Goal: Task Accomplishment & Management: Use online tool/utility

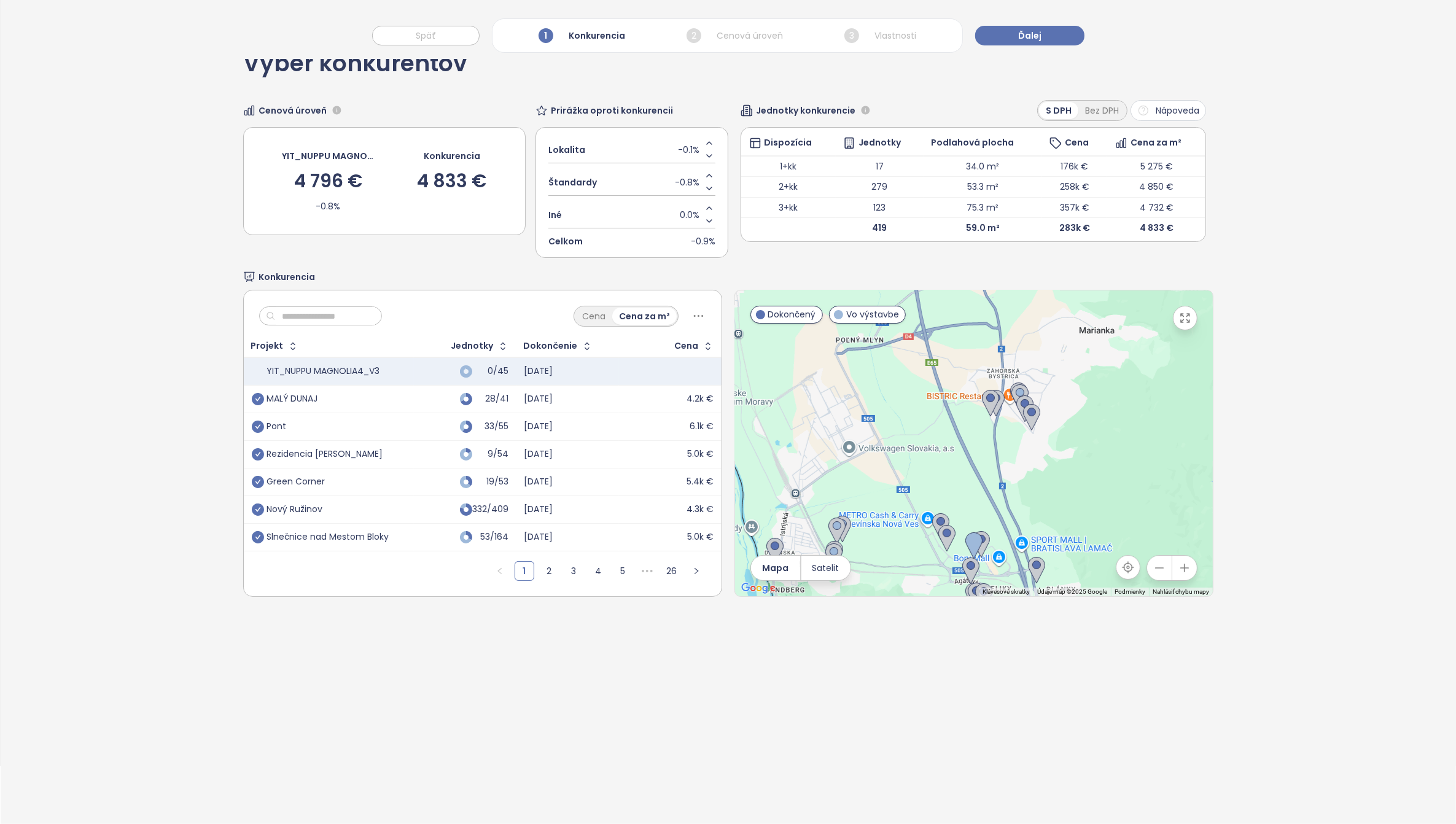
scroll to position [58, 0]
click at [259, 402] on icon "check-circle" at bounding box center [257, 399] width 13 height 13
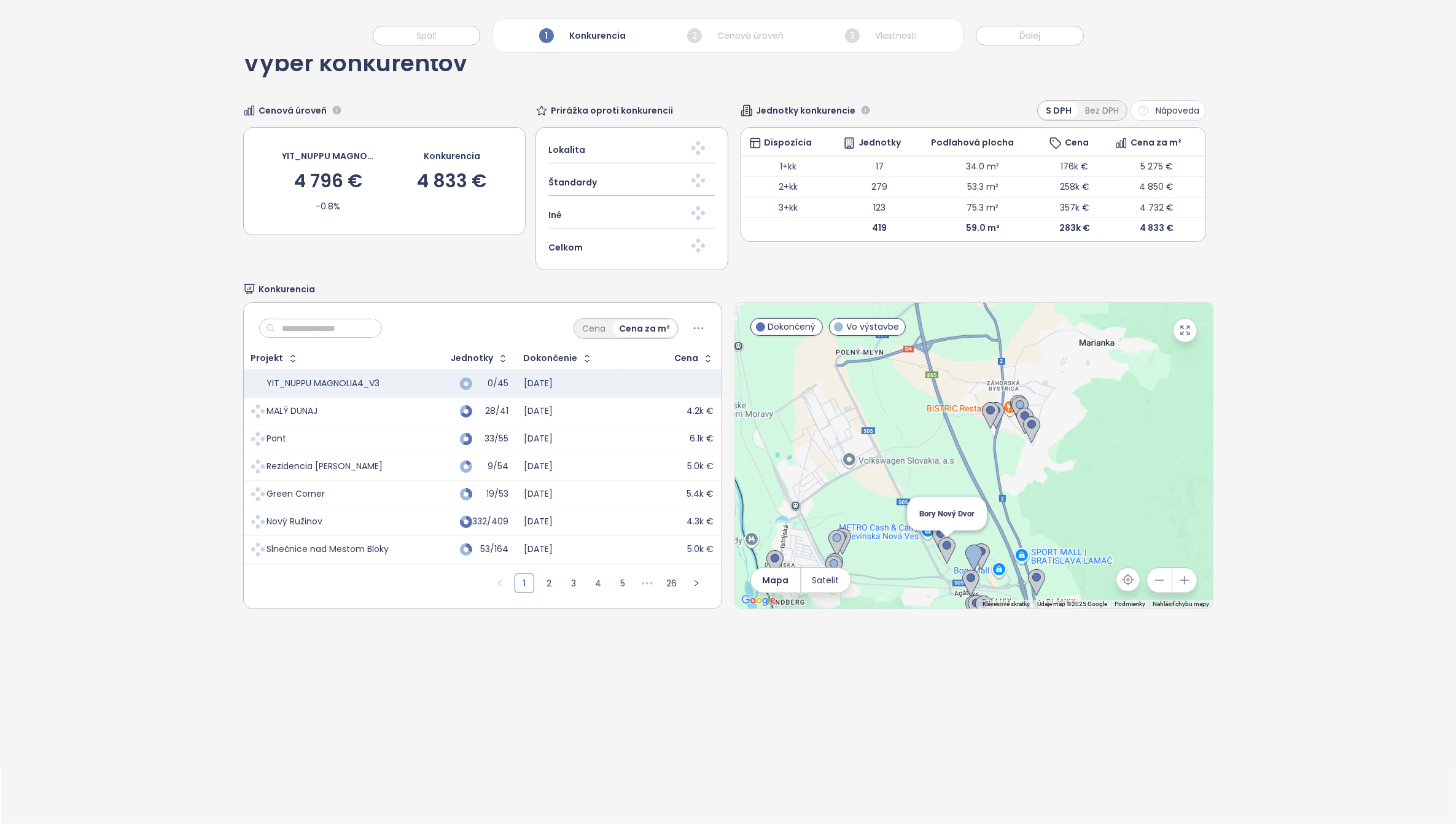
click at [941, 548] on img at bounding box center [947, 551] width 17 height 27
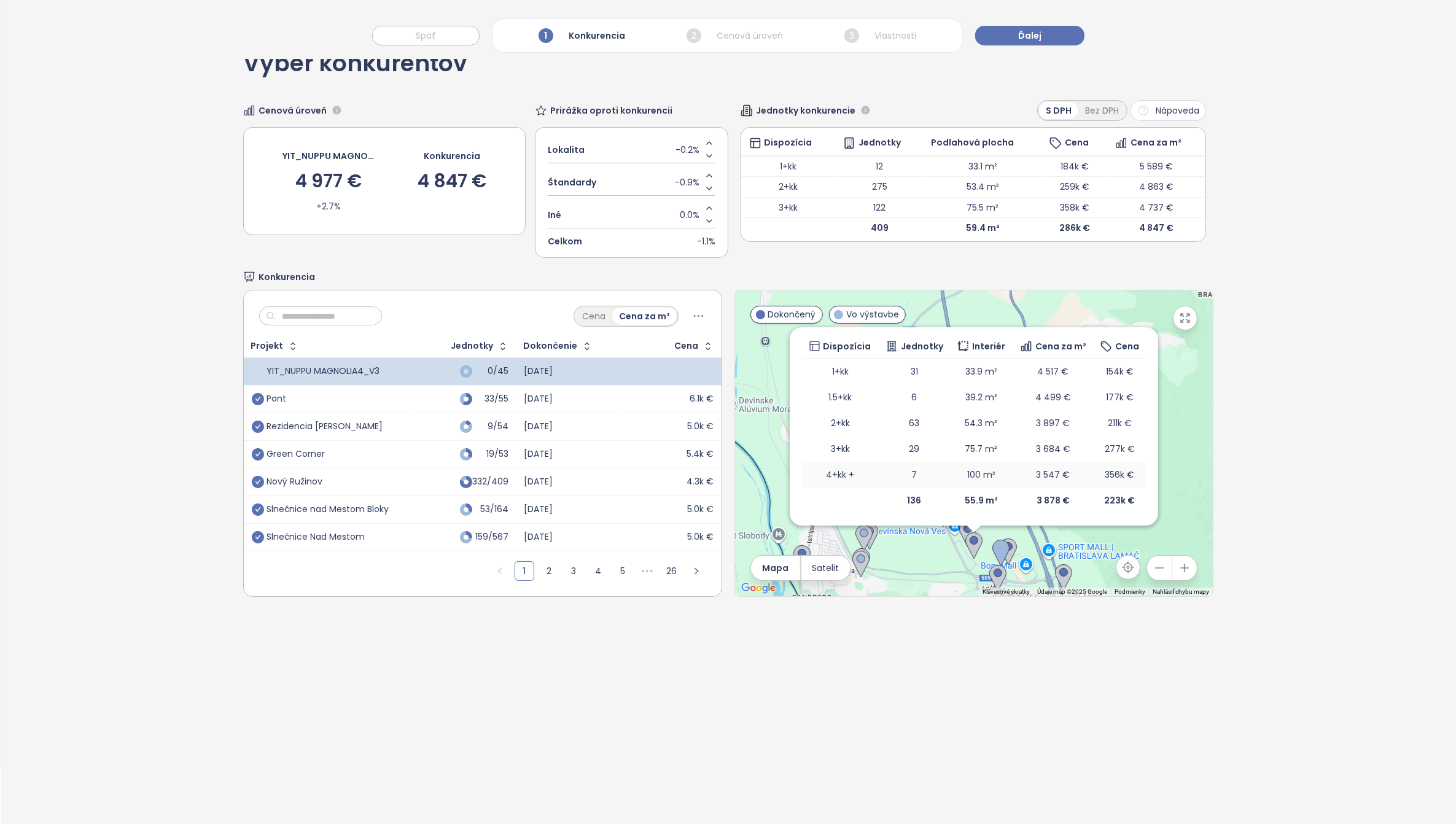
scroll to position [0, 0]
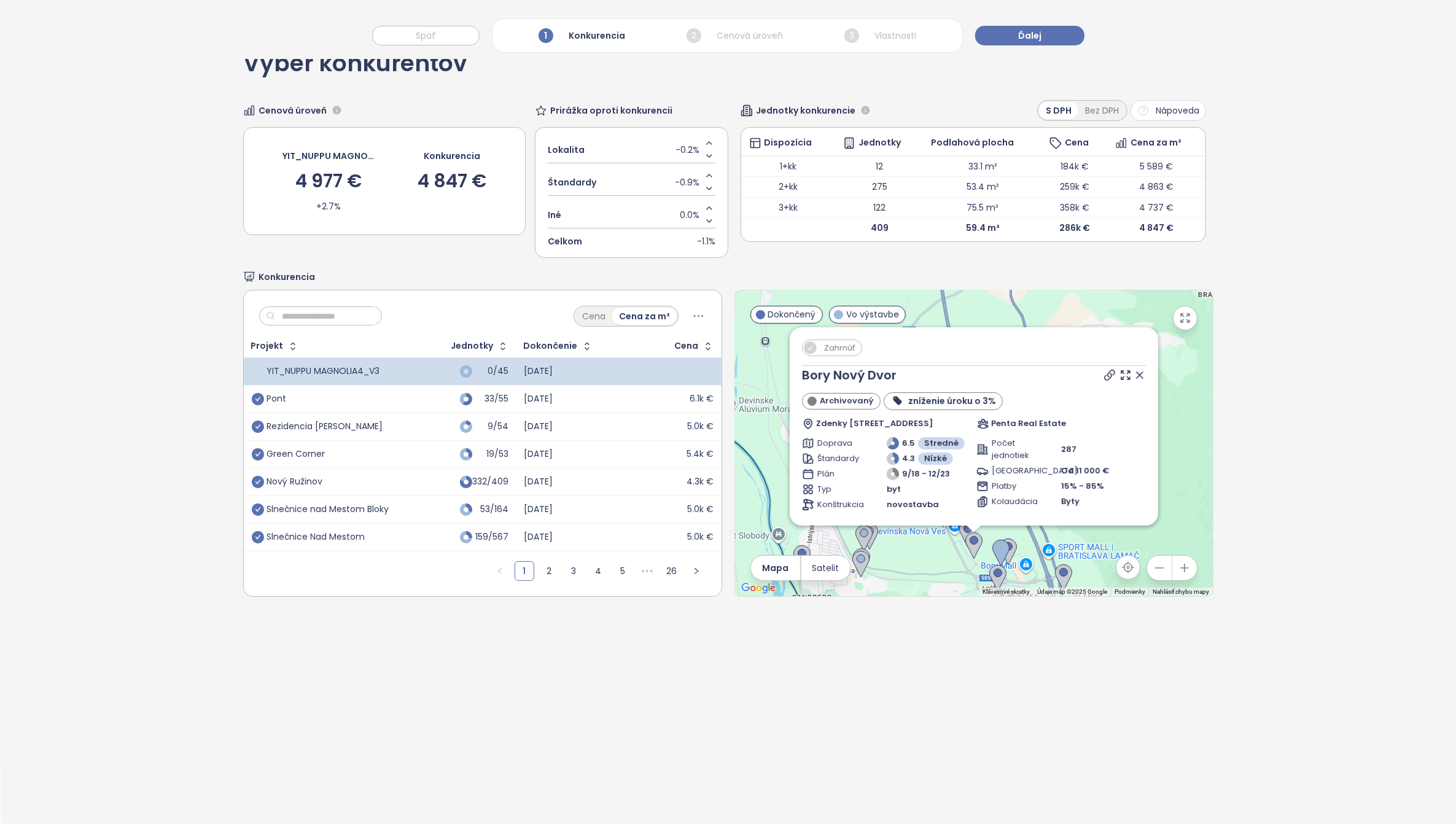
click at [828, 349] on span "Zahrnúť" at bounding box center [839, 347] width 43 height 15
click at [1133, 377] on icon at bounding box center [1139, 375] width 13 height 13
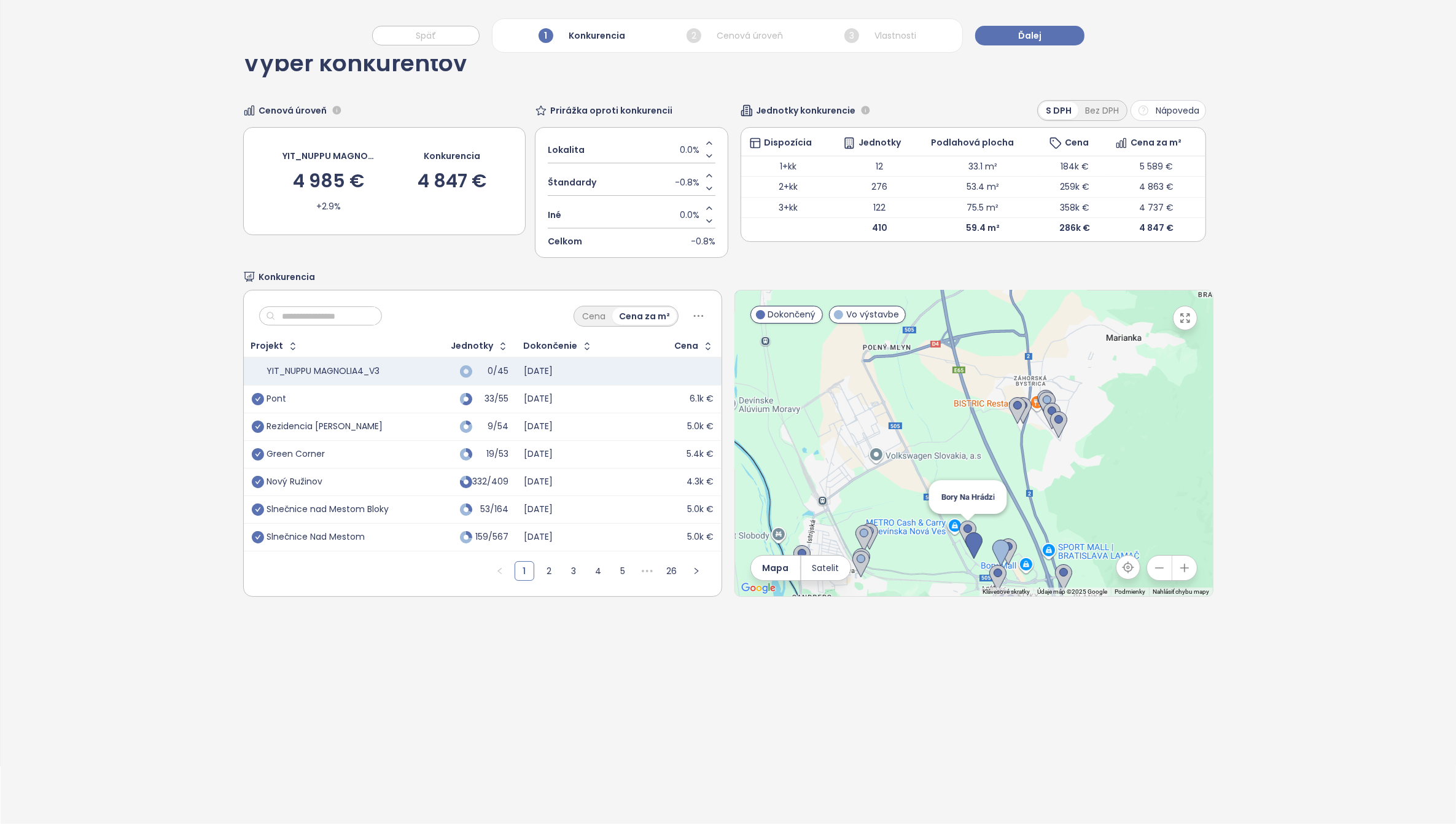
click at [961, 523] on img at bounding box center [967, 534] width 17 height 27
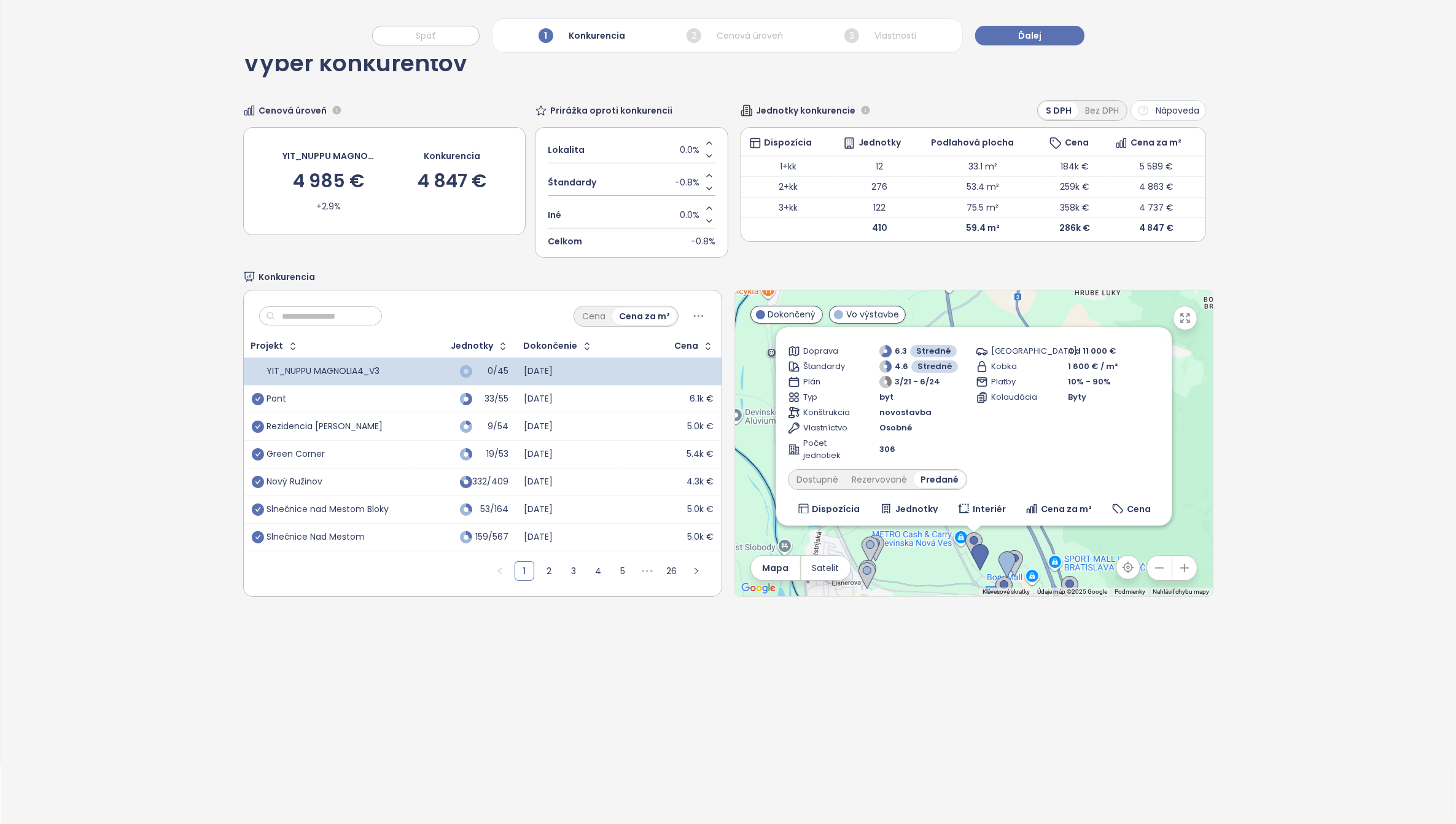
scroll to position [153, 0]
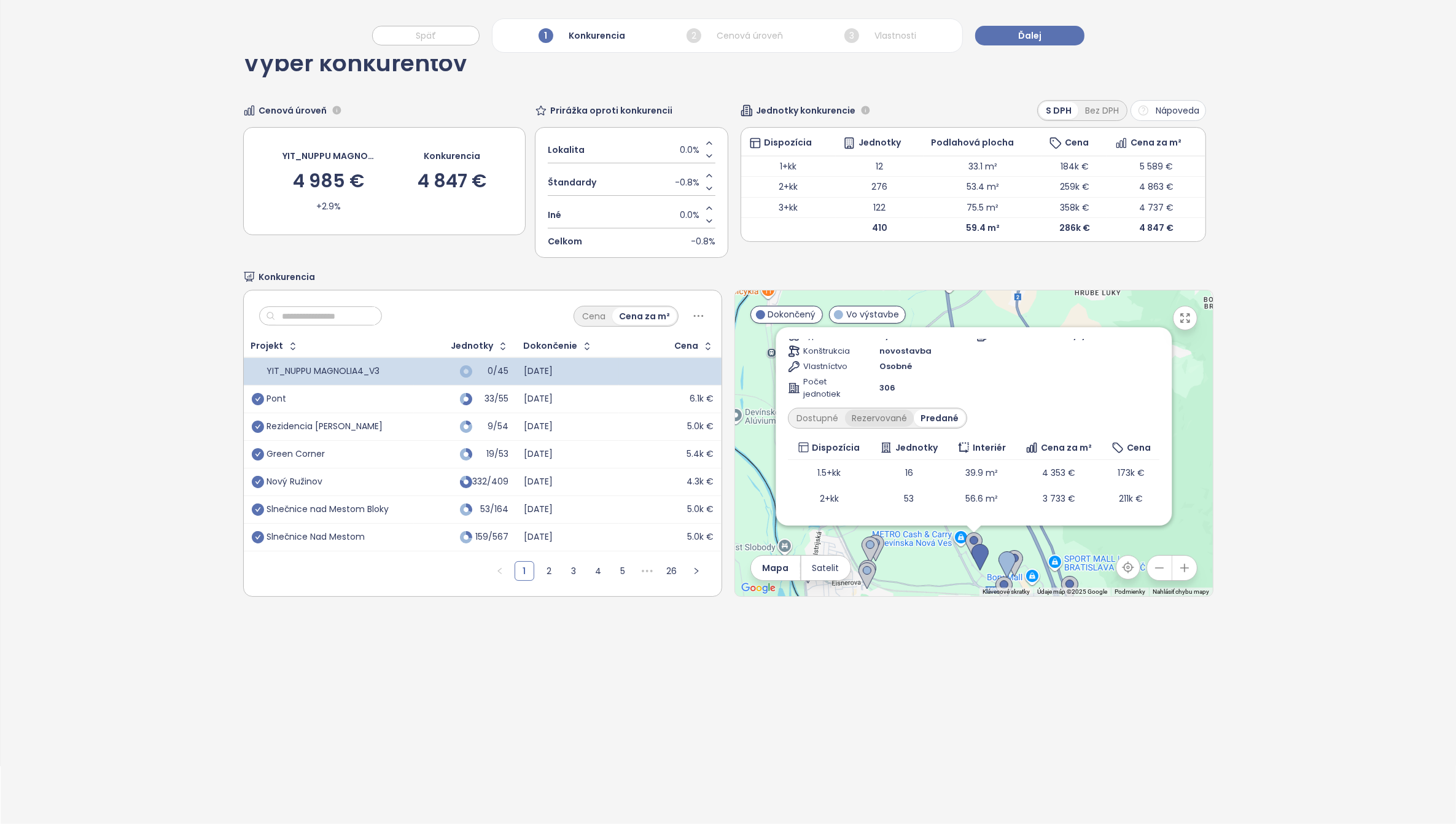
click at [865, 420] on div "Rezervované" at bounding box center [879, 418] width 69 height 17
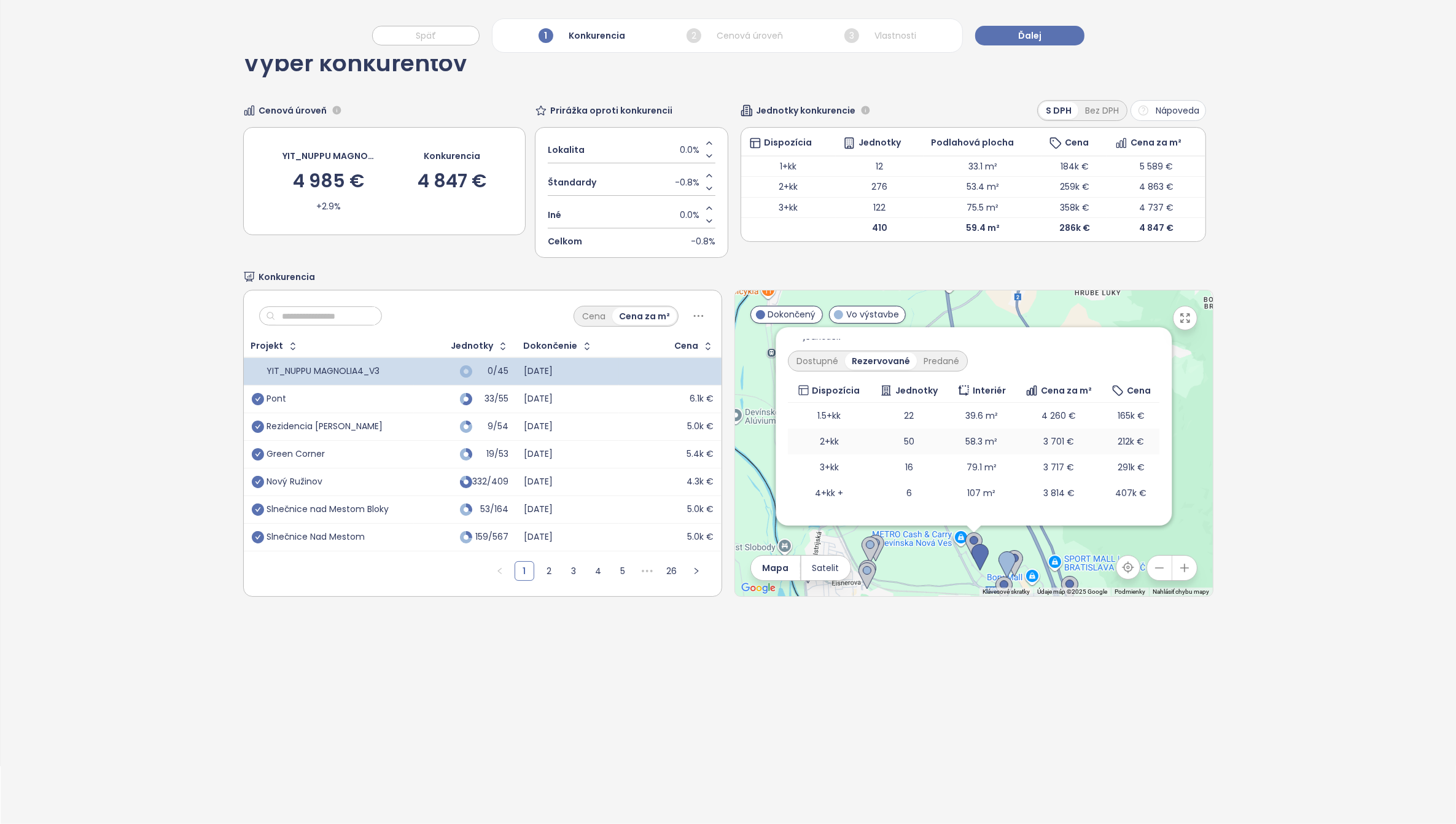
scroll to position [230, 0]
click at [801, 341] on div "Dostupné" at bounding box center [818, 342] width 55 height 17
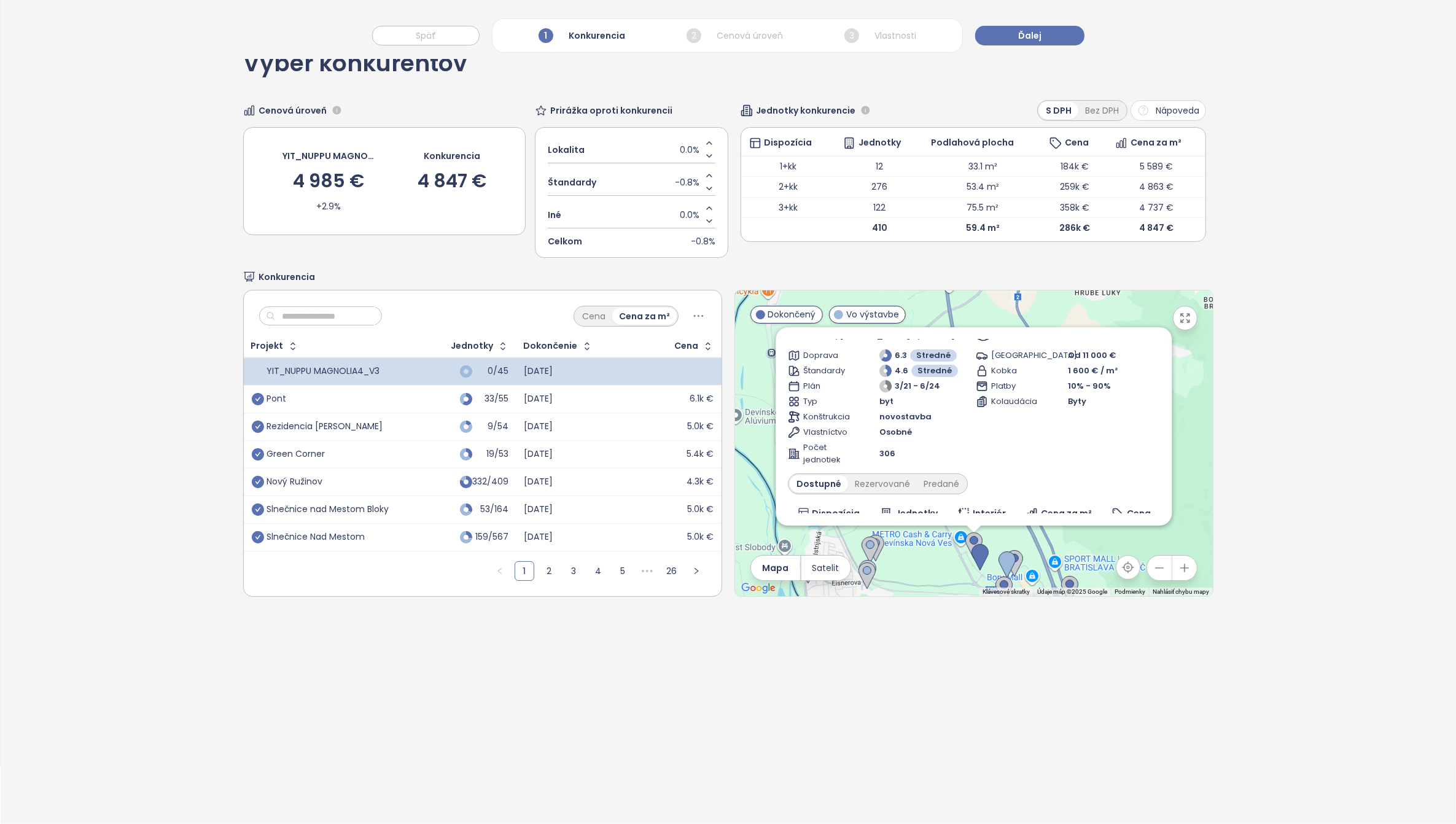
scroll to position [0, 0]
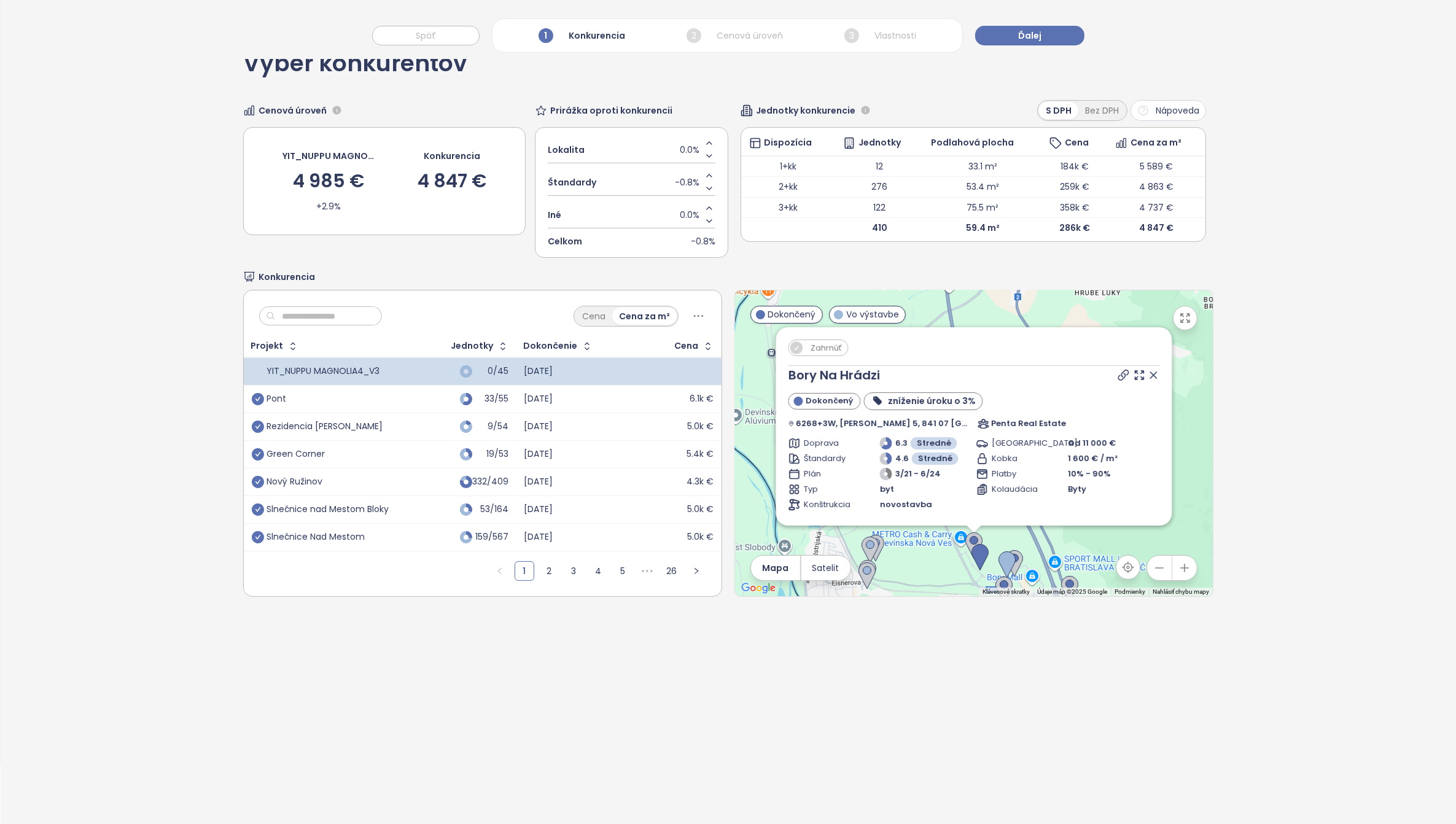
click at [1148, 373] on icon at bounding box center [1154, 375] width 13 height 13
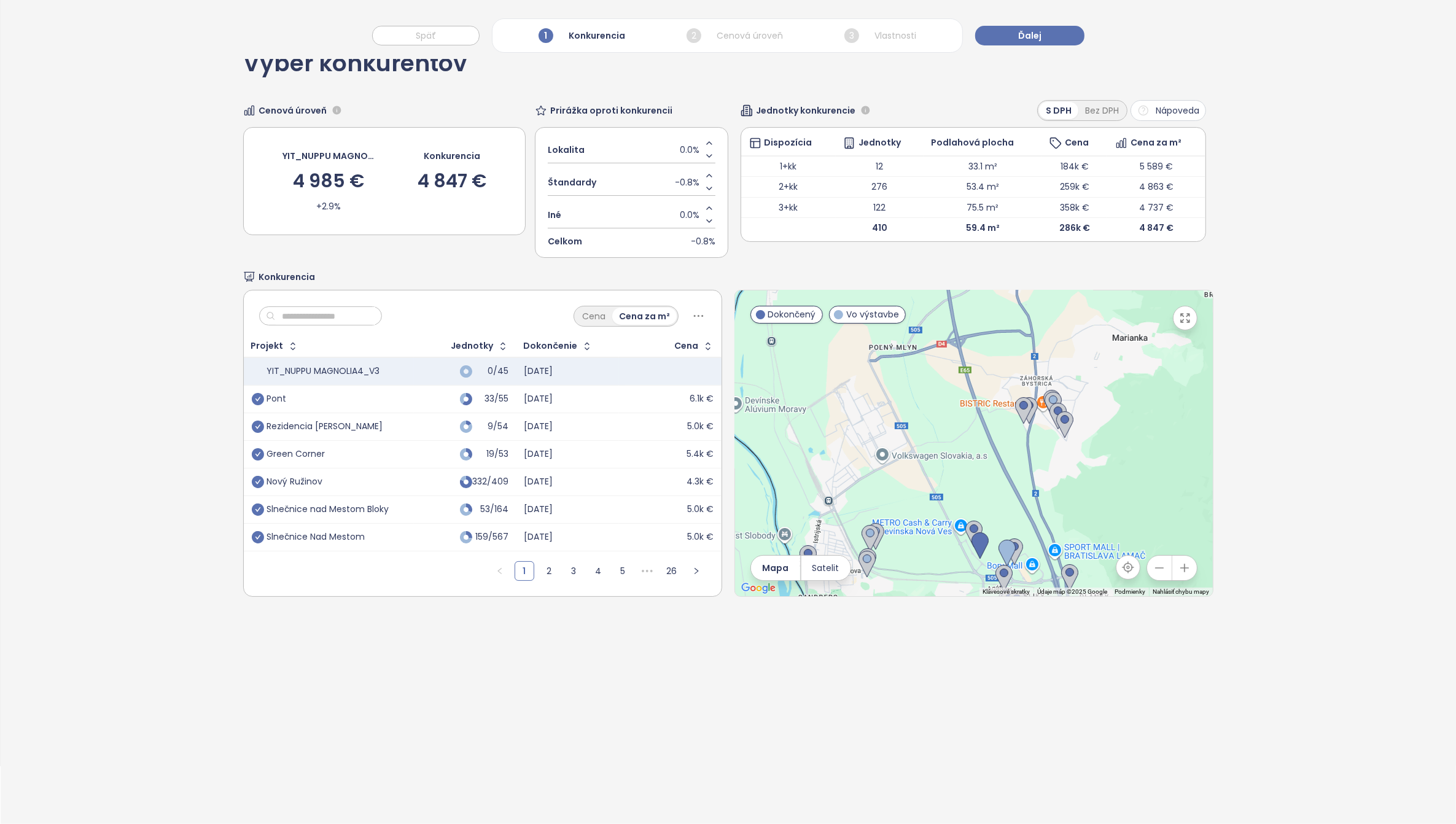
click at [972, 560] on div "Navigácia sa ovláda pomocou klávesov so šípkami." at bounding box center [974, 443] width 478 height 306
click at [972, 542] on img at bounding box center [980, 545] width 17 height 27
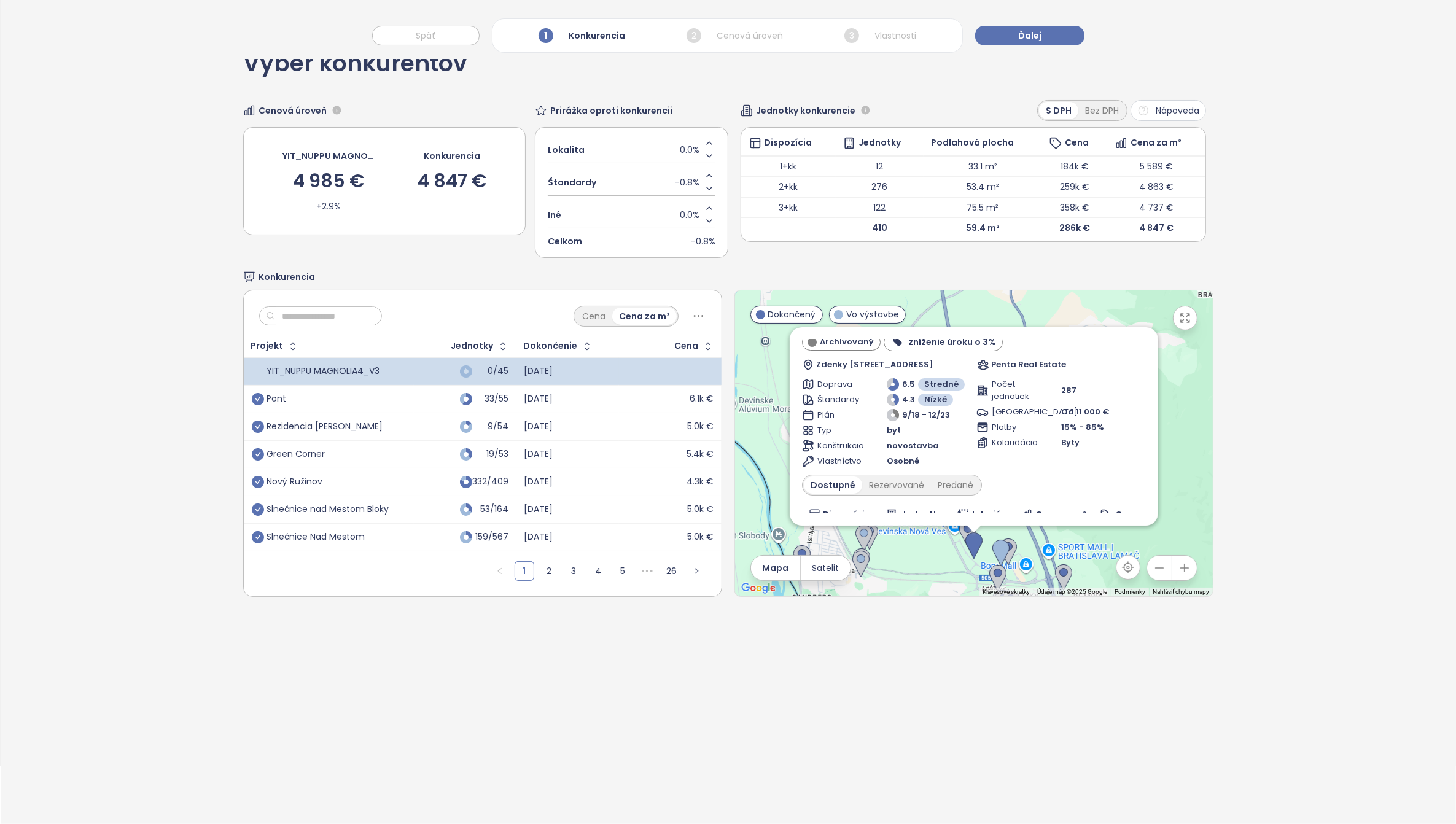
scroll to position [194, 0]
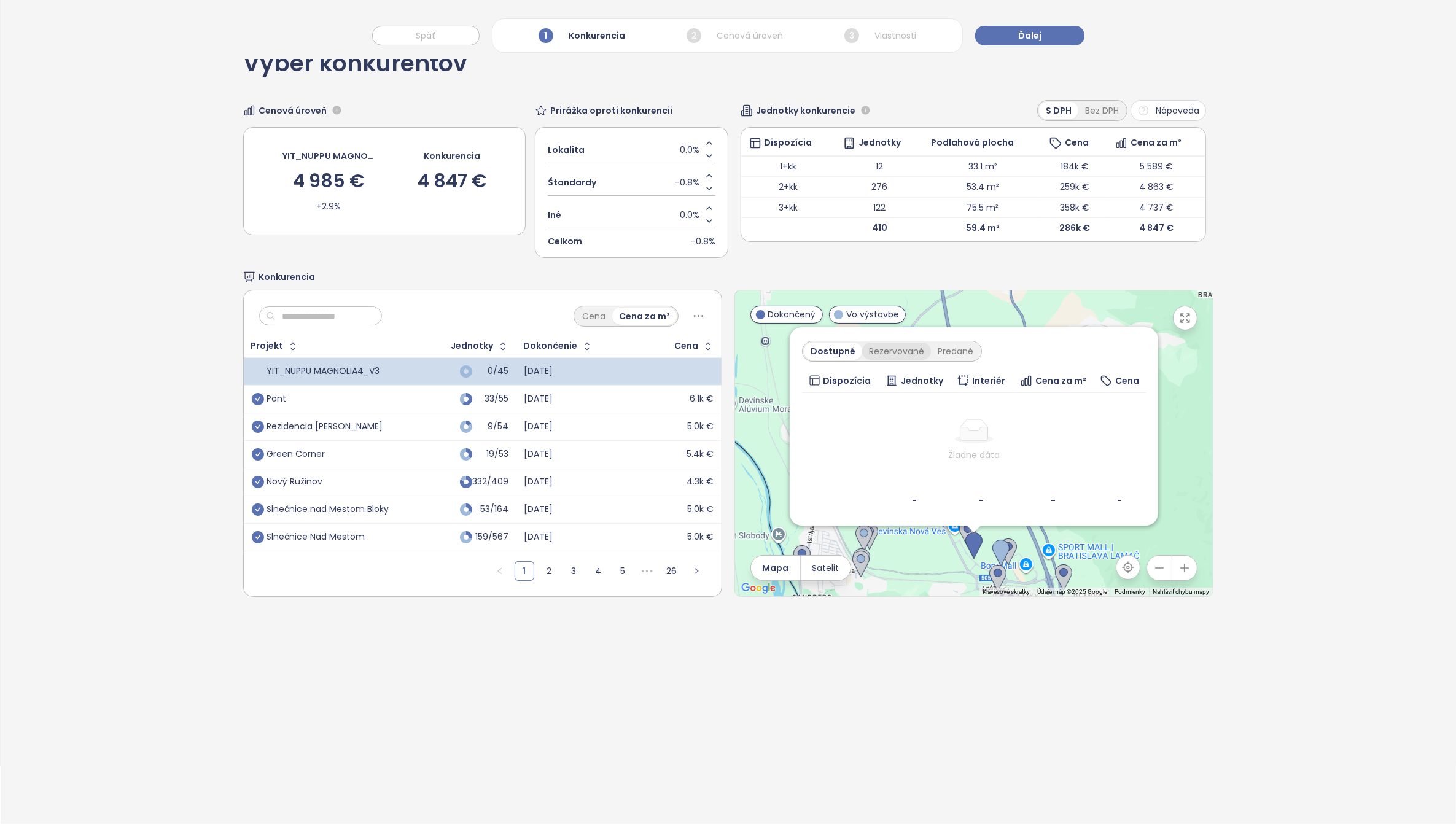
click at [879, 344] on div "Rezervované" at bounding box center [896, 351] width 69 height 17
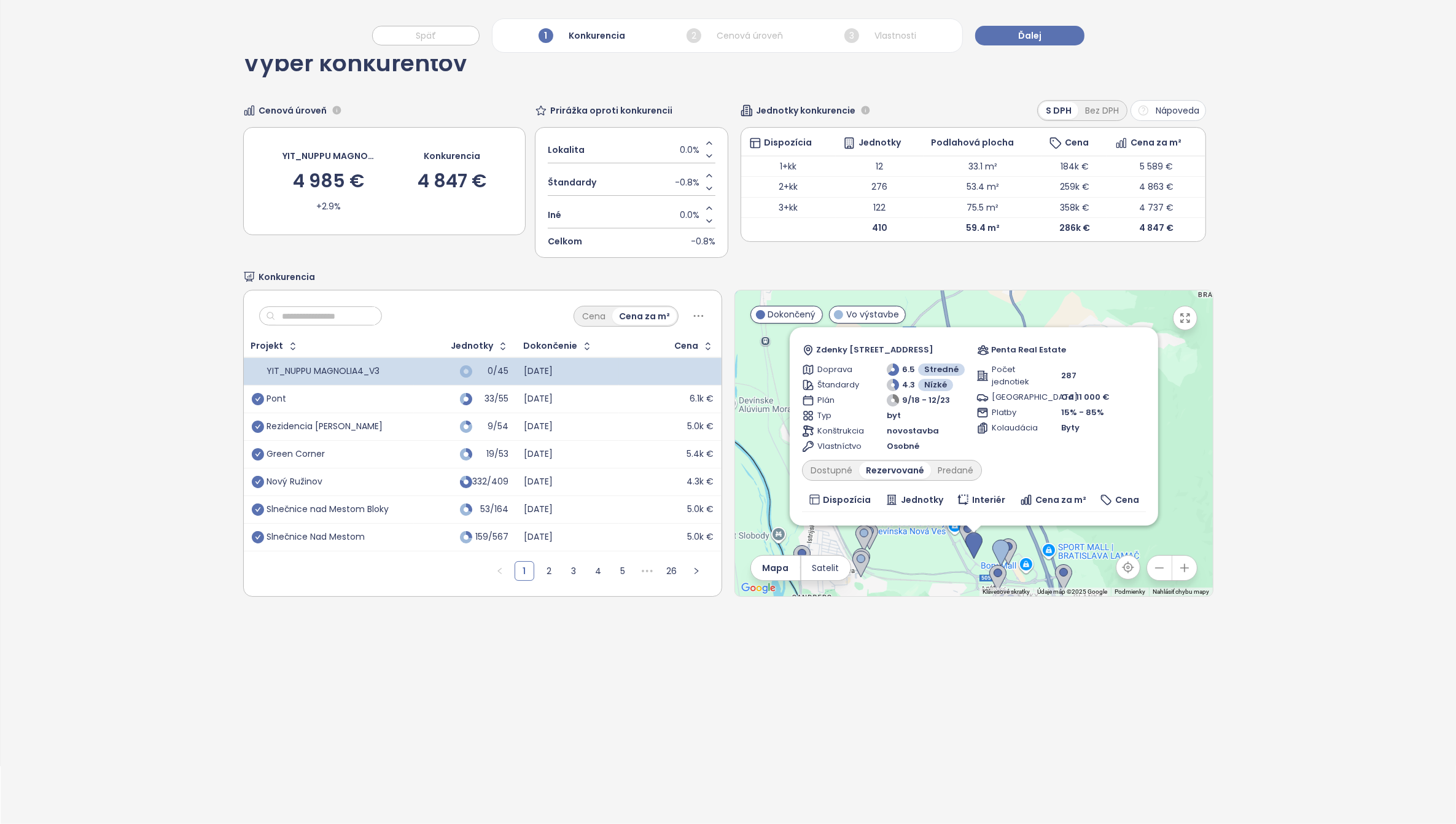
scroll to position [0, 0]
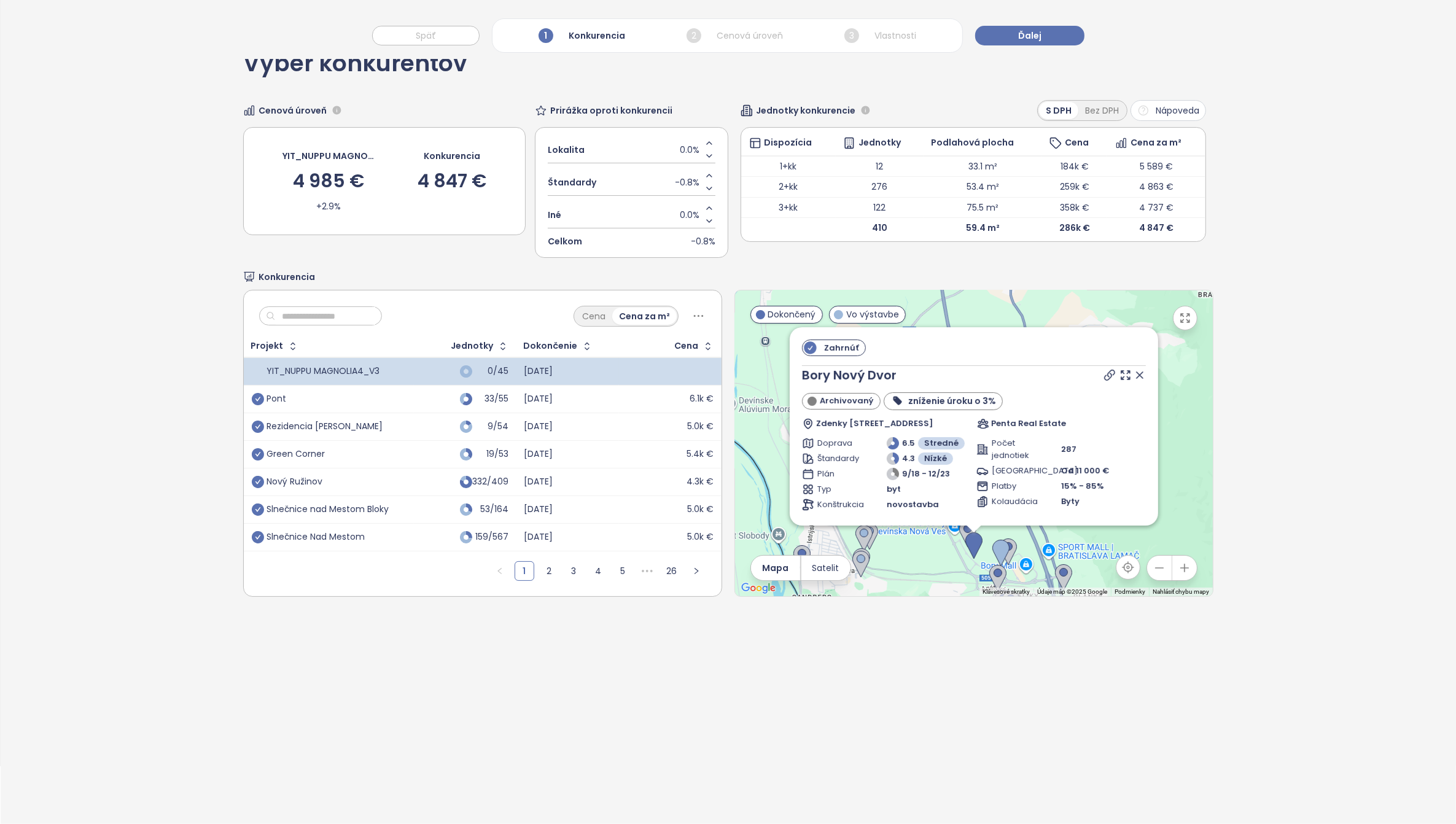
click at [1137, 377] on icon at bounding box center [1140, 375] width 6 height 6
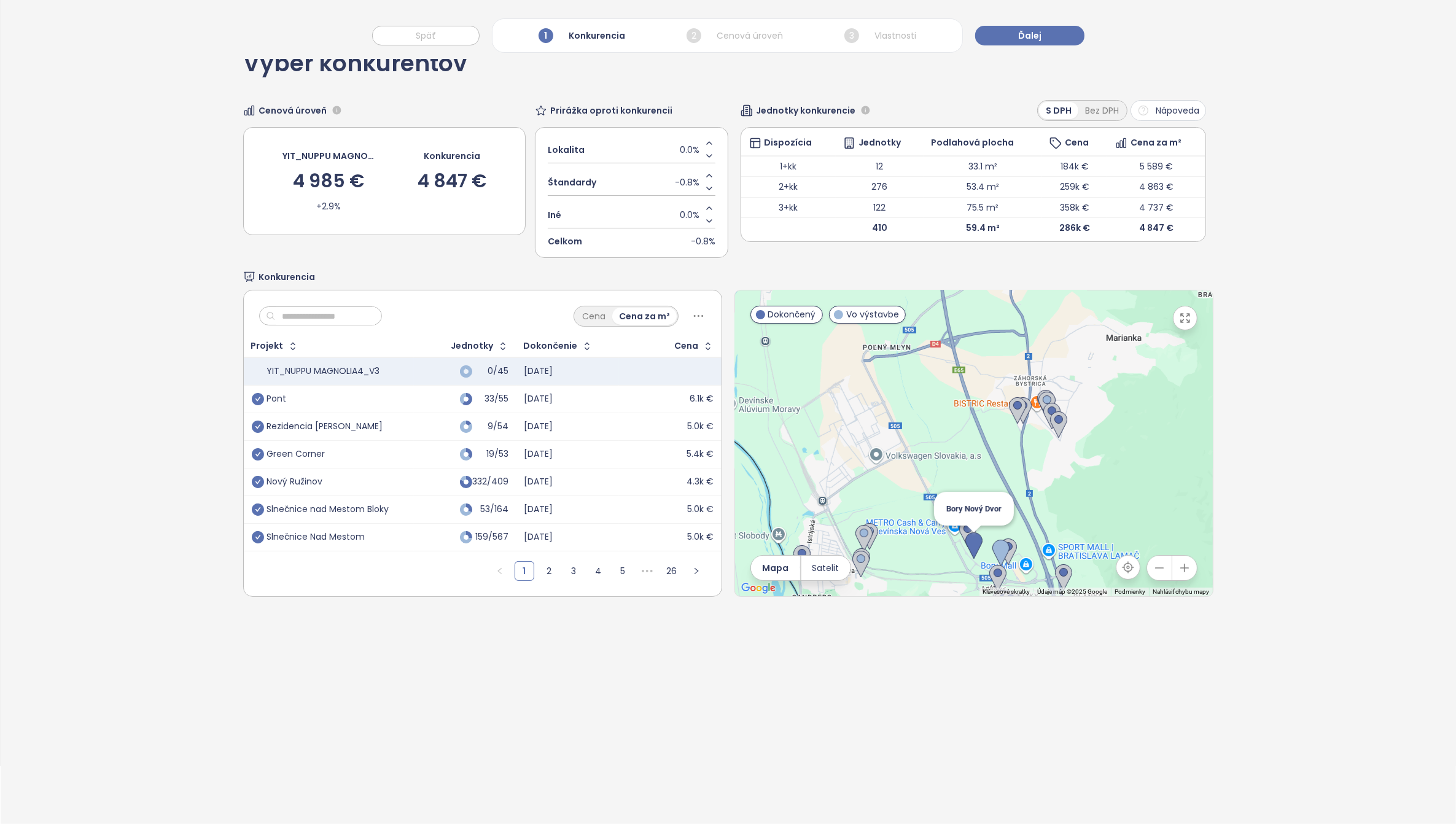
click at [968, 543] on img at bounding box center [973, 545] width 17 height 27
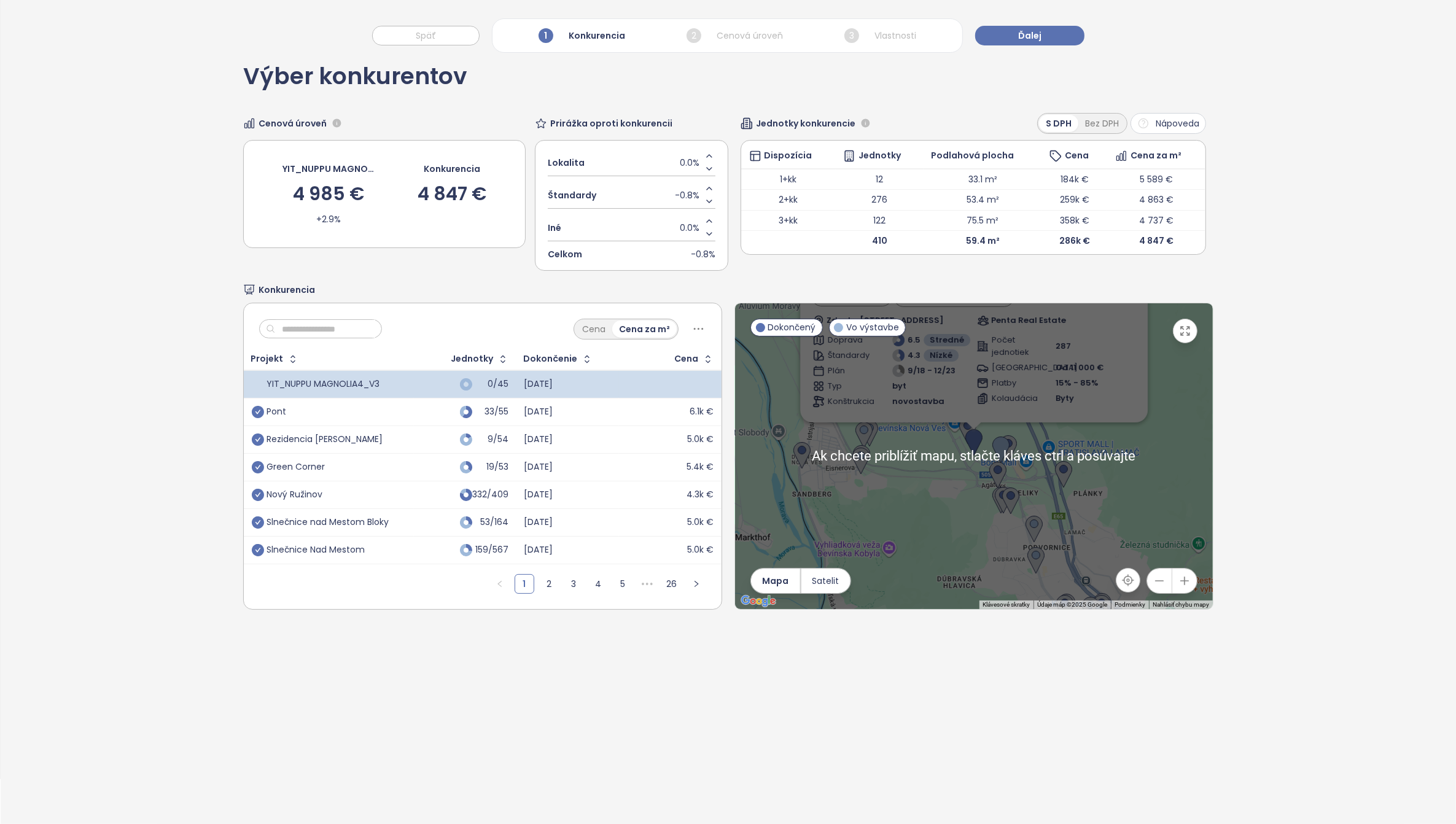
scroll to position [58, 0]
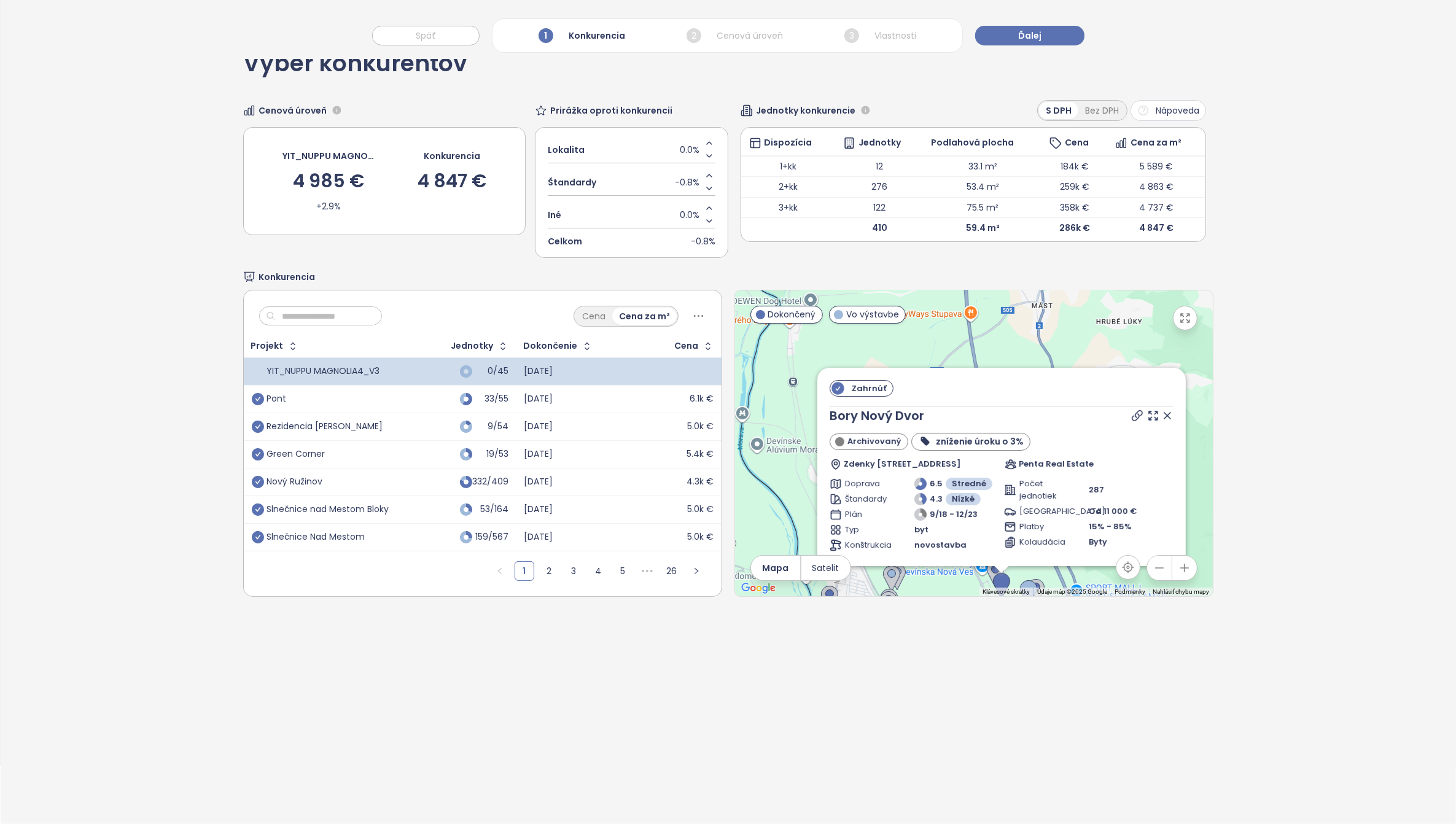
drag, startPoint x: 921, startPoint y: 523, endPoint x: 950, endPoint y: 682, distance: 161.6
click at [950, 682] on div "Výber konkurentov Cenová úroveň YIT_NUPPU MAGNOLIA4_V3 4 985 € +2.9% Konkurenci…" at bounding box center [728, 427] width 1455 height 793
click at [854, 391] on span "Zahrnúť" at bounding box center [869, 390] width 47 height 15
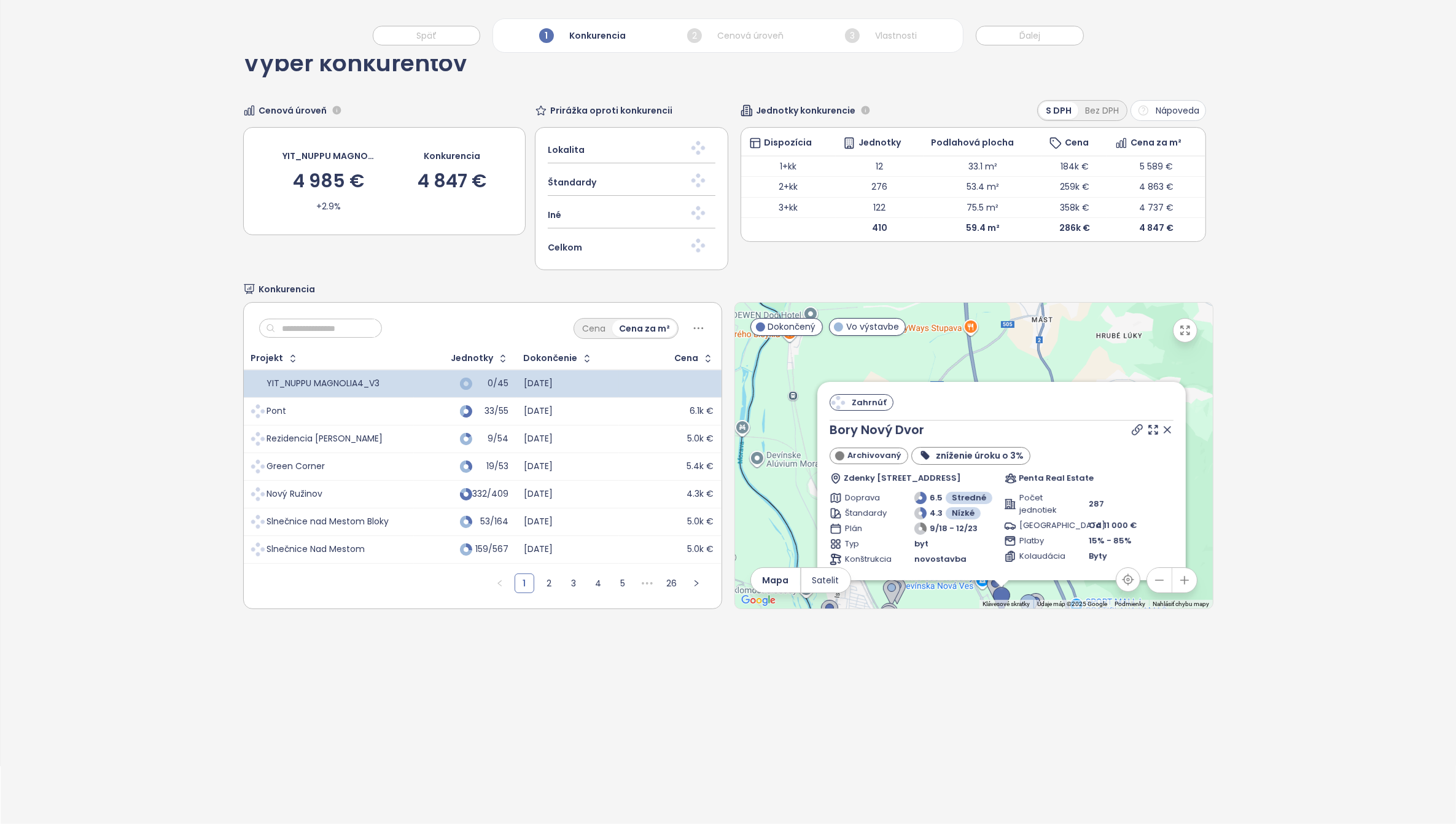
click at [1164, 430] on icon at bounding box center [1167, 430] width 6 height 6
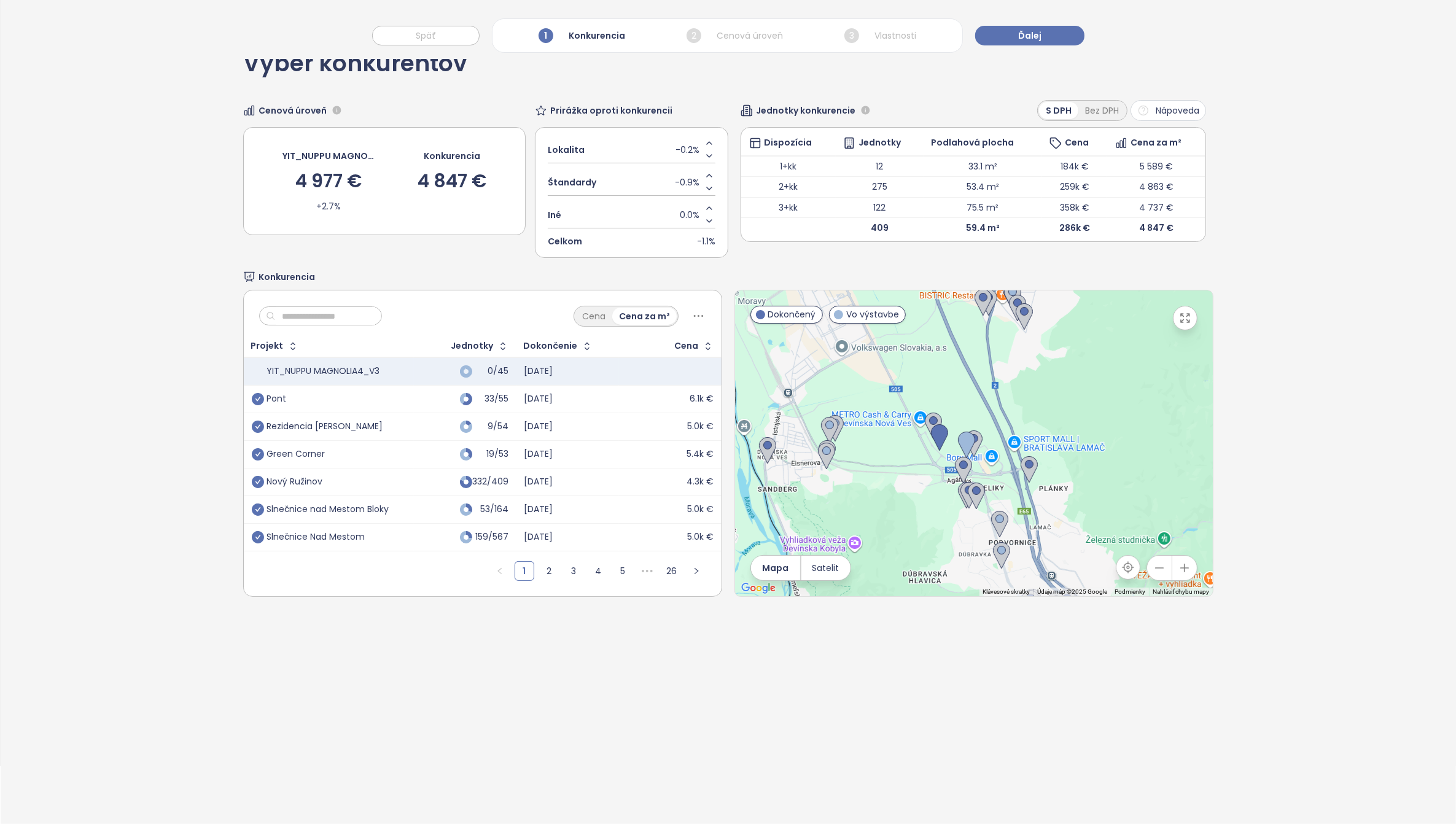
drag, startPoint x: 1020, startPoint y: 523, endPoint x: 958, endPoint y: 366, distance: 168.8
click at [958, 366] on div at bounding box center [974, 443] width 478 height 306
click at [972, 437] on img at bounding box center [973, 444] width 17 height 27
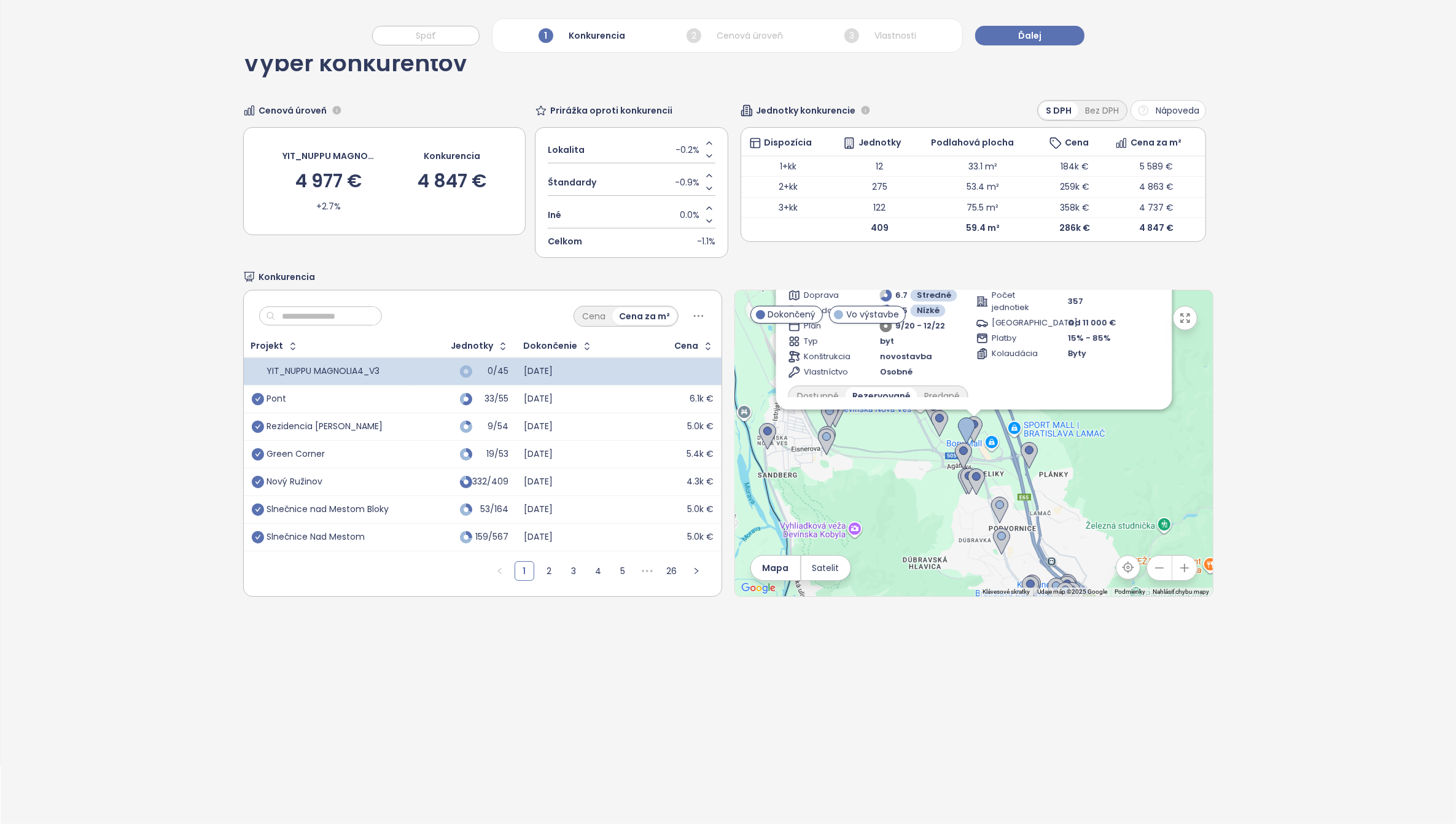
scroll to position [0, 0]
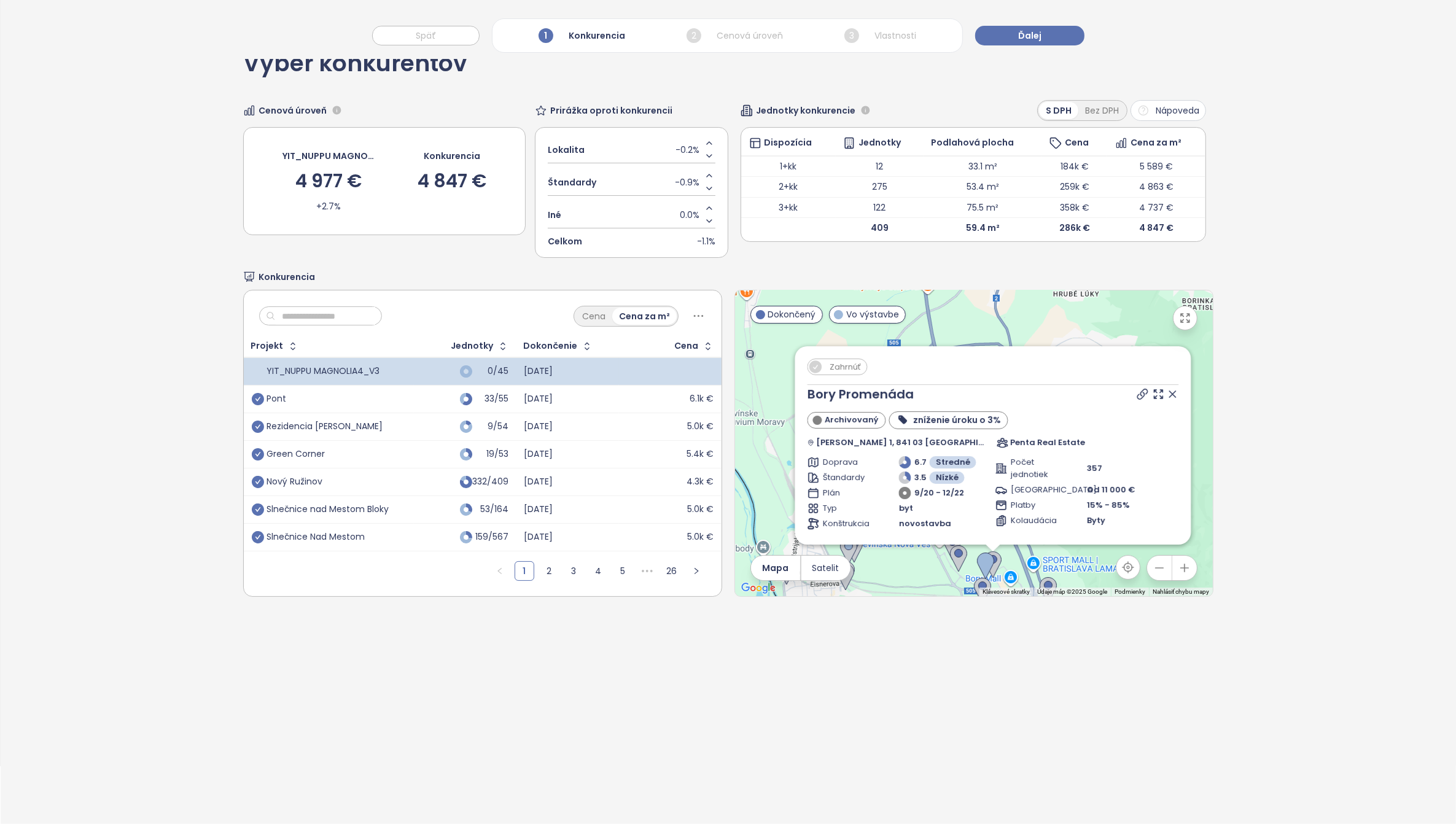
drag, startPoint x: 1174, startPoint y: 419, endPoint x: 1196, endPoint y: 573, distance: 155.6
click at [1196, 573] on div "Zahrnúť Bory Promenáda Archivovaný zníženie úroku o 3% Jána Langoša 1, 841 03 L…" at bounding box center [974, 443] width 478 height 306
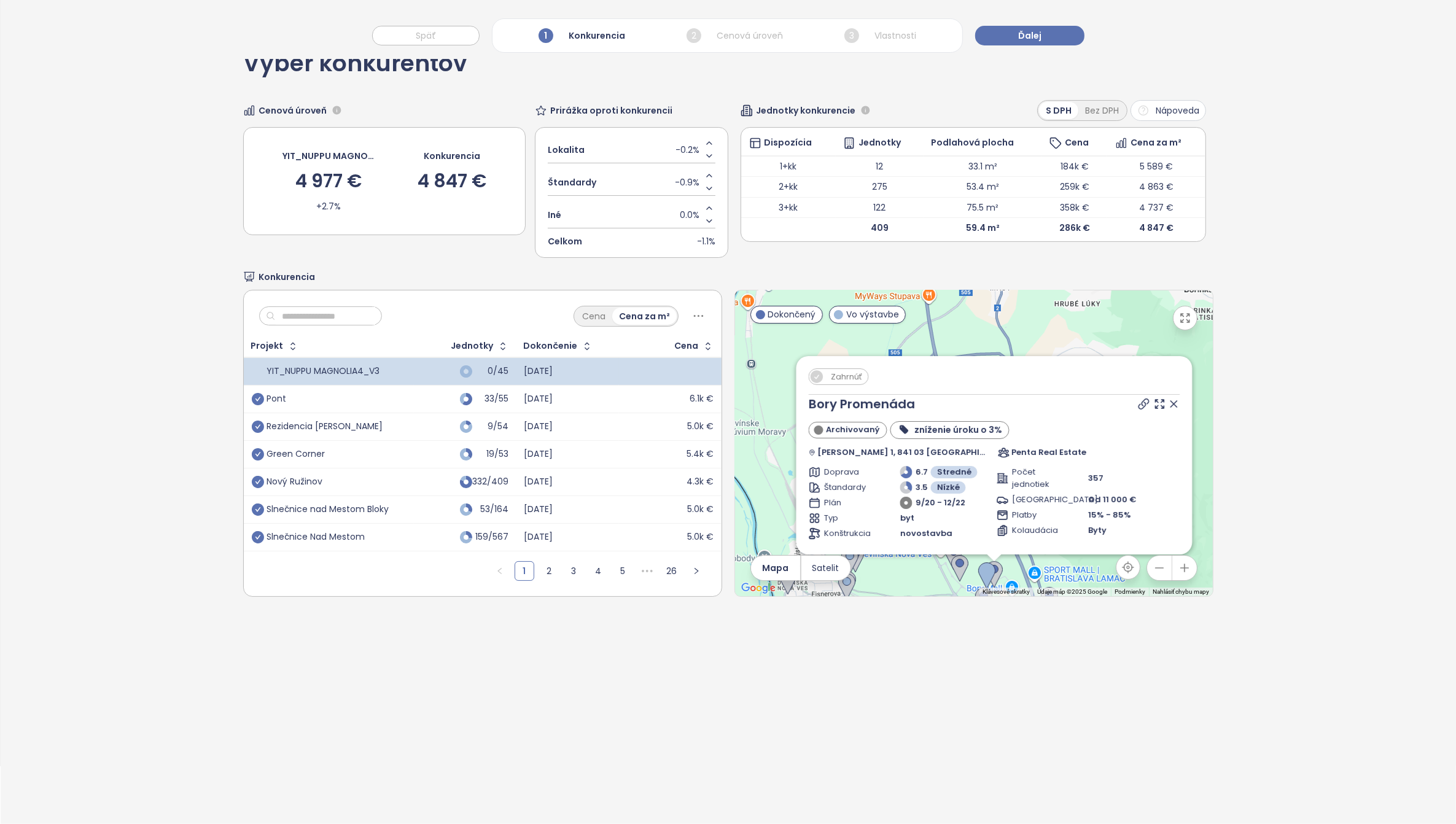
click at [1168, 400] on icon at bounding box center [1174, 404] width 13 height 13
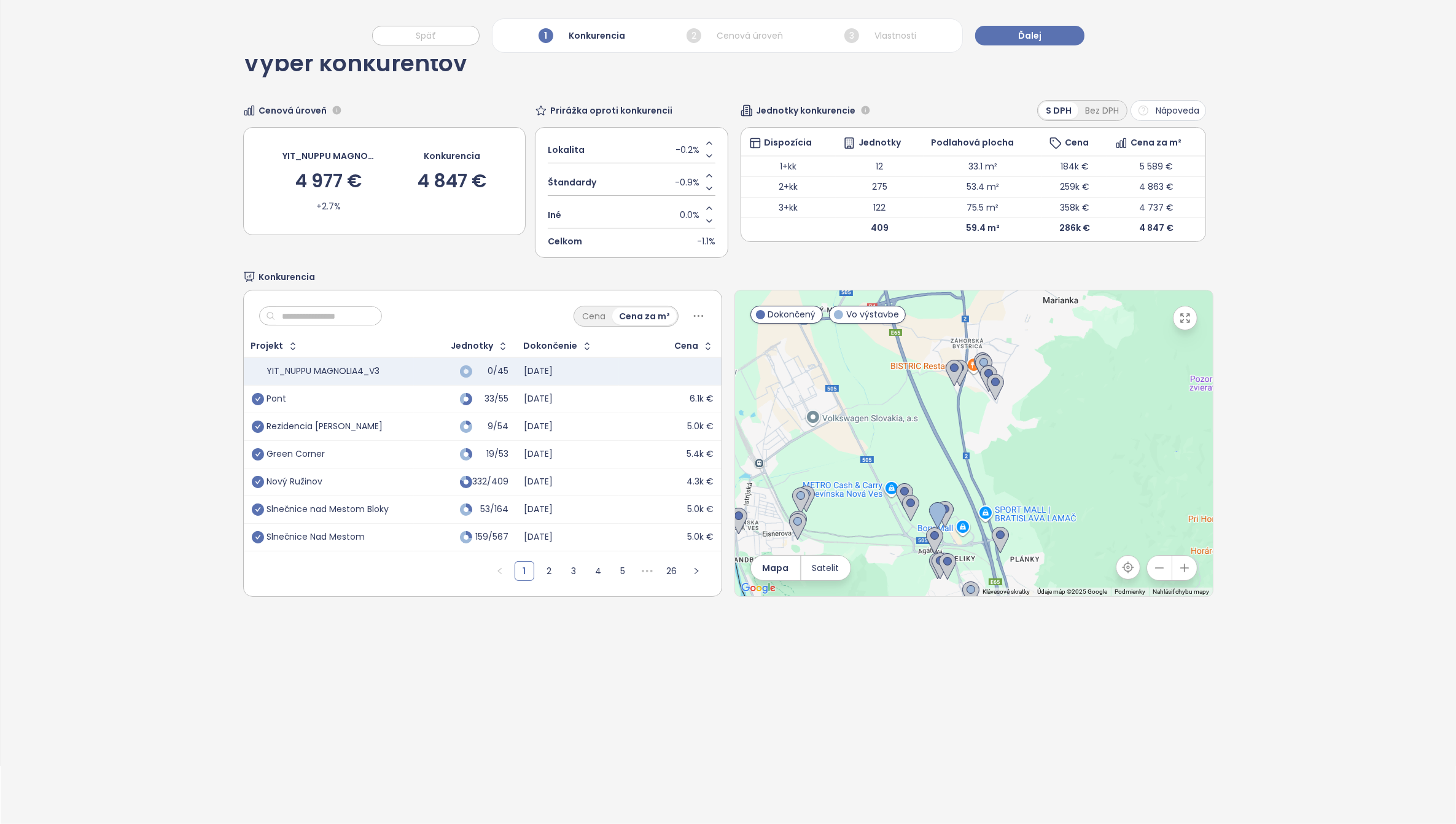
drag, startPoint x: 1082, startPoint y: 489, endPoint x: 978, endPoint y: 369, distance: 158.8
click at [979, 371] on div at bounding box center [974, 443] width 478 height 306
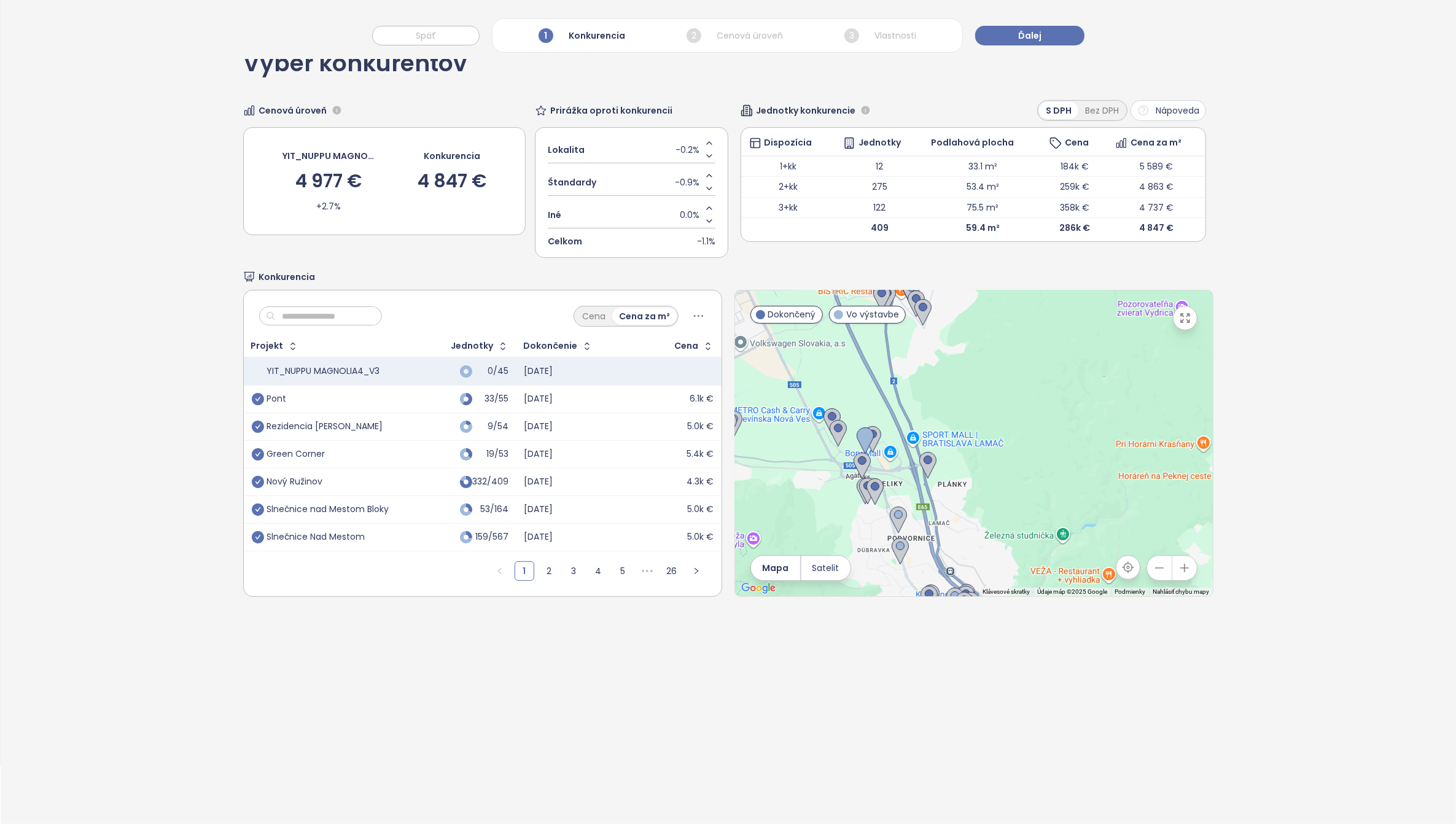
click at [1155, 568] on icon "button" at bounding box center [1159, 568] width 8 height 0
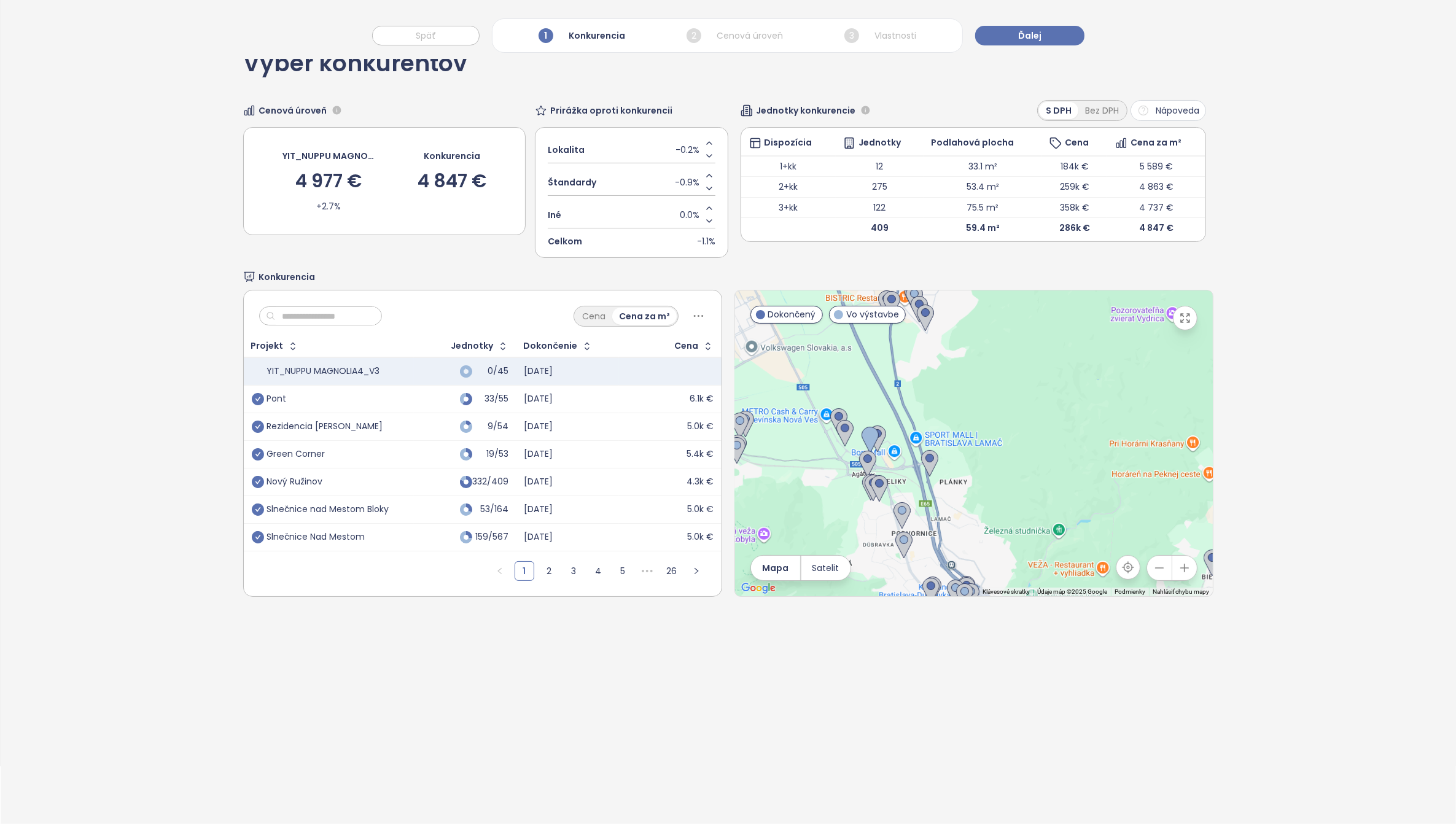
click at [1153, 567] on icon "button" at bounding box center [1159, 568] width 13 height 13
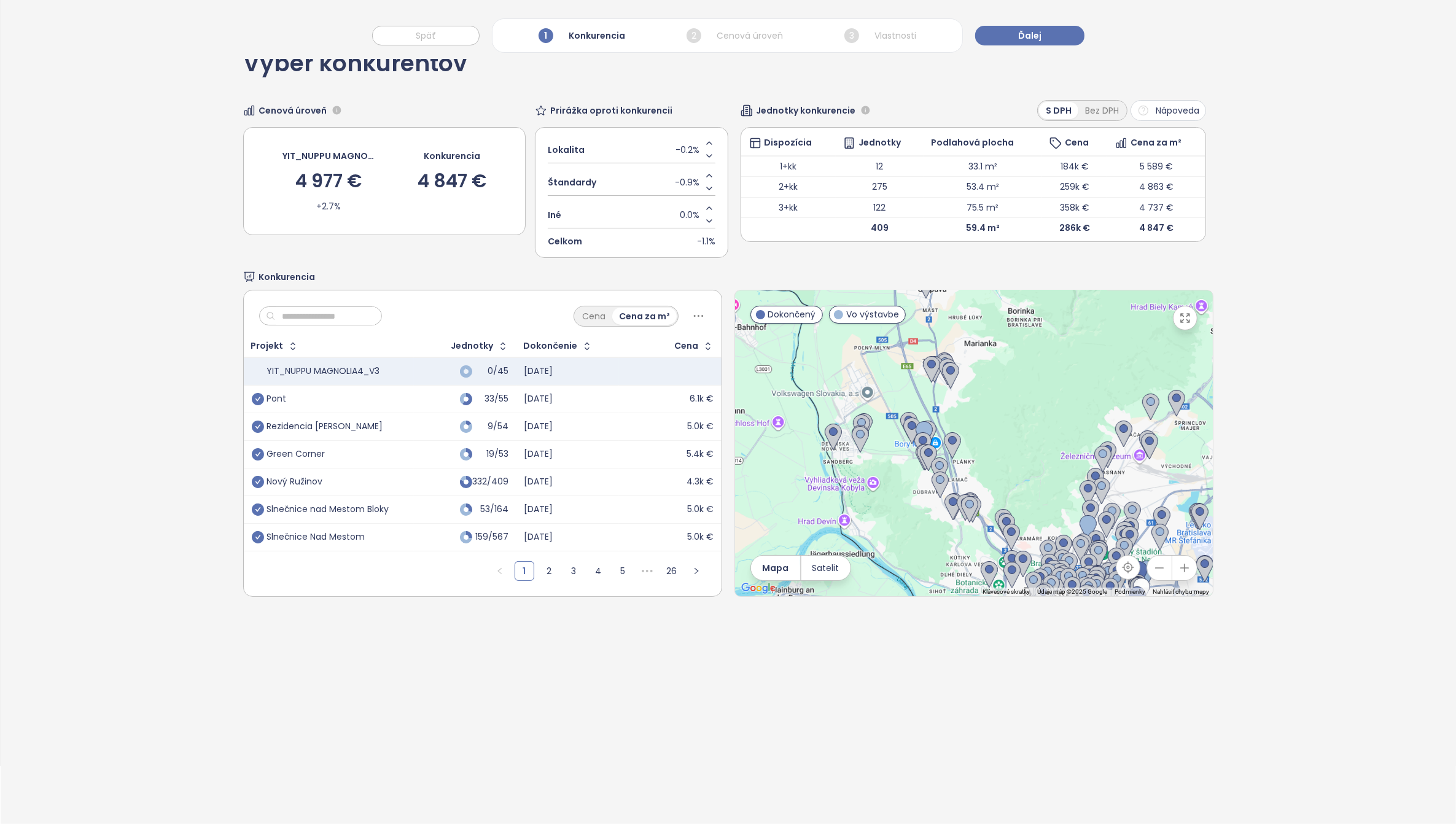
click at [1153, 567] on icon "button" at bounding box center [1159, 568] width 13 height 13
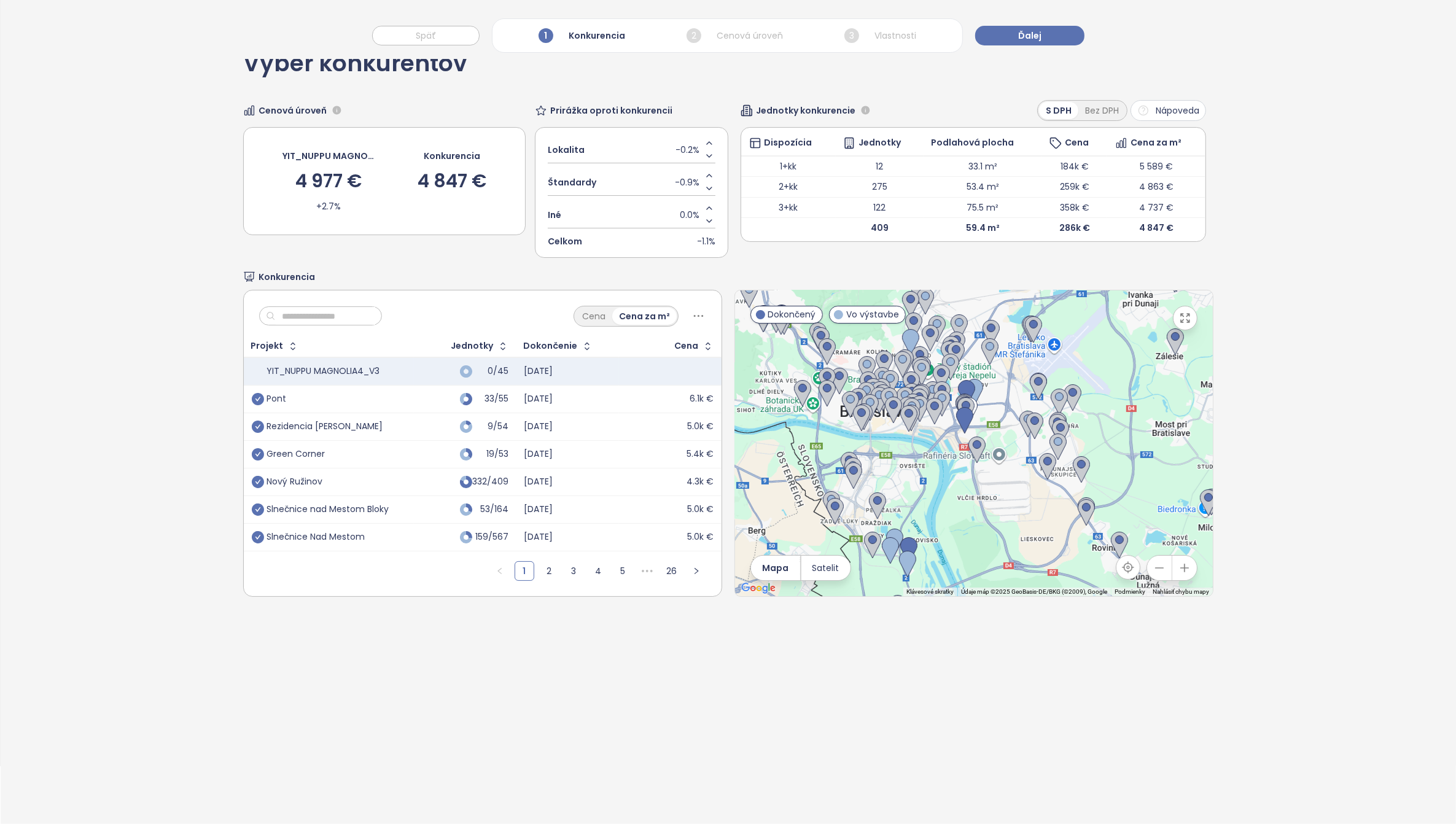
drag, startPoint x: 997, startPoint y: 489, endPoint x: 941, endPoint y: 511, distance: 60.2
click at [941, 511] on div at bounding box center [974, 443] width 478 height 306
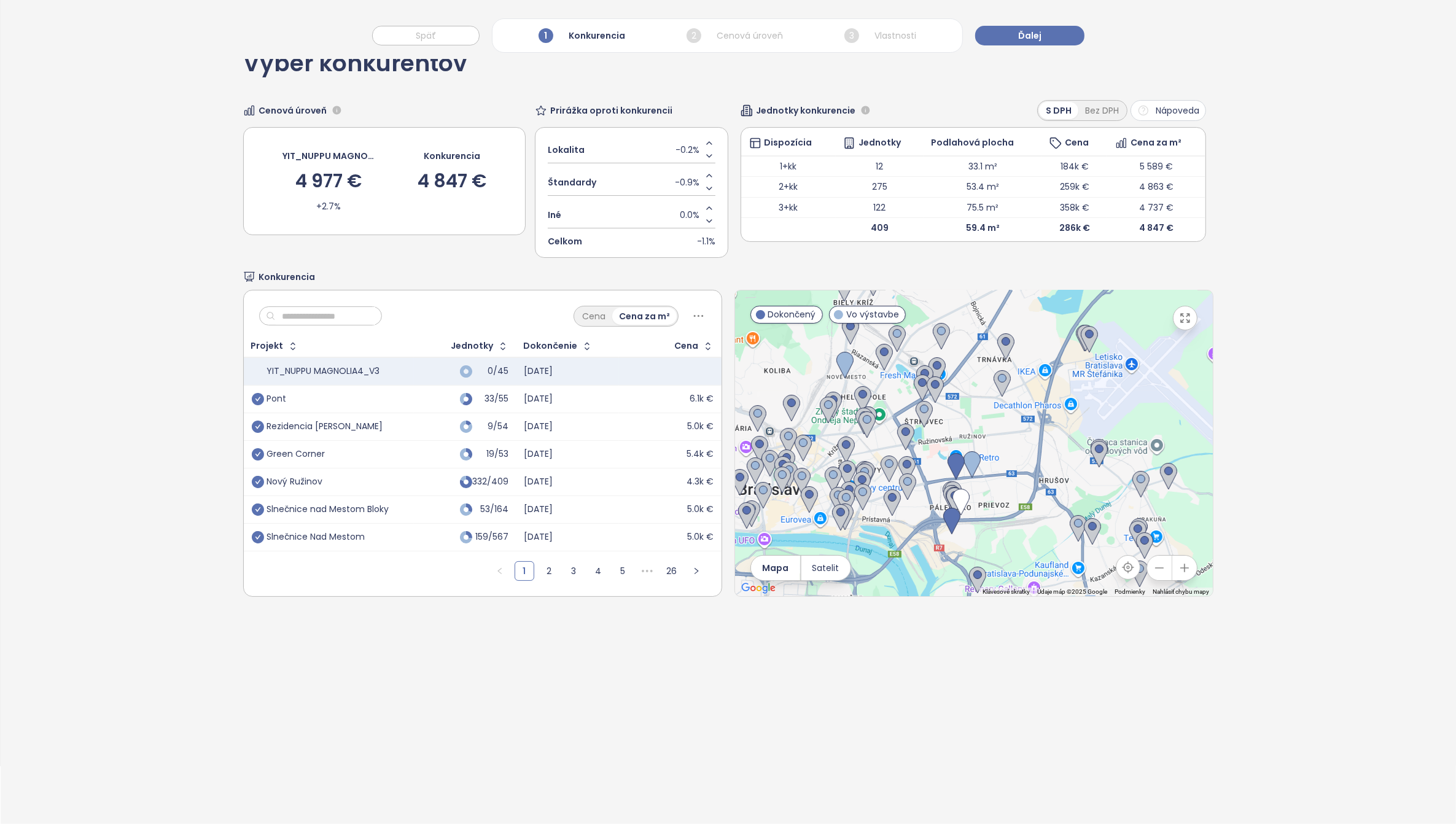
drag, startPoint x: 1024, startPoint y: 419, endPoint x: 1037, endPoint y: 495, distance: 77.1
click at [1037, 495] on div at bounding box center [974, 443] width 478 height 306
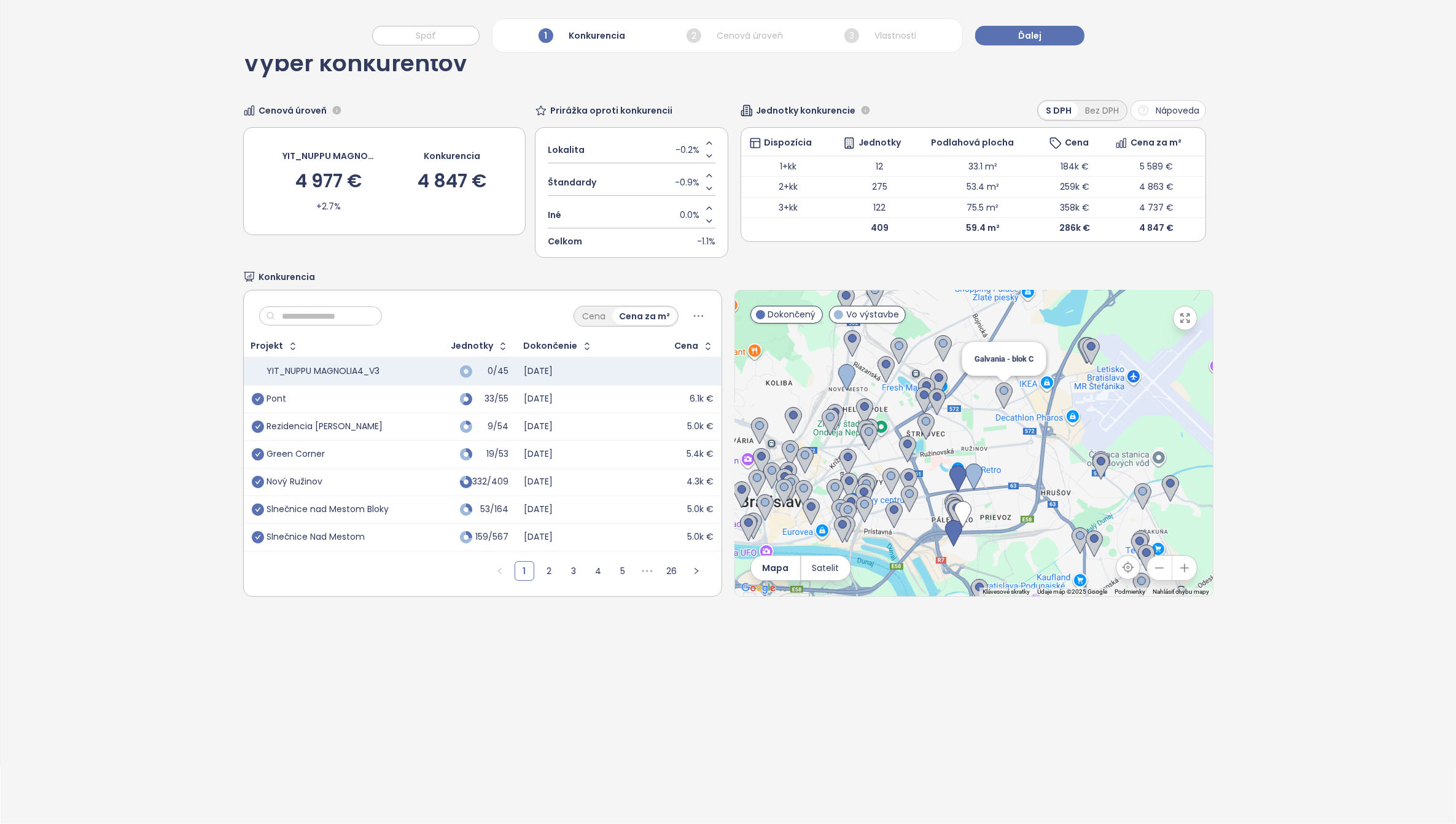
click at [995, 396] on img at bounding box center [1003, 396] width 17 height 27
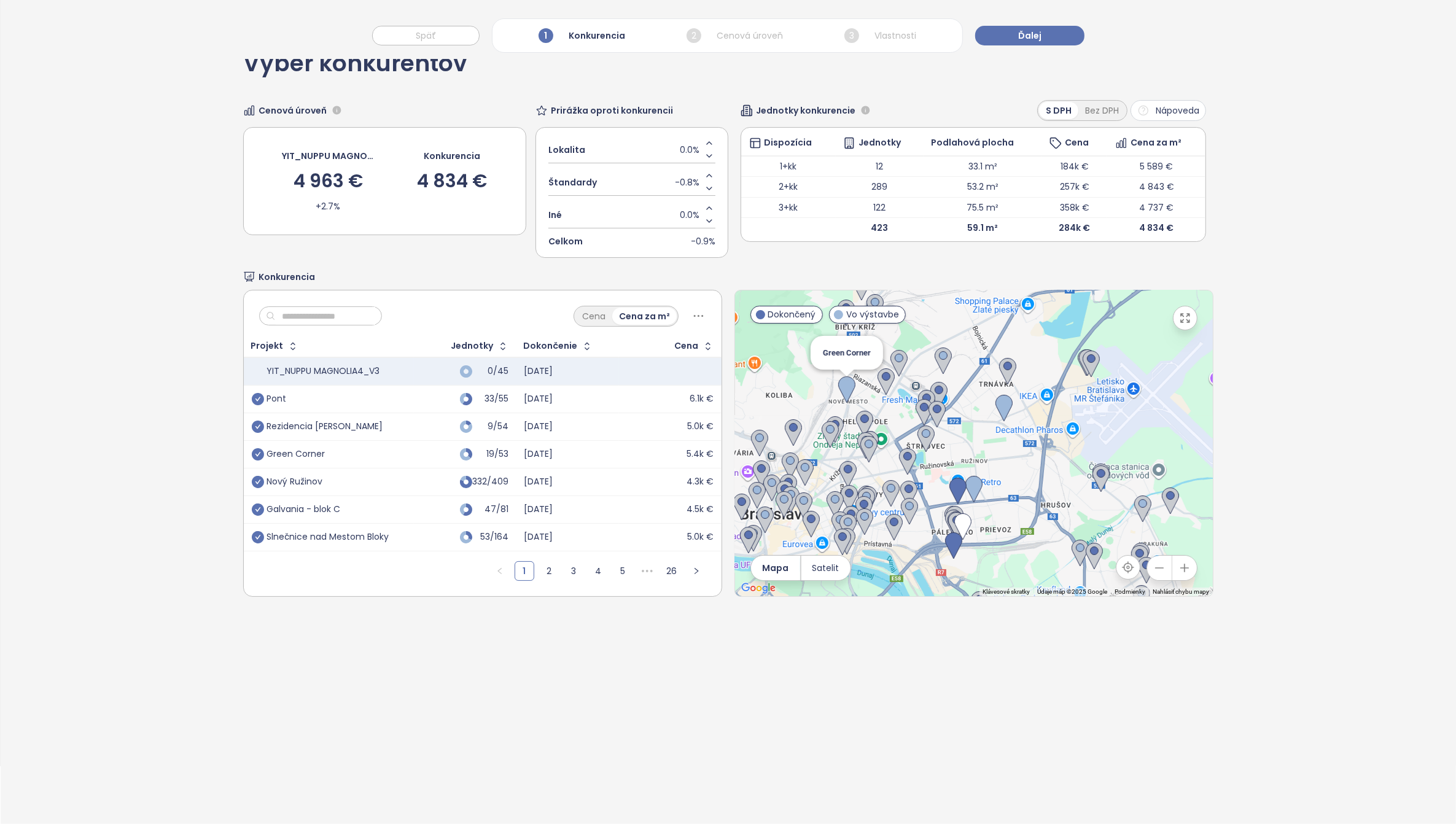
click at [838, 388] on img at bounding box center [846, 390] width 17 height 27
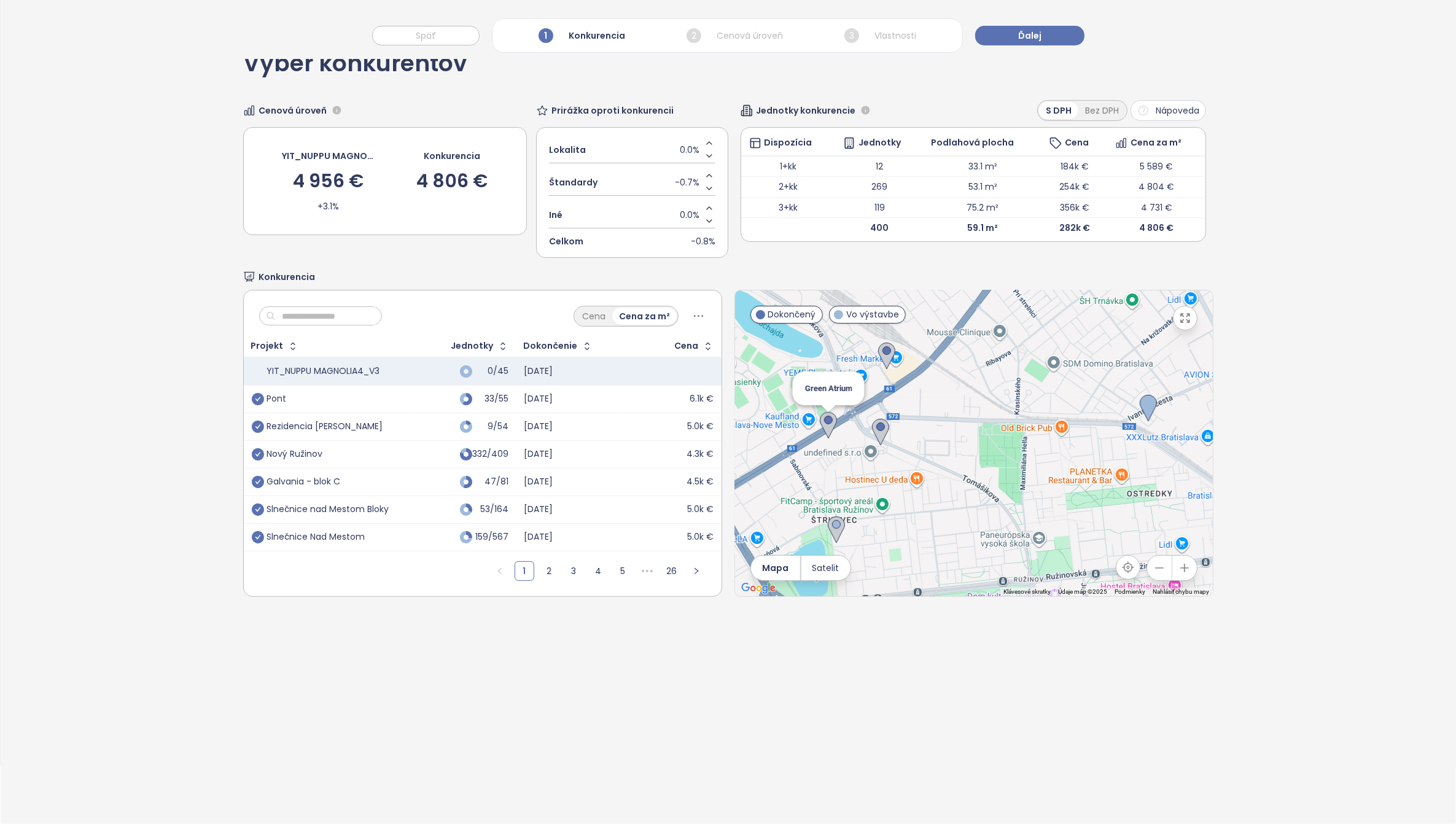
click at [820, 422] on img at bounding box center [828, 425] width 17 height 27
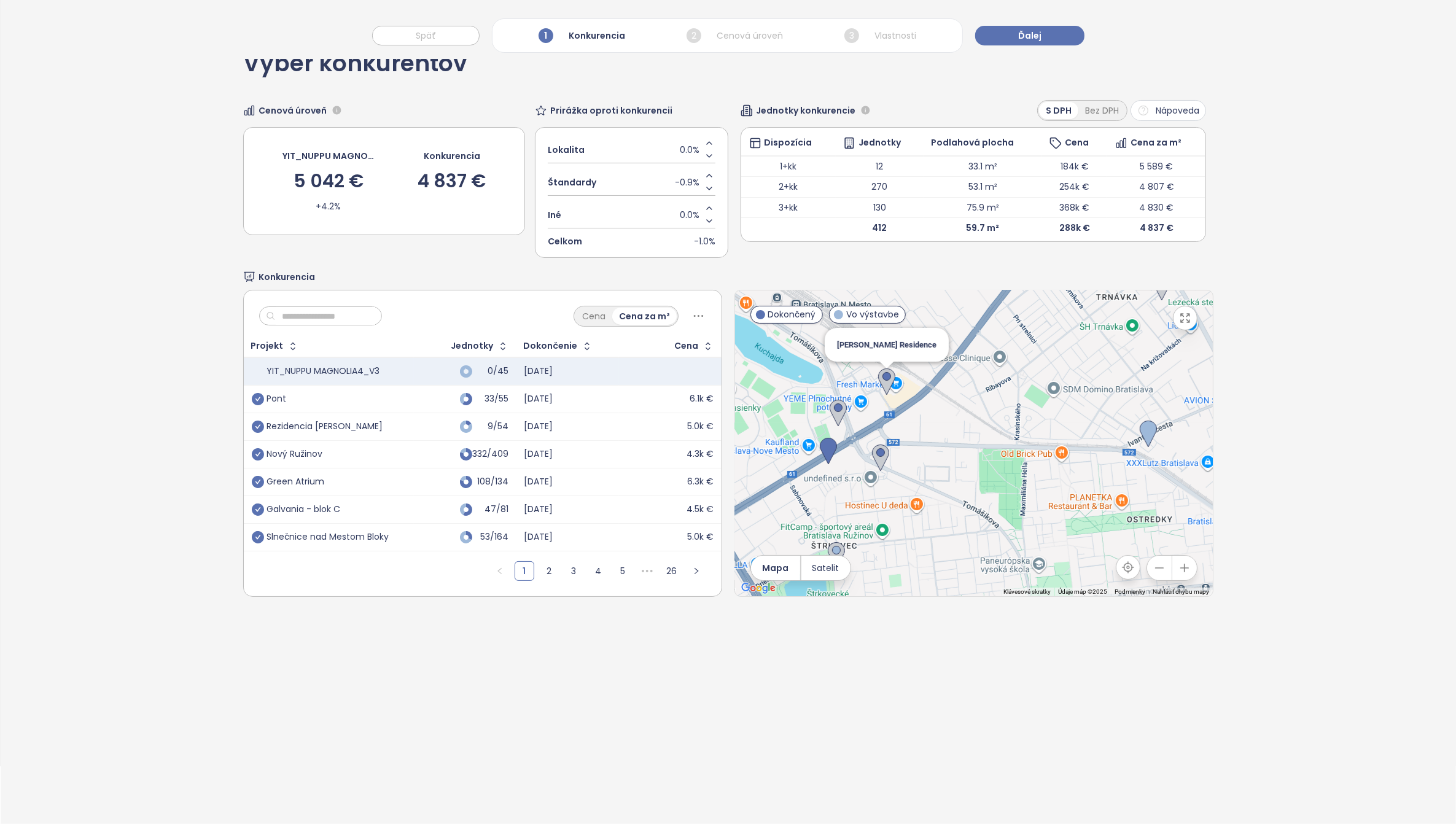
click at [882, 380] on img at bounding box center [886, 382] width 17 height 27
click at [879, 381] on img at bounding box center [886, 382] width 17 height 27
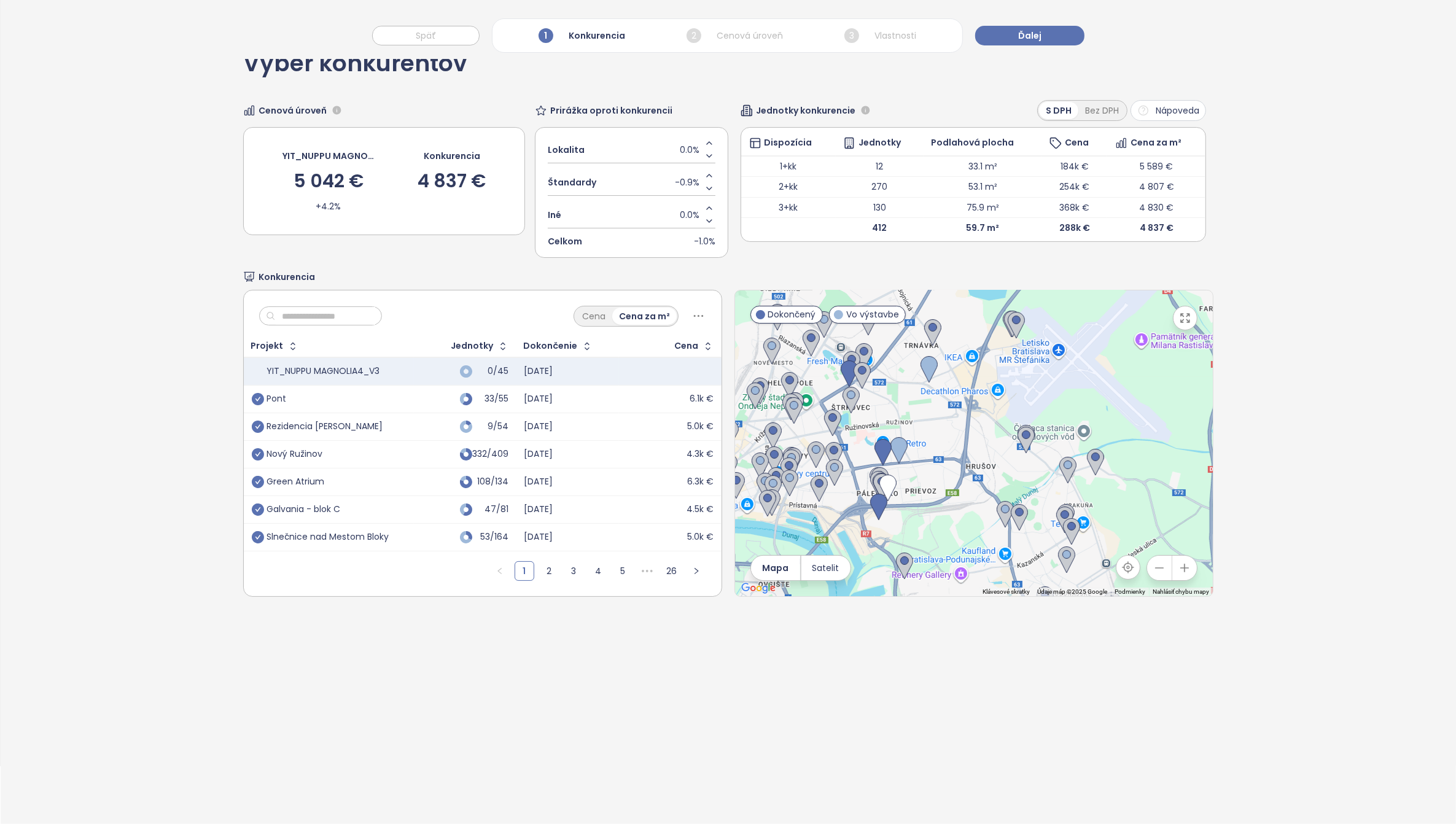
drag, startPoint x: 899, startPoint y: 458, endPoint x: 897, endPoint y: 410, distance: 48.0
click at [897, 410] on div at bounding box center [974, 443] width 478 height 306
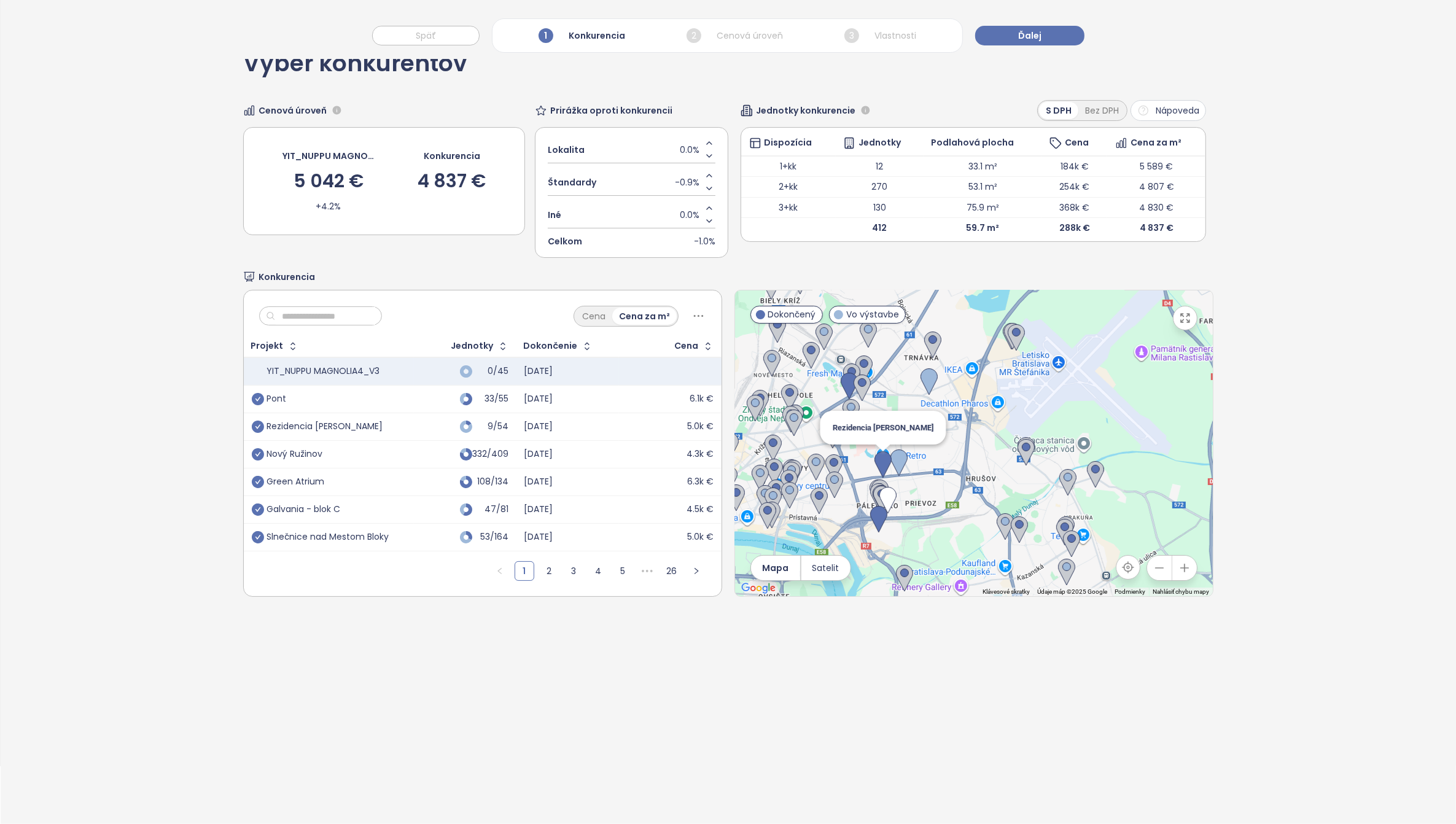
click at [874, 457] on img at bounding box center [882, 464] width 17 height 27
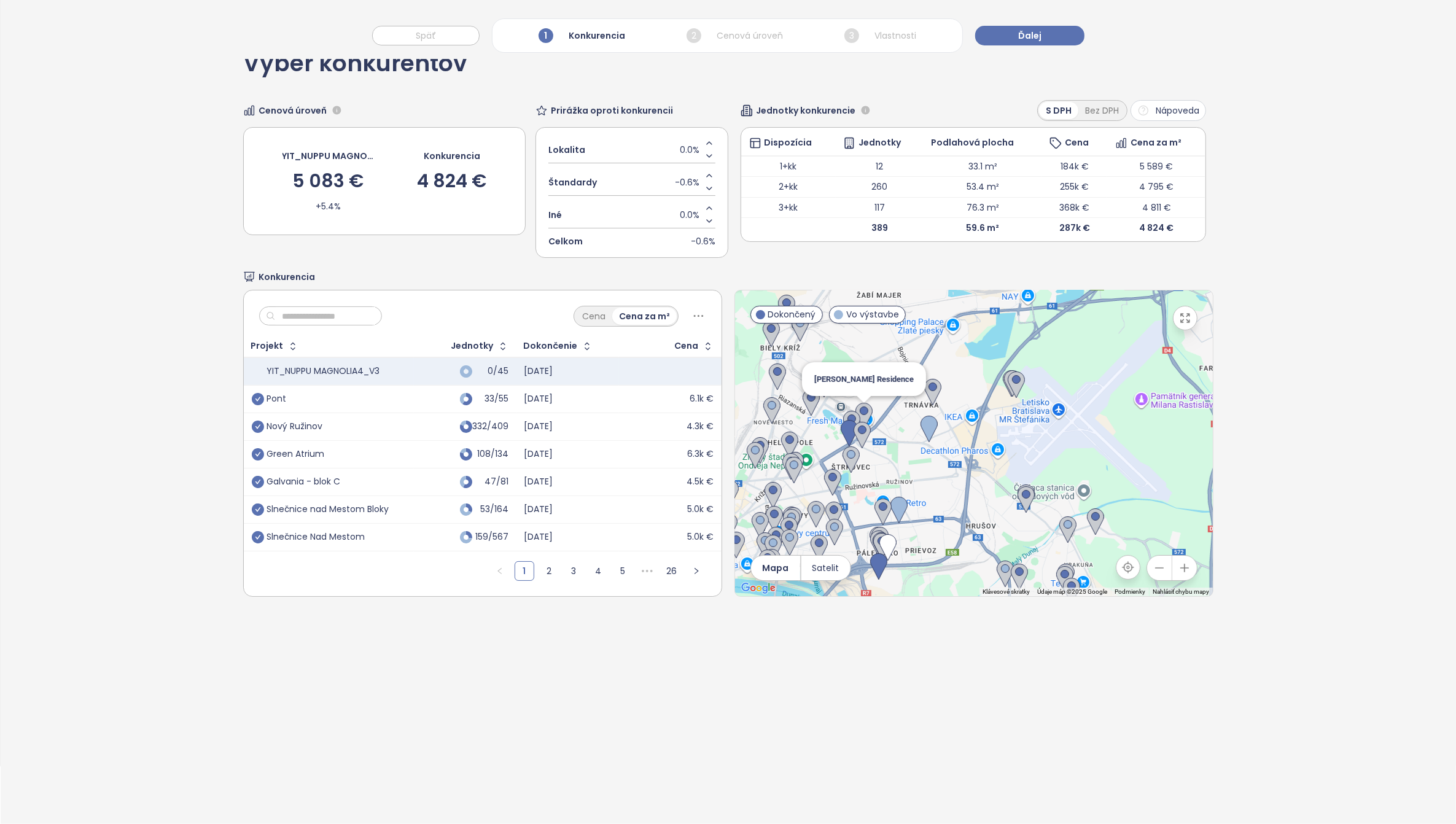
click at [857, 413] on img at bounding box center [863, 416] width 17 height 27
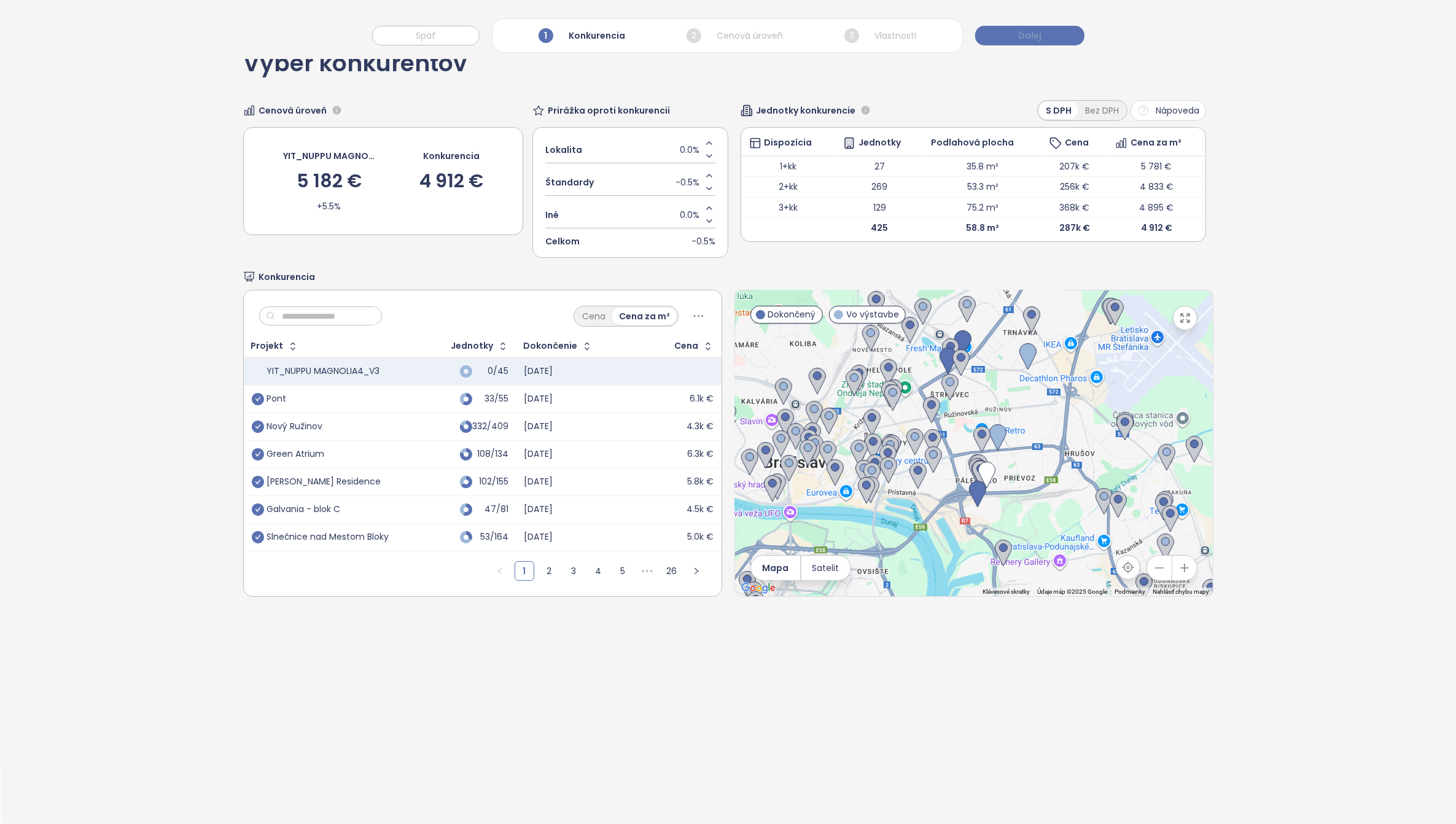
click at [1047, 35] on button "Ďalej" at bounding box center [1030, 35] width 109 height 20
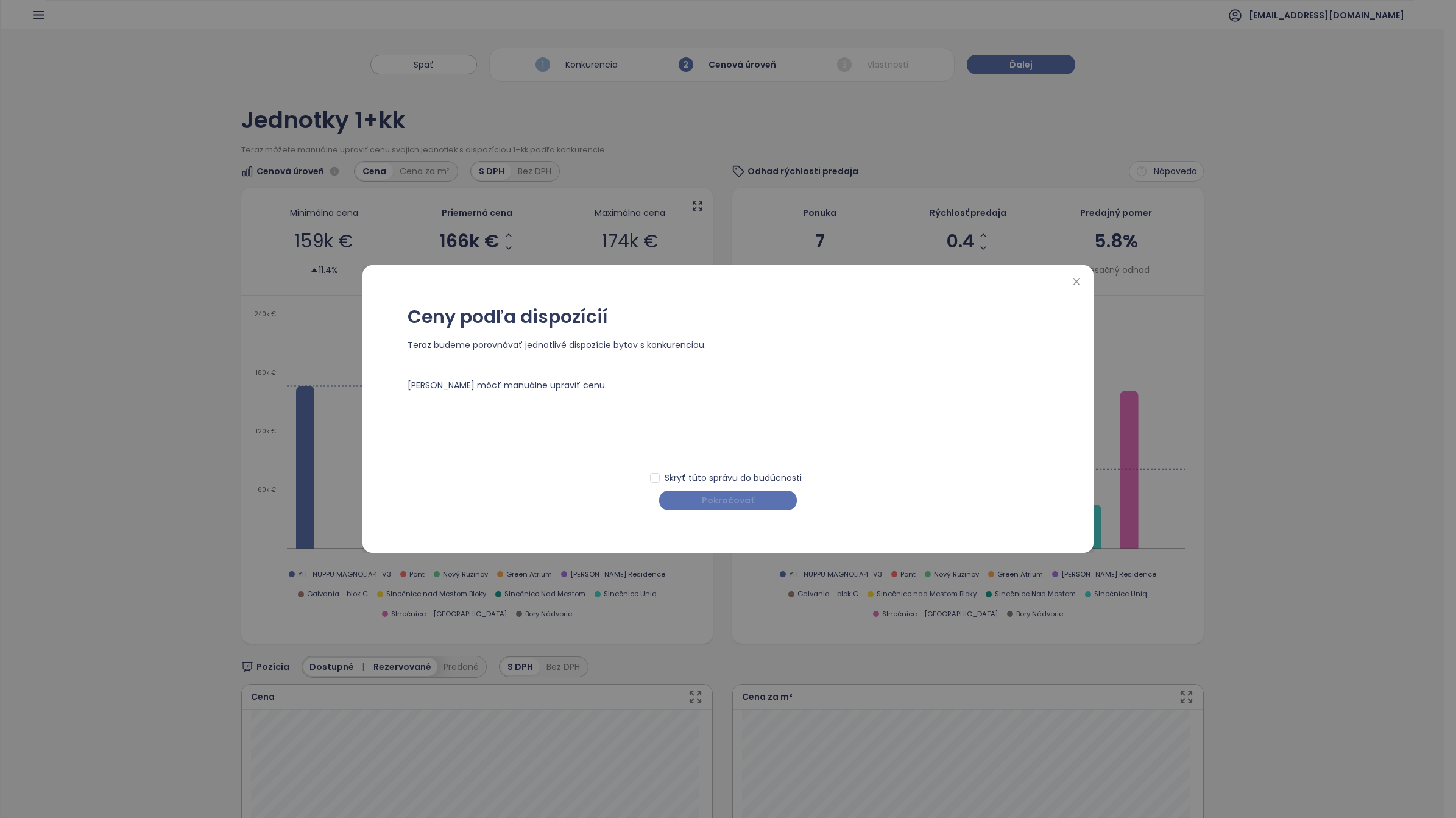
click at [729, 500] on span "Pokračovať" at bounding box center [728, 500] width 53 height 13
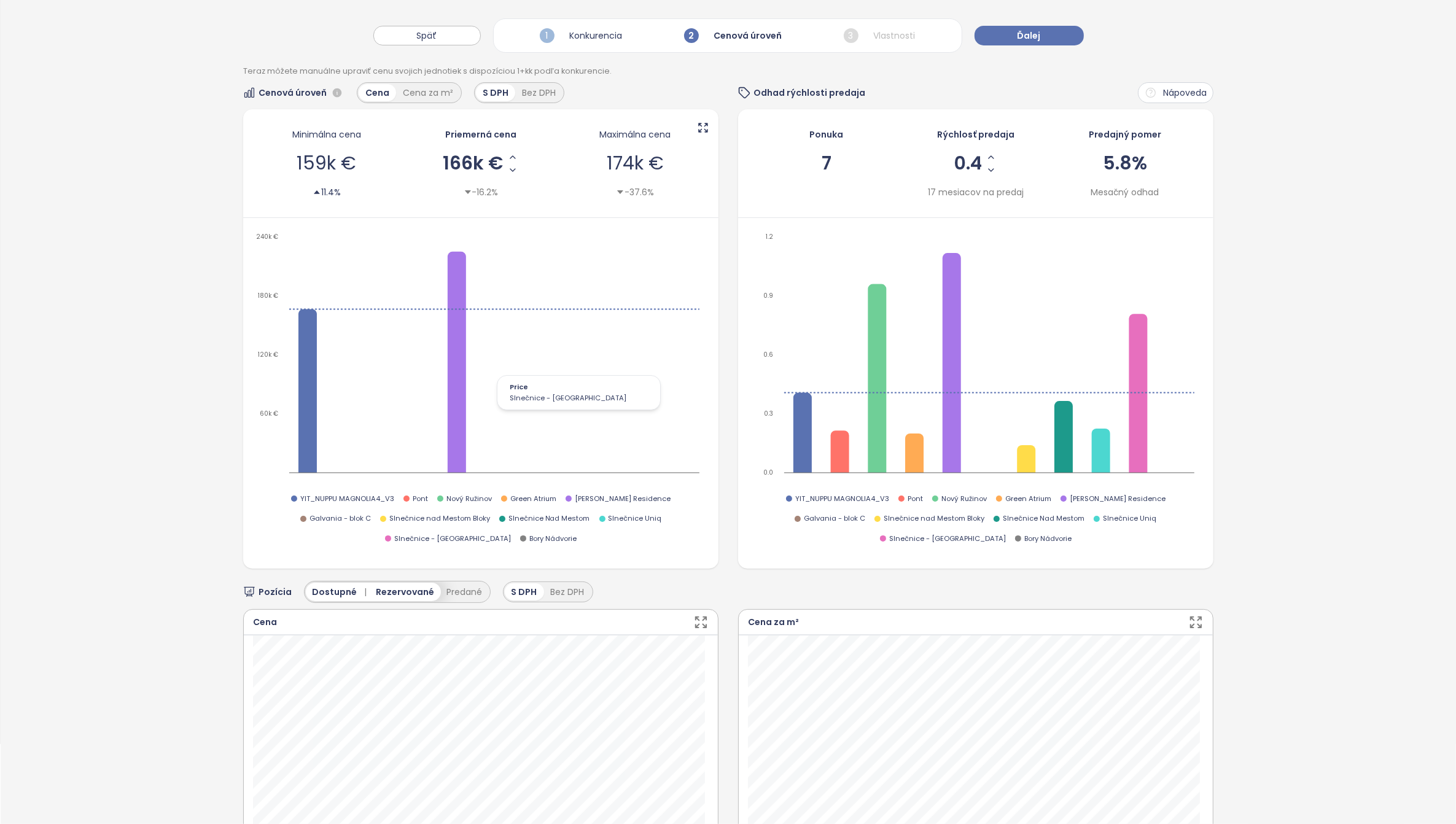
scroll to position [77, 0]
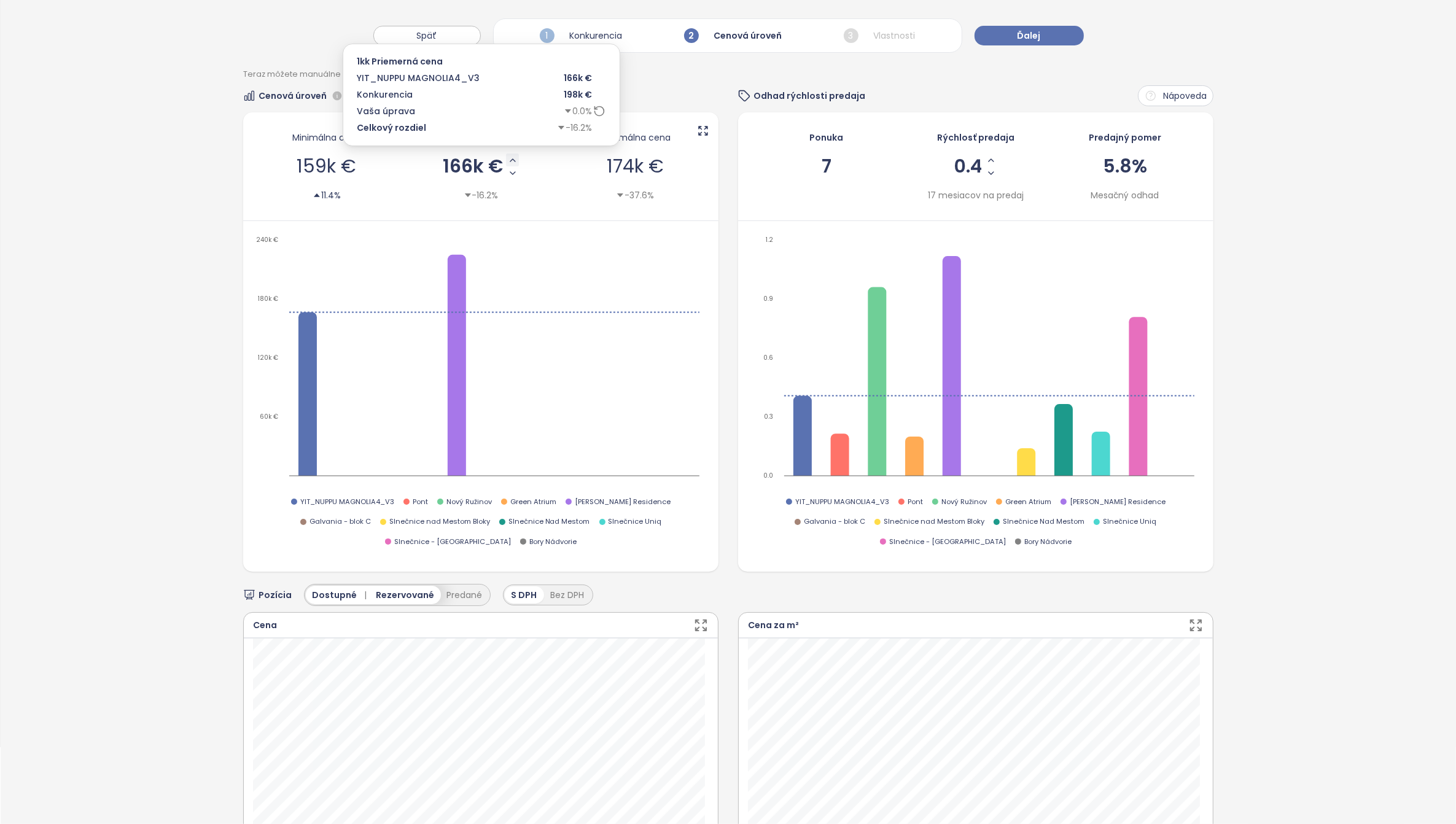
click at [508, 157] on icon "Increase AVG Price" at bounding box center [512, 160] width 10 height 10
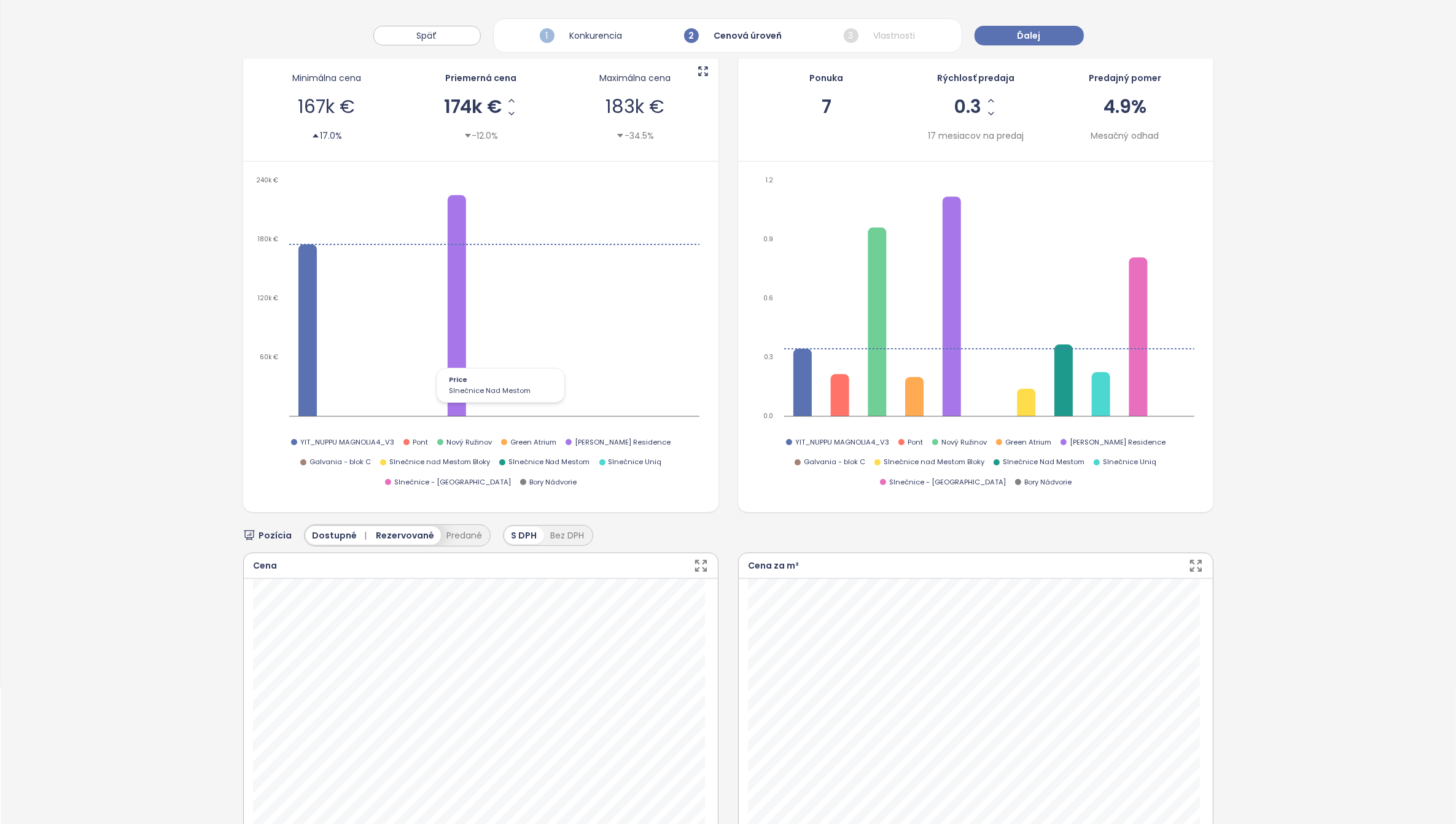
scroll to position [230, 0]
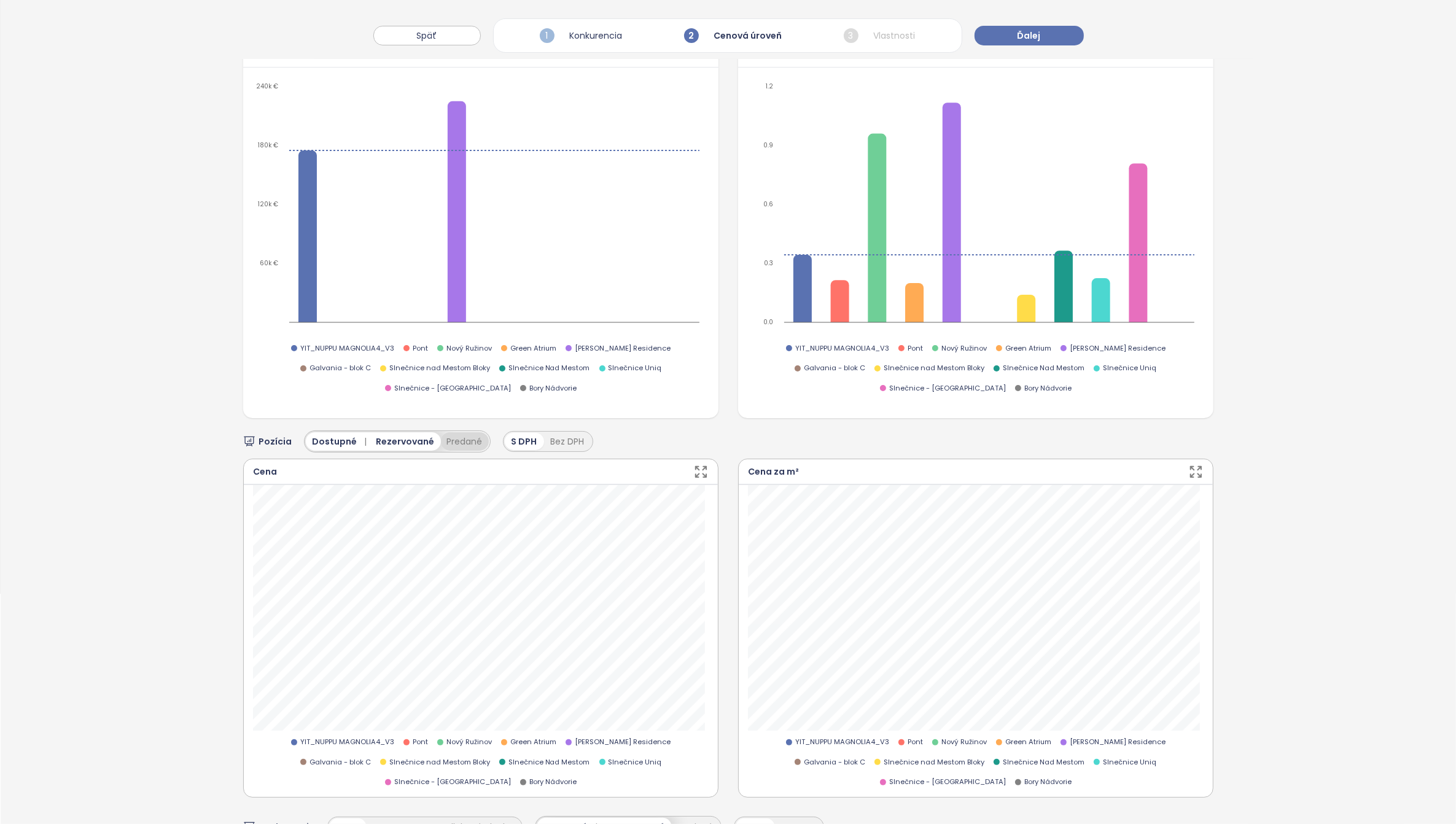
click at [459, 432] on button "Predané" at bounding box center [464, 441] width 48 height 18
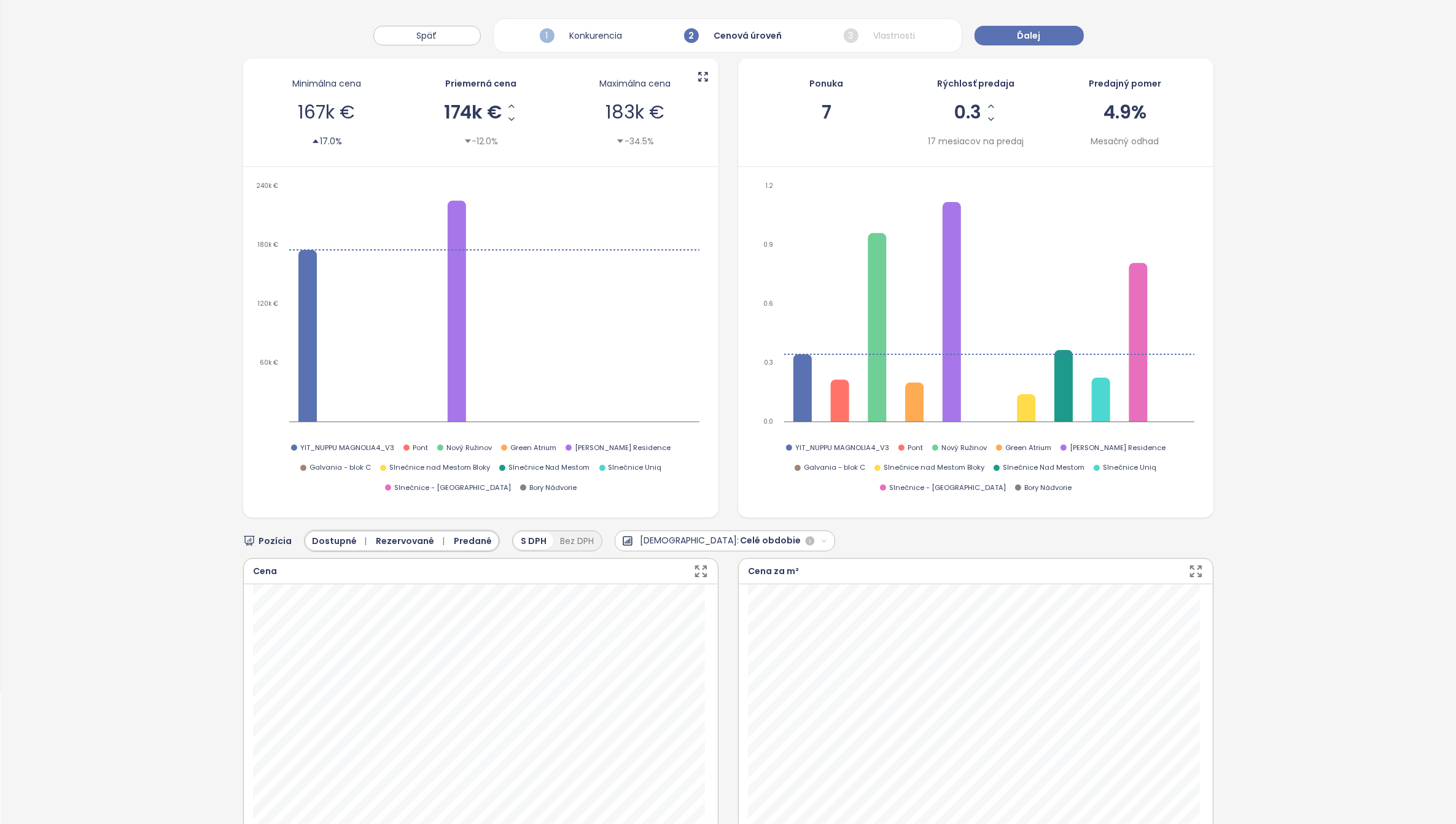
scroll to position [0, 0]
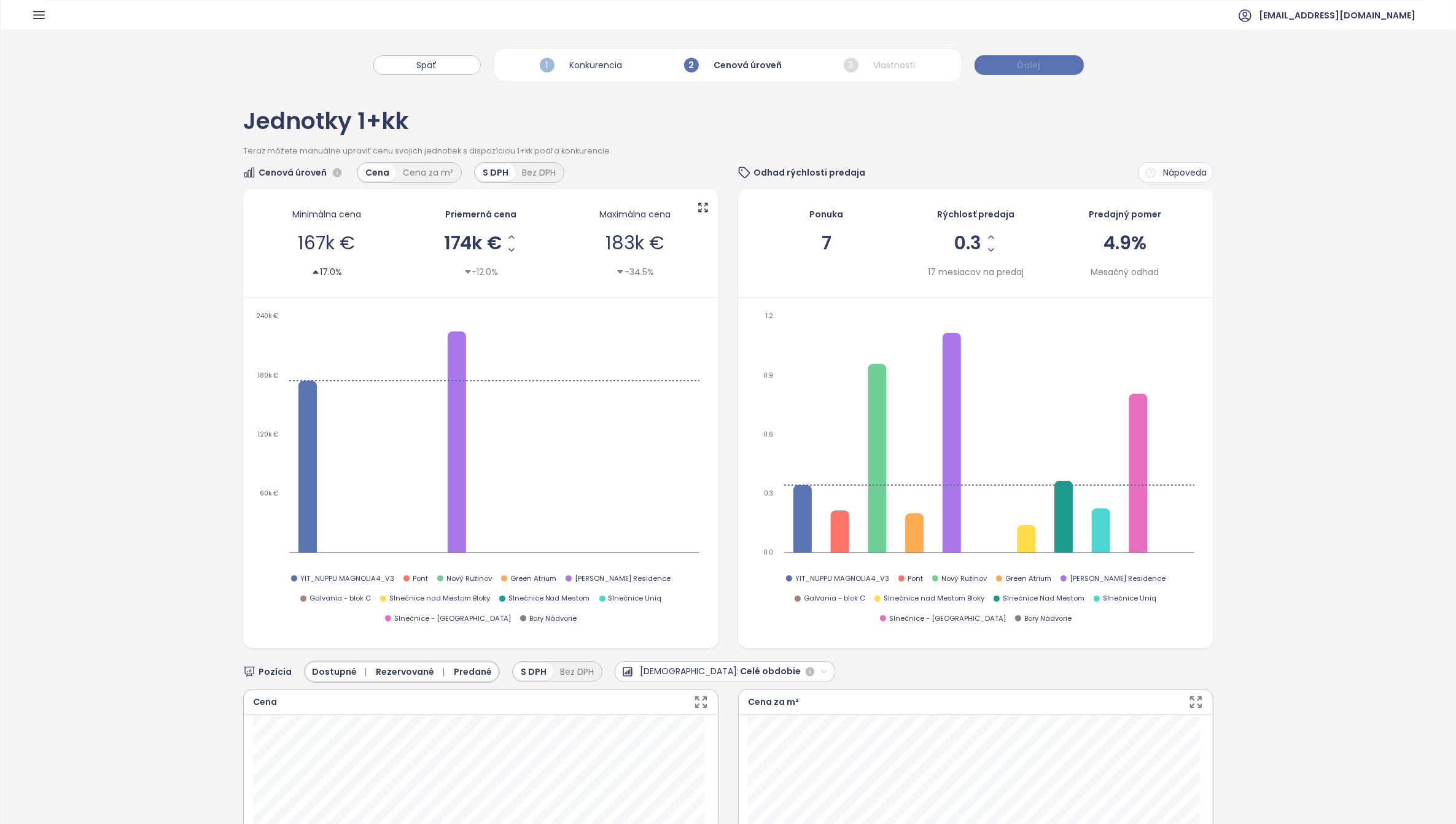
click at [1048, 66] on button "Ďalej" at bounding box center [1029, 65] width 109 height 20
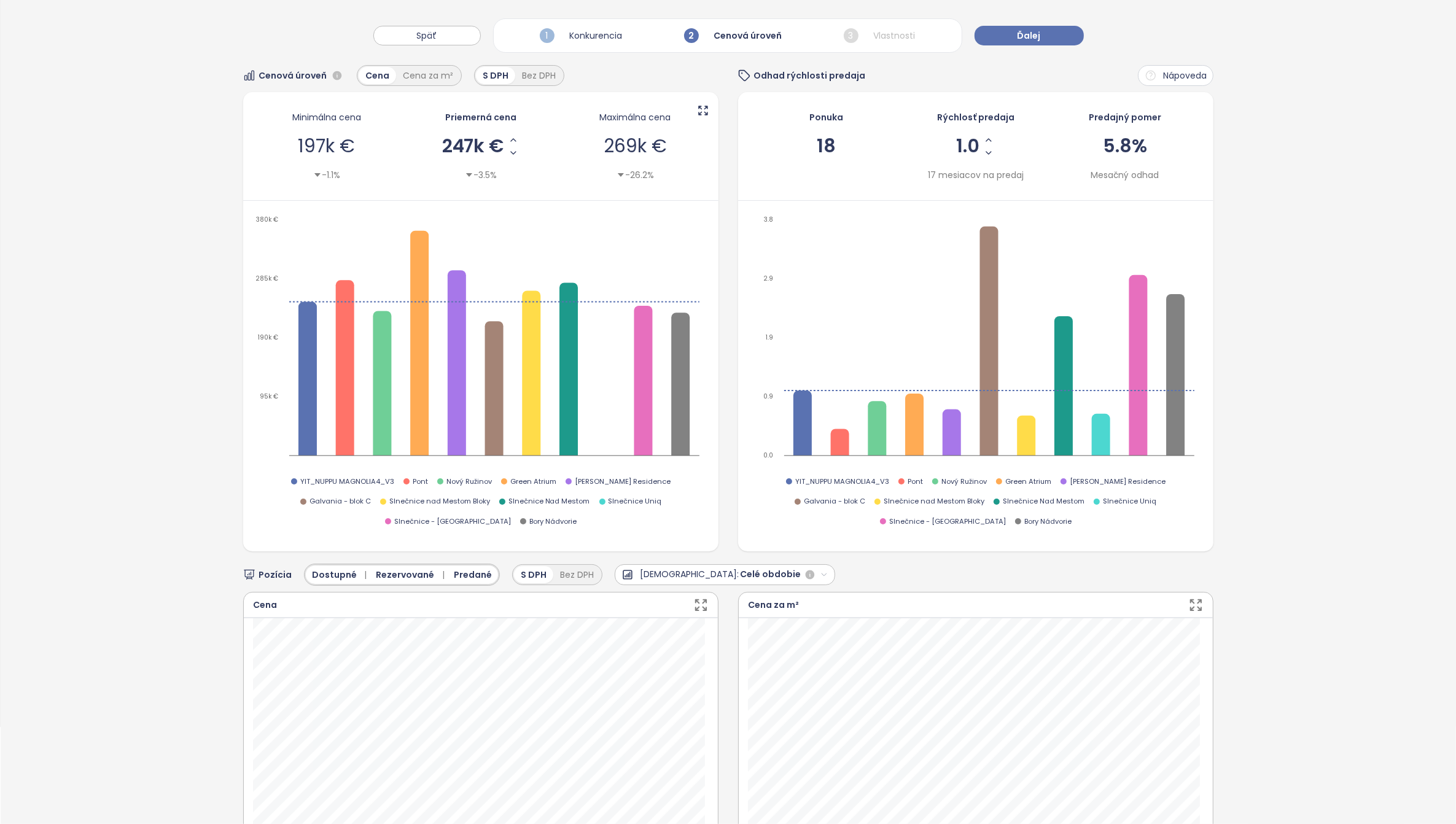
scroll to position [77, 0]
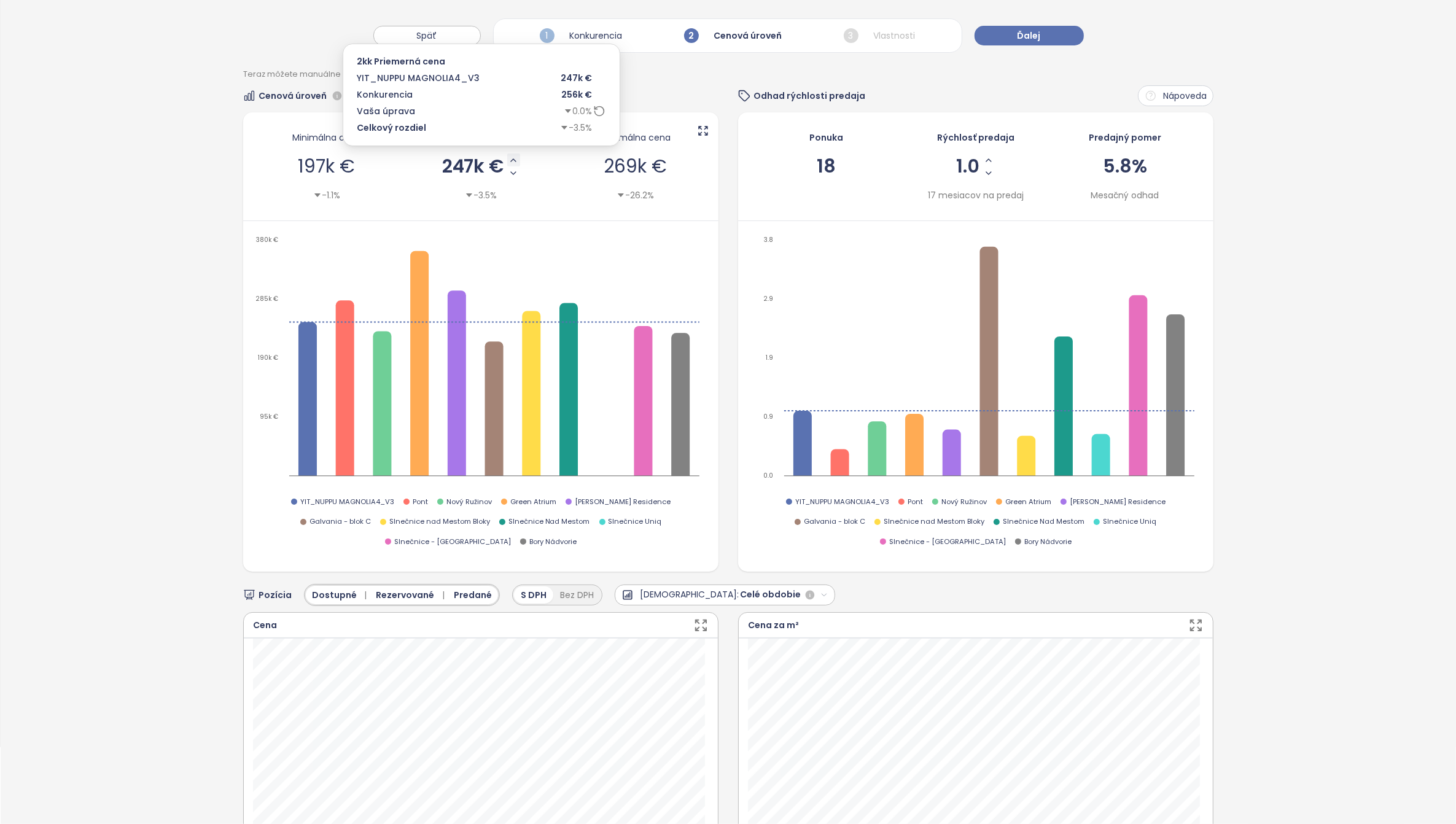
click at [512, 160] on icon "Increase AVG Price" at bounding box center [513, 160] width 10 height 10
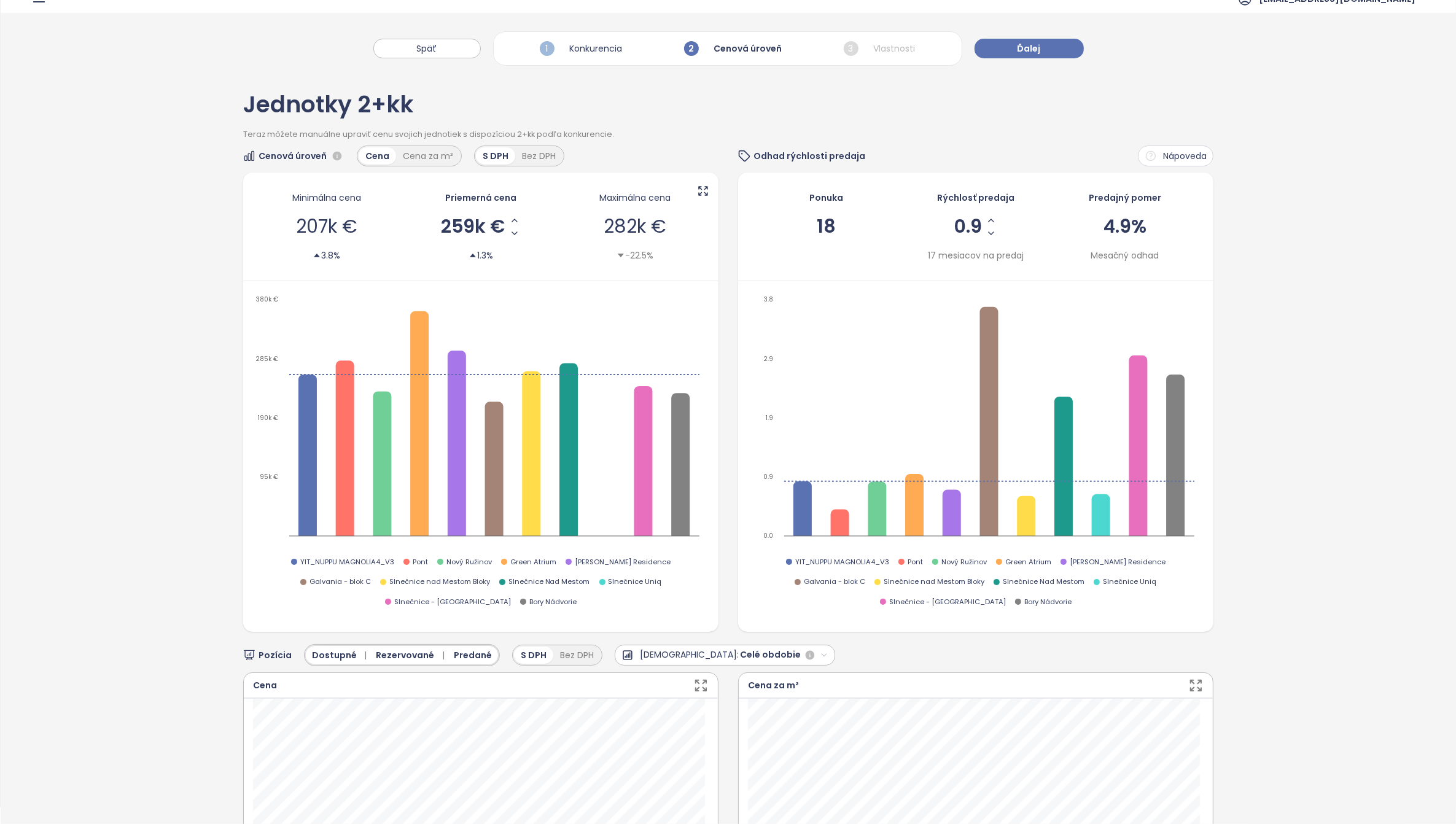
scroll to position [0, 0]
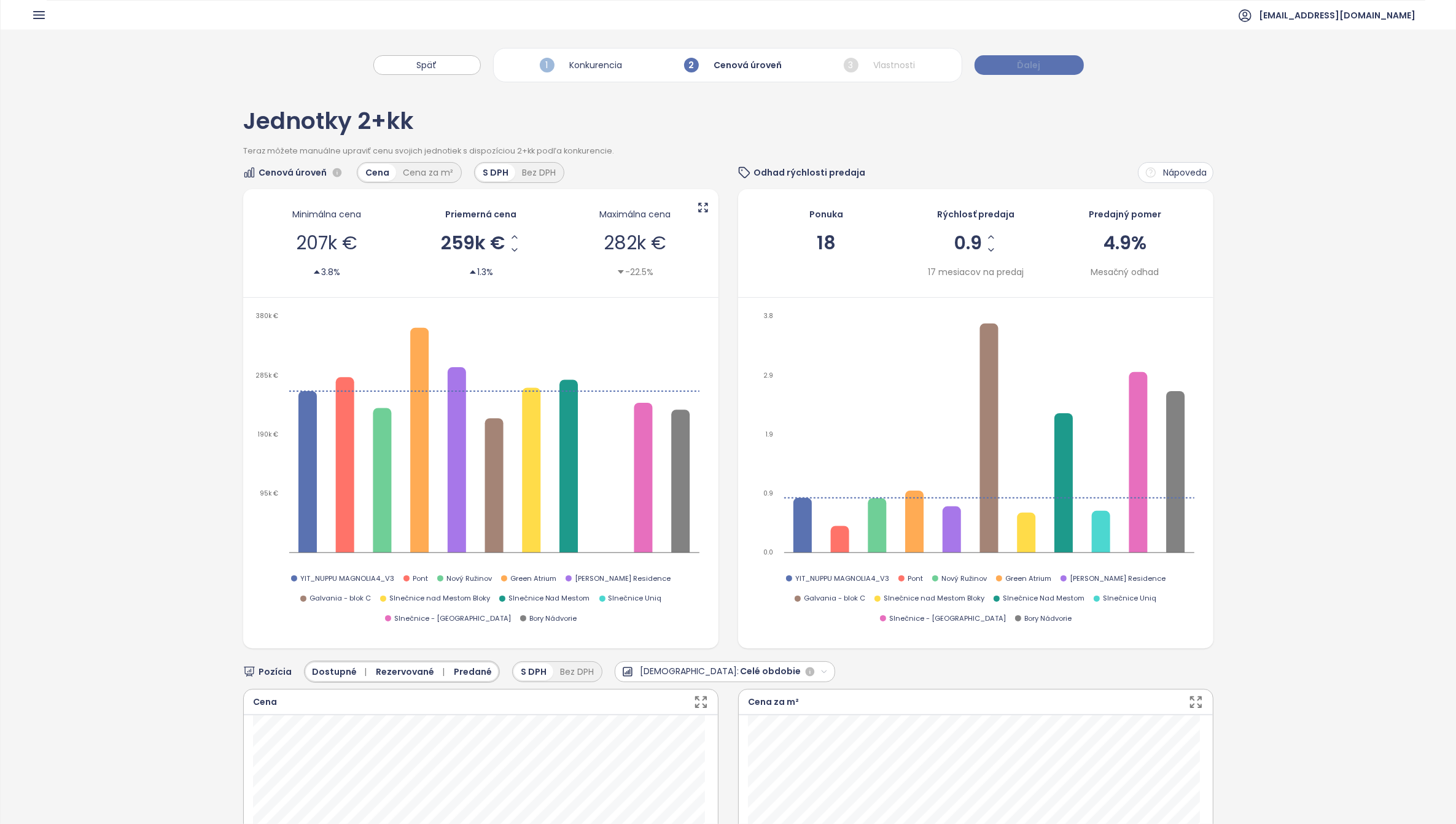
click at [1027, 59] on span "Ďalej" at bounding box center [1029, 65] width 24 height 13
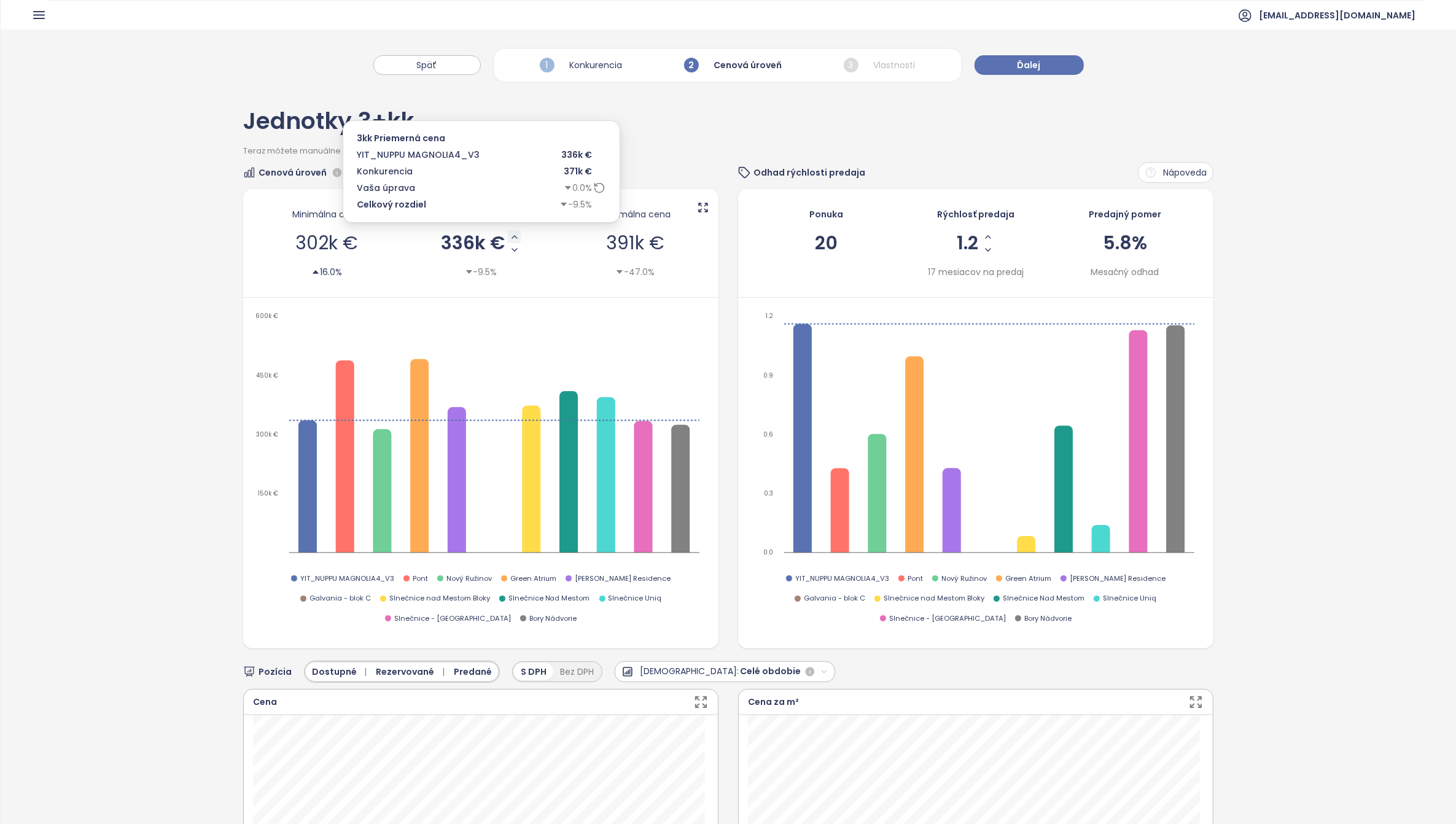
click at [512, 237] on icon "Increase AVG Price" at bounding box center [515, 237] width 5 height 2
click at [510, 237] on icon "Increase AVG Price" at bounding box center [514, 237] width 10 height 10
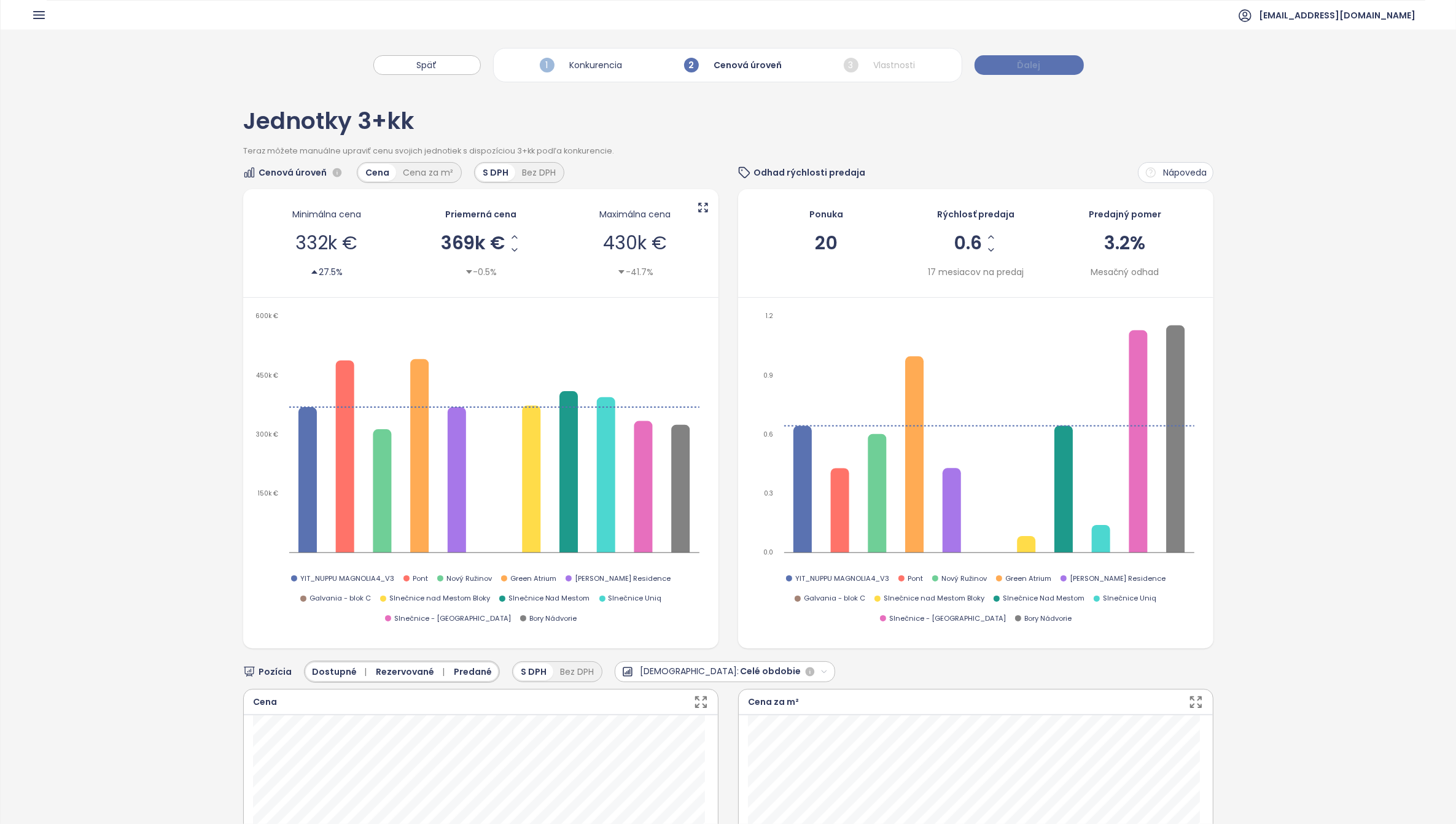
click at [1050, 60] on button "Ďalej" at bounding box center [1029, 65] width 109 height 20
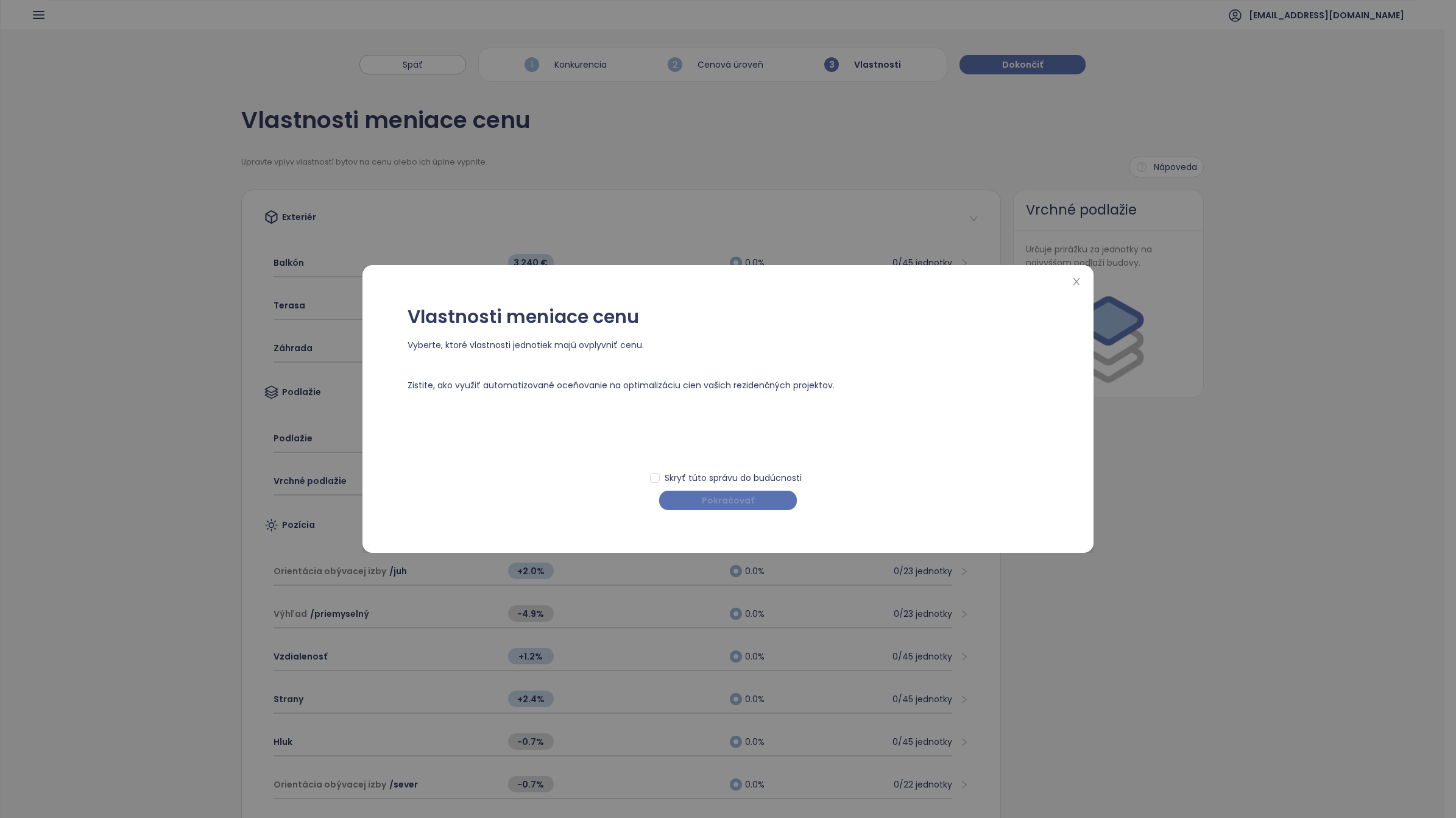
click at [731, 500] on span "Pokračovať" at bounding box center [728, 500] width 53 height 13
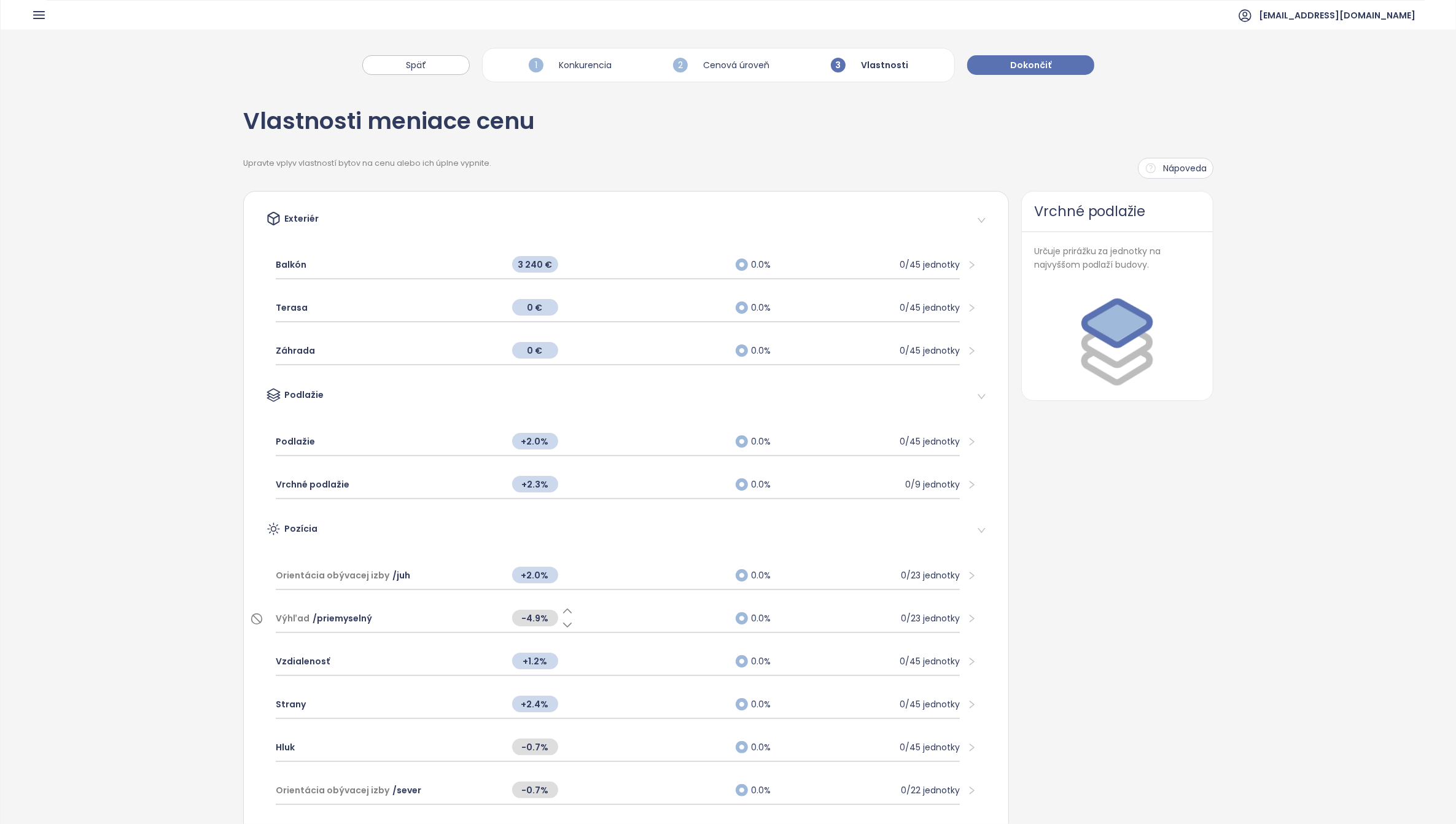
click at [563, 609] on icon at bounding box center [567, 610] width 13 height 13
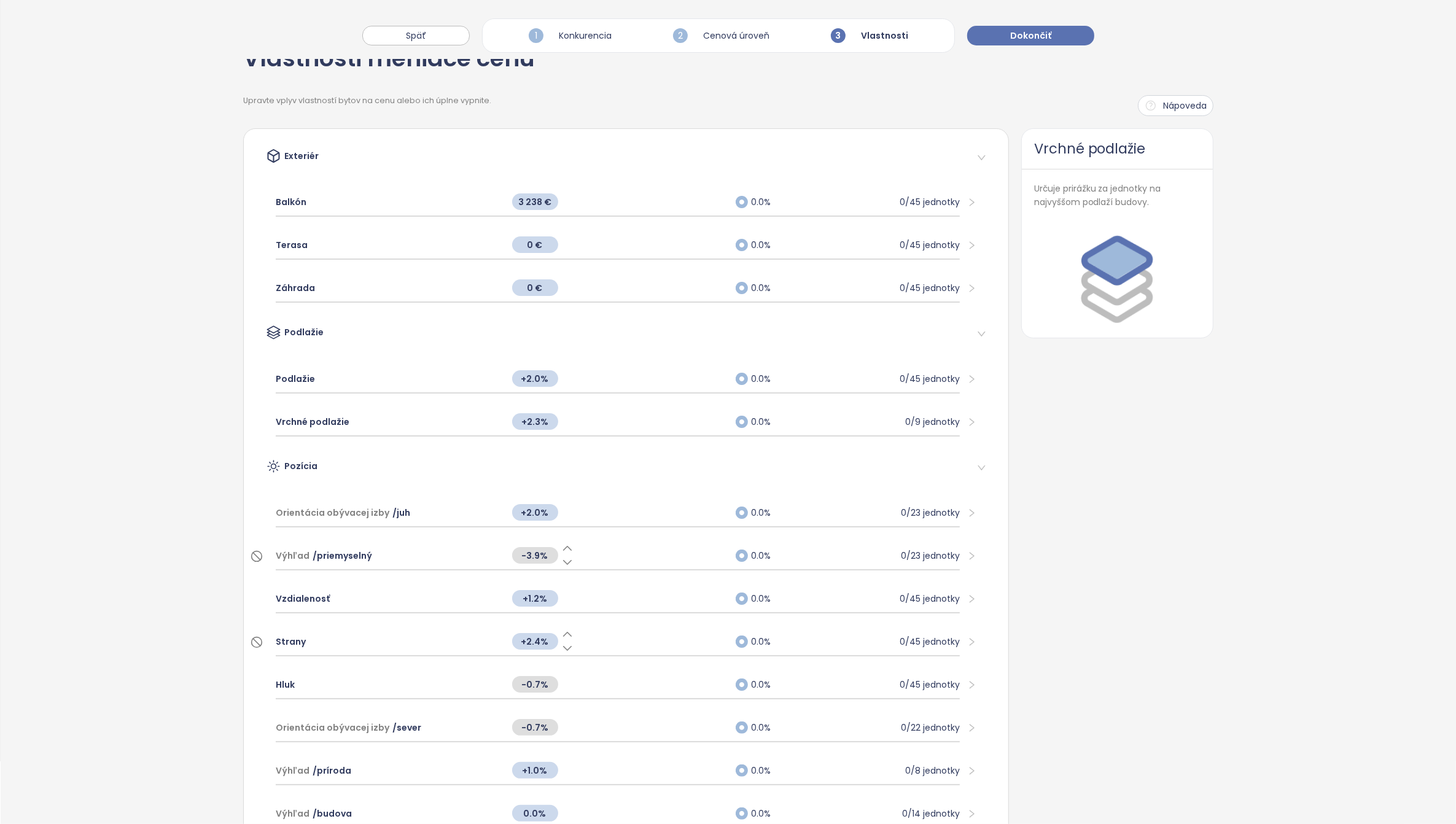
scroll to position [307, 0]
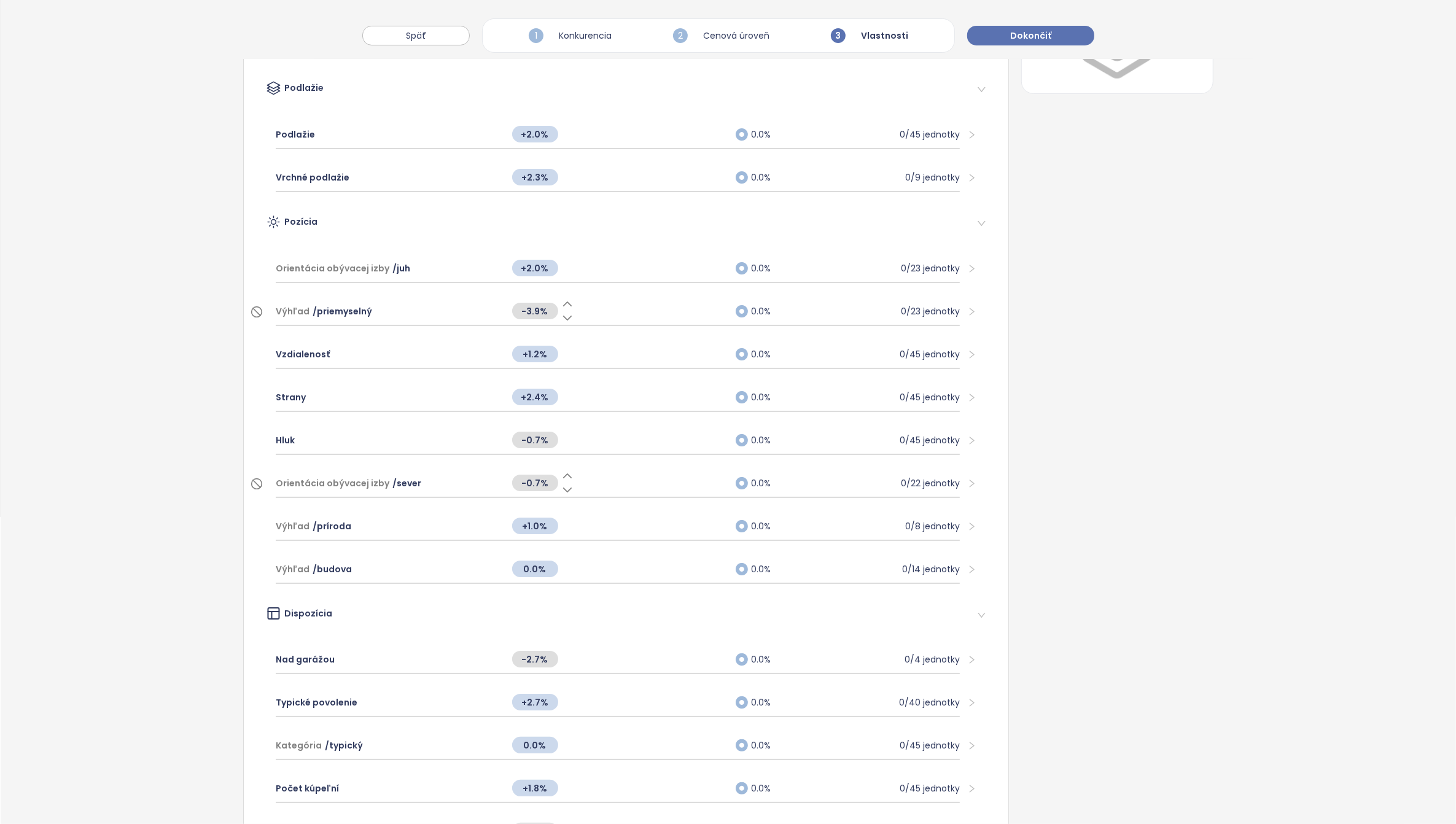
click at [562, 483] on icon at bounding box center [567, 489] width 13 height 13
click at [563, 474] on icon at bounding box center [567, 475] width 8 height 4
click at [564, 441] on icon at bounding box center [567, 447] width 13 height 13
click at [564, 474] on icon at bounding box center [567, 475] width 8 height 4
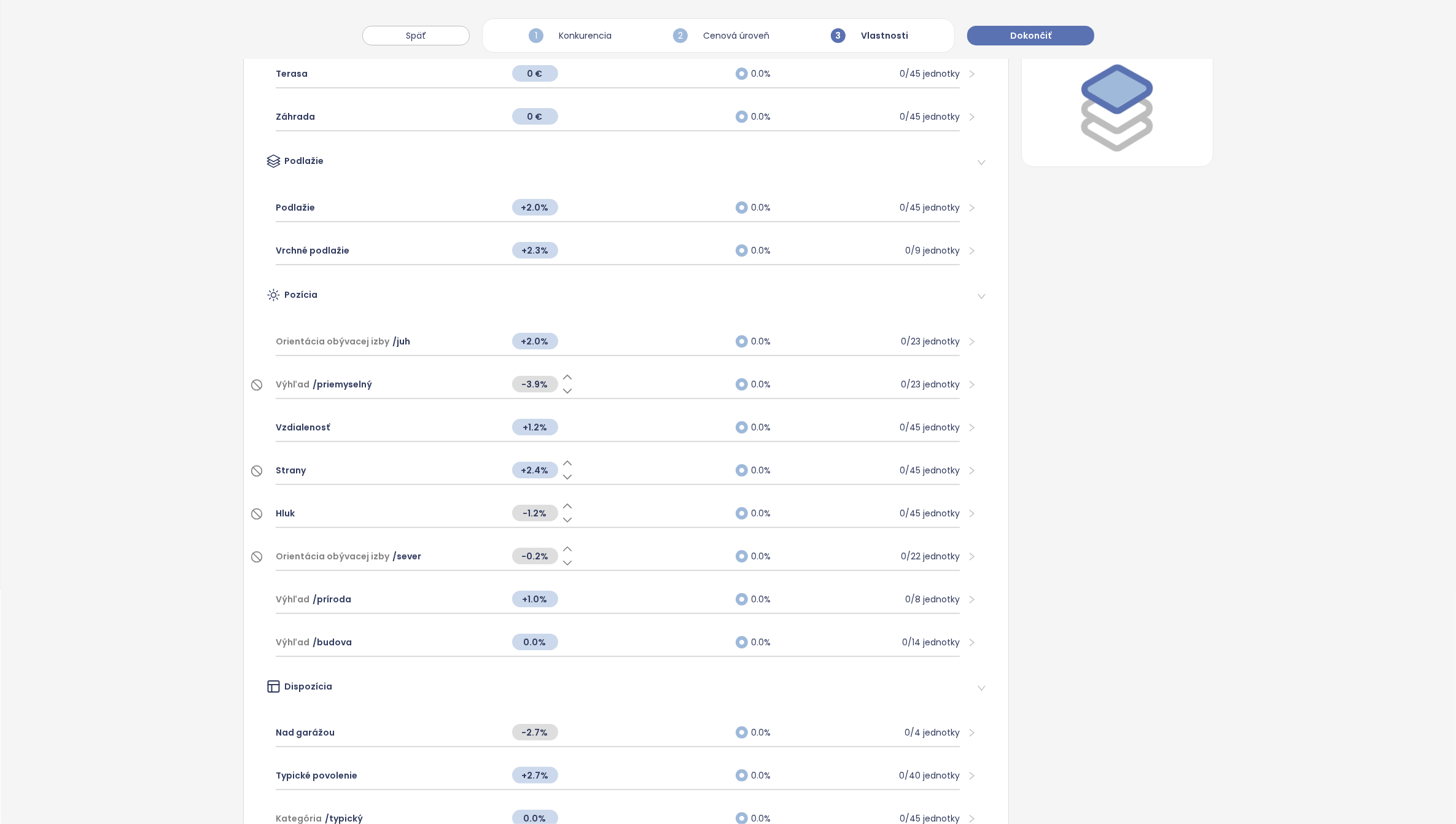
click at [292, 464] on span "Strany" at bounding box center [290, 470] width 30 height 13
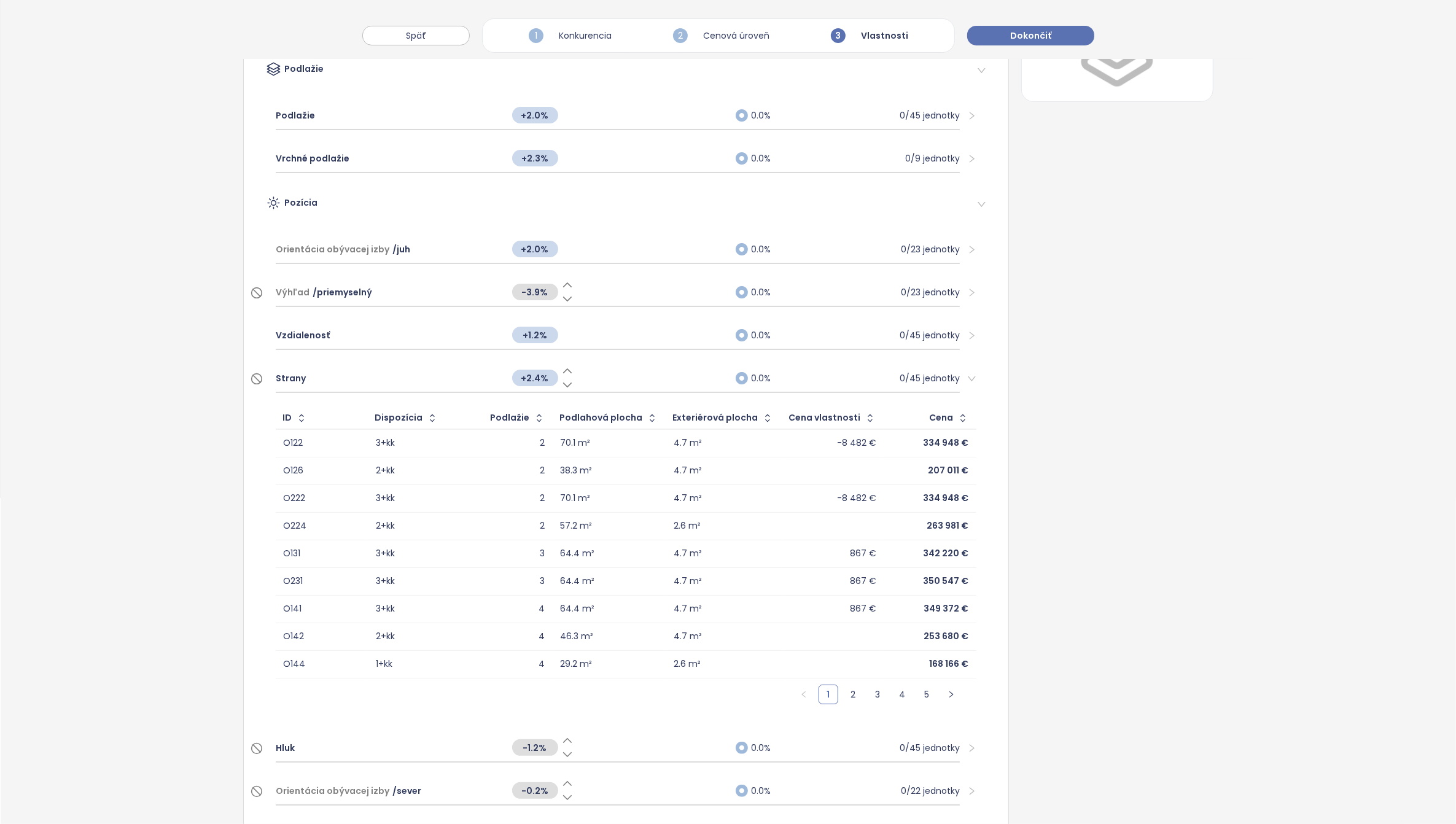
scroll to position [384, 0]
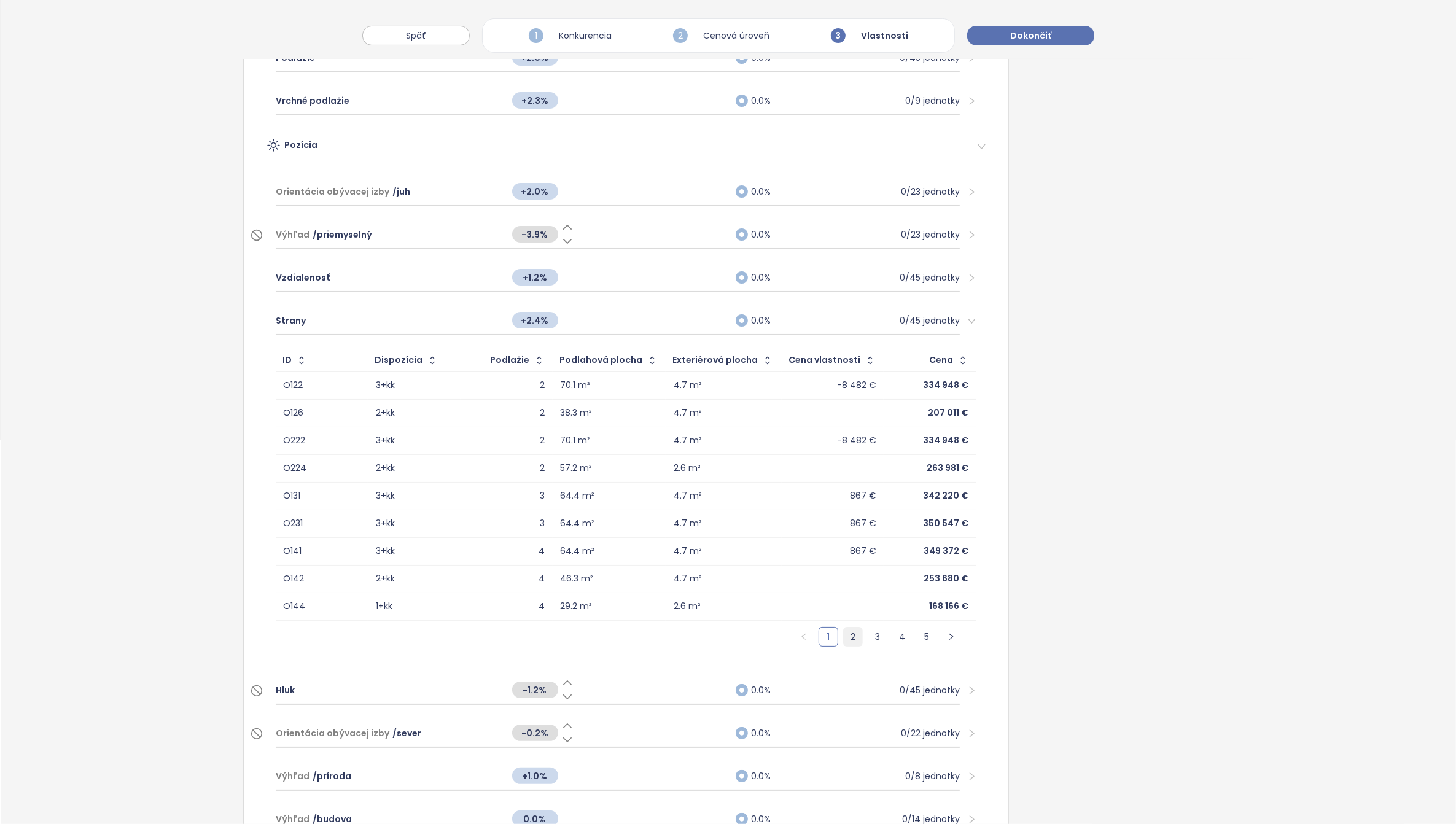
click at [843, 634] on link "2" at bounding box center [852, 636] width 18 height 18
click at [868, 633] on link "3" at bounding box center [877, 636] width 18 height 18
click at [893, 636] on link "4" at bounding box center [902, 636] width 18 height 18
click at [917, 633] on link "5" at bounding box center [926, 636] width 18 height 18
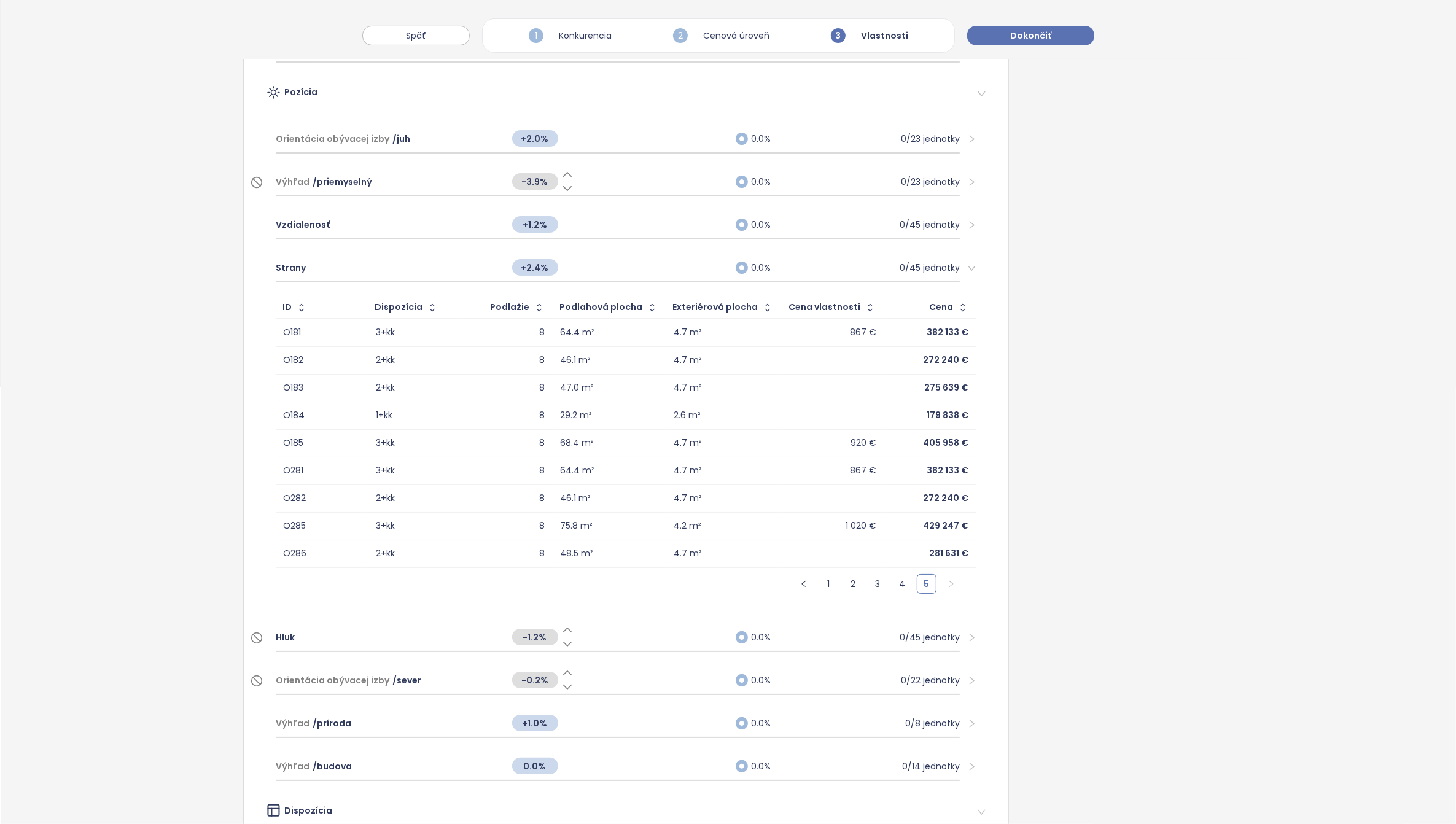
scroll to position [461, 0]
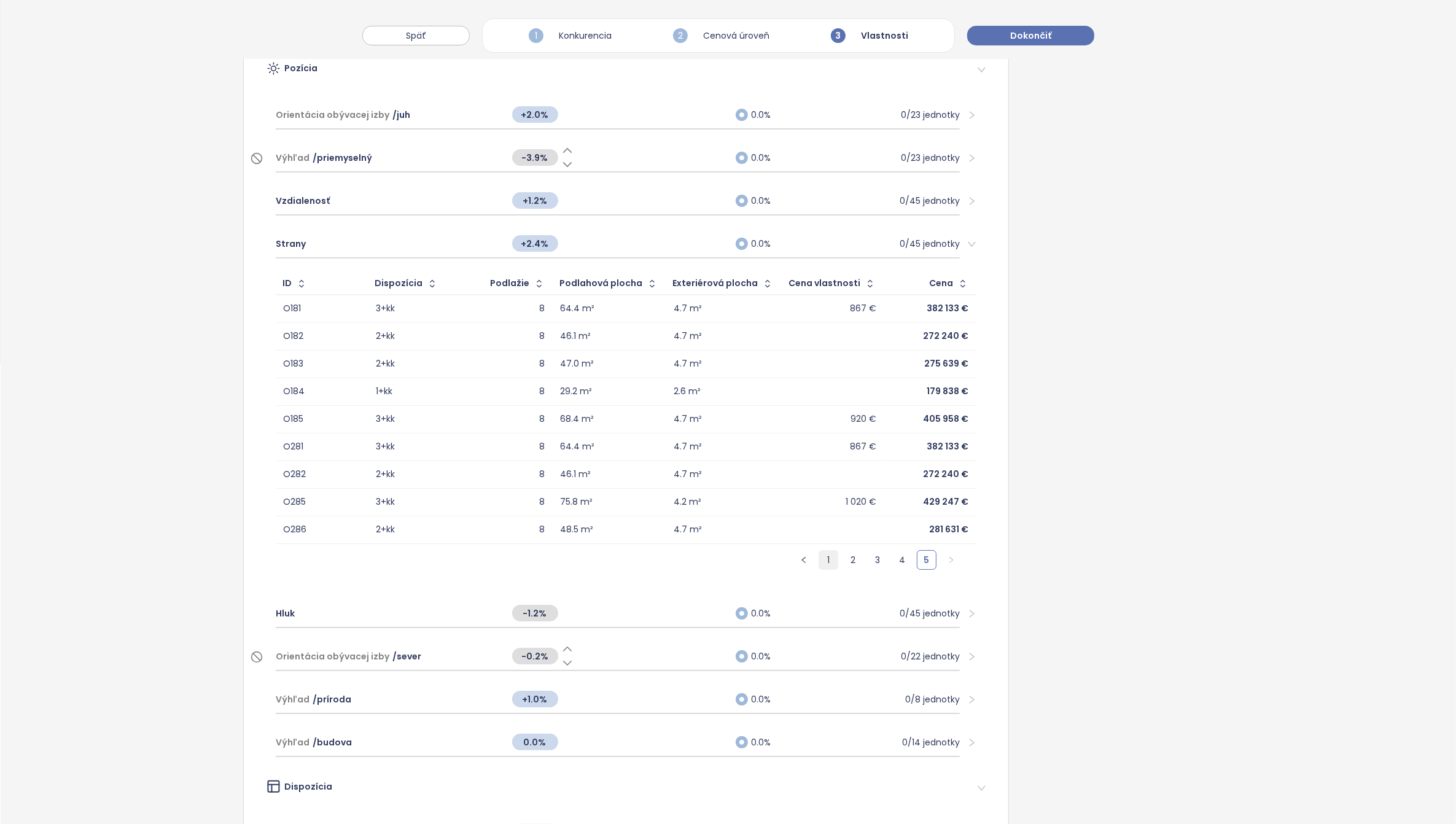
click at [819, 554] on link "1" at bounding box center [828, 559] width 18 height 18
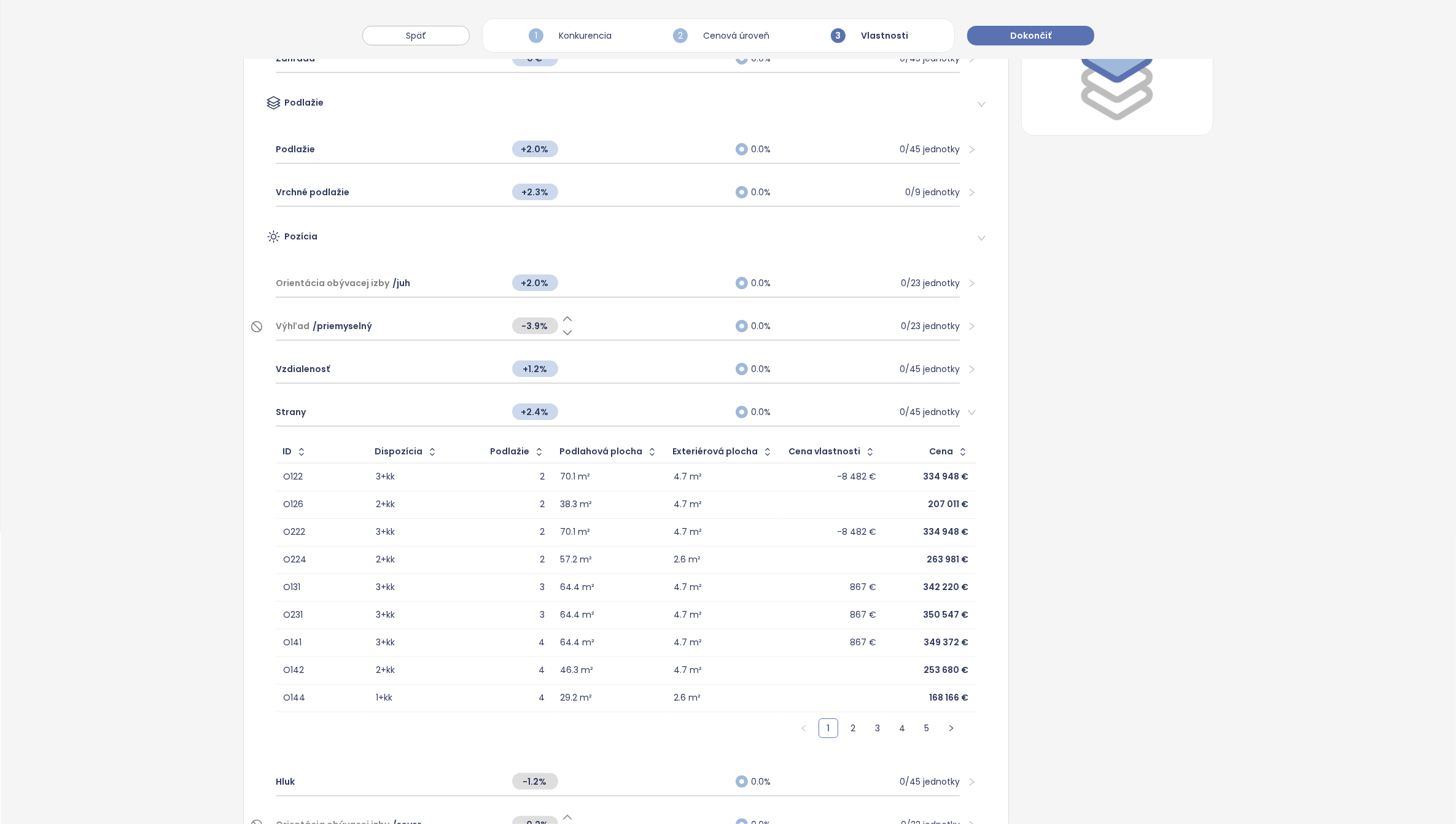
scroll to position [255, 0]
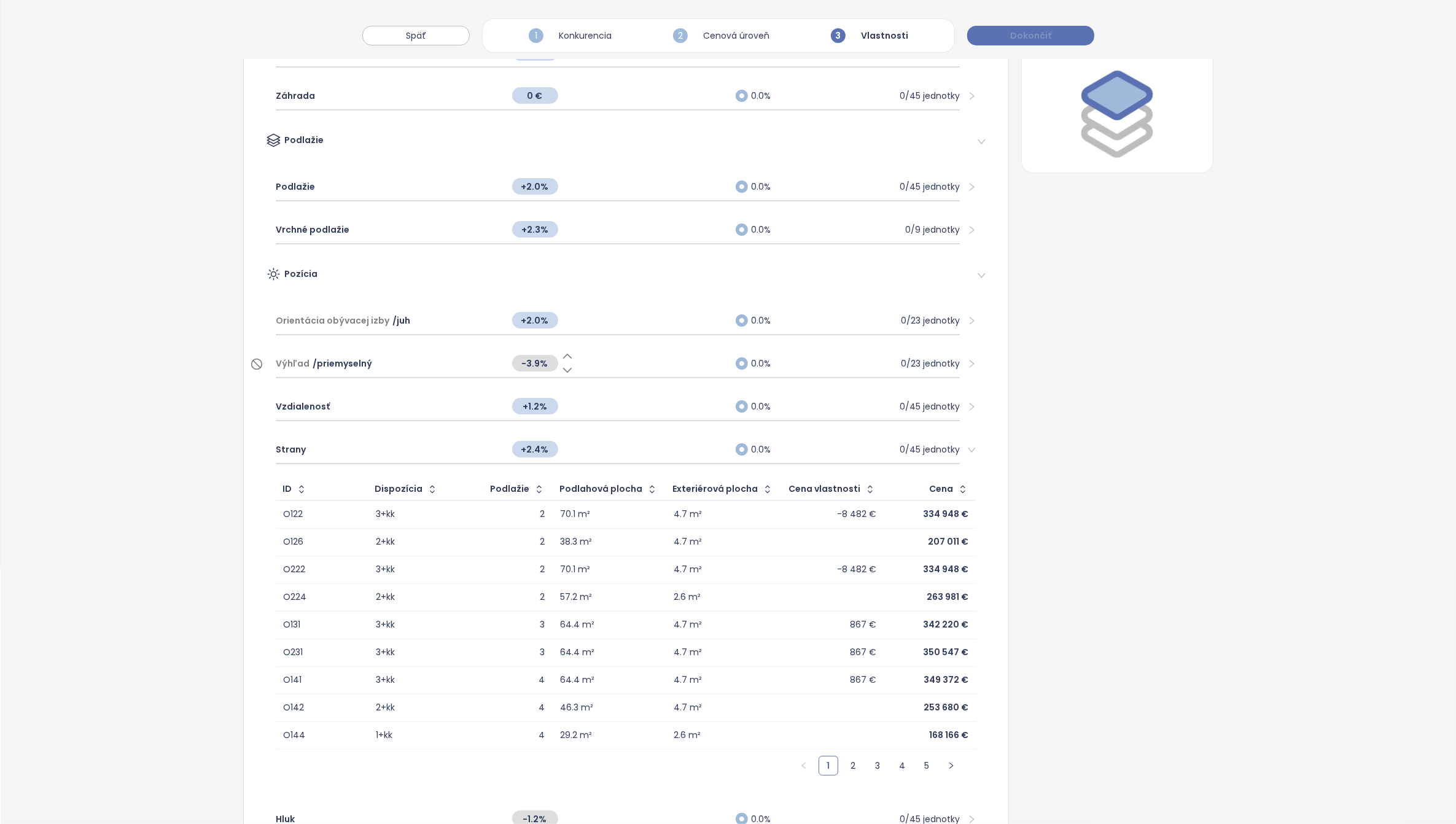
click at [1047, 35] on span "Dokončiť" at bounding box center [1031, 35] width 41 height 13
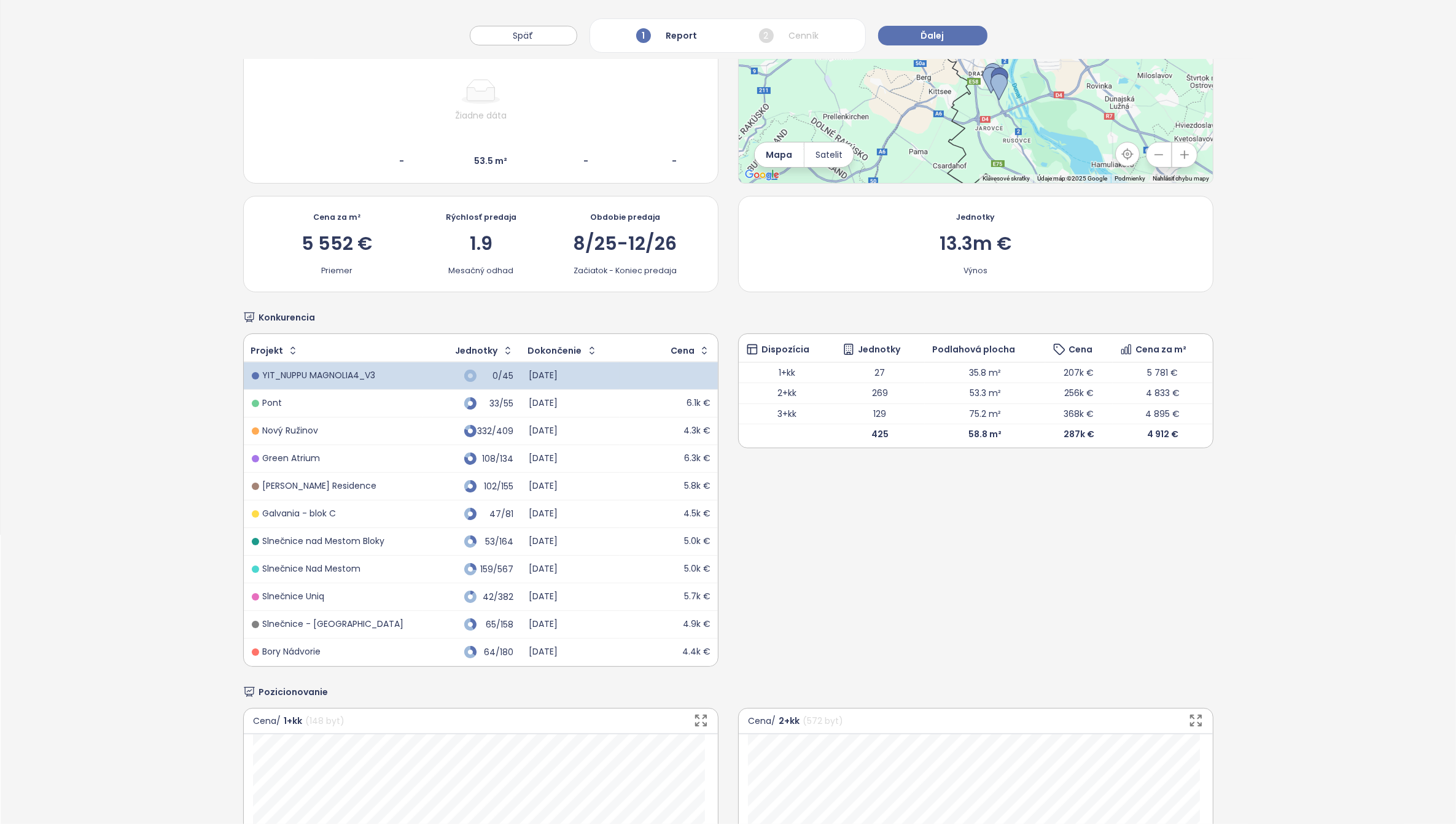
scroll to position [153, 0]
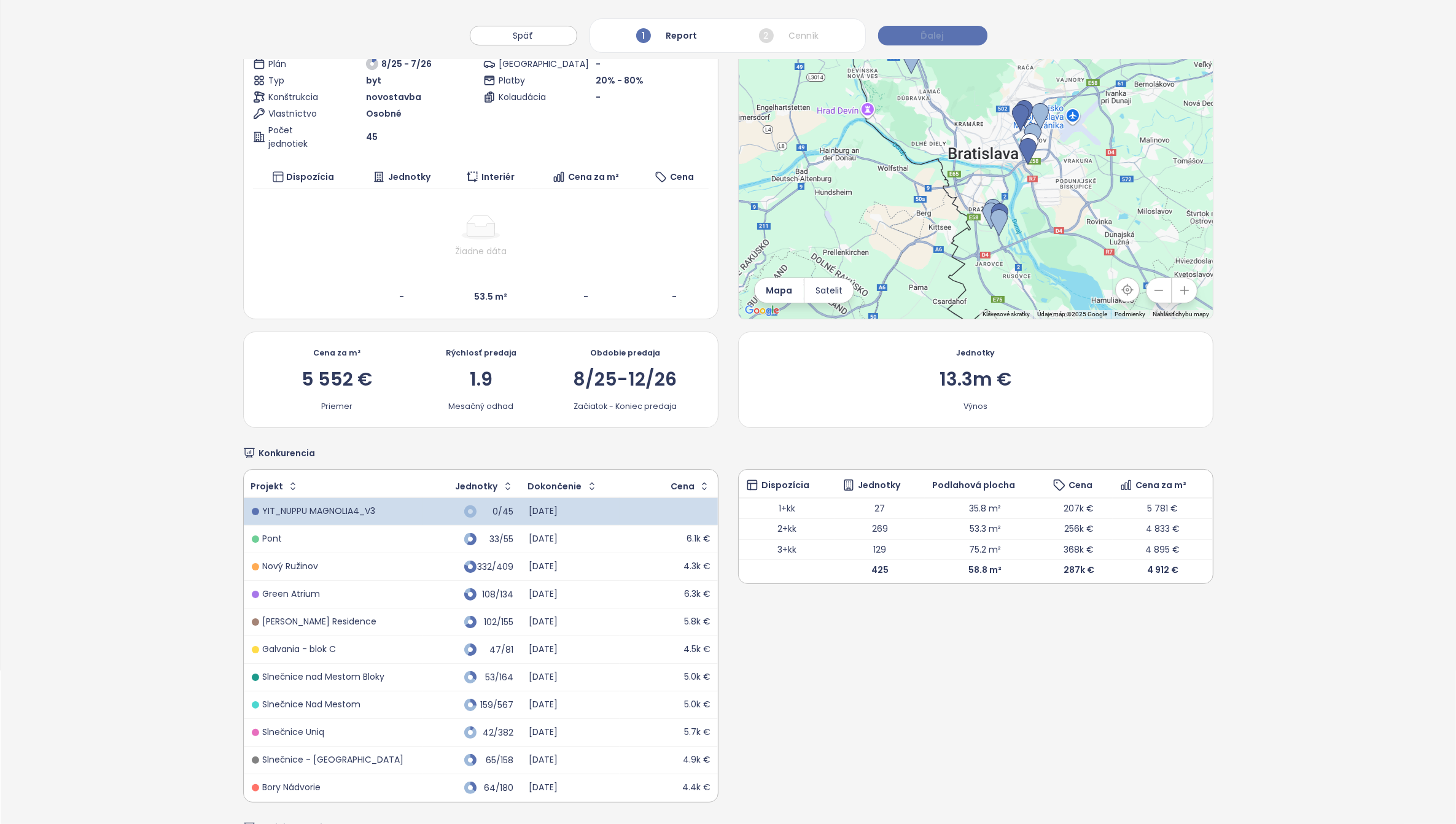
click at [933, 40] on span "Ďalej" at bounding box center [933, 35] width 24 height 13
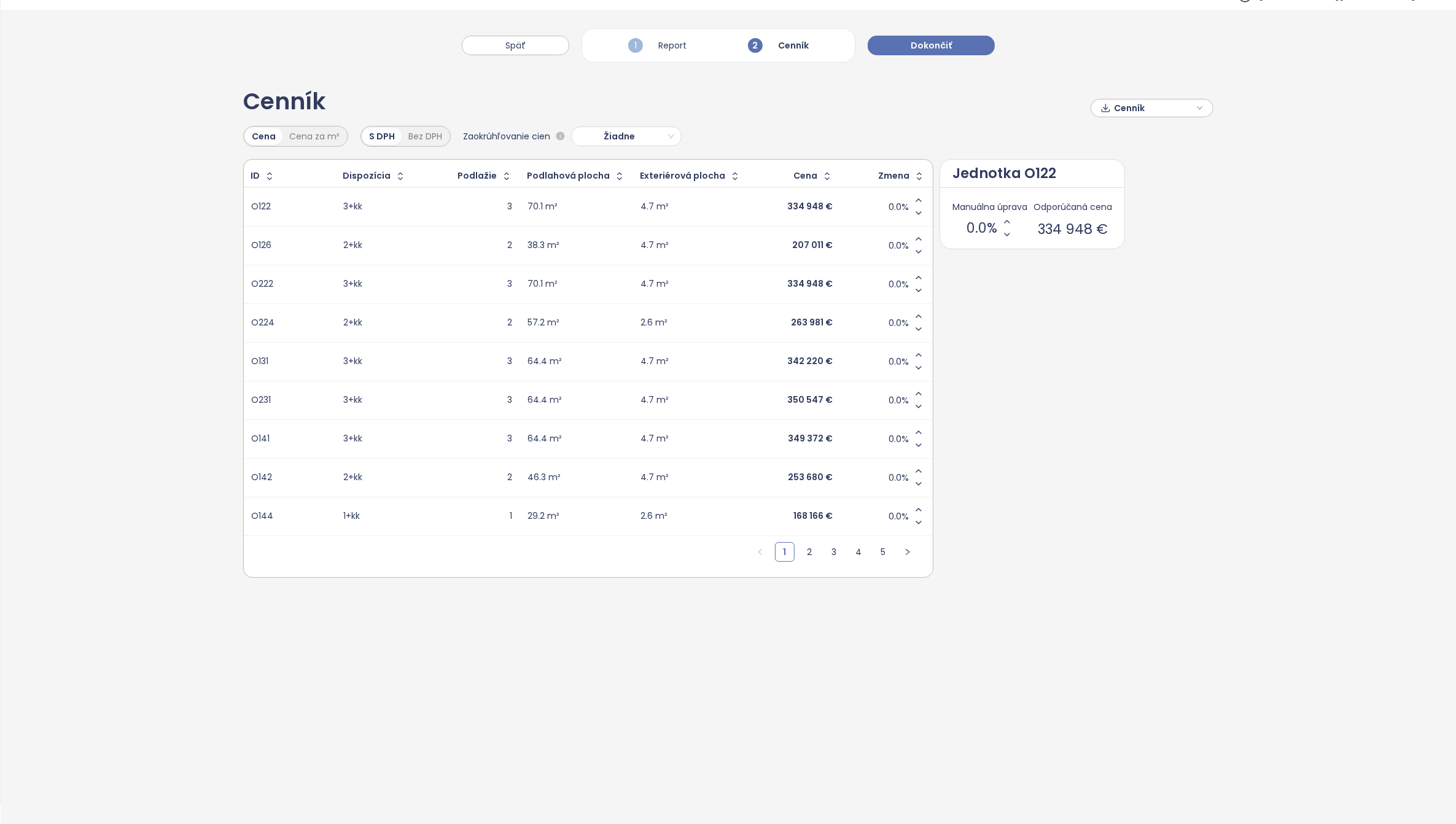
scroll to position [0, 0]
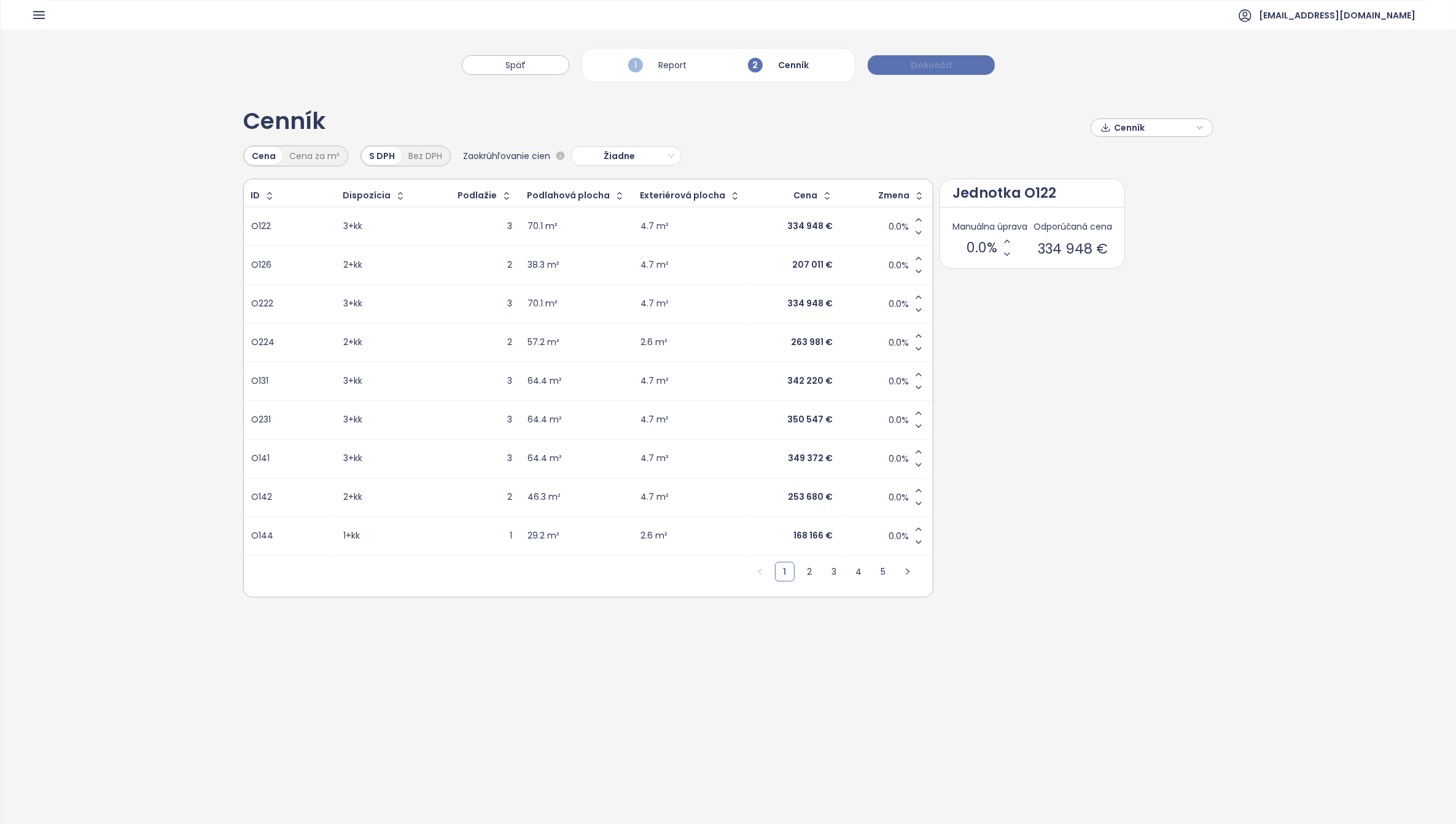
click at [932, 63] on span "Dokončiť" at bounding box center [931, 65] width 41 height 13
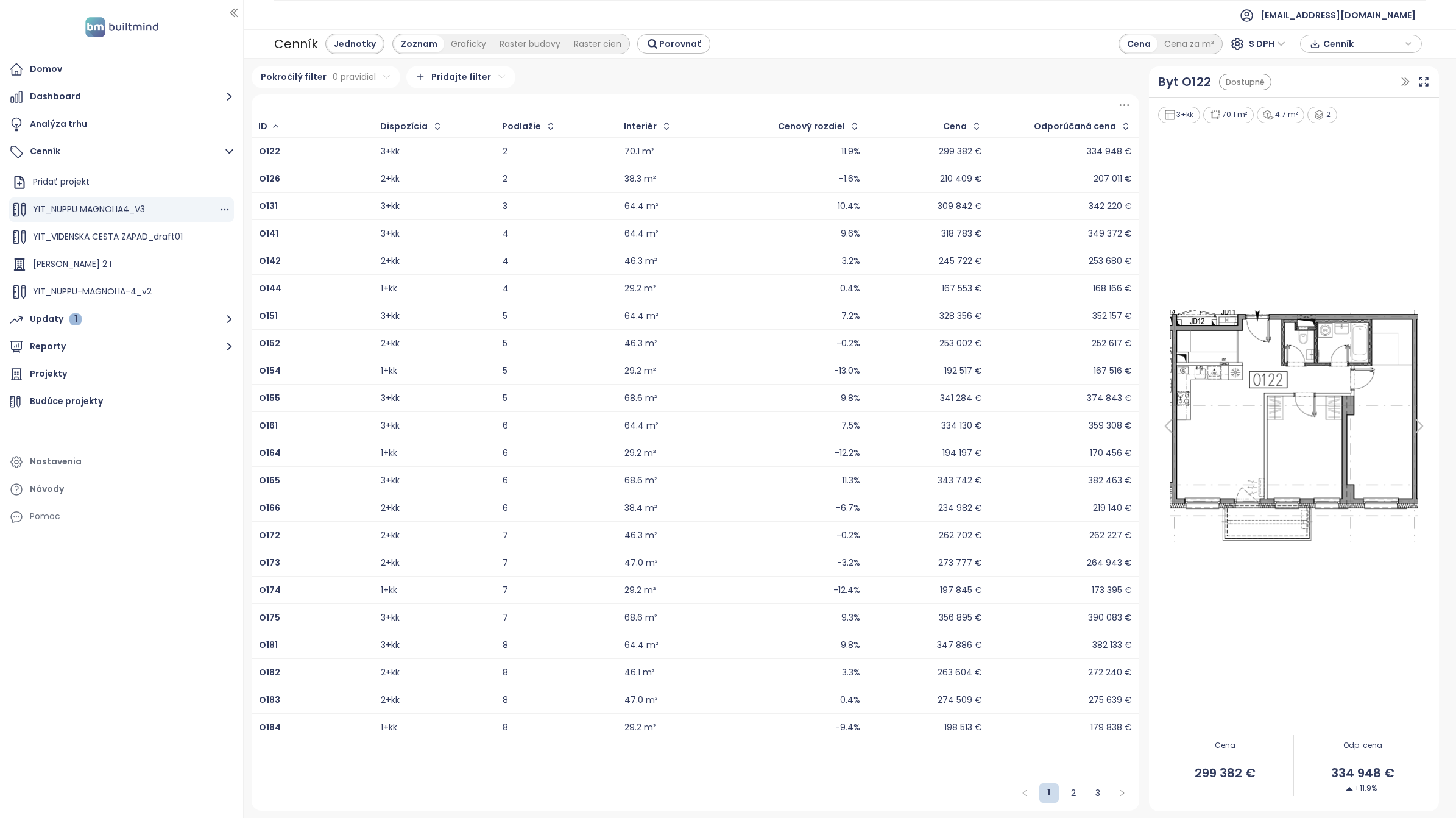
click at [165, 211] on div "YIT_NUPPU MAGNOLIA4_V3" at bounding box center [121, 209] width 225 height 24
click at [116, 212] on span "YIT_NUPPU MAGNOLIA4_V3" at bounding box center [89, 209] width 112 height 12
click at [116, 212] on span "YIT_NUPPU MAGNOLIA4_V3" at bounding box center [89, 209] width 112 height 12
click at [1411, 37] on icon "button" at bounding box center [1409, 43] width 7 height 18
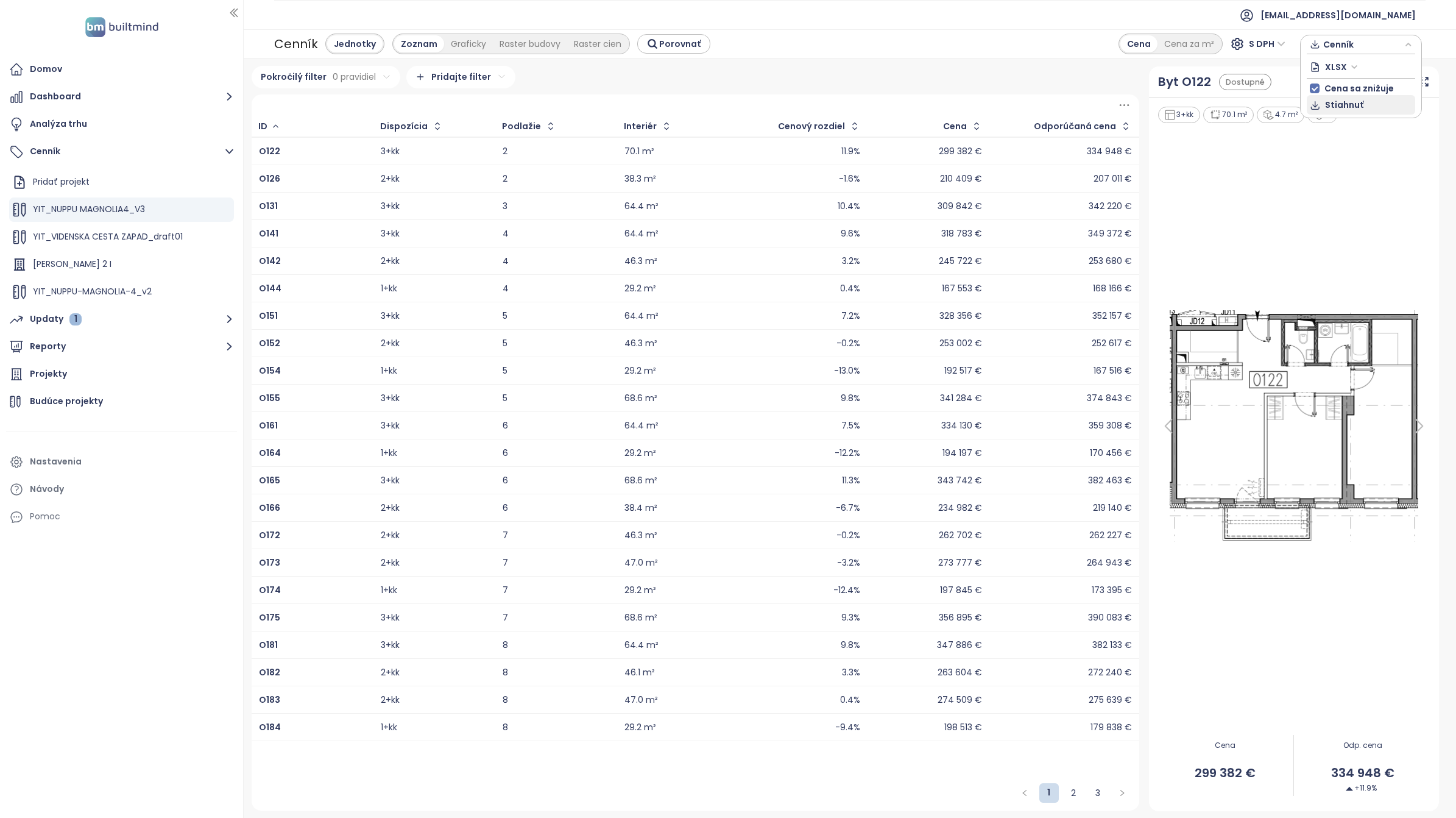
click at [1344, 108] on span "Stiahnuť" at bounding box center [1344, 105] width 38 height 13
click at [219, 208] on icon "button" at bounding box center [225, 209] width 12 height 12
click at [266, 228] on button "Upraviť" at bounding box center [263, 229] width 70 height 15
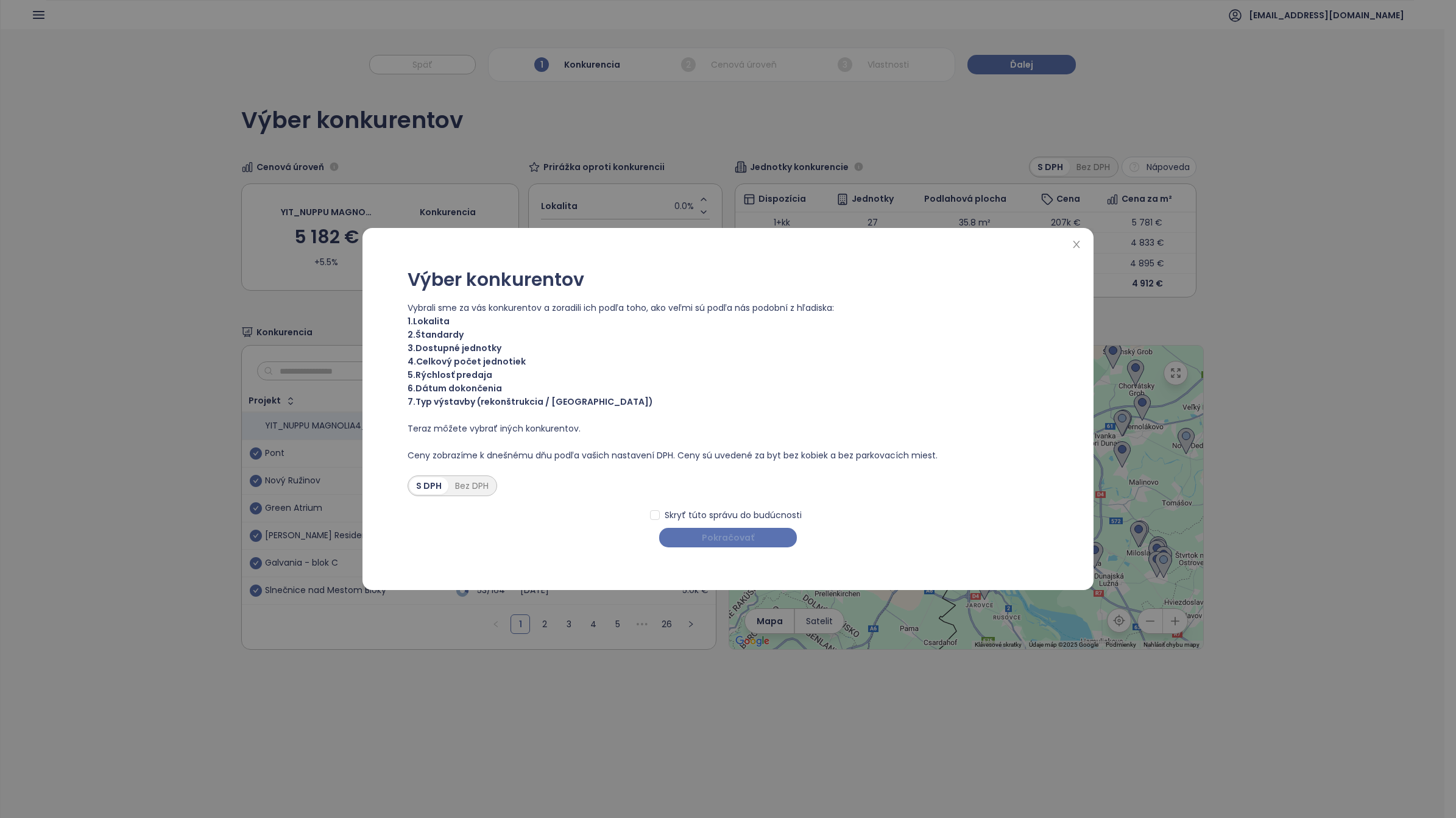
click at [740, 533] on span "Pokračovať" at bounding box center [728, 537] width 53 height 13
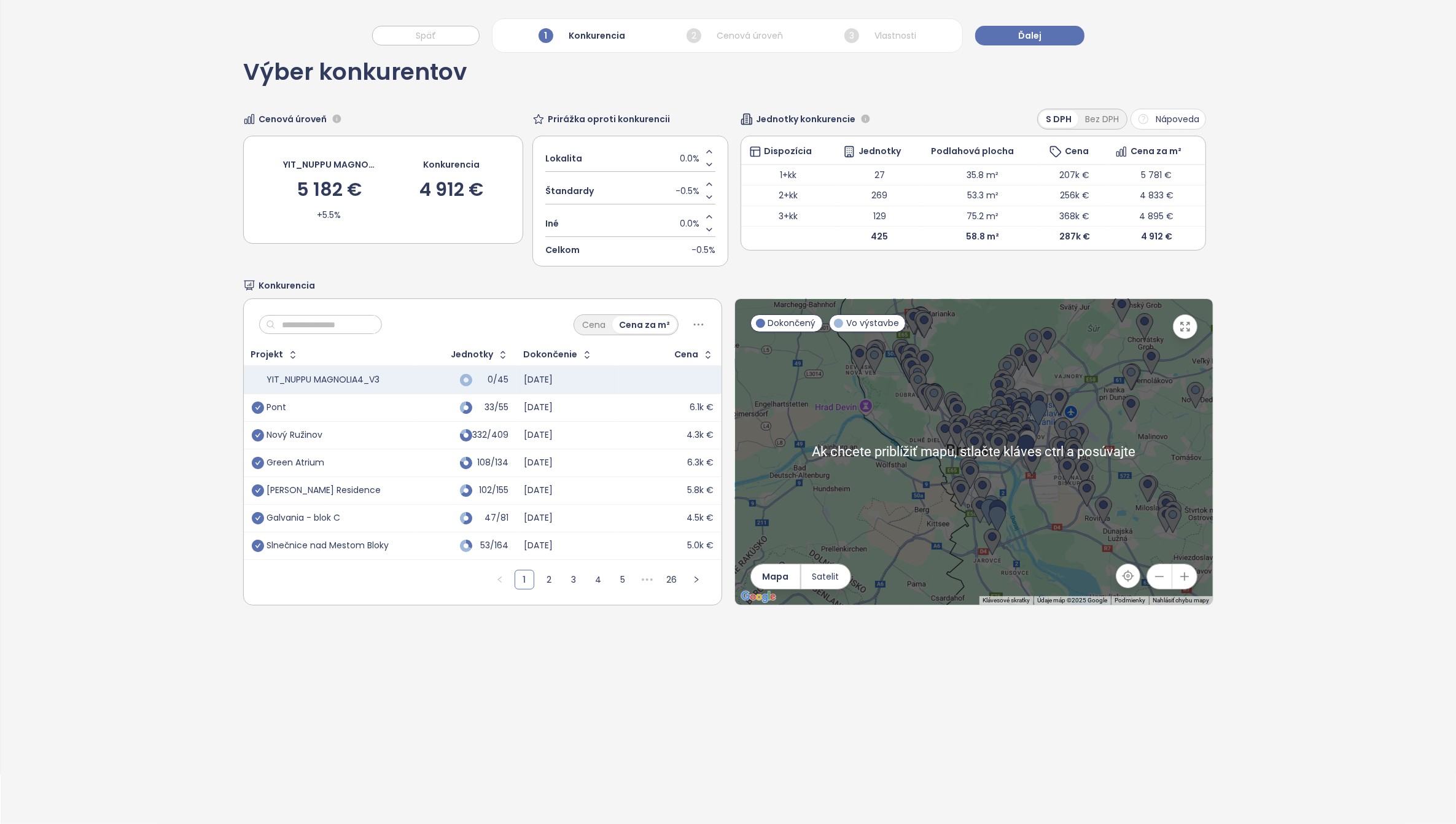
scroll to position [58, 0]
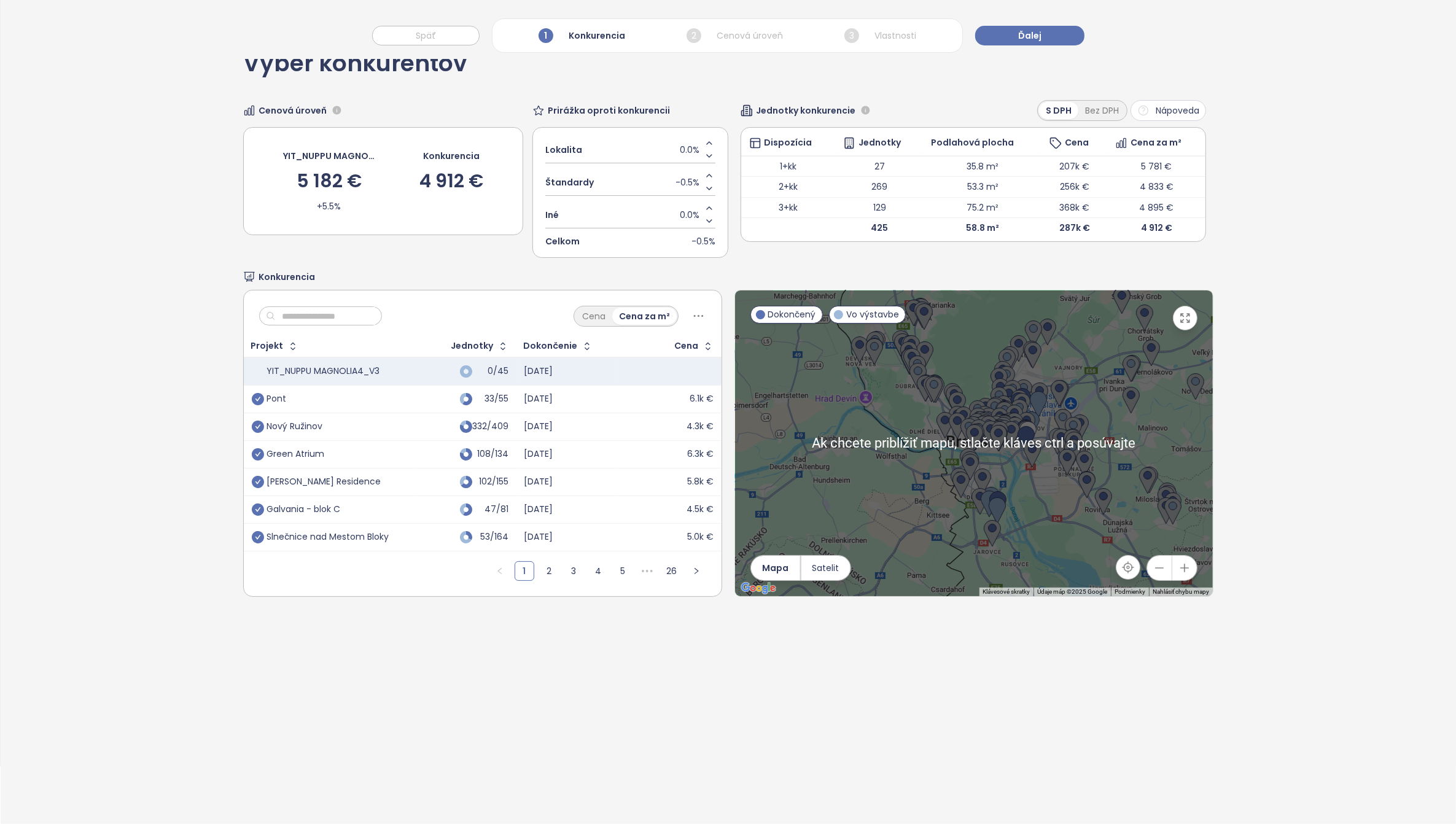
click at [1180, 562] on icon "button" at bounding box center [1184, 568] width 13 height 13
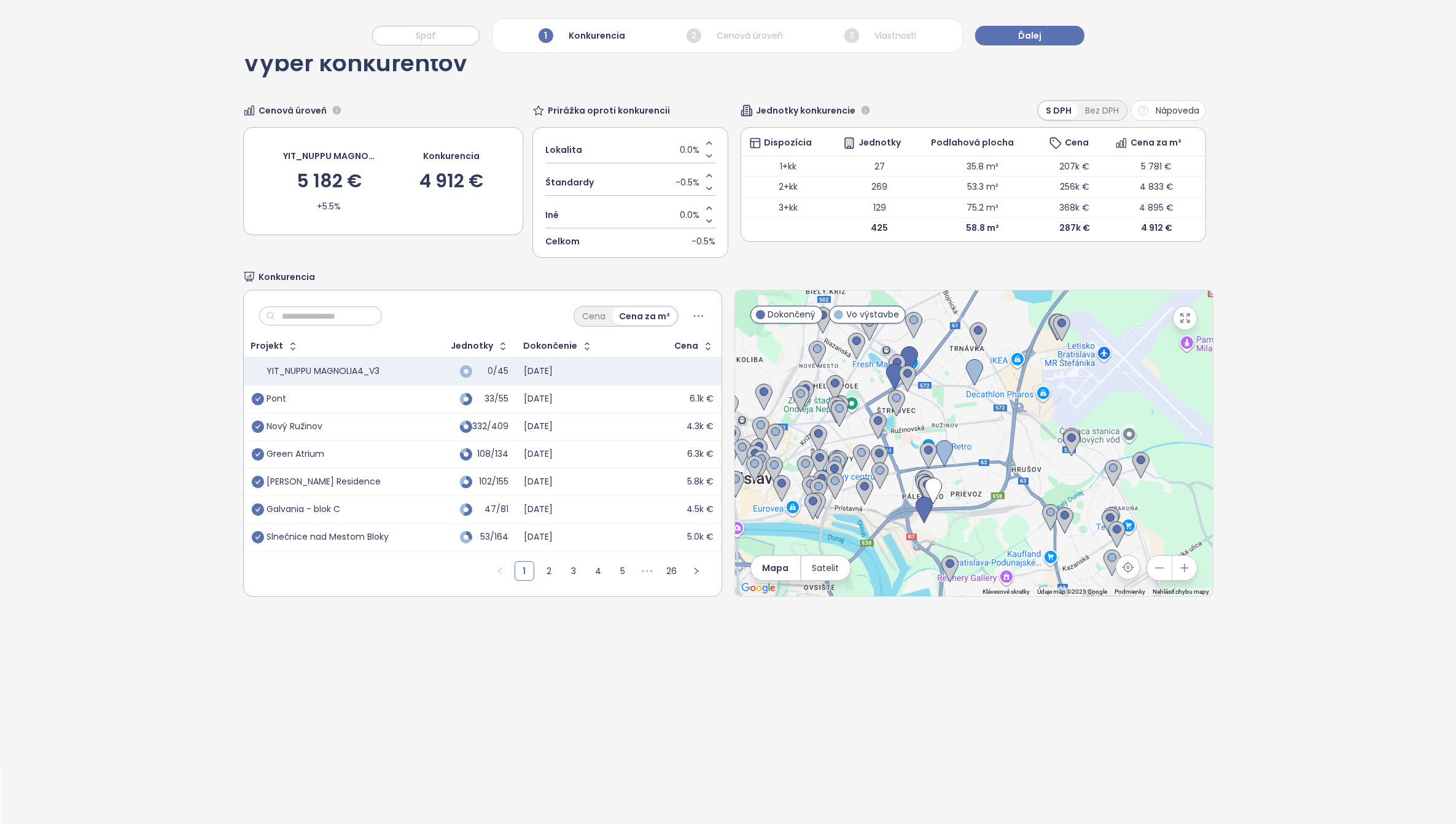
drag, startPoint x: 1053, startPoint y: 481, endPoint x: 780, endPoint y: 539, distance: 279.1
click at [781, 534] on div at bounding box center [974, 443] width 478 height 306
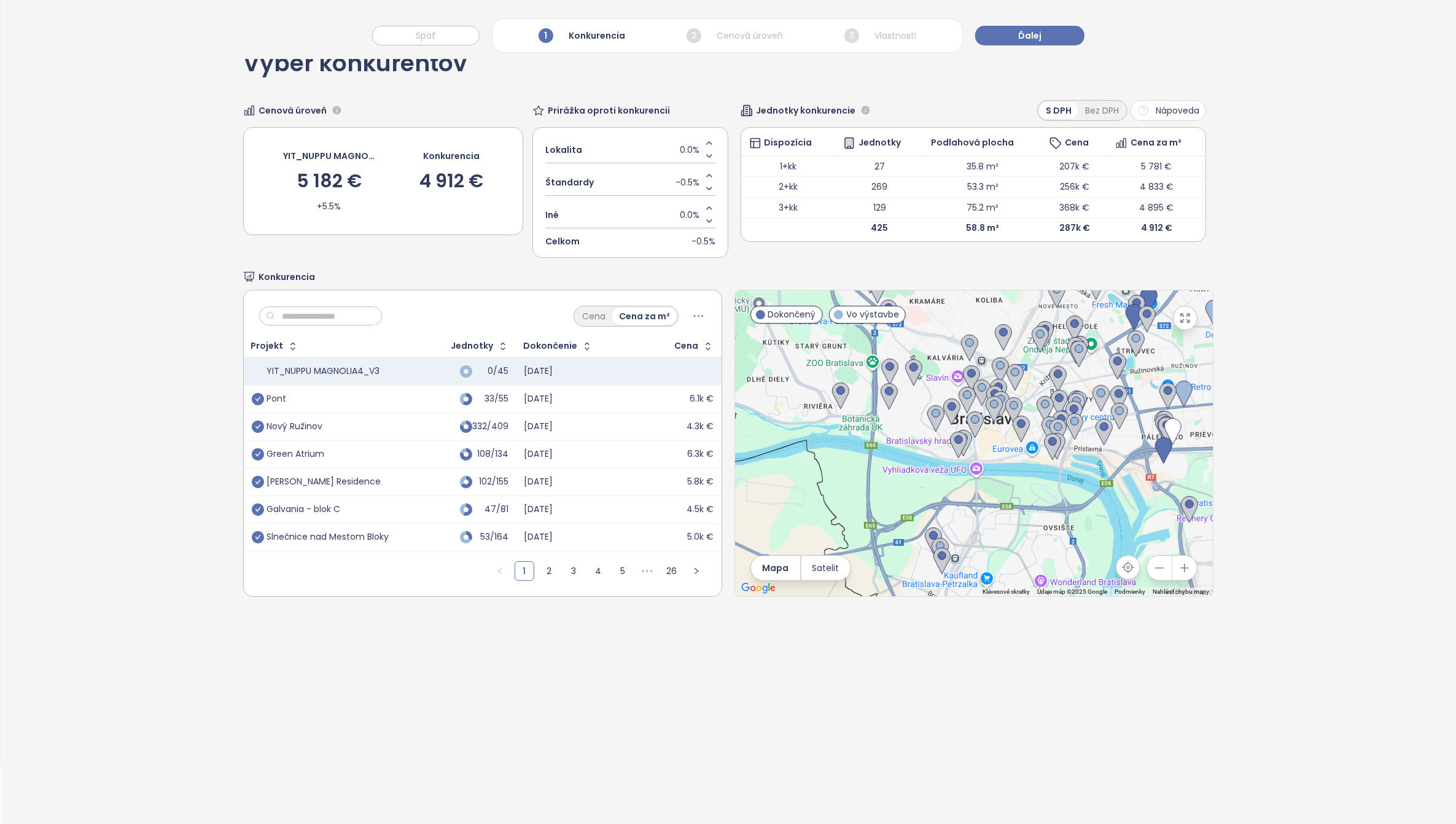
drag, startPoint x: 940, startPoint y: 494, endPoint x: 1284, endPoint y: 354, distance: 371.4
click at [1284, 354] on div "Výber konkurentov Cenová úroveň YIT_NUPPU MAGNOLIA4_V3 5 182 € +5.5% Konkurenci…" at bounding box center [728, 427] width 1455 height 793
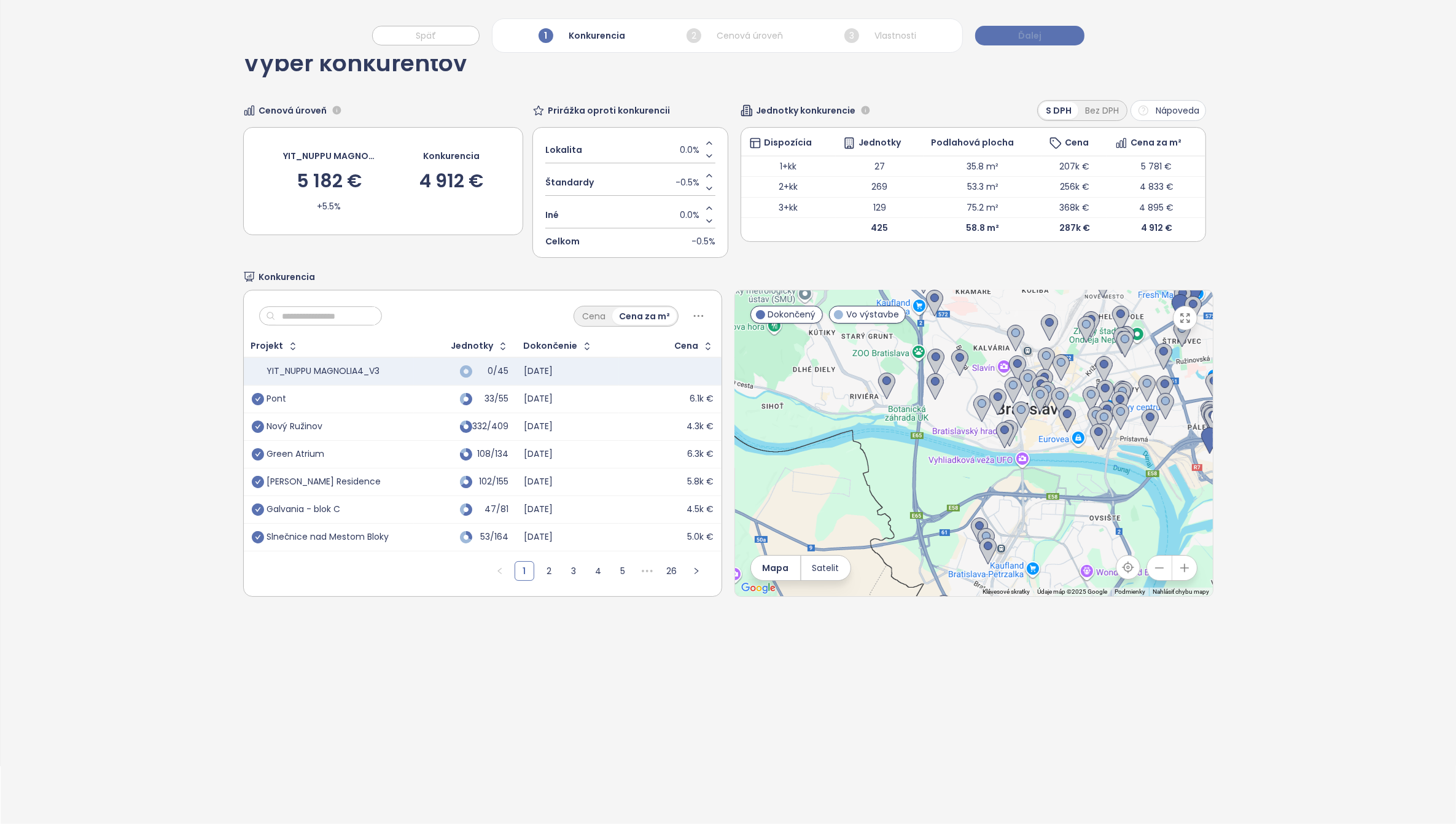
click at [1056, 38] on button "Ďalej" at bounding box center [1030, 35] width 109 height 20
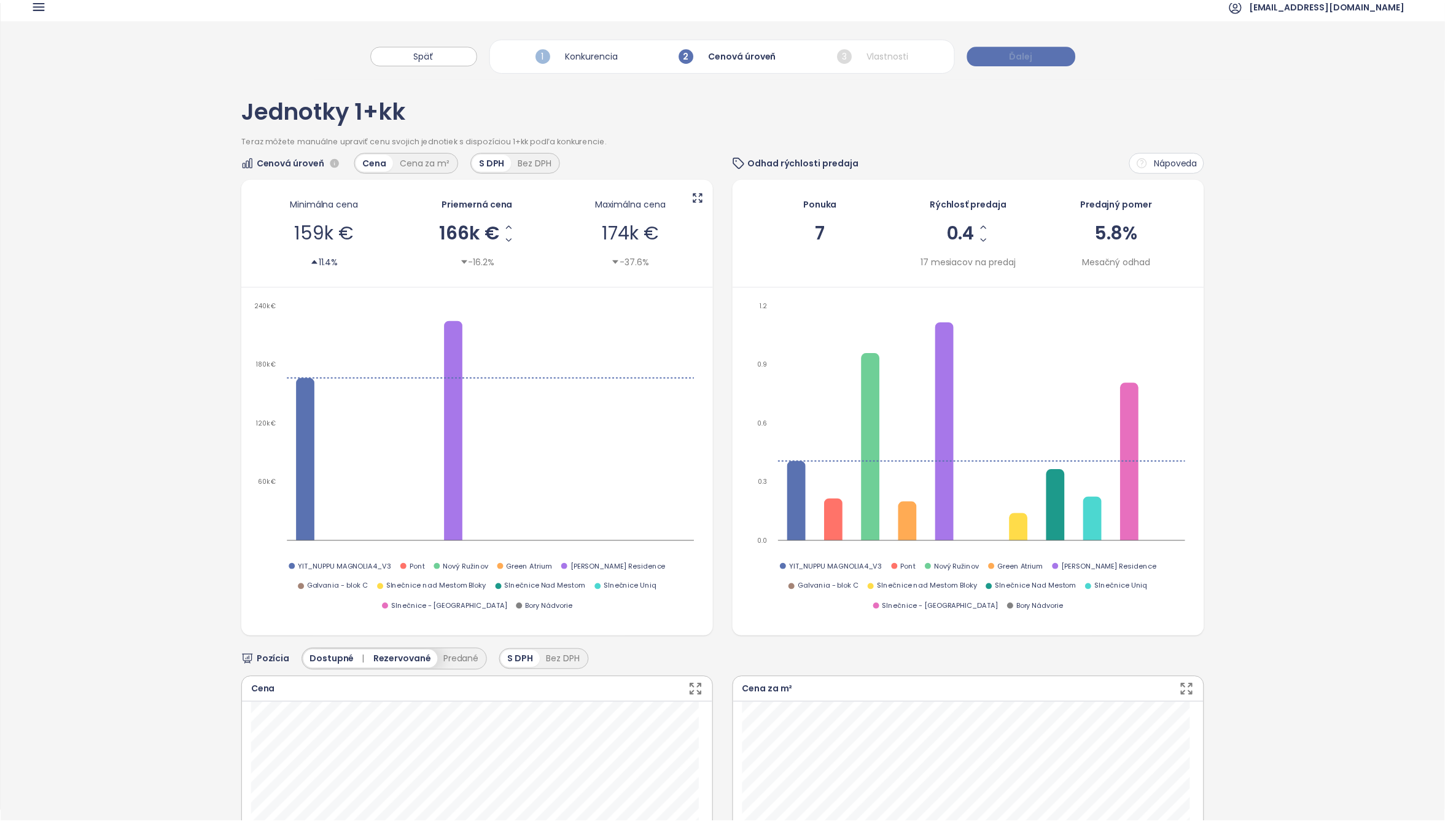
scroll to position [0, 0]
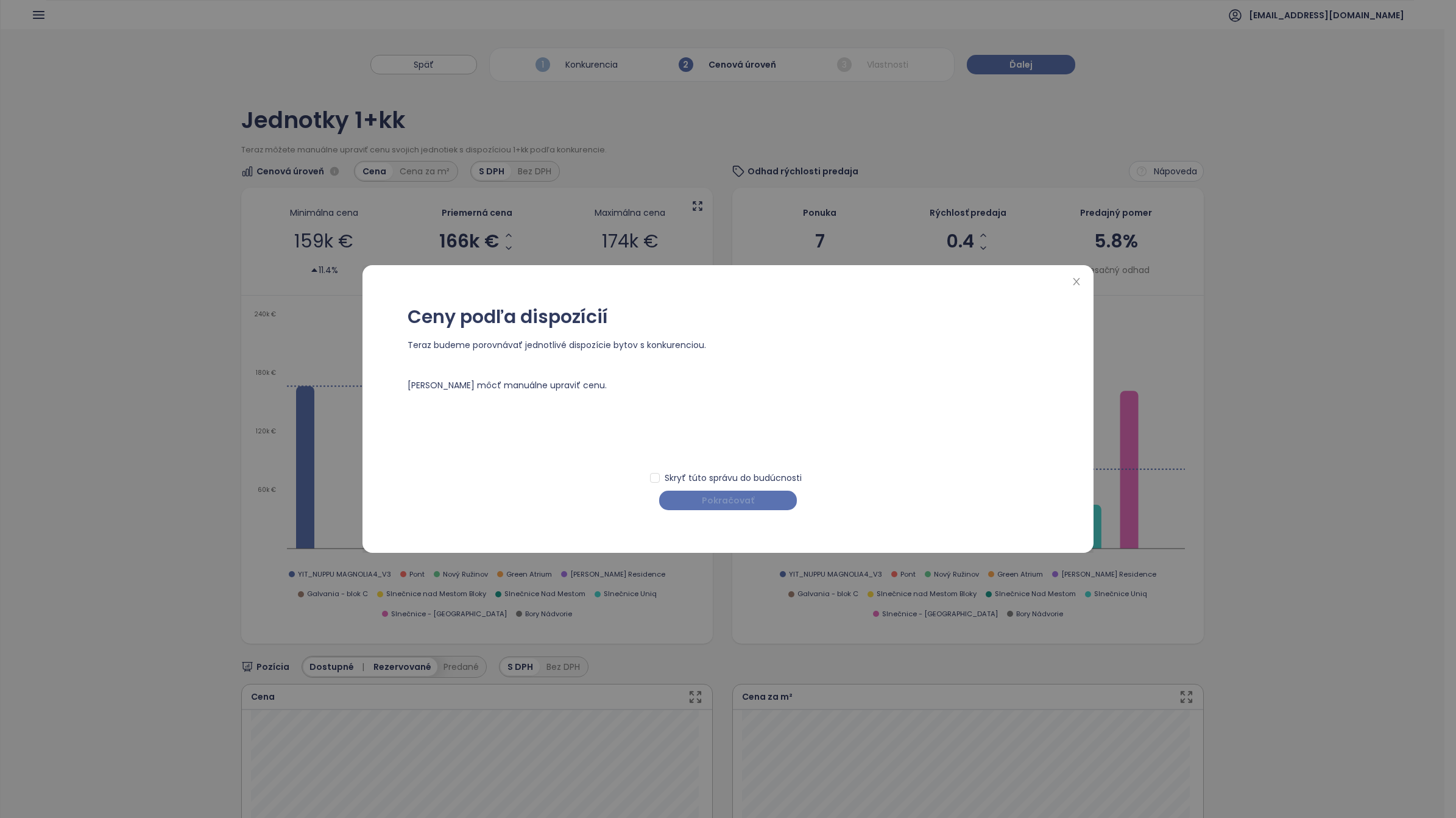
click at [748, 504] on span "Pokračovať" at bounding box center [728, 500] width 53 height 13
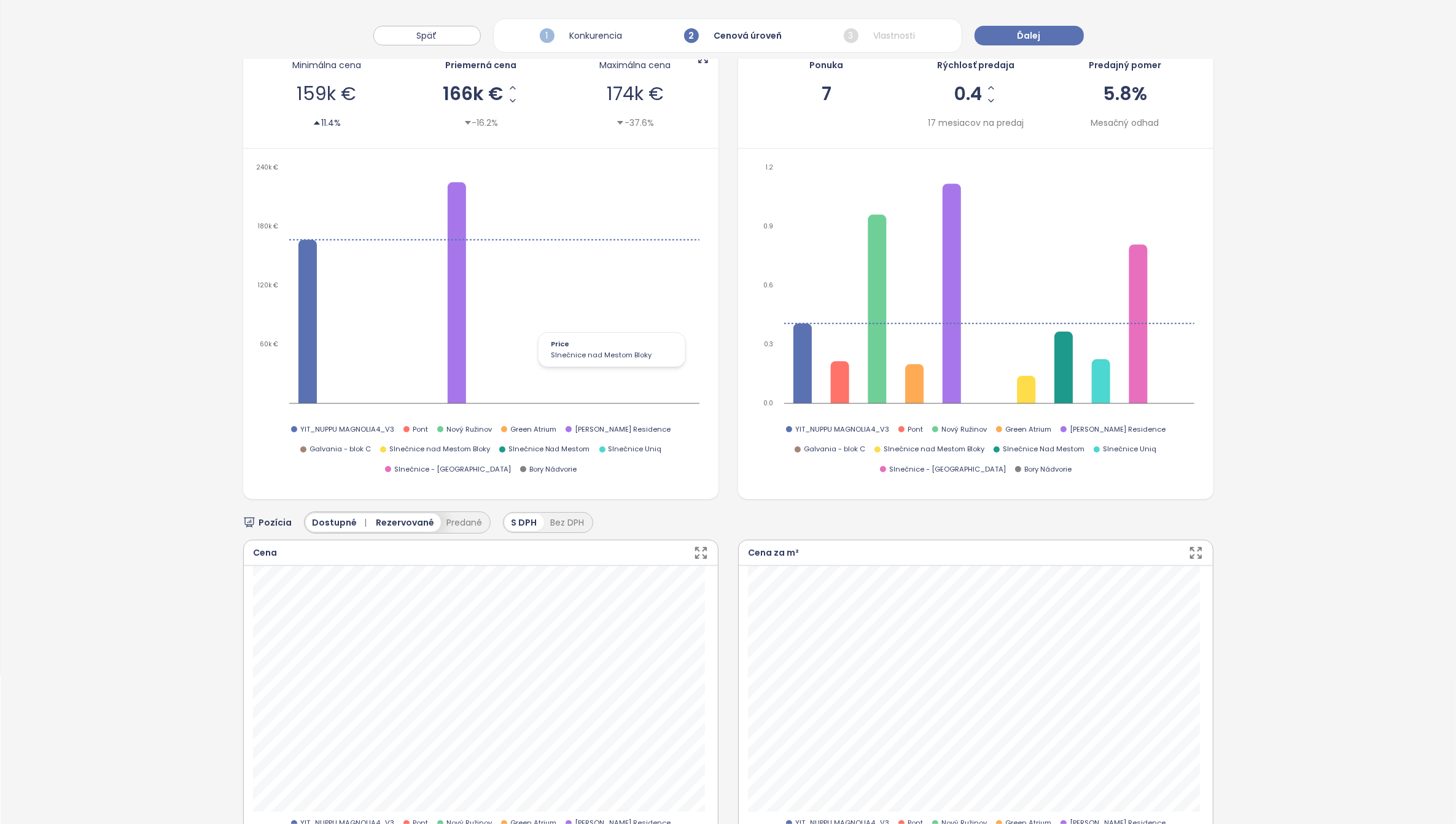
scroll to position [153, 0]
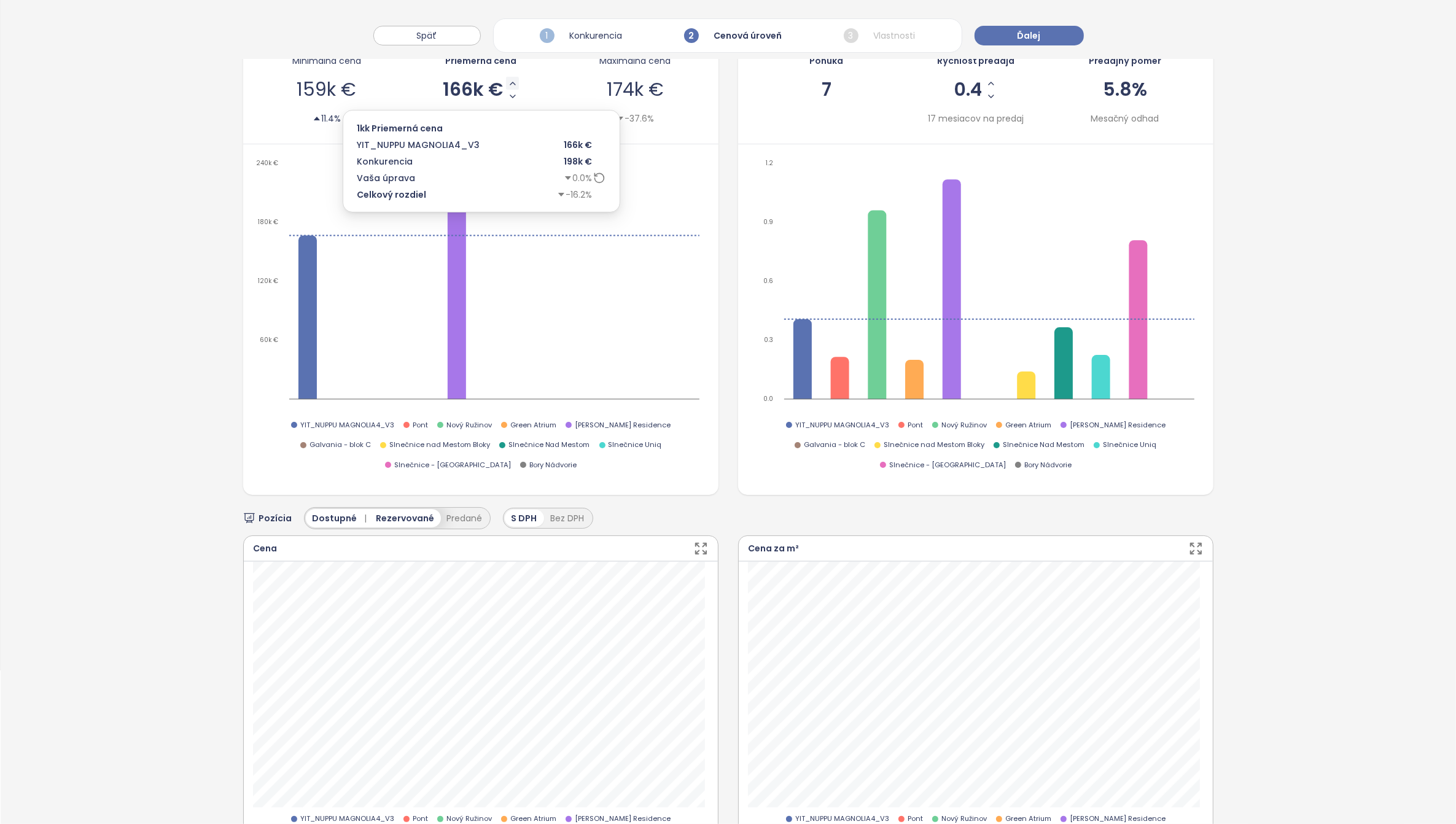
click at [508, 83] on icon "Increase AVG Price" at bounding box center [512, 83] width 10 height 10
click at [509, 86] on icon "Increase AVG Price" at bounding box center [511, 83] width 10 height 10
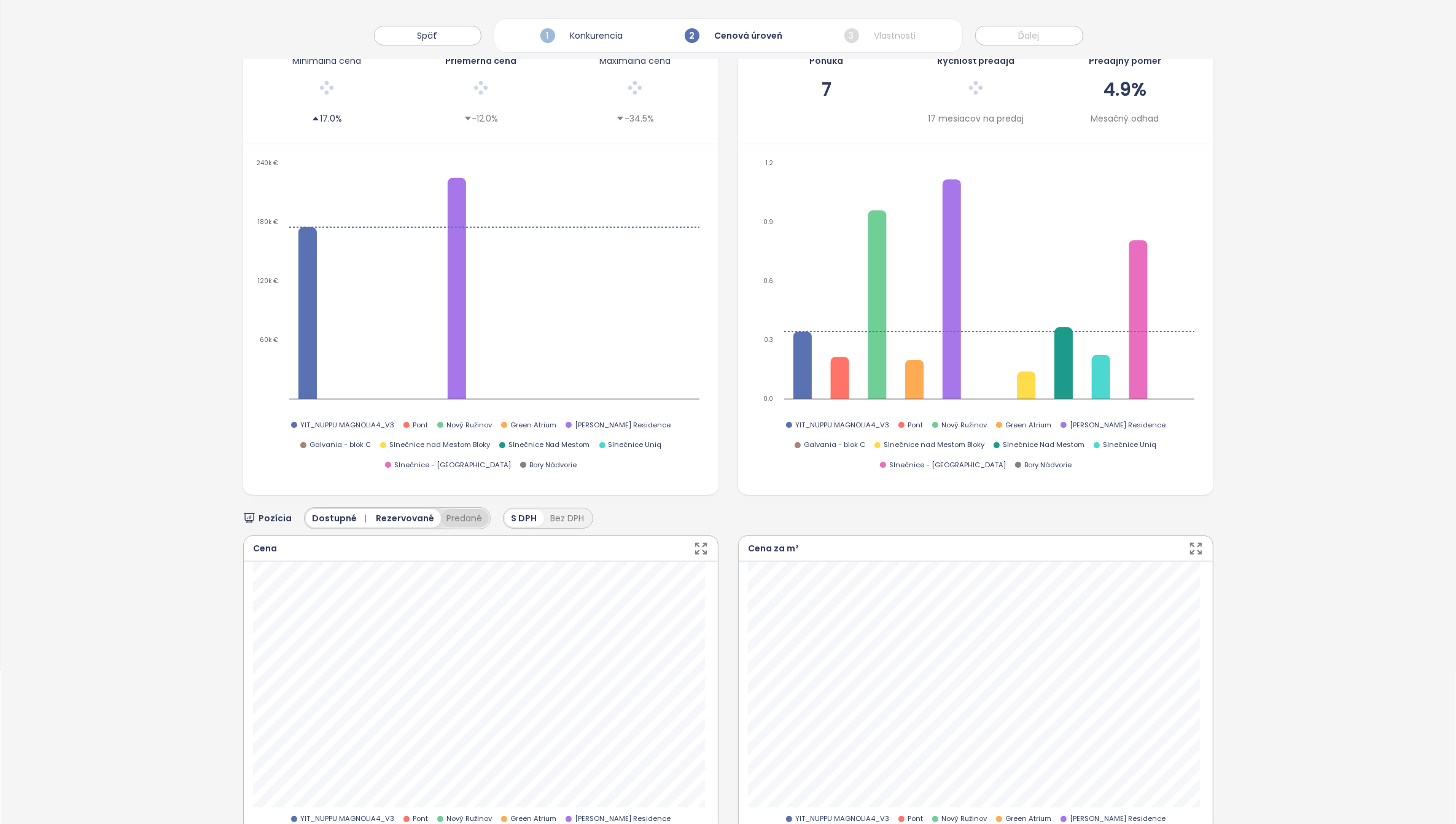
click at [452, 509] on button "Predané" at bounding box center [464, 517] width 48 height 18
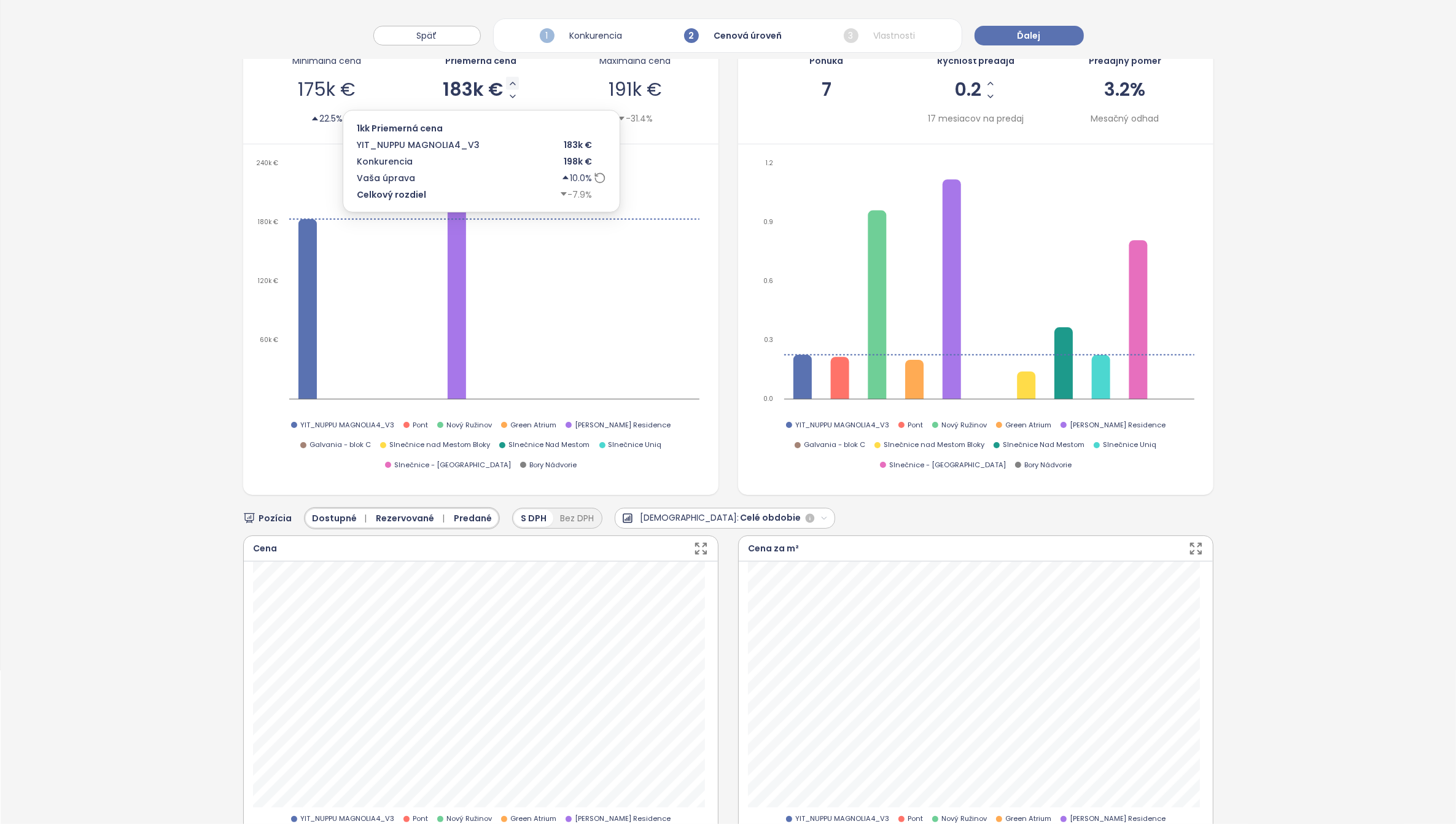
click at [509, 85] on icon "Increase AVG Price" at bounding box center [512, 83] width 10 height 10
click at [511, 85] on button "Increase AVG Price" at bounding box center [509, 83] width 13 height 13
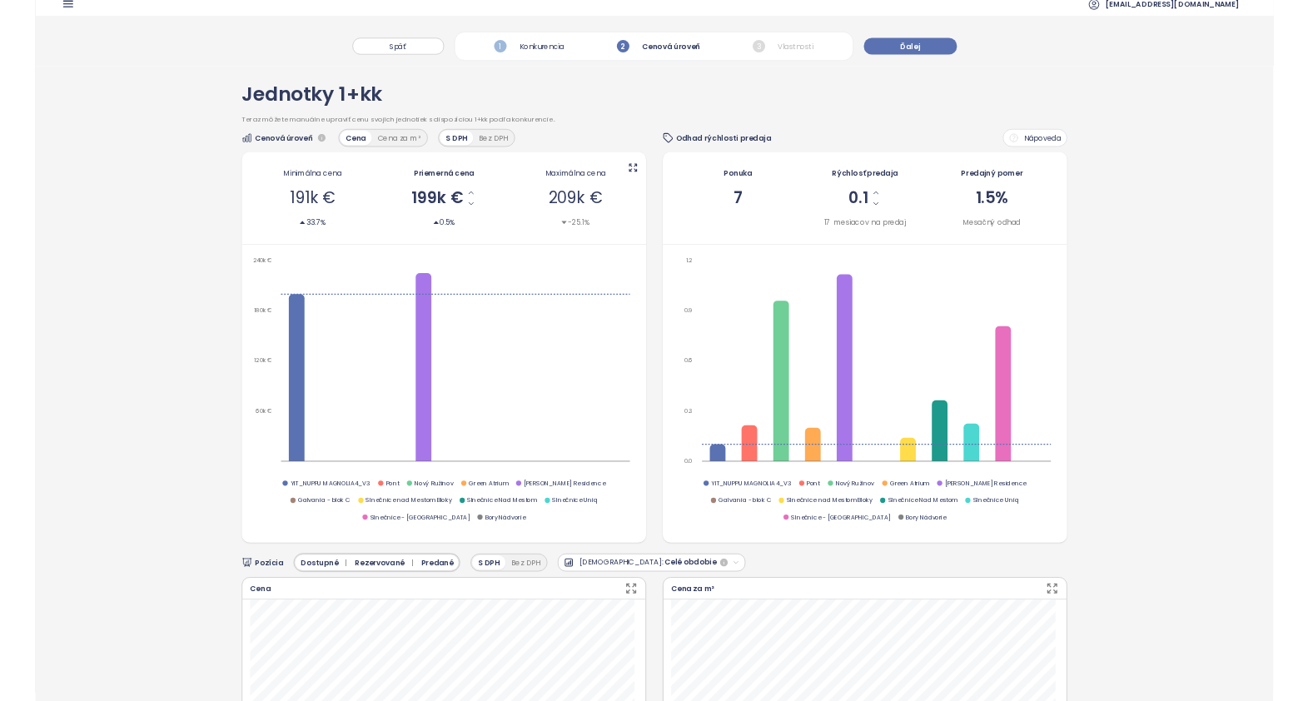
scroll to position [0, 0]
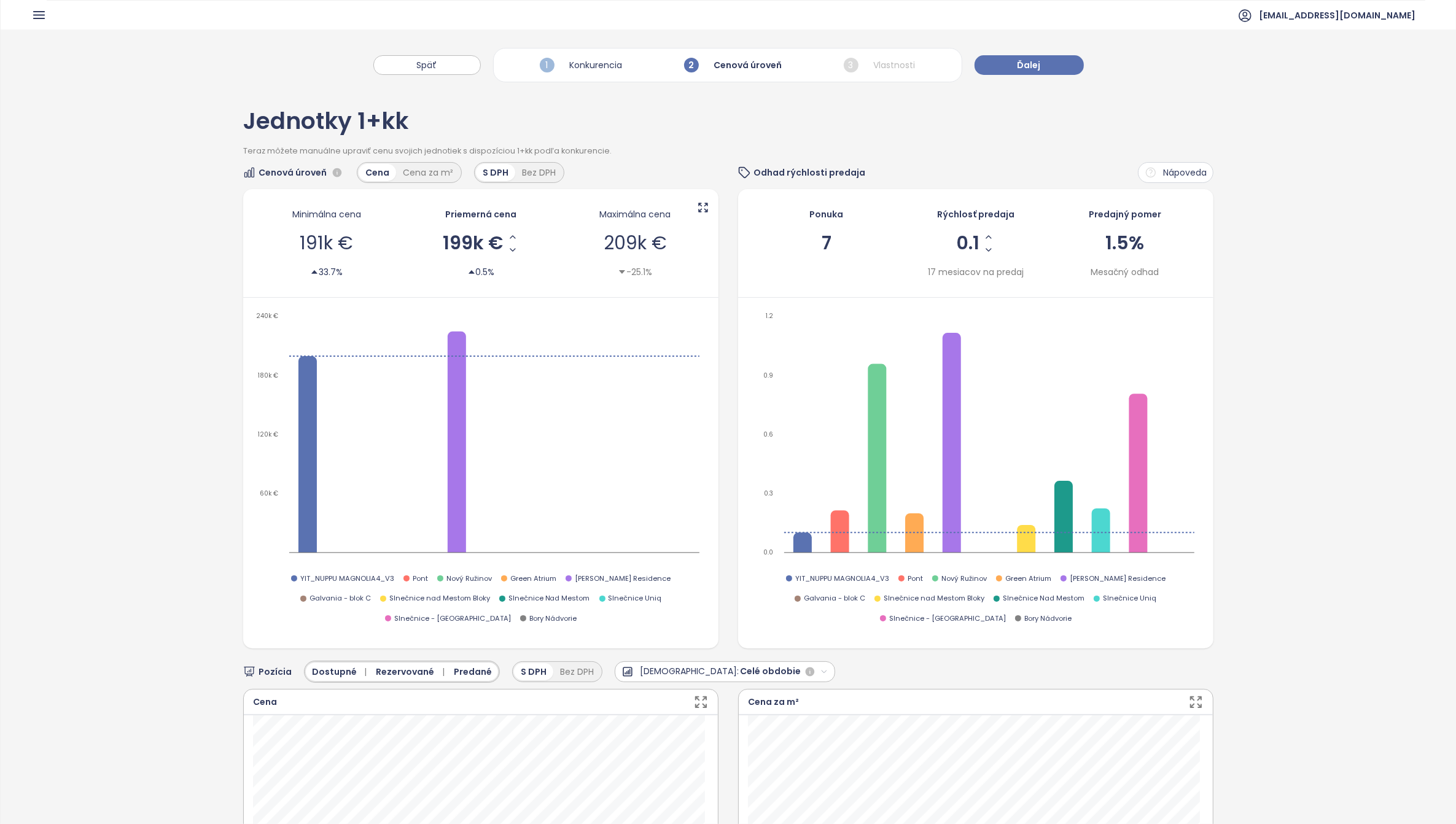
drag, startPoint x: 411, startPoint y: 7, endPoint x: 134, endPoint y: 72, distance: 284.5
click at [134, 72] on div "Späť 1 Konkurencia 2 Cenová úroveň 3 Vlastnosti Ďalej" at bounding box center [728, 59] width 1455 height 59
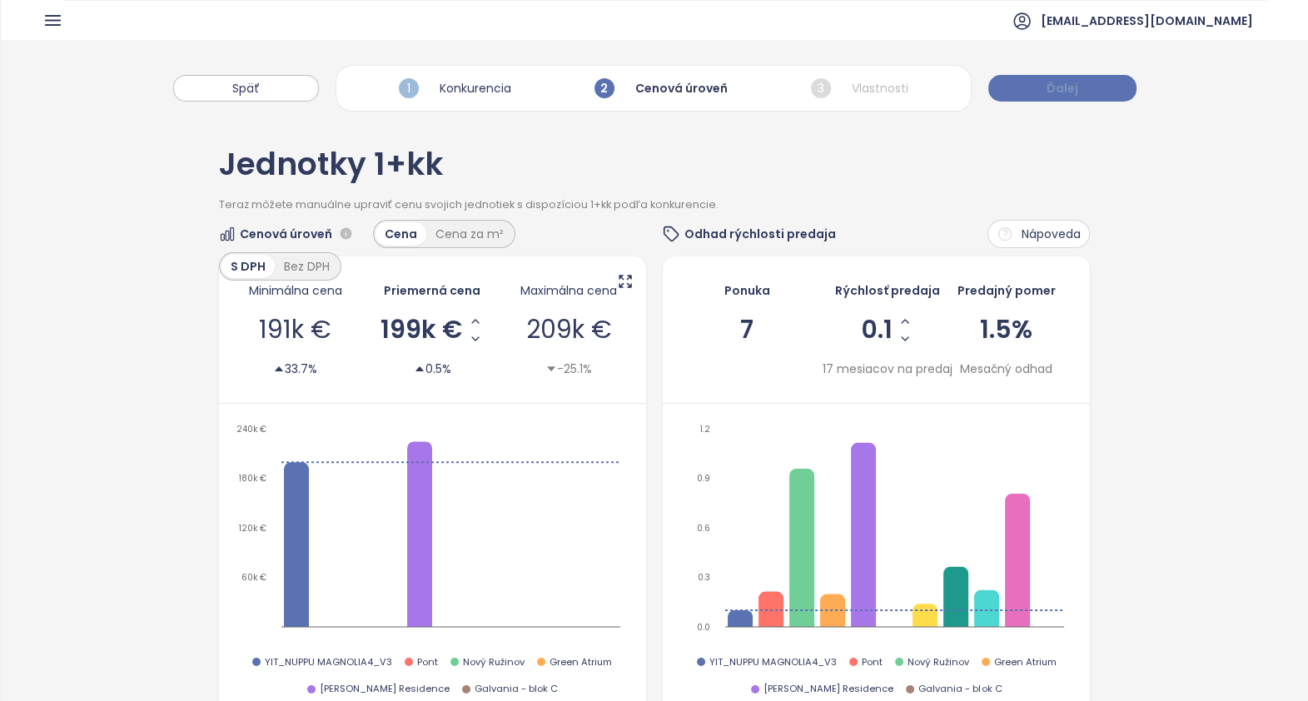
click at [1058, 85] on span "Ďalej" at bounding box center [1063, 88] width 32 height 18
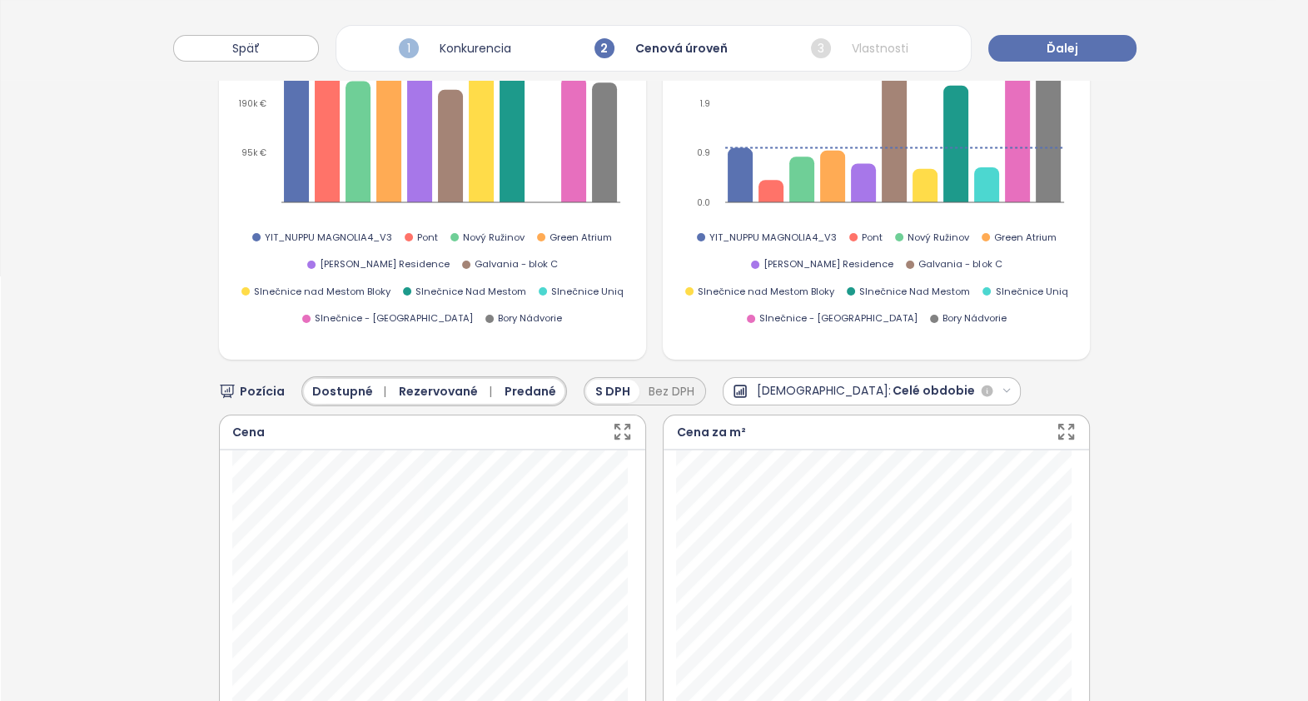
scroll to position [103, 0]
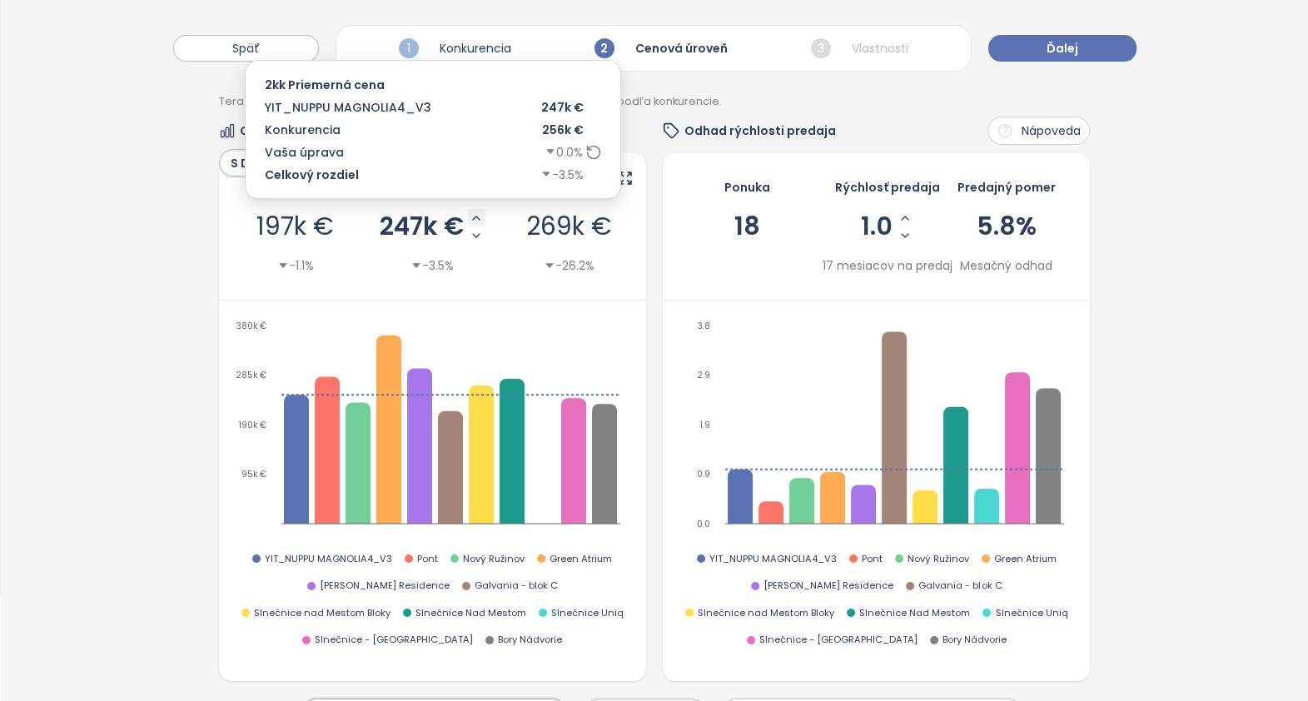
click at [475, 214] on icon "Increase AVG Price" at bounding box center [476, 218] width 13 height 13
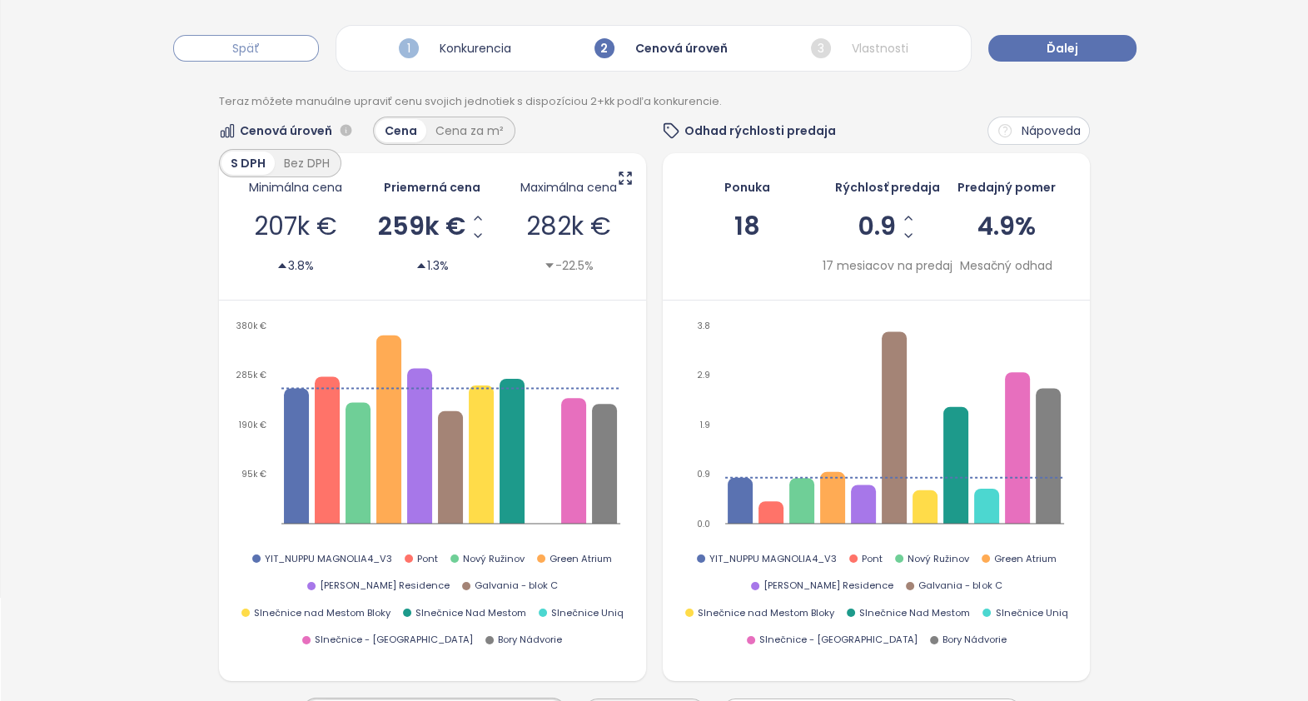
click at [227, 43] on button "Späť" at bounding box center [246, 48] width 146 height 27
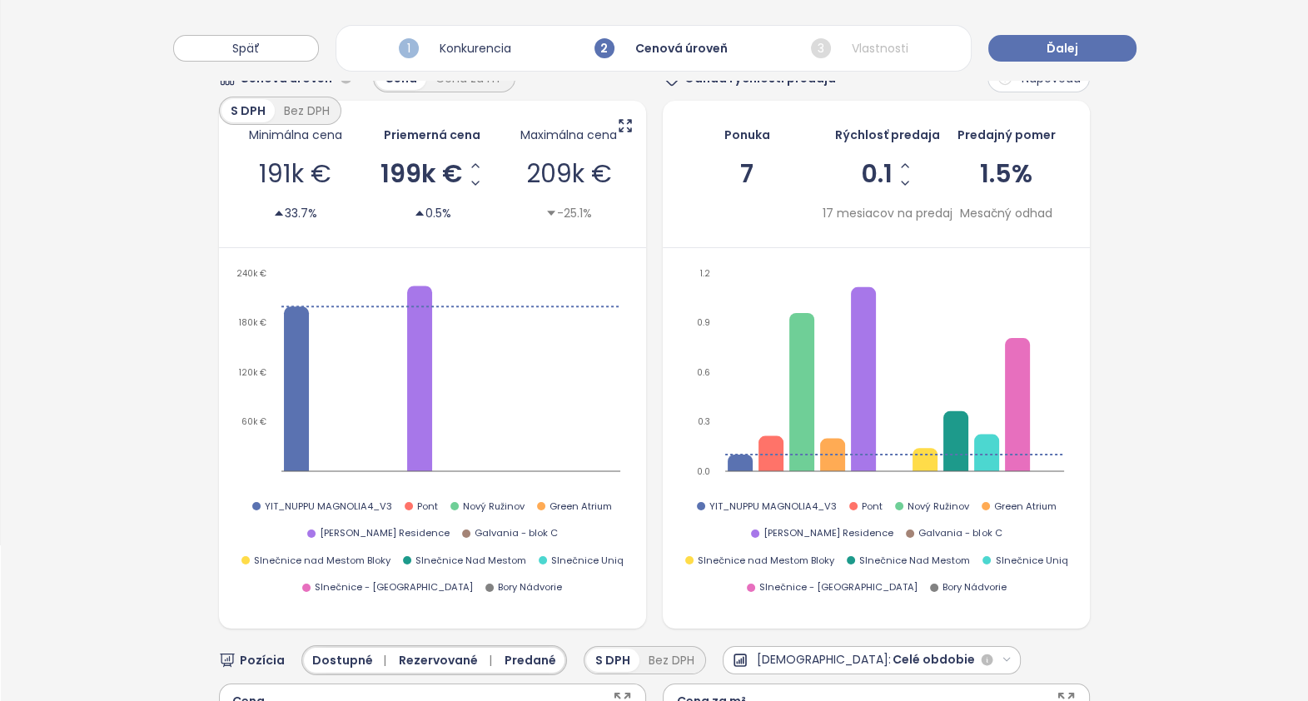
scroll to position [0, 0]
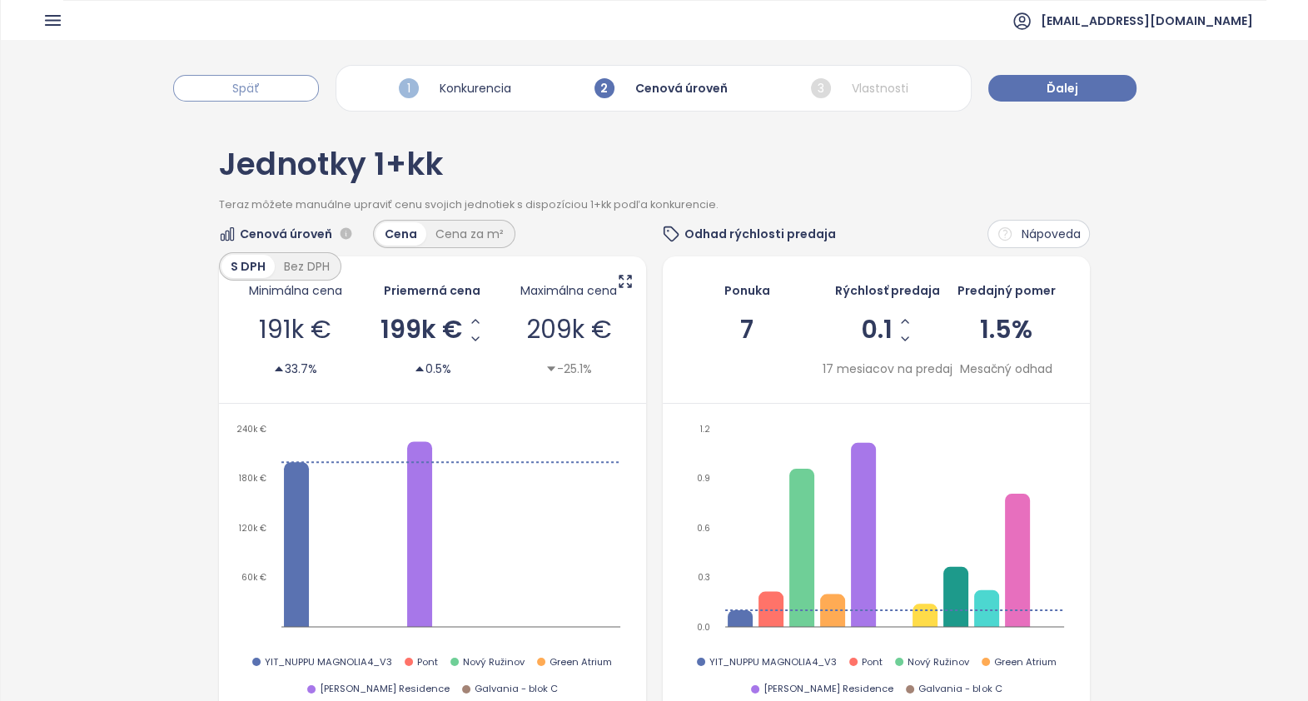
click at [257, 91] on span "Späť" at bounding box center [245, 88] width 27 height 18
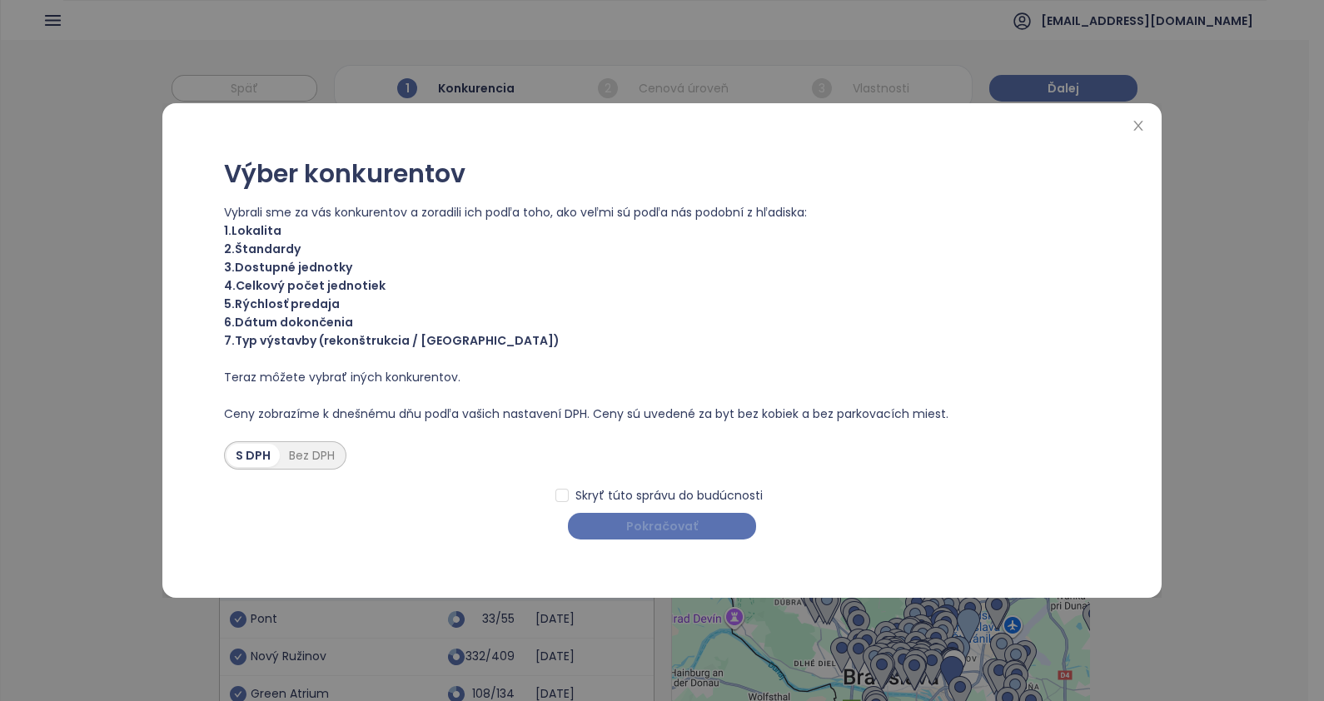
click at [665, 526] on span "Pokračovať" at bounding box center [662, 526] width 72 height 18
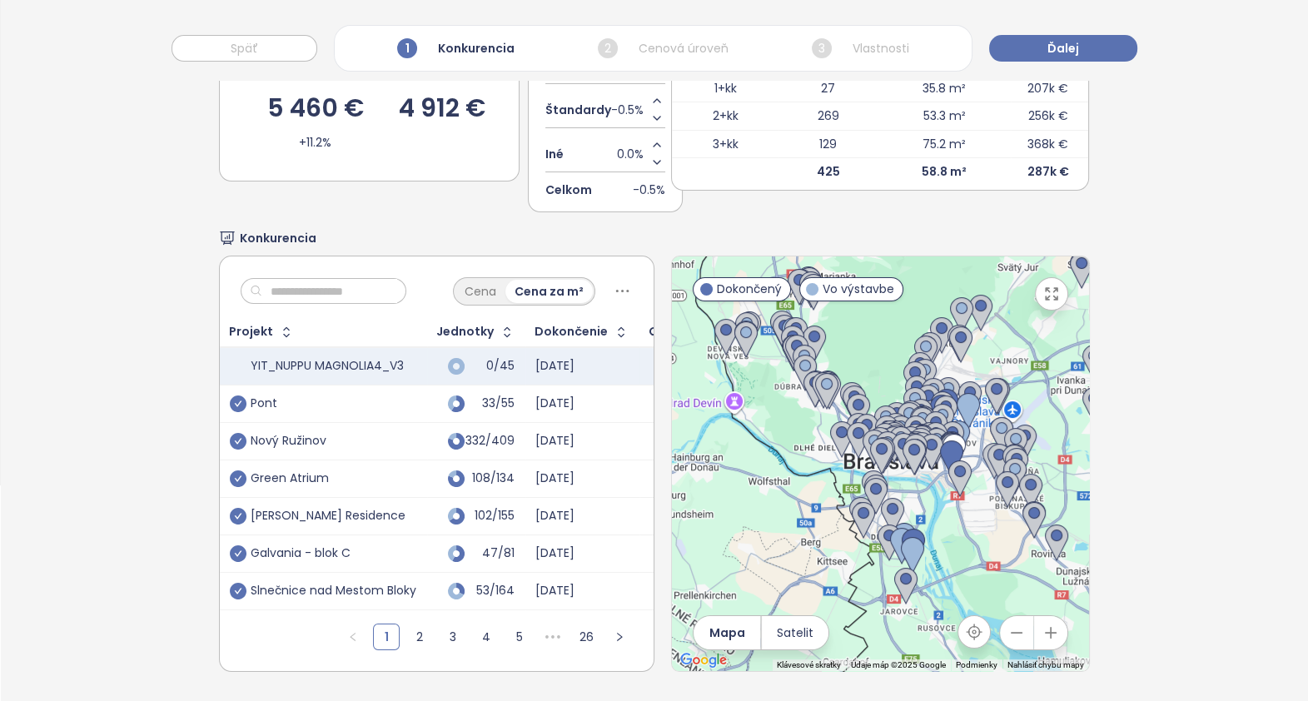
scroll to position [229, 0]
click at [1044, 286] on icon "button" at bounding box center [1052, 294] width 17 height 17
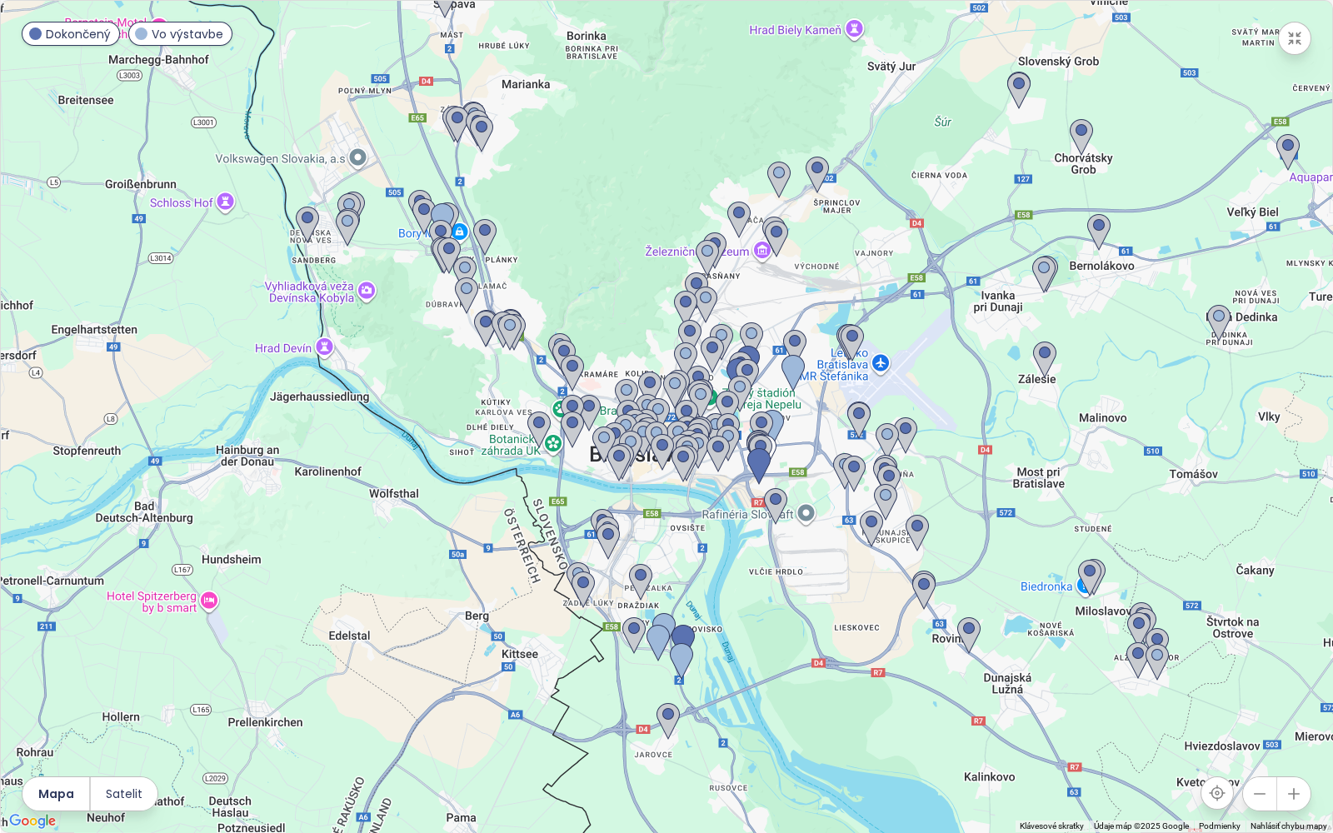
drag, startPoint x: 595, startPoint y: 565, endPoint x: 733, endPoint y: 603, distance: 142.4
click at [779, 589] on div at bounding box center [666, 416] width 1331 height 831
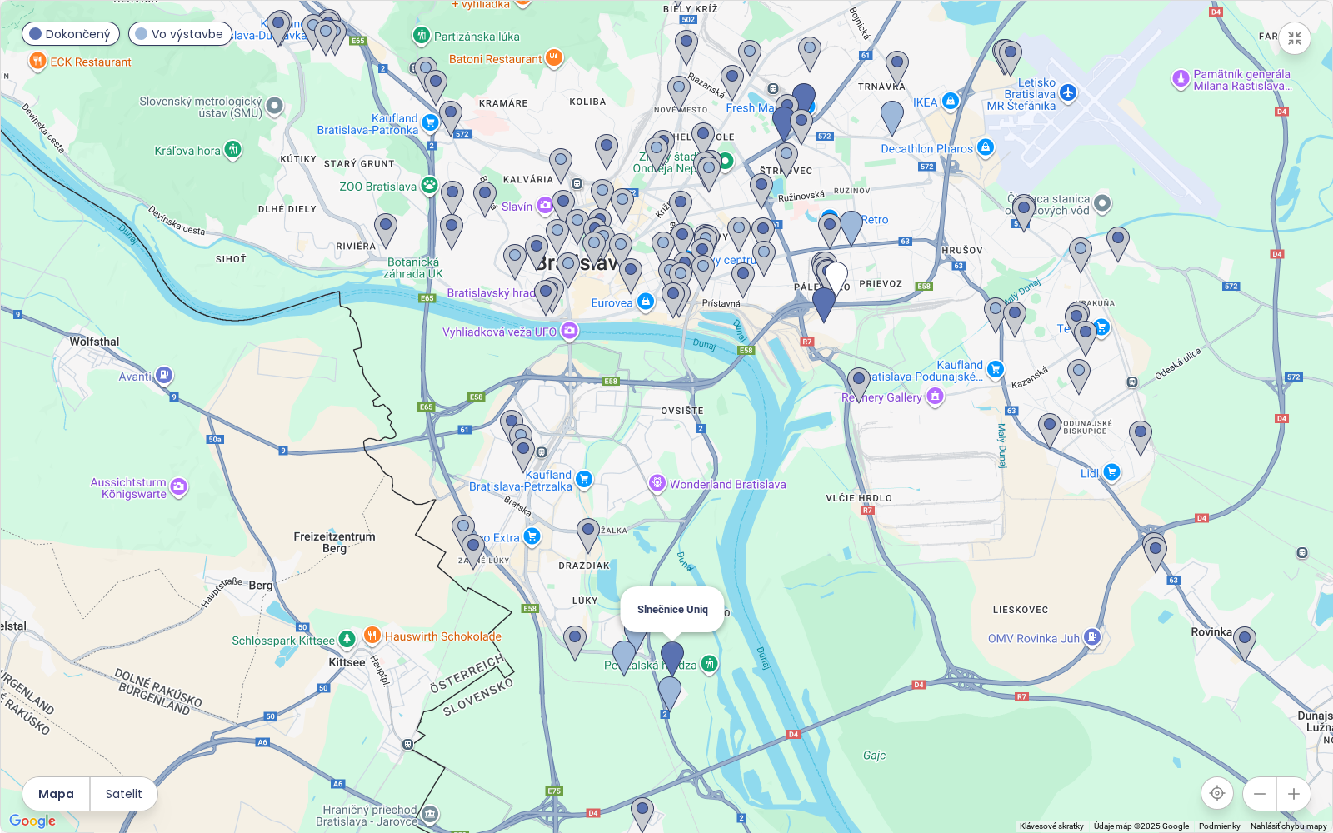
click at [679, 653] on img at bounding box center [671, 659] width 23 height 37
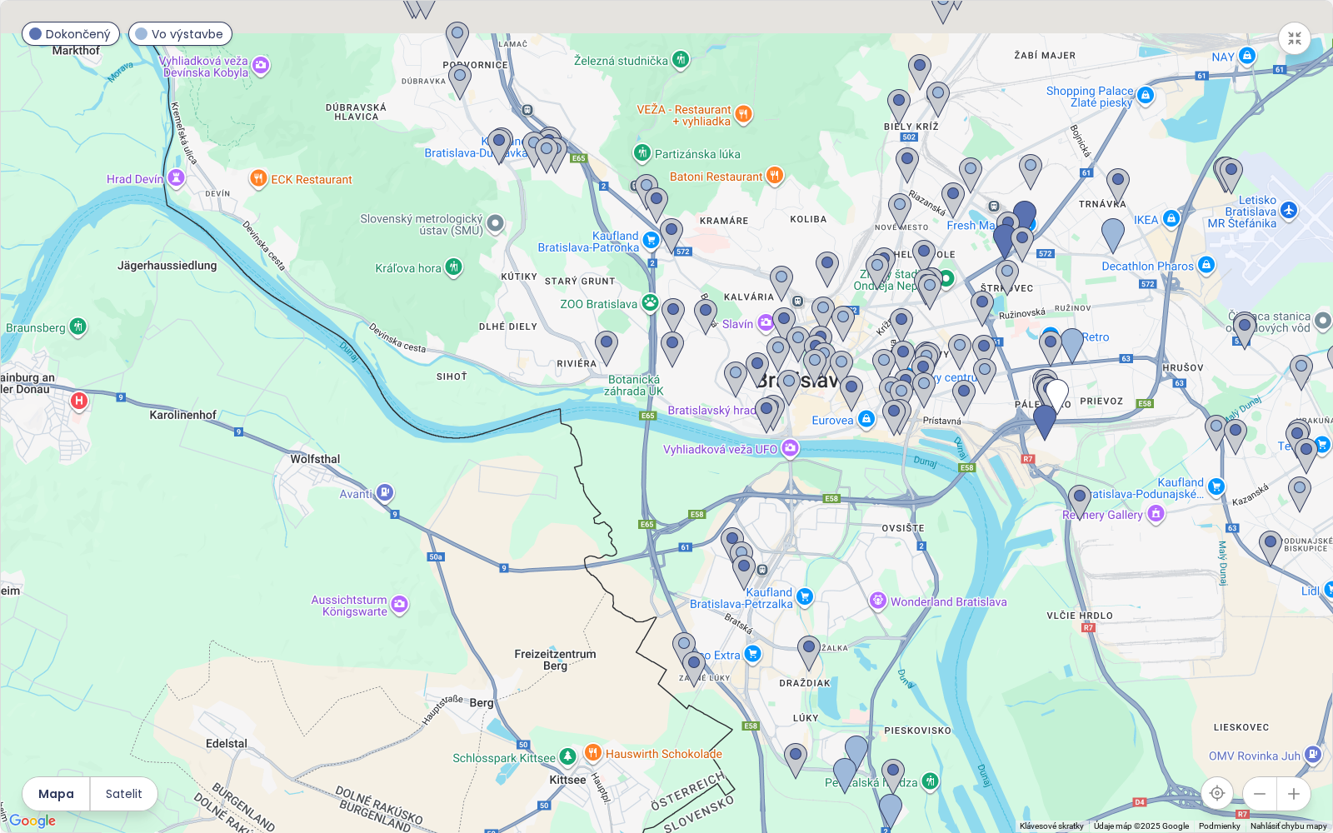
drag, startPoint x: 835, startPoint y: 609, endPoint x: 1069, endPoint y: 739, distance: 267.7
click at [1069, 739] on div at bounding box center [666, 416] width 1331 height 831
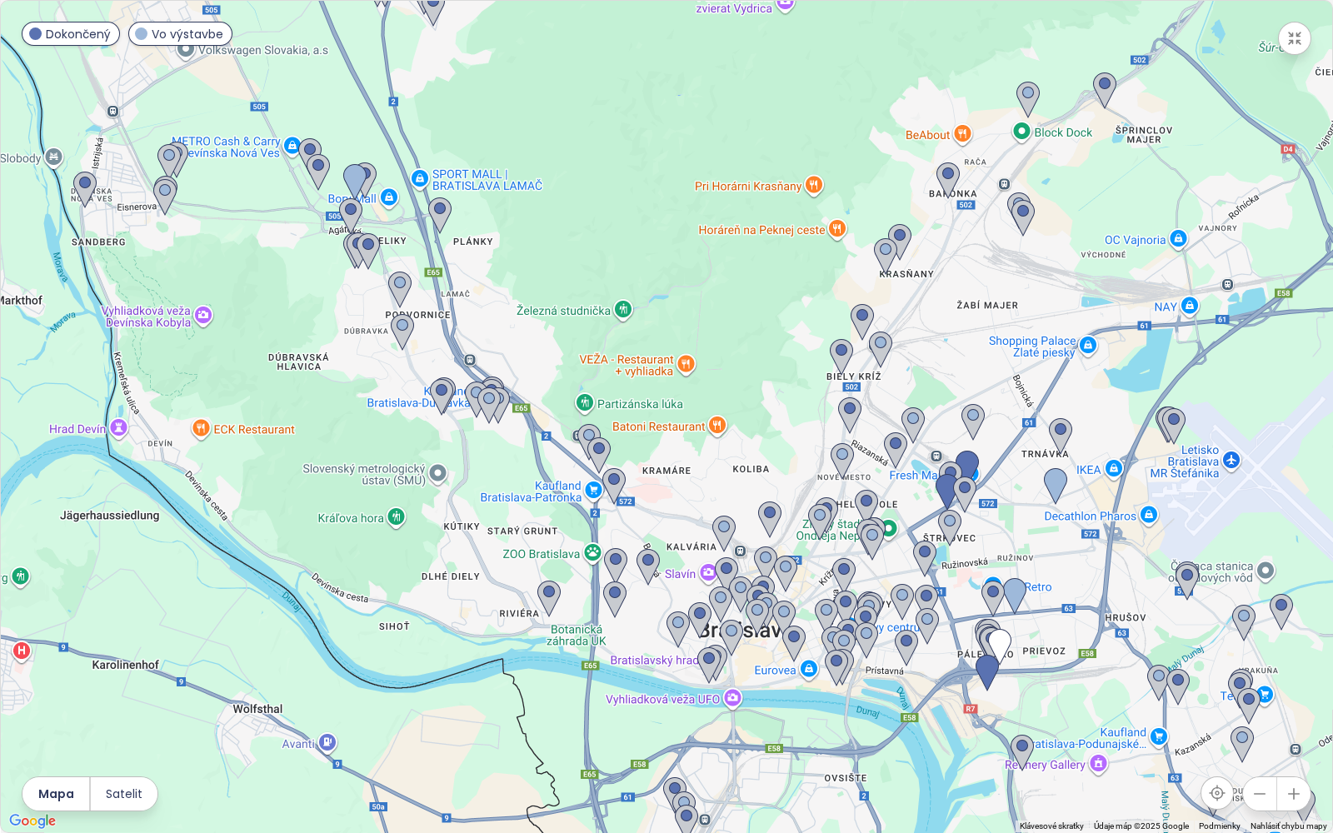
drag, startPoint x: 964, startPoint y: 578, endPoint x: 921, endPoint y: 754, distance: 181.0
click at [921, 754] on div at bounding box center [666, 416] width 1331 height 831
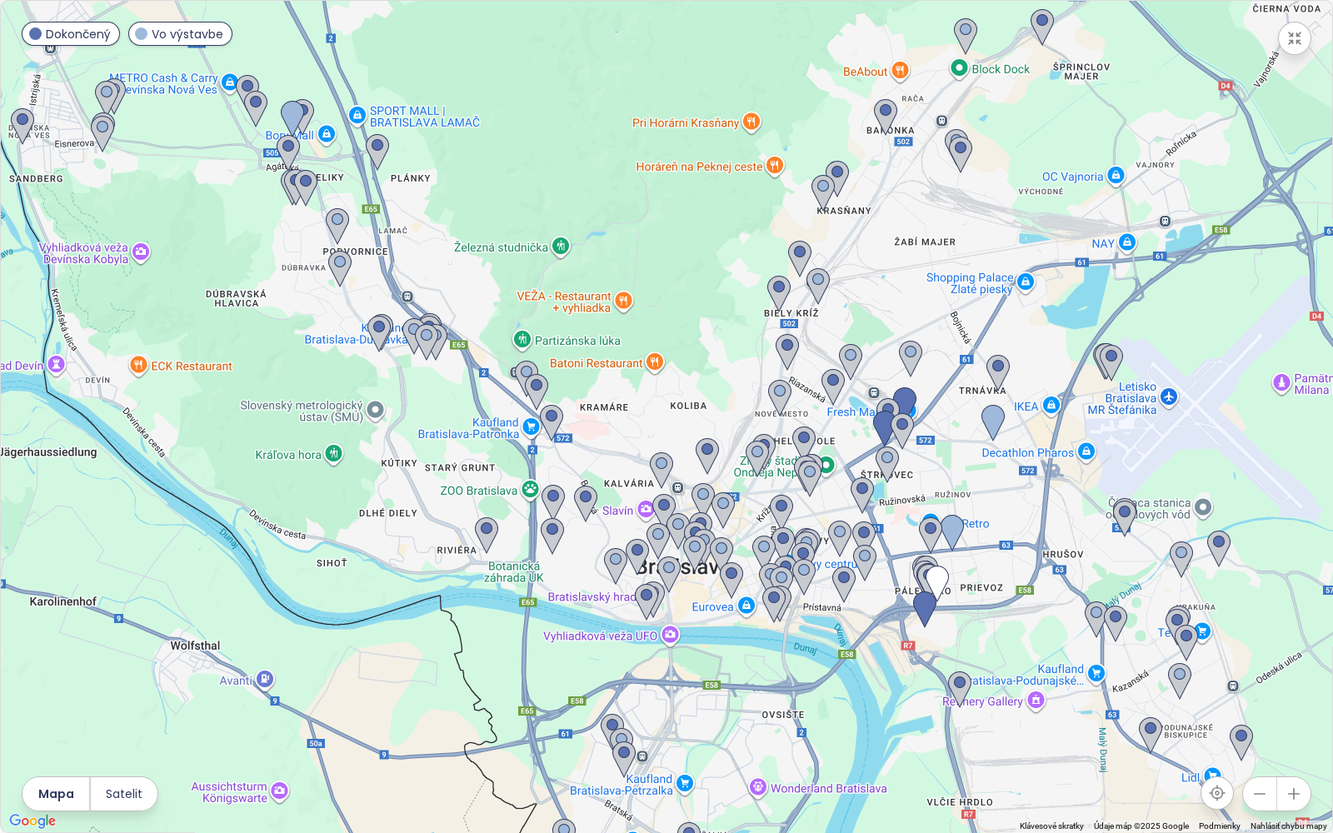
drag, startPoint x: 910, startPoint y: 729, endPoint x: 843, endPoint y: 662, distance: 94.8
click at [843, 662] on div at bounding box center [666, 416] width 1331 height 831
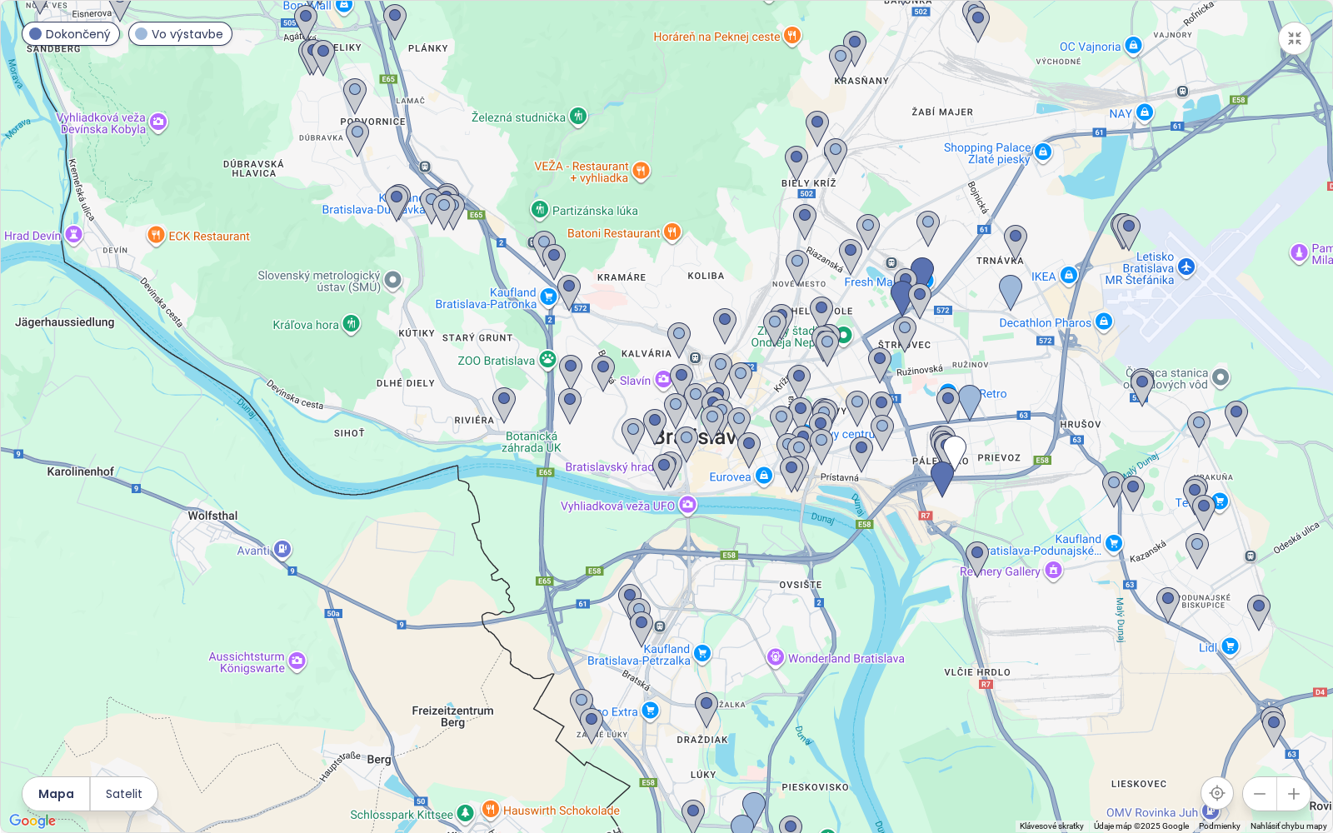
drag, startPoint x: 1002, startPoint y: 637, endPoint x: 1008, endPoint y: 531, distance: 105.9
click at [1008, 531] on div at bounding box center [666, 416] width 1331 height 831
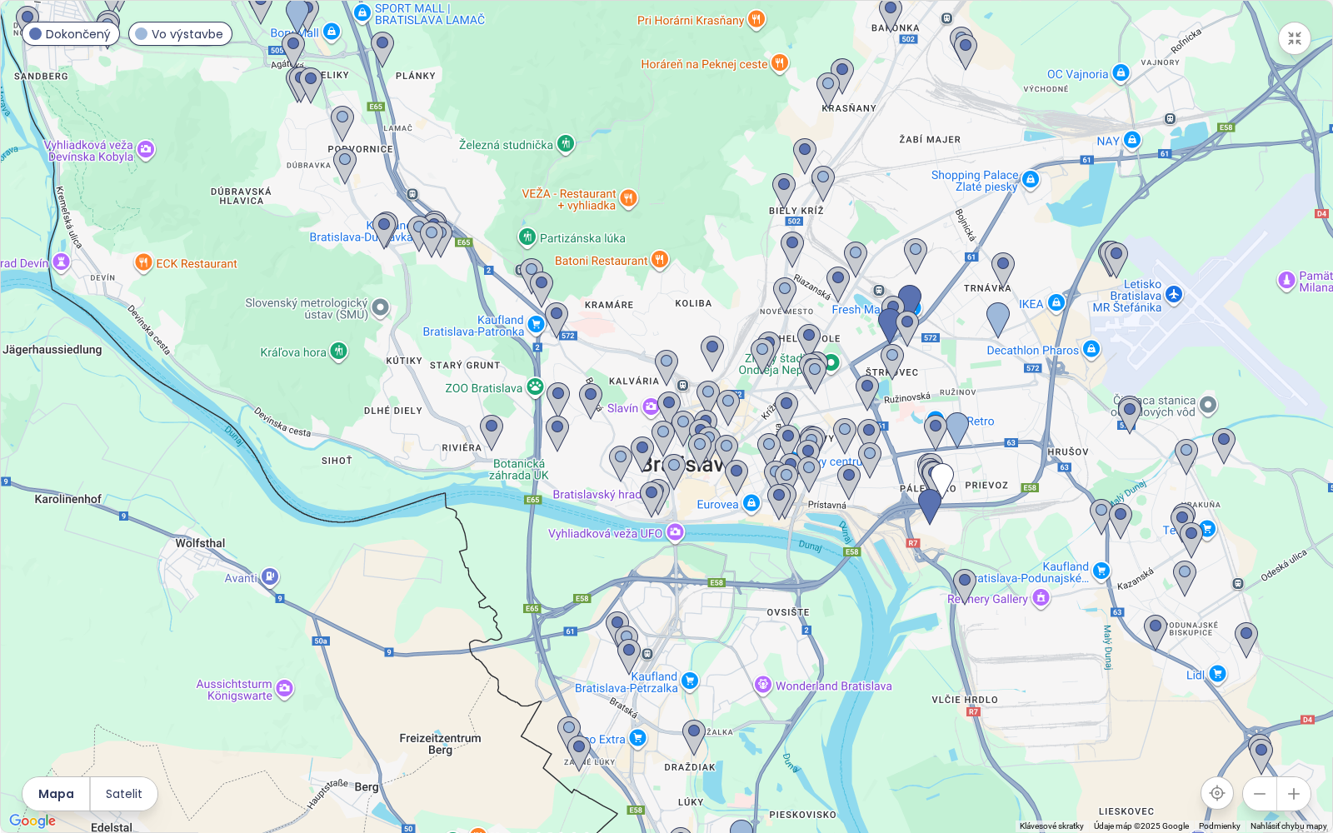
click at [1292, 40] on icon "button" at bounding box center [1294, 38] width 12 height 12
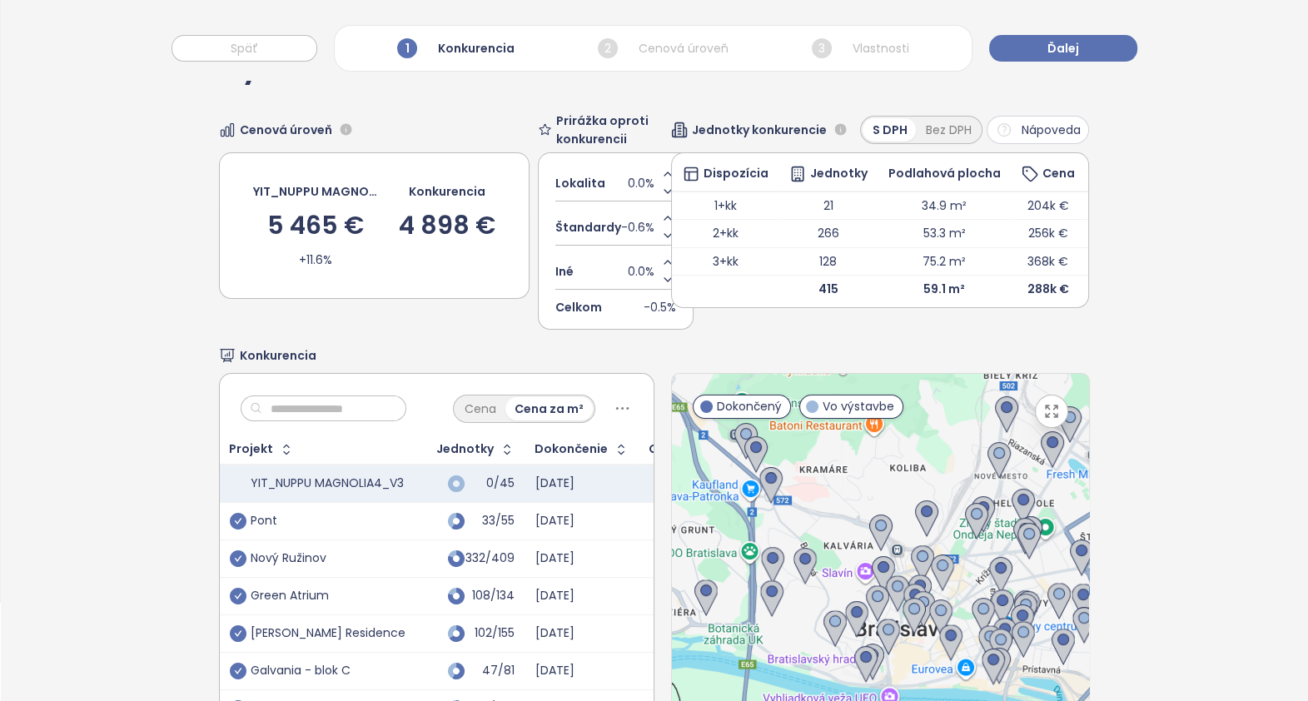
click at [1137, 332] on div "Výber konkurentov Cenová úroveň YIT_NUPPU MAGNOLIA4_V3 5 465 € +11.6% Konkurenc…" at bounding box center [655, 420] width 1308 height 797
click at [1227, 136] on div "Výber konkurentov Cenová úroveň YIT_NUPPU MAGNOLIA4_V3 5 465 € +11.6% Konkurenc…" at bounding box center [655, 420] width 1308 height 797
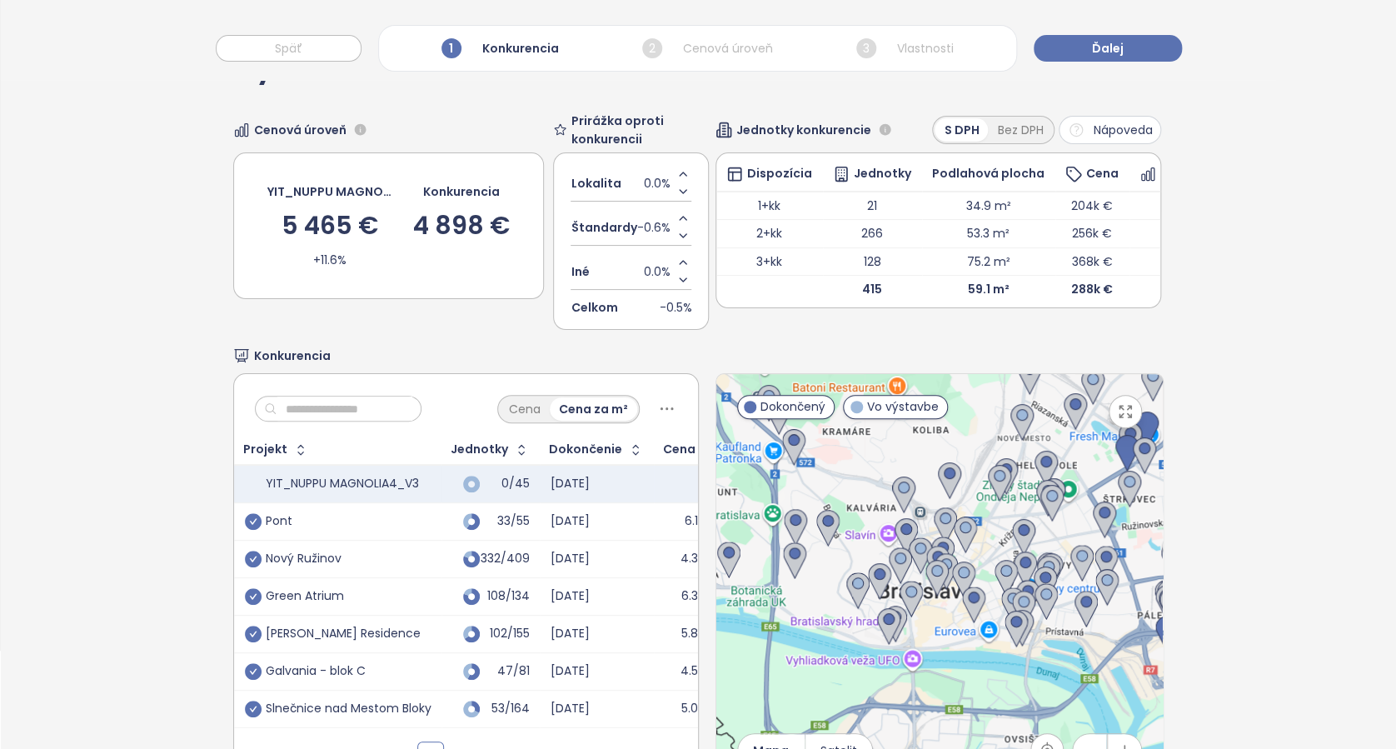
drag, startPoint x: 893, startPoint y: 492, endPoint x: 854, endPoint y: 452, distance: 55.4
click at [854, 452] on div at bounding box center [939, 581] width 446 height 415
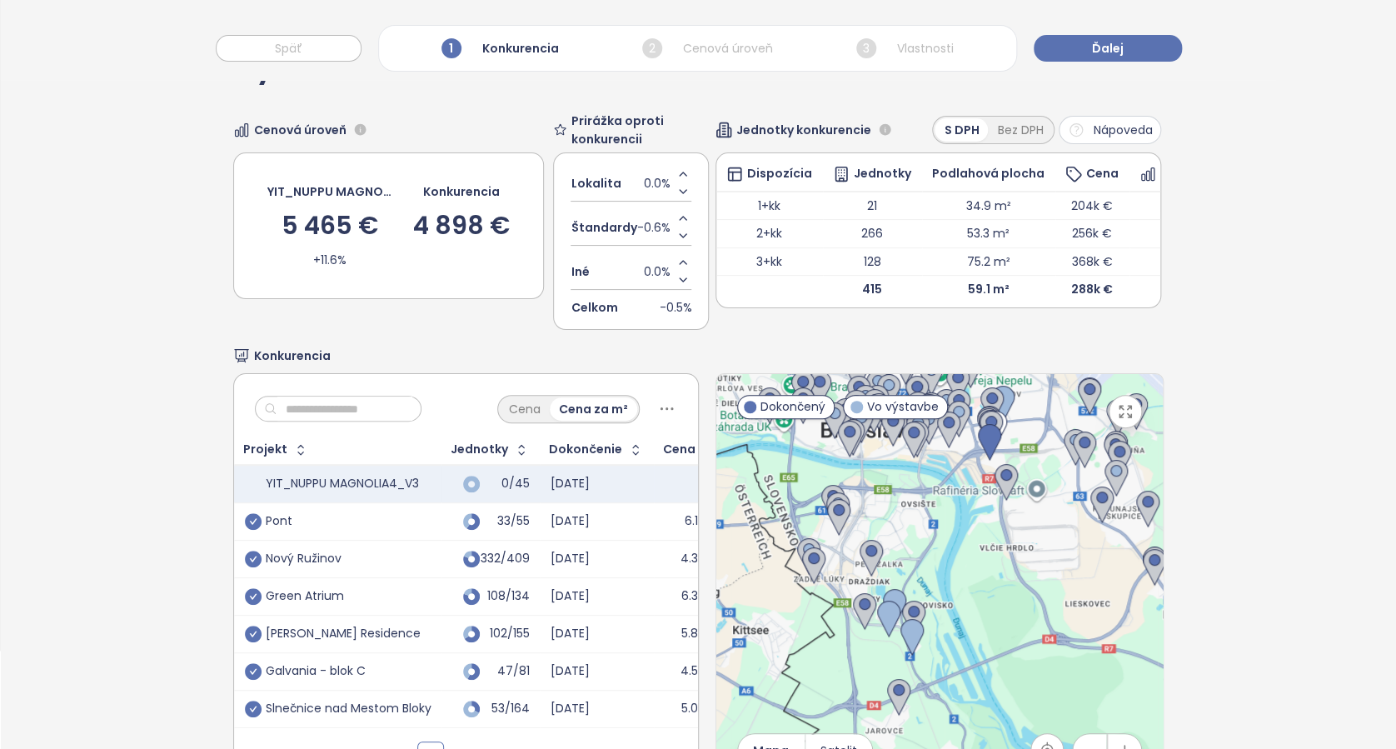
drag, startPoint x: 984, startPoint y: 693, endPoint x: 941, endPoint y: 580, distance: 120.5
click at [941, 580] on div at bounding box center [939, 581] width 446 height 415
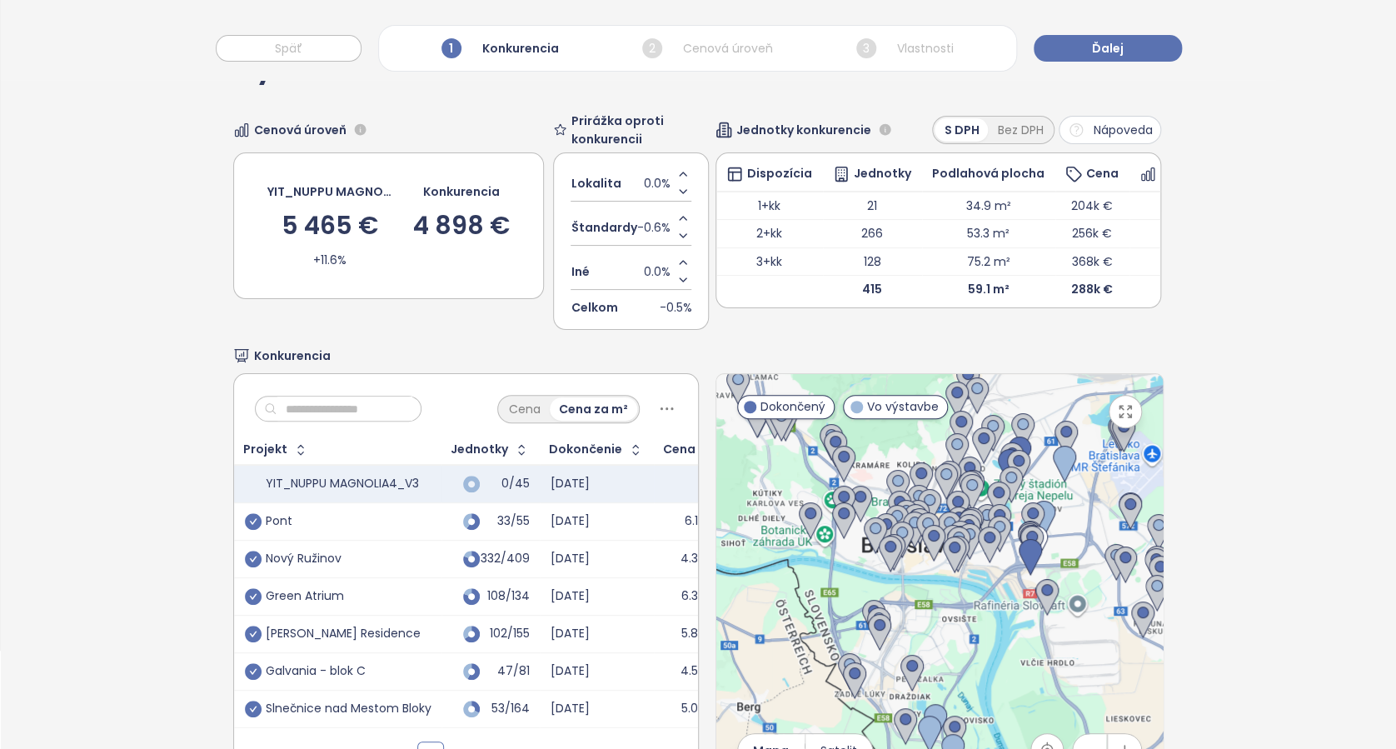
drag, startPoint x: 946, startPoint y: 562, endPoint x: 994, endPoint y: 698, distance: 144.1
click at [994, 698] on div at bounding box center [939, 581] width 446 height 415
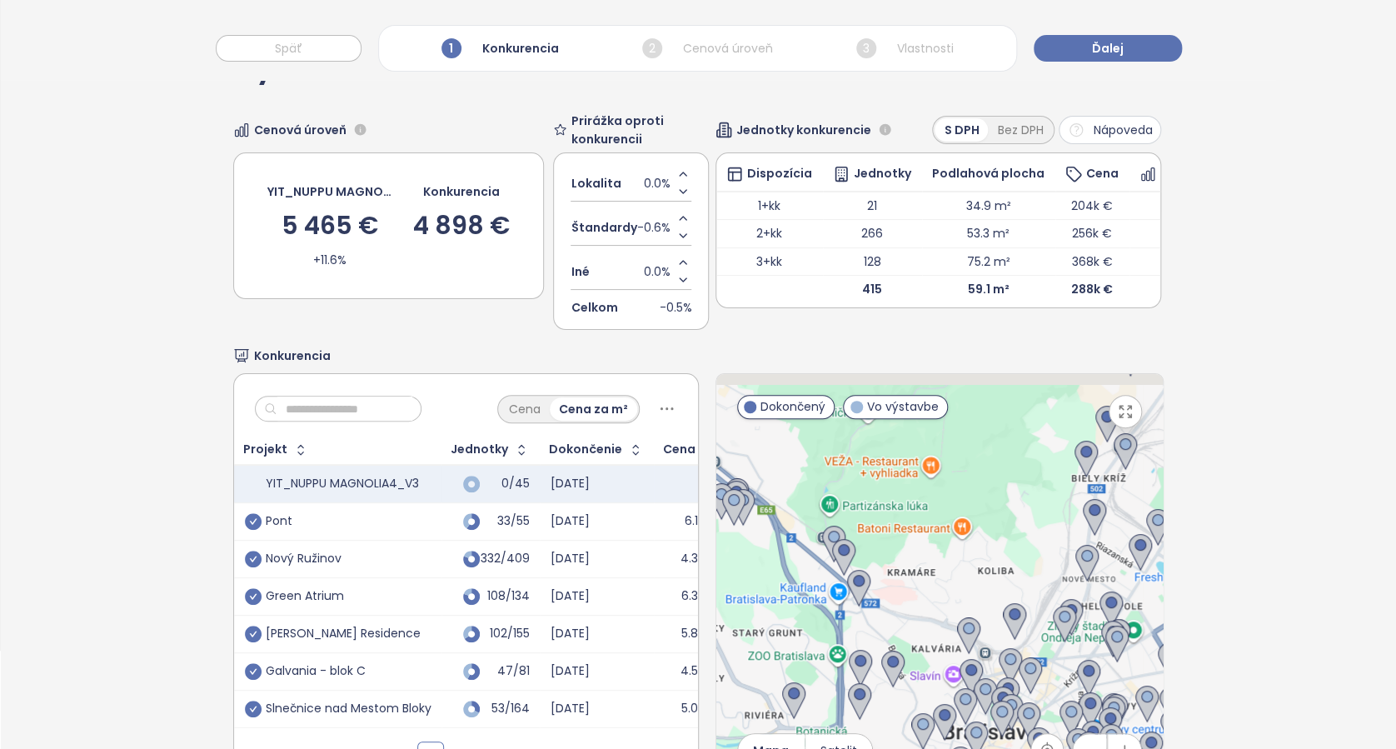
drag, startPoint x: 919, startPoint y: 573, endPoint x: 1172, endPoint y: 641, distance: 261.4
click at [1172, 641] on div "Výber konkurentov Cenová úroveň YIT_NUPPU MAGNOLIA4_V3 5 465 € +11.6% Konkurenc…" at bounding box center [698, 420] width 1395 height 797
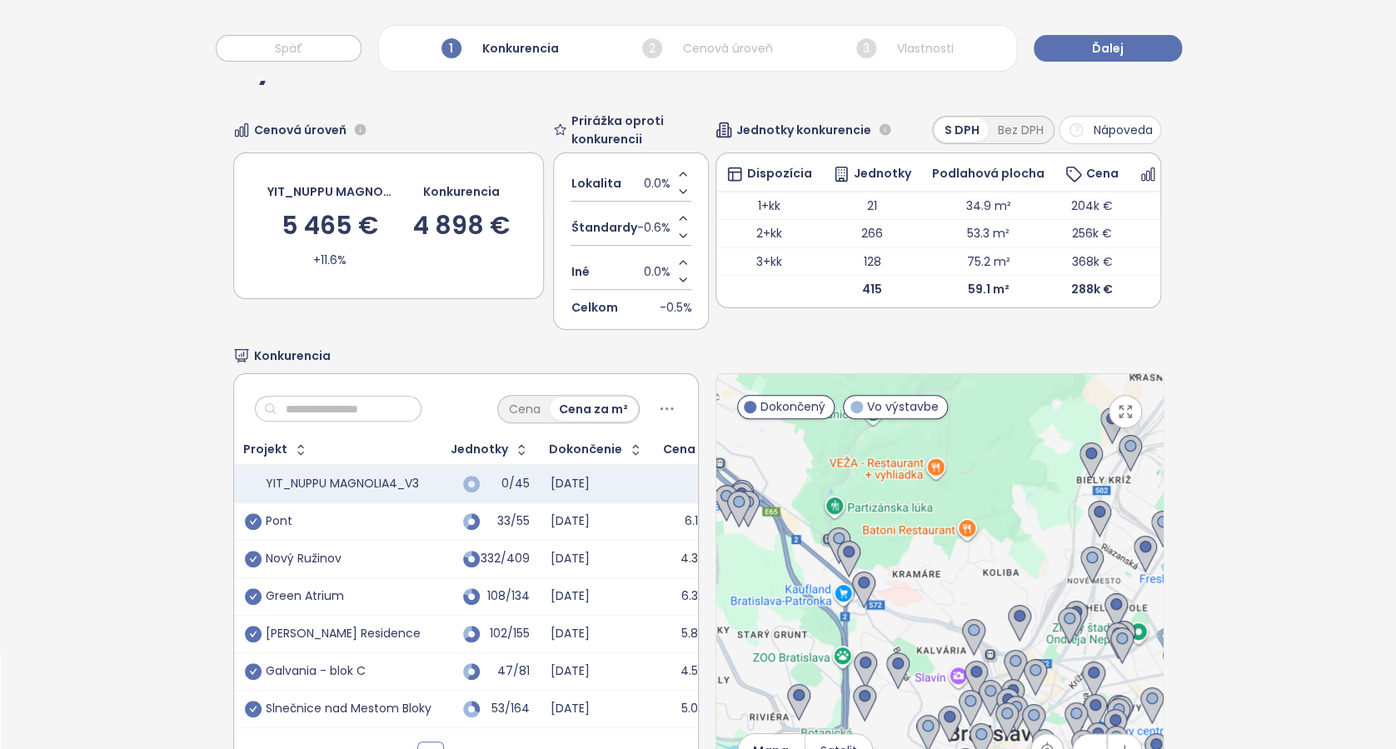
scroll to position [184, 0]
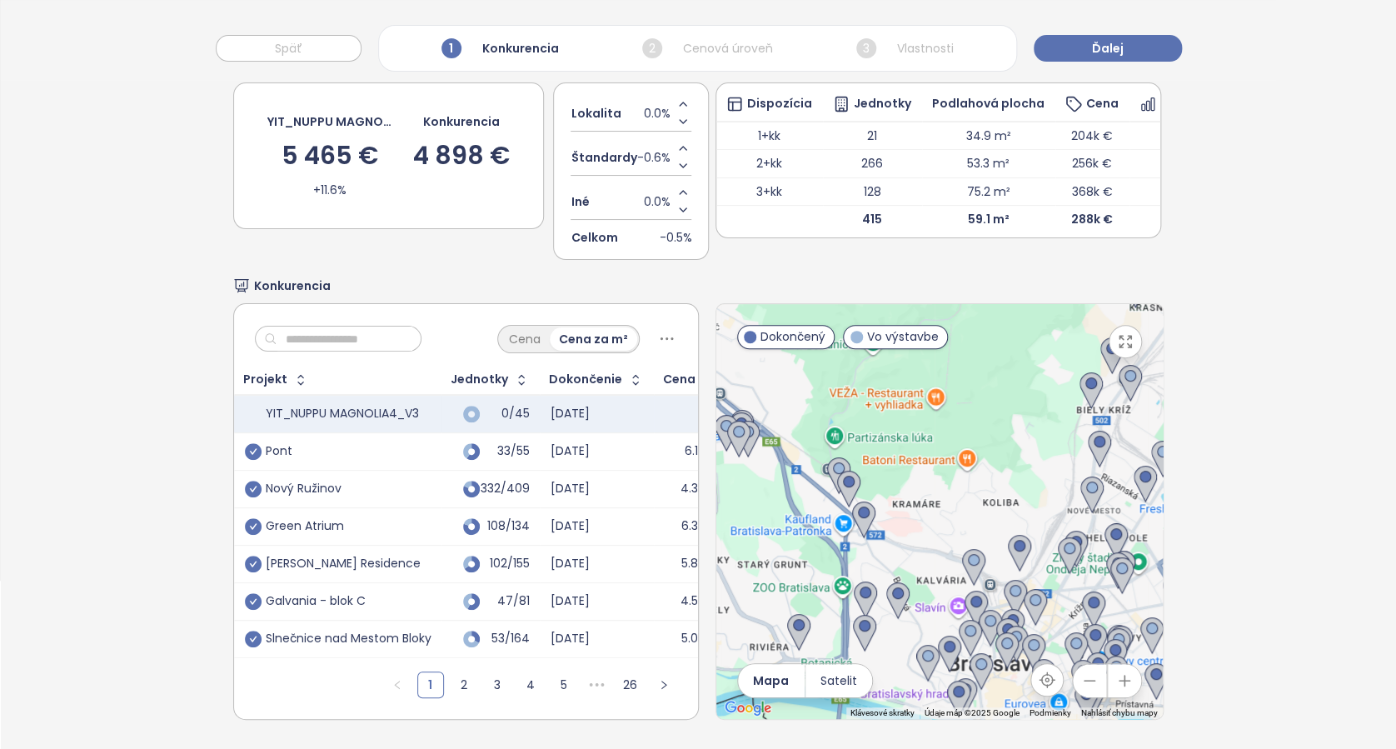
click at [1084, 680] on icon "button" at bounding box center [1089, 680] width 11 height 0
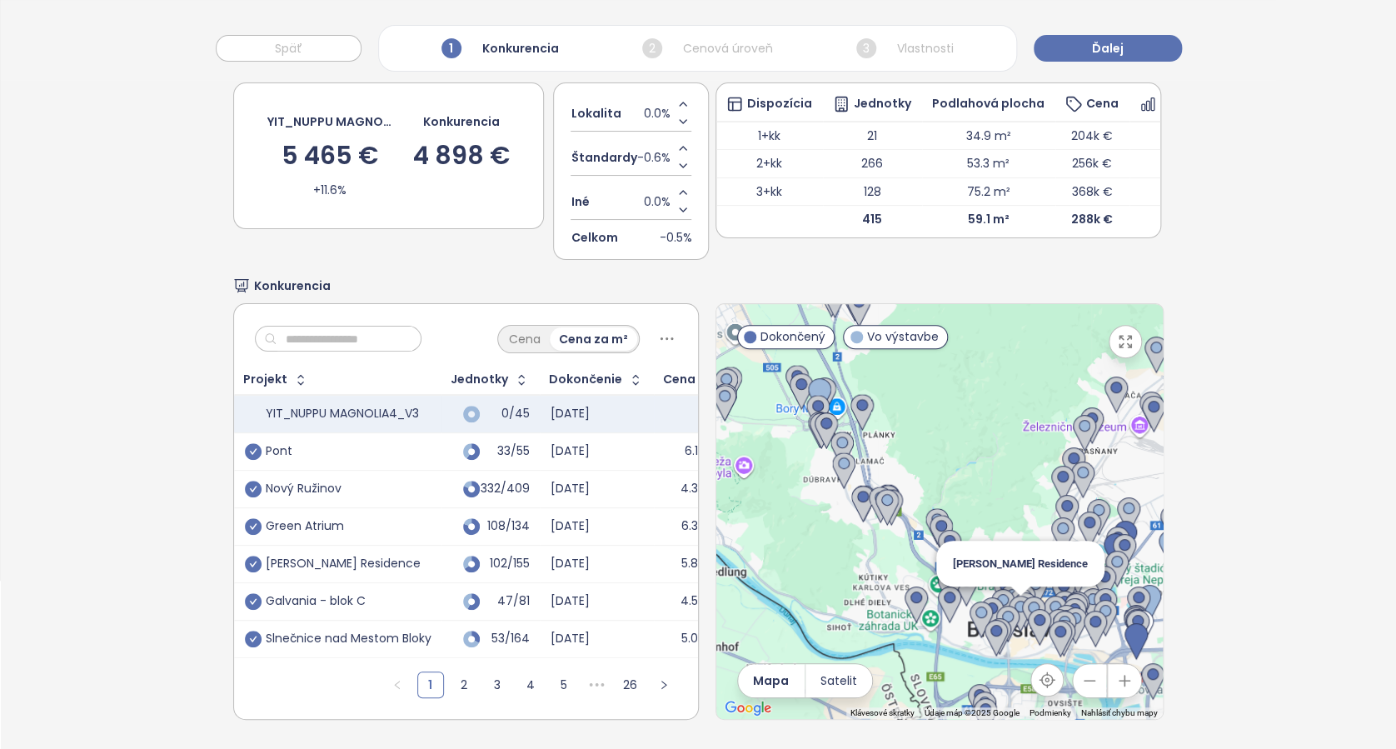
drag, startPoint x: 904, startPoint y: 500, endPoint x: 996, endPoint y: 586, distance: 126.1
click at [996, 586] on div "Uno Poštová Residence" at bounding box center [939, 511] width 446 height 415
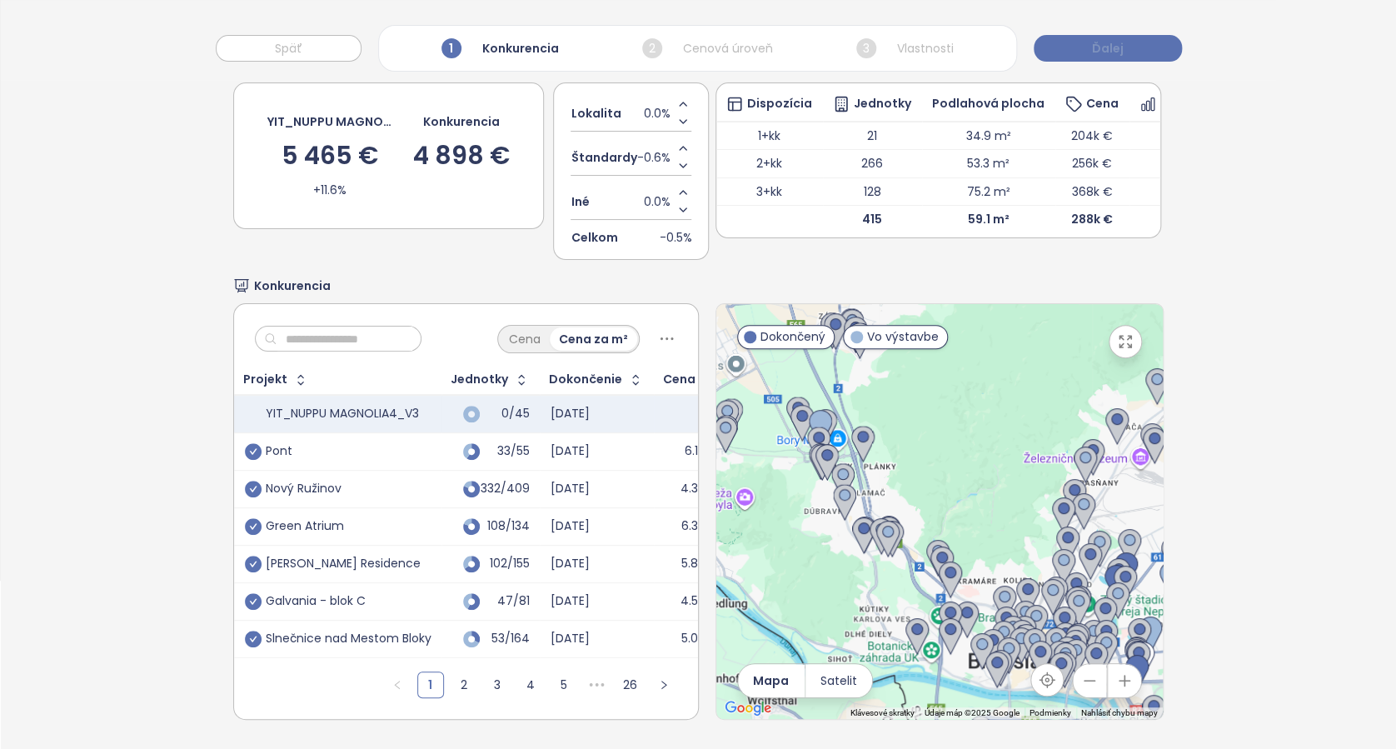
click at [1121, 56] on button "Ďalej" at bounding box center [1108, 48] width 148 height 27
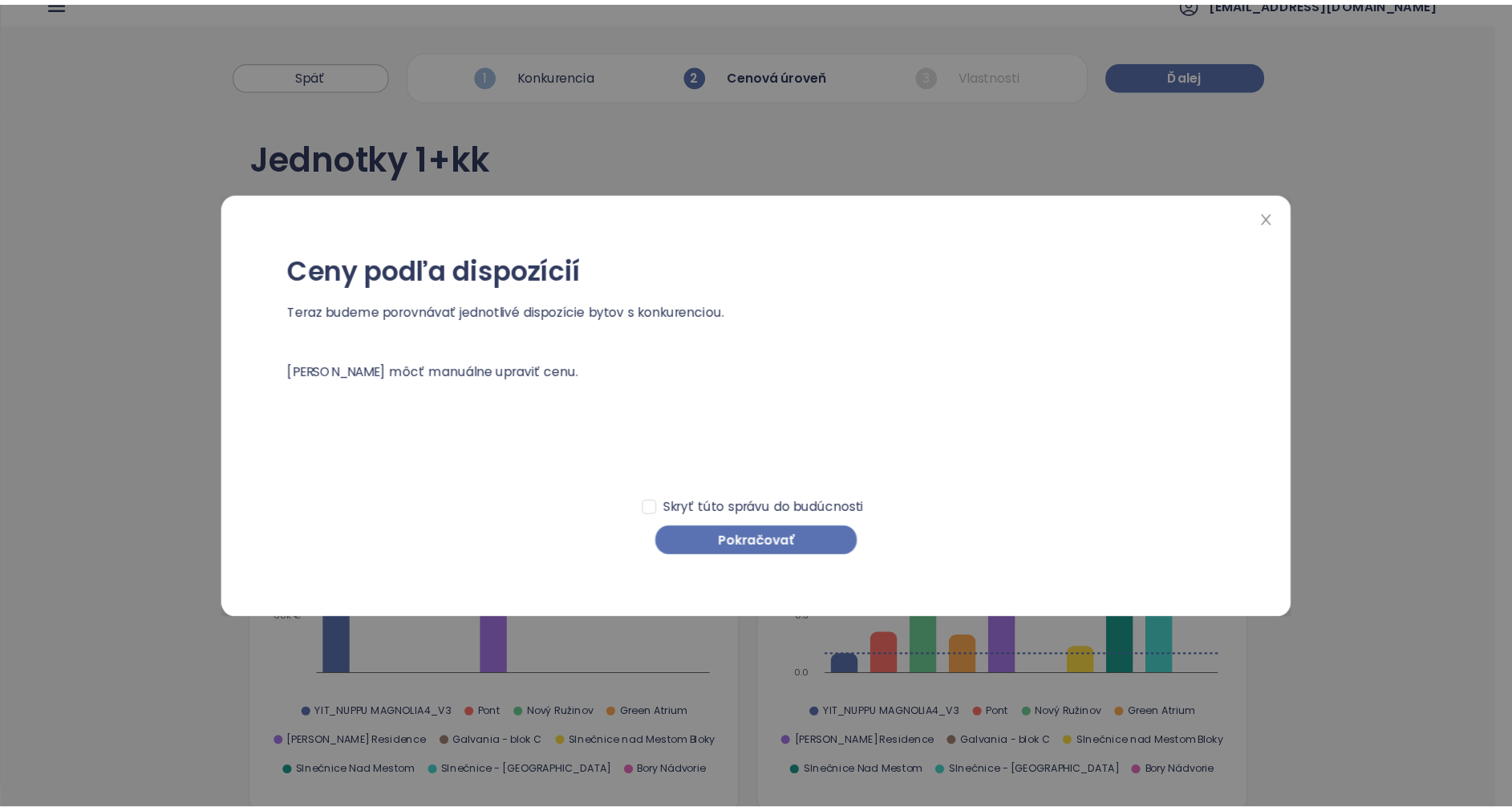
scroll to position [0, 0]
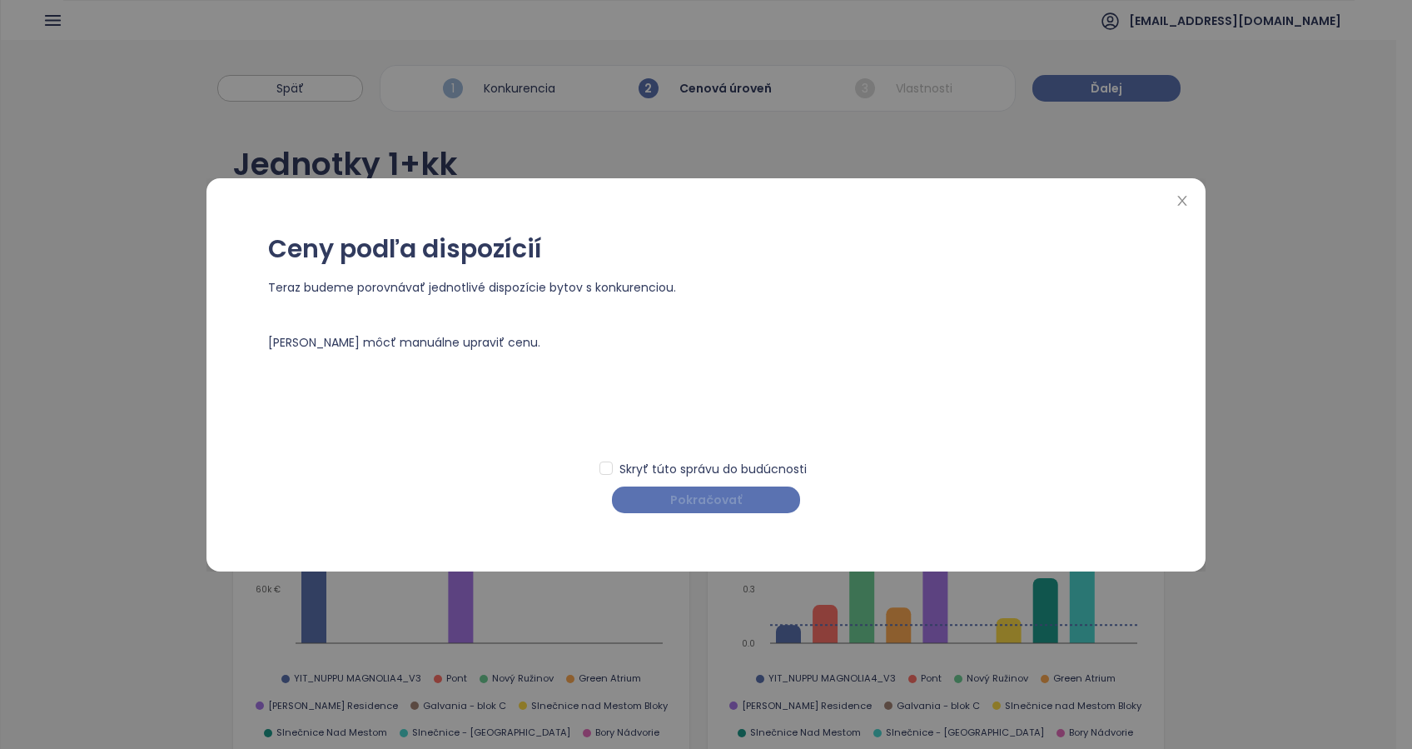
click at [778, 496] on button "Pokračovať" at bounding box center [706, 499] width 188 height 27
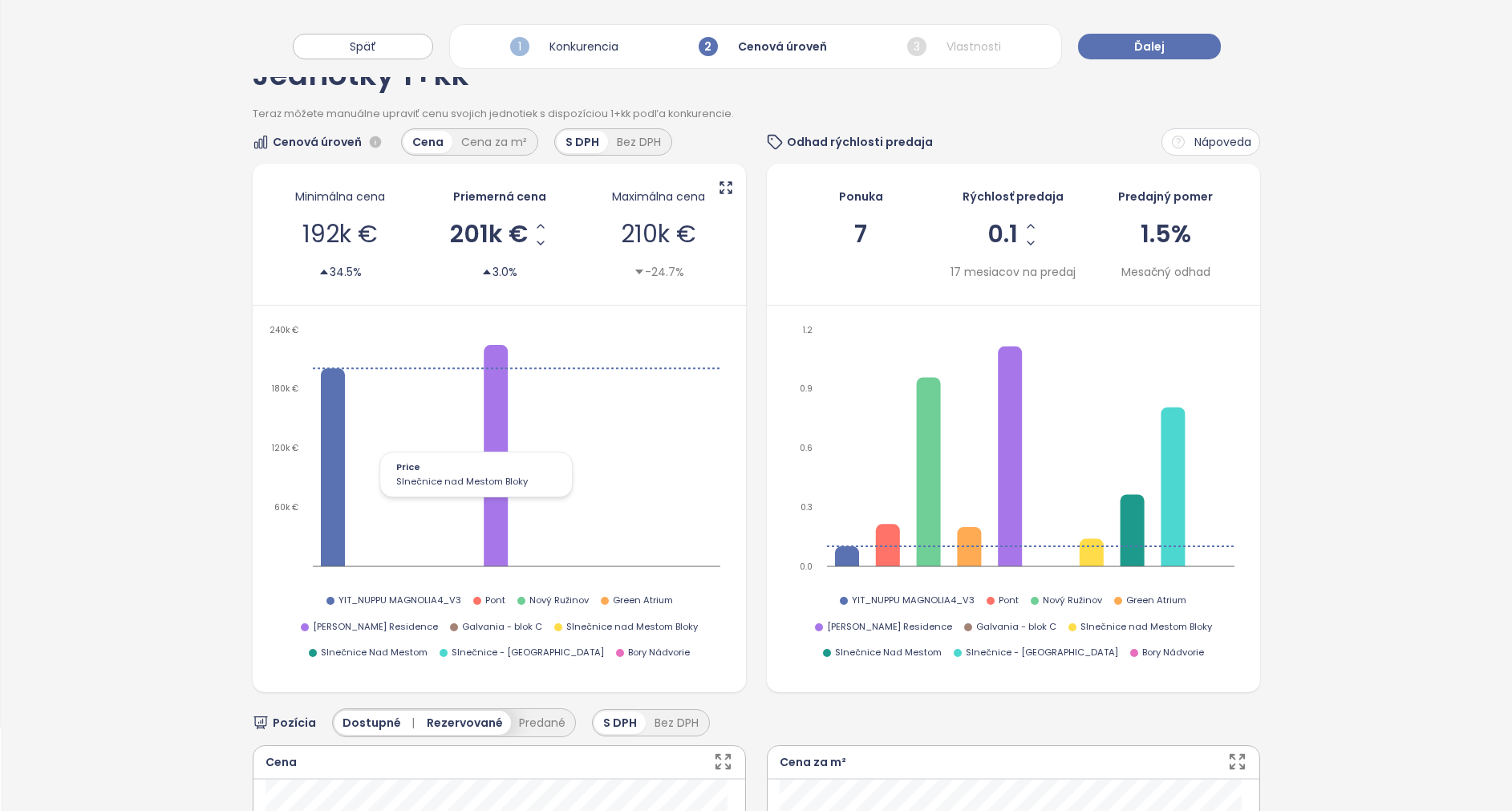
scroll to position [120, 0]
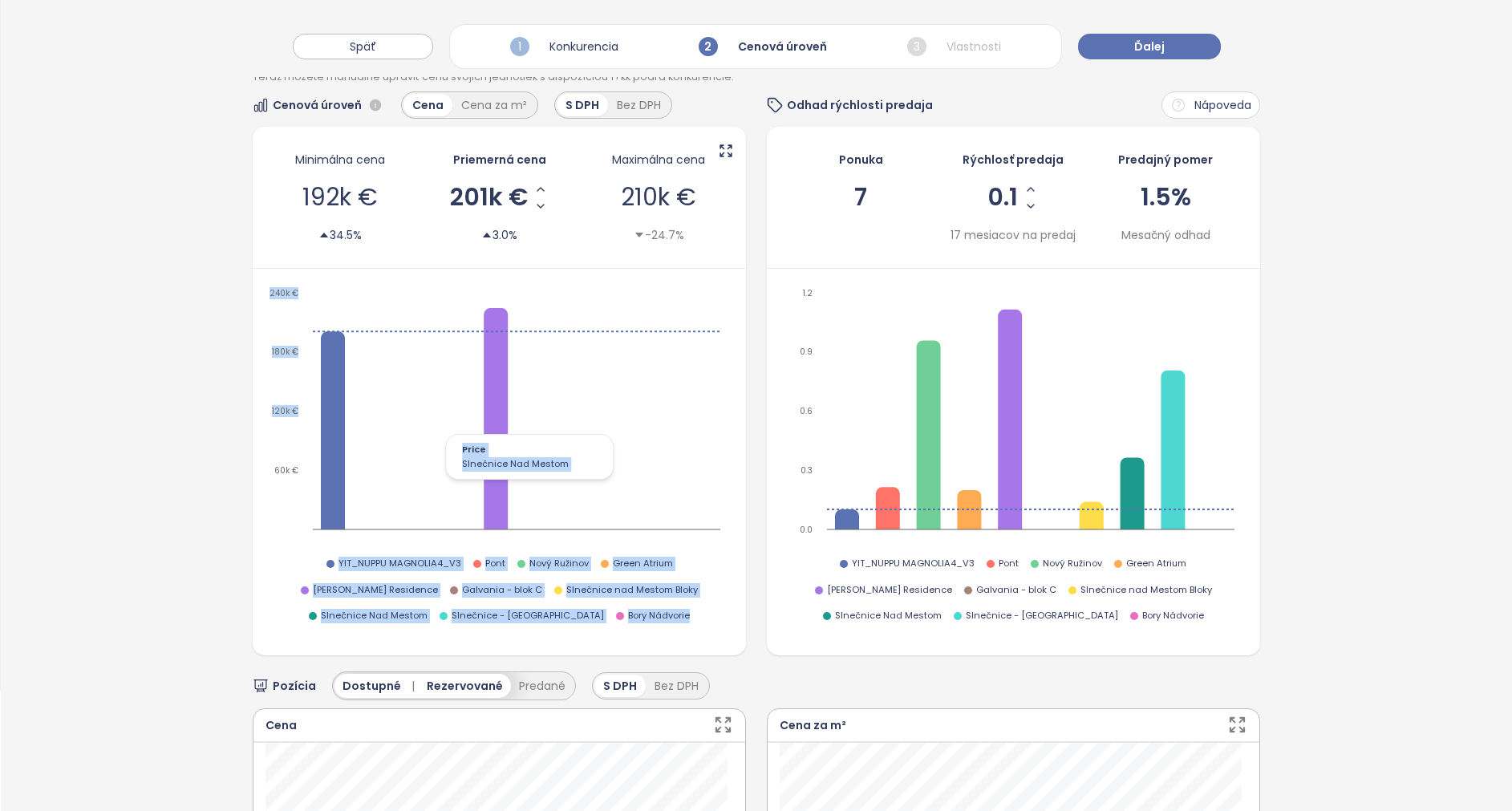
drag, startPoint x: 630, startPoint y: 631, endPoint x: 615, endPoint y: 487, distance: 144.8
click at [615, 487] on div "60k € 120k € 180k € 240k € Price Slnečnice Nad Mestom YIT_NUPPU MAGNOLIA4_V3 Po…" at bounding box center [499, 470] width 493 height 371
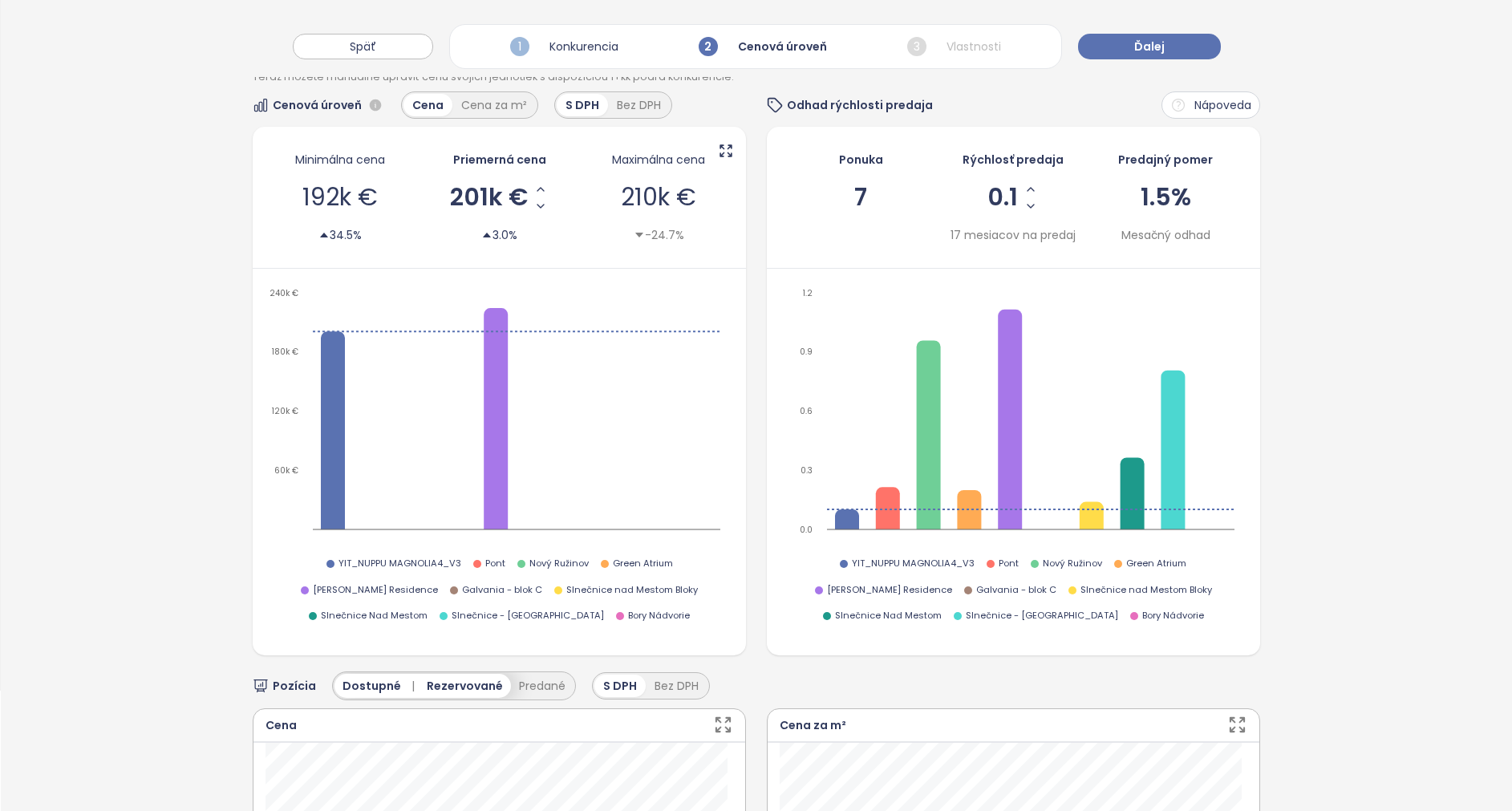
click at [1403, 526] on div "Jednotky 1+kk Teraz môžete manuálne upraviť cenu svojich jednotiek s dispozício…" at bounding box center [756, 729] width 1511 height 1468
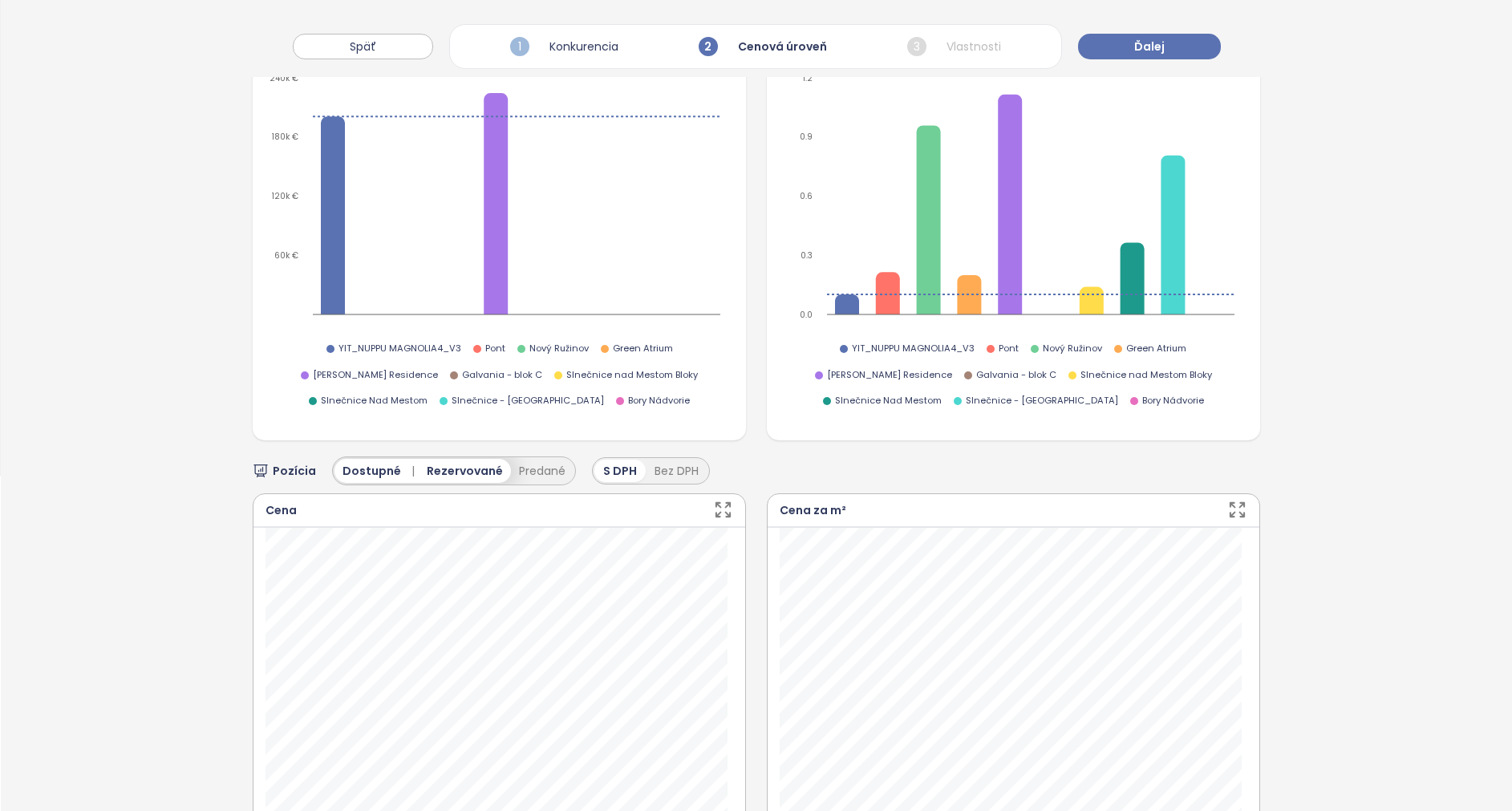
scroll to position [482, 0]
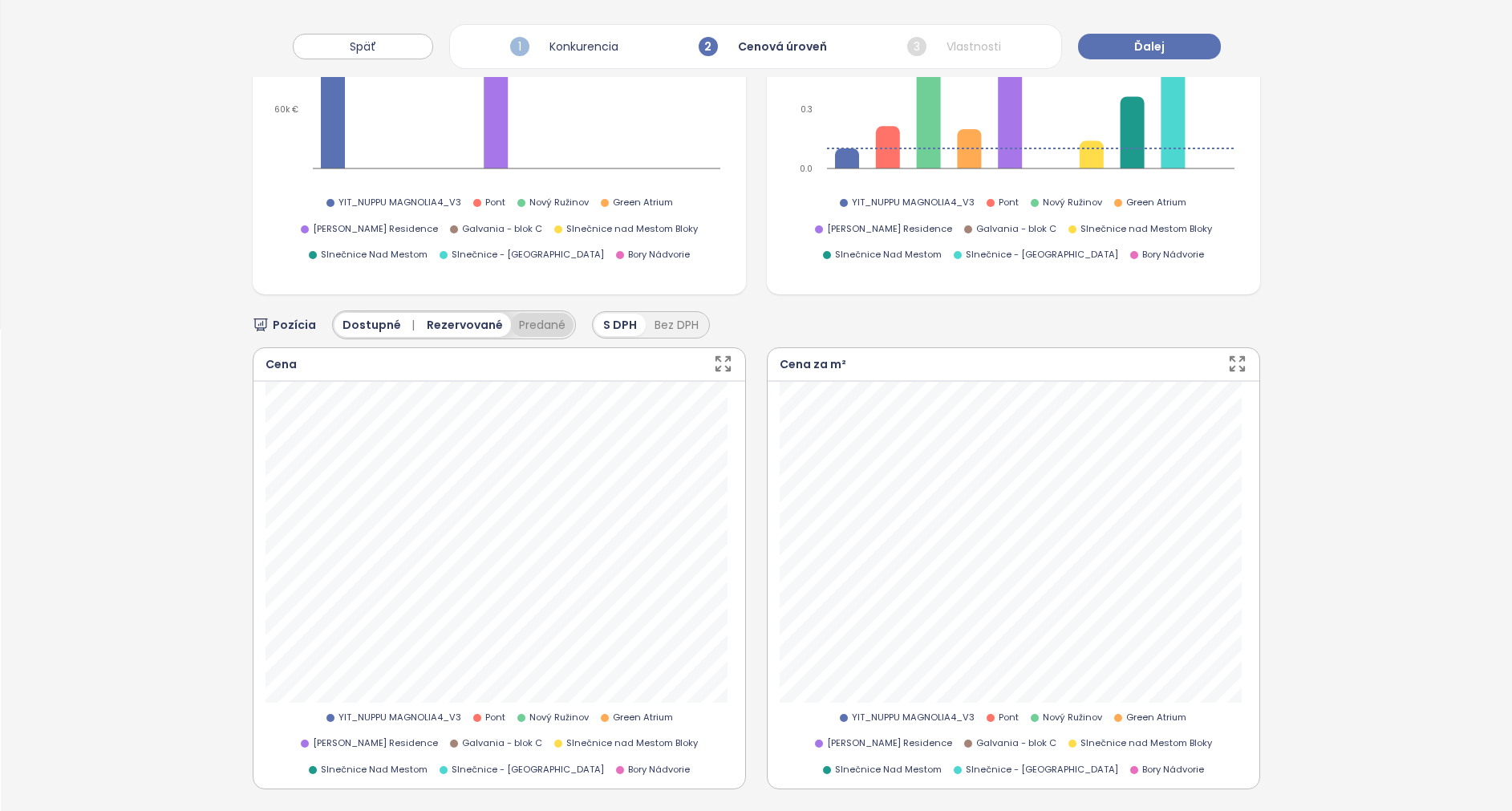
click at [541, 324] on button "Predané" at bounding box center [542, 325] width 63 height 24
click at [714, 360] on icon "button" at bounding box center [722, 363] width 20 height 20
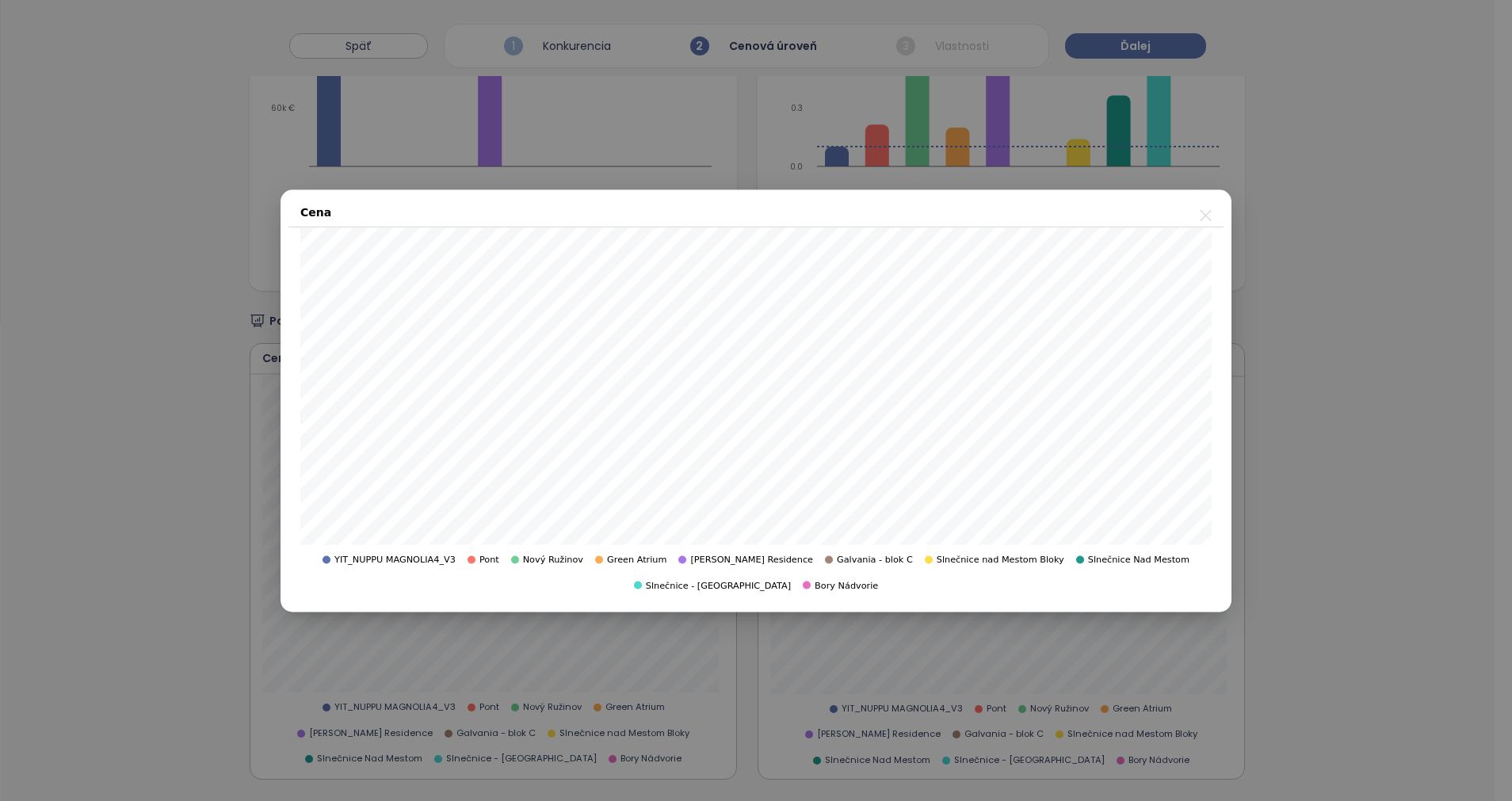
click at [1206, 216] on icon "close" at bounding box center [1206, 215] width 11 height 11
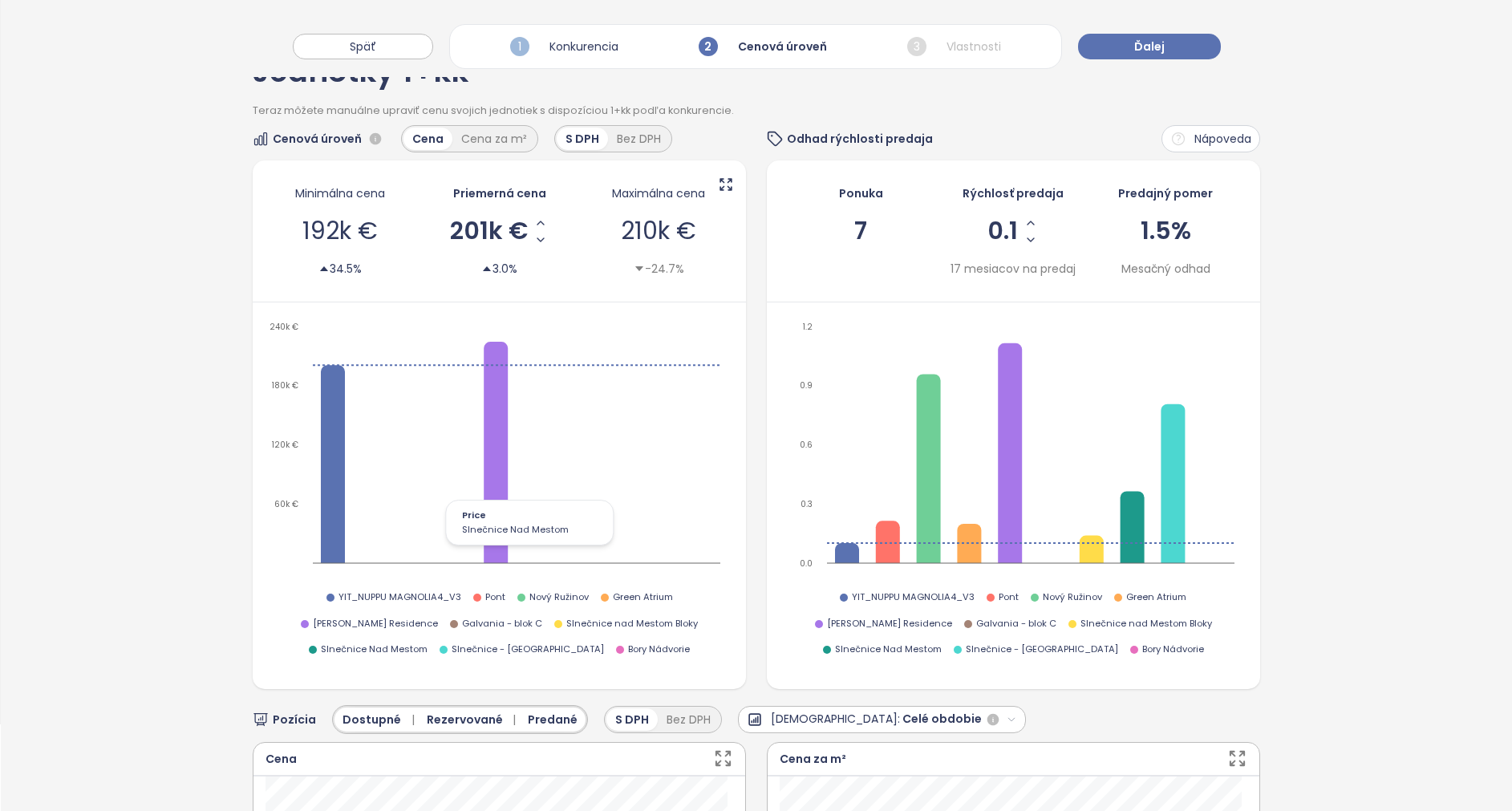
scroll to position [0, 0]
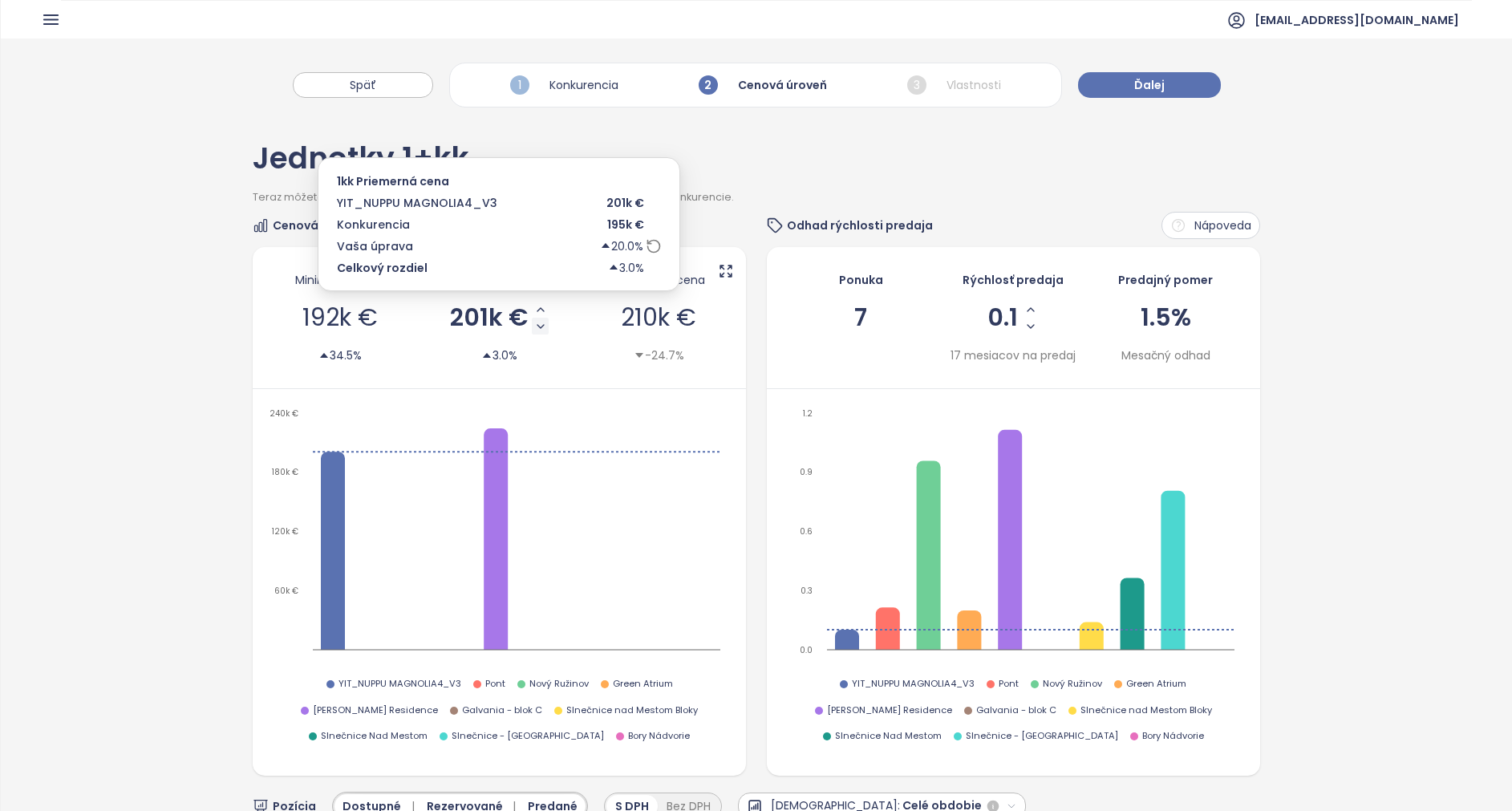
click at [534, 330] on icon "Decrease AVG Price" at bounding box center [540, 326] width 13 height 13
click at [473, 319] on span "192k €" at bounding box center [489, 317] width 77 height 24
drag, startPoint x: 476, startPoint y: 317, endPoint x: 519, endPoint y: 309, distance: 43.7
click at [519, 309] on div "******" at bounding box center [500, 317] width 50 height 34
type input "******"
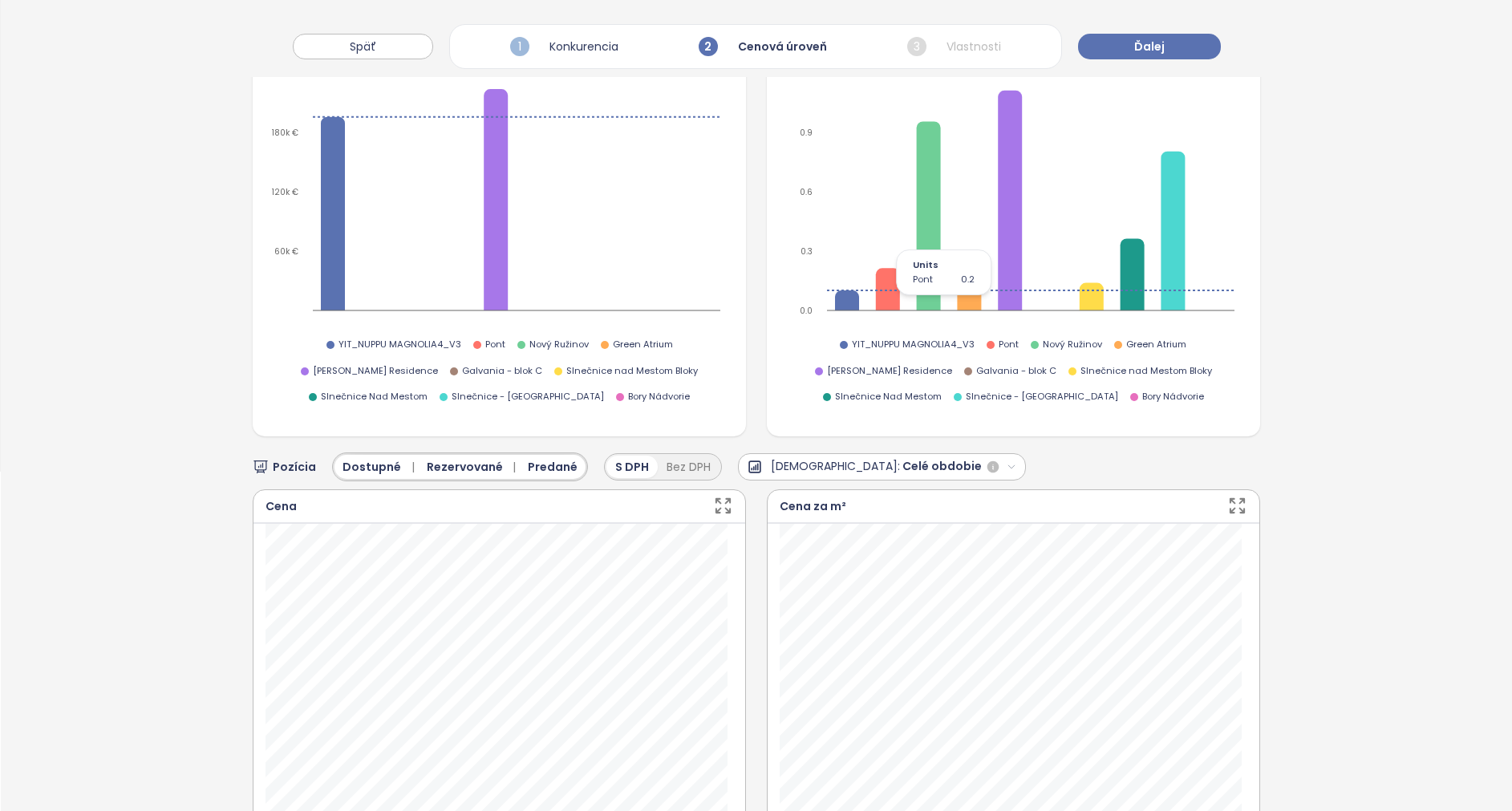
scroll to position [120, 0]
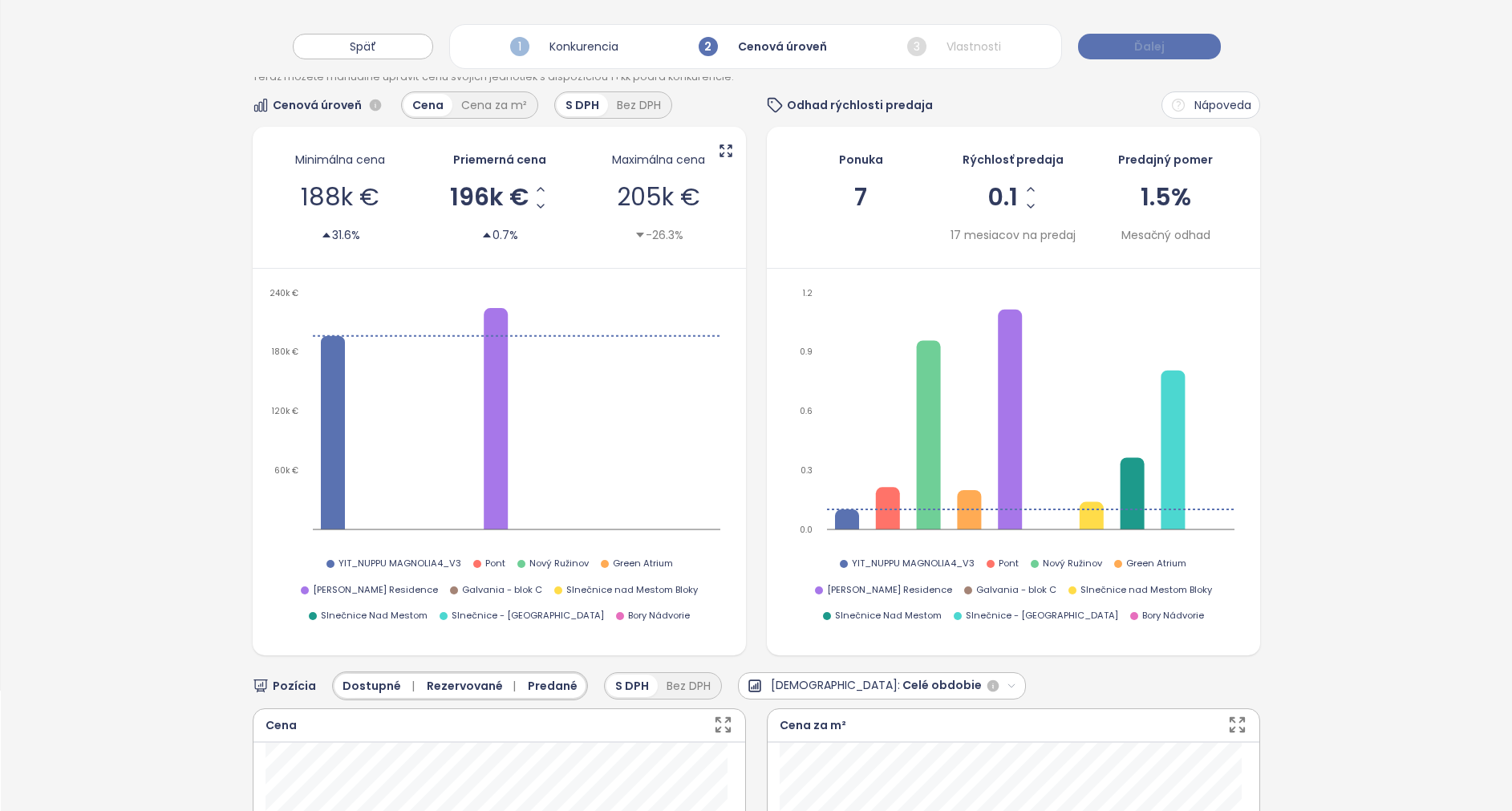
click at [1169, 44] on button "Ďalej" at bounding box center [1149, 46] width 143 height 26
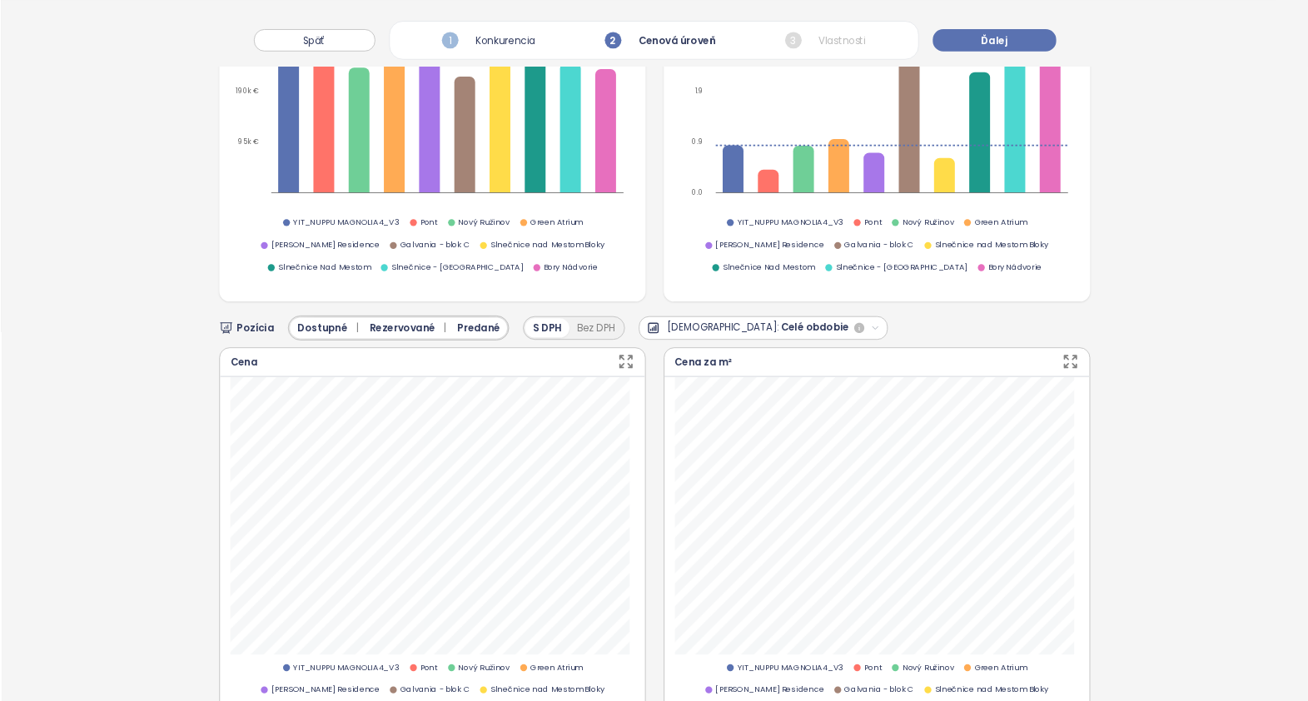
scroll to position [500, 0]
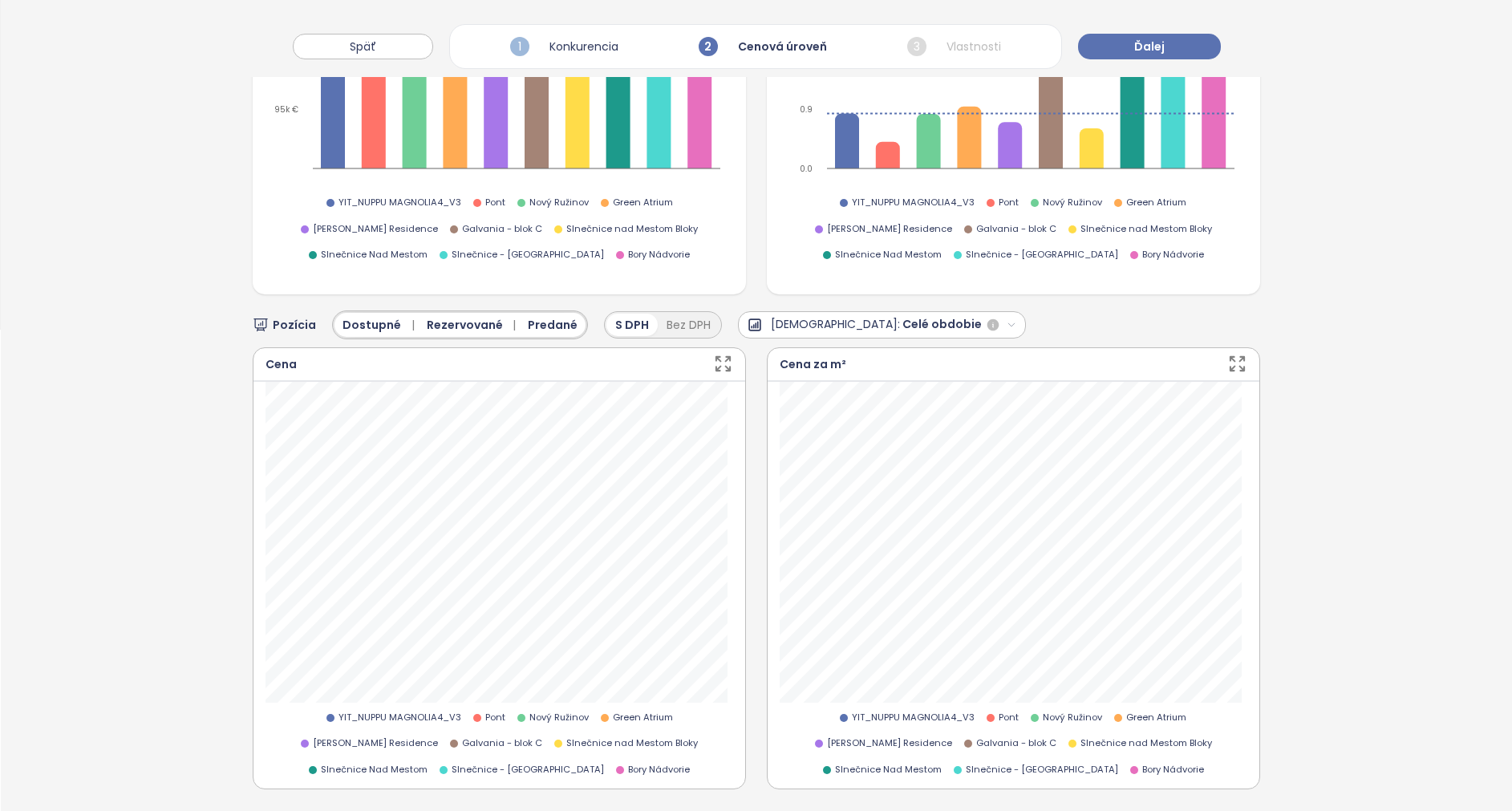
click at [717, 357] on icon "button" at bounding box center [722, 363] width 20 height 20
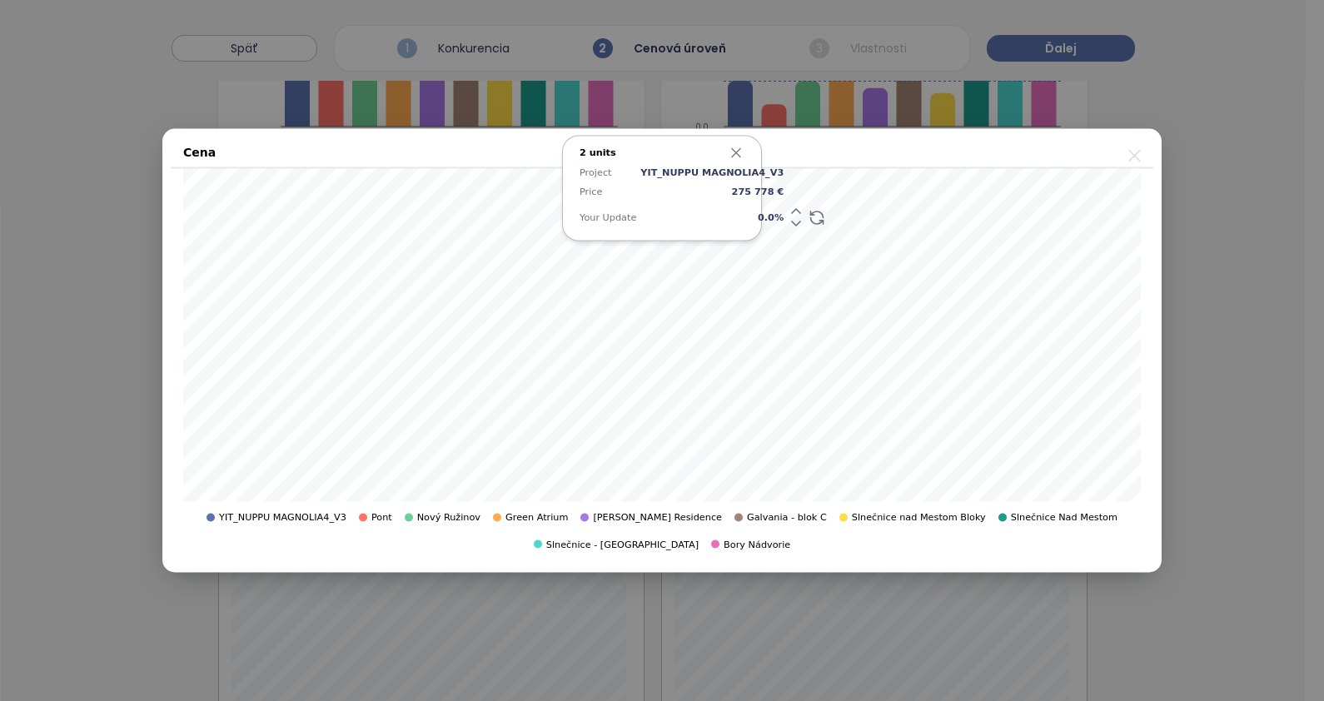
click at [749, 217] on span "0.0 %" at bounding box center [711, 217] width 143 height 15
type input "*"
click at [734, 154] on icon "button" at bounding box center [736, 153] width 8 height 8
click at [1137, 154] on icon "close" at bounding box center [1134, 156] width 12 height 12
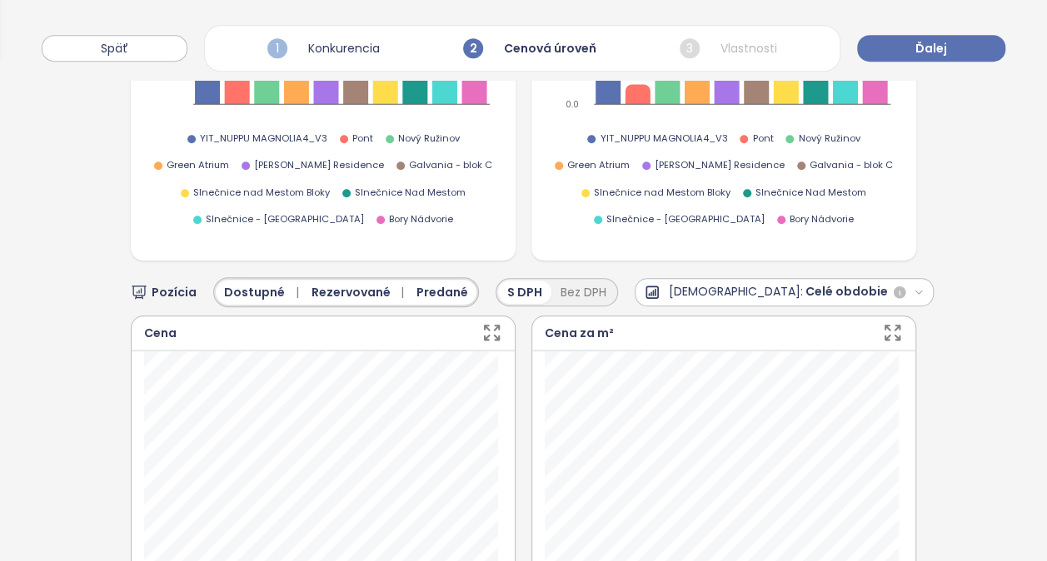
click at [483, 322] on icon "button" at bounding box center [491, 332] width 21 height 21
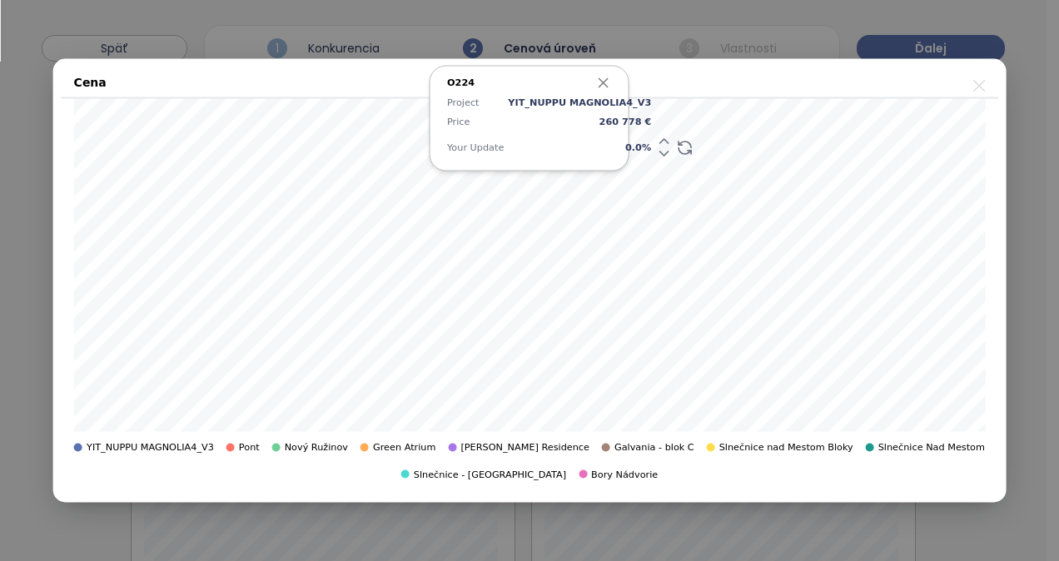
click at [611, 149] on span "0.0 %" at bounding box center [579, 147] width 143 height 15
type input "*"
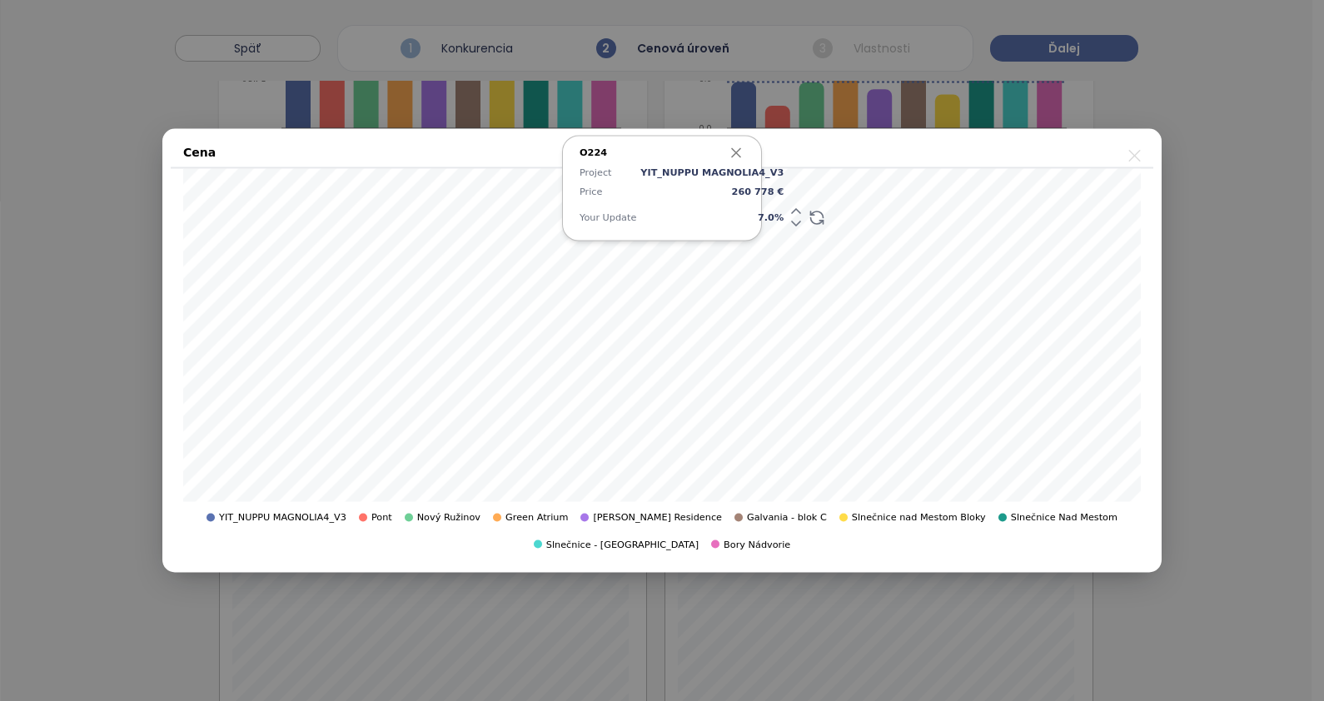
click at [741, 154] on icon "button" at bounding box center [736, 153] width 17 height 17
click at [1131, 152] on icon "close" at bounding box center [1134, 156] width 12 height 12
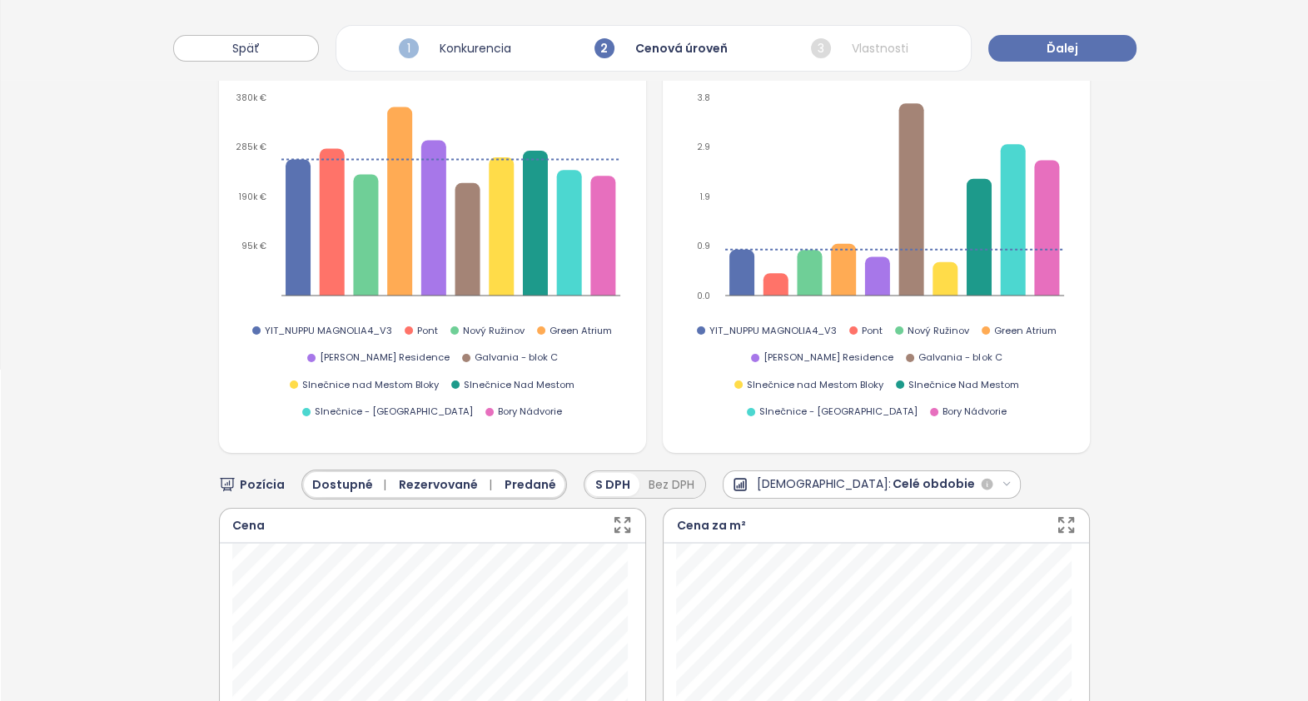
scroll to position [0, 0]
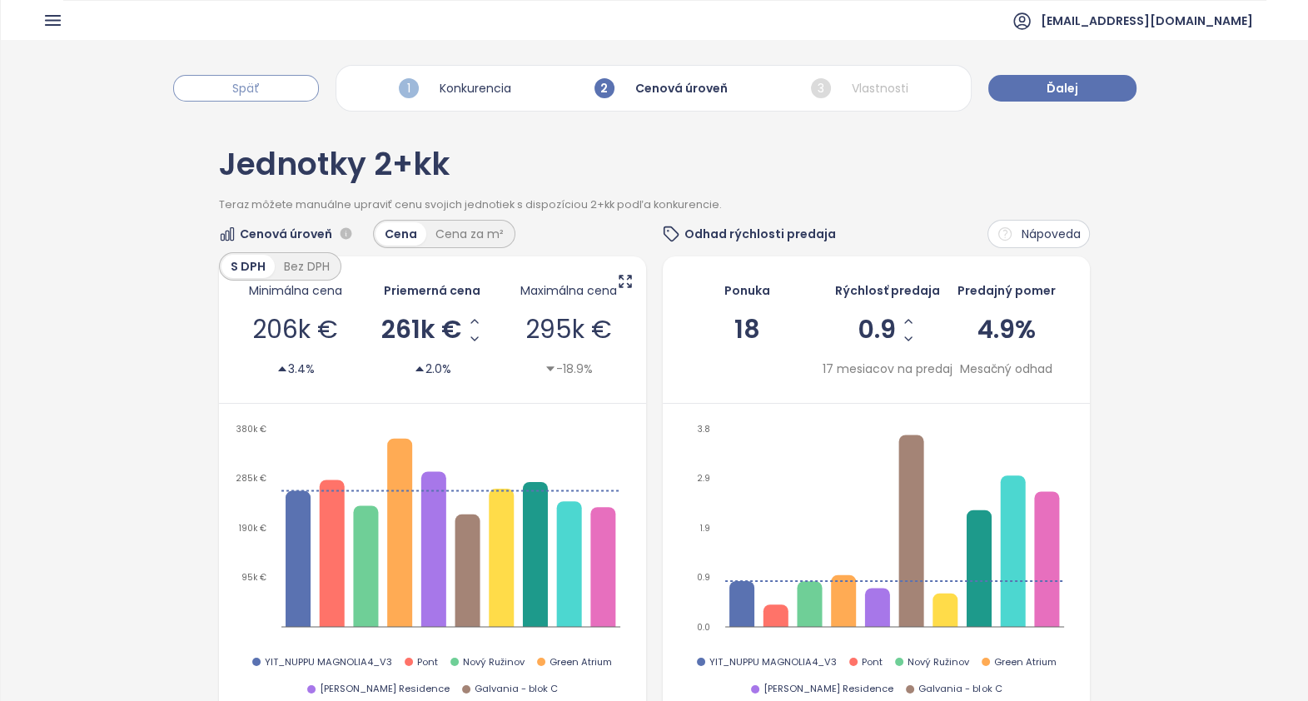
click at [242, 90] on span "Späť" at bounding box center [245, 88] width 27 height 18
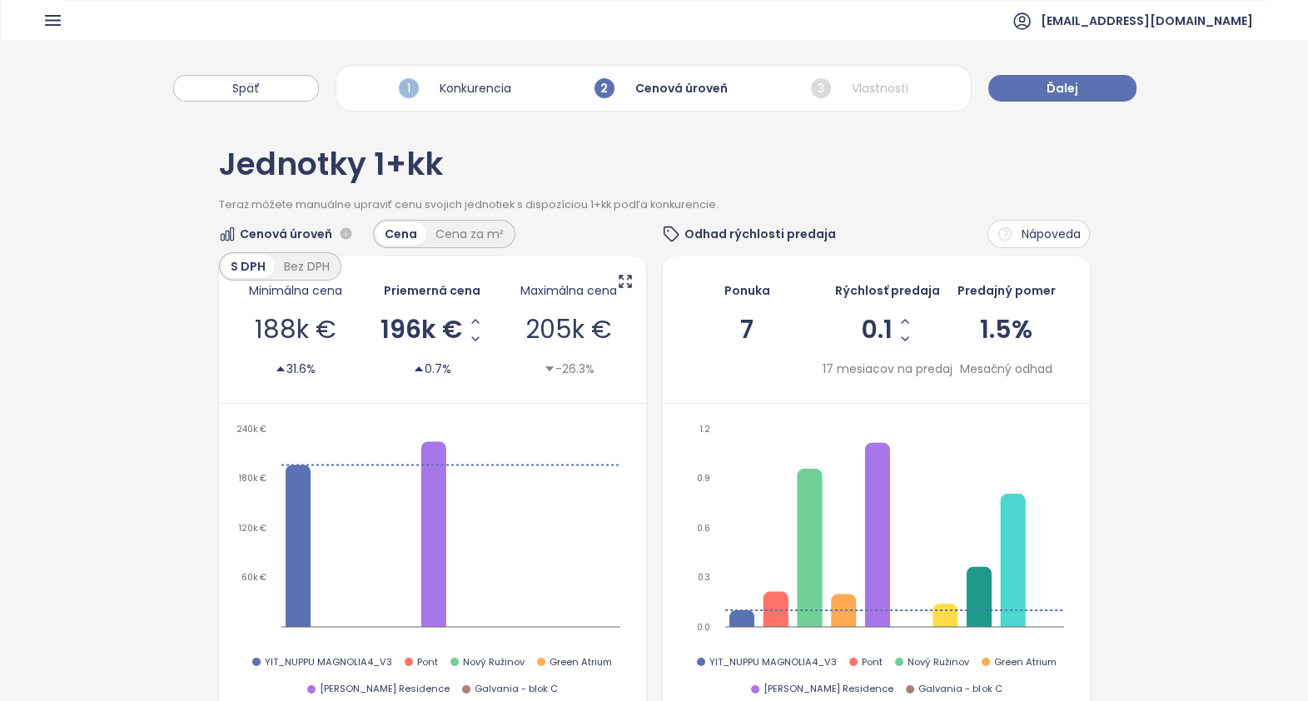
click at [46, 19] on icon "button" at bounding box center [53, 20] width 14 height 9
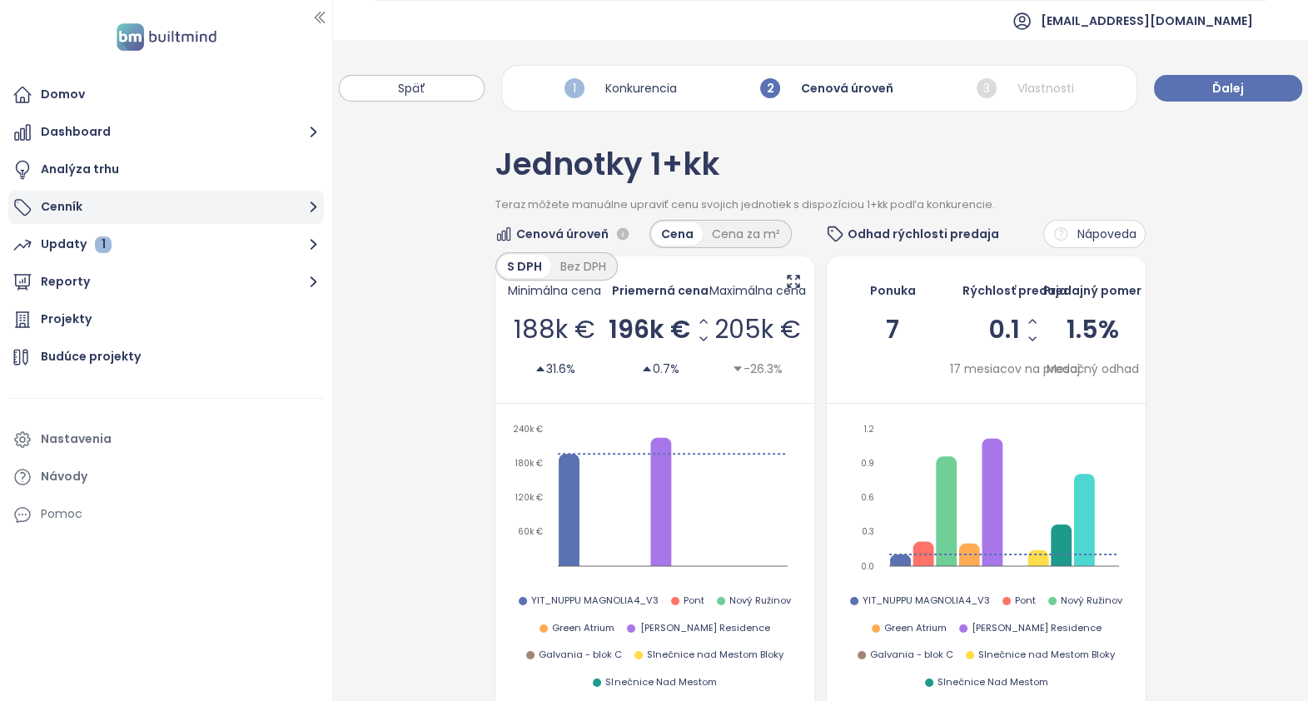
click at [75, 208] on button "Cenník" at bounding box center [166, 207] width 316 height 33
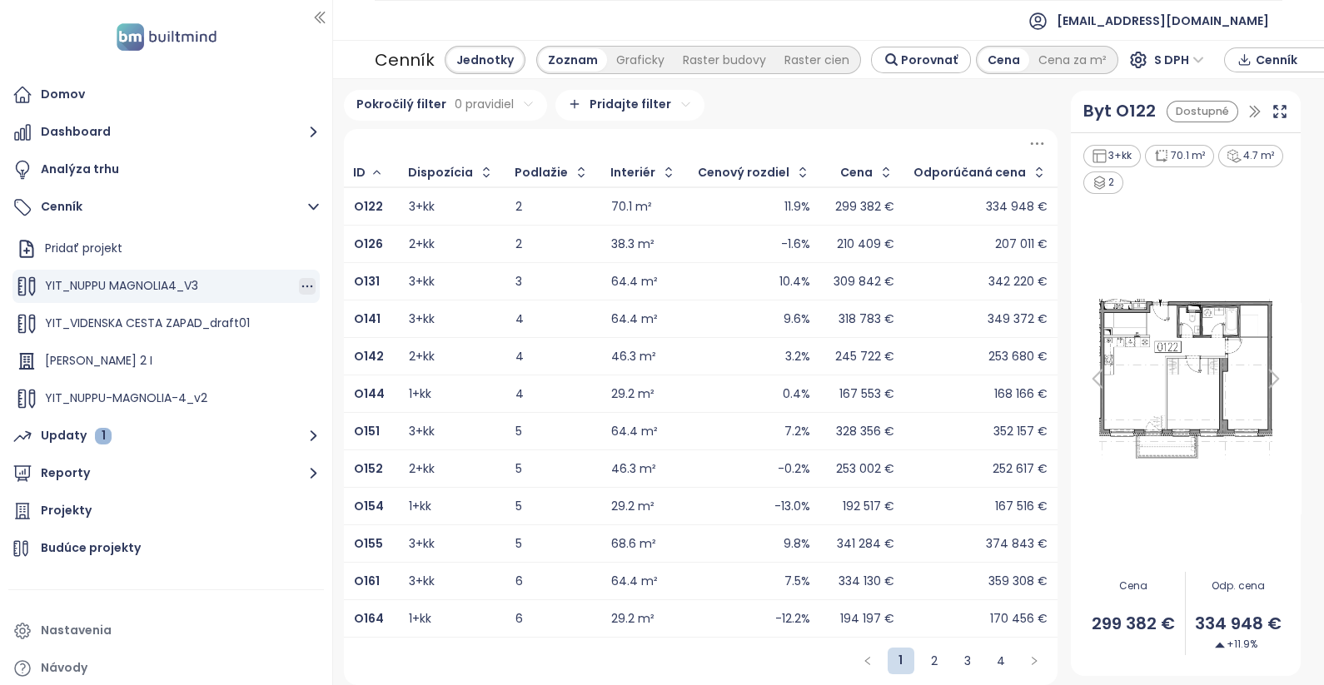
click at [299, 286] on icon "button" at bounding box center [307, 286] width 17 height 17
click at [350, 361] on button "Odstrániť" at bounding box center [360, 363] width 96 height 21
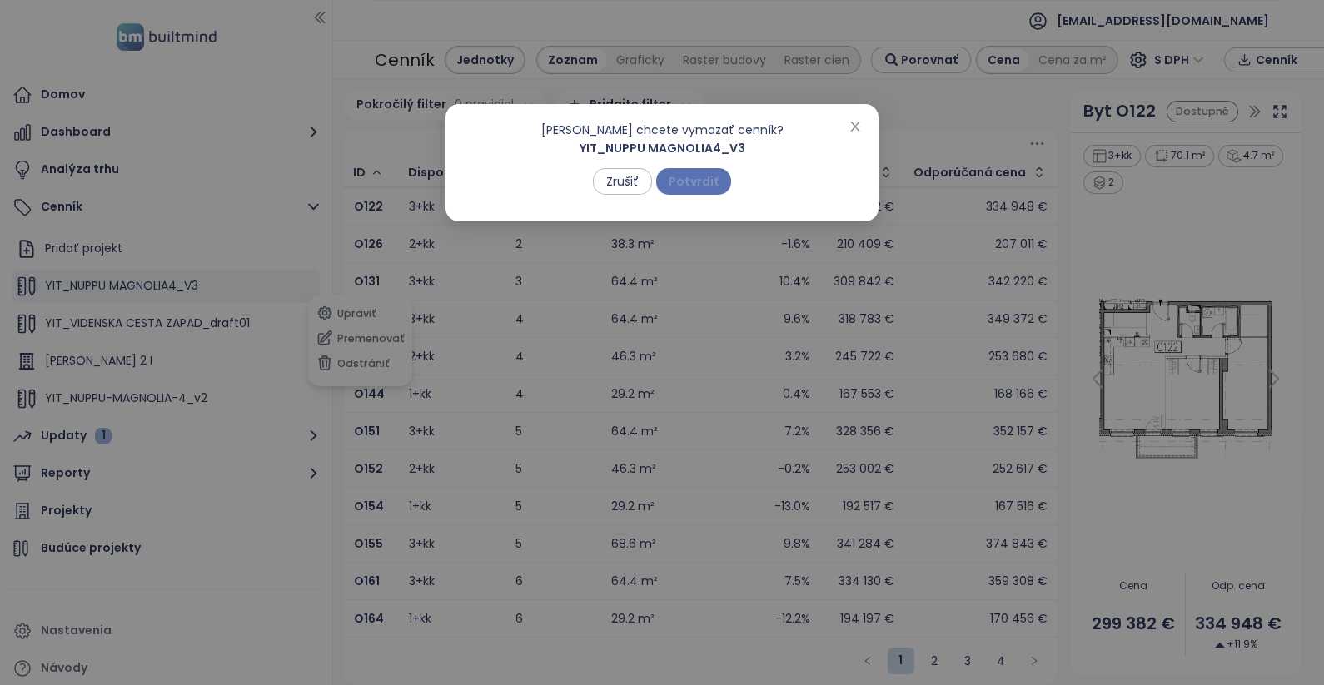
click at [712, 184] on span "Potvrdiť" at bounding box center [694, 181] width 50 height 18
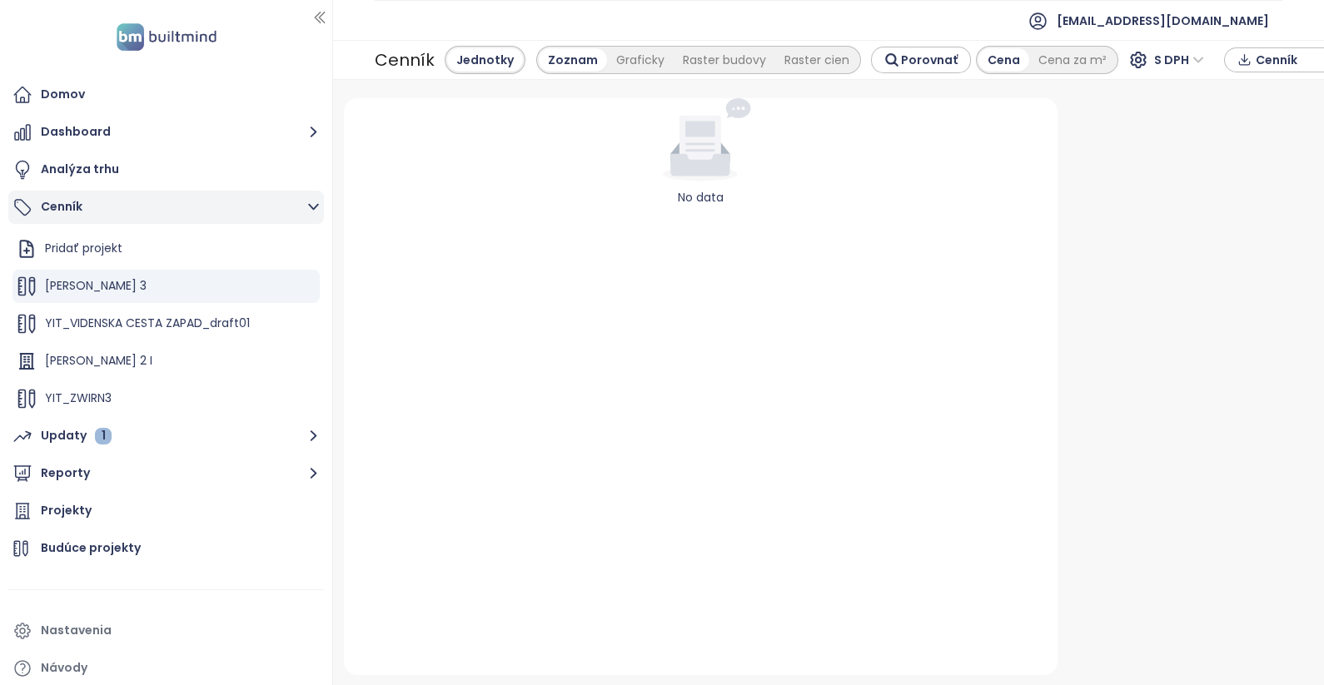
click at [68, 206] on button "Cenník" at bounding box center [166, 207] width 316 height 33
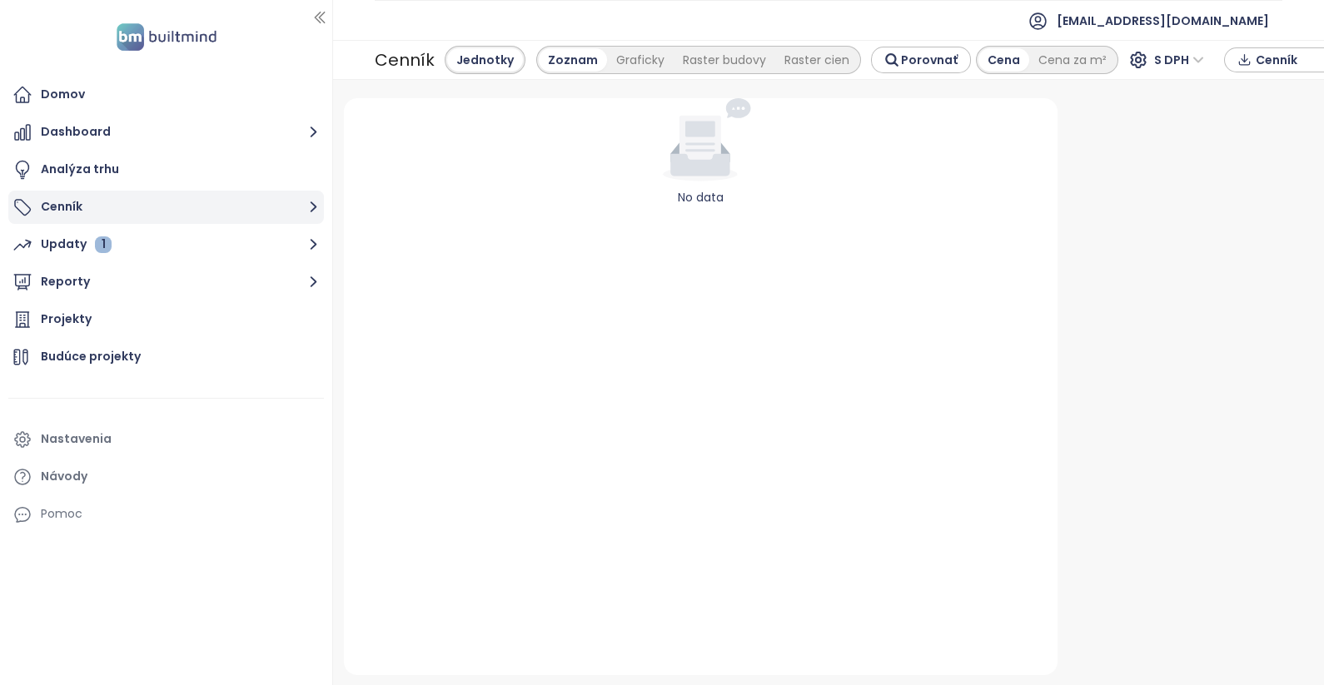
click at [65, 206] on button "Cenník" at bounding box center [166, 207] width 316 height 33
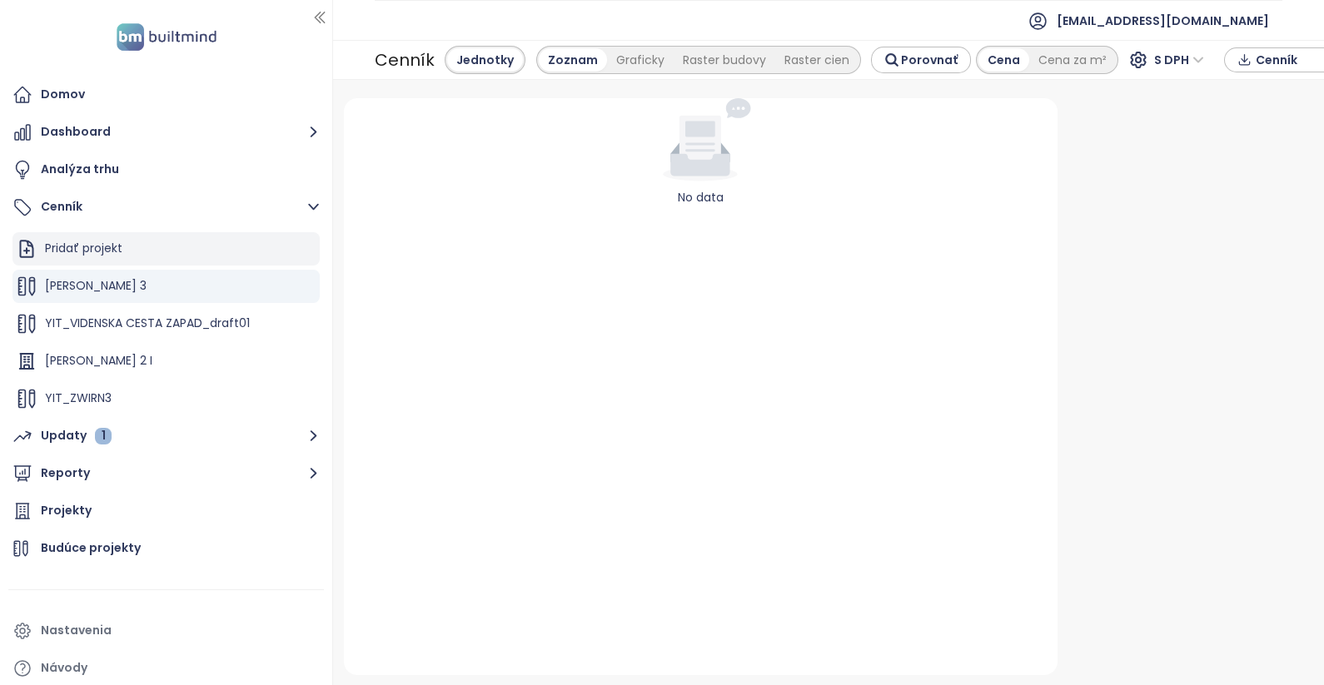
click at [73, 247] on div "Pridať projekt" at bounding box center [83, 248] width 77 height 21
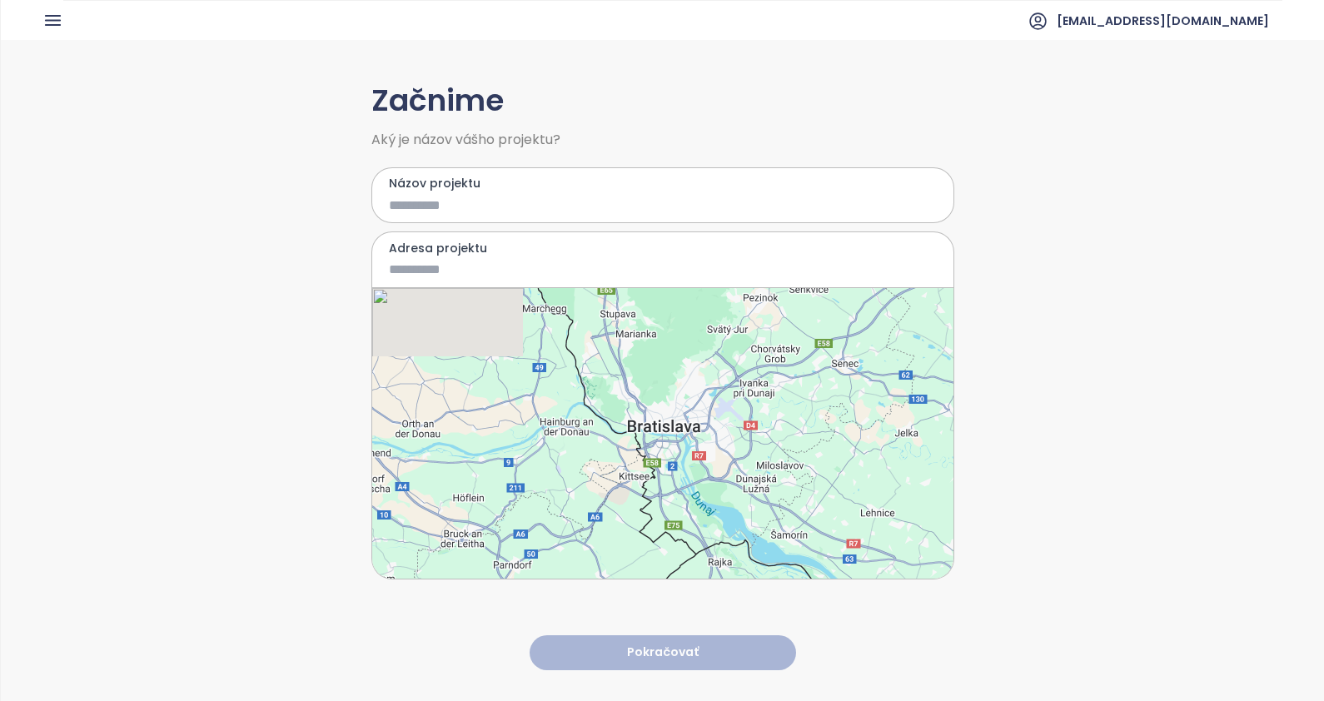
click at [458, 161] on div "Začnime Aký je názov vášho projektu? Názov projektu Adresa projektu" at bounding box center [662, 324] width 583 height 511
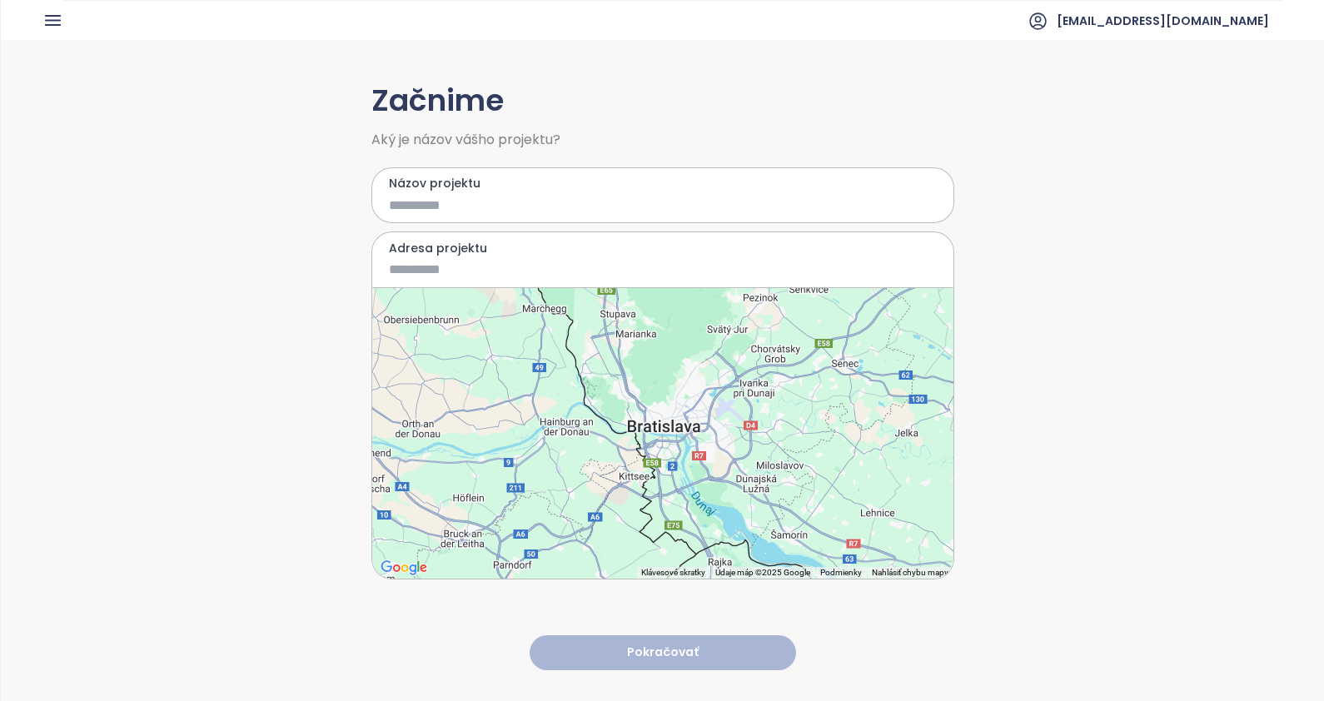
click at [489, 202] on input "Názov projektu" at bounding box center [651, 205] width 524 height 21
click at [471, 193] on div "Názov projektu" at bounding box center [662, 195] width 583 height 57
click at [476, 204] on input "Názov projektu" at bounding box center [651, 205] width 524 height 21
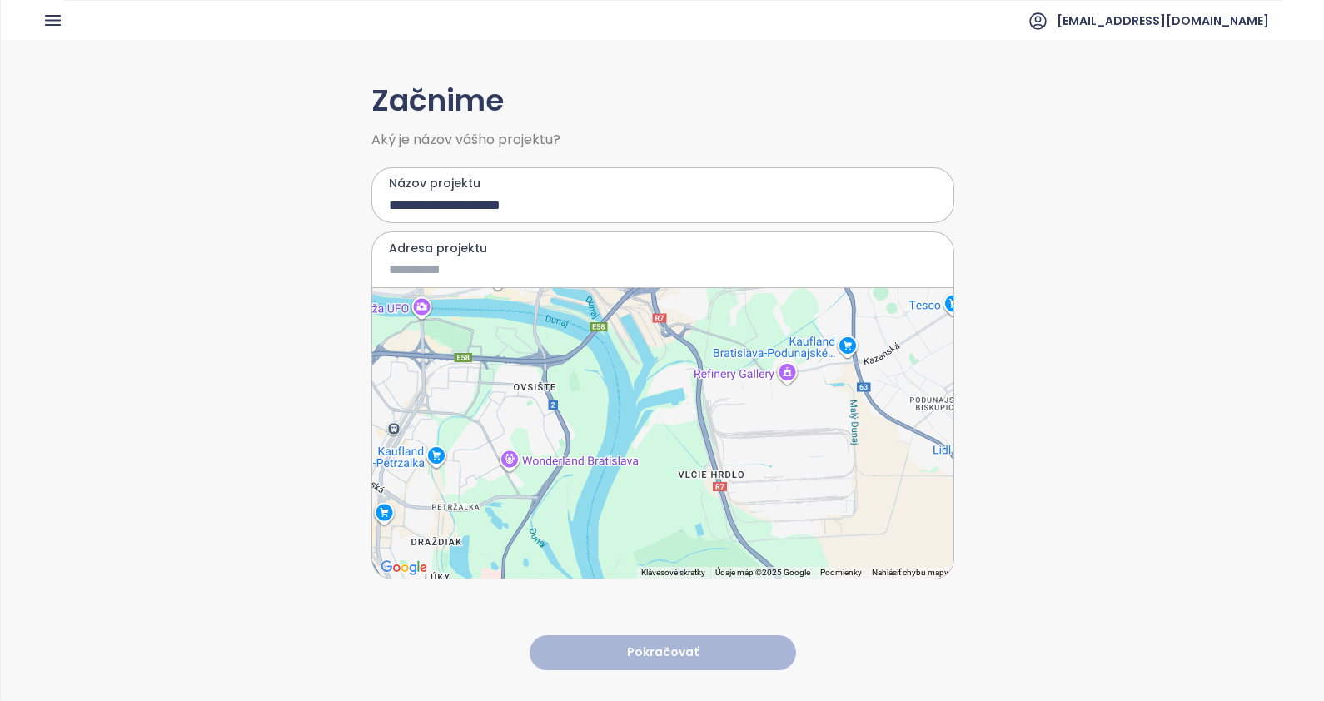
type input "**********"
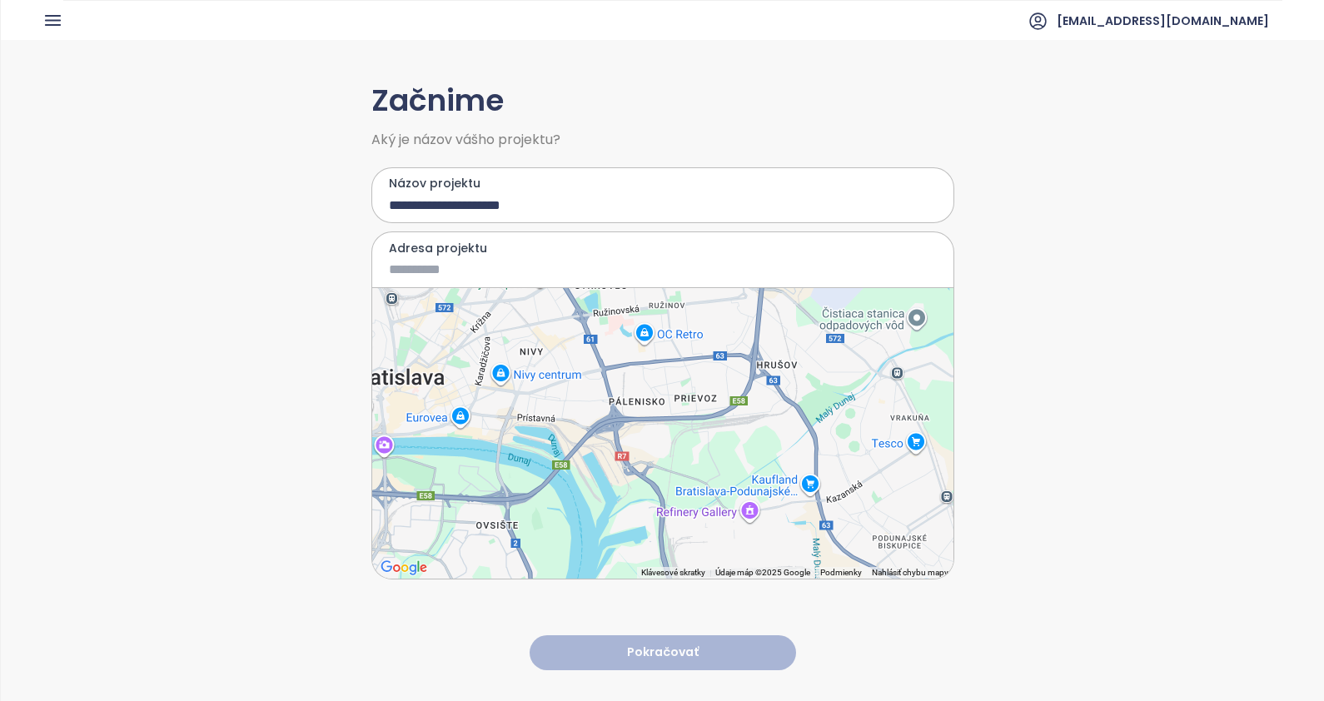
drag, startPoint x: 615, startPoint y: 350, endPoint x: 576, endPoint y: 493, distance: 148.3
click at [576, 493] on div at bounding box center [662, 433] width 581 height 291
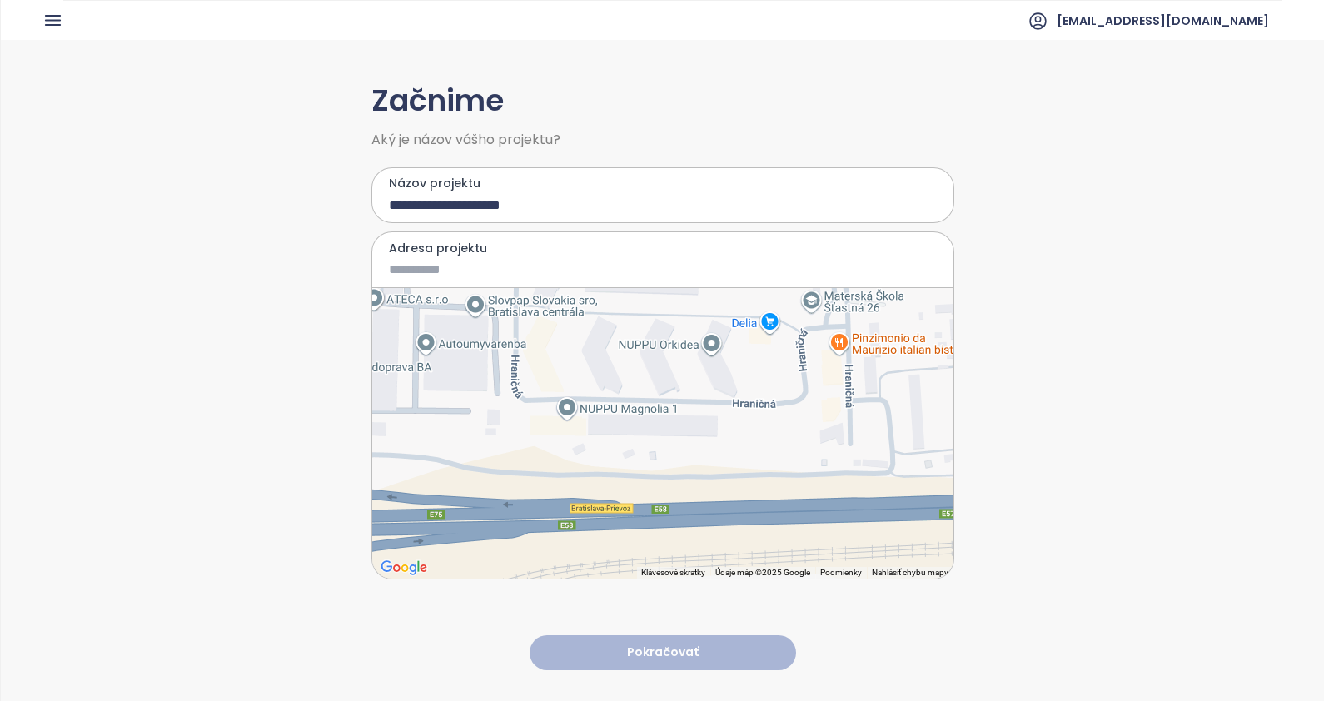
click at [734, 408] on div at bounding box center [662, 433] width 581 height 291
type input "**********"
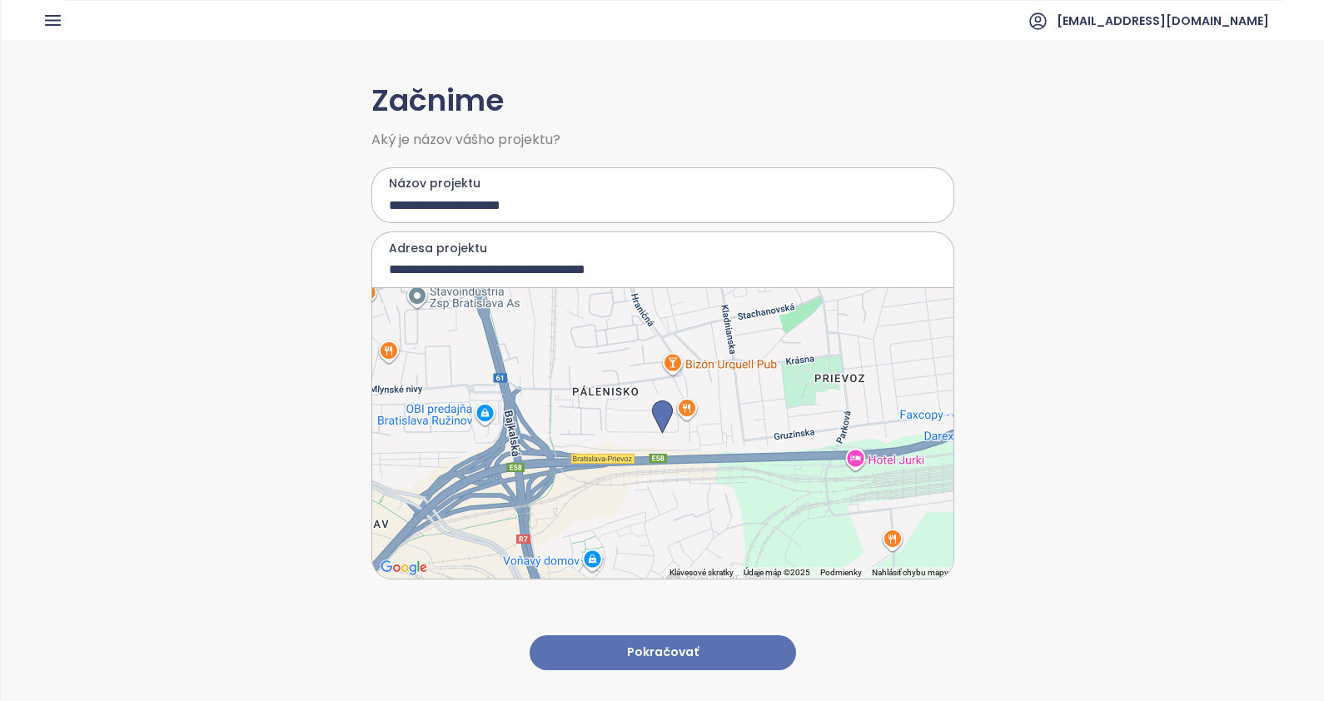
click at [666, 635] on button "Pokračovať" at bounding box center [663, 653] width 267 height 36
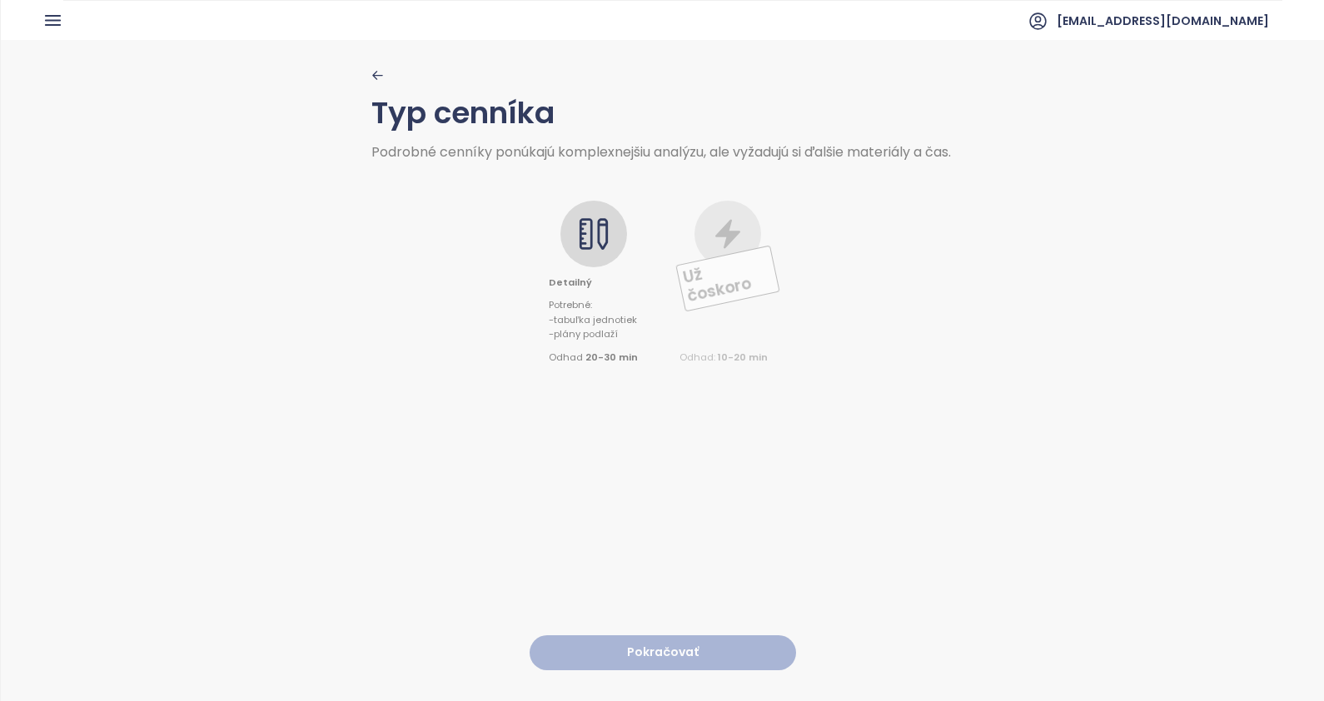
click at [589, 222] on div at bounding box center [593, 234] width 67 height 67
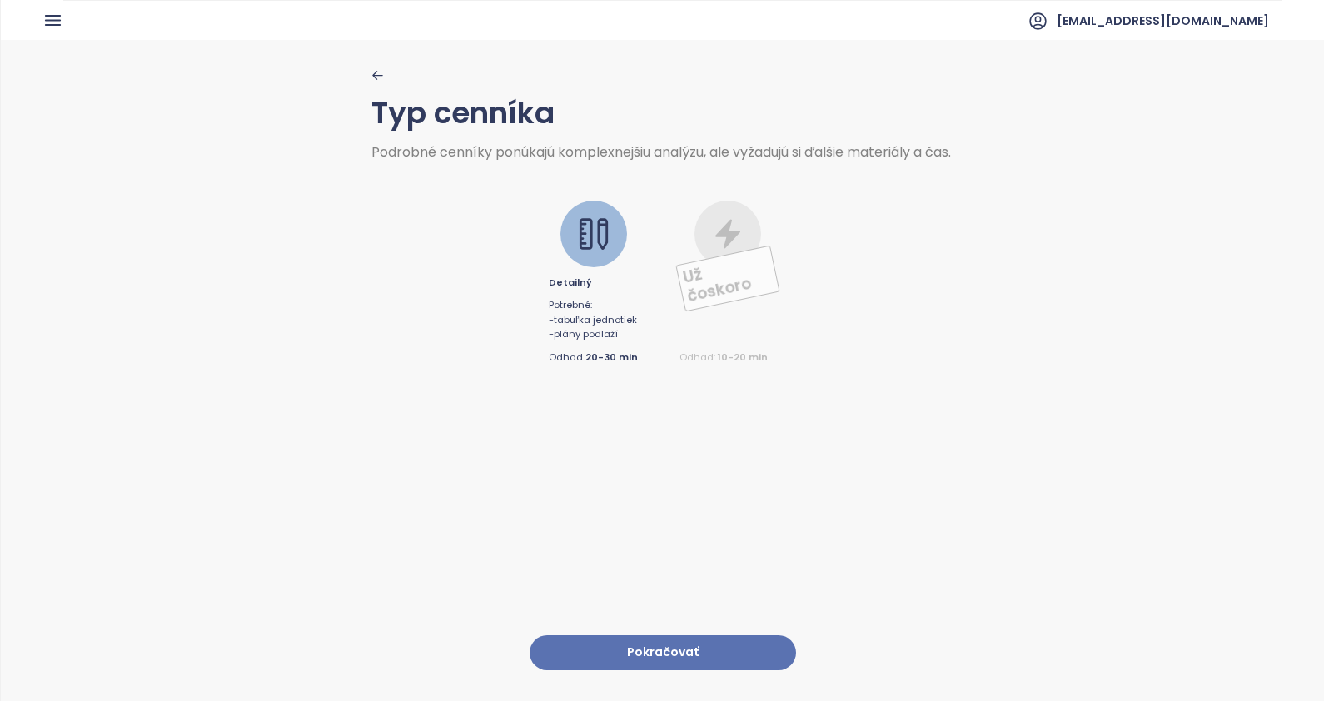
click at [645, 635] on button "Pokračovať" at bounding box center [663, 653] width 267 height 36
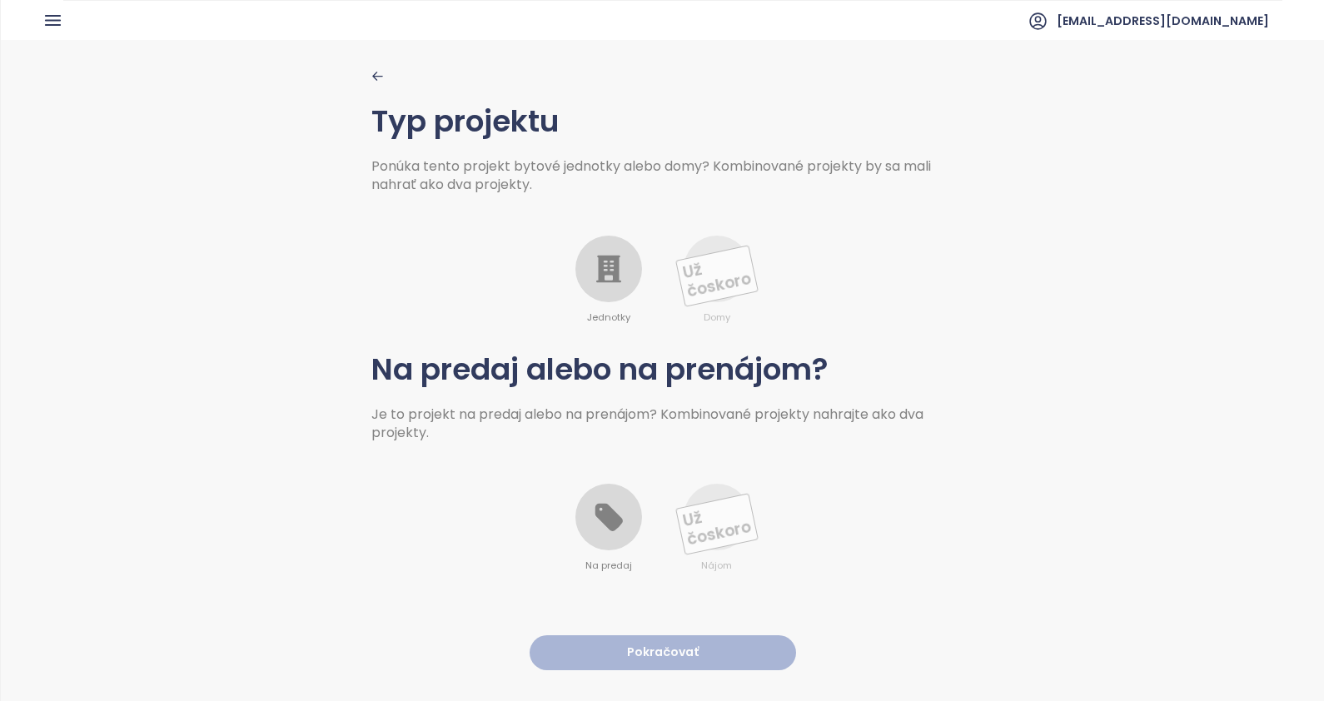
click at [620, 262] on div at bounding box center [608, 269] width 67 height 67
click at [609, 537] on div at bounding box center [608, 517] width 67 height 67
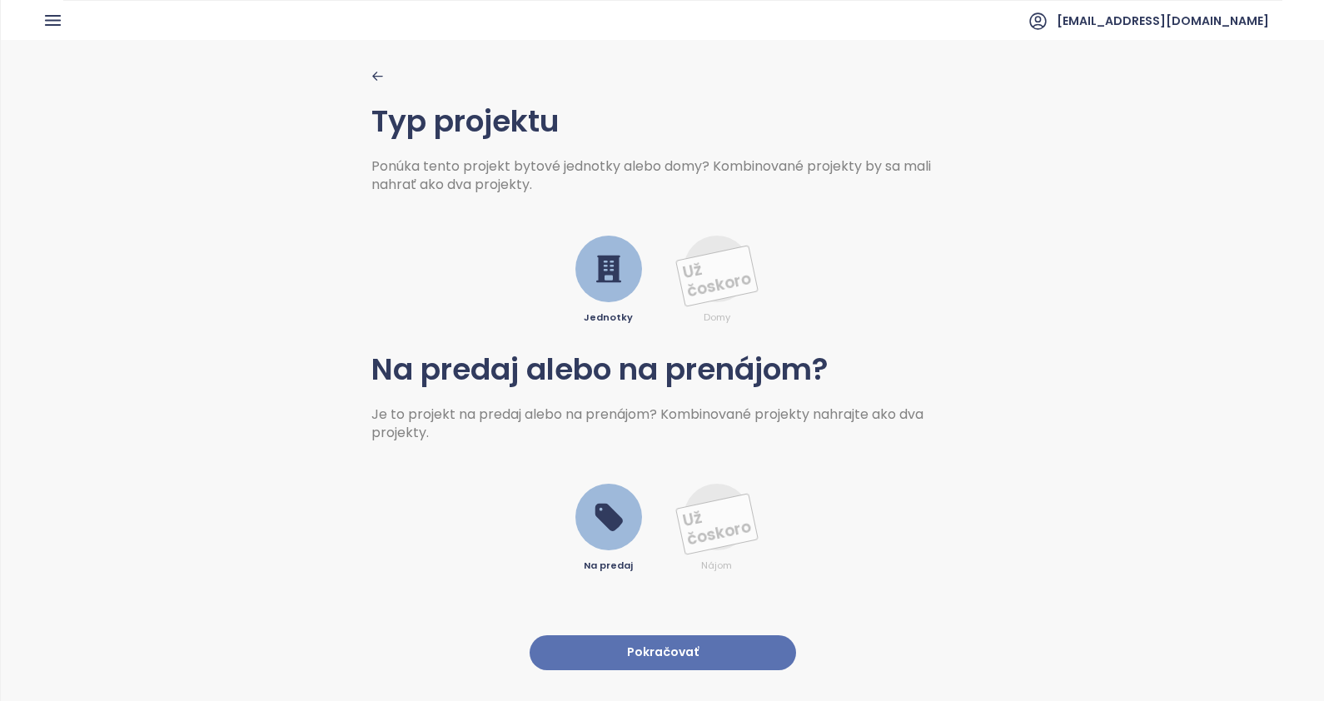
click at [659, 644] on button "Pokračovať" at bounding box center [663, 653] width 267 height 36
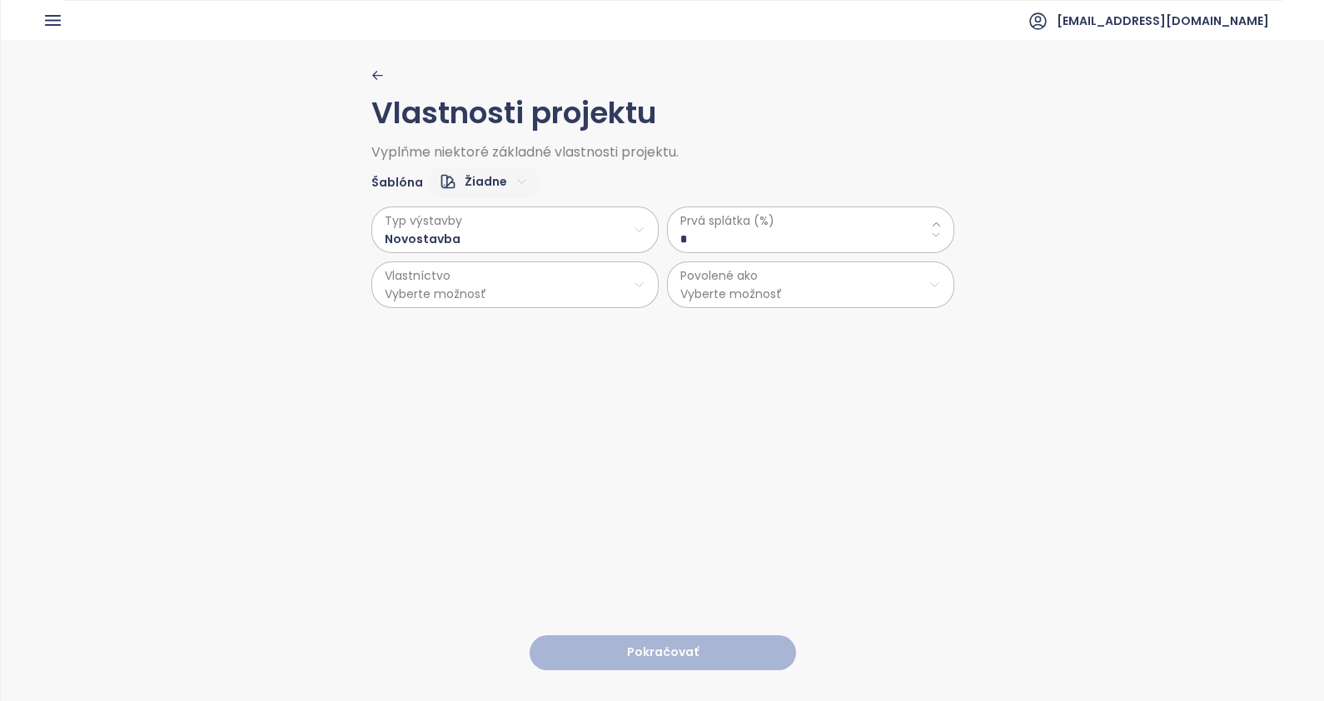
click at [735, 240] on \(\%\) "*" at bounding box center [810, 239] width 261 height 18
type \(\%\) "**"
click at [557, 301] on html "Domov Dashboard Analýza trhu Cenník Updaty 1 Reporty Projekty Budúce projekty N…" at bounding box center [662, 350] width 1324 height 701
click at [395, 323] on span "Osobné" at bounding box center [506, 325] width 277 height 23
click at [714, 291] on html "Domov Dashboard Analýza trhu Cenník Updaty 1 Reporty Projekty Budúce projekty N…" at bounding box center [662, 350] width 1324 height 701
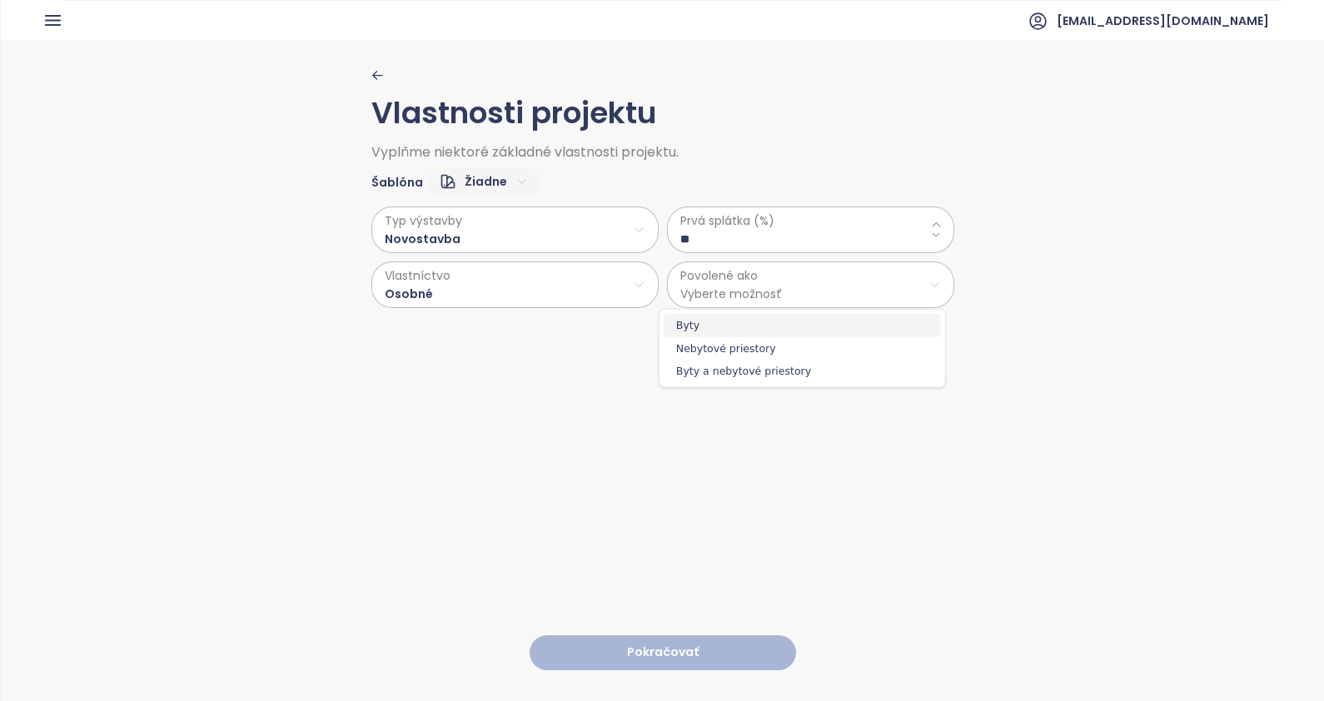
click at [704, 326] on span "Byty" at bounding box center [802, 325] width 277 height 23
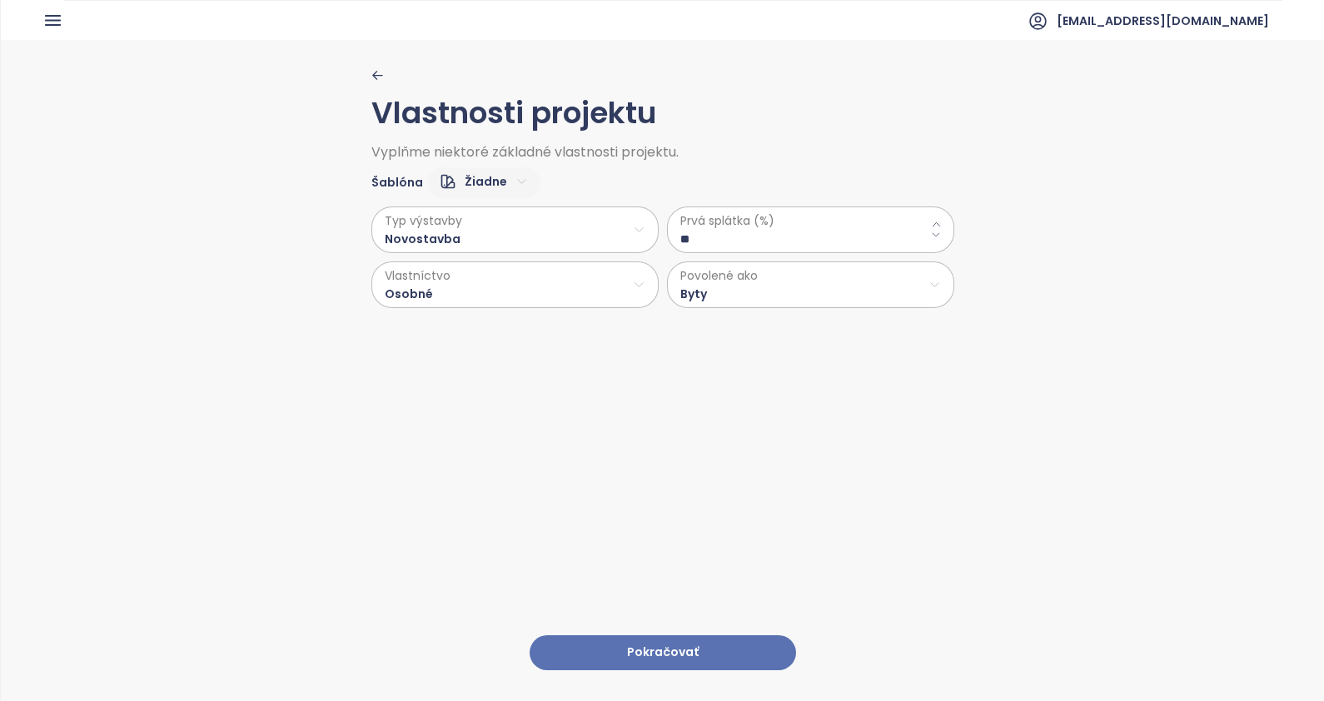
click at [654, 635] on button "Pokračovať" at bounding box center [663, 653] width 267 height 36
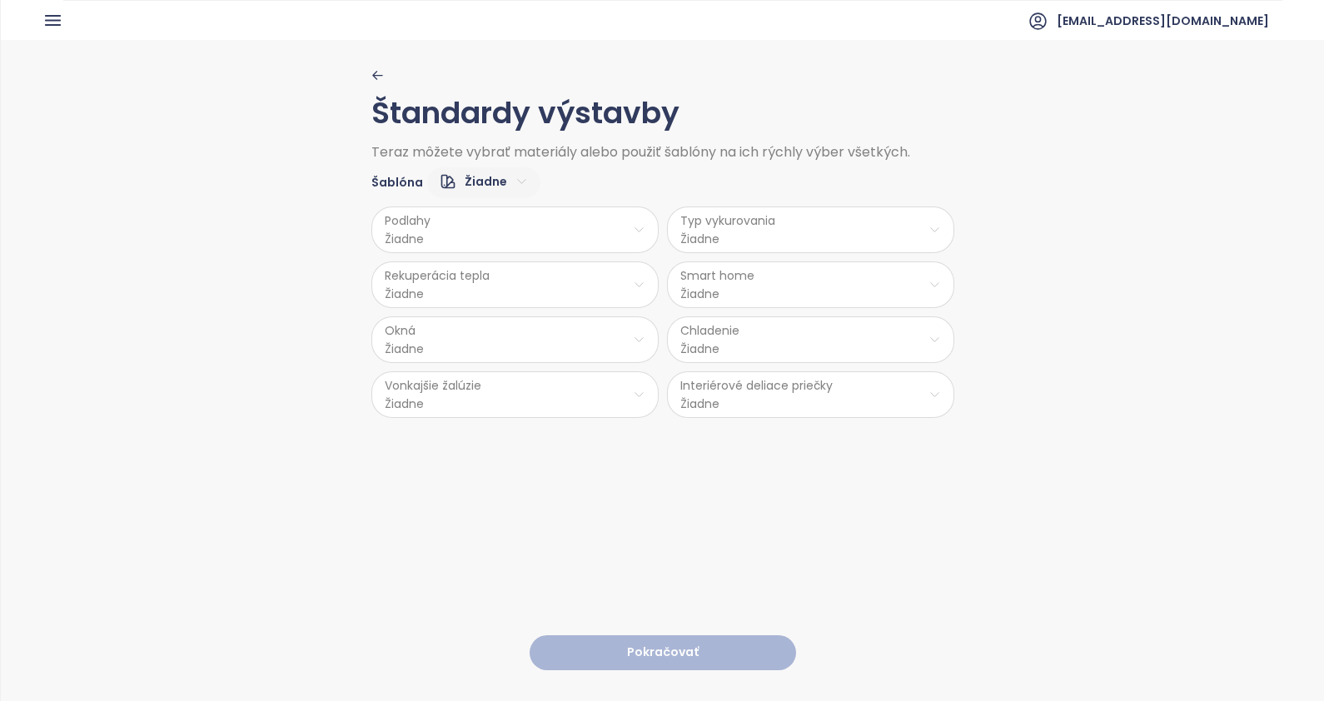
click at [435, 232] on html "Domov Dashboard Analýza trhu Cenník Updaty 1 Reporty Projekty Budúce projekty N…" at bounding box center [662, 350] width 1324 height 701
click at [516, 296] on span "Laminát" at bounding box center [509, 294] width 67 height 23
click at [735, 227] on html "Domov Dashboard Analýza trhu Cenník Updaty 1 Reporty Projekty Budúce projekty N…" at bounding box center [662, 350] width 1324 height 701
click at [802, 320] on span "Radiátory" at bounding box center [808, 317] width 121 height 23
click at [460, 291] on html "Domov Dashboard Analýza trhu Cenník Updaty 1 Reporty Projekty Budúce projekty N…" at bounding box center [662, 350] width 1324 height 701
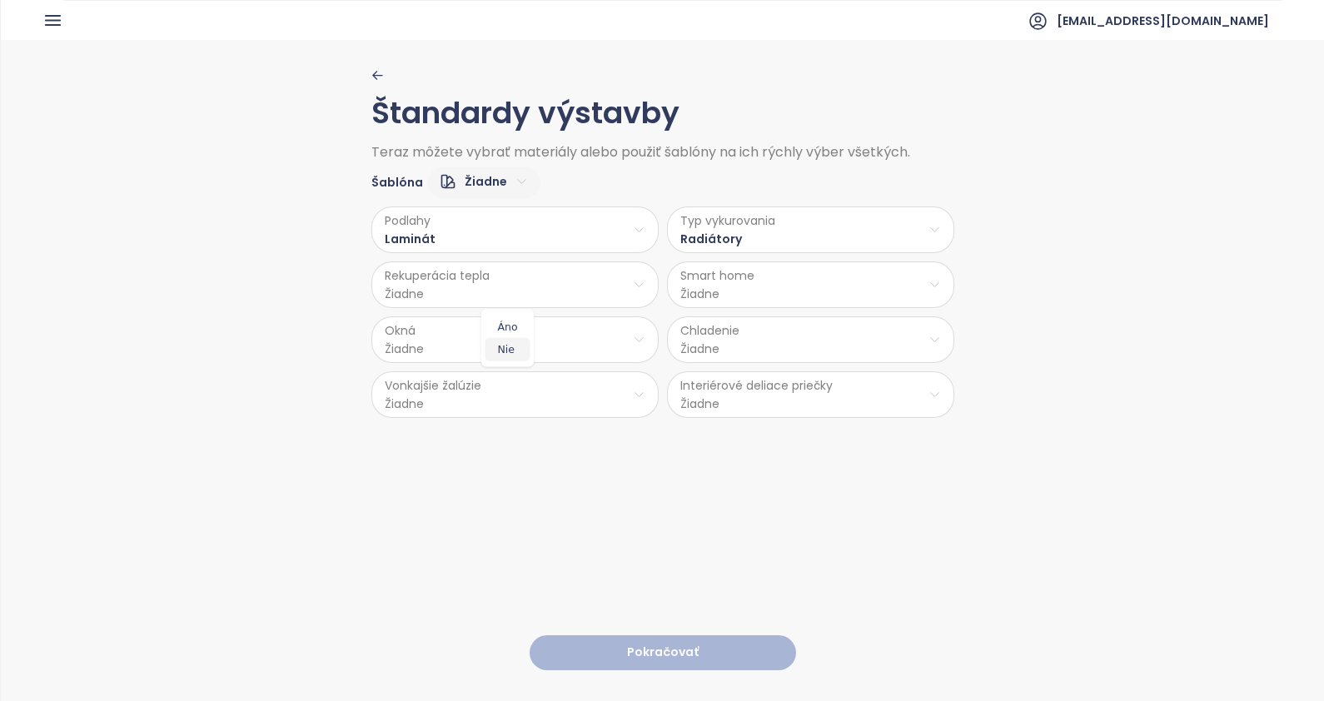
click at [509, 348] on span "Nie" at bounding box center [508, 349] width 45 height 23
click at [778, 281] on html "Domov Dashboard Analýza trhu Cenník Updaty 1 Reporty Projekty Budúce projekty N…" at bounding box center [662, 350] width 1324 height 701
click at [770, 283] on html "Domov Dashboard Analýza trhu Cenník Updaty 1 Reporty Projekty Budúce projekty N…" at bounding box center [662, 350] width 1324 height 701
click at [804, 349] on span "Nie" at bounding box center [803, 349] width 45 height 23
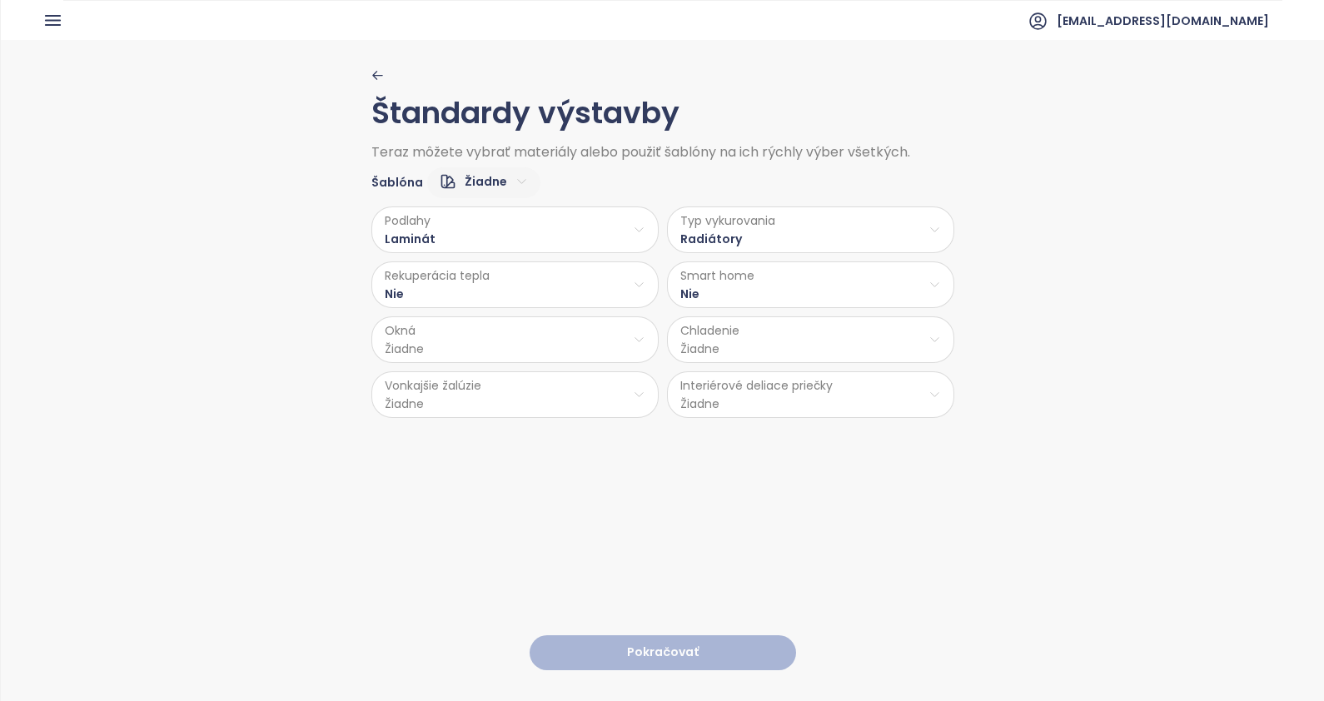
click at [492, 343] on html "Domov Dashboard Analýza trhu Cenník Updaty 1 Reporty Projekty Budúce projekty N…" at bounding box center [662, 350] width 1324 height 701
click at [496, 471] on span "PVC" at bounding box center [509, 472] width 87 height 23
click at [780, 331] on html "Domov Dashboard Analýza trhu Cenník Updaty 1 Reporty Projekty Budúce projekty N…" at bounding box center [662, 350] width 1324 height 701
click at [782, 407] on span "Príprava klimatizácie" at bounding box center [810, 404] width 147 height 23
click at [531, 386] on html "Domov Dashboard Analýza trhu Cenník Updaty 1 Reporty Projekty Budúce projekty N…" at bounding box center [662, 350] width 1324 height 701
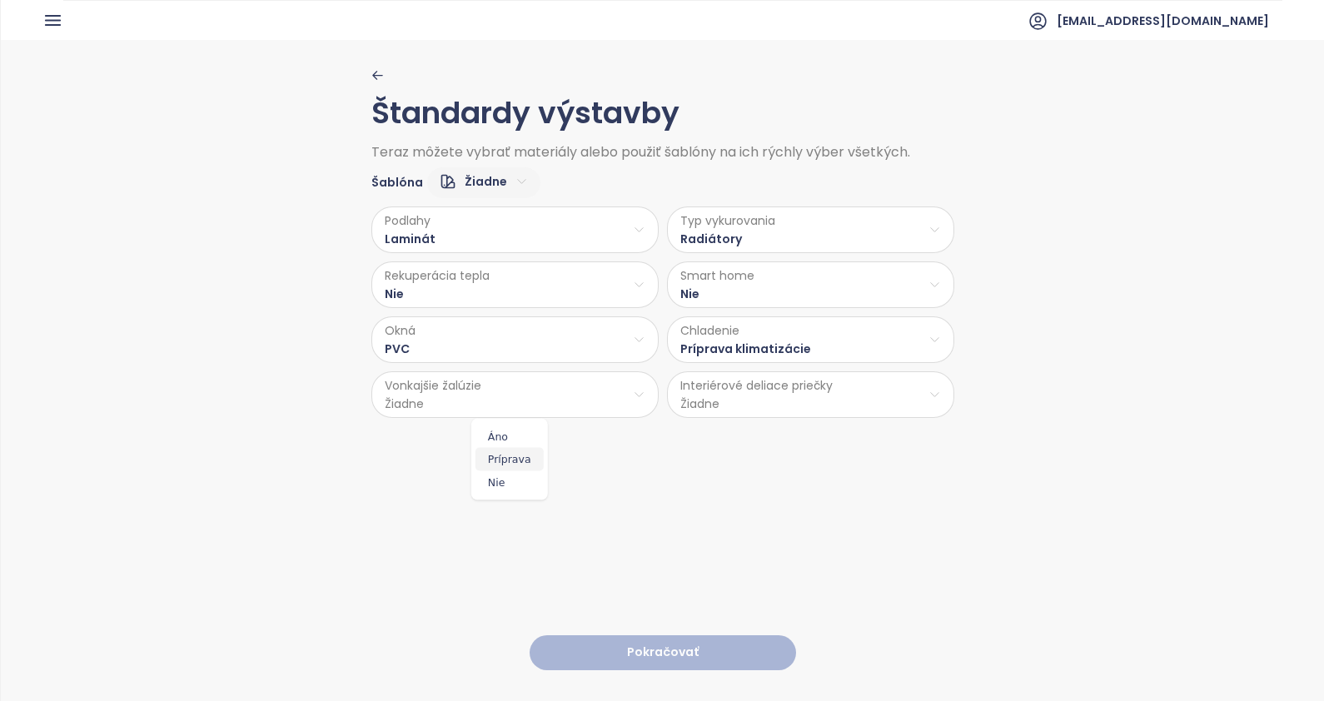
click at [506, 462] on span "Príprava" at bounding box center [510, 459] width 68 height 23
click at [750, 396] on html "Domov Dashboard Analýza trhu Cenník Updaty 1 Reporty Projekty Budúce projekty N…" at bounding box center [662, 350] width 1324 height 701
click at [799, 462] on span "Betón" at bounding box center [805, 459] width 88 height 23
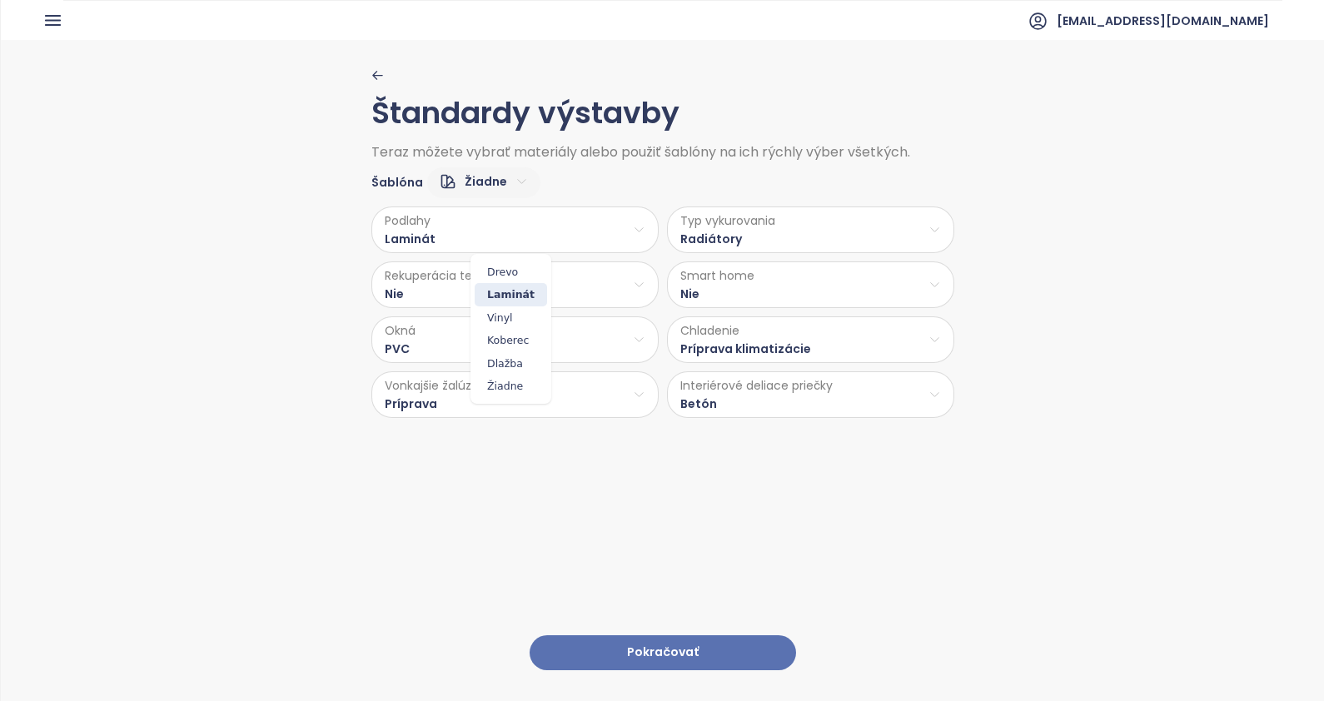
click at [458, 221] on html "Domov Dashboard Analýza trhu Cenník Updaty 1 Reporty Projekty Budúce projekty N…" at bounding box center [662, 350] width 1324 height 701
click at [504, 315] on span "Vinyl" at bounding box center [511, 317] width 72 height 23
click at [662, 635] on button "Pokračovať" at bounding box center [663, 653] width 267 height 36
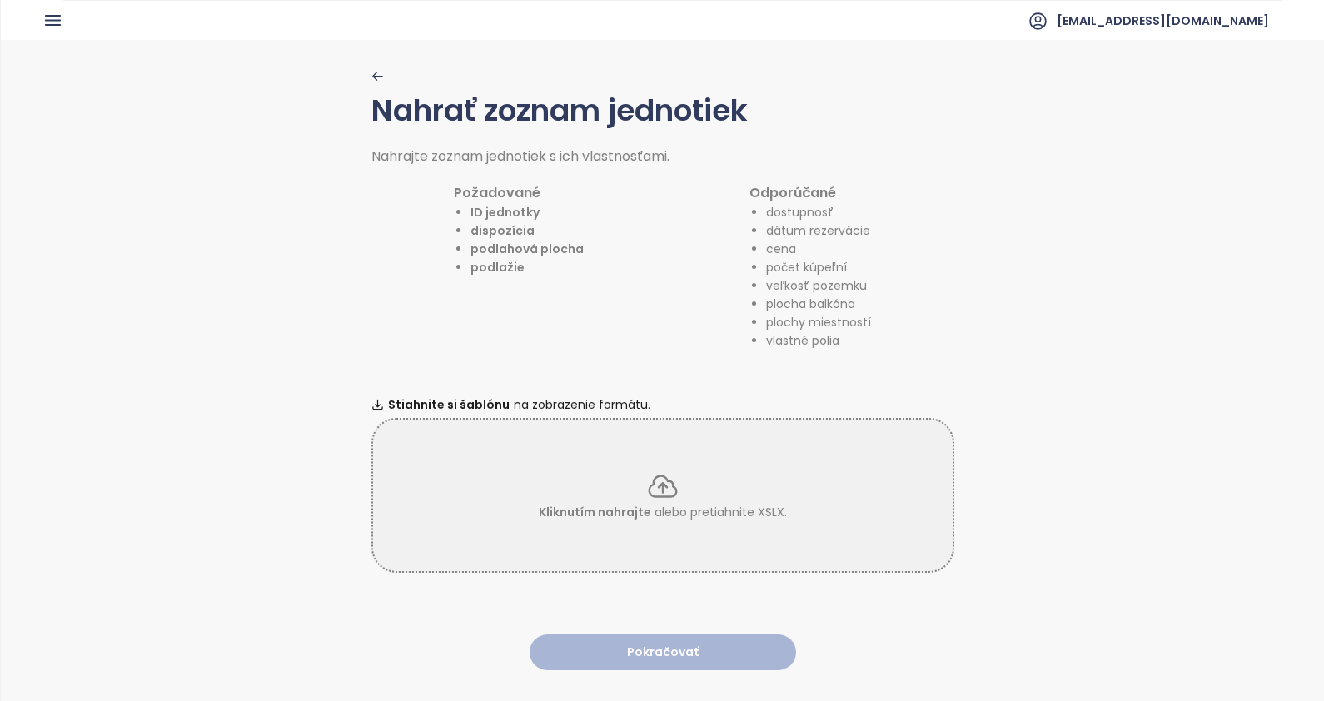
click at [371, 72] on icon "button" at bounding box center [377, 76] width 12 height 12
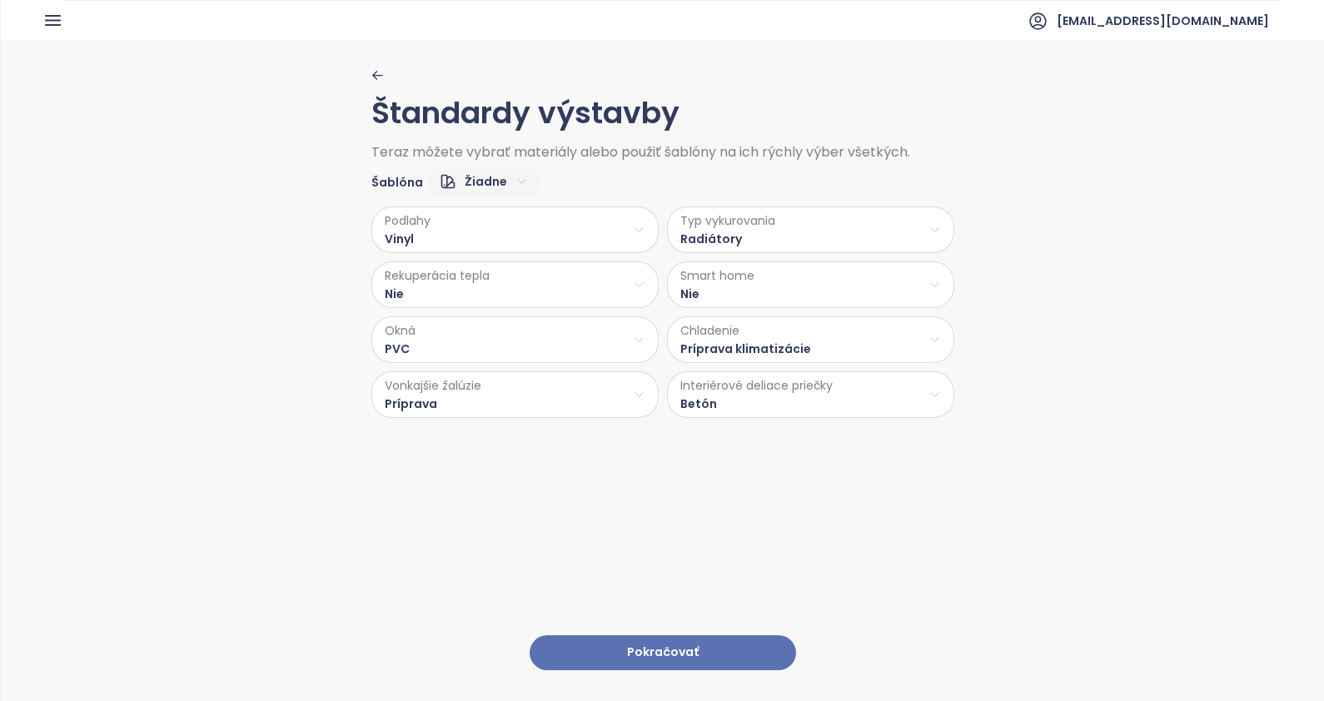
click at [645, 635] on button "Pokračovať" at bounding box center [663, 653] width 267 height 36
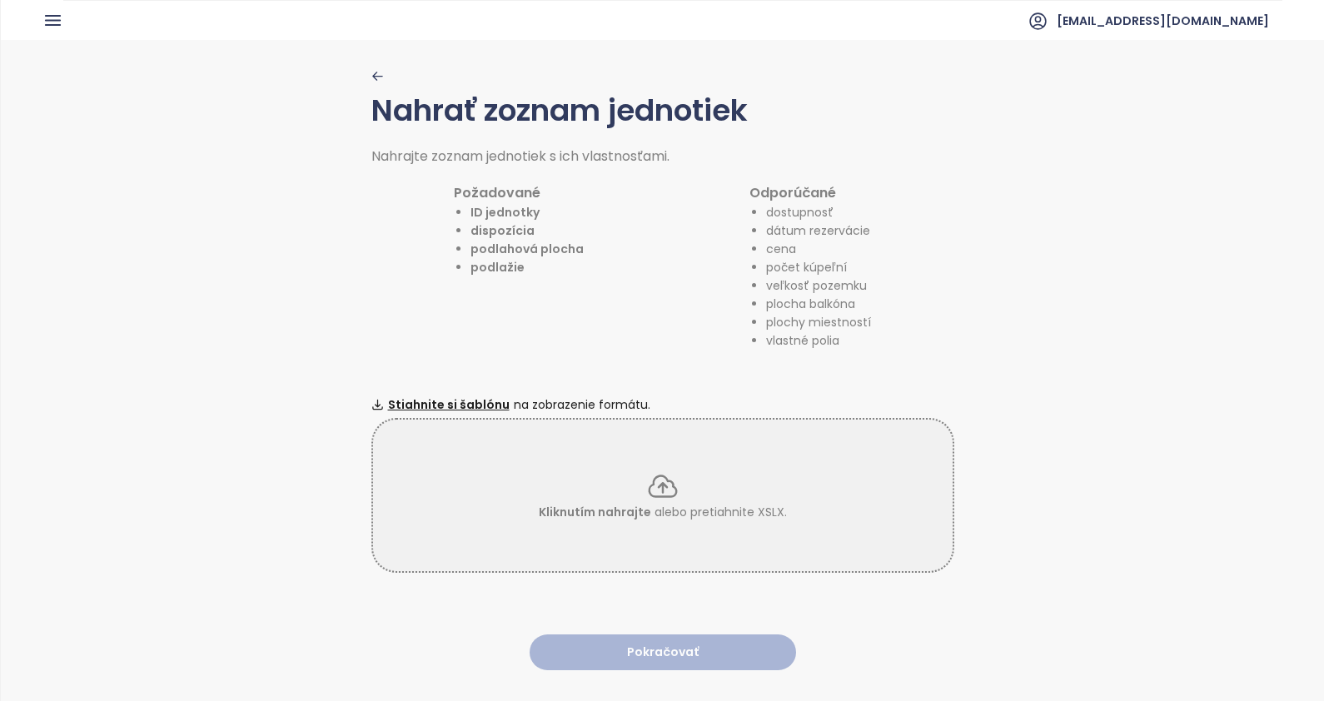
click at [656, 480] on icon at bounding box center [662, 486] width 33 height 33
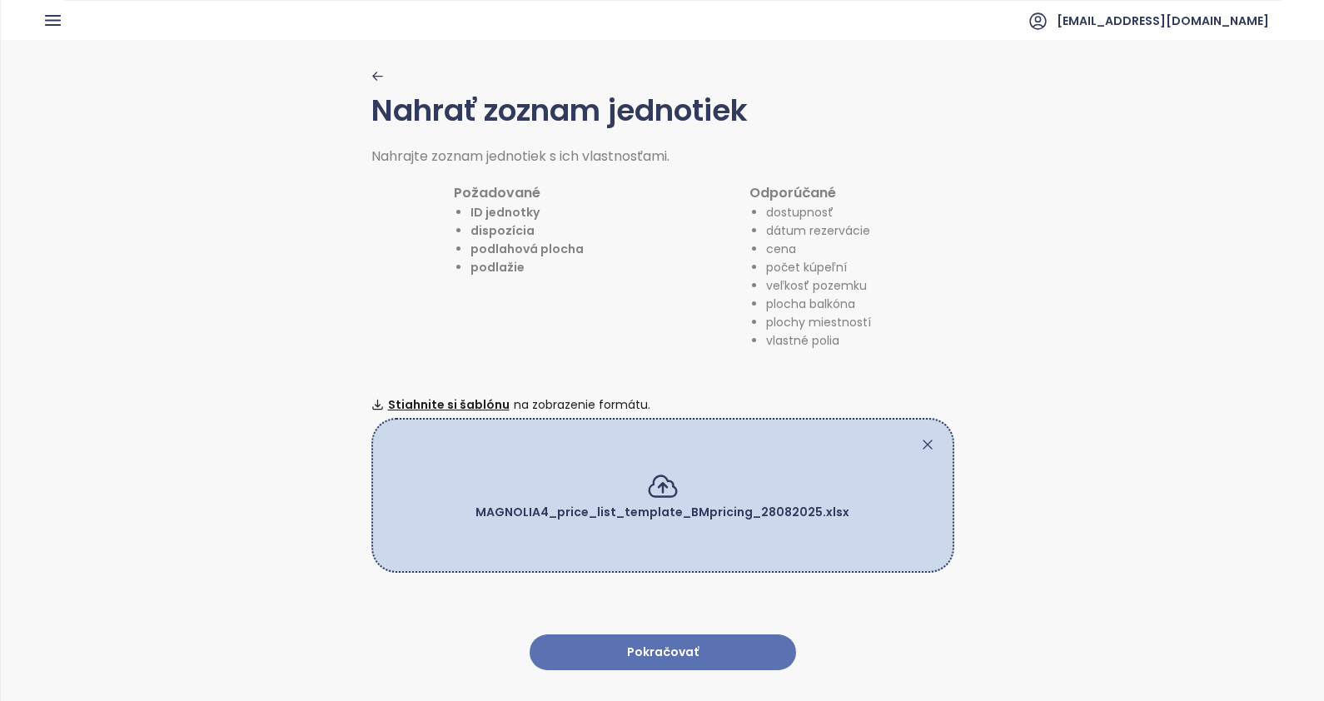
click at [637, 635] on button "Pokračovať" at bounding box center [663, 653] width 267 height 36
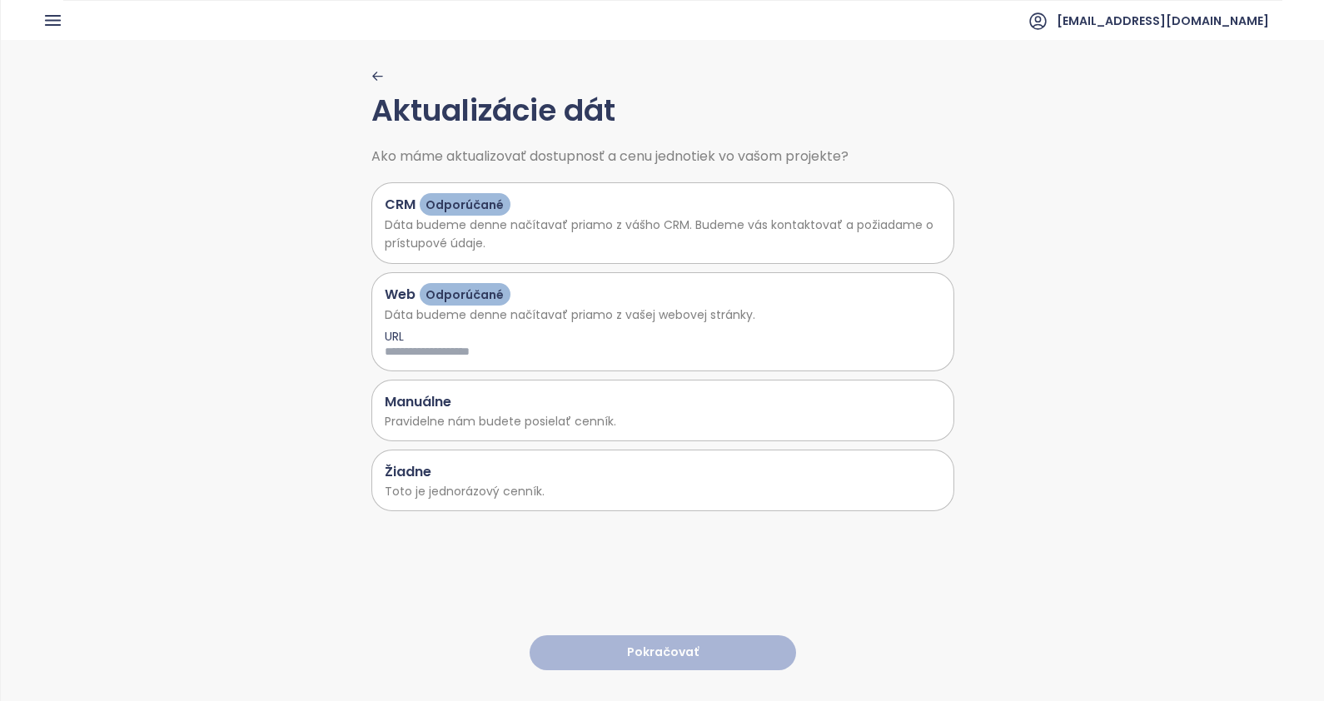
click at [458, 425] on p "Pravidelne nám budete posielať cenník." at bounding box center [663, 421] width 556 height 18
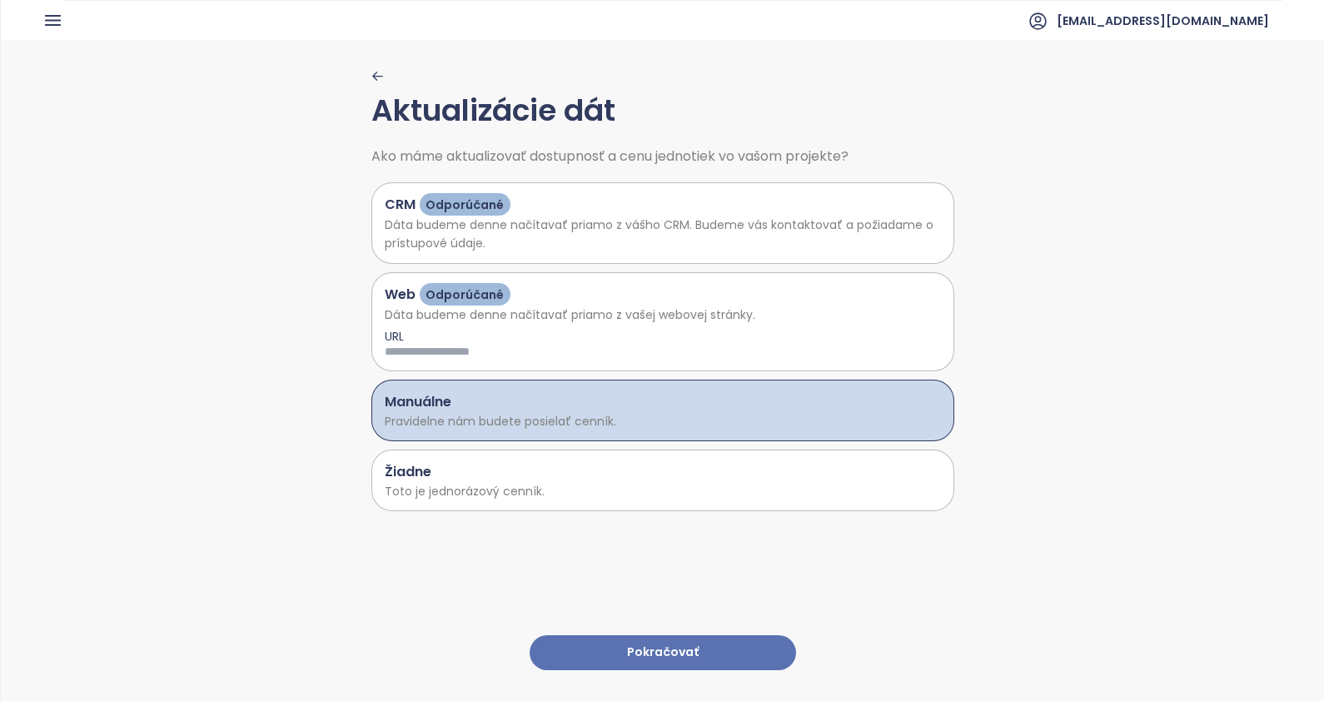
click at [635, 635] on button "Pokračovať" at bounding box center [663, 653] width 267 height 36
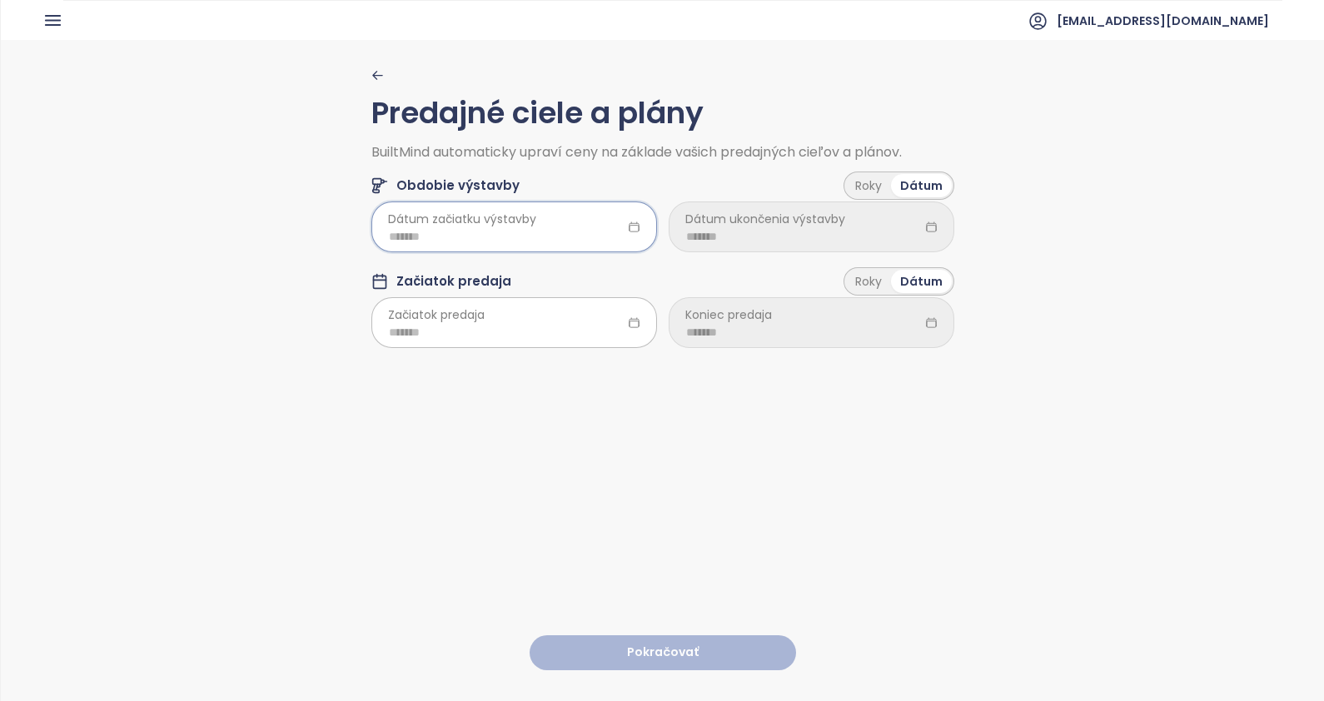
click at [528, 232] on input at bounding box center [514, 236] width 251 height 18
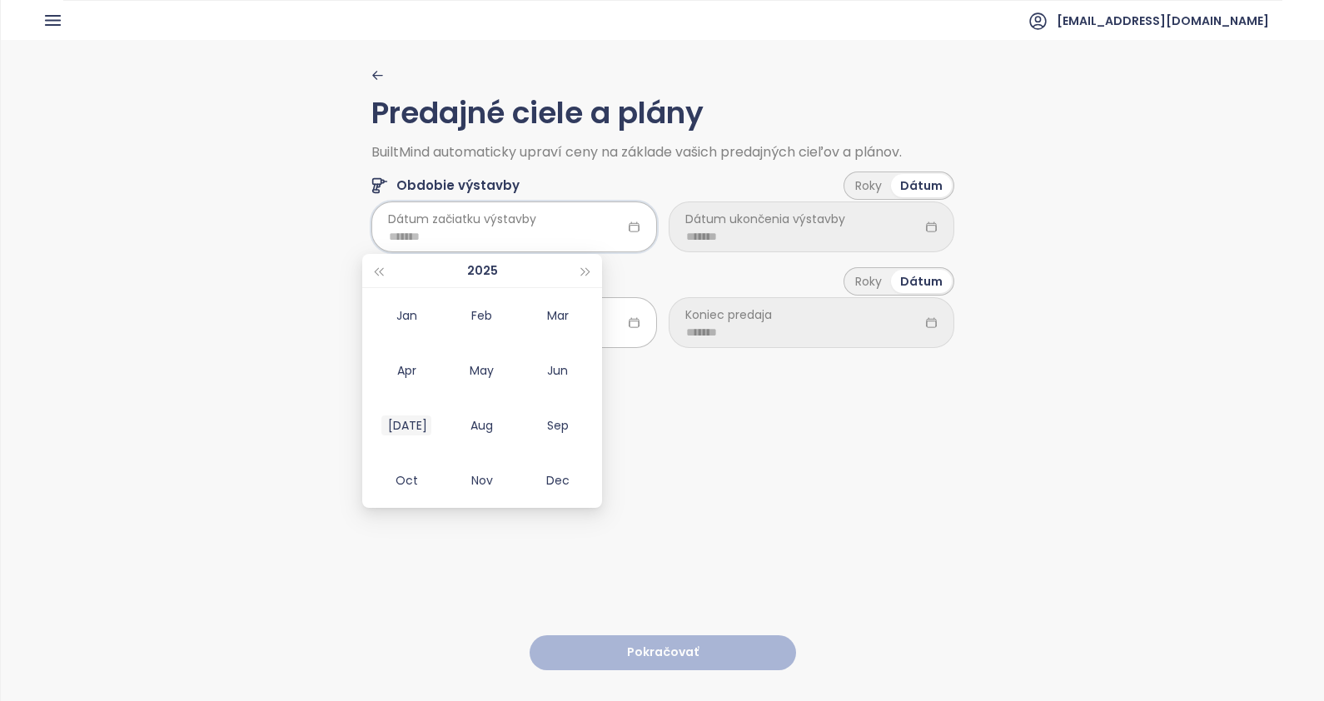
click at [401, 429] on div "Jul" at bounding box center [406, 426] width 50 height 20
type input "*******"
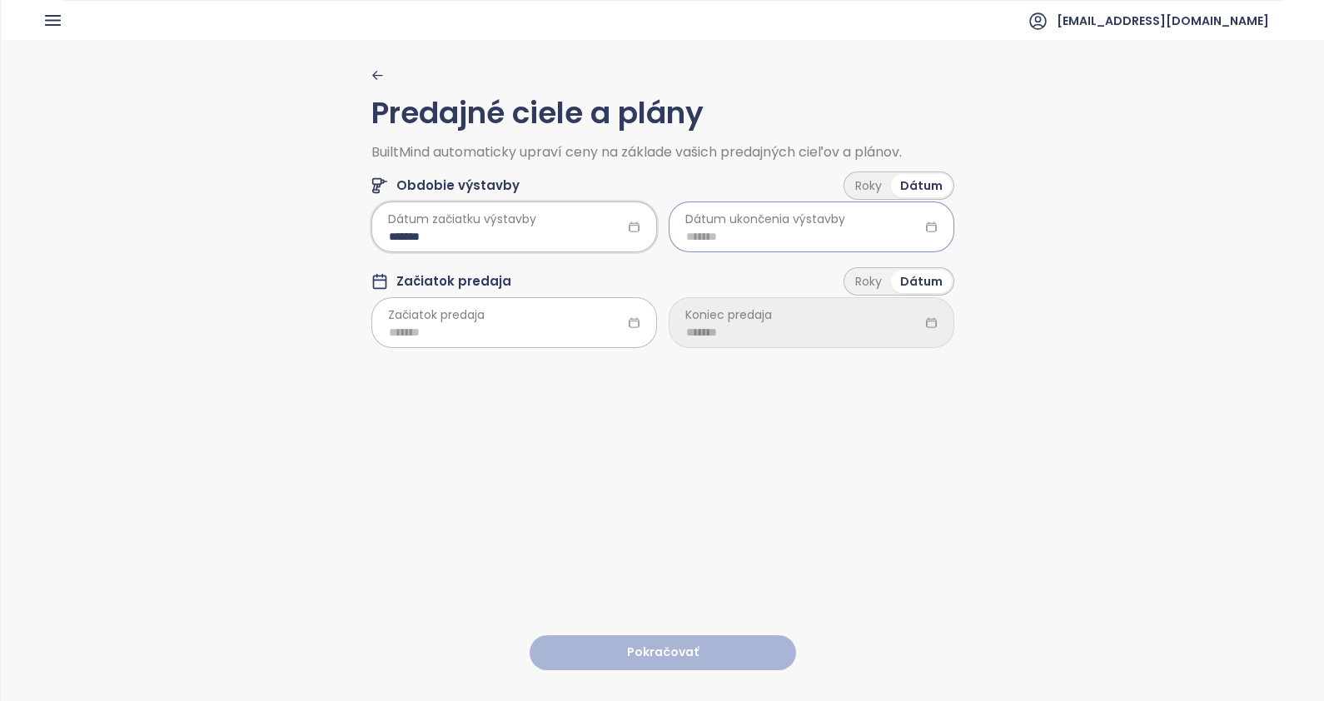
click at [839, 232] on input at bounding box center [811, 236] width 251 height 18
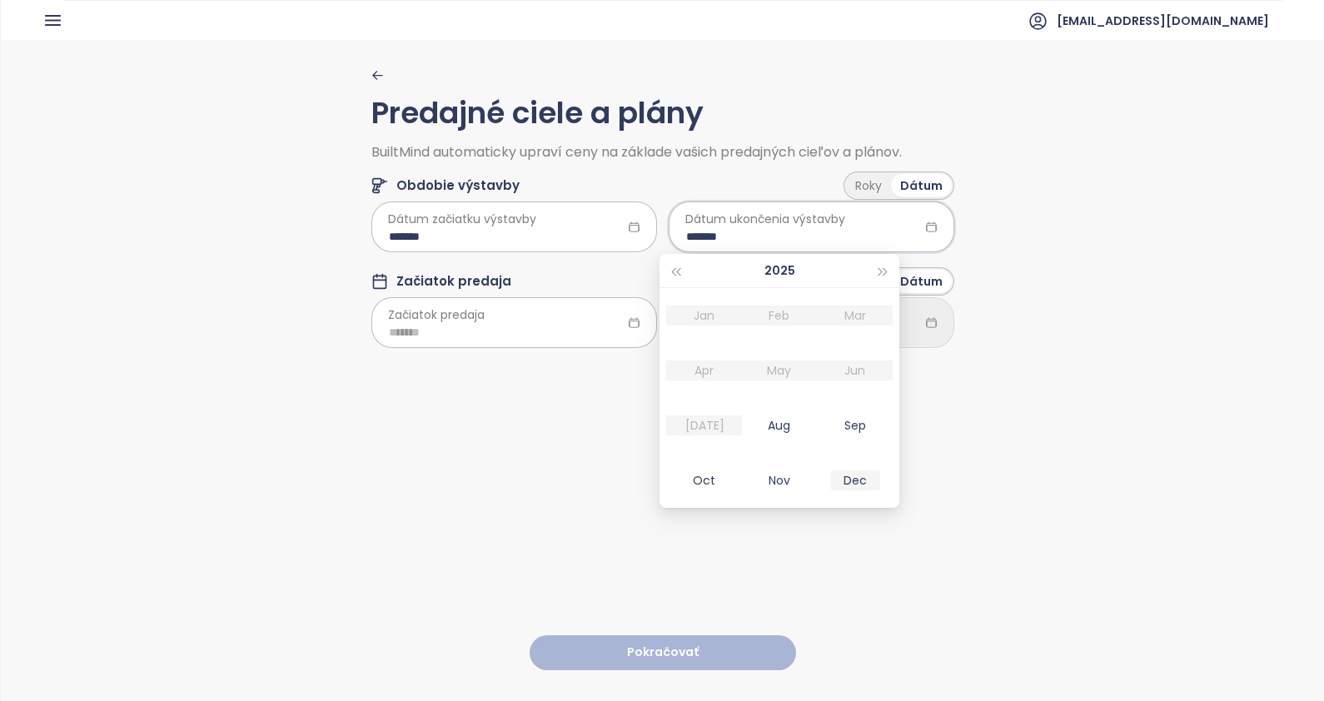
type input "*******"
click at [877, 267] on button "button" at bounding box center [883, 270] width 18 height 33
click at [704, 428] on div "Jul" at bounding box center [704, 426] width 50 height 20
type input "*******"
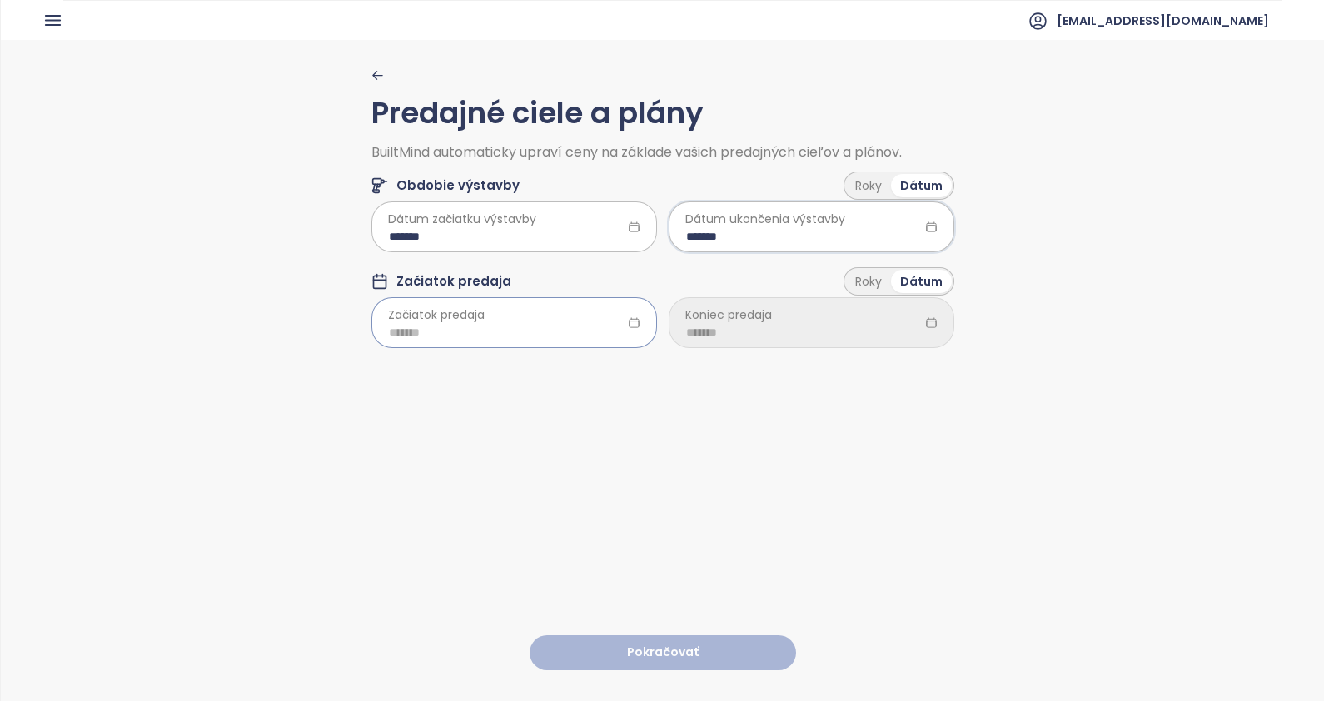
click at [521, 329] on input at bounding box center [514, 332] width 251 height 18
click at [495, 521] on div "Aug" at bounding box center [482, 521] width 50 height 20
type input "*******"
click at [815, 333] on input at bounding box center [811, 332] width 251 height 18
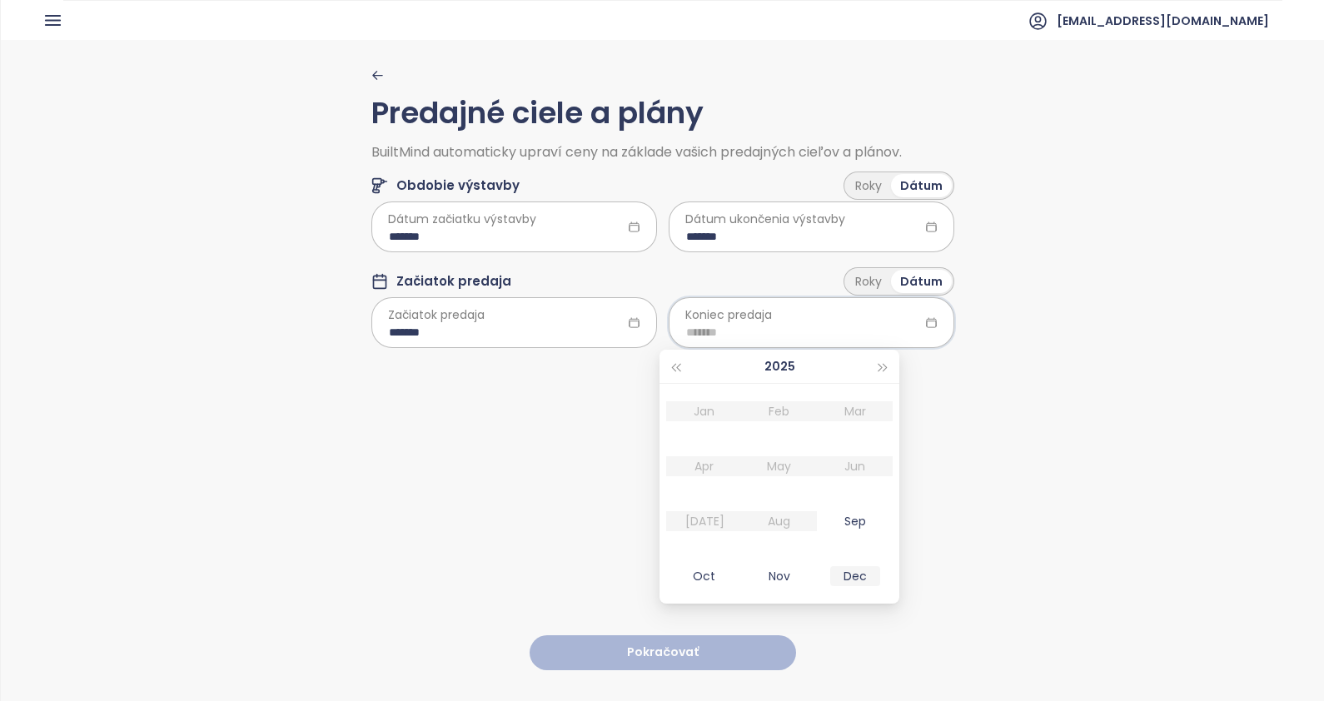
click at [858, 580] on div "Dec" at bounding box center [855, 576] width 50 height 20
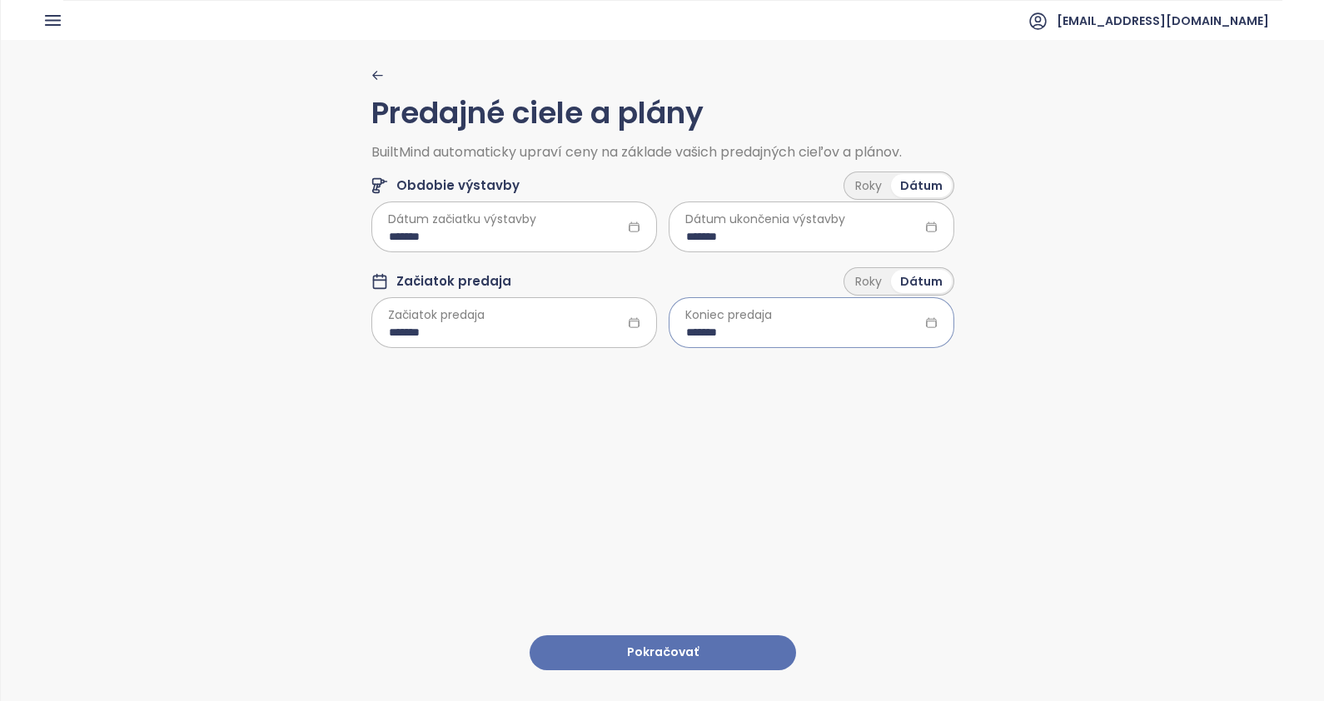
click at [903, 310] on div "*******" at bounding box center [812, 322] width 286 height 50
click at [880, 368] on span "button" at bounding box center [883, 368] width 8 height 8
click at [862, 563] on td "Dec" at bounding box center [855, 576] width 76 height 55
type input "*******"
click at [650, 635] on button "Pokračovať" at bounding box center [663, 653] width 267 height 36
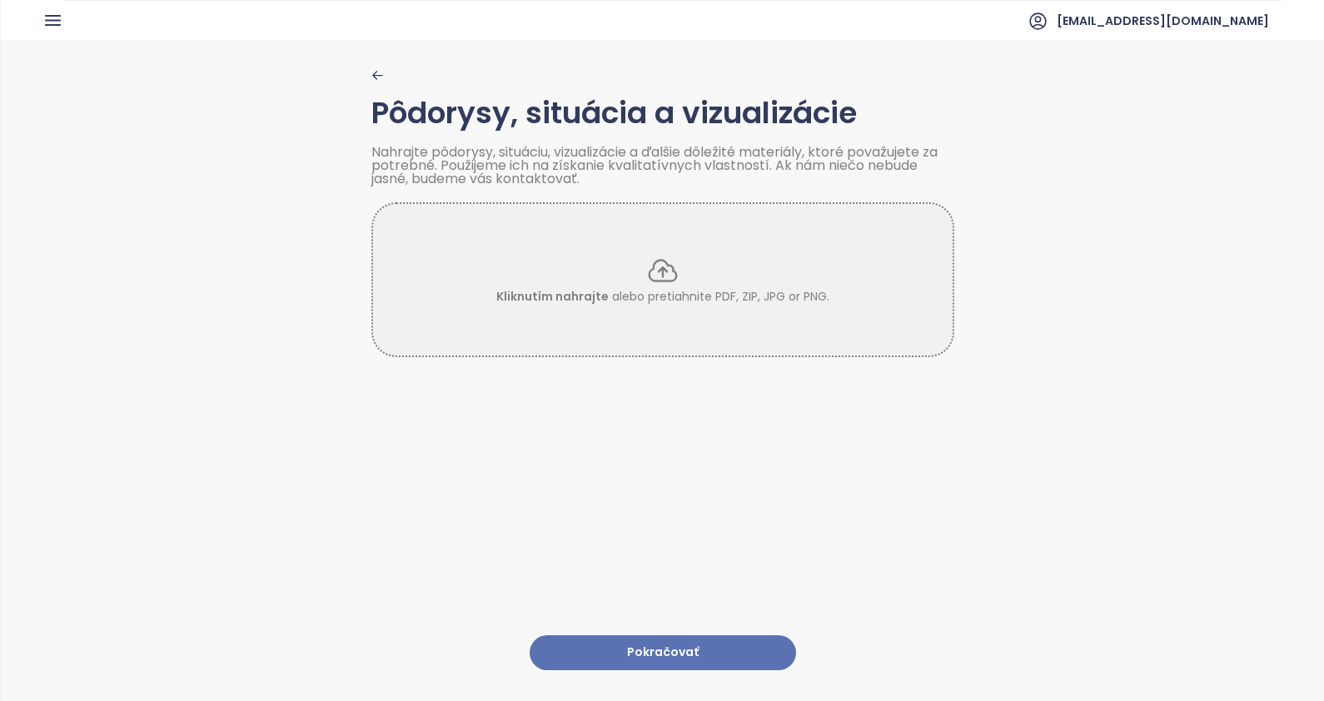
click at [659, 640] on button "Pokračovať" at bounding box center [663, 653] width 267 height 36
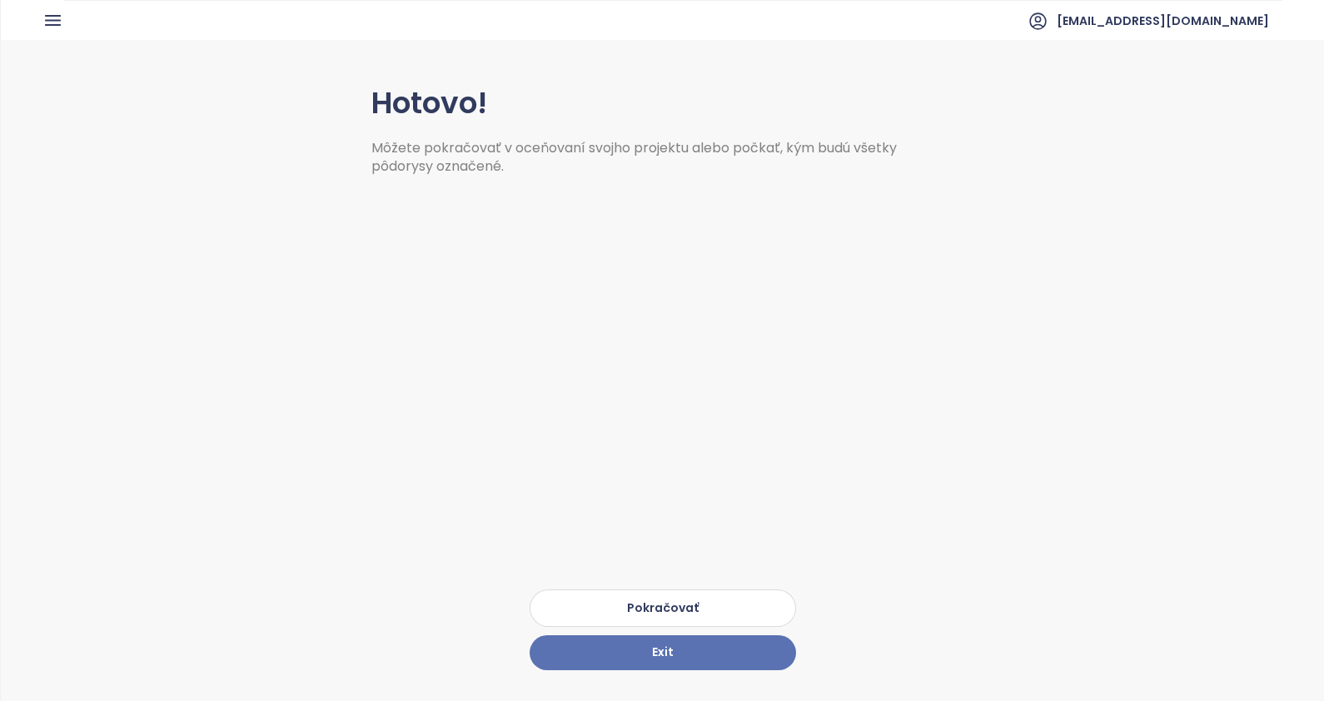
click at [667, 600] on button "Pokračovať" at bounding box center [663, 608] width 267 height 37
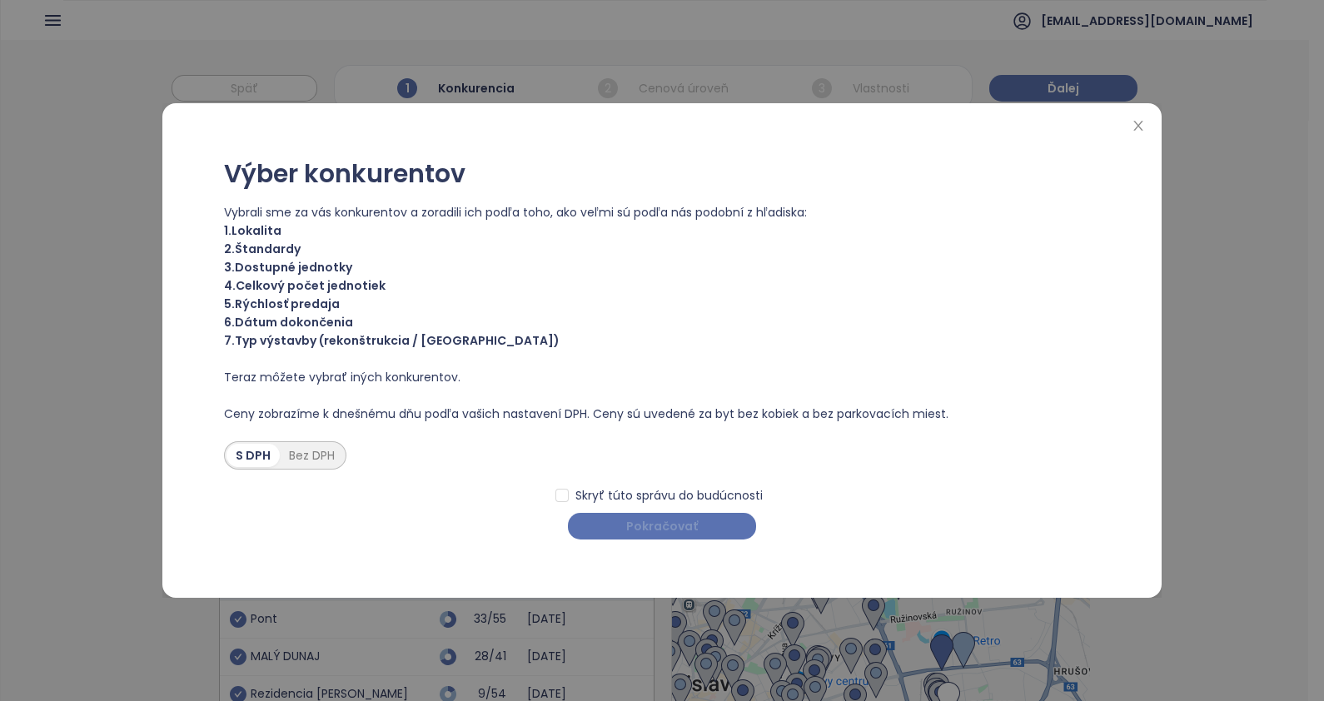
click at [677, 524] on span "Pokračovať" at bounding box center [662, 526] width 72 height 18
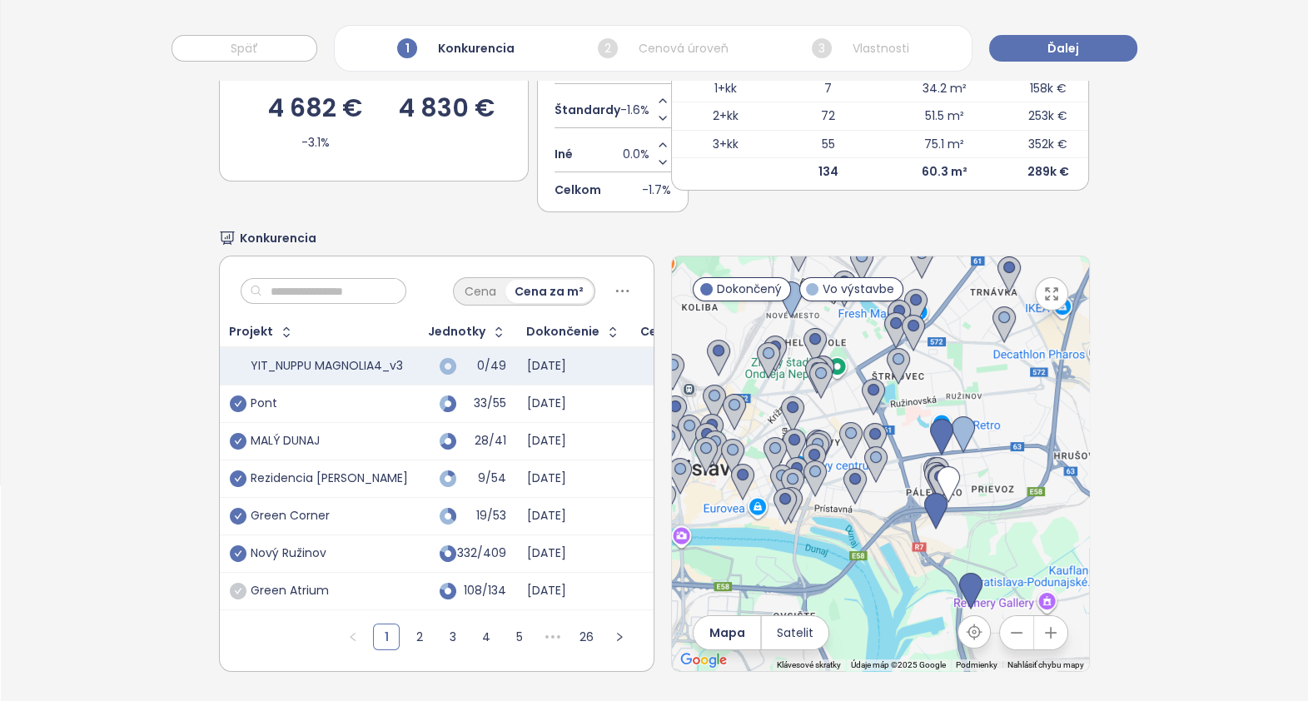
scroll to position [229, 0]
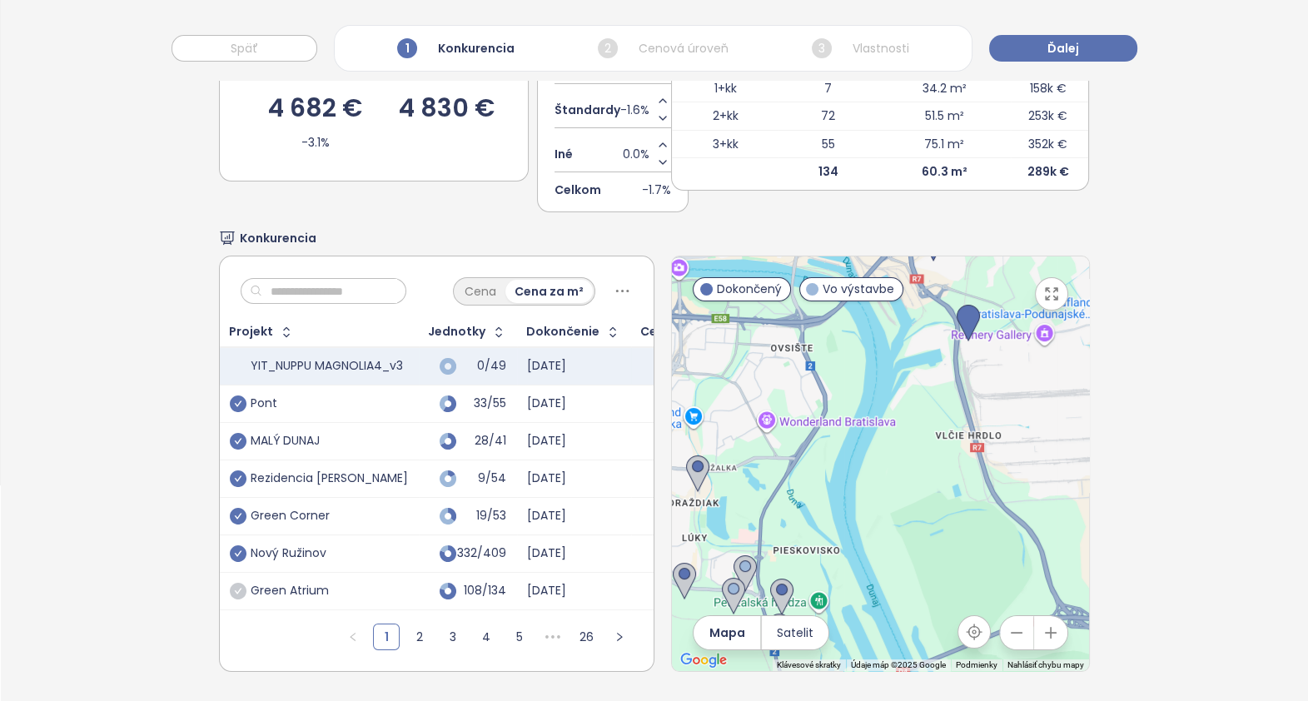
drag, startPoint x: 1028, startPoint y: 466, endPoint x: 1028, endPoint y: 167, distance: 299.0
click at [1028, 167] on div "Výber konkurentov Cenová úroveň YIT_NUPPU MAGNOLIA4_v3 4 682 € -3.1% Konkurenci…" at bounding box center [655, 302] width 872 height 797
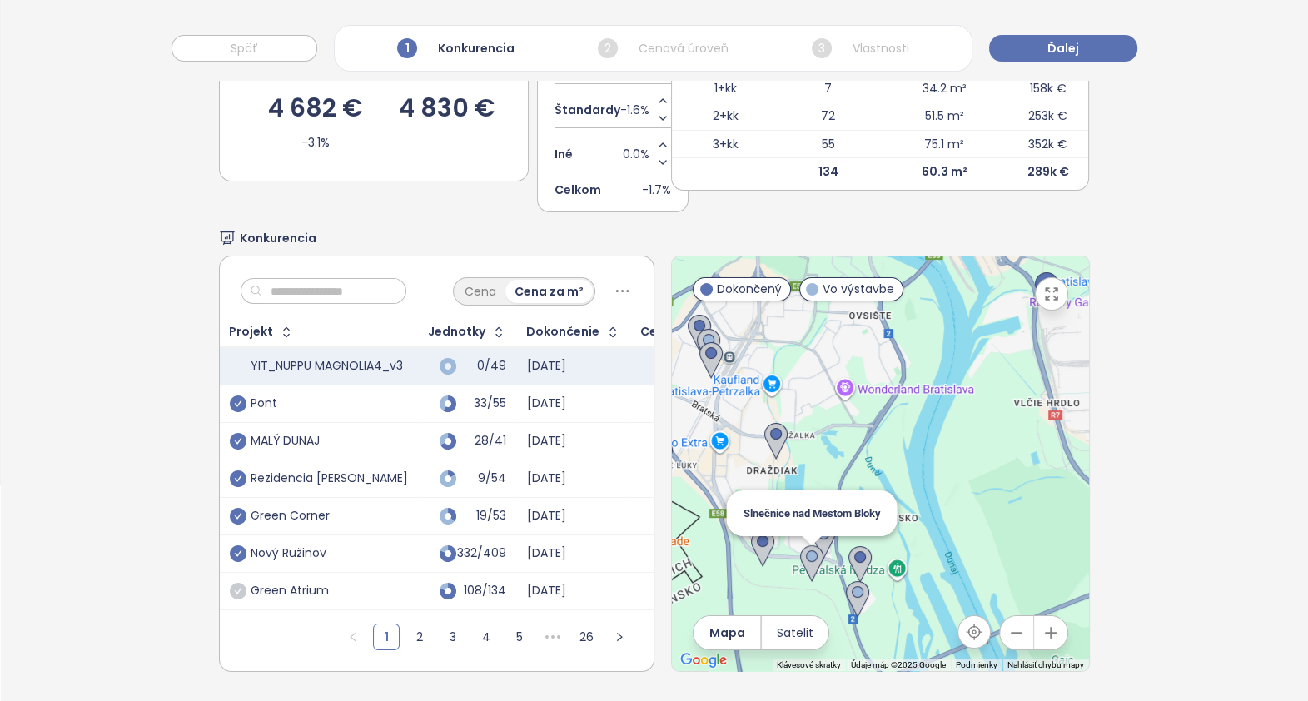
click at [800, 546] on img at bounding box center [811, 564] width 23 height 37
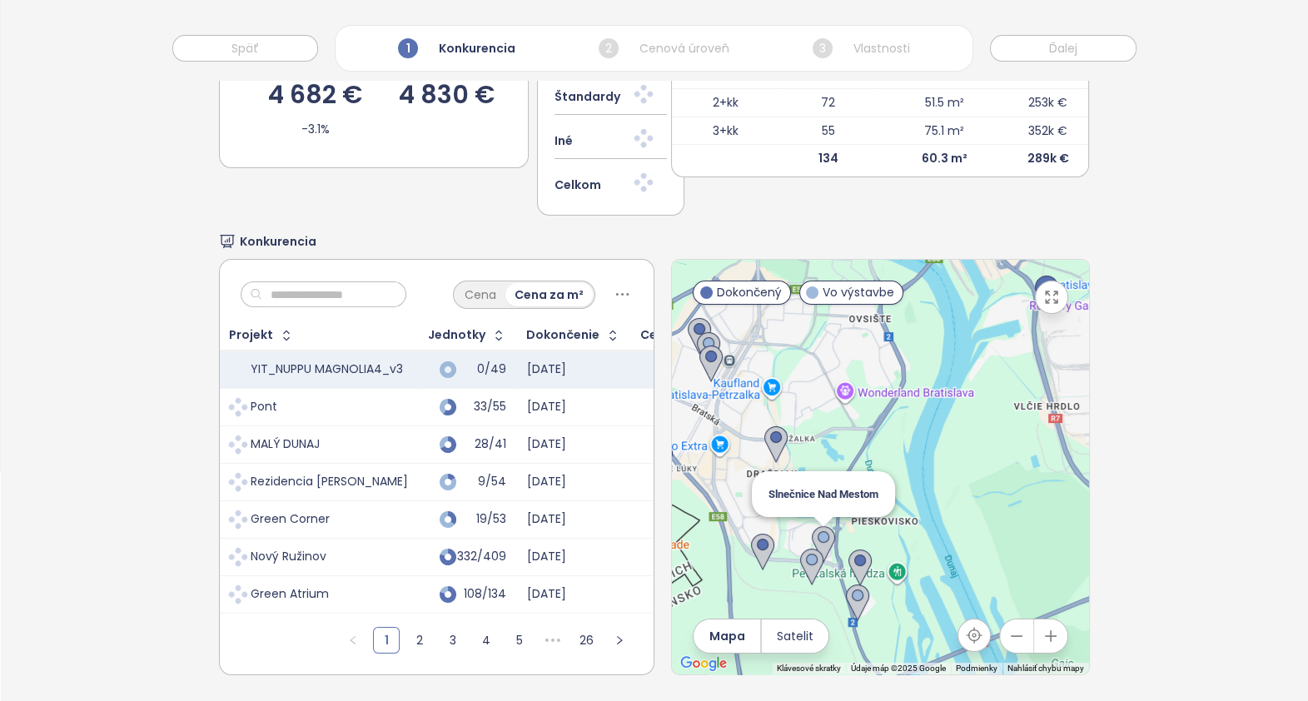
click at [812, 541] on img at bounding box center [823, 544] width 23 height 37
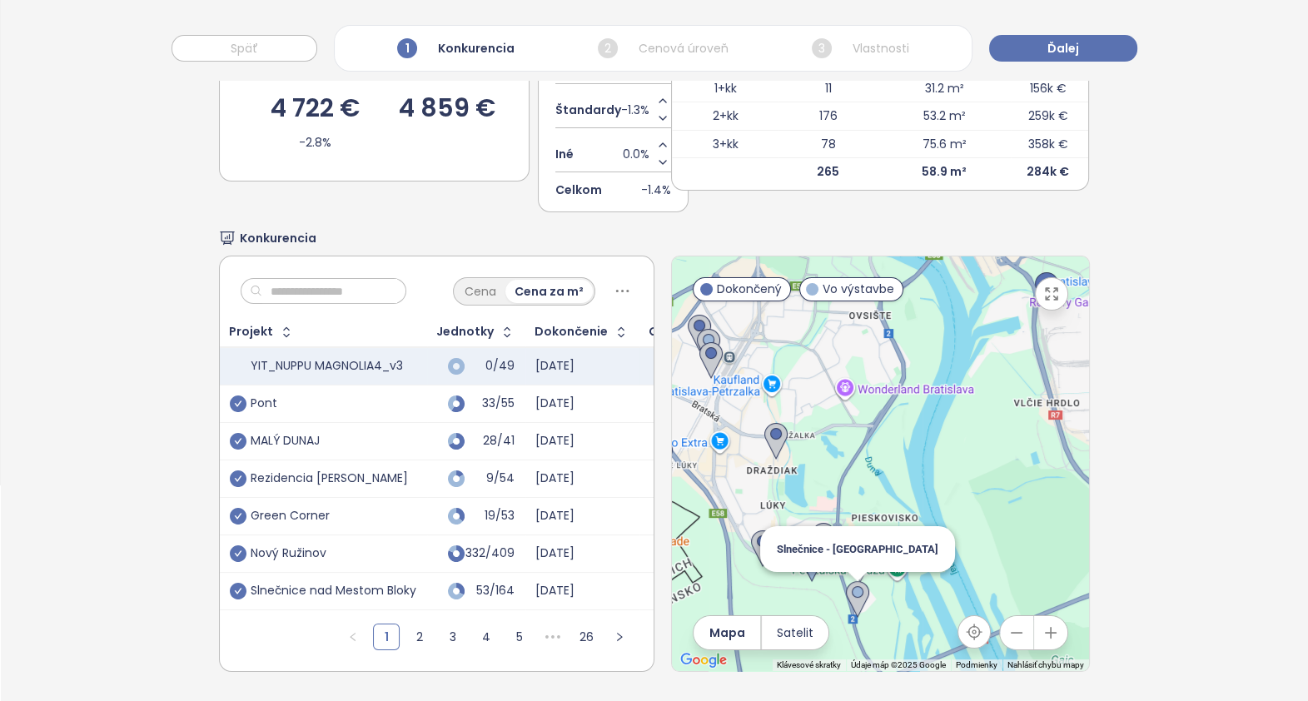
click at [849, 584] on img at bounding box center [857, 599] width 23 height 37
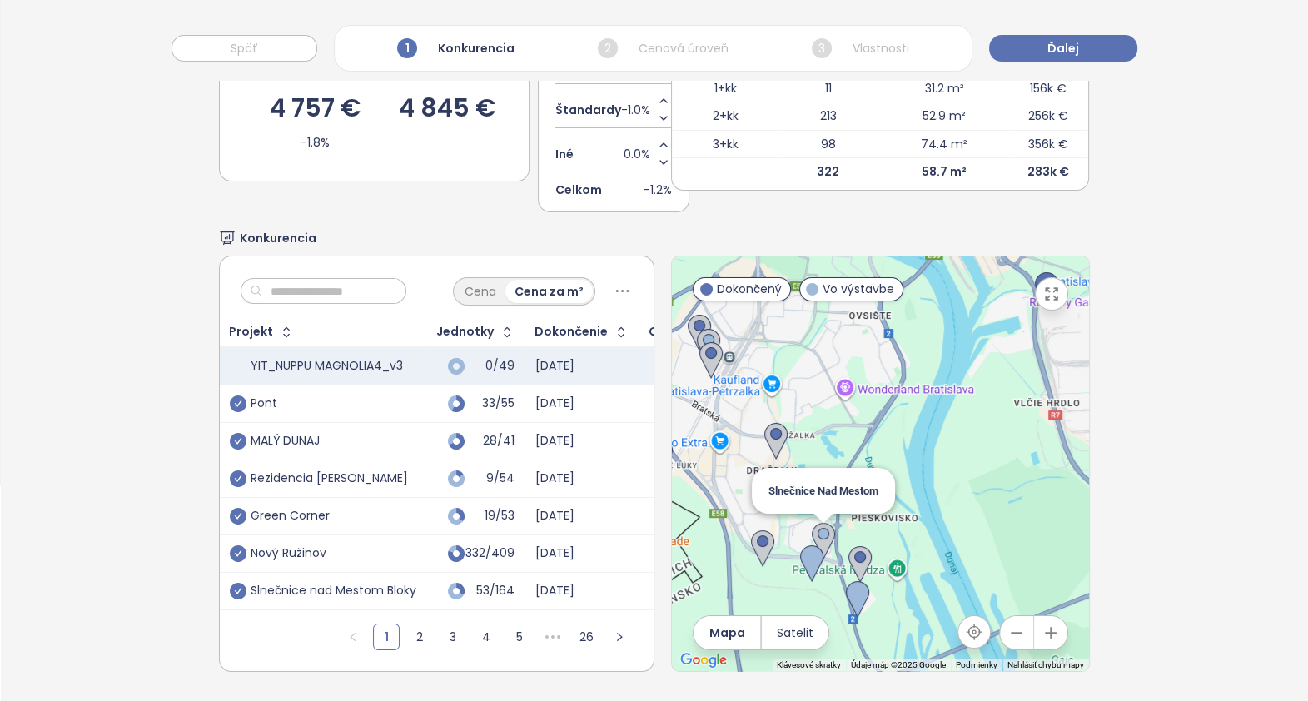
click at [815, 524] on img at bounding box center [823, 541] width 23 height 37
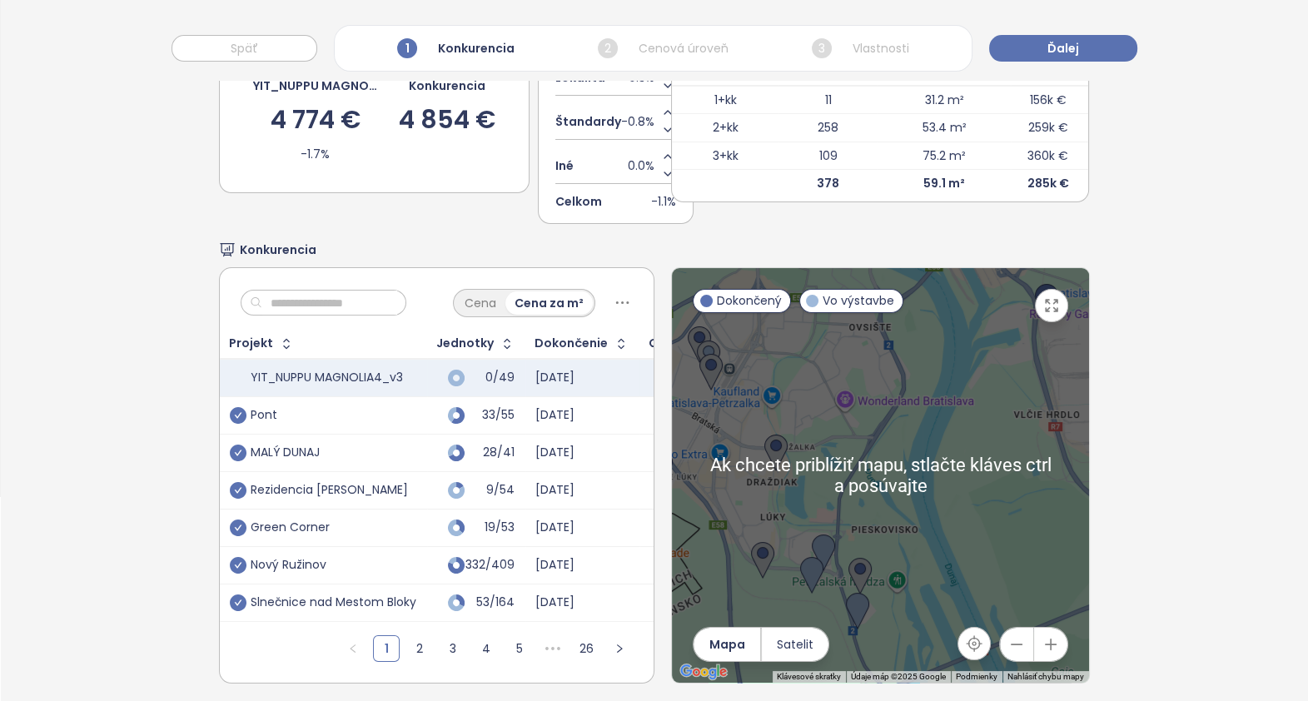
scroll to position [207, 0]
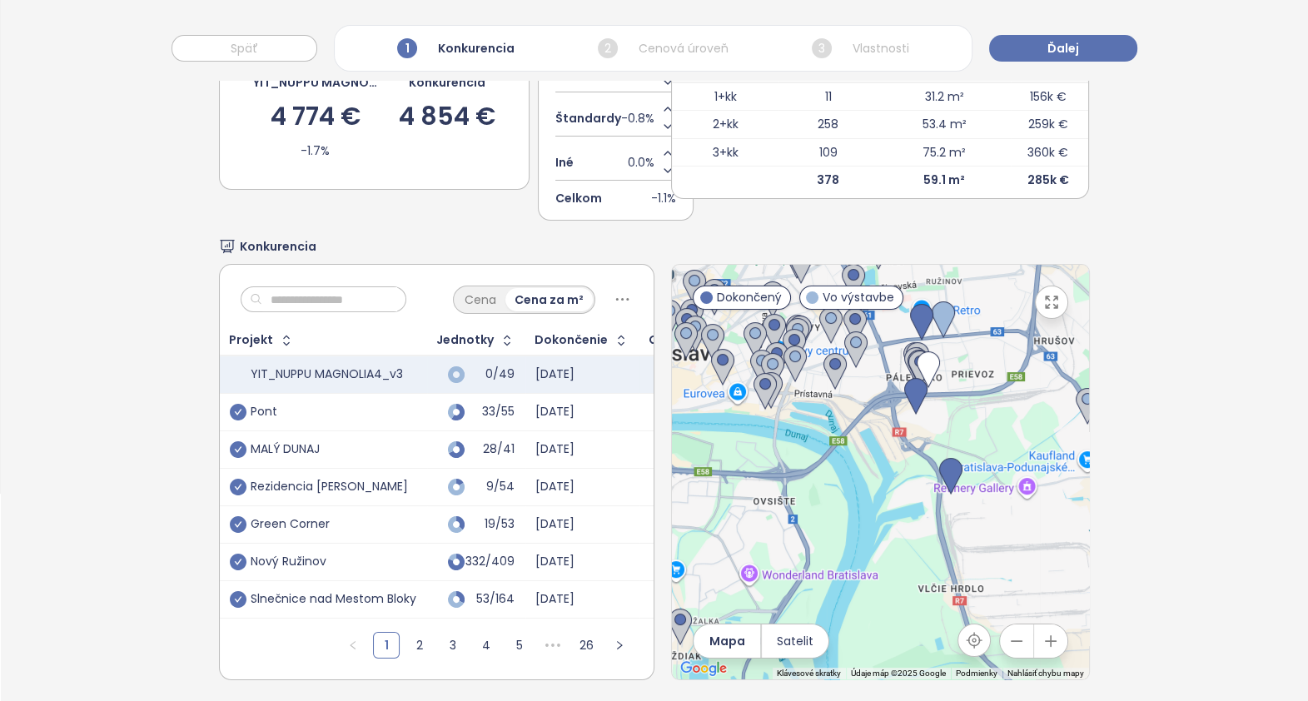
drag, startPoint x: 959, startPoint y: 364, endPoint x: 848, endPoint y: 554, distance: 219.8
click at [848, 554] on div at bounding box center [880, 472] width 417 height 415
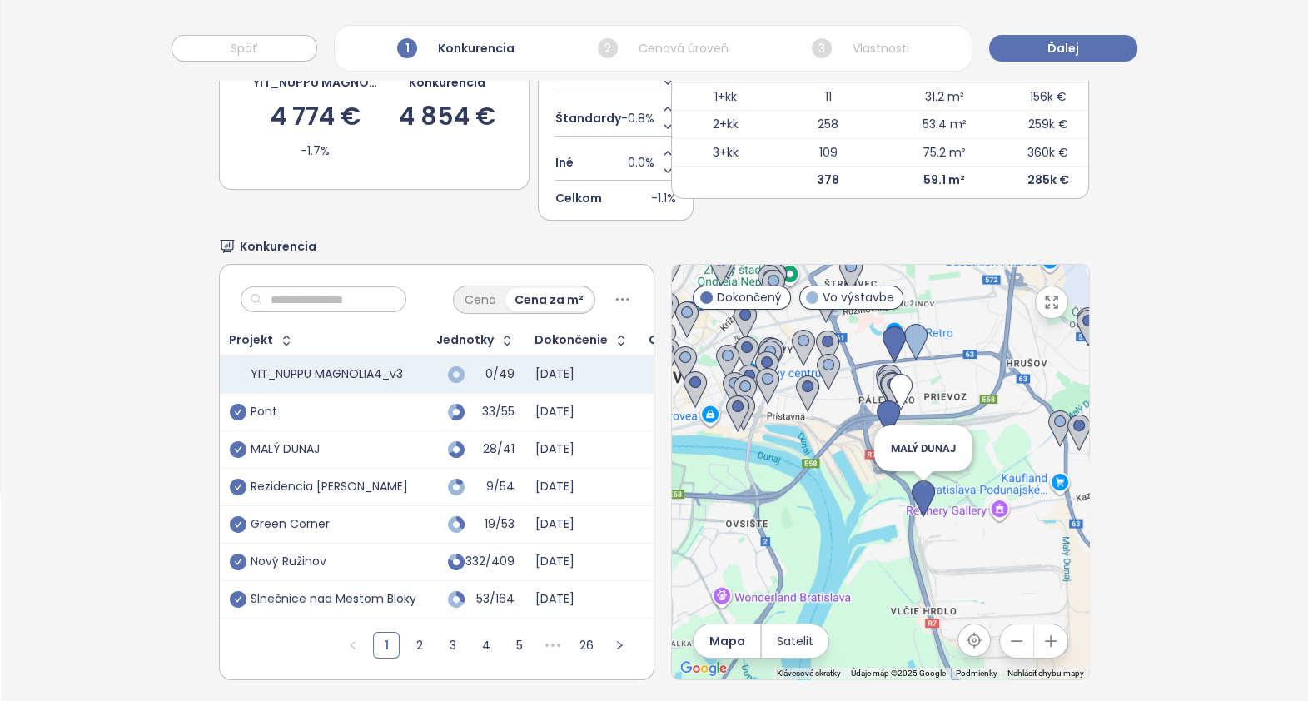
click at [918, 495] on img at bounding box center [923, 499] width 23 height 37
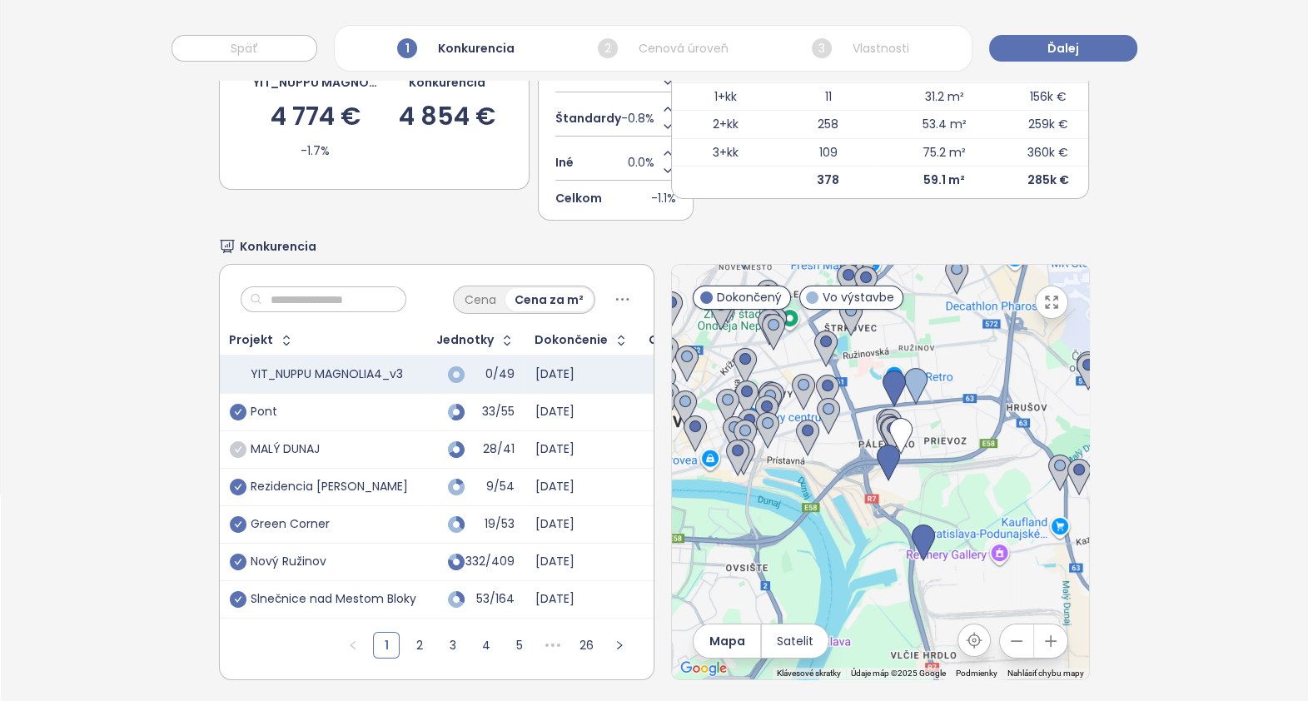
click at [235, 458] on icon "check-circle" at bounding box center [238, 449] width 17 height 17
click at [237, 458] on icon "check-circle" at bounding box center [238, 449] width 17 height 17
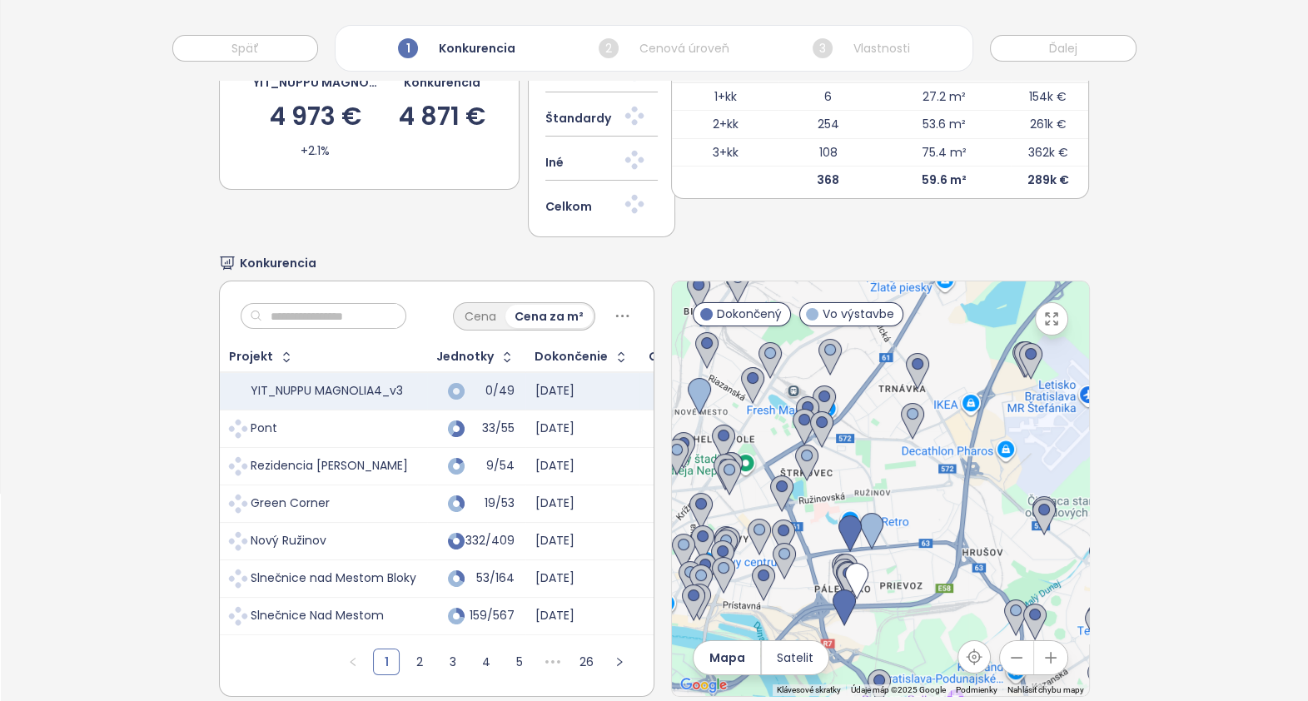
drag, startPoint x: 972, startPoint y: 400, endPoint x: 928, endPoint y: 532, distance: 139.6
click at [928, 532] on div at bounding box center [880, 488] width 417 height 415
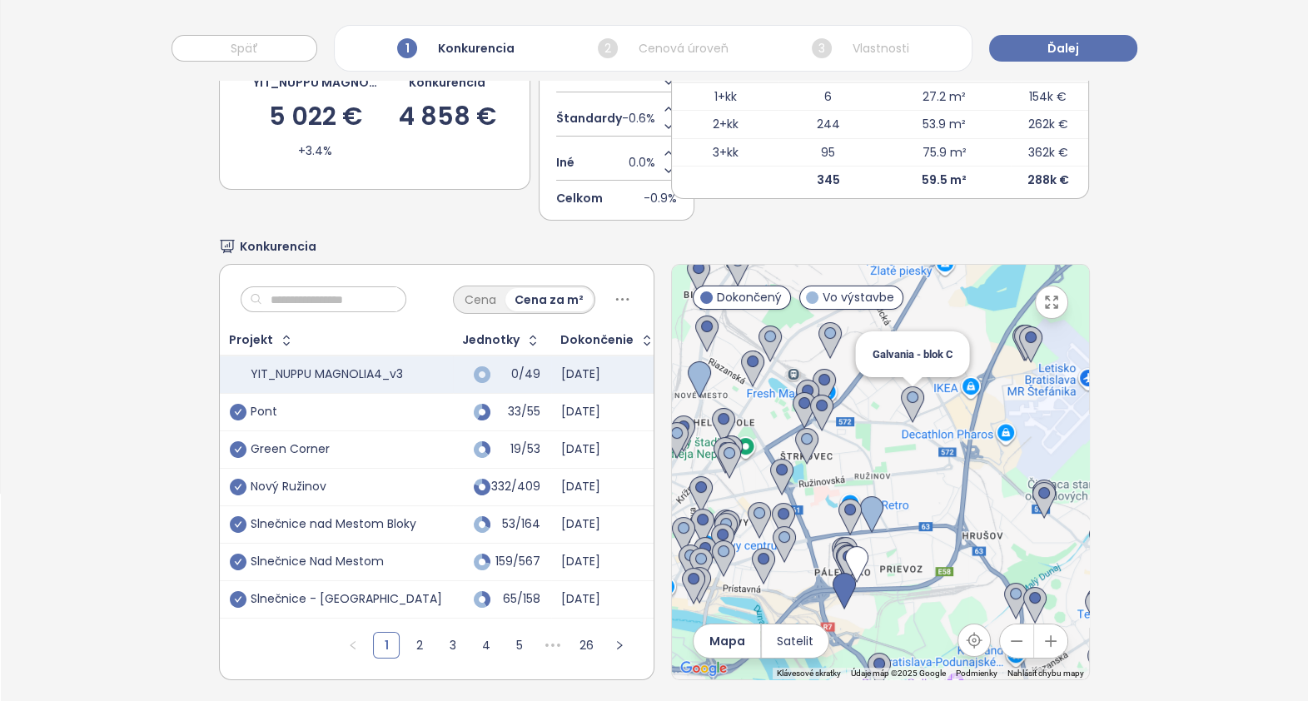
click at [905, 396] on img at bounding box center [912, 404] width 23 height 37
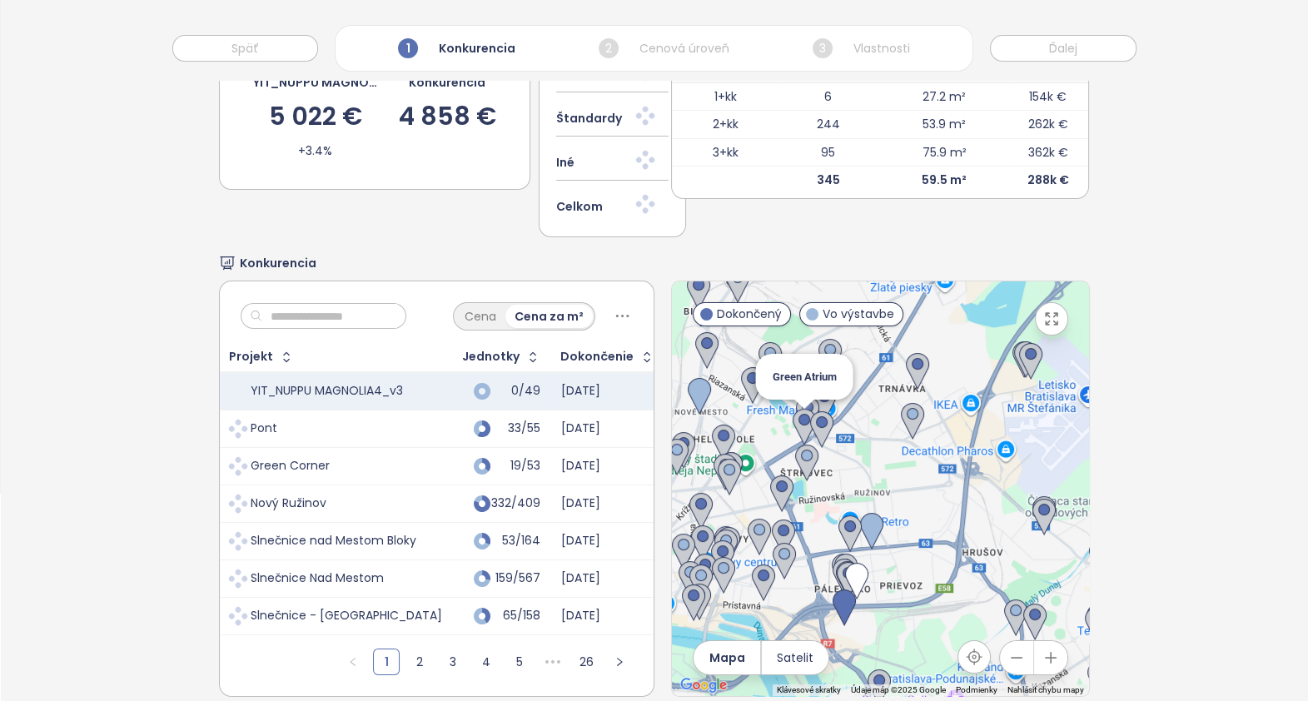
click at [796, 418] on img at bounding box center [804, 427] width 23 height 37
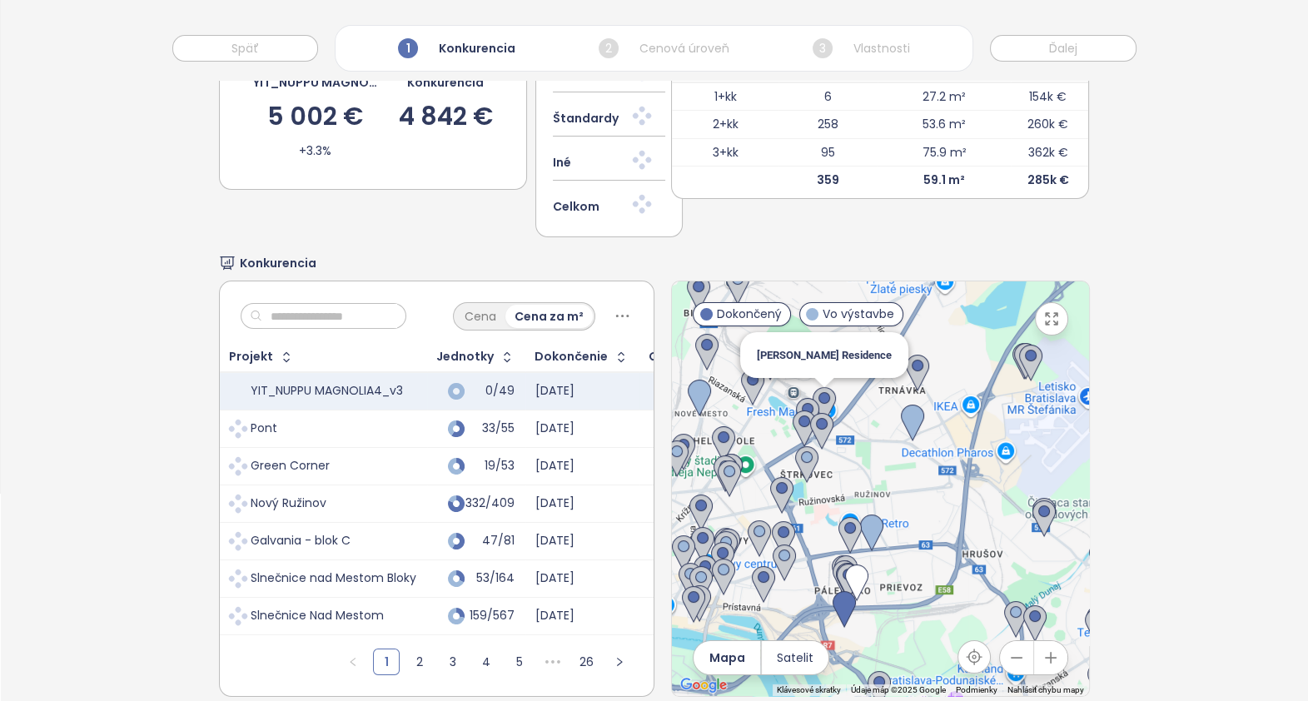
click at [813, 396] on img at bounding box center [824, 405] width 23 height 37
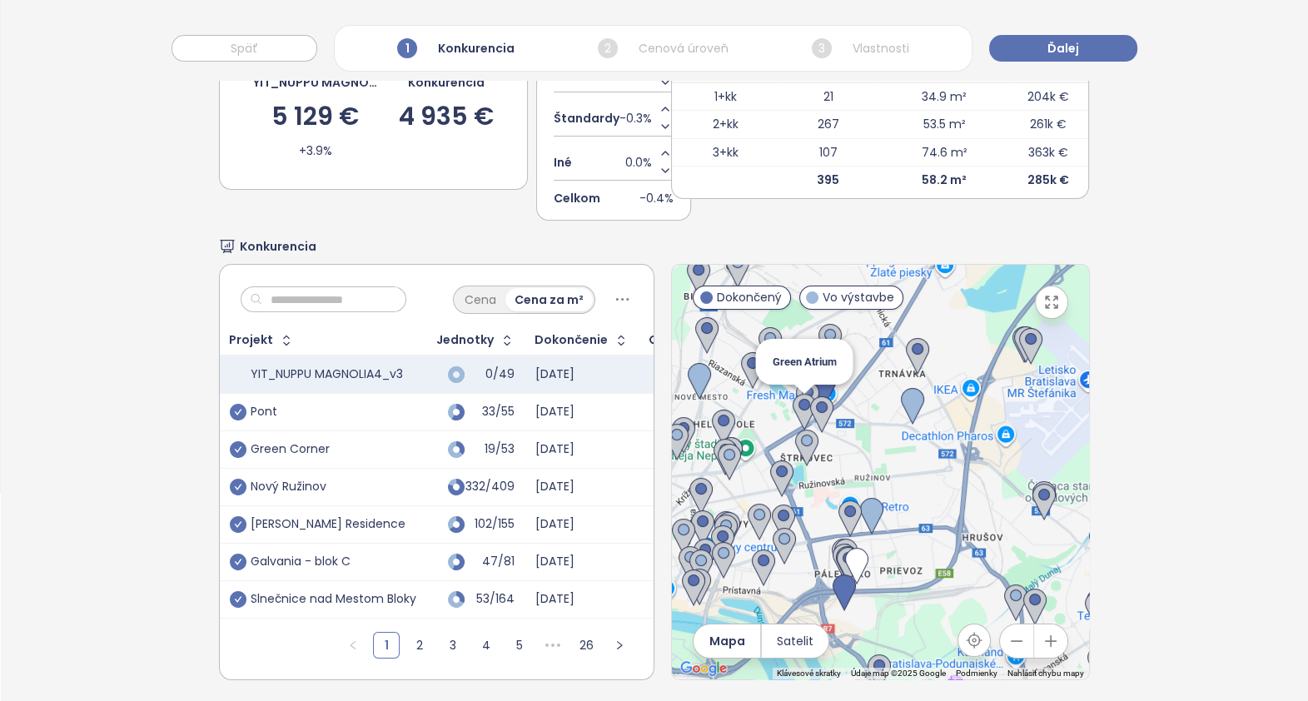
click at [793, 409] on img at bounding box center [804, 412] width 23 height 37
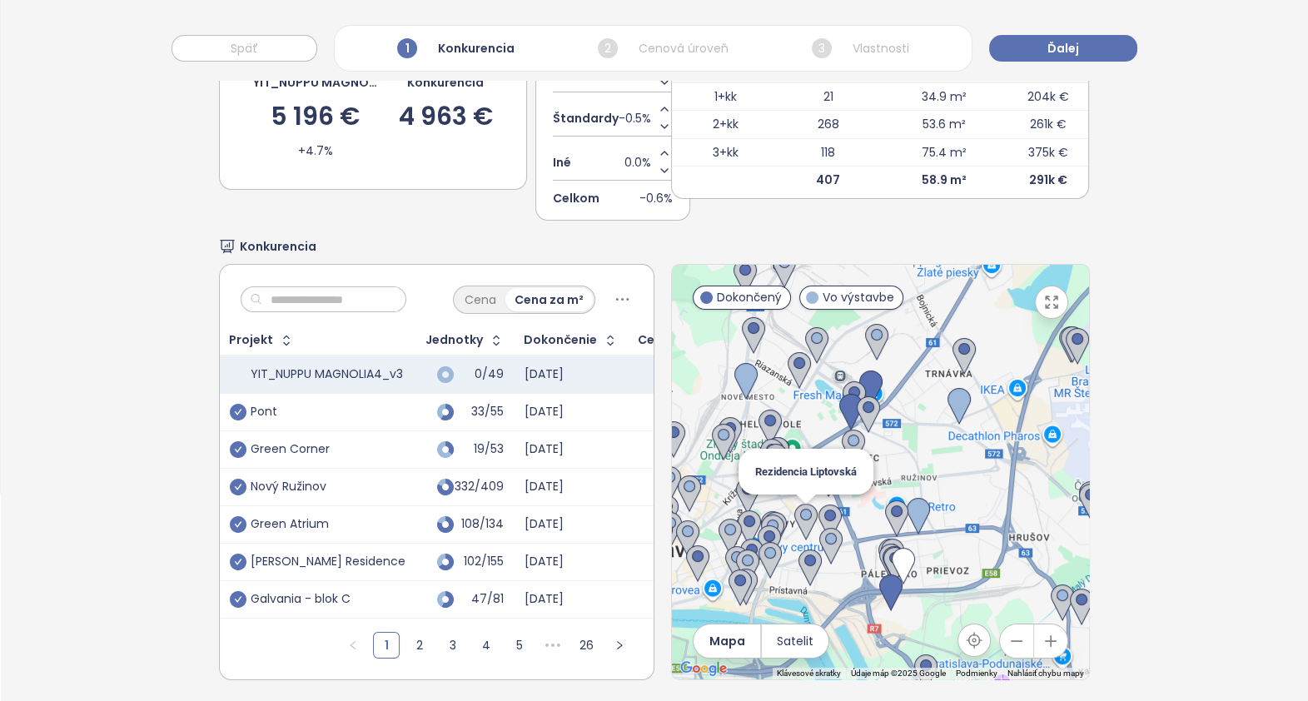
click at [795, 514] on img at bounding box center [806, 522] width 23 height 37
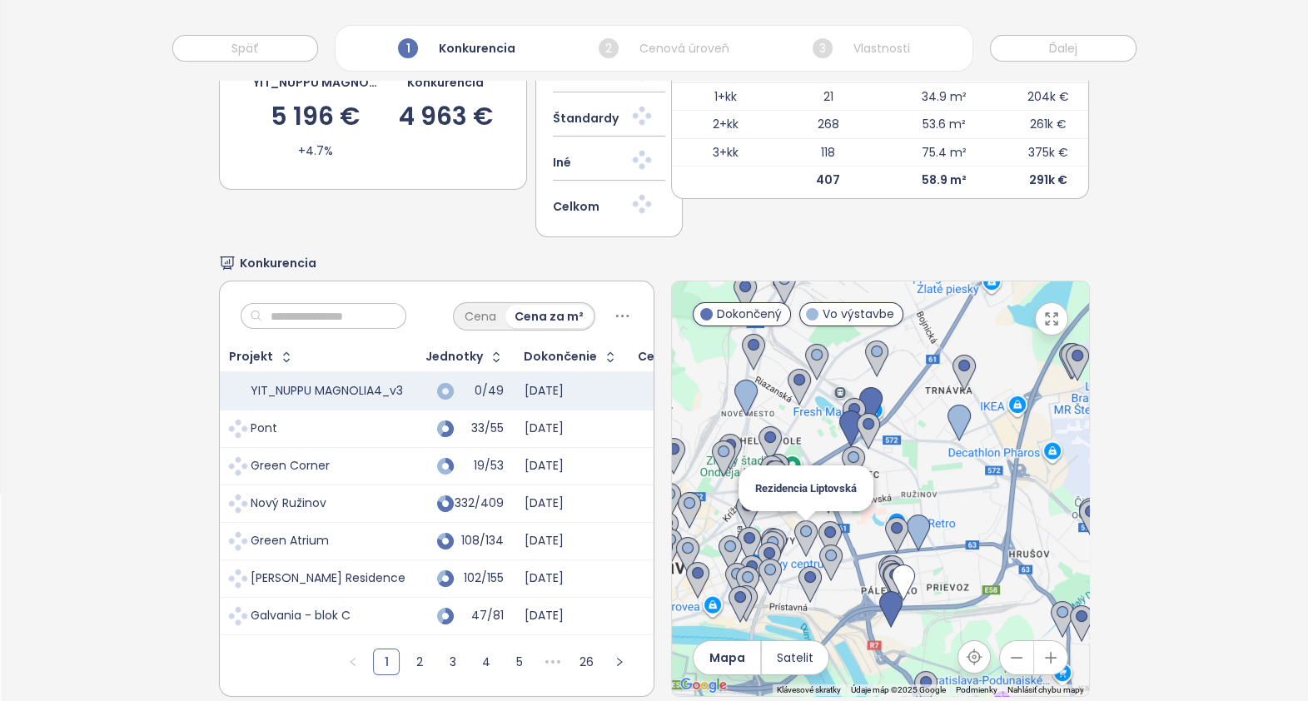
click at [795, 531] on img at bounding box center [806, 539] width 23 height 37
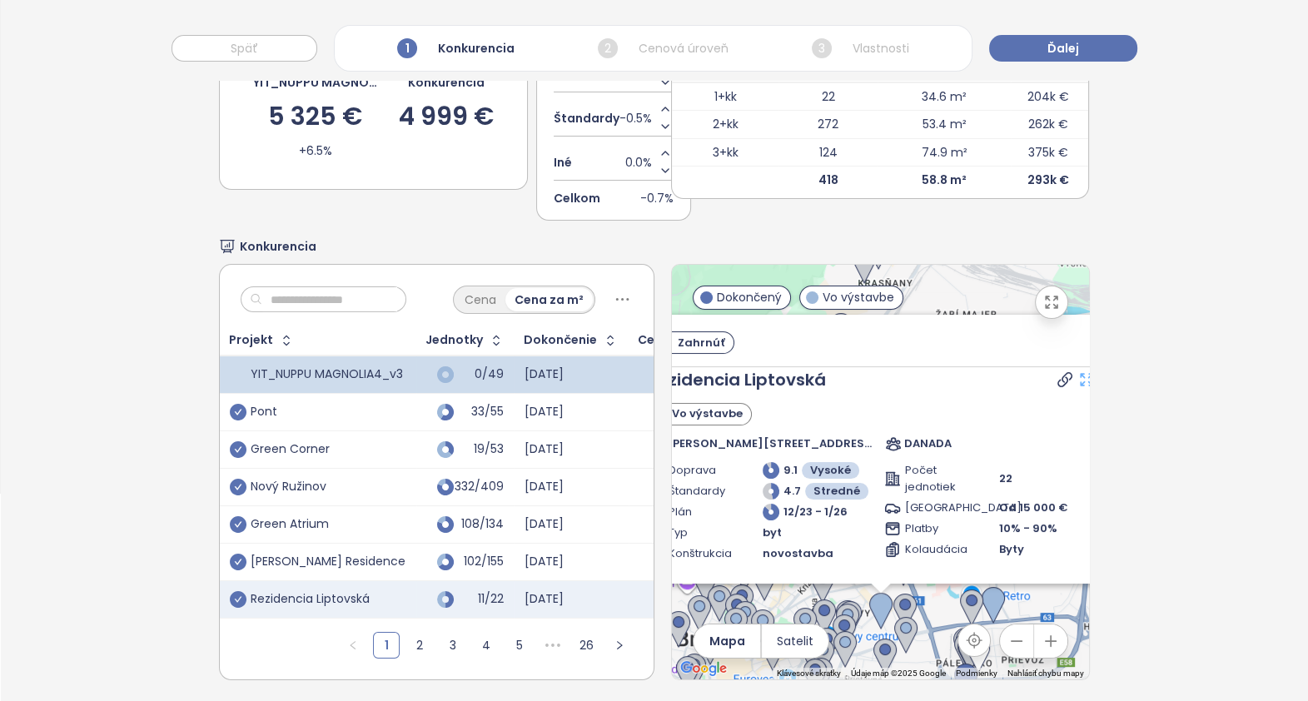
click at [1079, 375] on icon at bounding box center [1087, 379] width 17 height 17
click at [1079, 375] on div "Výber konkurentov Cenová úroveň YIT_NUPPU MAGNOLIA4_v3 5 325 € +6.5% Konkurenci…" at bounding box center [655, 311] width 1308 height 797
click at [1098, 375] on icon at bounding box center [1106, 379] width 17 height 17
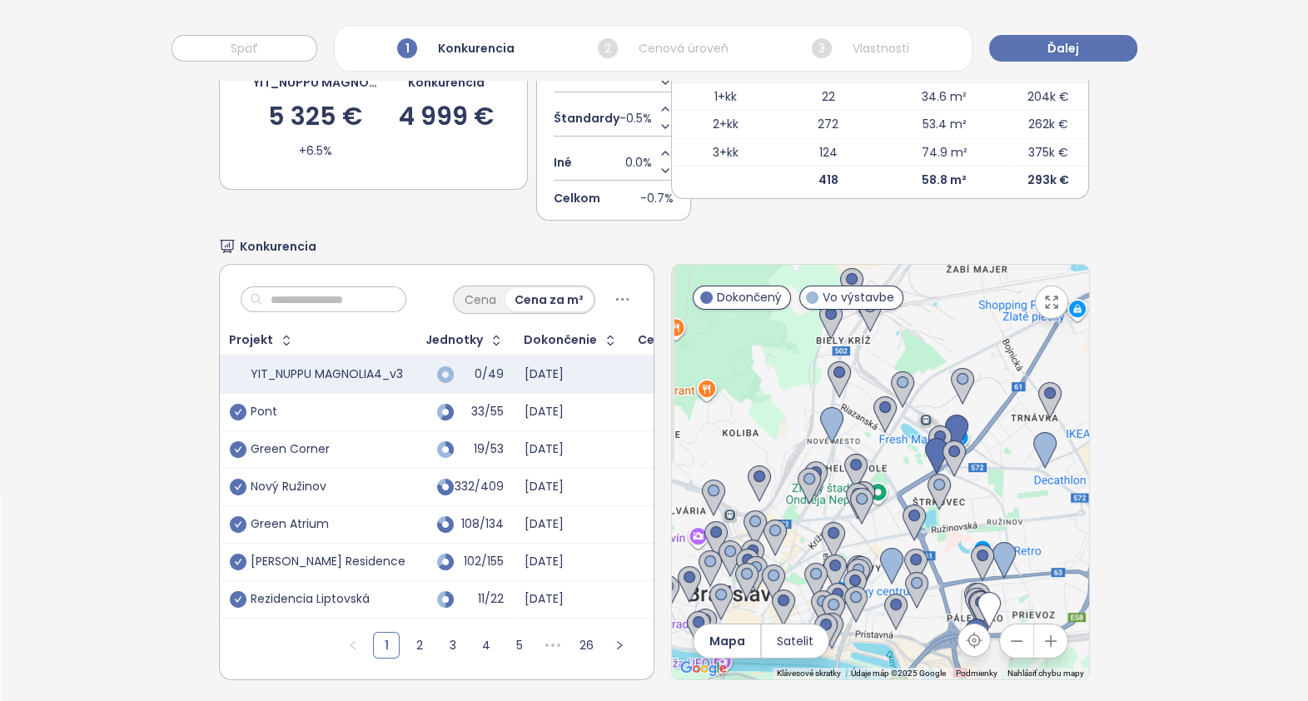
drag, startPoint x: 966, startPoint y: 536, endPoint x: 977, endPoint y: 489, distance: 47.9
click at [977, 489] on div at bounding box center [880, 472] width 417 height 415
click at [821, 412] on img at bounding box center [831, 425] width 23 height 37
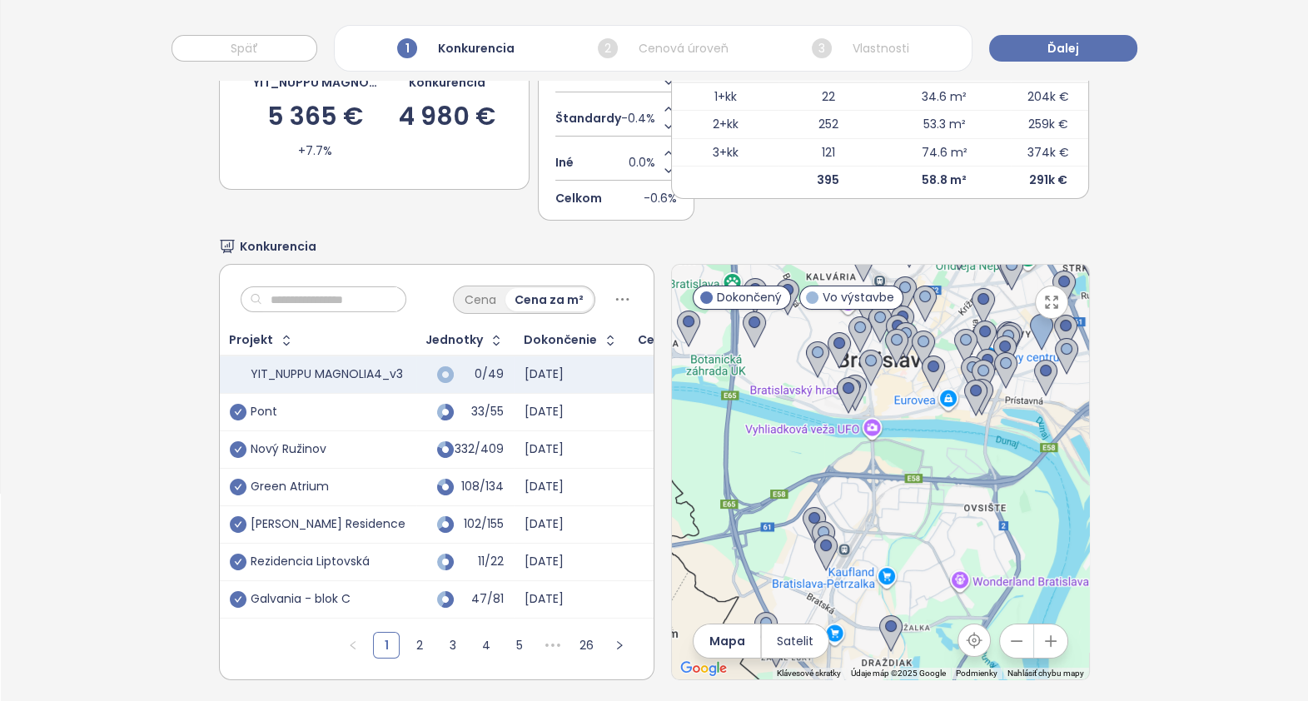
drag, startPoint x: 1033, startPoint y: 561, endPoint x: 1203, endPoint y: 283, distance: 326.4
click at [1200, 287] on div "Výber konkurentov Cenová úroveň YIT_NUPPU MAGNOLIA4_v3 5 365 € +7.7% Konkurenci…" at bounding box center [655, 311] width 1308 height 797
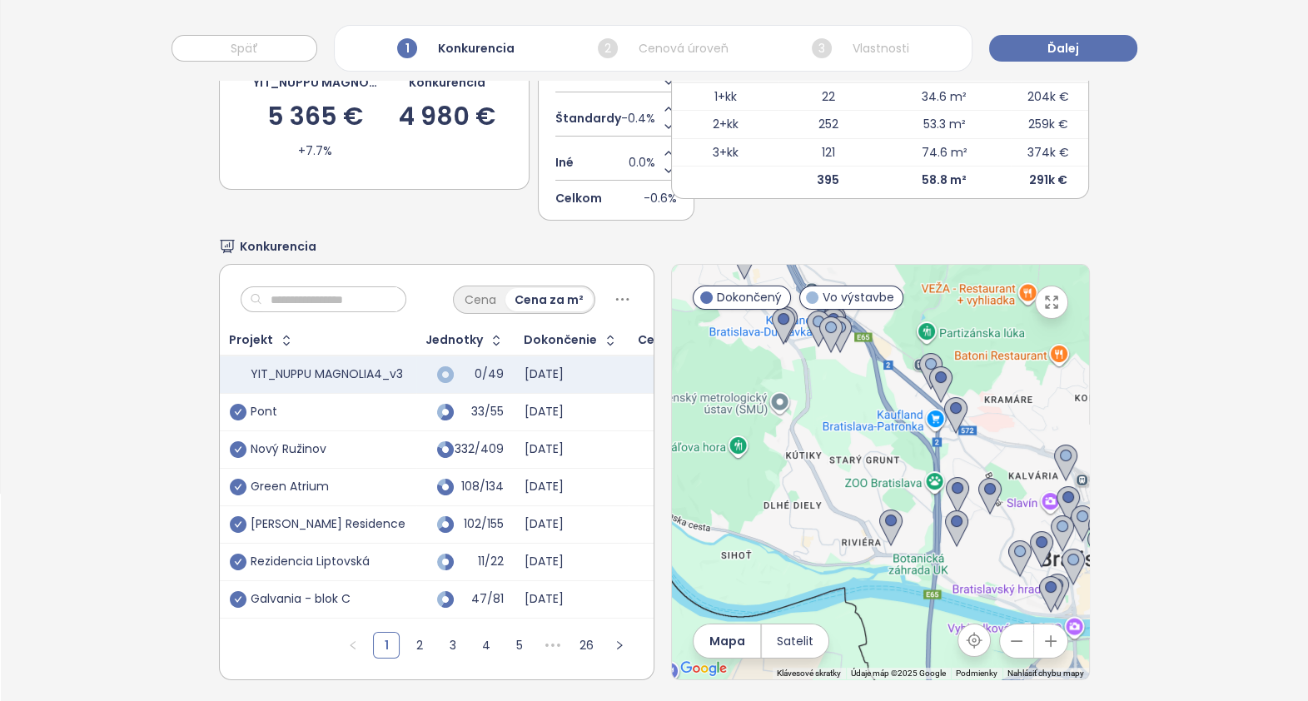
drag, startPoint x: 945, startPoint y: 434, endPoint x: 1069, endPoint y: 617, distance: 220.8
click at [1124, 666] on div "Výber konkurentov Cenová úroveň YIT_NUPPU MAGNOLIA4_v3 5 365 € +7.7% Konkurenci…" at bounding box center [655, 311] width 1308 height 797
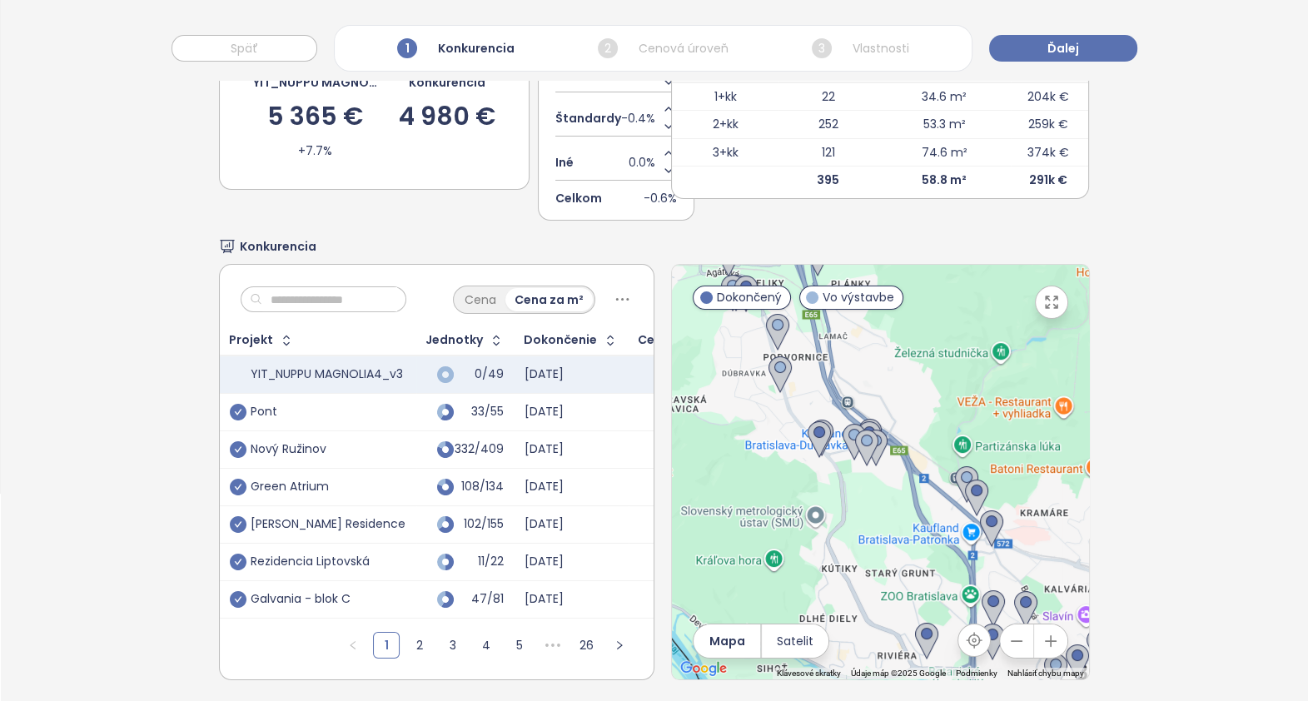
drag, startPoint x: 895, startPoint y: 452, endPoint x: 908, endPoint y: 558, distance: 106.5
click at [908, 558] on div at bounding box center [880, 472] width 417 height 415
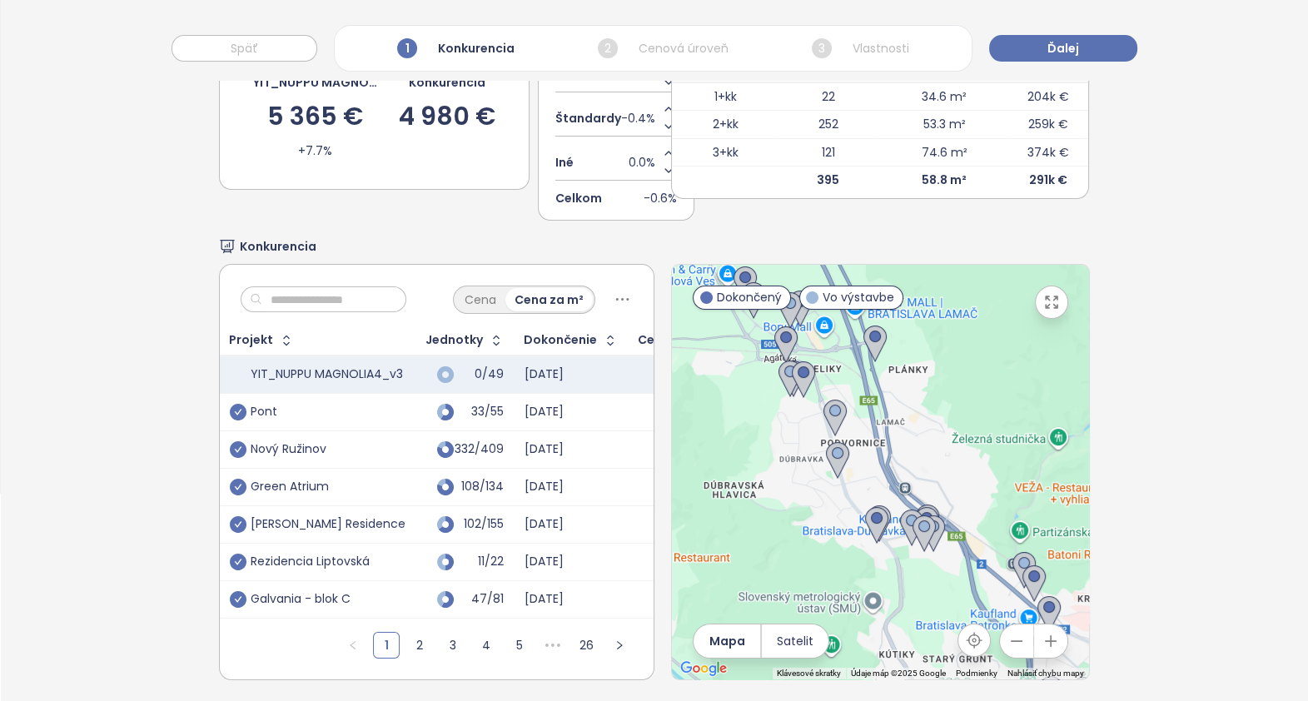
drag, startPoint x: 879, startPoint y: 546, endPoint x: 936, endPoint y: 559, distance: 59.0
click at [937, 631] on div at bounding box center [880, 472] width 417 height 415
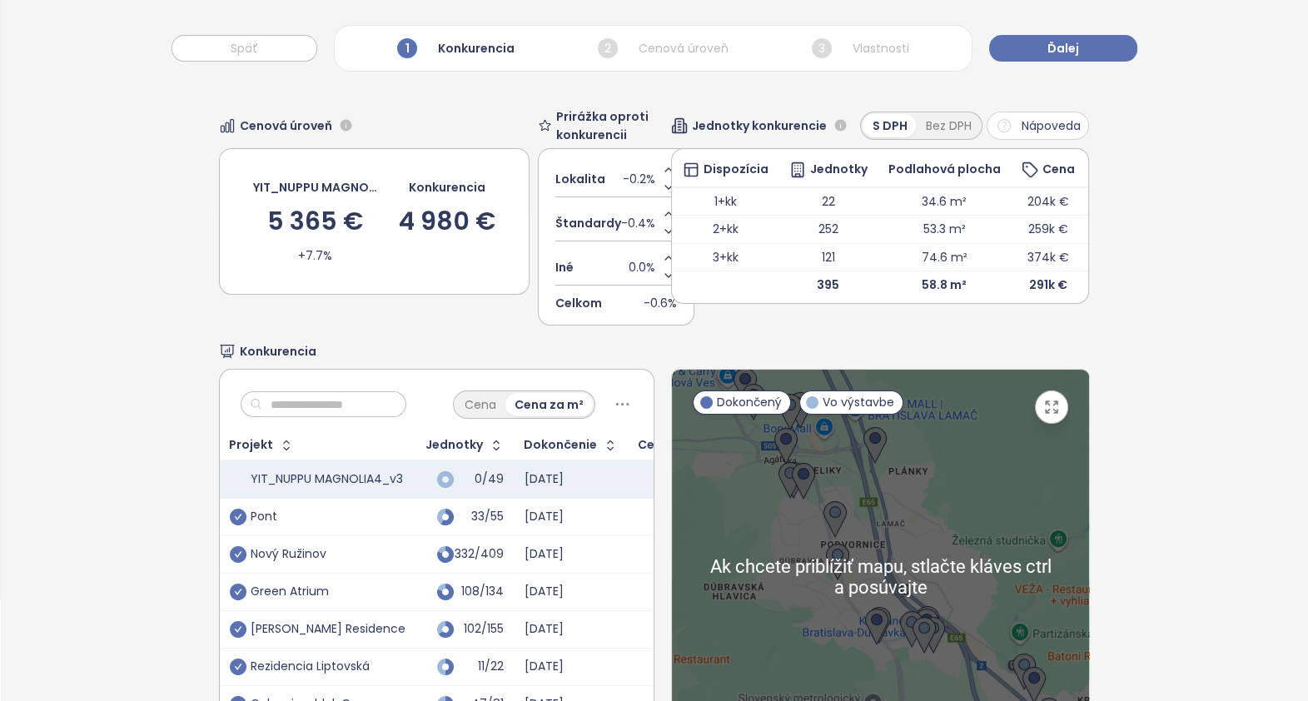
scroll to position [229, 0]
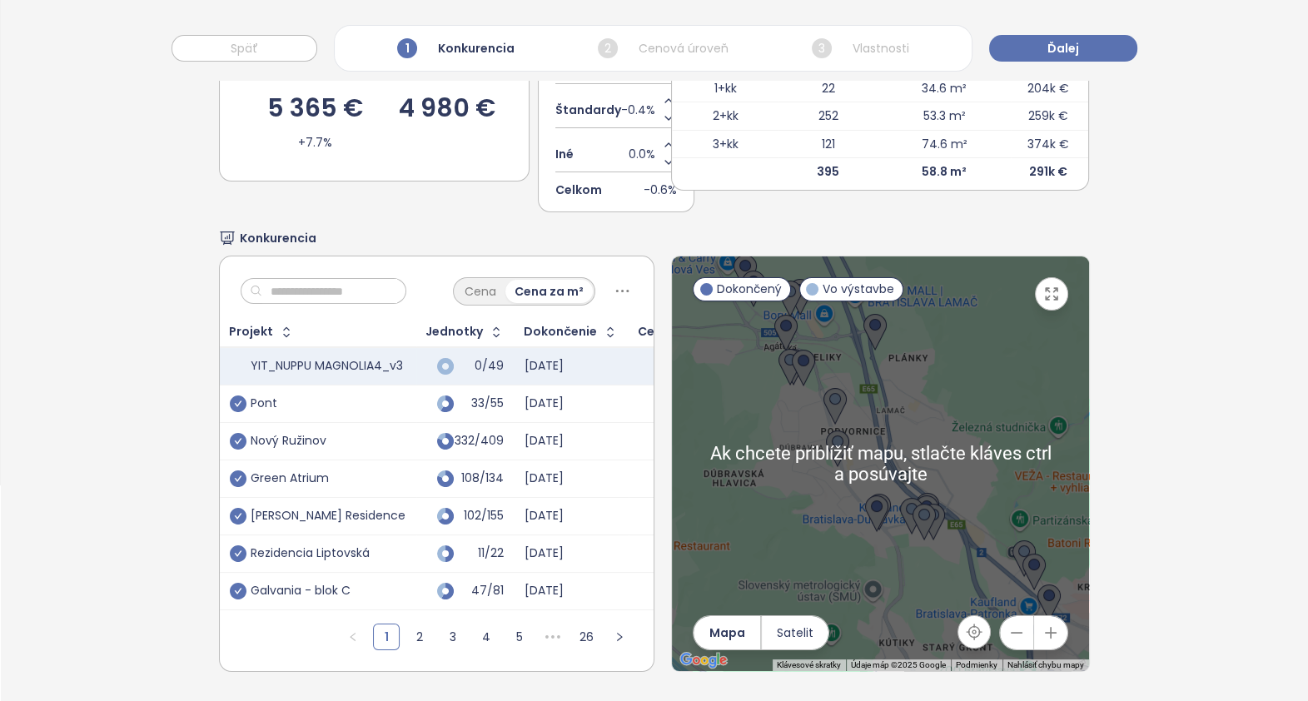
click at [1049, 616] on button "button" at bounding box center [1050, 632] width 33 height 33
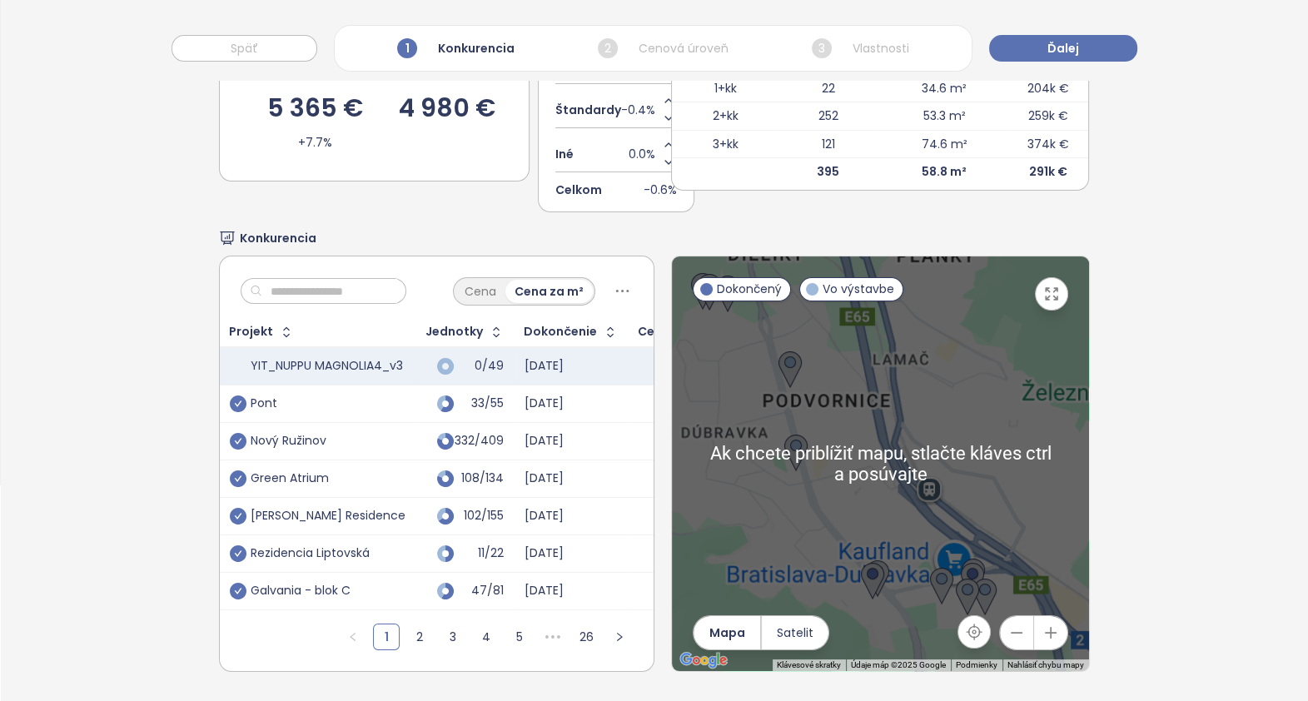
click at [1049, 616] on button "button" at bounding box center [1050, 632] width 33 height 33
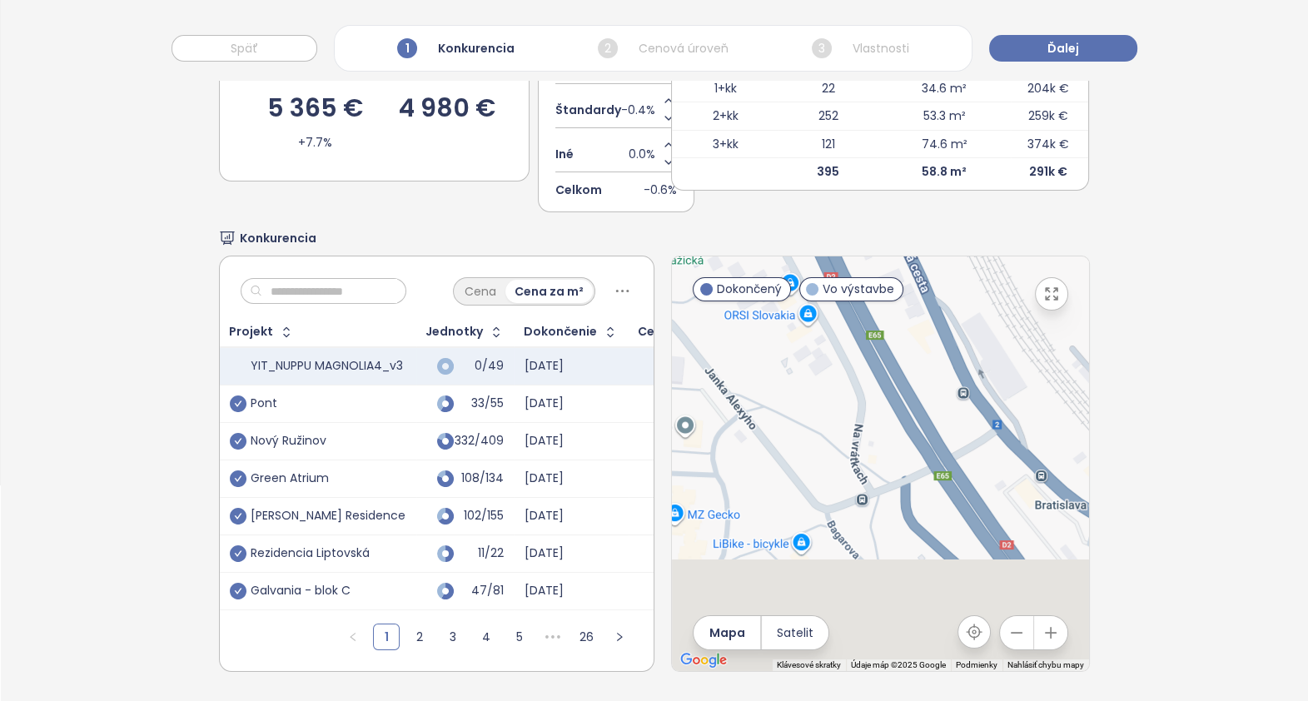
drag, startPoint x: 974, startPoint y: 537, endPoint x: 736, endPoint y: 208, distance: 405.7
click at [749, 229] on div "Konkurencia Cena Cena za m² Projekt Jednotky Dokončenie Cena YIT_NUPPU MAGNOLIA…" at bounding box center [655, 450] width 872 height 443
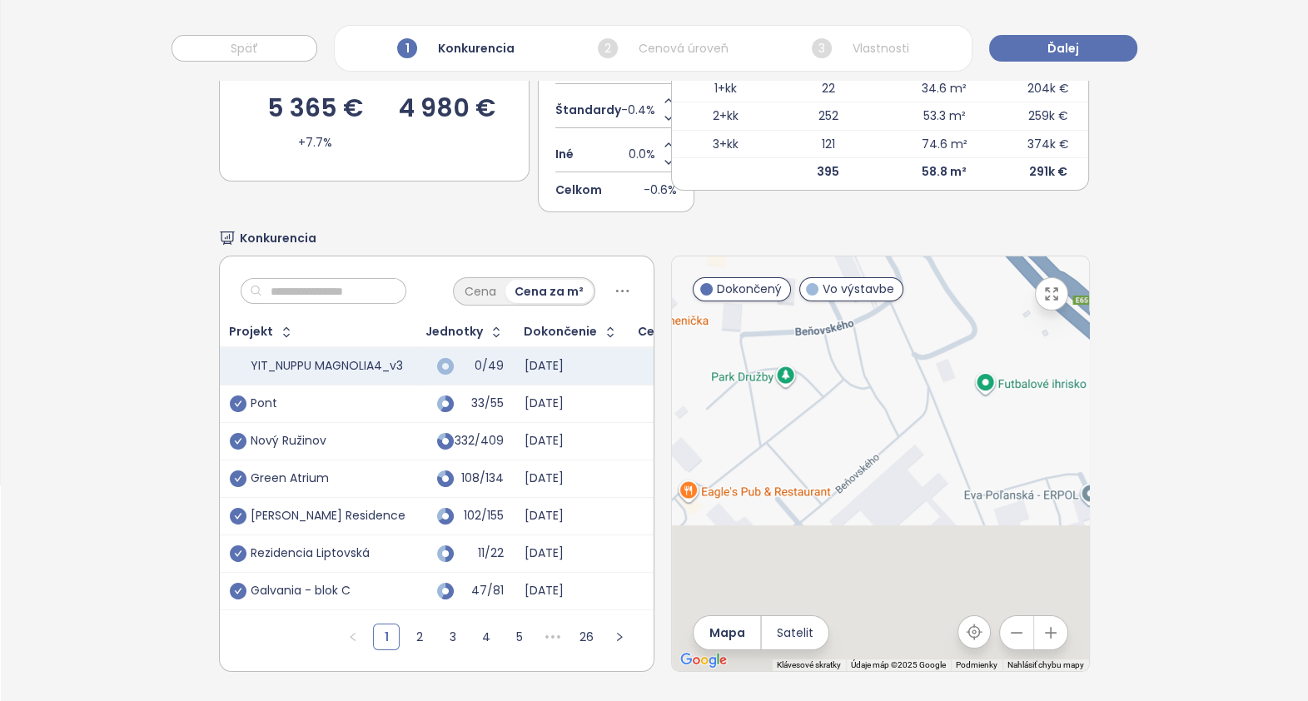
drag, startPoint x: 865, startPoint y: 481, endPoint x: 962, endPoint y: 162, distance: 332.5
click at [962, 166] on div "Výber konkurentov Cenová úroveň YIT_NUPPU MAGNOLIA4_v3 5 365 € +7.7% Konkurenci…" at bounding box center [655, 302] width 872 height 797
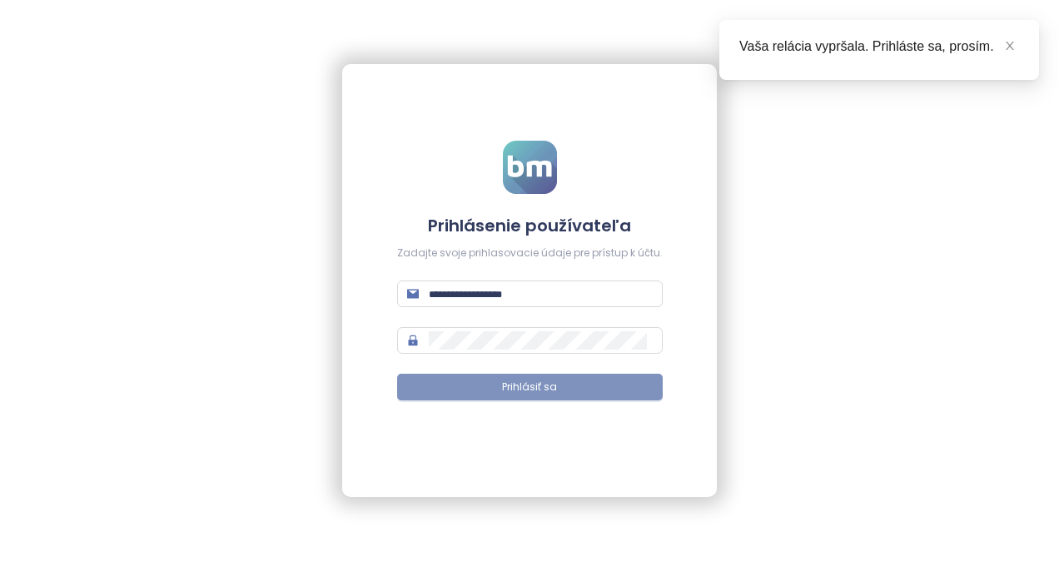
type input "**********"
click at [526, 390] on span "Prihlásiť sa" at bounding box center [529, 388] width 55 height 16
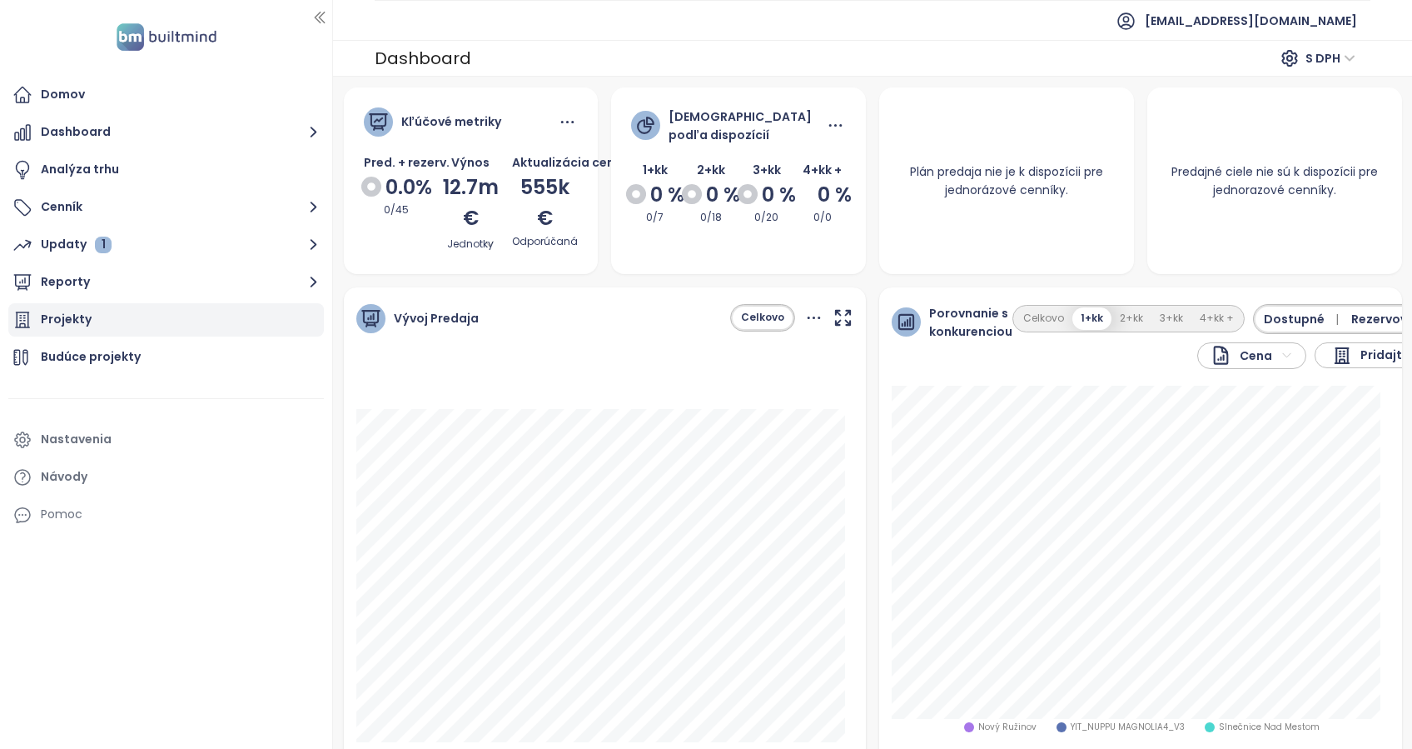
click at [88, 324] on div "Projekty" at bounding box center [66, 319] width 51 height 21
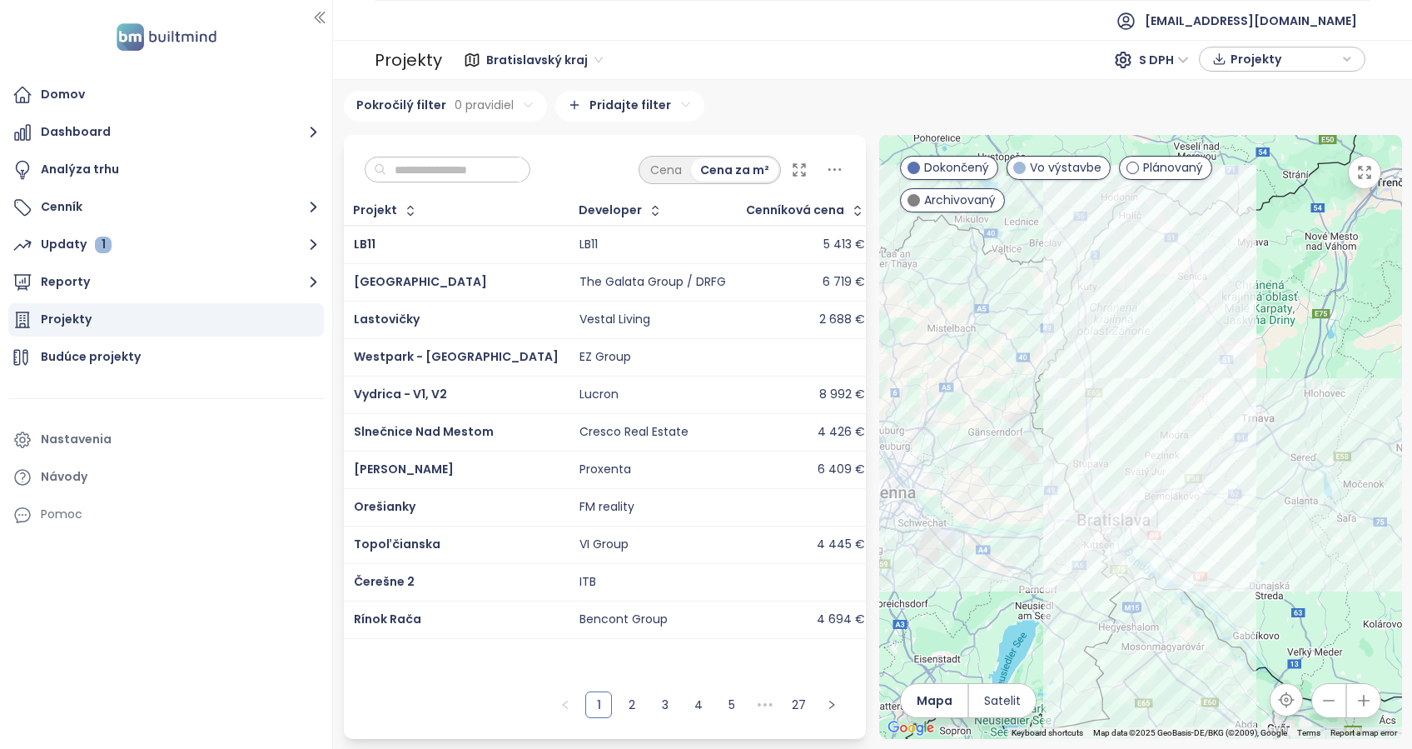
click at [509, 169] on input "text" at bounding box center [453, 169] width 135 height 25
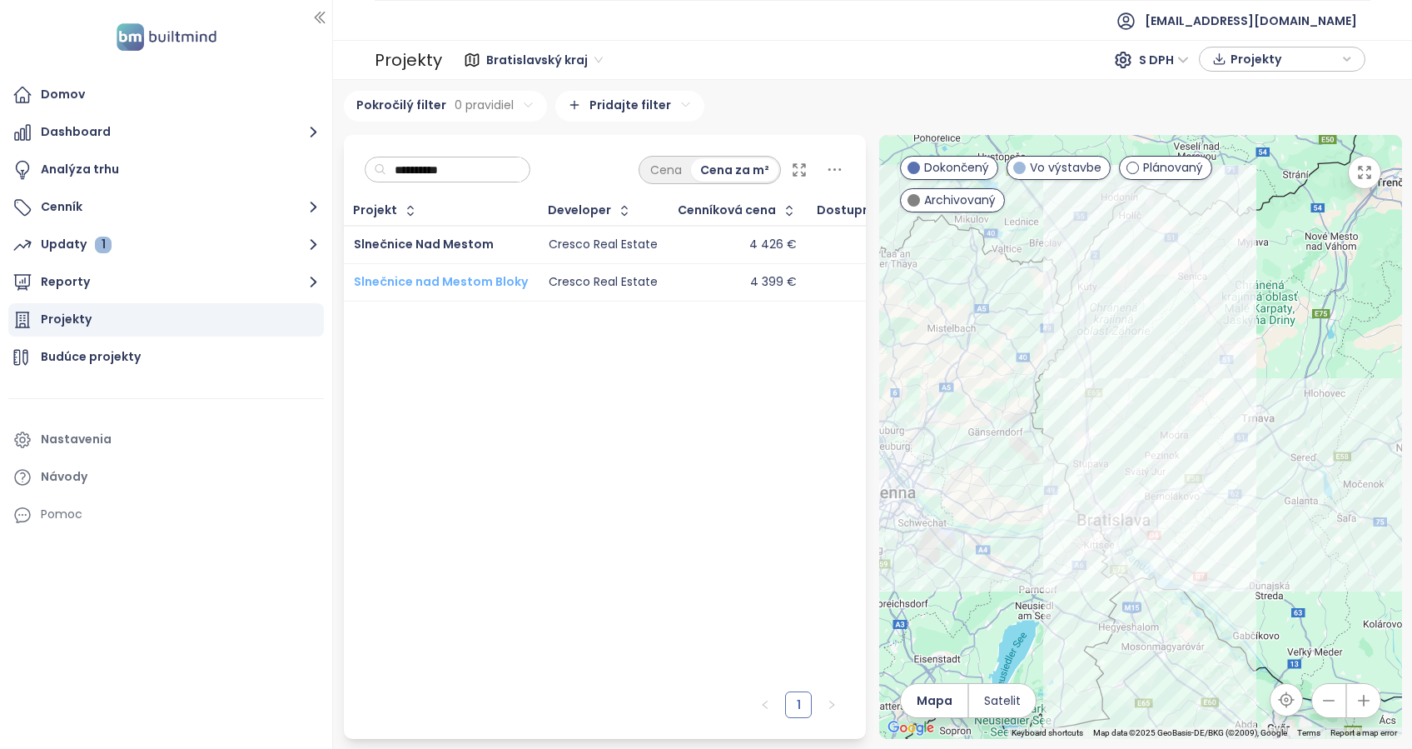
type input "**********"
click at [497, 283] on span "Slnečnice nad Mestom Bloky" at bounding box center [441, 281] width 174 height 17
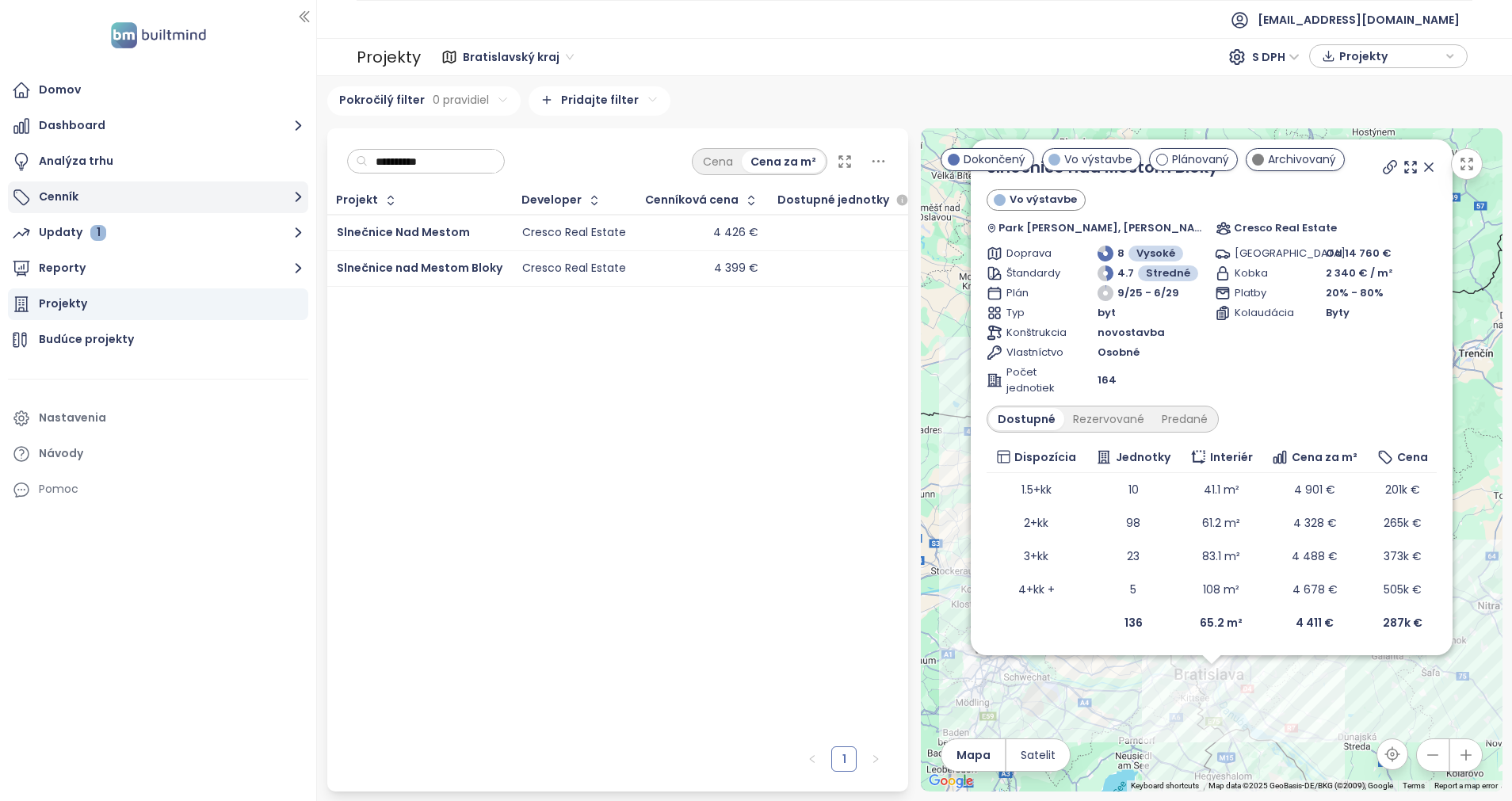
click at [54, 198] on button "Cenník" at bounding box center [158, 197] width 301 height 31
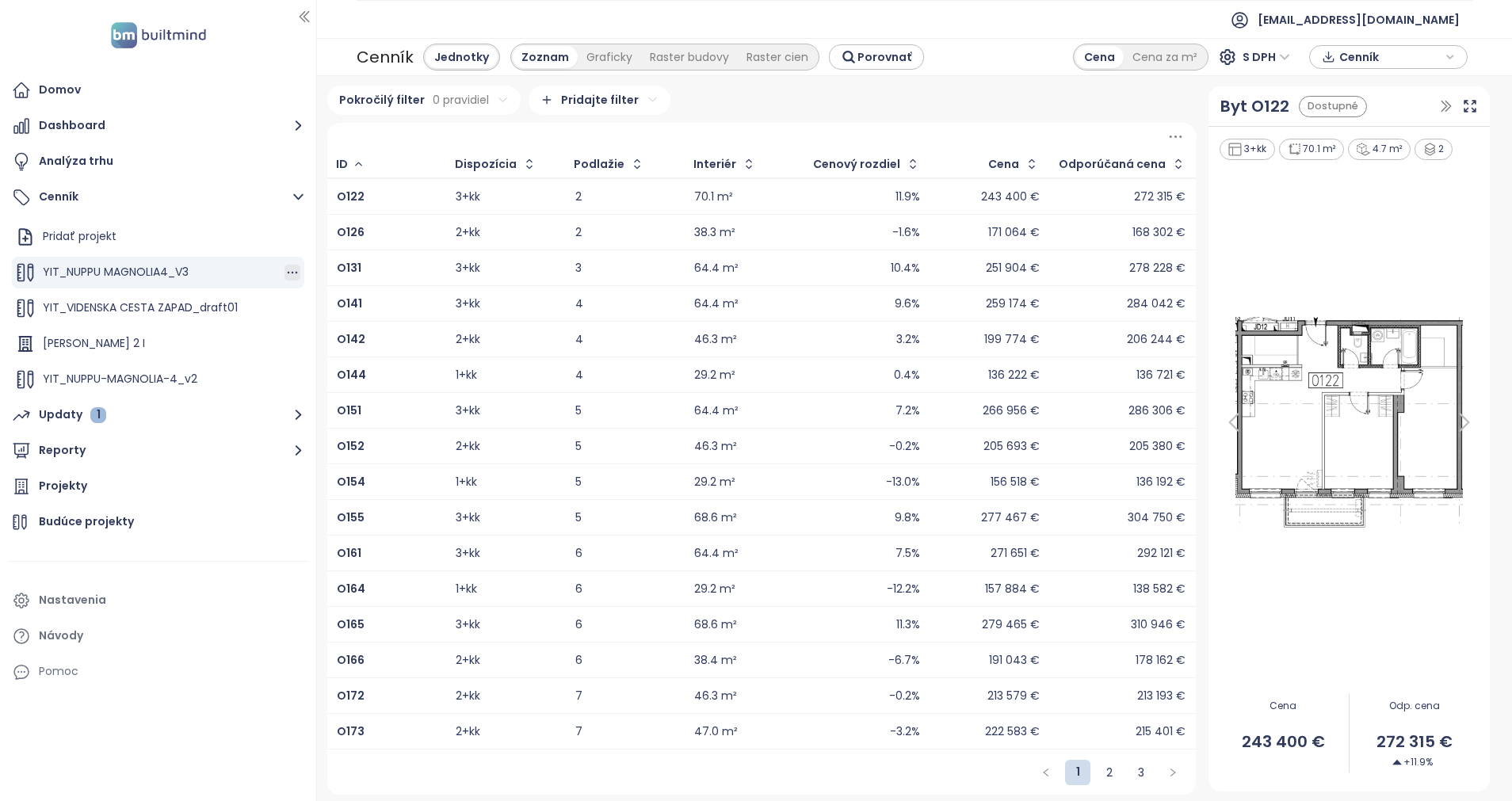
click at [285, 272] on icon "button" at bounding box center [292, 272] width 16 height 16
click at [285, 275] on icon "button" at bounding box center [292, 272] width 16 height 16
click at [344, 297] on button "Upraviť" at bounding box center [340, 298] width 91 height 20
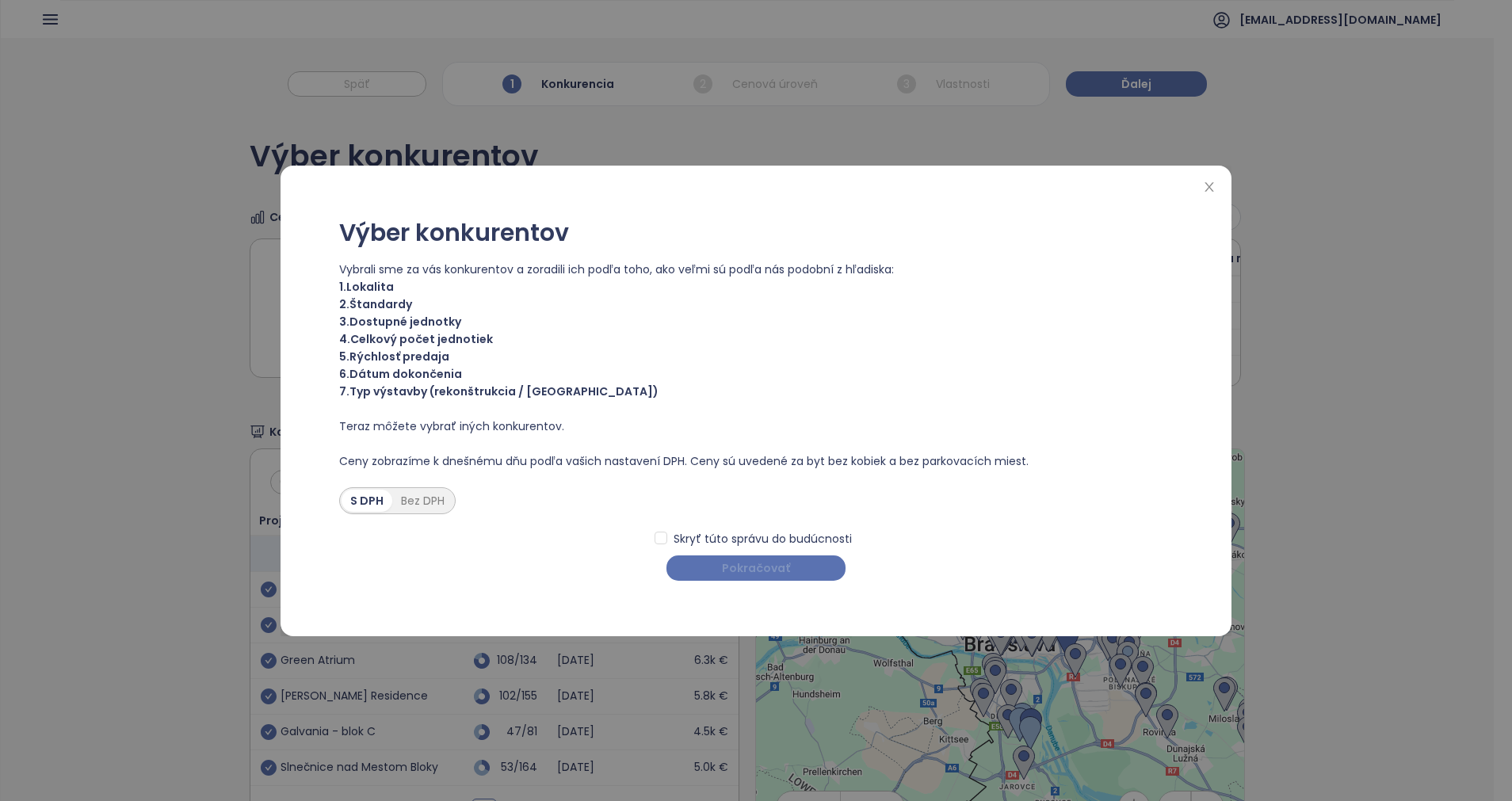
click at [757, 533] on span "Pokračovať" at bounding box center [756, 568] width 69 height 17
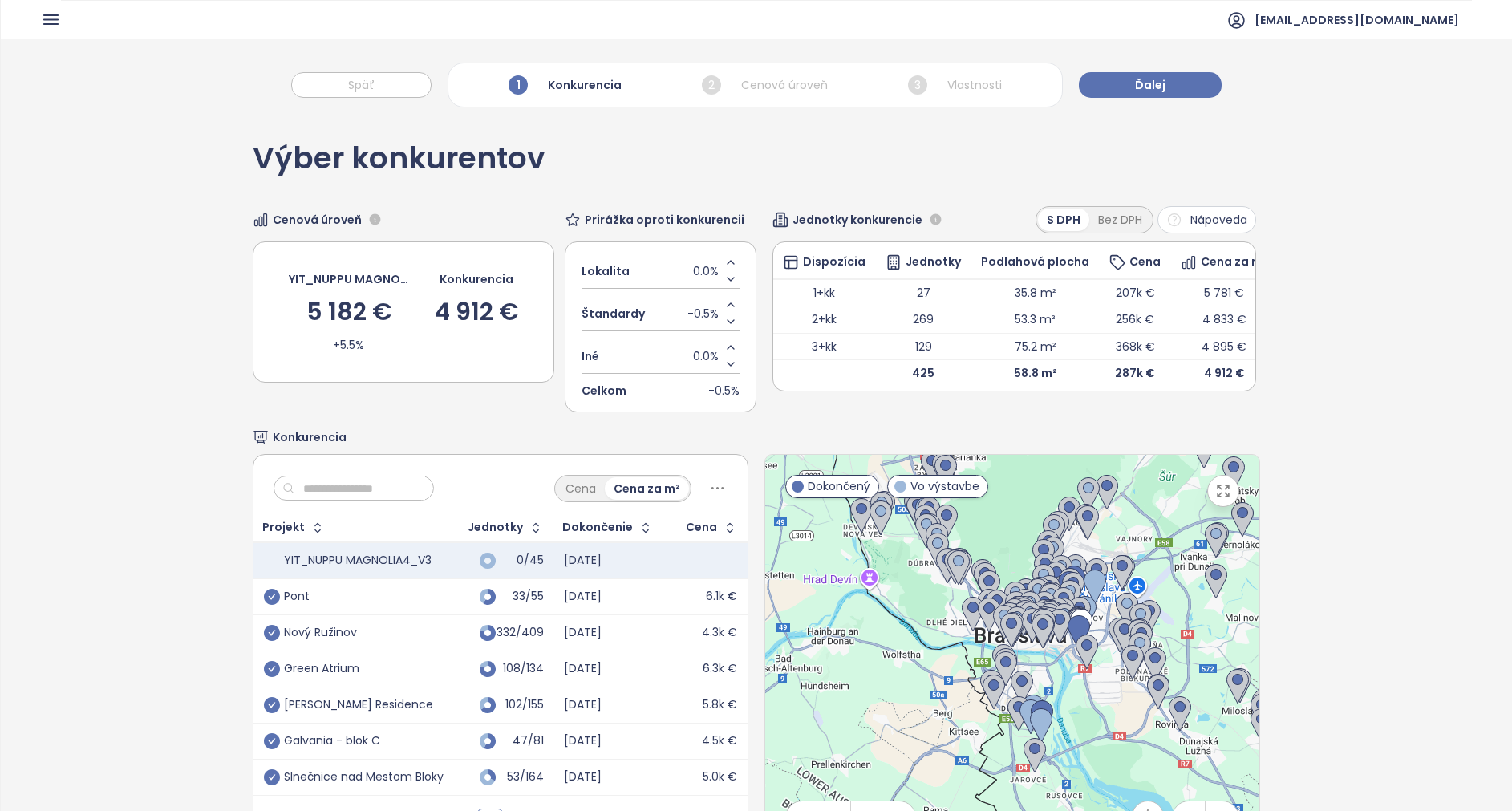
drag, startPoint x: 1164, startPoint y: 630, endPoint x: 1164, endPoint y: 610, distance: 20.0
click at [1020, 539] on div at bounding box center [1012, 654] width 494 height 400
click at [1020, 82] on button "Ďalej" at bounding box center [1150, 85] width 143 height 26
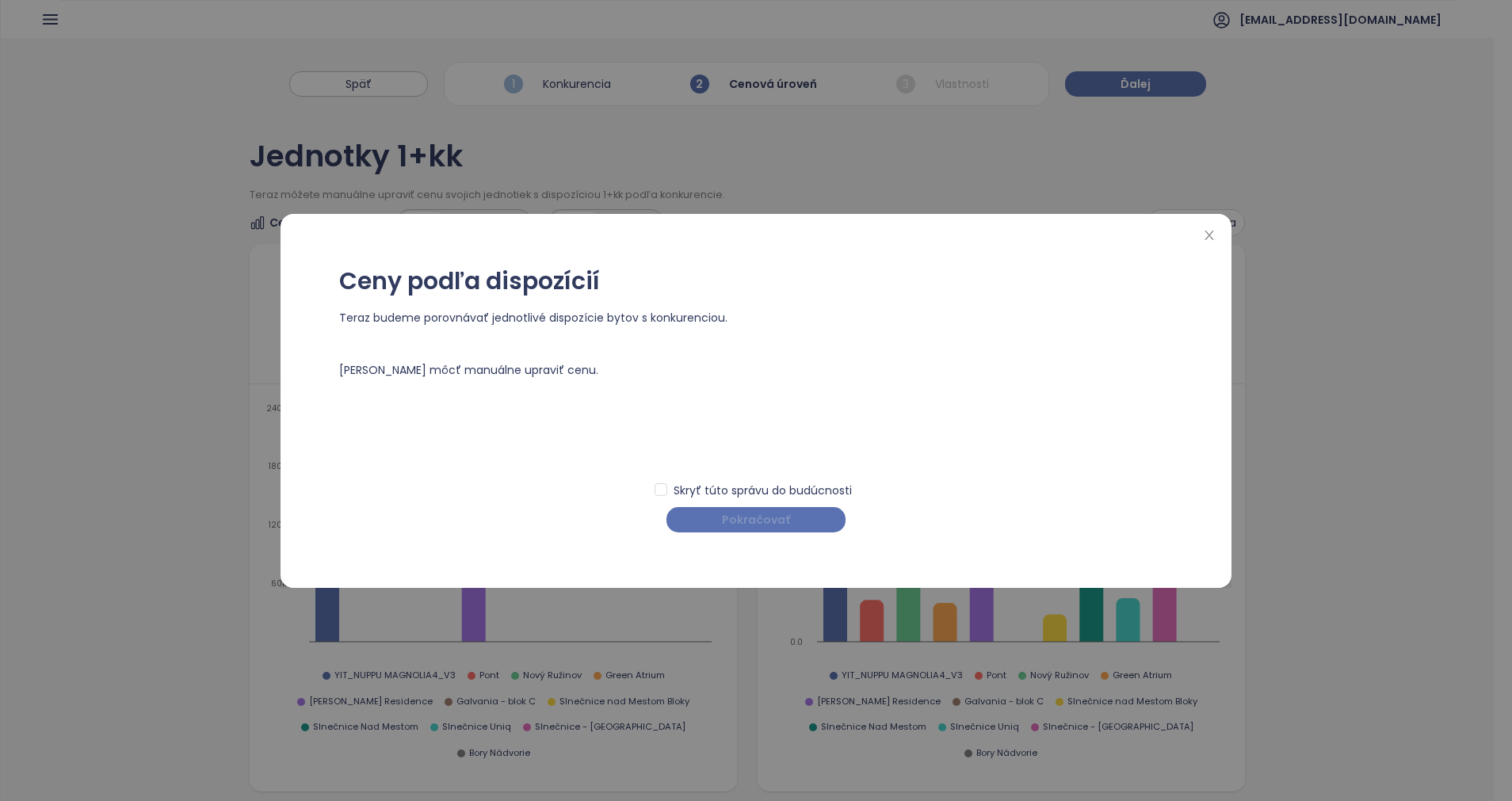
click at [813, 523] on button "Pokračovať" at bounding box center [756, 519] width 179 height 26
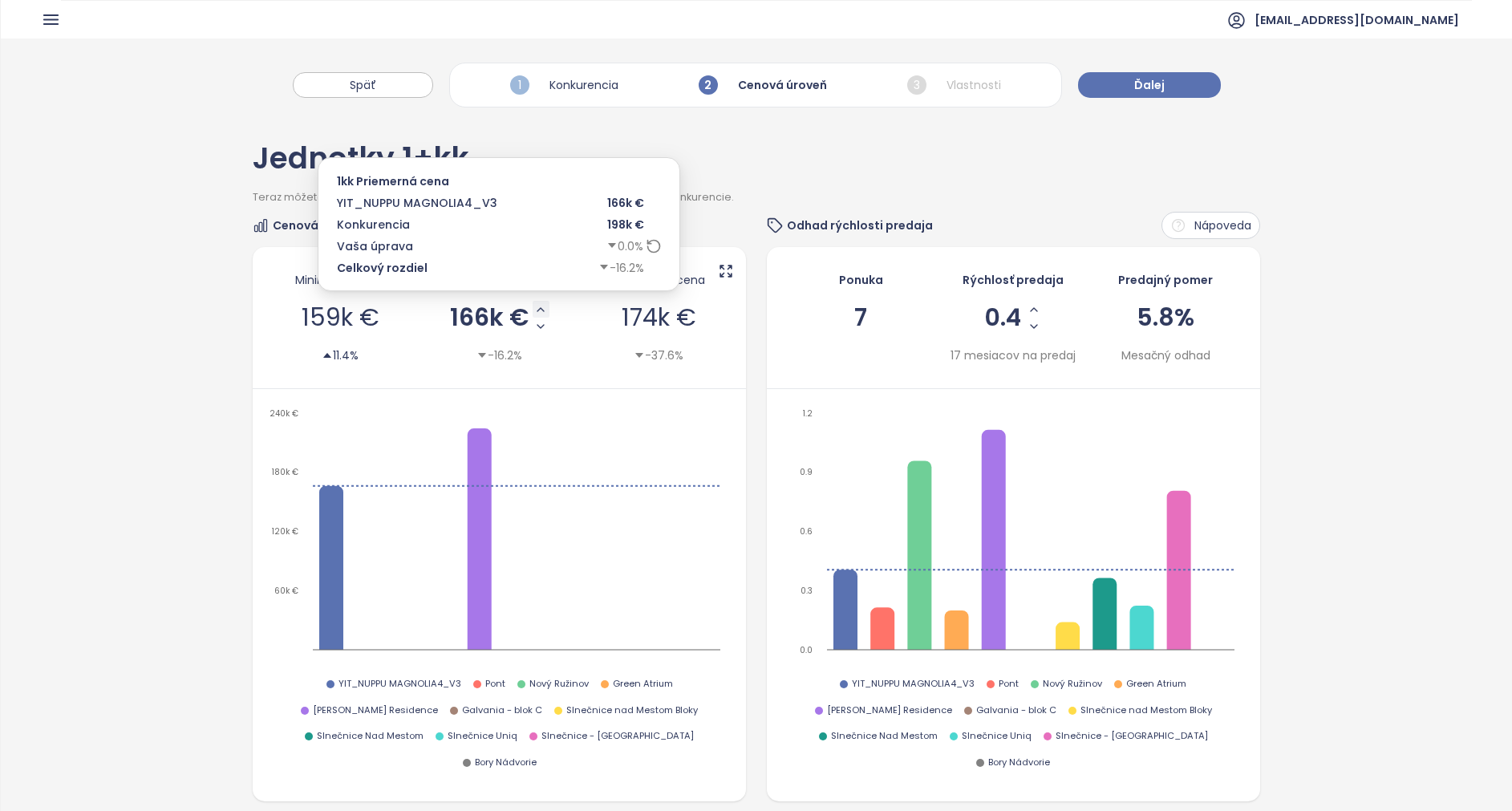
click at [534, 304] on icon "Increase AVG Price" at bounding box center [540, 309] width 13 height 13
click at [535, 310] on icon "Increase AVG Price" at bounding box center [539, 309] width 13 height 13
click at [534, 310] on icon "Increase AVG Price" at bounding box center [540, 309] width 13 height 13
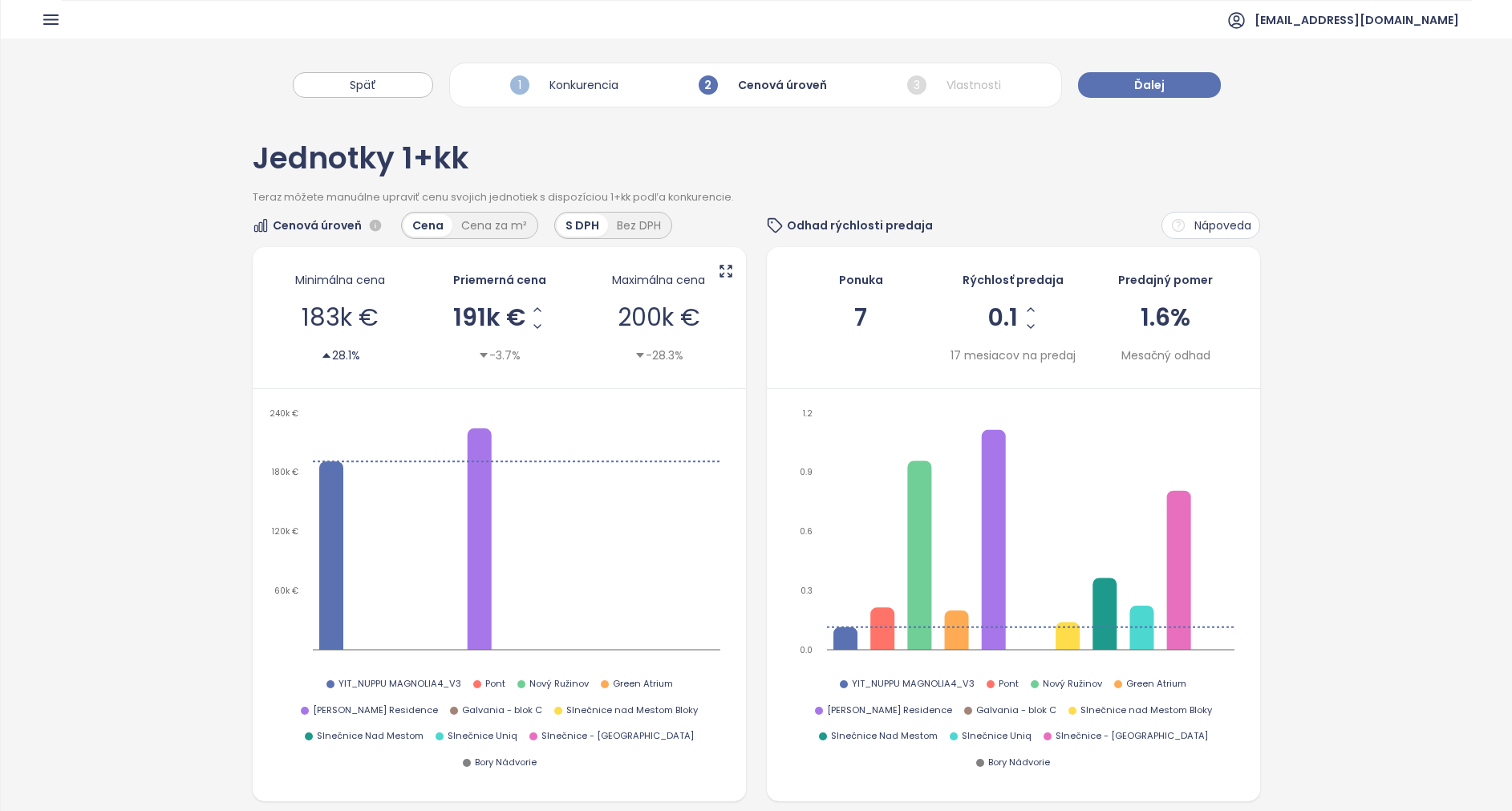
click at [488, 319] on span "191k €" at bounding box center [489, 317] width 72 height 24
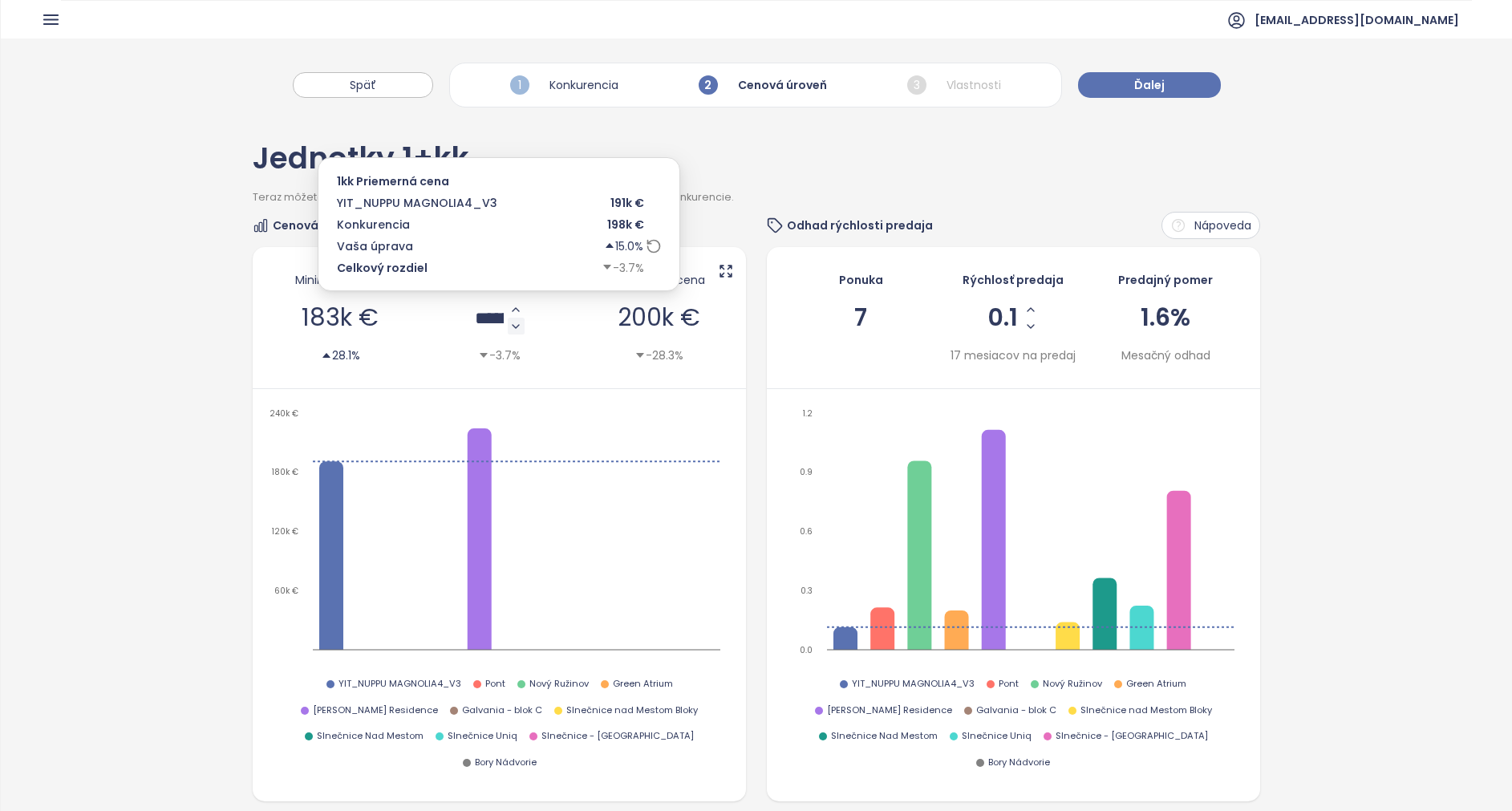
drag, startPoint x: 480, startPoint y: 319, endPoint x: 525, endPoint y: 319, distance: 45.0
click at [525, 319] on div "******" at bounding box center [500, 317] width 50 height 34
type input "******"
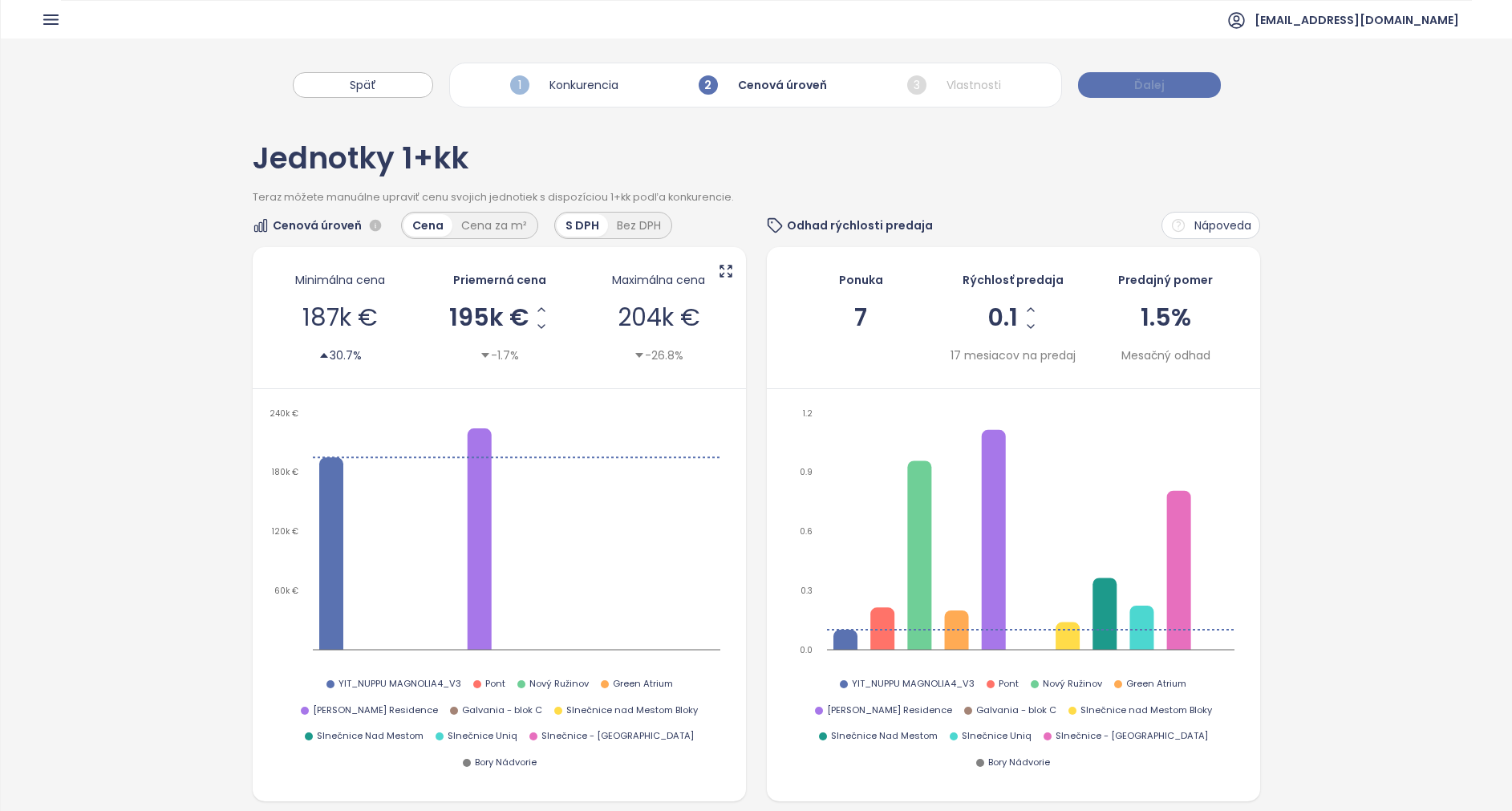
click at [1020, 84] on span "Ďalej" at bounding box center [1150, 85] width 31 height 17
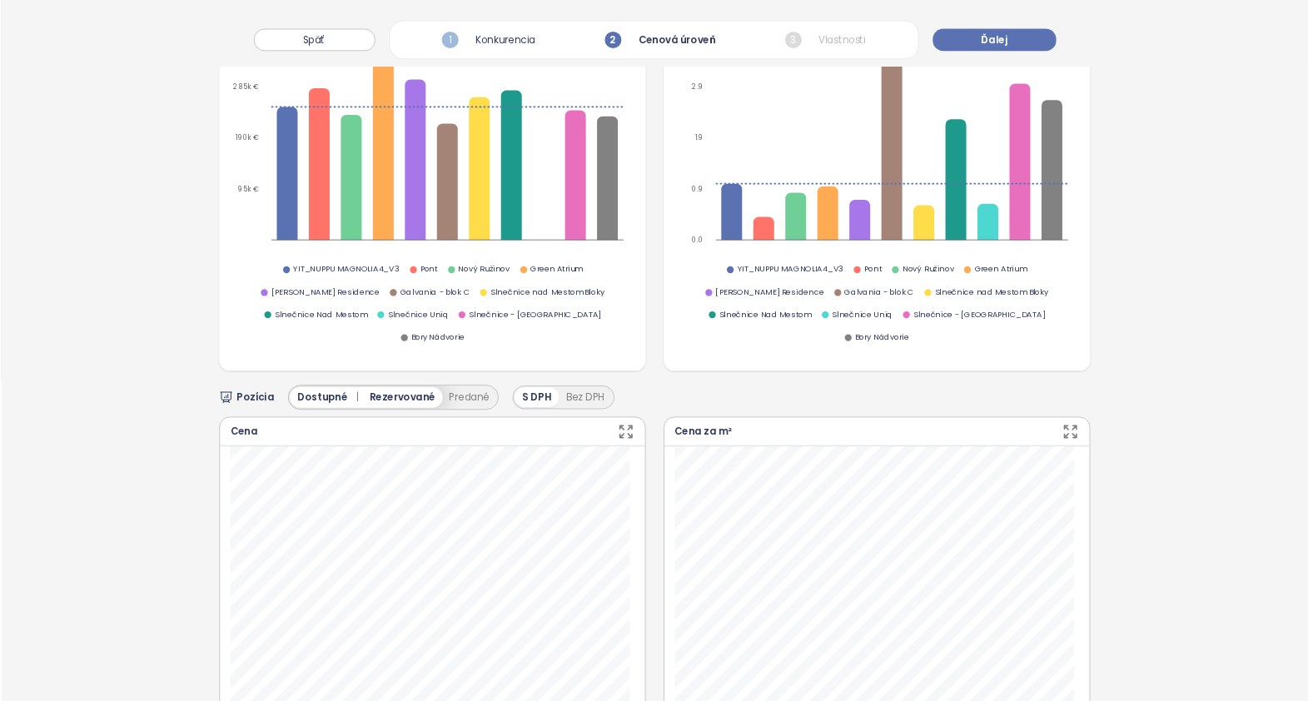
scroll to position [625, 0]
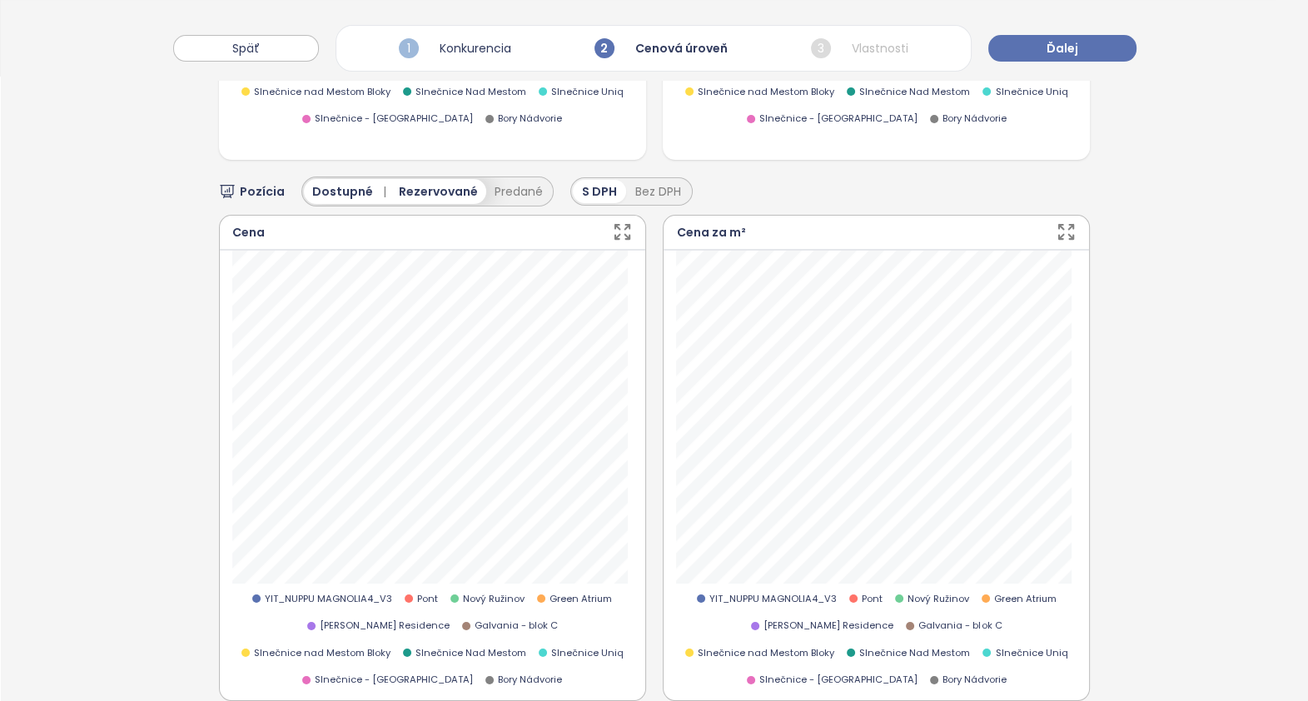
click at [617, 227] on icon "button" at bounding box center [622, 232] width 21 height 21
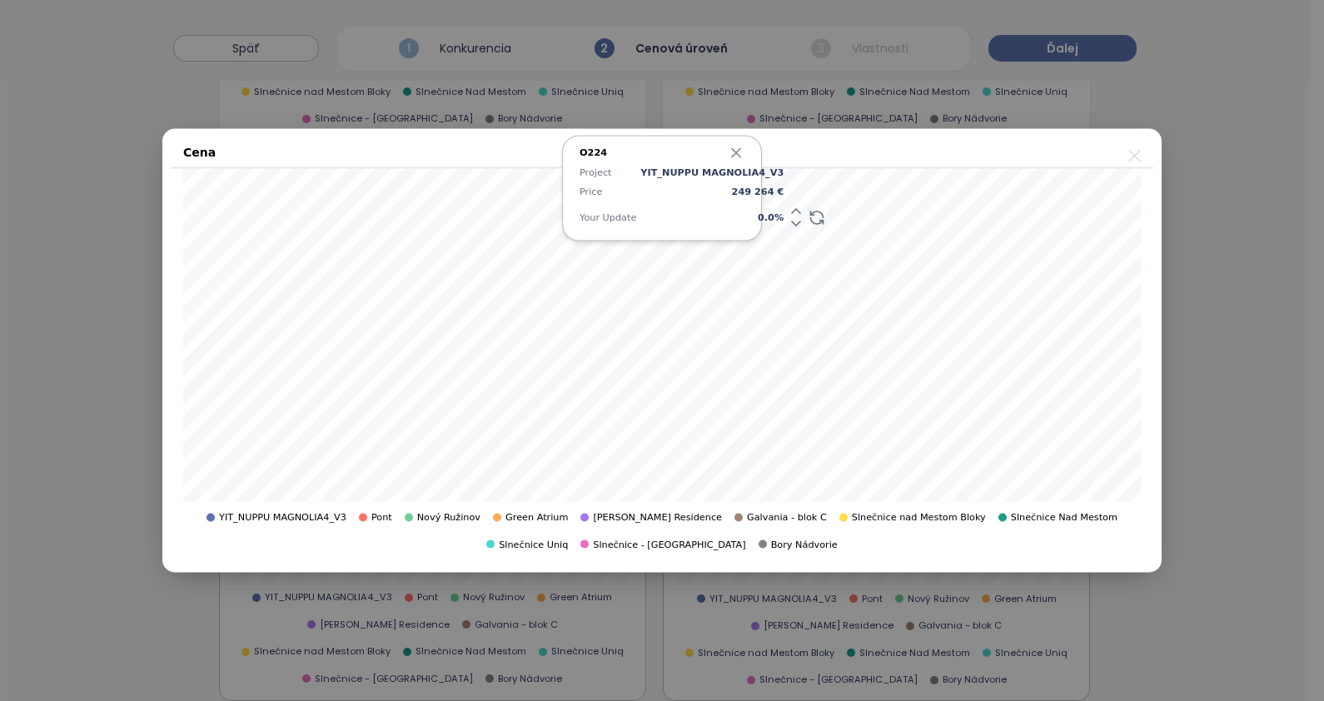
click at [736, 155] on icon "button" at bounding box center [736, 153] width 17 height 17
click at [1059, 155] on icon "close" at bounding box center [1134, 156] width 12 height 12
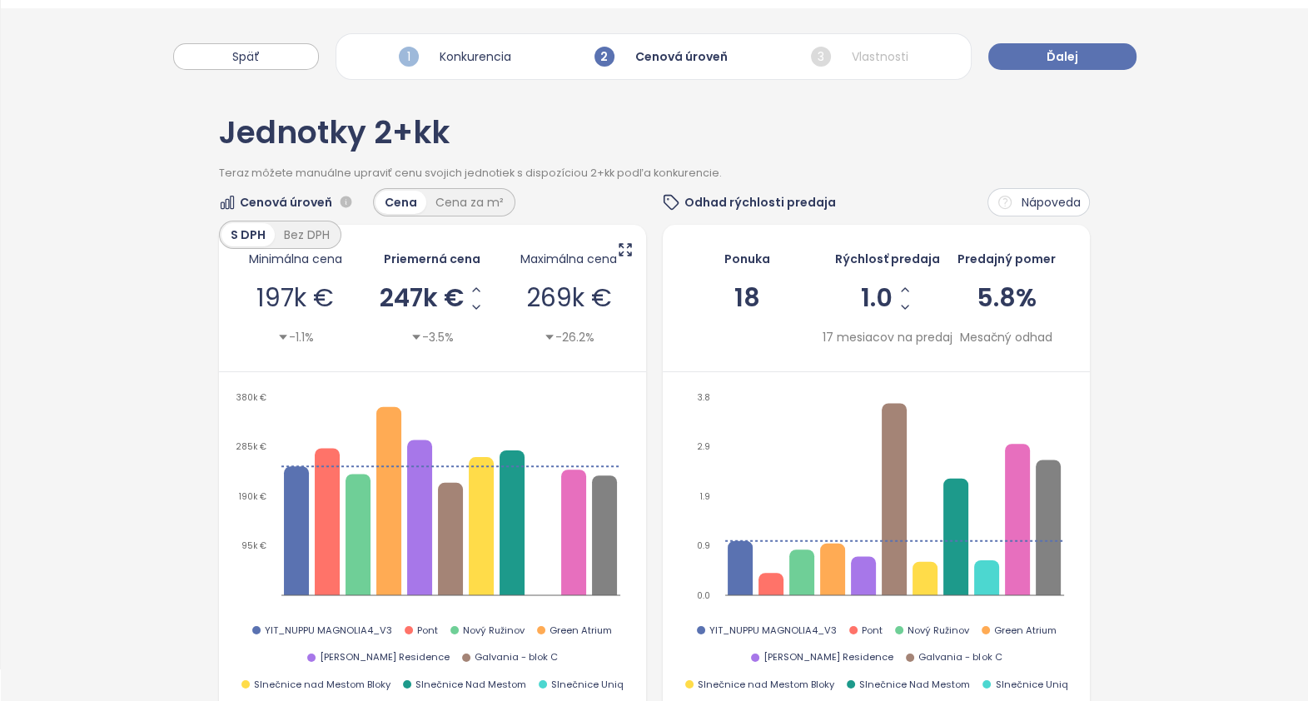
scroll to position [0, 0]
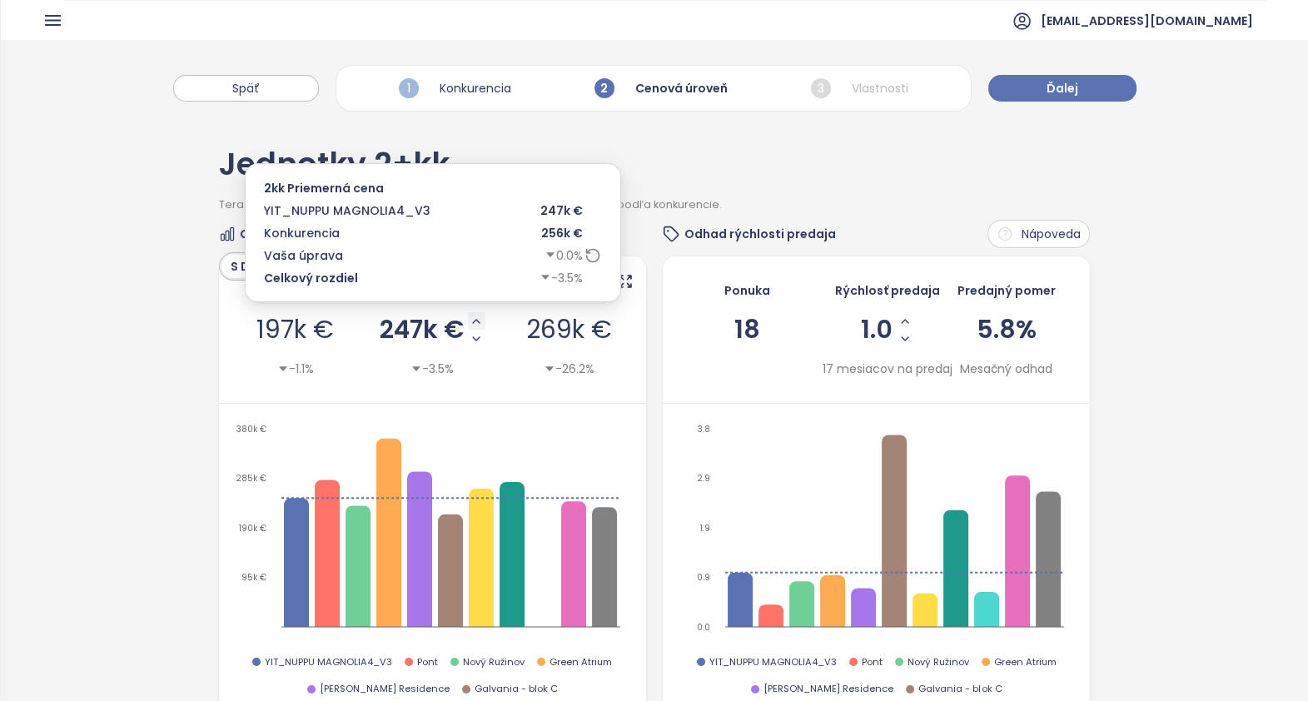
click at [474, 319] on icon "Increase AVG Price" at bounding box center [476, 321] width 13 height 13
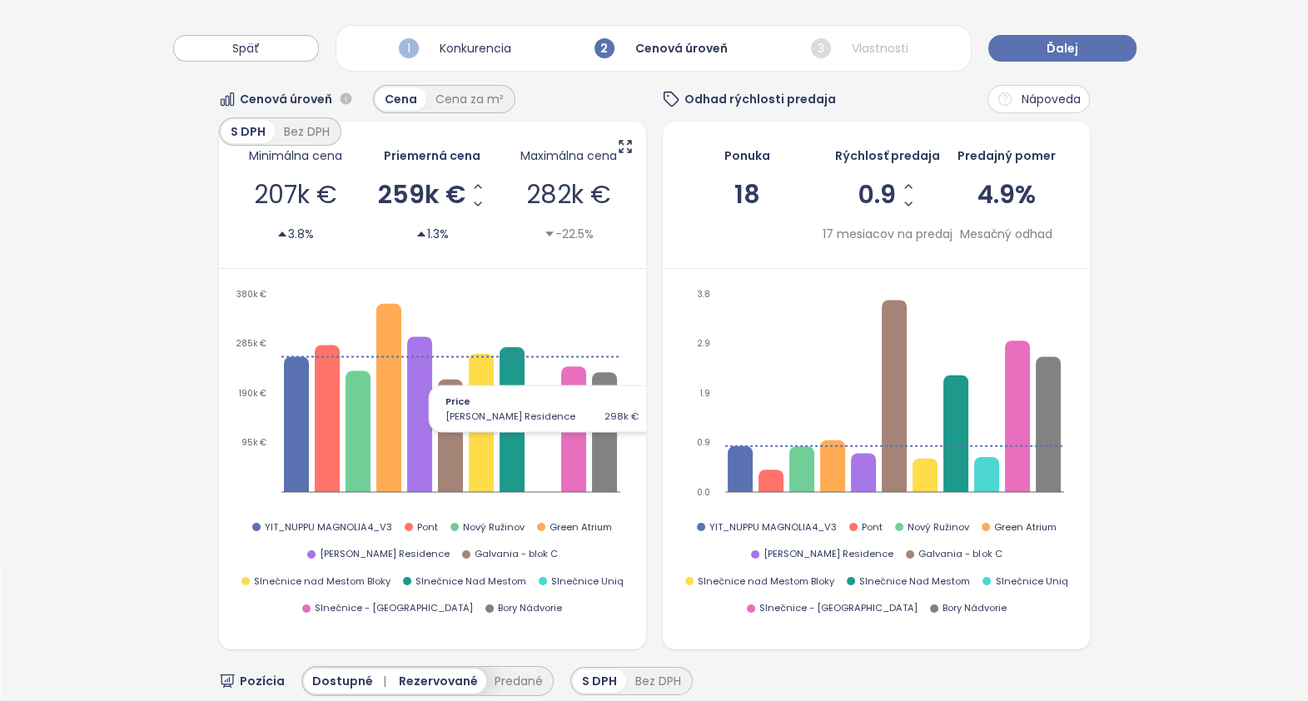
scroll to position [103, 0]
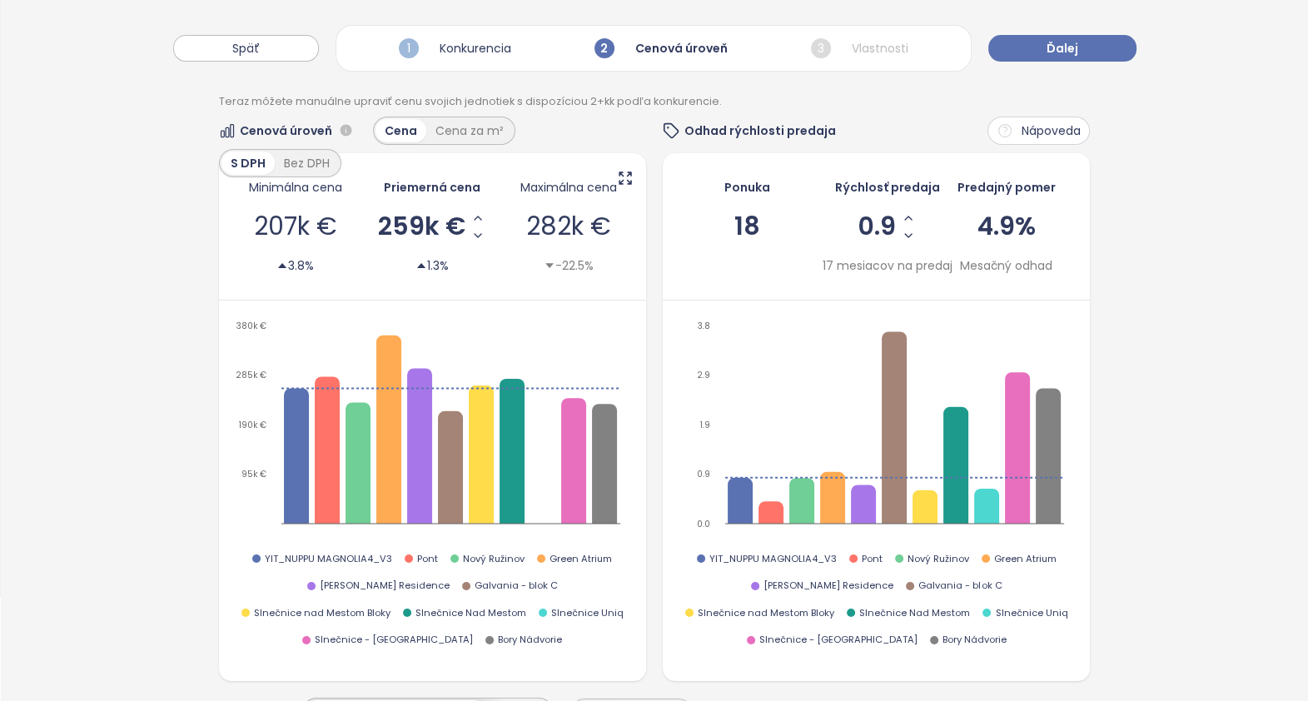
click at [61, 32] on div "Späť 1 Konkurencia 2 Cenová úroveň 3 Vlastnosti Ďalej" at bounding box center [655, 40] width 1308 height 80
click at [233, 49] on button "Späť" at bounding box center [246, 48] width 146 height 27
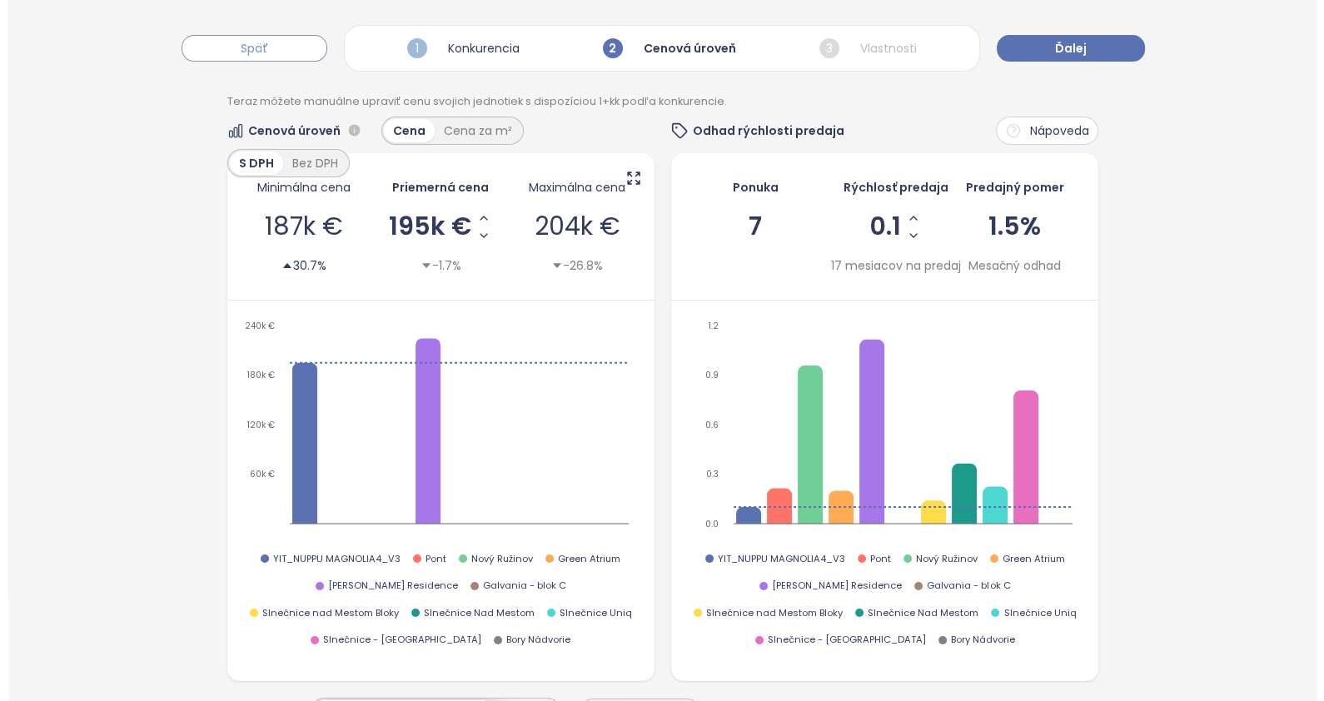
scroll to position [0, 0]
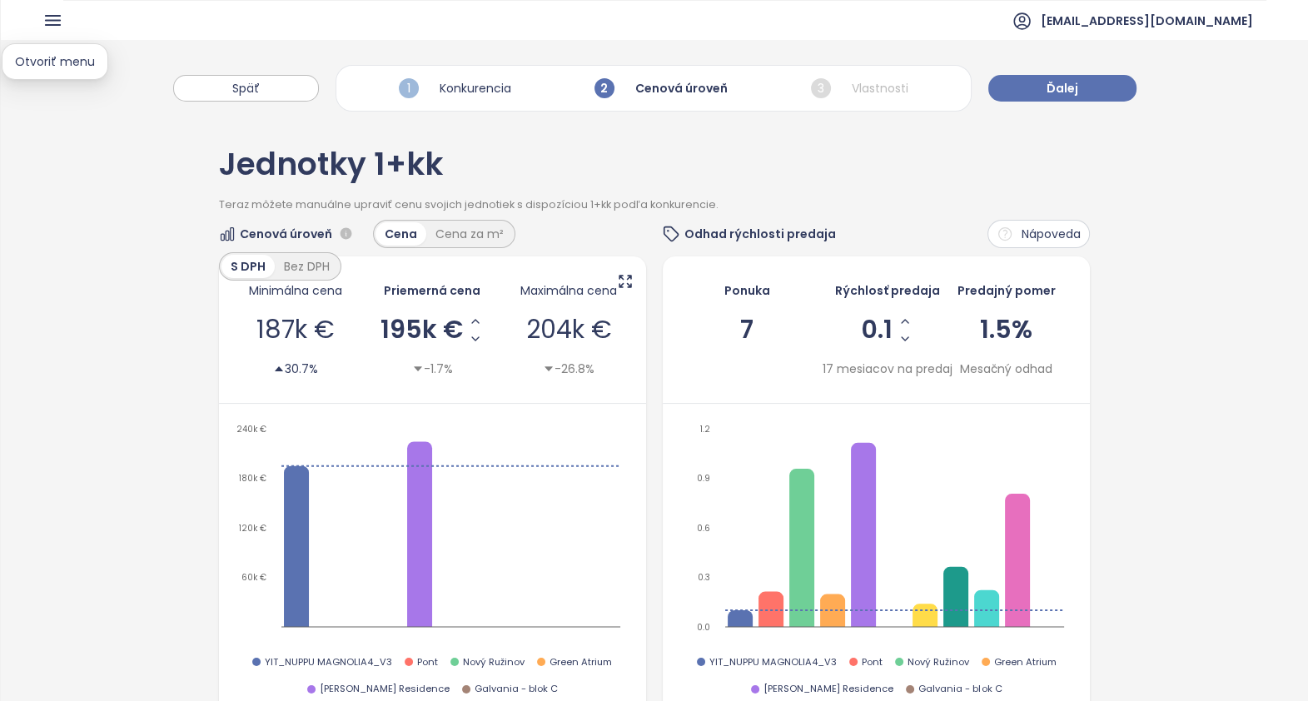
click at [53, 18] on icon "button" at bounding box center [52, 20] width 21 height 21
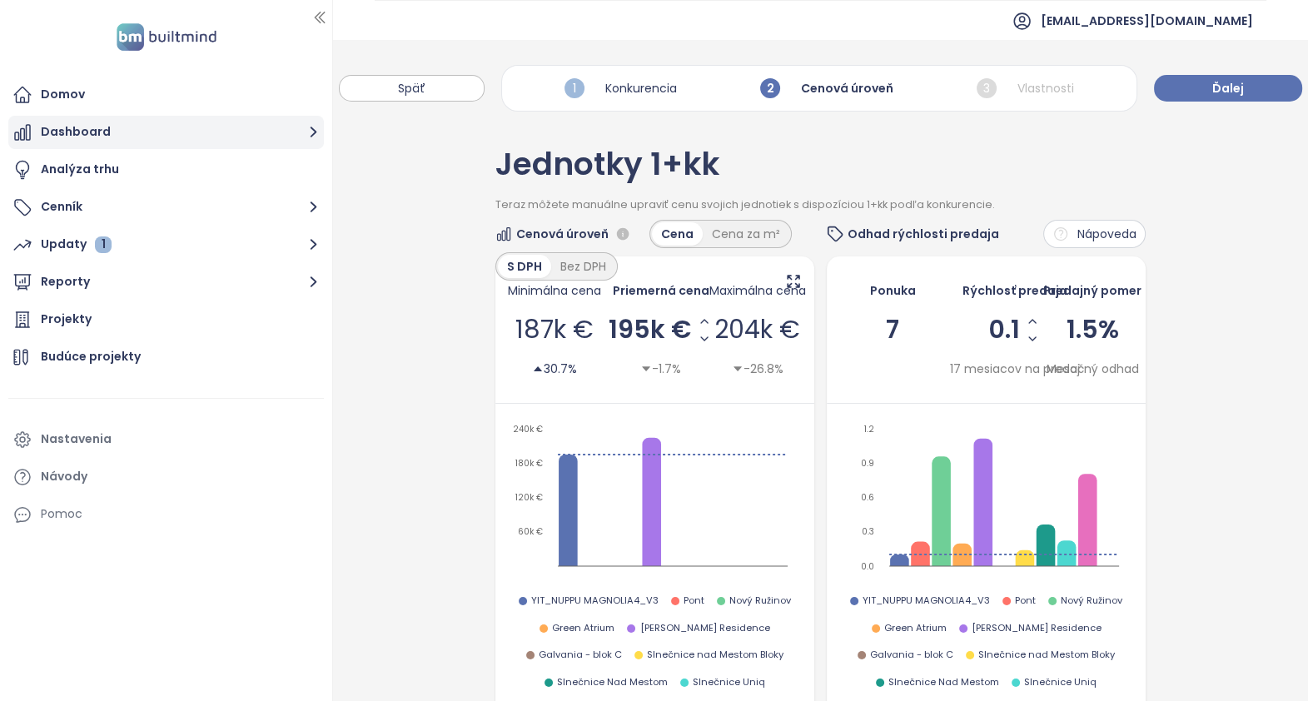
click at [82, 129] on button "Dashboard" at bounding box center [166, 132] width 316 height 33
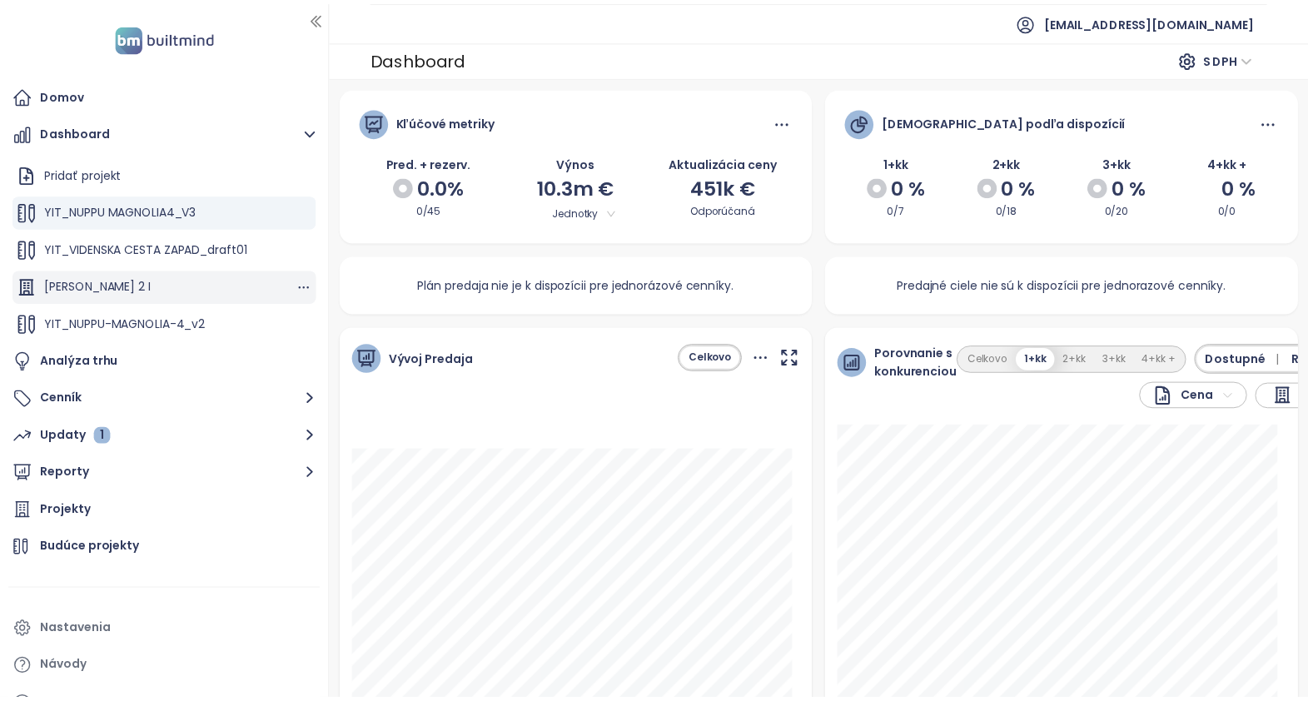
scroll to position [103, 0]
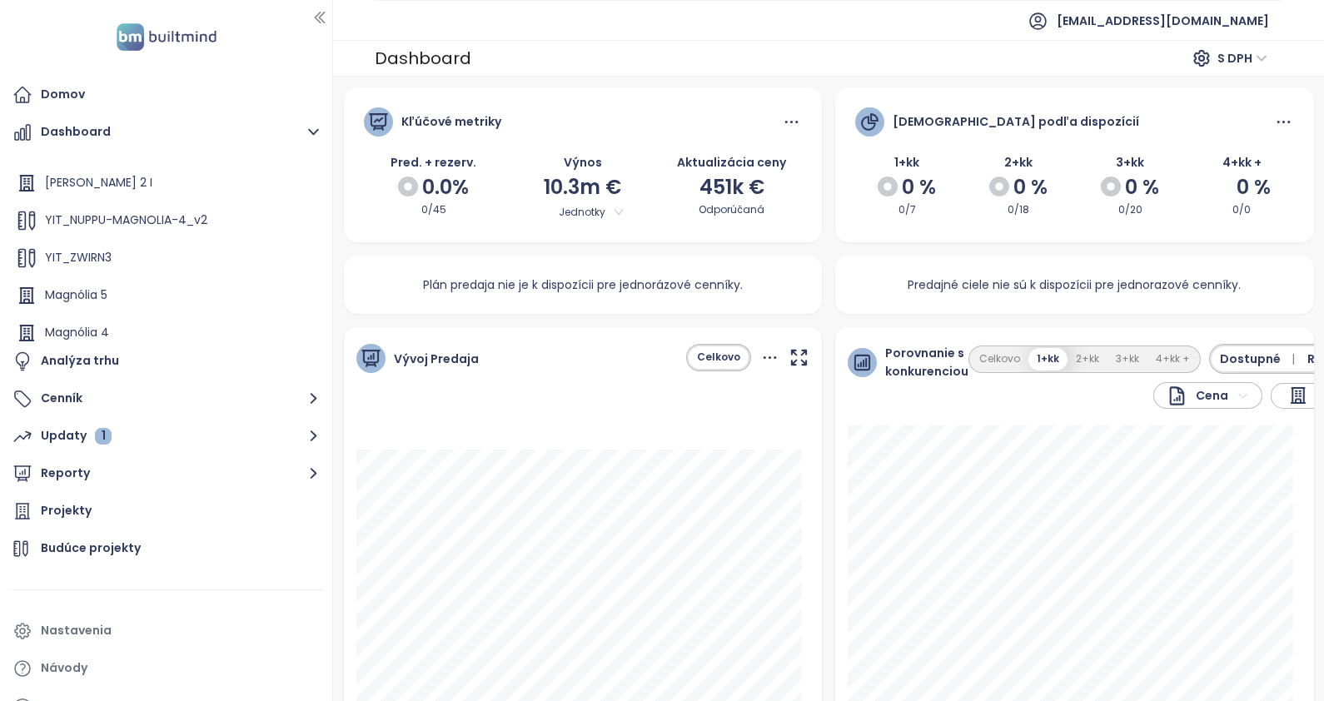
click at [8, 116] on button "Dashboard" at bounding box center [166, 132] width 316 height 33
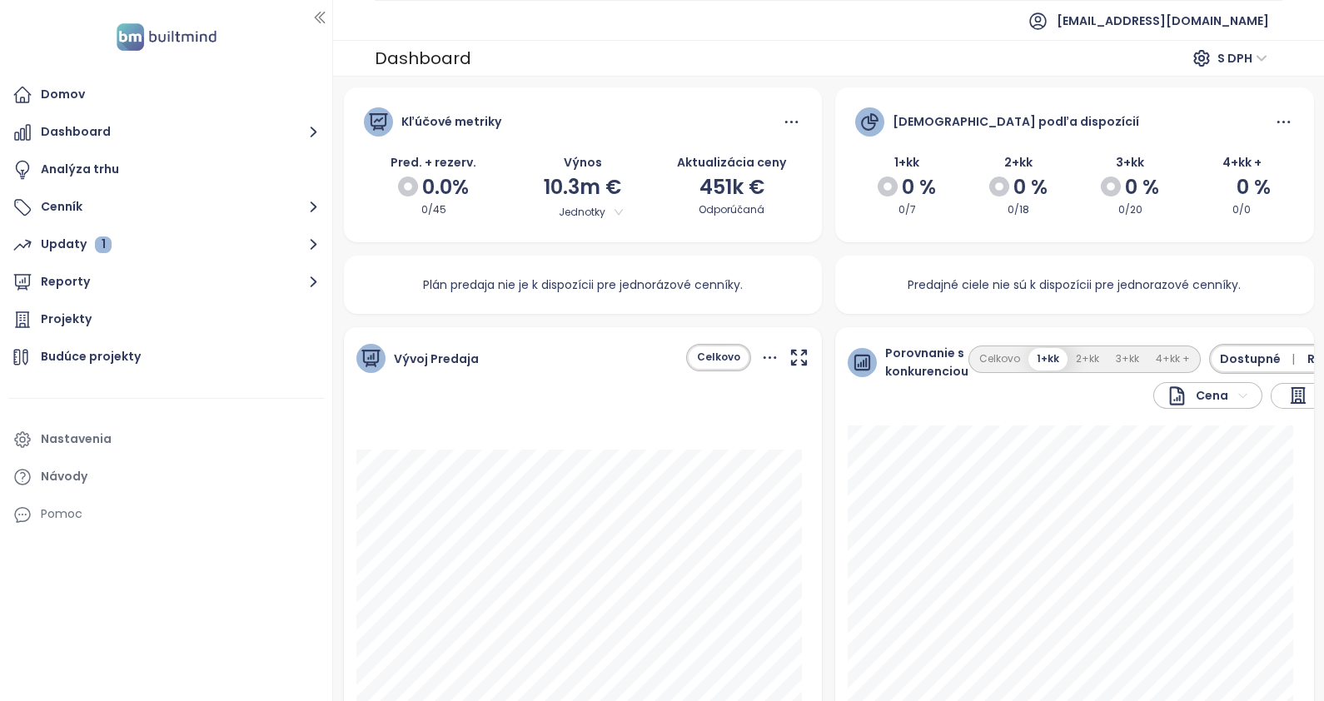
click at [8, 116] on button "Dashboard" at bounding box center [166, 132] width 316 height 33
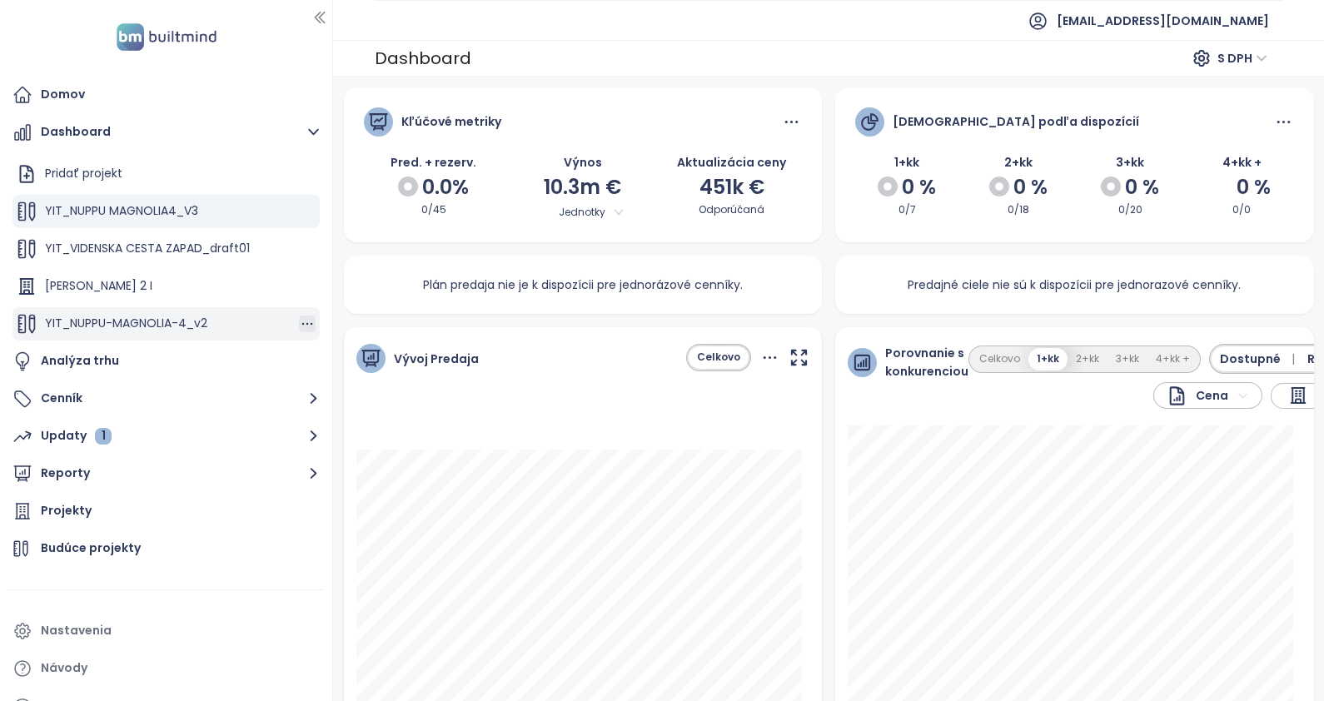
click at [299, 320] on icon "button" at bounding box center [307, 324] width 17 height 17
click at [375, 318] on button "Odstrániť" at bounding box center [360, 317] width 96 height 21
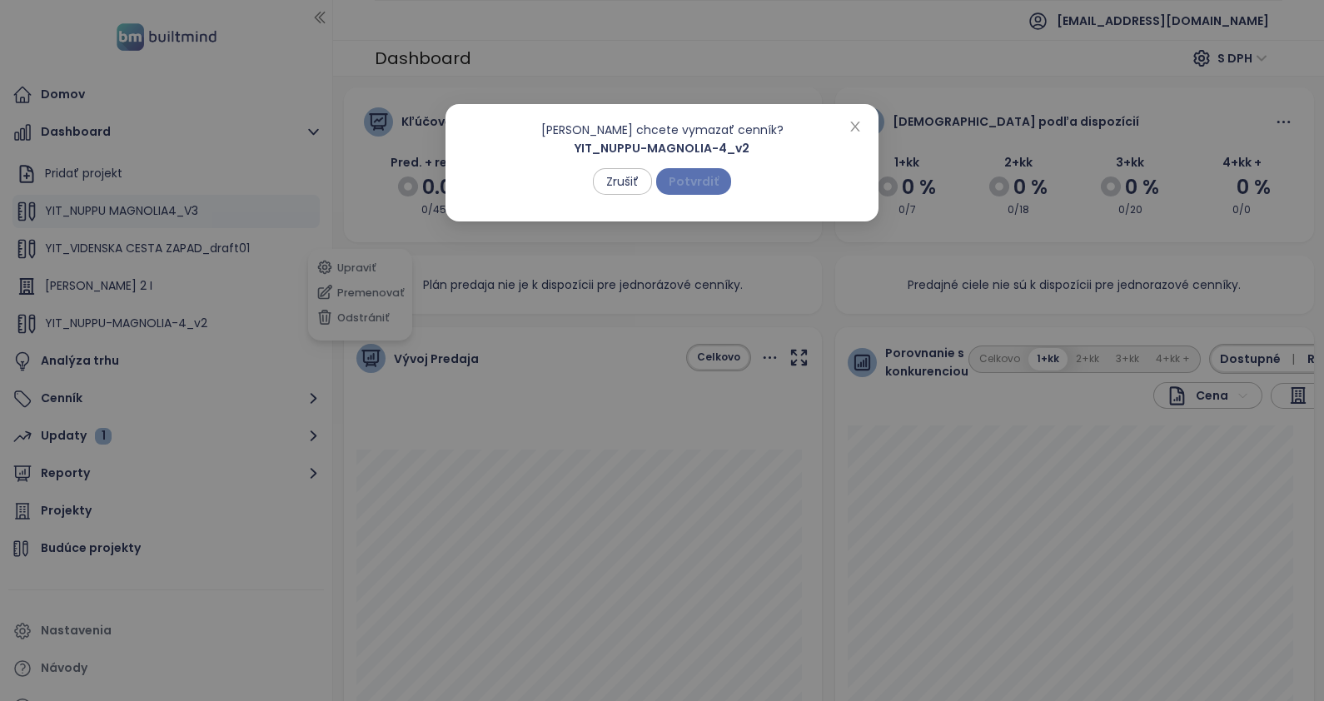
click at [707, 183] on span "Potvrdiť" at bounding box center [694, 181] width 50 height 18
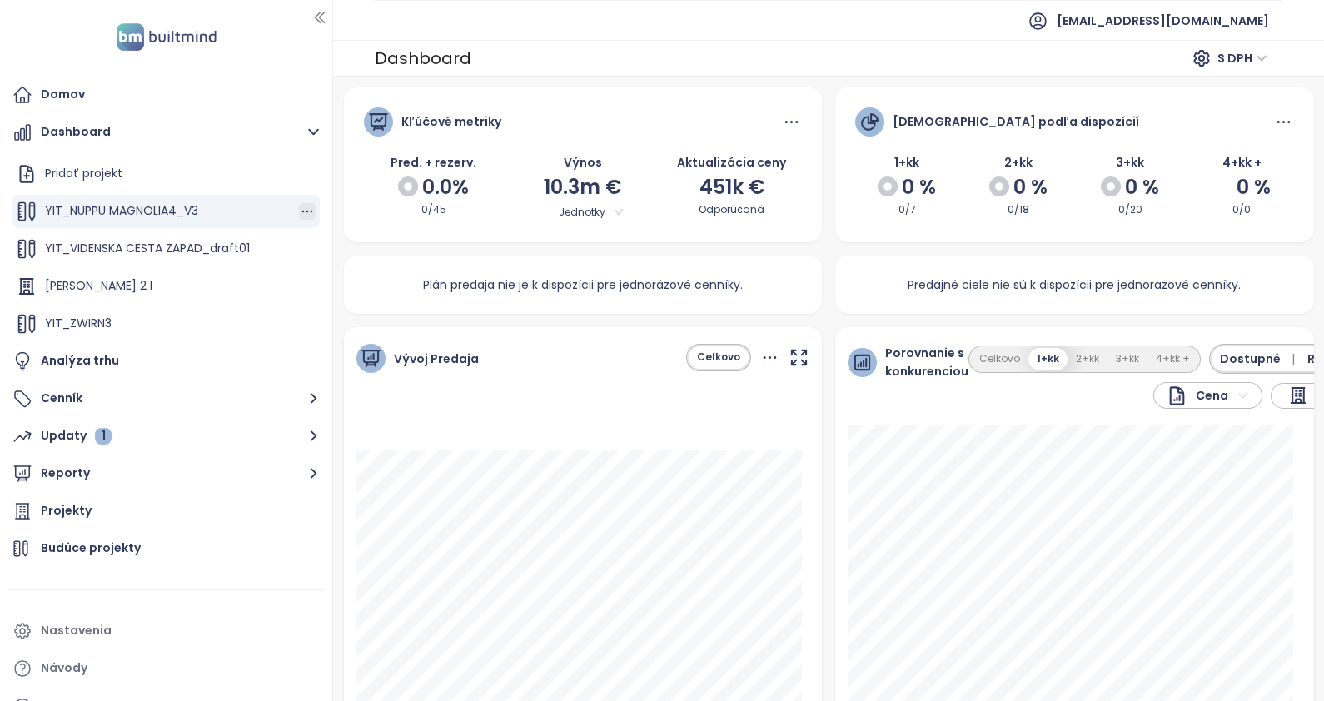
click at [299, 207] on icon "button" at bounding box center [307, 211] width 17 height 17
click at [346, 235] on button "Upraviť" at bounding box center [360, 238] width 96 height 21
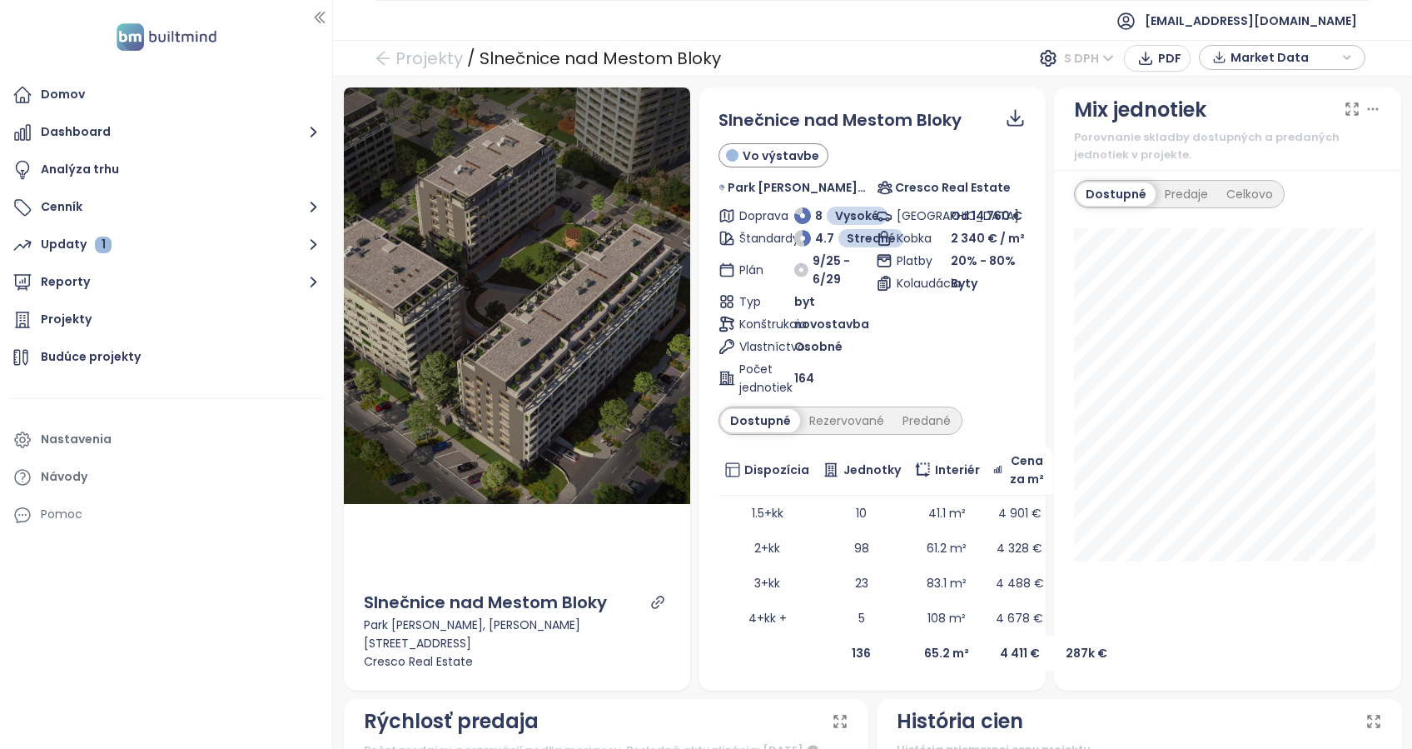
click at [1109, 57] on span "S DPH" at bounding box center [1089, 58] width 50 height 25
click at [1111, 113] on div "Bez DPH" at bounding box center [1098, 118] width 46 height 18
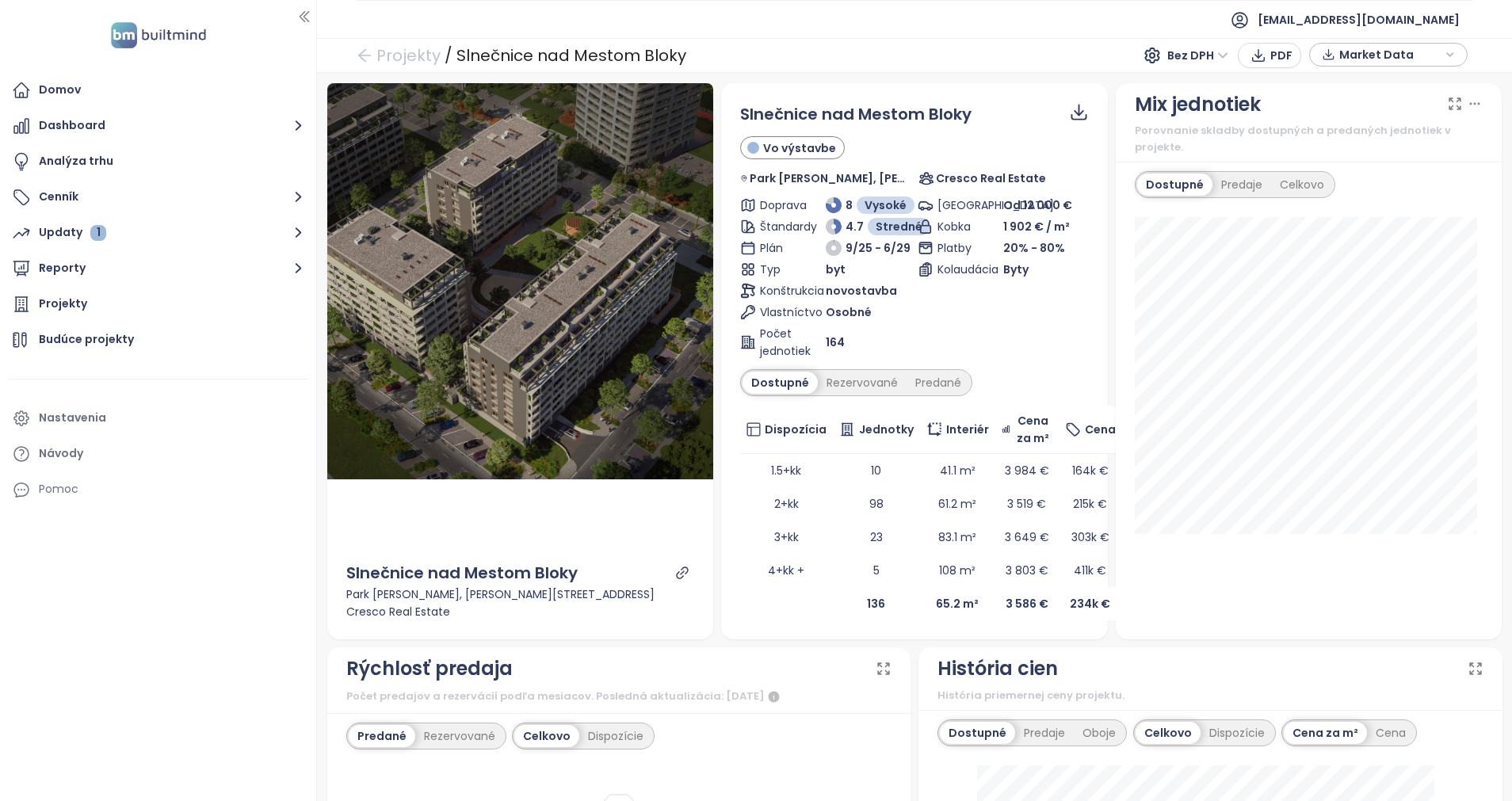
click at [865, 363] on div "Slnečnice nad Mestom Bloky Vo výstavbe Park Josepha Poppera, Zuzany Chalupovej …" at bounding box center [914, 361] width 348 height 518
click at [855, 378] on div "Rezervované" at bounding box center [861, 382] width 88 height 22
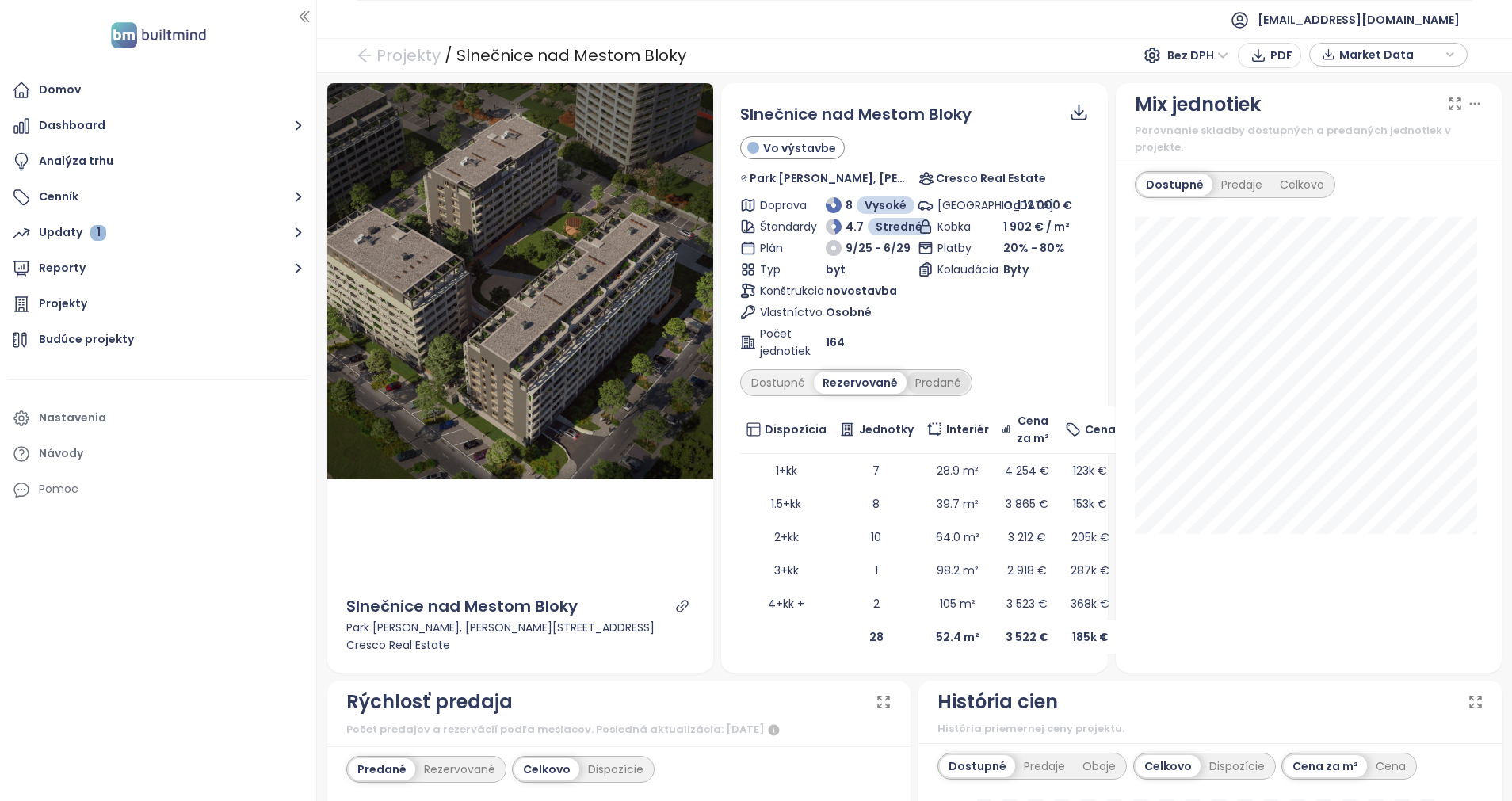
click at [937, 378] on div "Predané" at bounding box center [938, 382] width 64 height 22
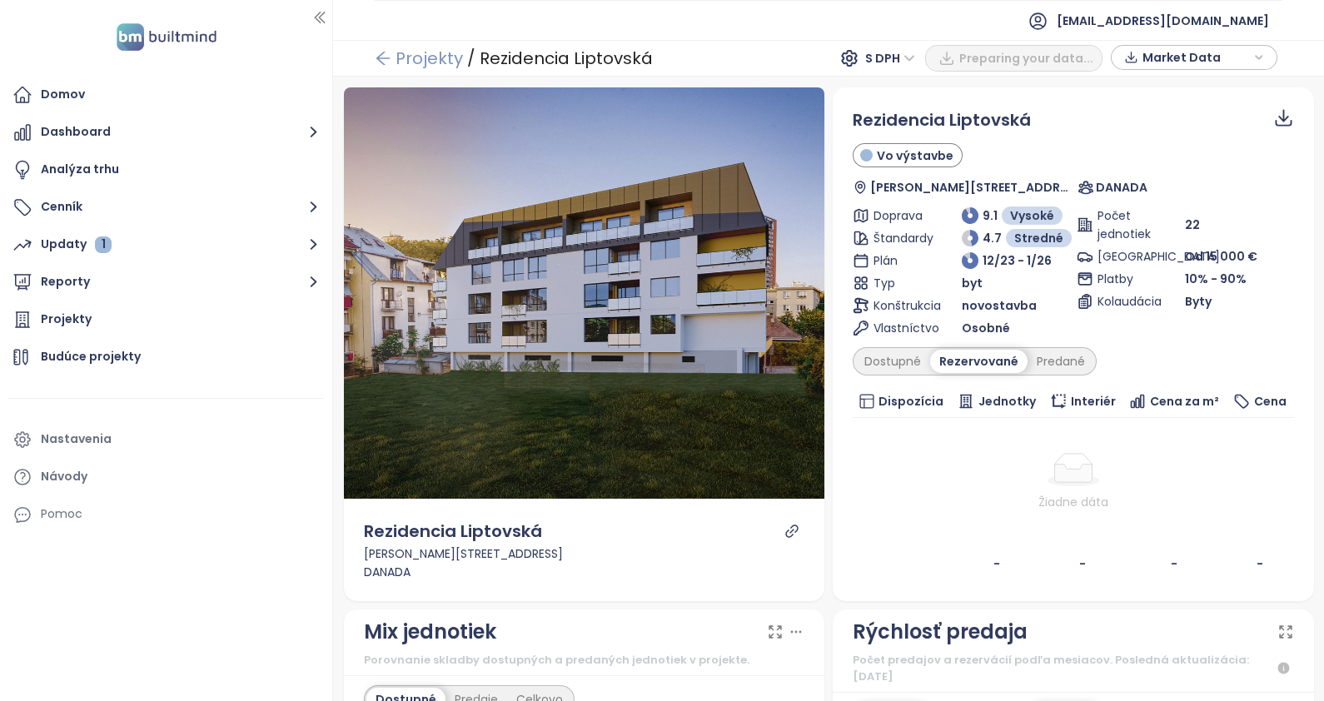
click at [378, 56] on icon "arrow-left" at bounding box center [382, 58] width 13 height 13
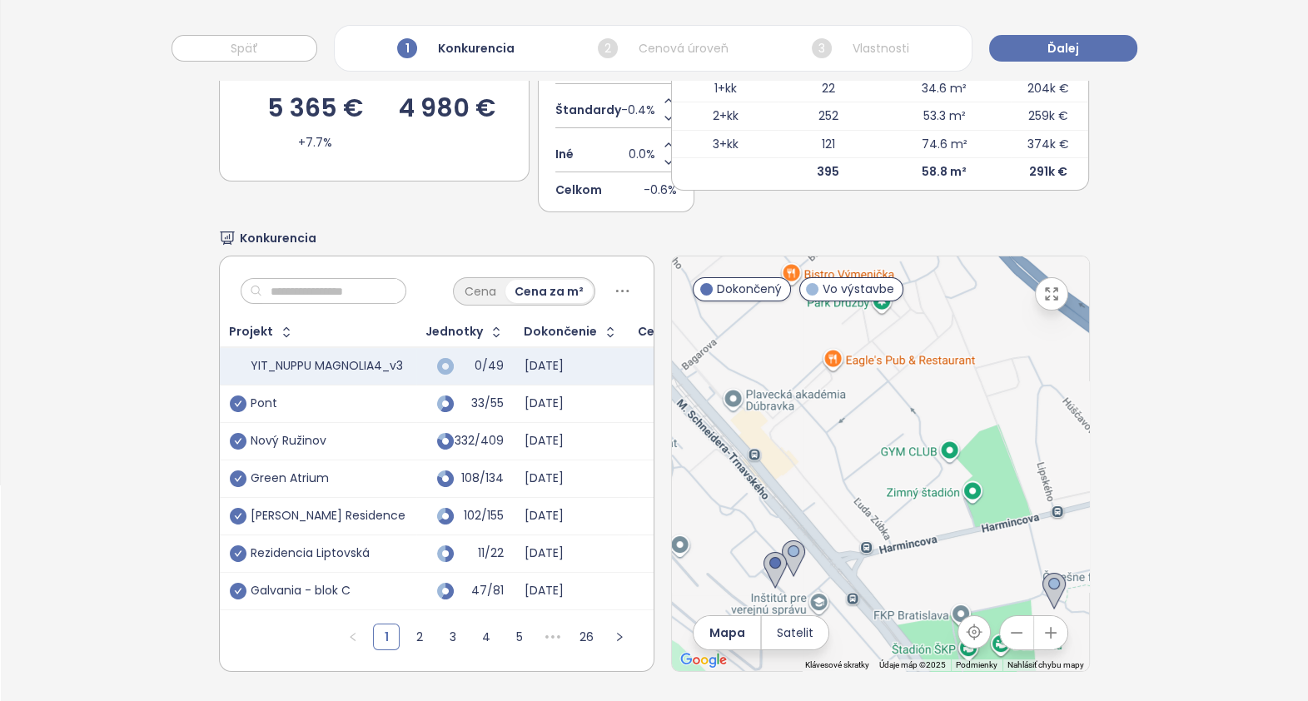
click at [1004, 626] on button "button" at bounding box center [1016, 632] width 33 height 33
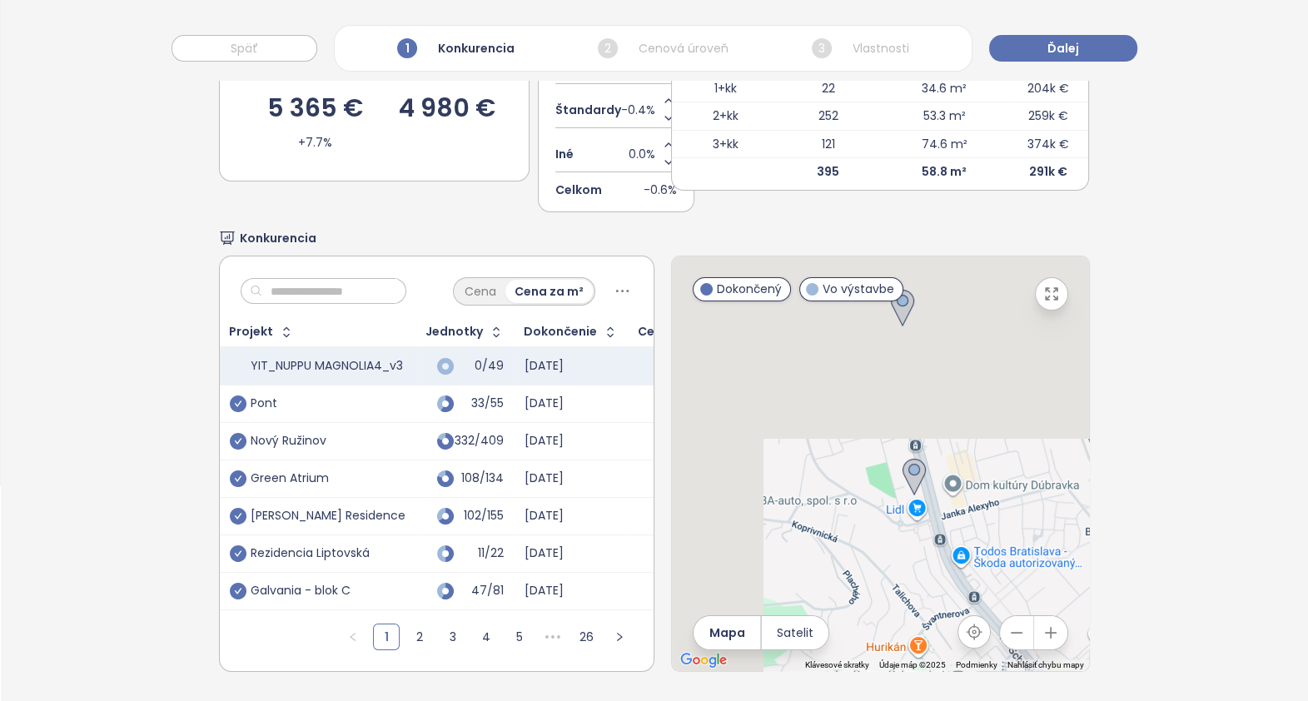
drag, startPoint x: 865, startPoint y: 423, endPoint x: 1102, endPoint y: 640, distance: 321.2
click at [1111, 660] on div "Výber konkurentov Cenová úroveň YIT_NUPPU MAGNOLIA4_v3 5 365 € +7.7% Konkurenci…" at bounding box center [655, 302] width 1308 height 797
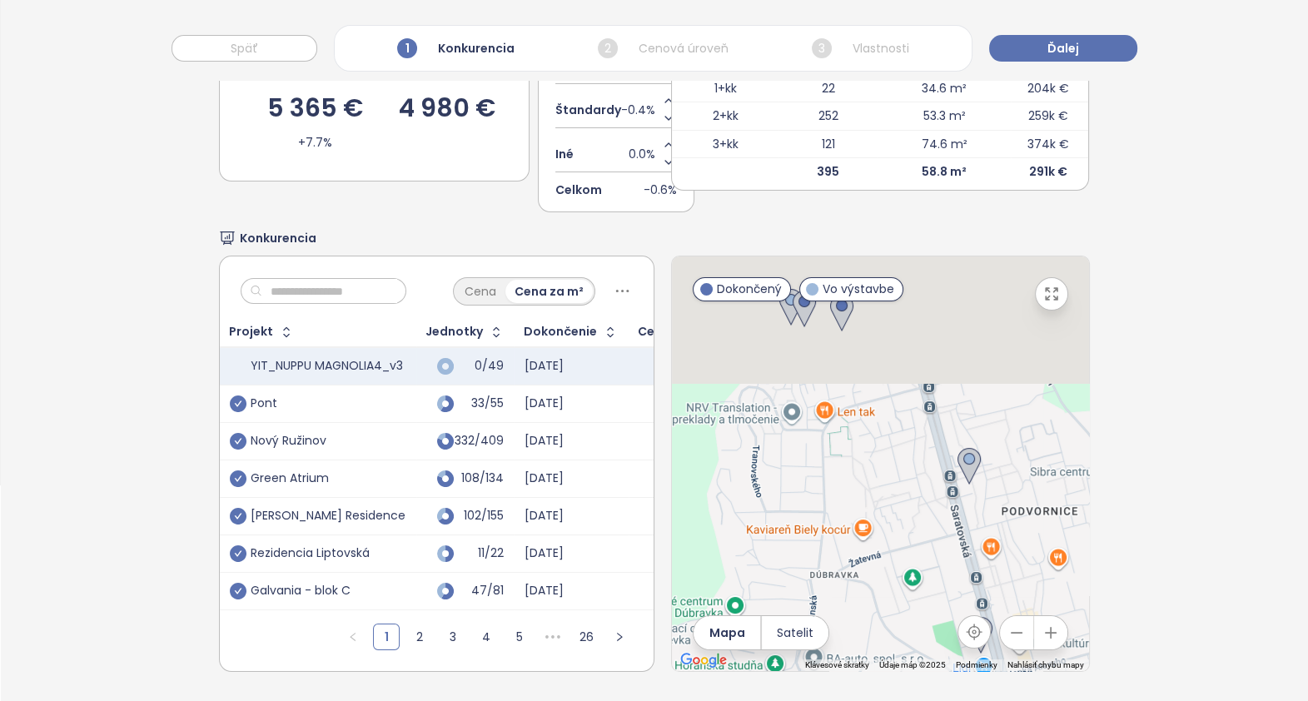
drag, startPoint x: 991, startPoint y: 443, endPoint x: 1078, endPoint y: 665, distance: 238.6
click at [1087, 698] on div "Výber konkurentov Cenová úroveň YIT_NUPPU MAGNOLIA4_v3 5 365 € +7.7% Konkurenci…" at bounding box center [655, 302] width 1308 height 797
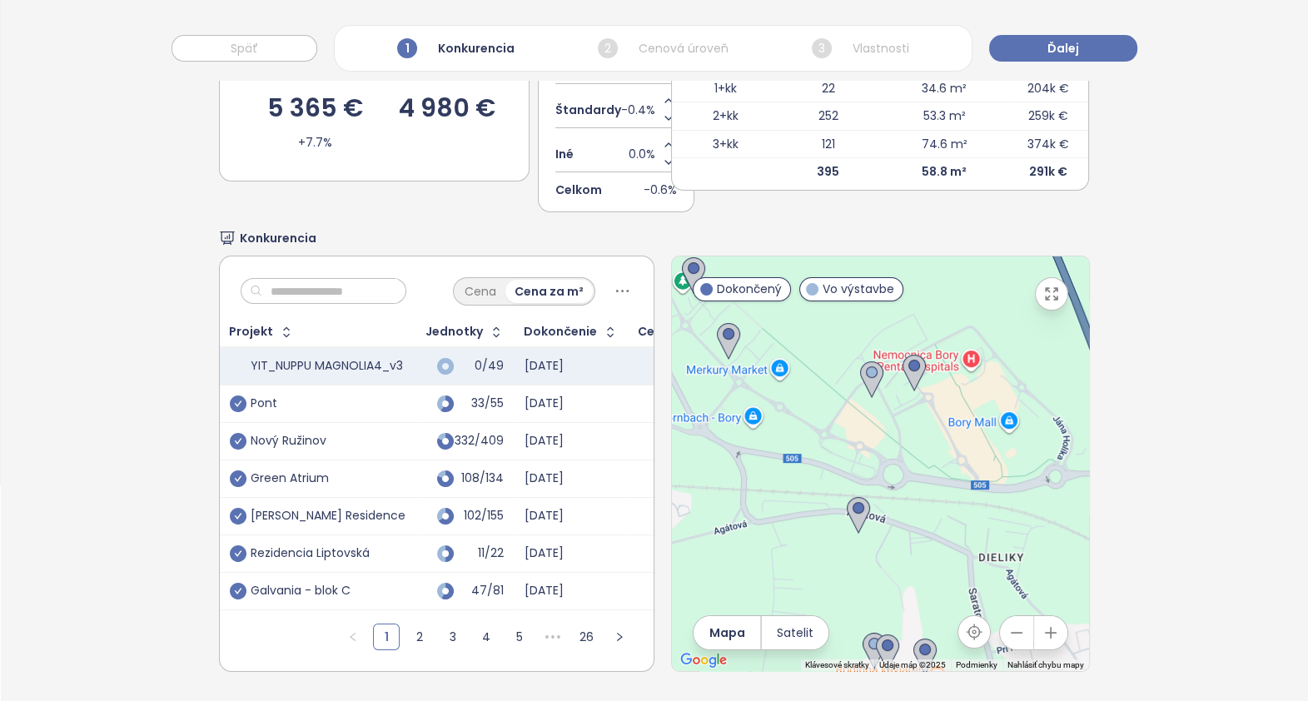
drag, startPoint x: 989, startPoint y: 511, endPoint x: 969, endPoint y: 600, distance: 90.3
click at [969, 600] on div at bounding box center [880, 464] width 417 height 415
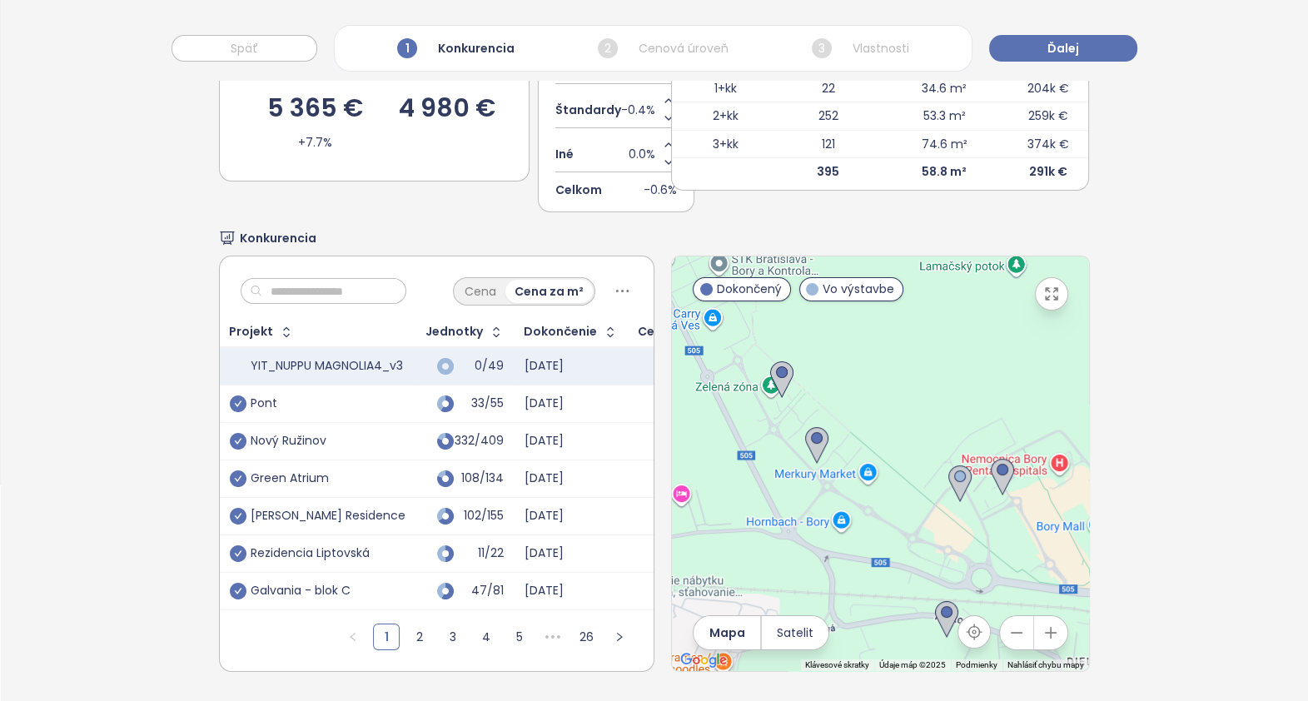
drag, startPoint x: 897, startPoint y: 423, endPoint x: 994, endPoint y: 503, distance: 125.4
click at [1004, 547] on div at bounding box center [880, 464] width 417 height 415
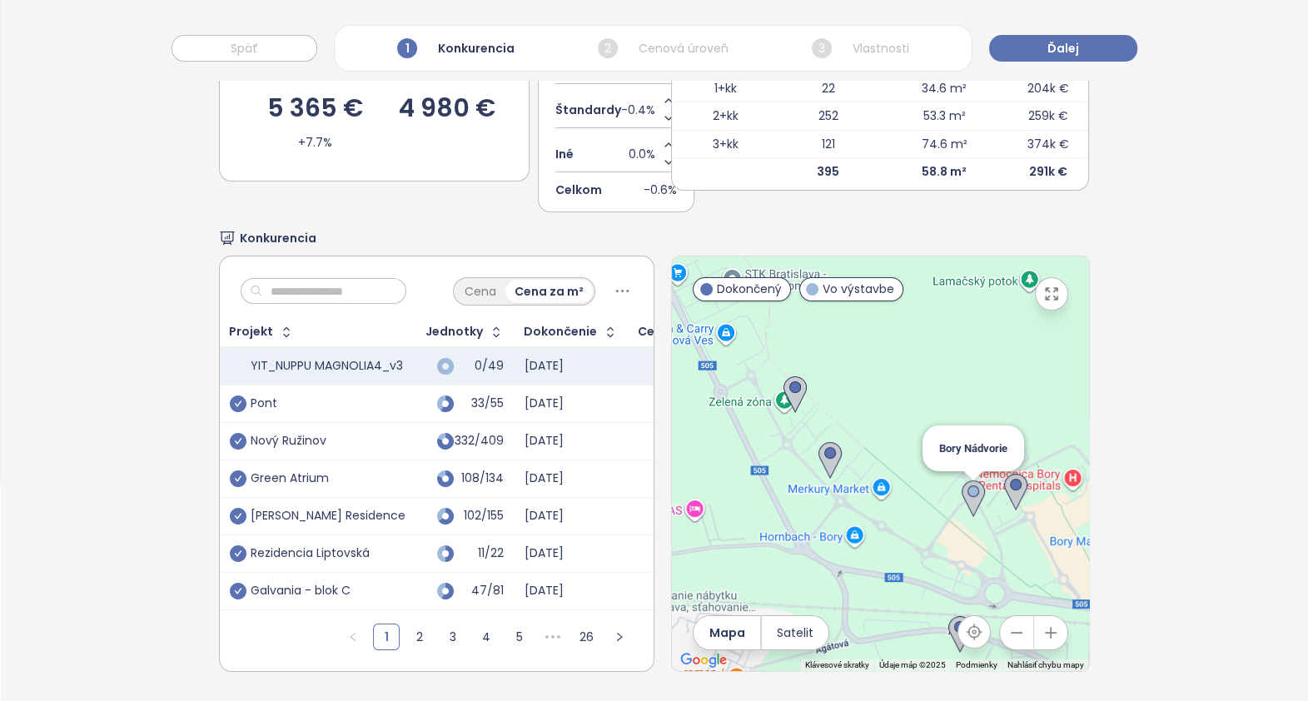
click at [962, 481] on img at bounding box center [973, 499] width 23 height 37
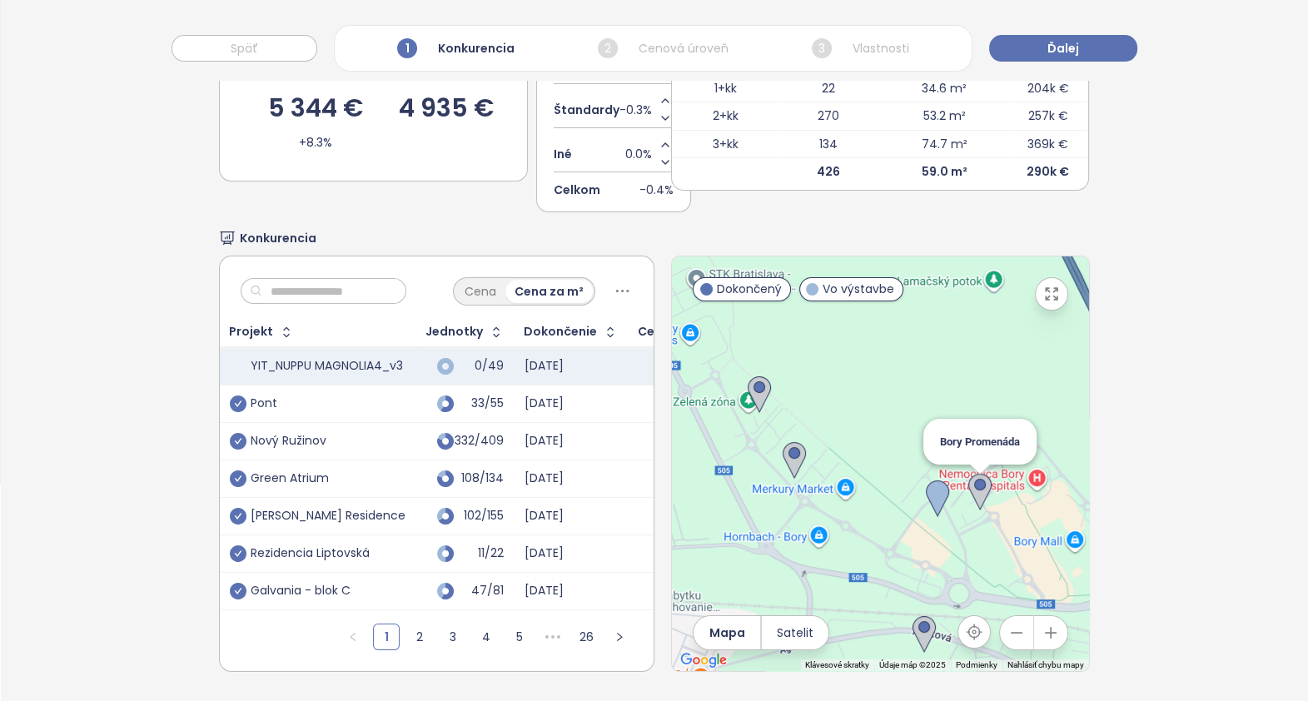
click at [971, 480] on img at bounding box center [980, 492] width 23 height 37
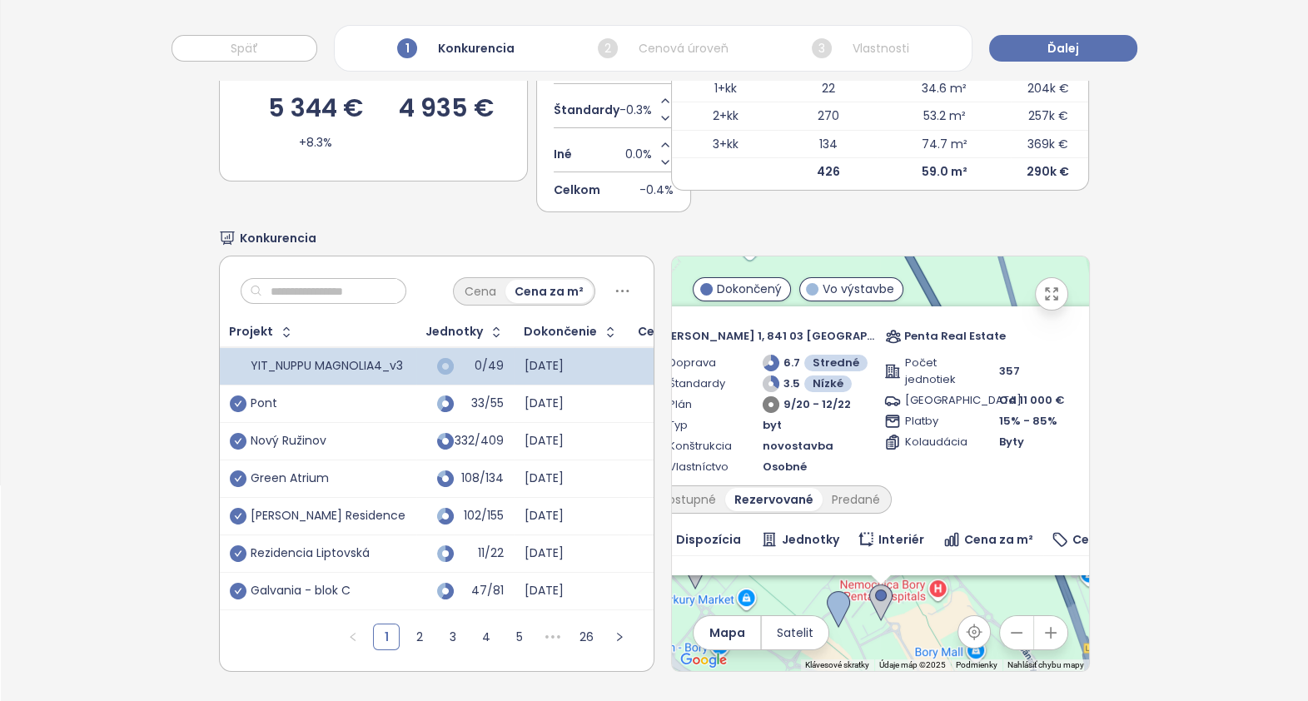
scroll to position [0, 0]
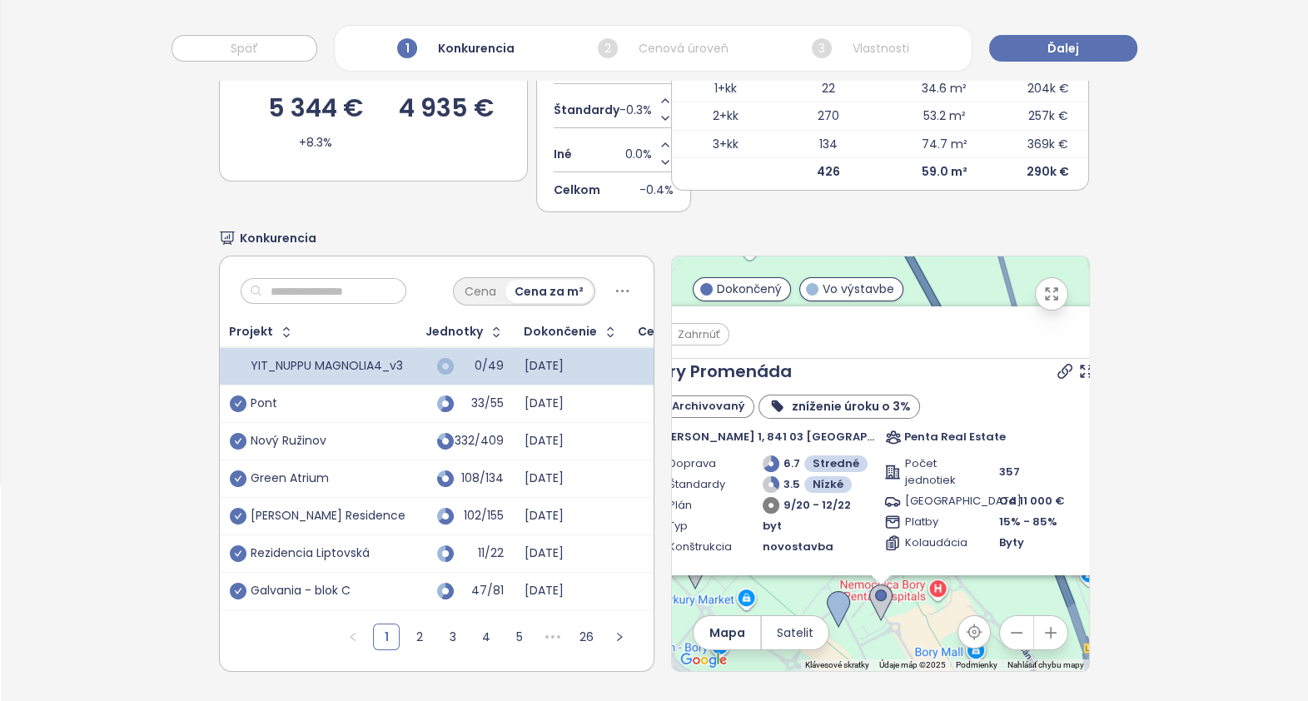
click at [1098, 363] on icon at bounding box center [1106, 371] width 17 height 17
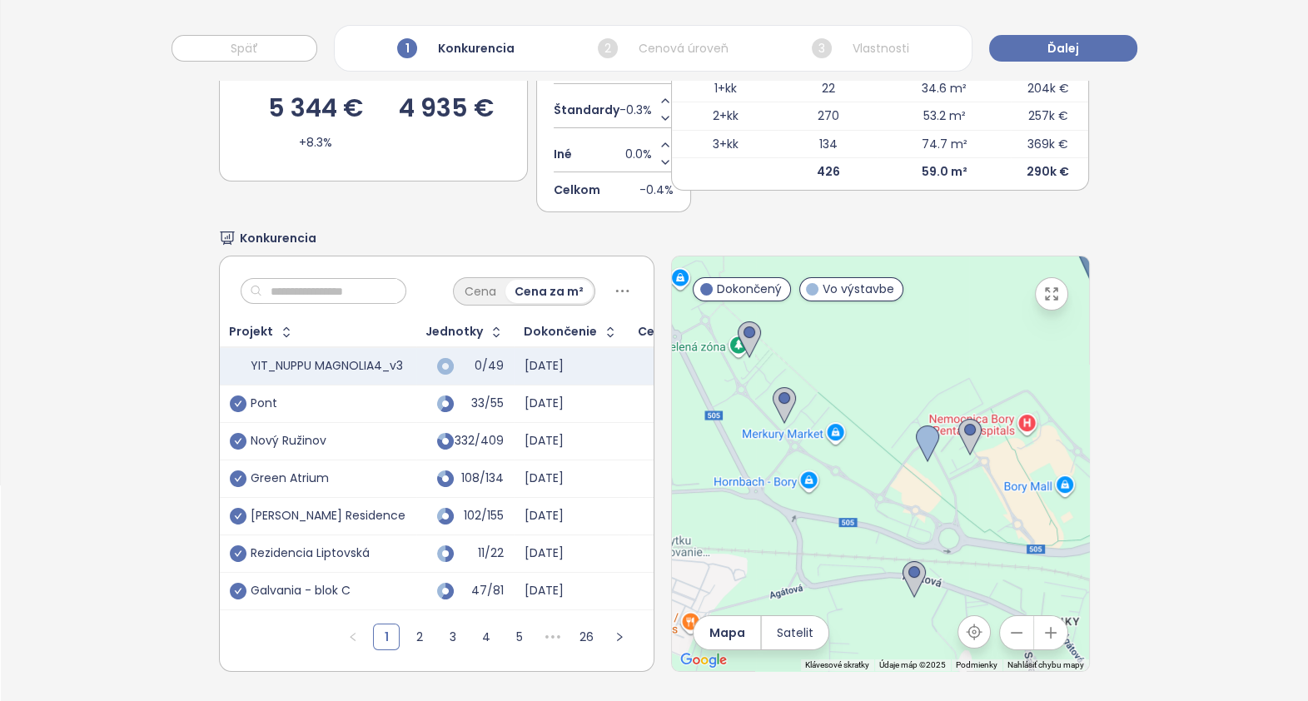
drag, startPoint x: 999, startPoint y: 411, endPoint x: 1055, endPoint y: 326, distance: 102.1
click at [1055, 326] on div at bounding box center [880, 464] width 417 height 415
click at [773, 387] on img at bounding box center [784, 405] width 23 height 37
click at [775, 390] on img at bounding box center [784, 405] width 23 height 37
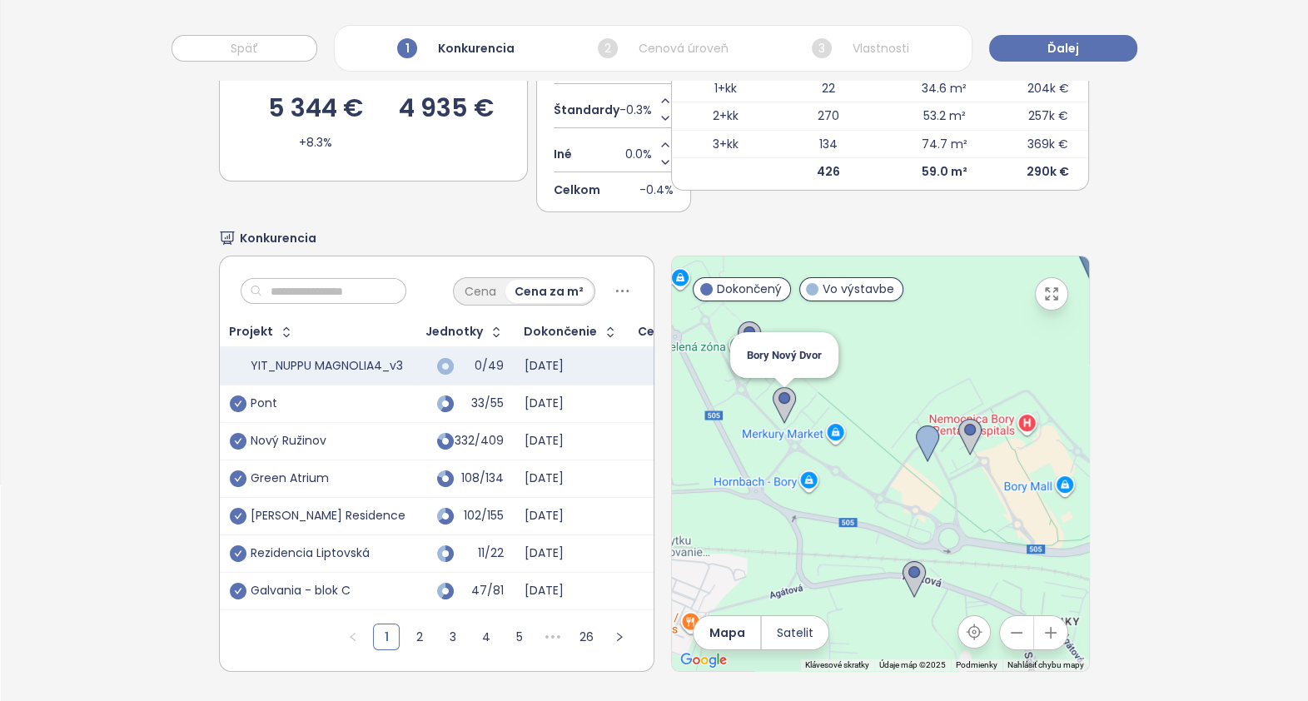
click at [775, 390] on img at bounding box center [784, 405] width 23 height 37
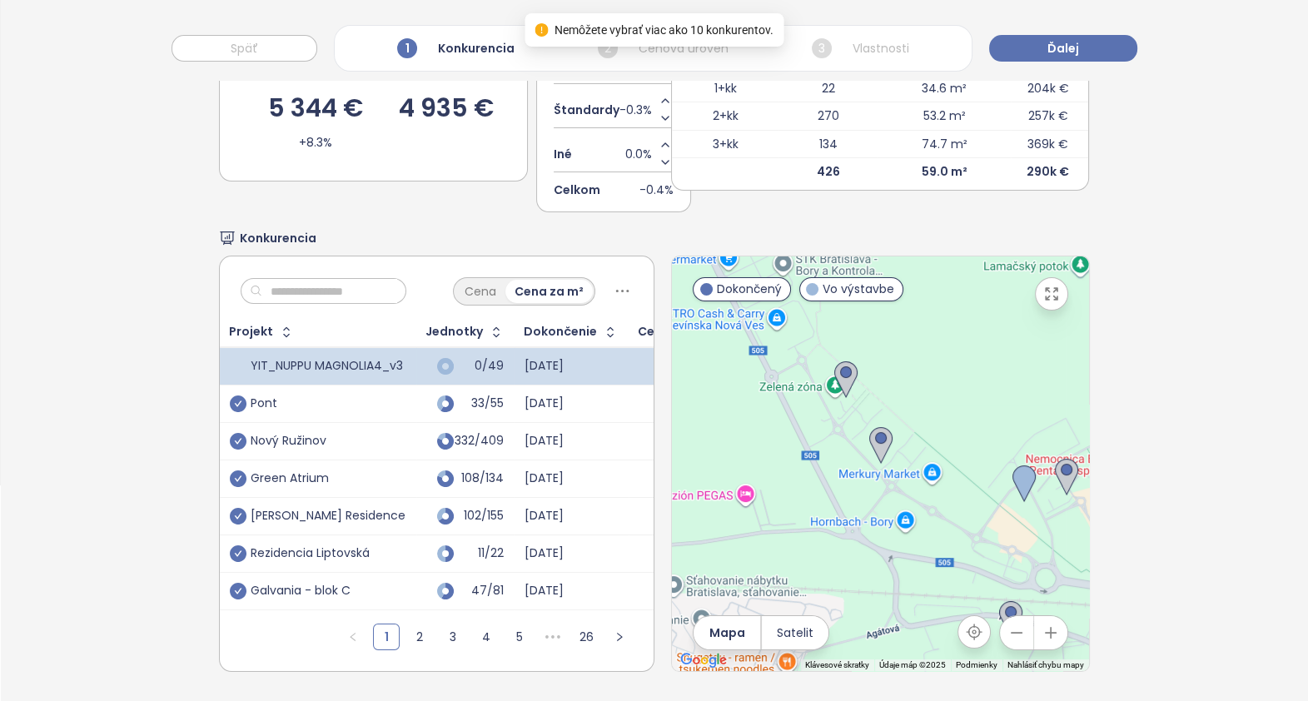
click at [1169, 339] on div "Výber konkurentov Cenová úroveň YIT_NUPPU MAGNOLIA4_v3 5 344 € +8.3% Konkurenci…" at bounding box center [655, 302] width 1308 height 797
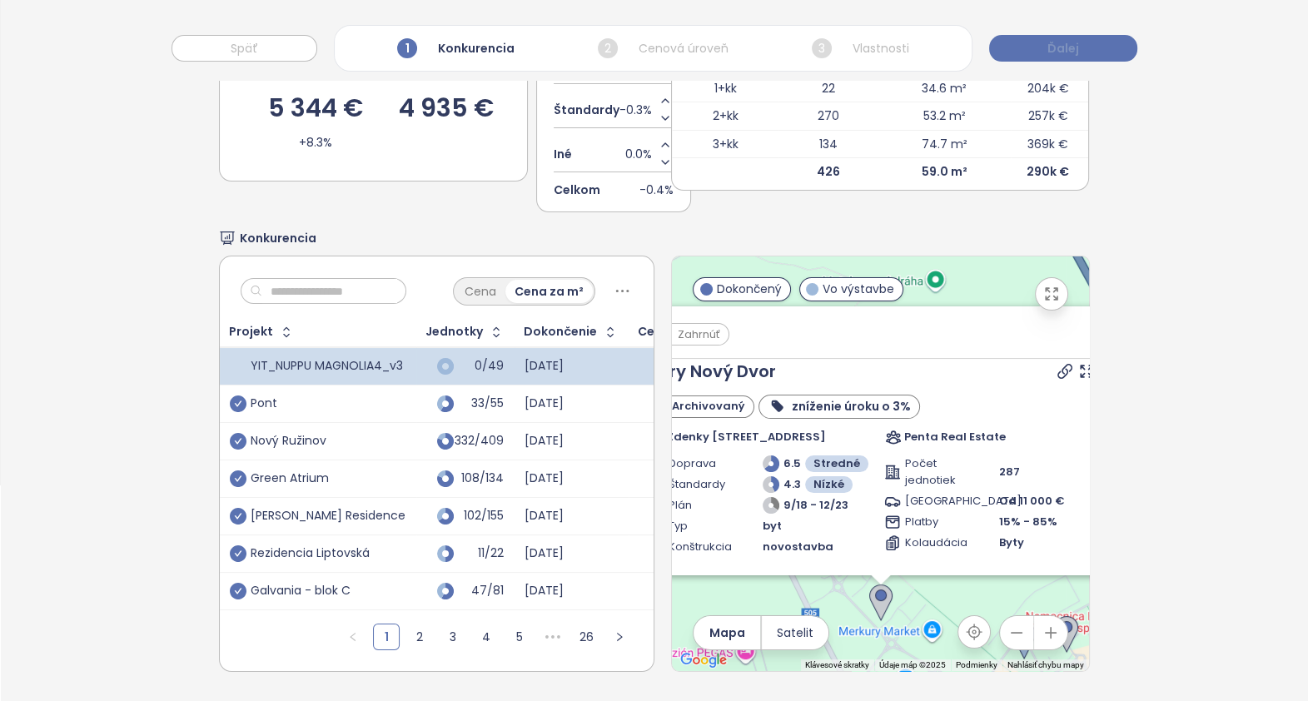
click at [1066, 49] on span "Ďalej" at bounding box center [1064, 48] width 32 height 18
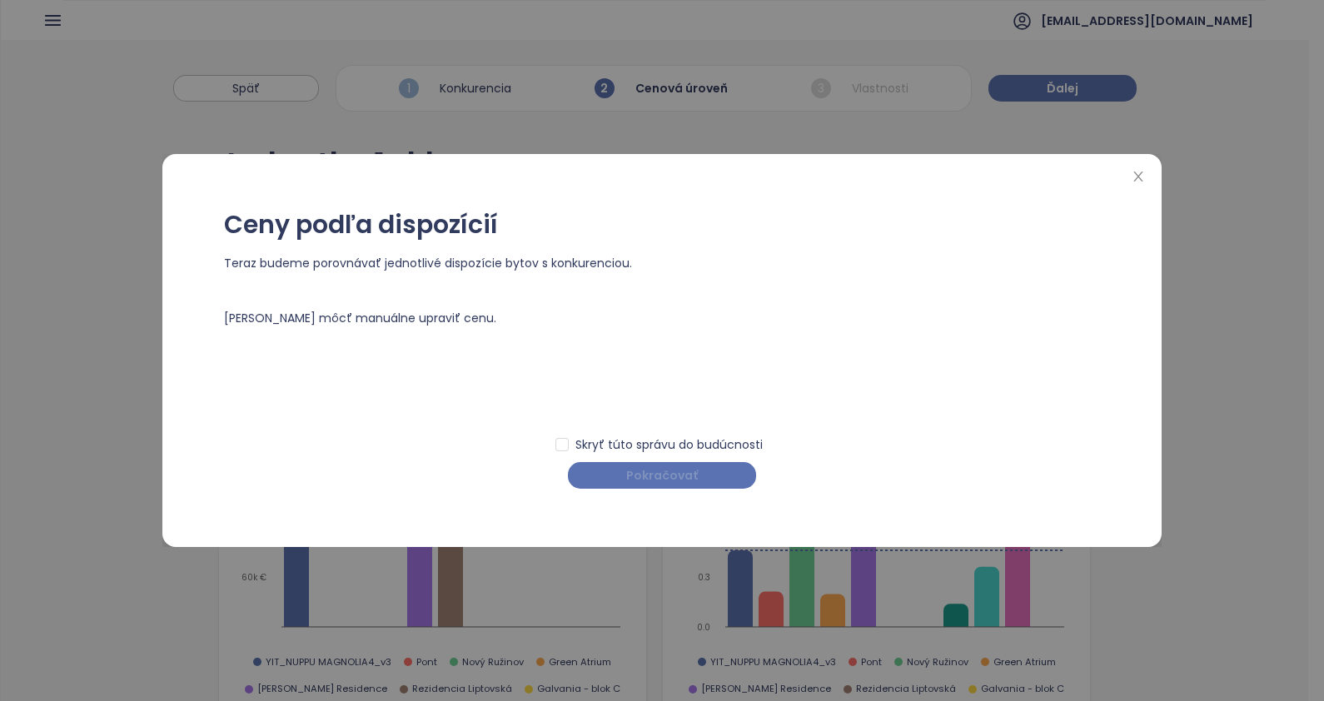
click at [675, 476] on span "Pokračovať" at bounding box center [662, 475] width 72 height 18
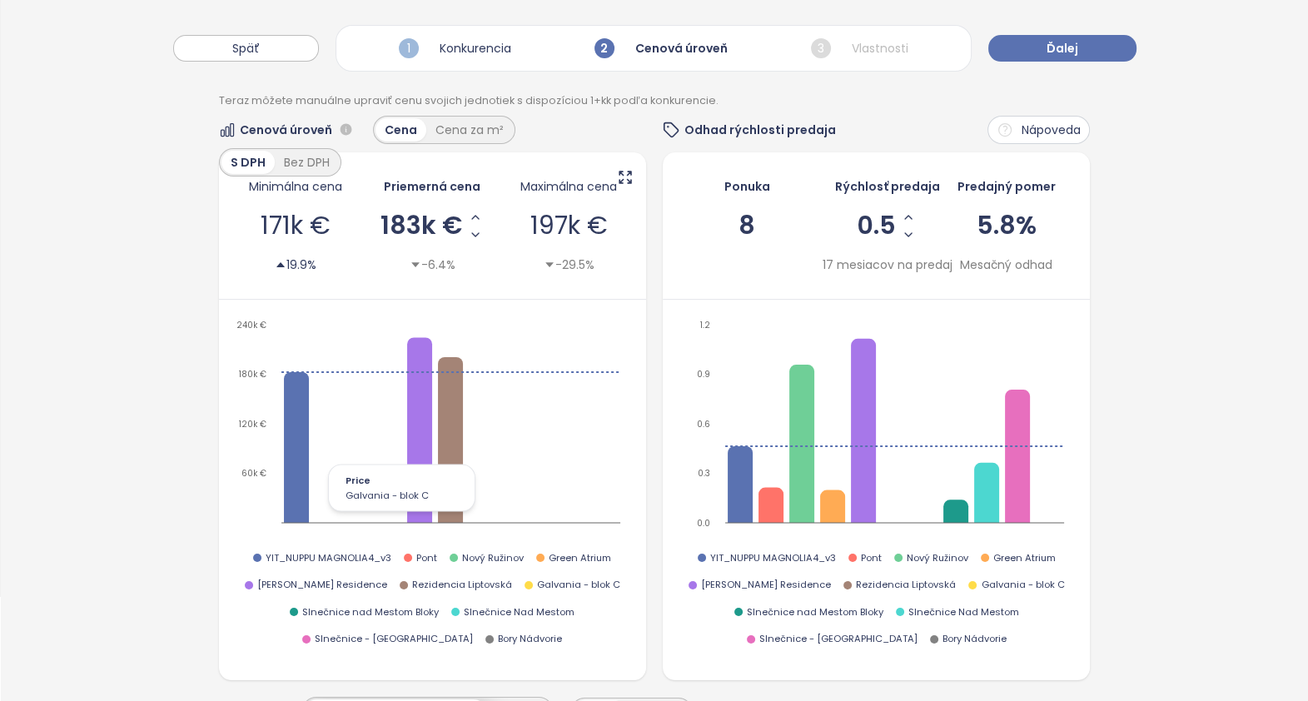
scroll to position [103, 0]
click at [277, 40] on button "Späť" at bounding box center [246, 48] width 146 height 27
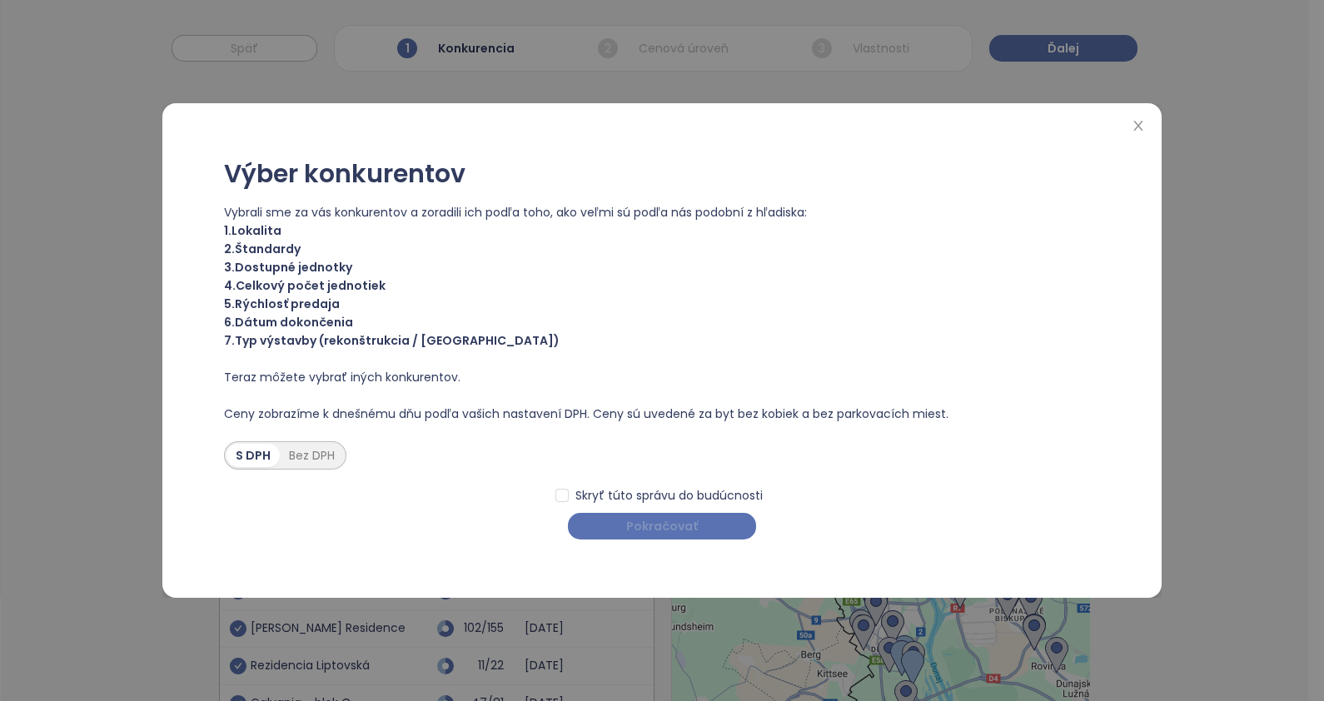
click at [660, 524] on span "Pokračovať" at bounding box center [662, 526] width 72 height 18
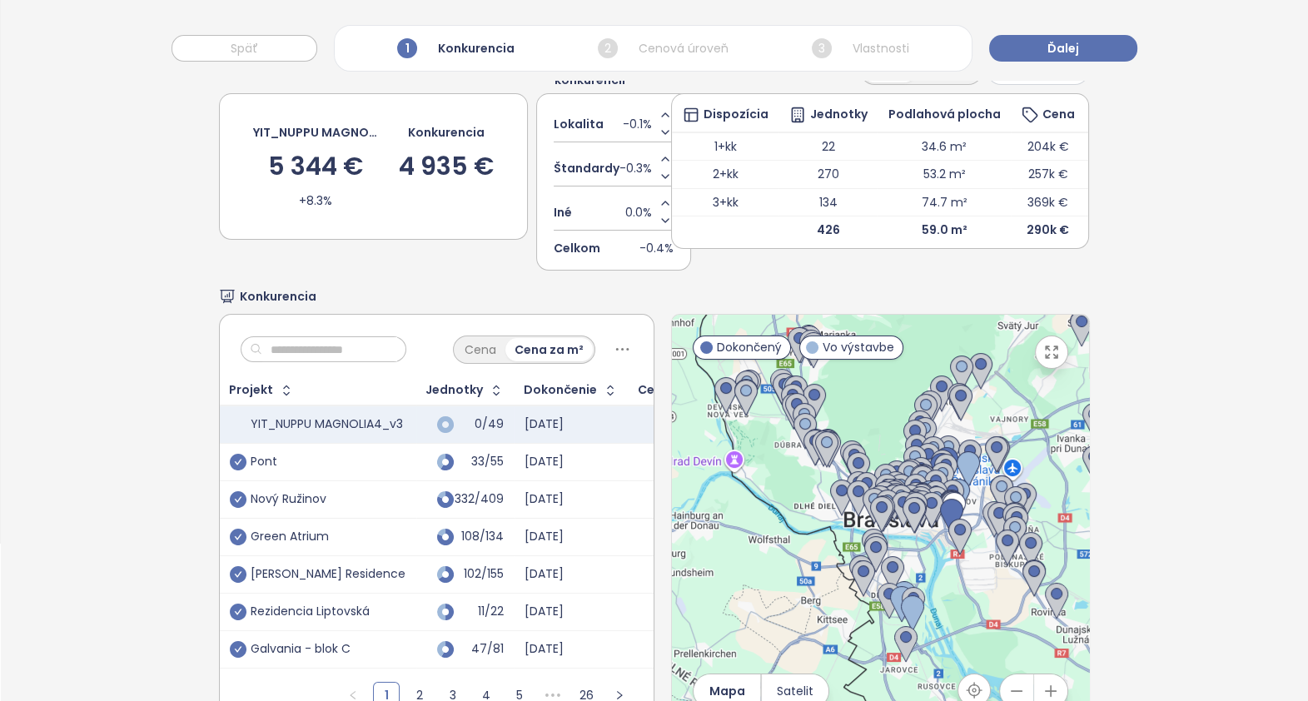
scroll to position [229, 0]
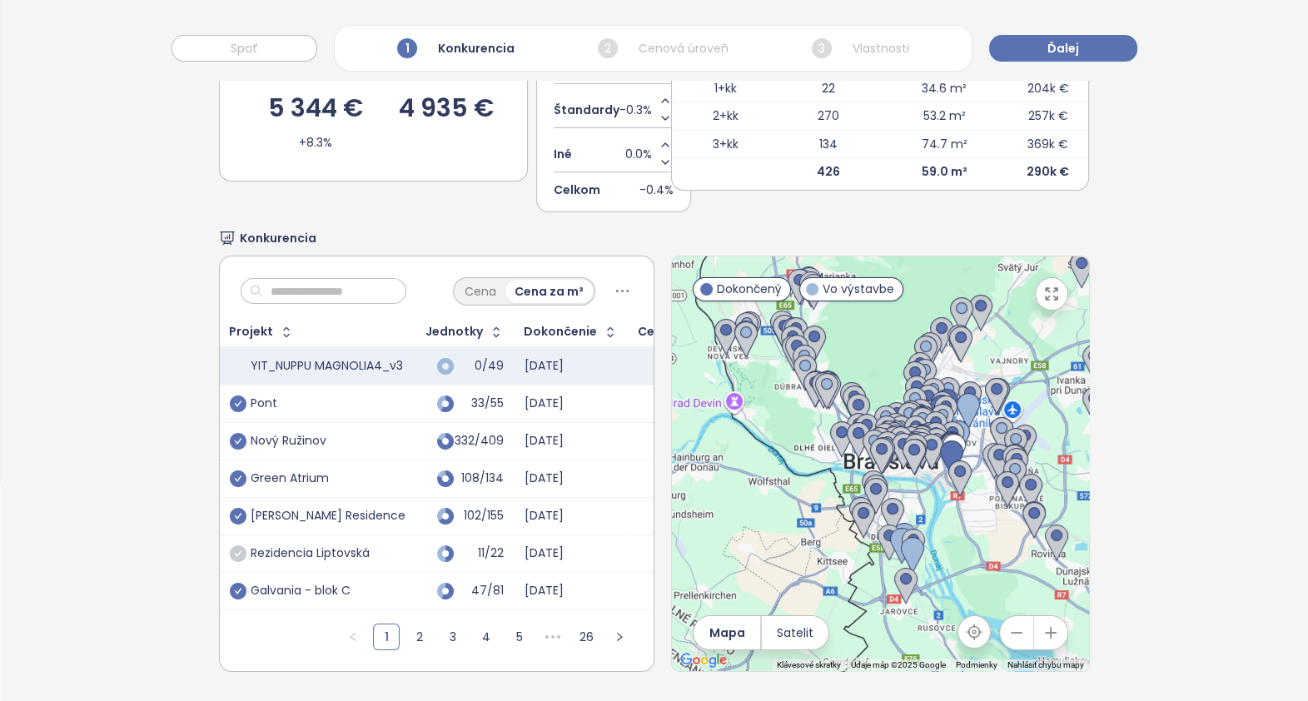
click at [236, 546] on icon "check-circle" at bounding box center [238, 554] width 17 height 17
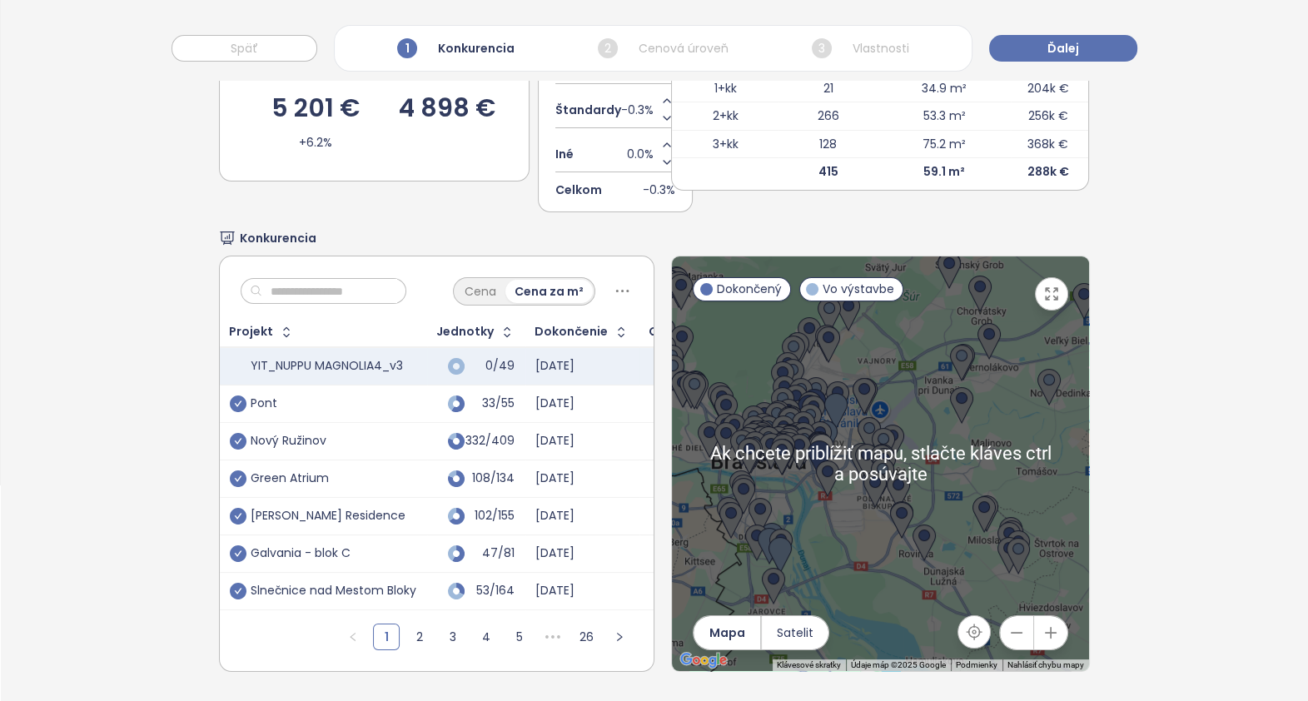
click at [1043, 625] on icon "button" at bounding box center [1051, 633] width 17 height 17
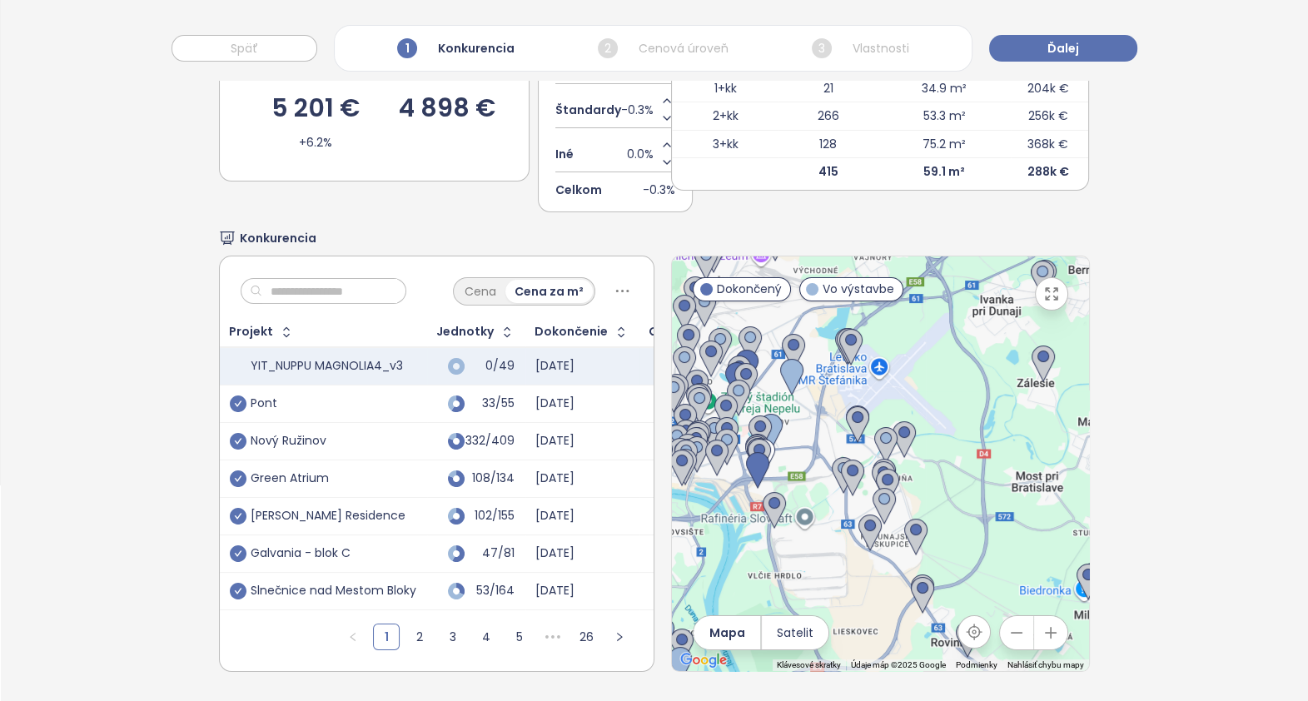
click at [1045, 625] on icon "button" at bounding box center [1051, 633] width 17 height 17
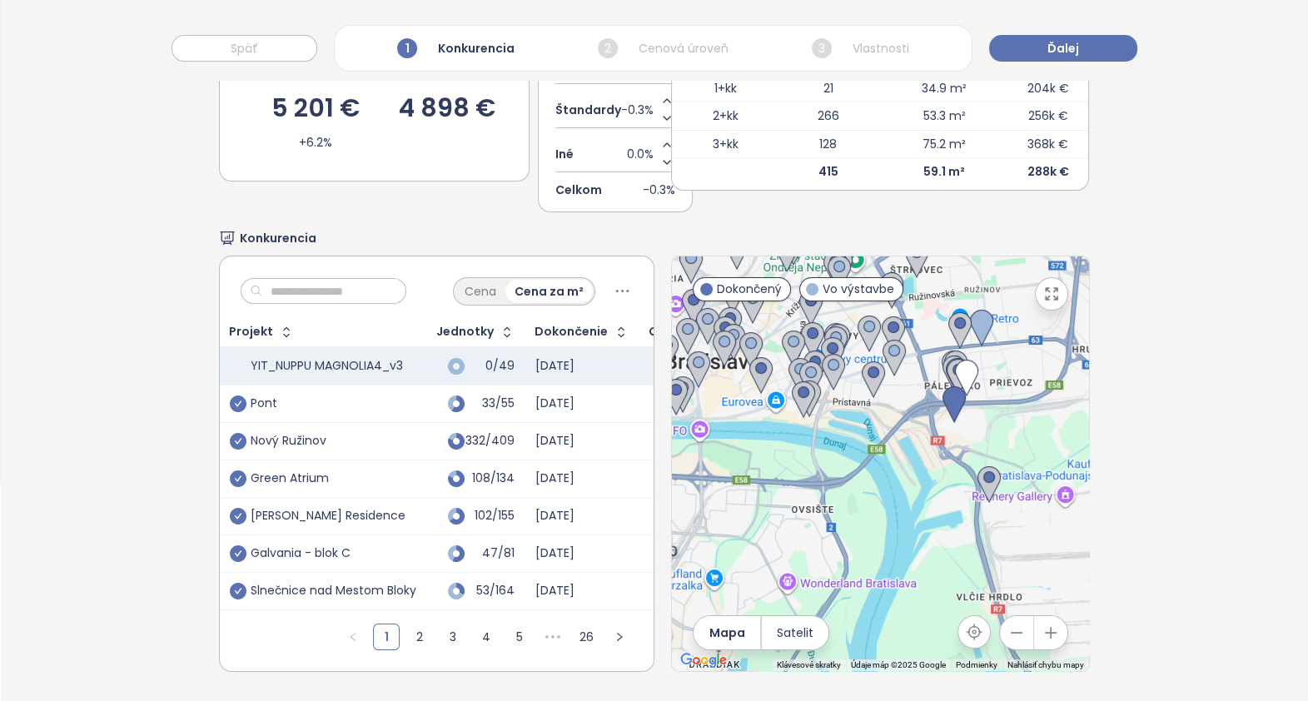
drag, startPoint x: 830, startPoint y: 517, endPoint x: 1178, endPoint y: 436, distance: 358.2
click at [1187, 429] on div "Výber konkurentov Cenová úroveň YIT_NUPPU MAGNOLIA4_v3 5 201 € +6.2% Konkurenci…" at bounding box center [655, 302] width 1308 height 797
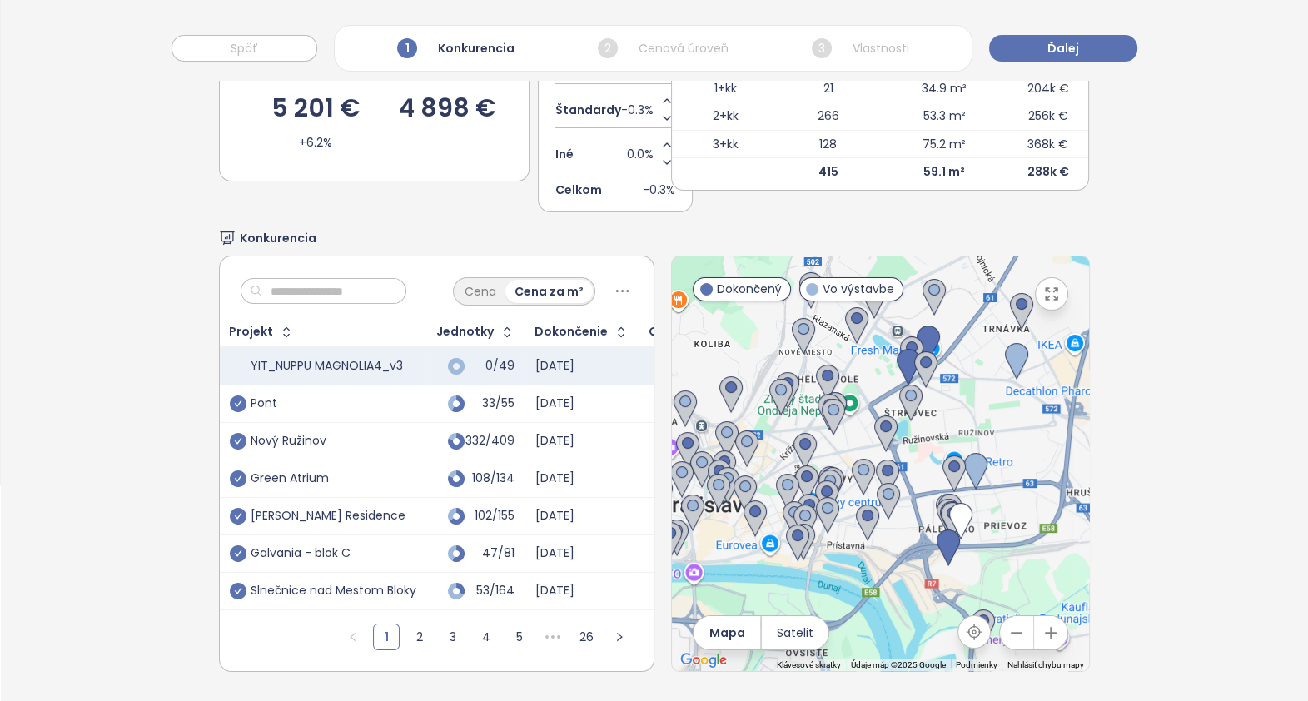
drag, startPoint x: 954, startPoint y: 507, endPoint x: 929, endPoint y: 578, distance: 75.1
click at [929, 578] on div at bounding box center [880, 464] width 417 height 415
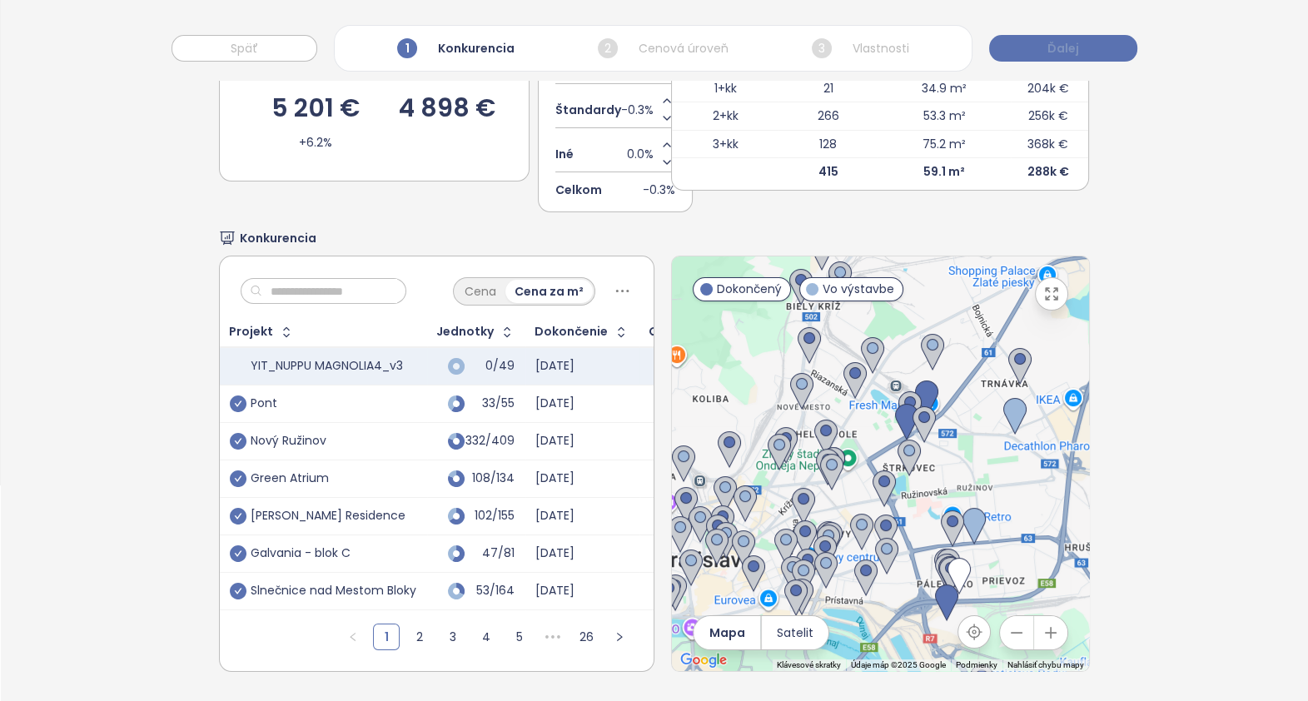
click at [1089, 43] on button "Ďalej" at bounding box center [1063, 48] width 148 height 27
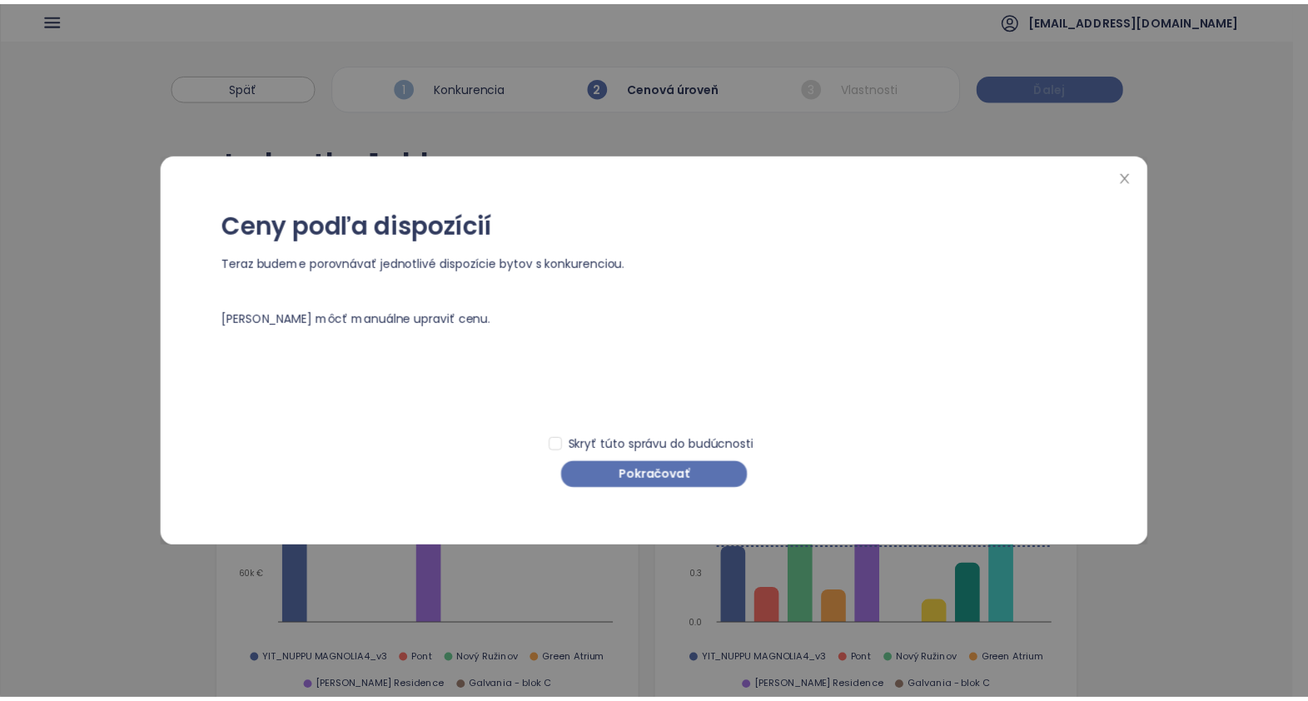
scroll to position [0, 0]
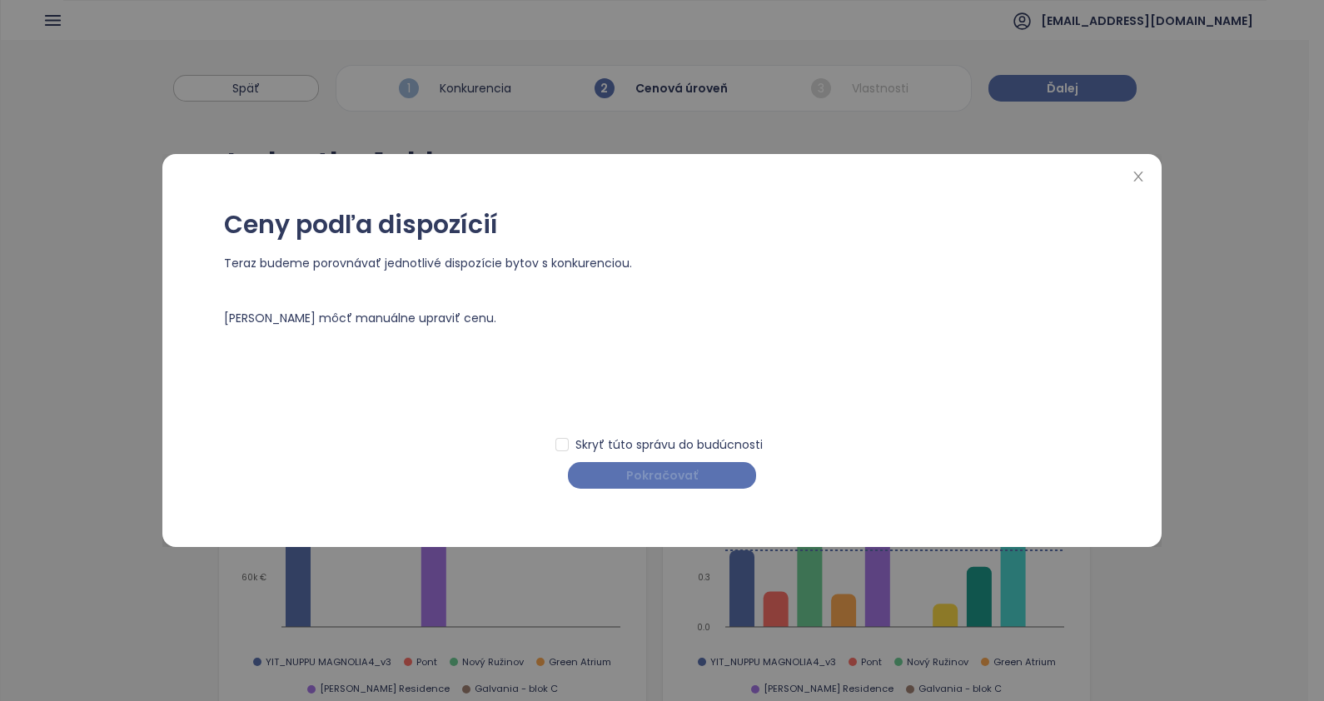
click at [670, 484] on span "Pokračovať" at bounding box center [662, 475] width 72 height 18
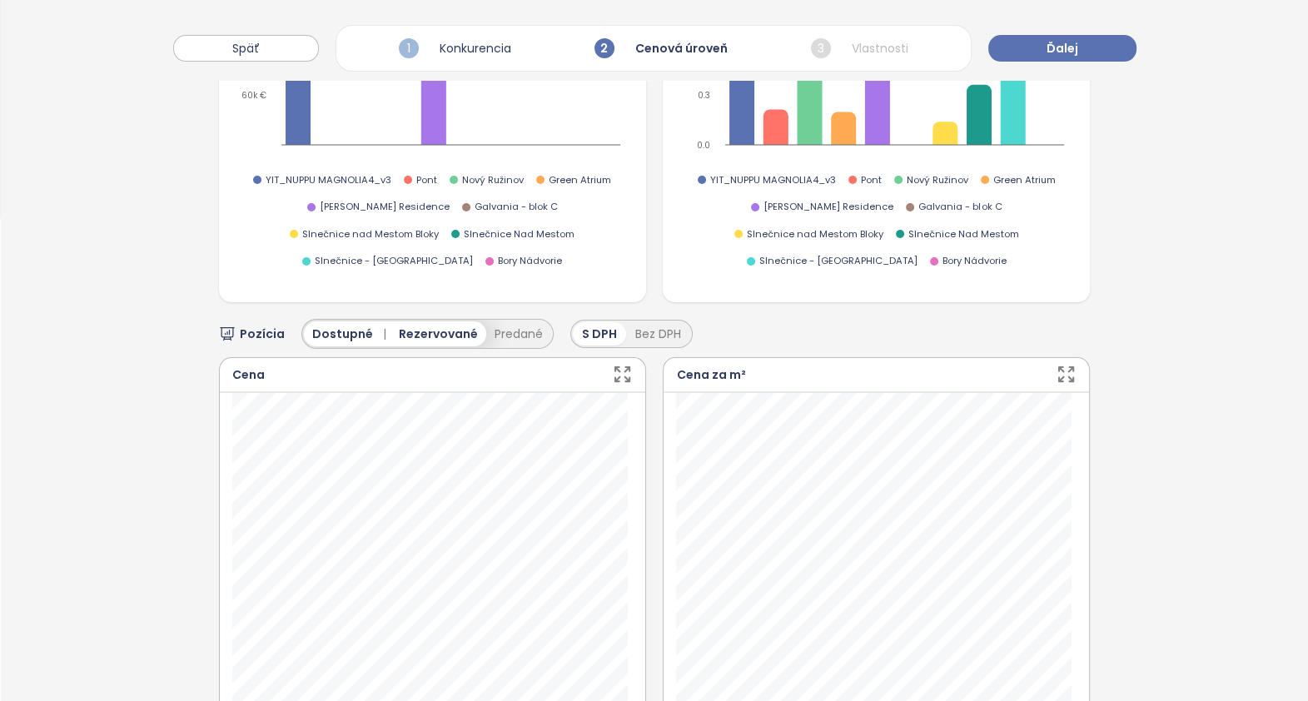
scroll to position [712, 0]
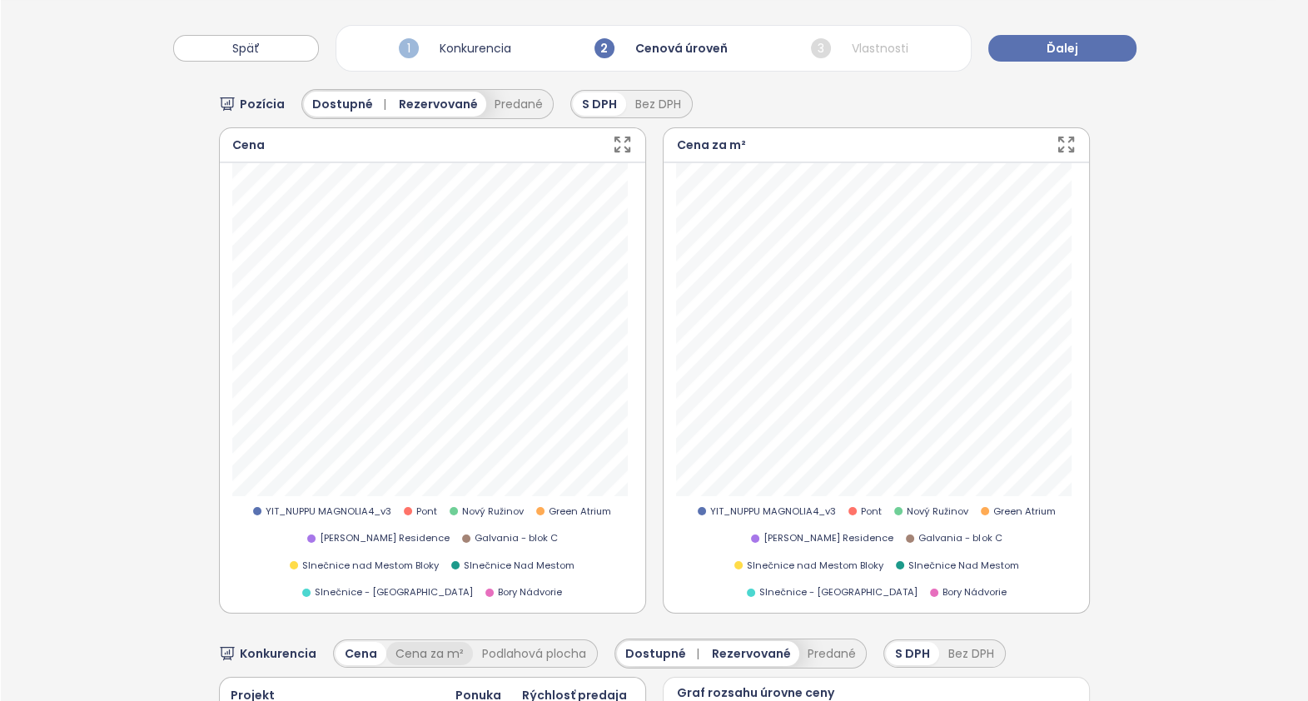
click at [398, 642] on div "Cena za m²" at bounding box center [429, 653] width 87 height 23
click at [356, 642] on div "Cena" at bounding box center [361, 653] width 50 height 23
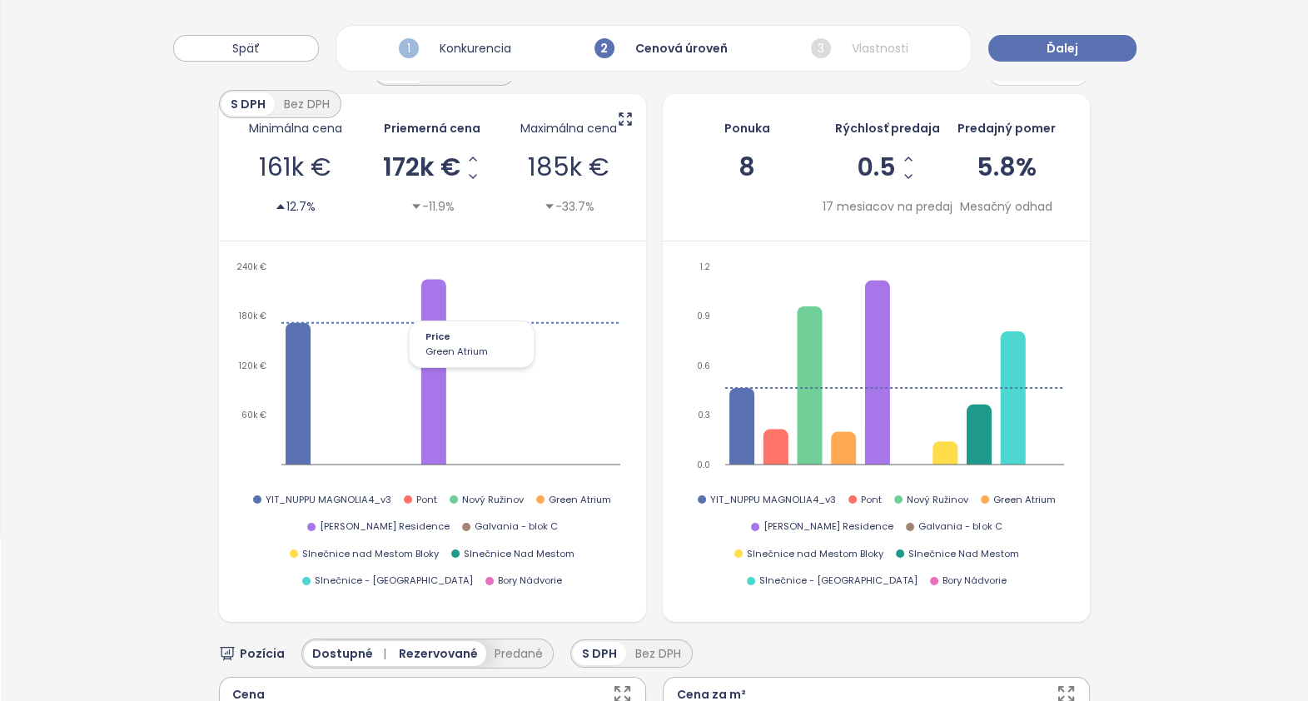
scroll to position [0, 0]
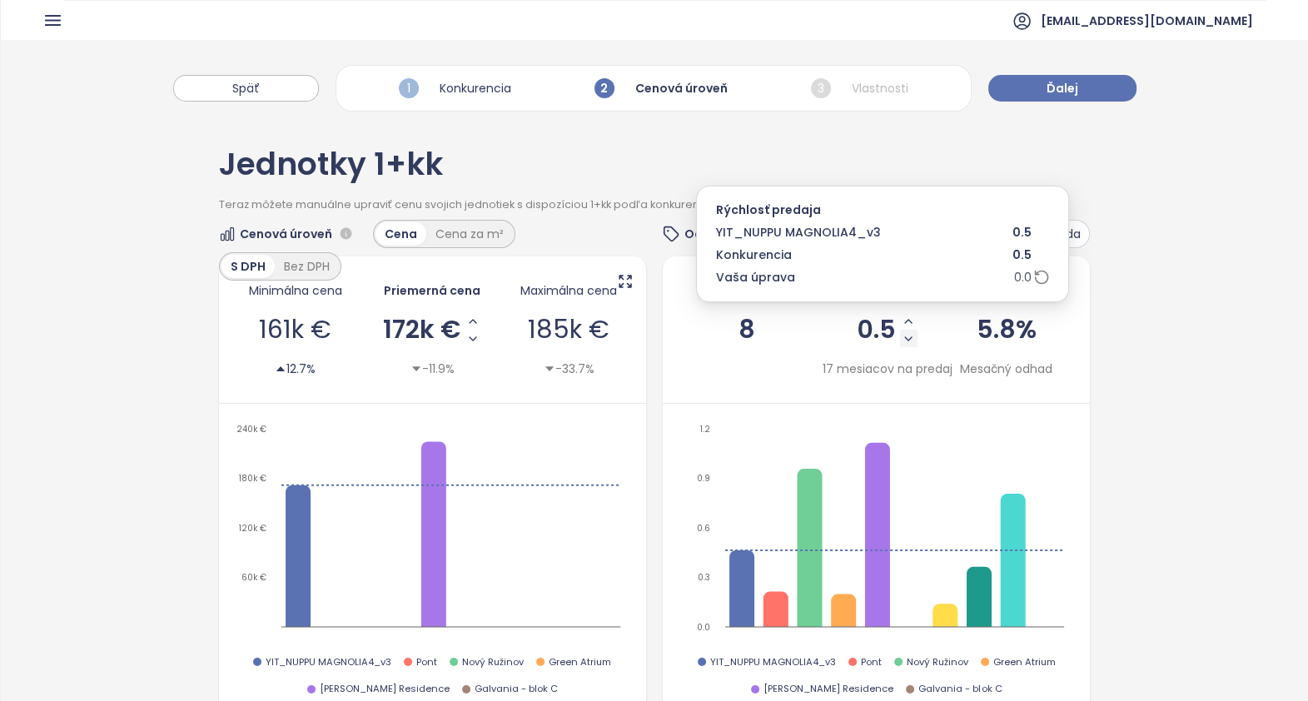
click at [902, 335] on icon "Decrease Sale Speed - Monthly" at bounding box center [908, 338] width 13 height 13
click at [905, 338] on icon "Decrease Sale Speed - Monthly" at bounding box center [908, 338] width 7 height 3
click at [904, 338] on icon "Decrease Sale Speed - Monthly" at bounding box center [907, 338] width 7 height 3
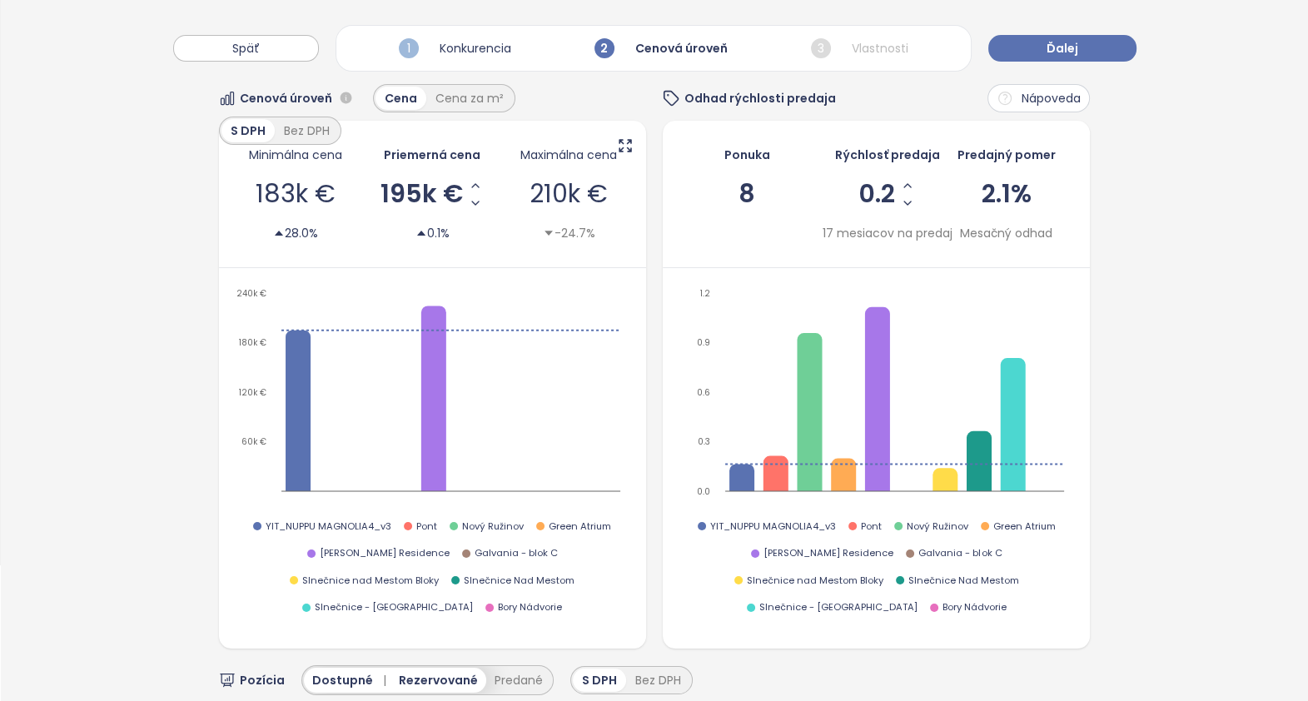
scroll to position [103, 0]
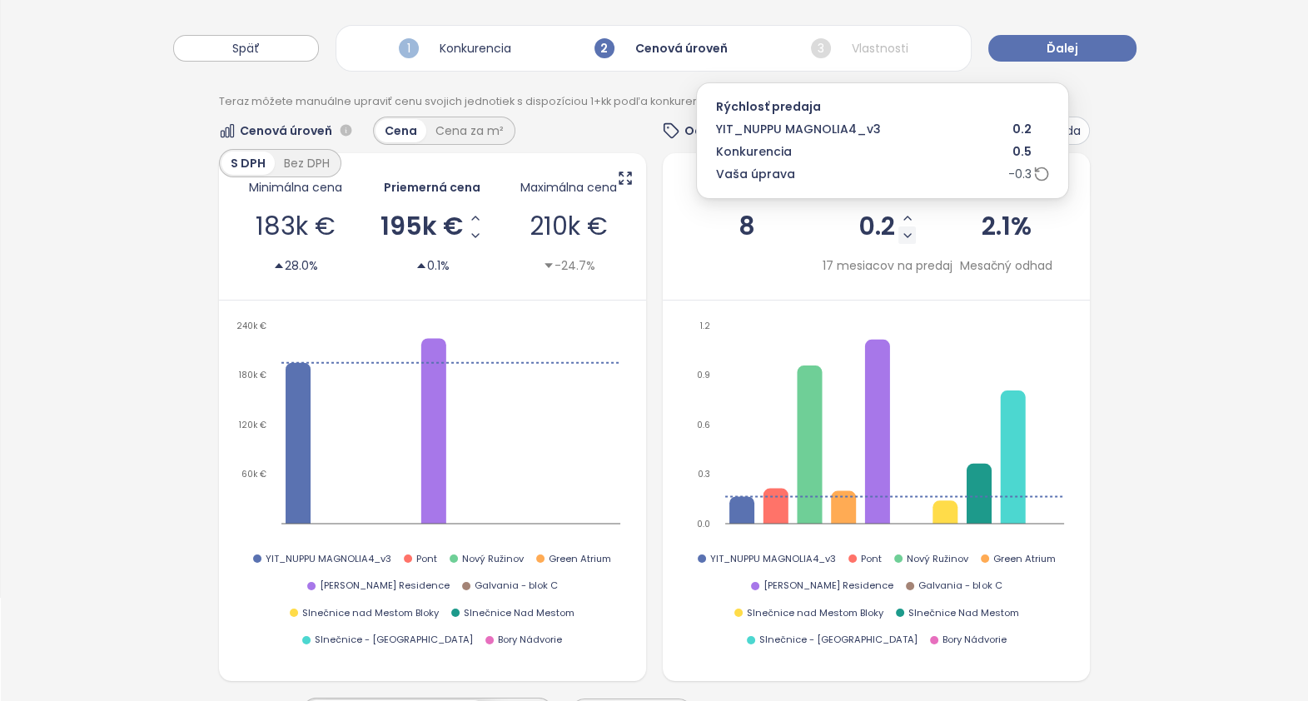
click at [901, 231] on icon "Decrease Sale Speed - Monthly" at bounding box center [907, 235] width 13 height 13
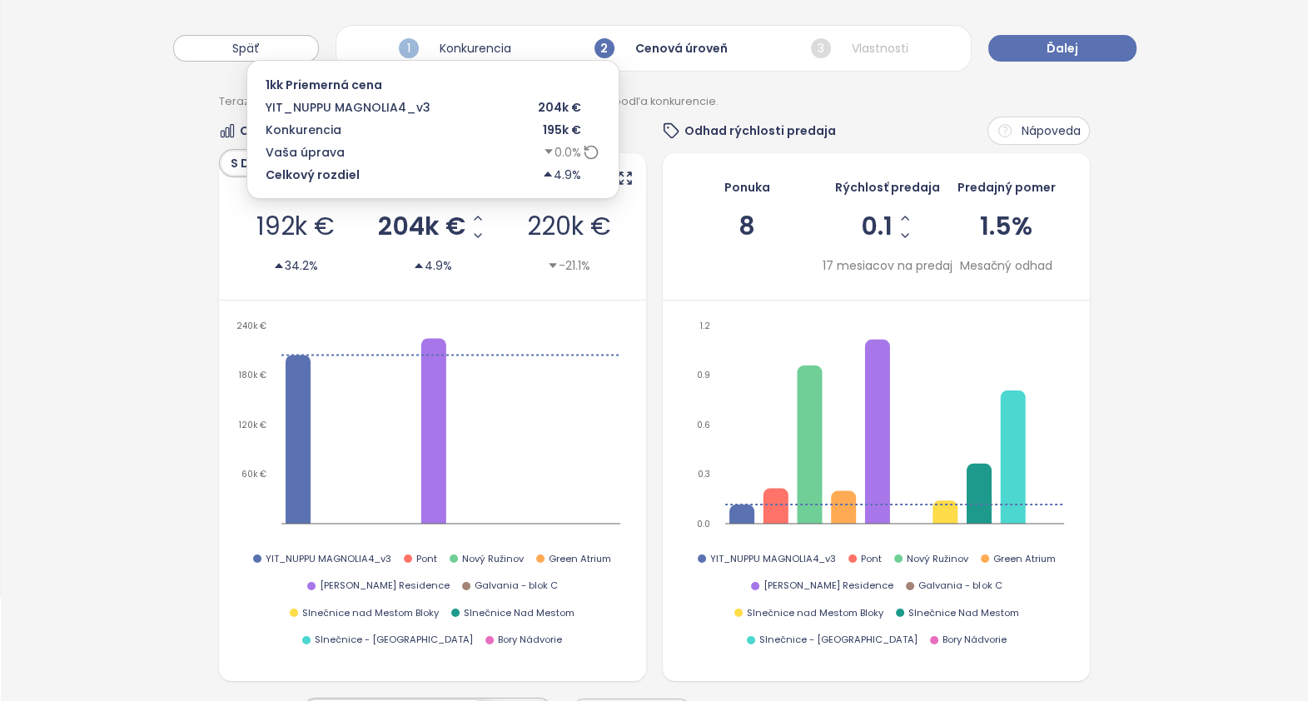
click at [411, 221] on span "204k €" at bounding box center [421, 226] width 87 height 25
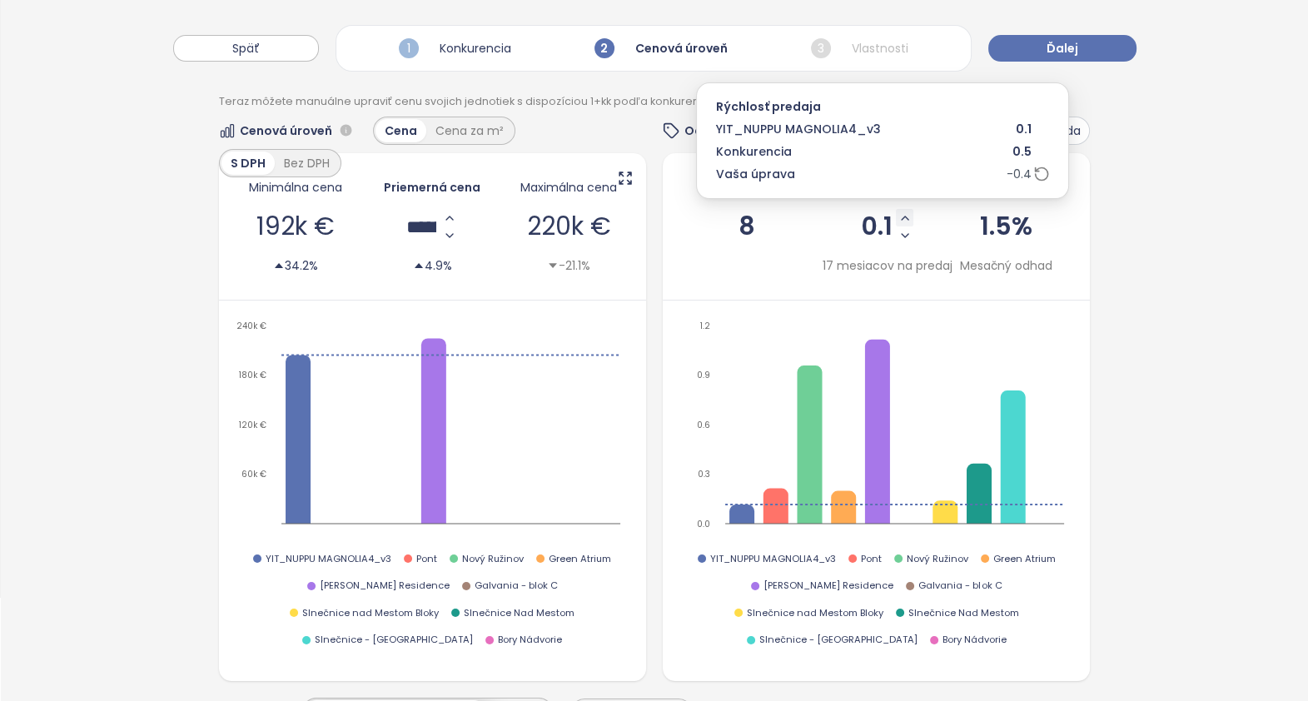
click at [902, 217] on icon "Increase Sale Speed - Monthly" at bounding box center [905, 218] width 7 height 3
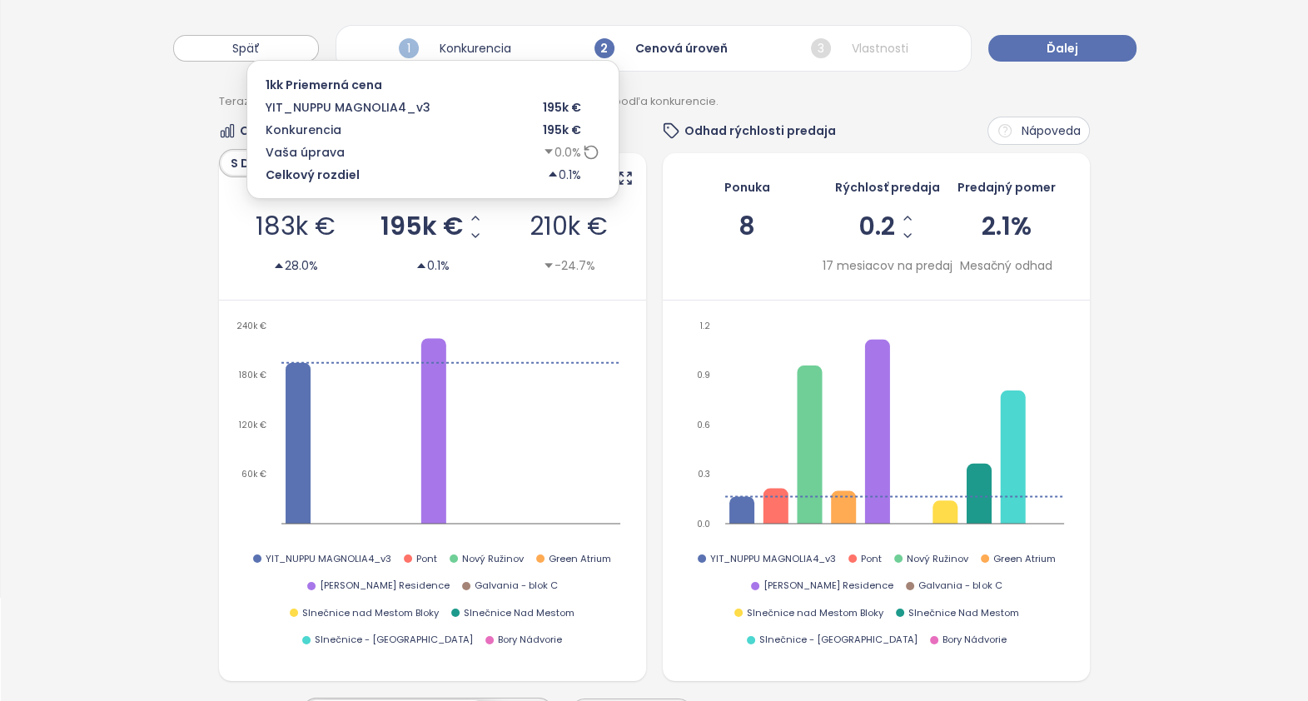
click at [417, 234] on span "195k €" at bounding box center [422, 226] width 82 height 25
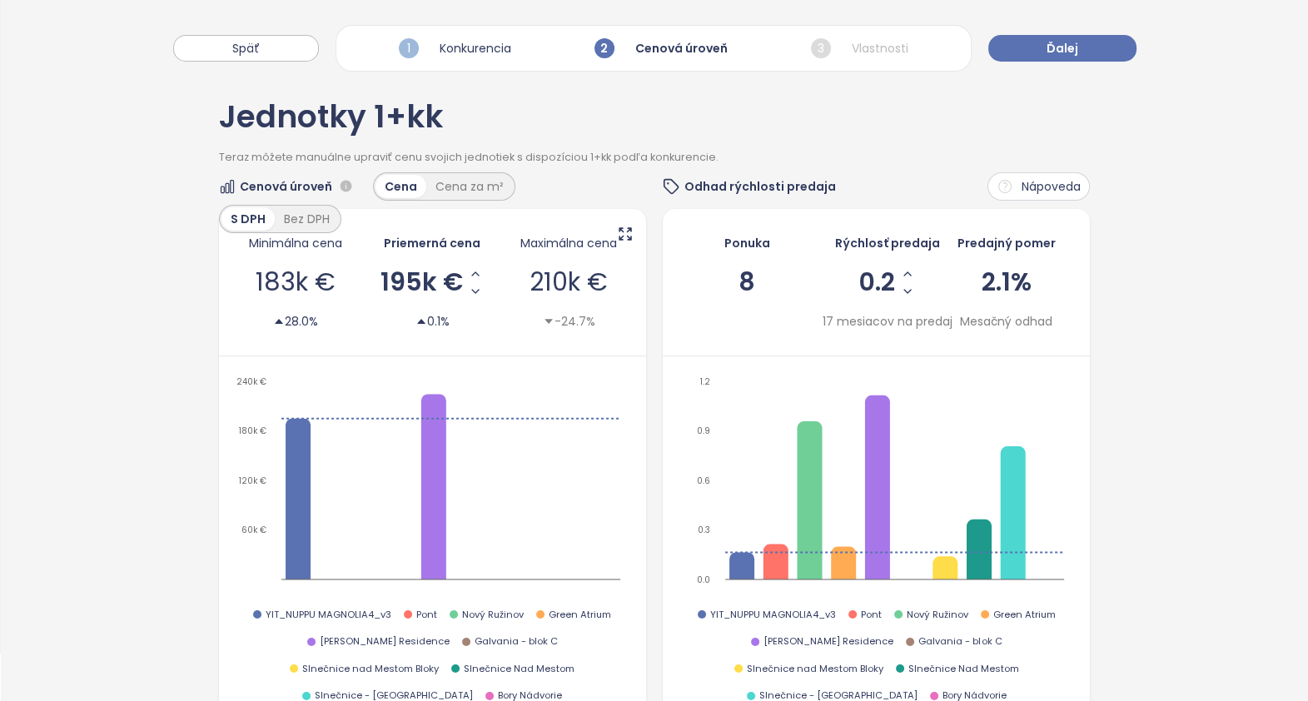
scroll to position [0, 0]
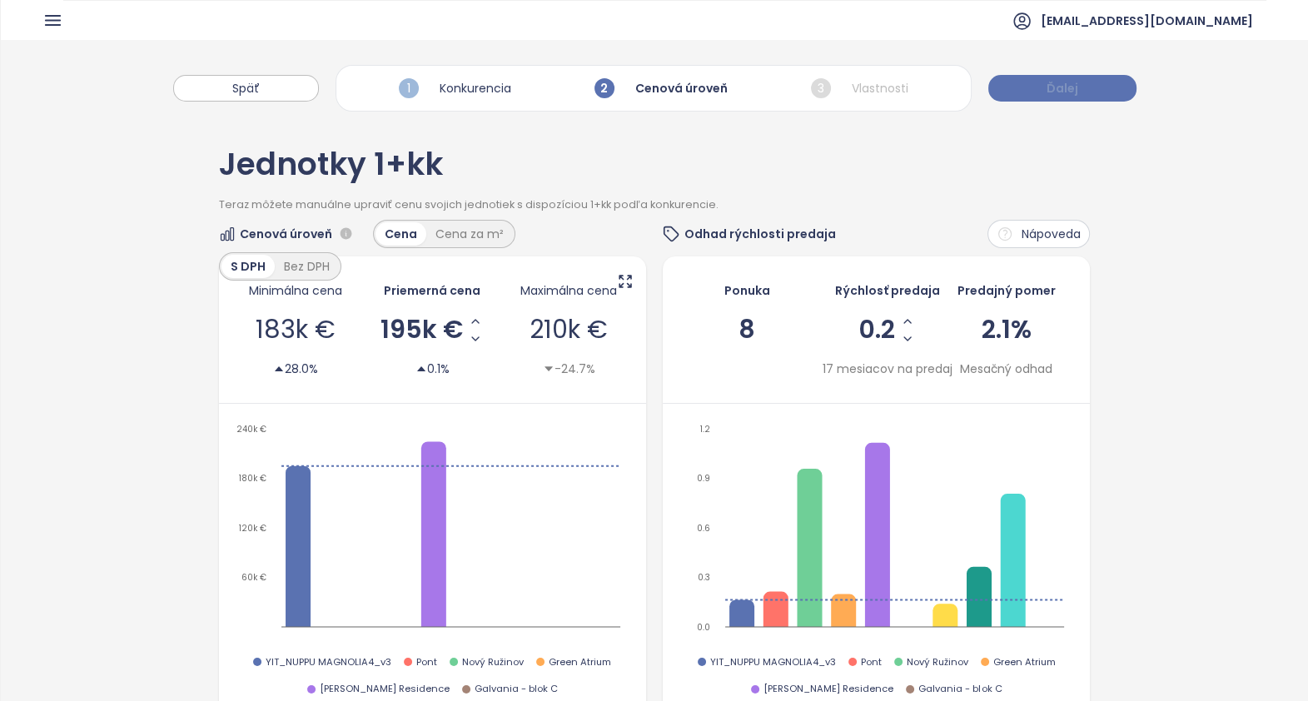
click at [1079, 87] on button "Ďalej" at bounding box center [1063, 88] width 148 height 27
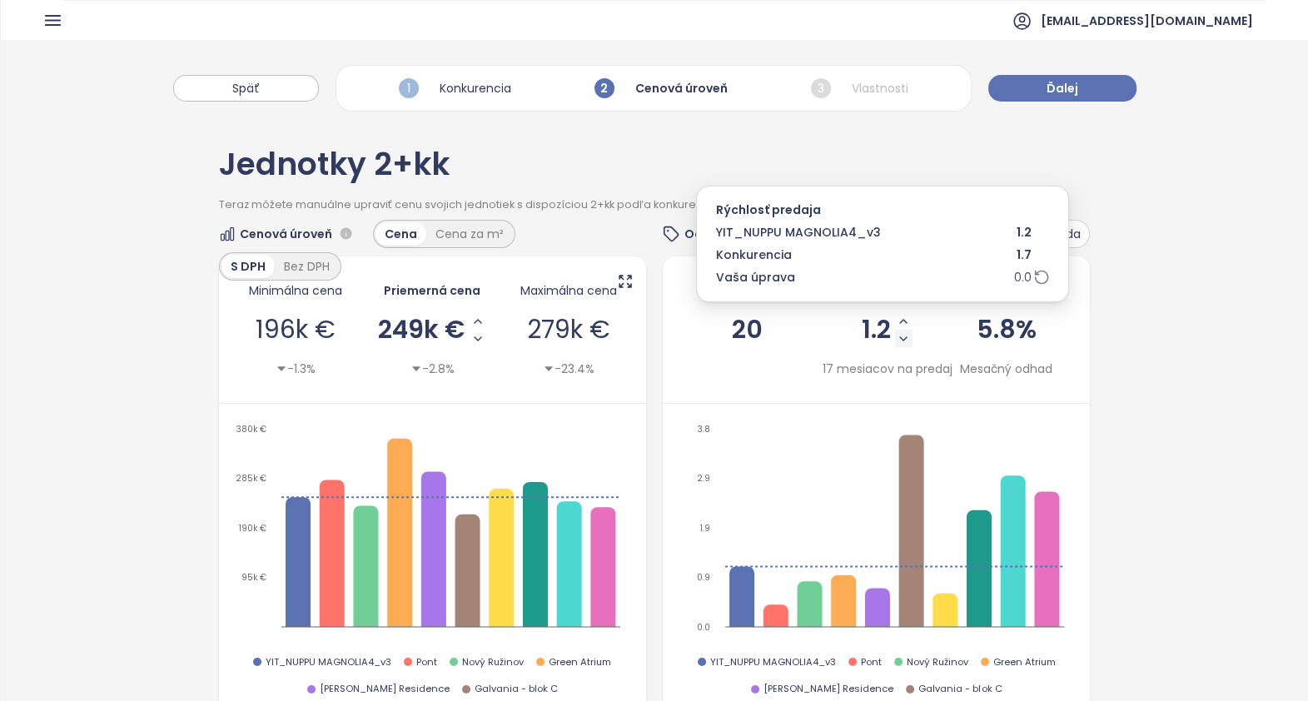
click at [897, 335] on icon "Decrease Sale Speed - Monthly" at bounding box center [903, 338] width 13 height 13
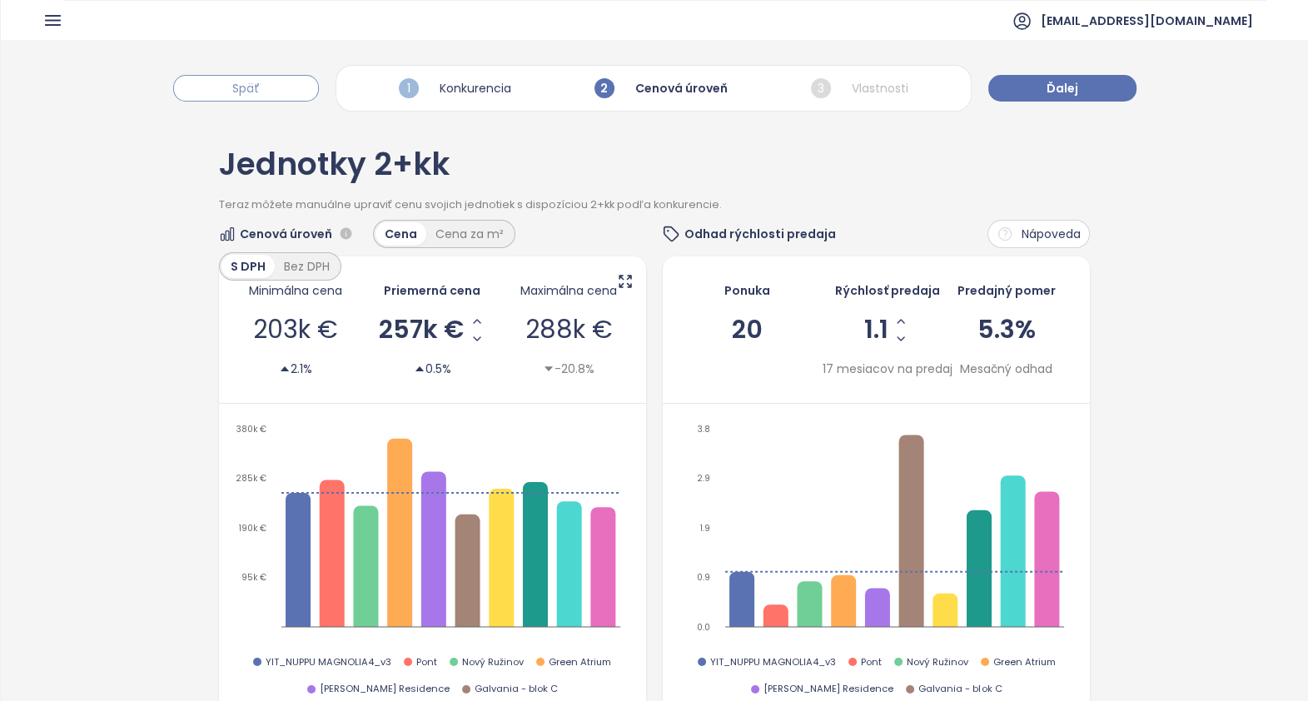
click at [268, 91] on button "Späť" at bounding box center [246, 88] width 146 height 27
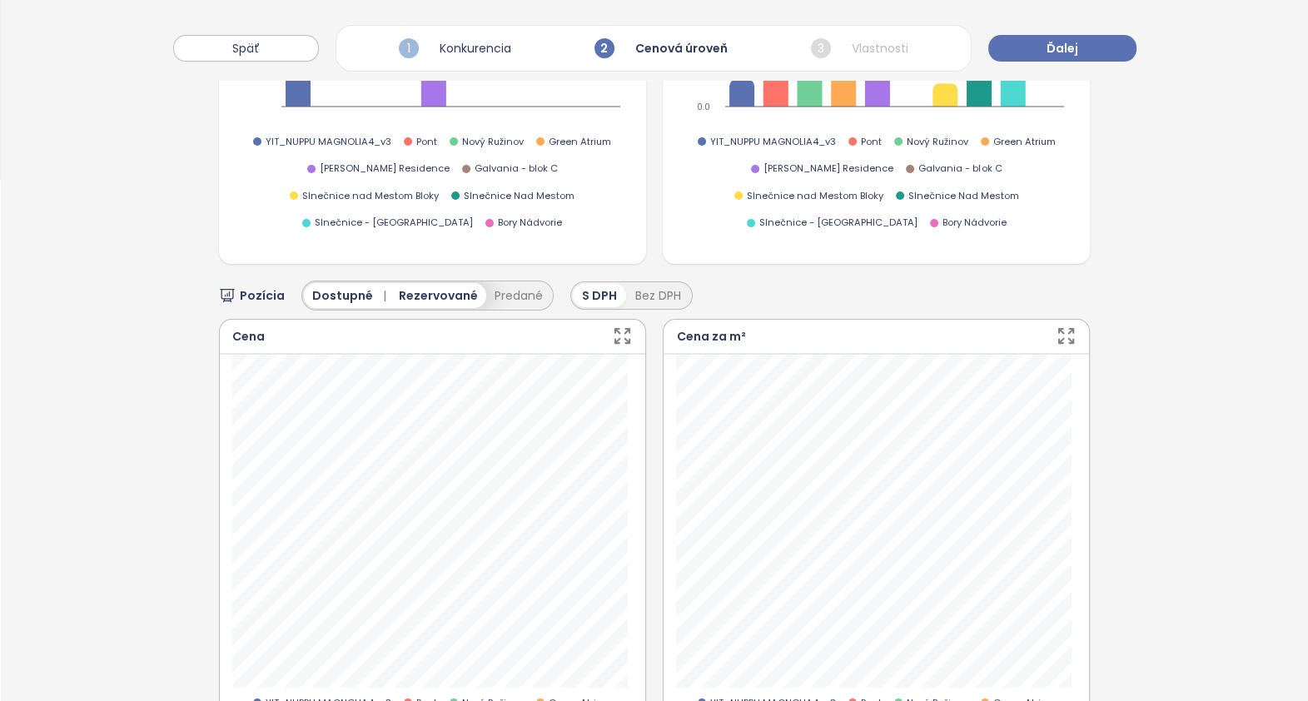
scroll to position [103, 0]
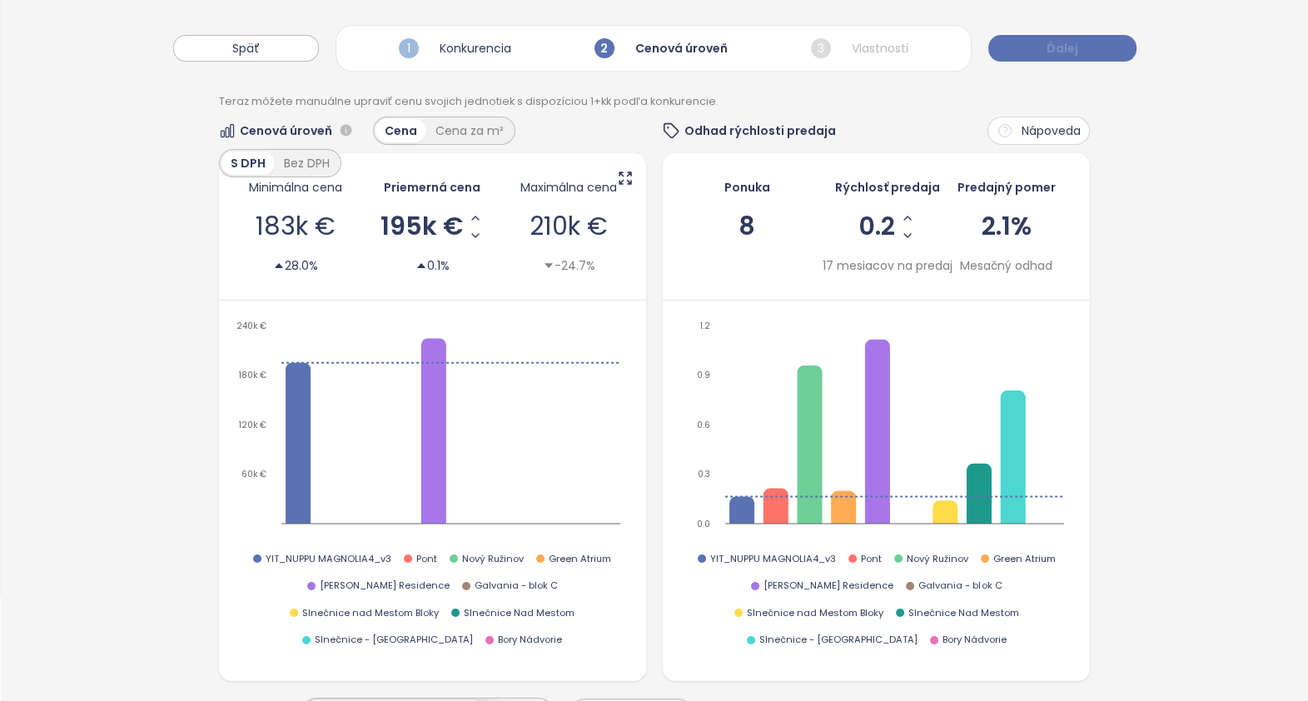
click at [1056, 42] on span "Ďalej" at bounding box center [1063, 48] width 32 height 18
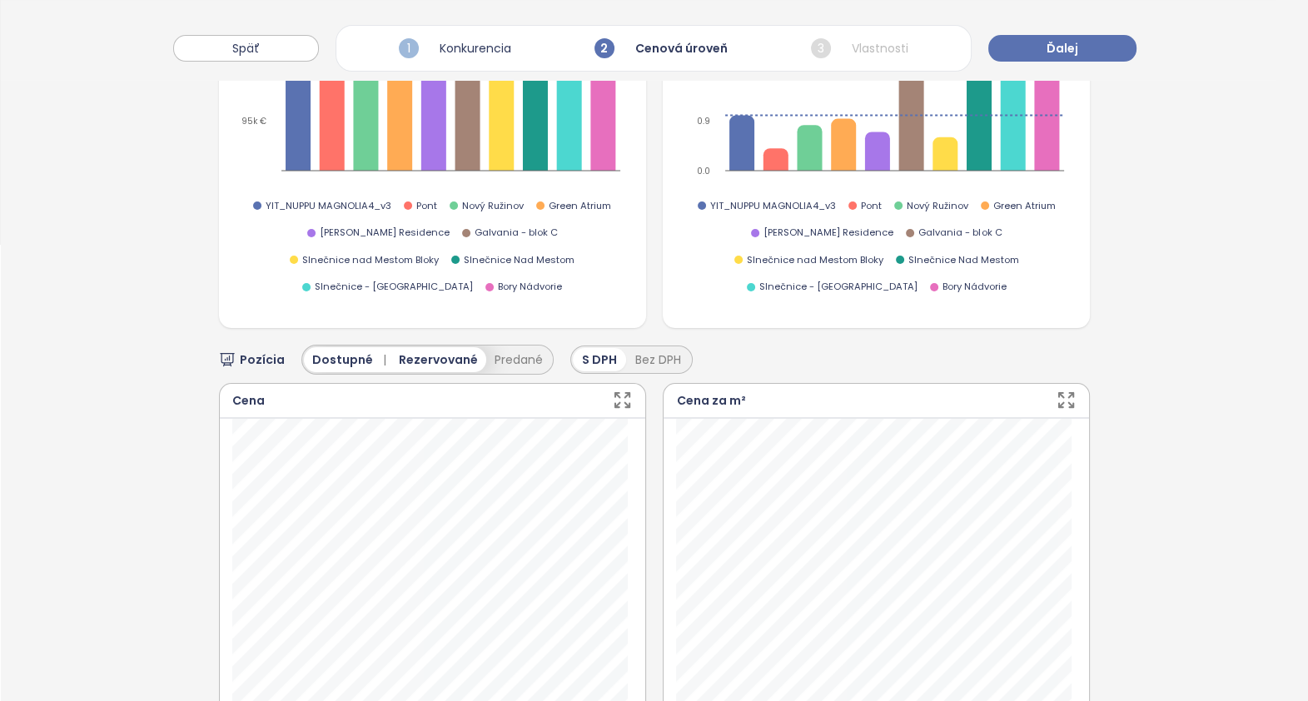
scroll to position [521, 0]
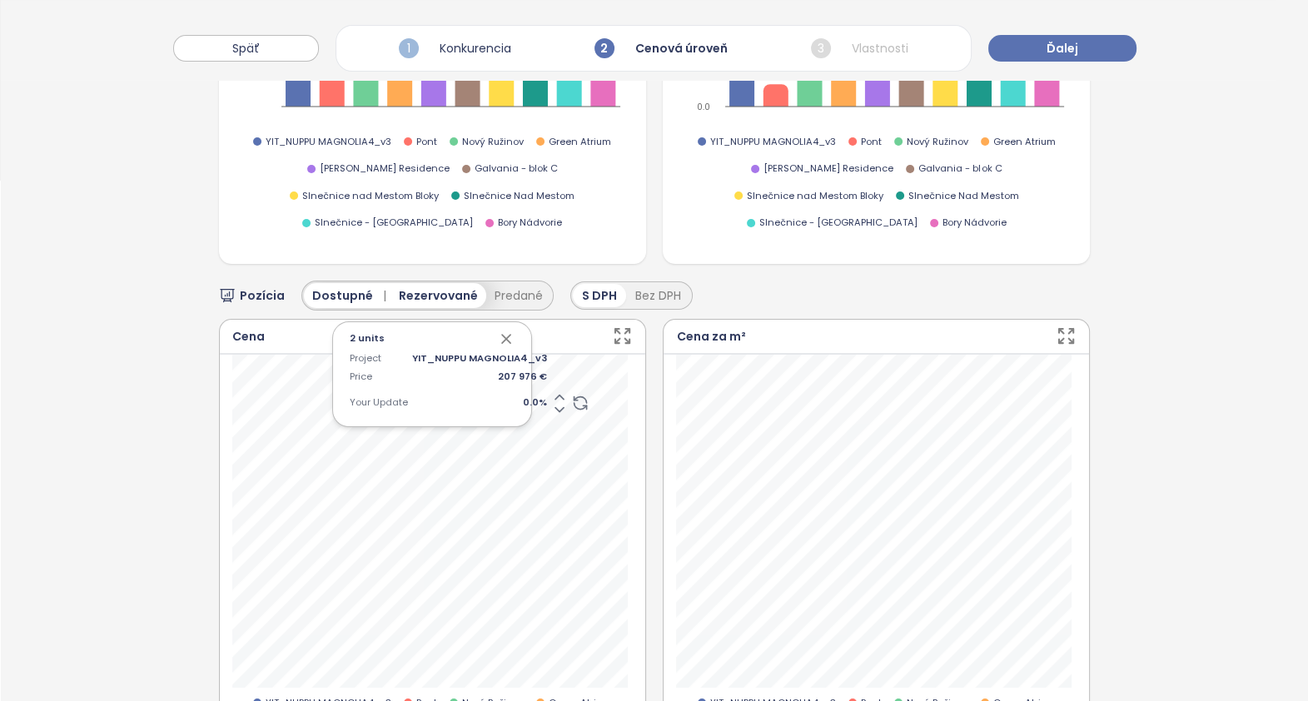
click at [525, 396] on span "0.0 %" at bounding box center [479, 403] width 135 height 15
type input "*"
click at [525, 396] on span "5.0 %" at bounding box center [479, 403] width 135 height 15
type input "*"
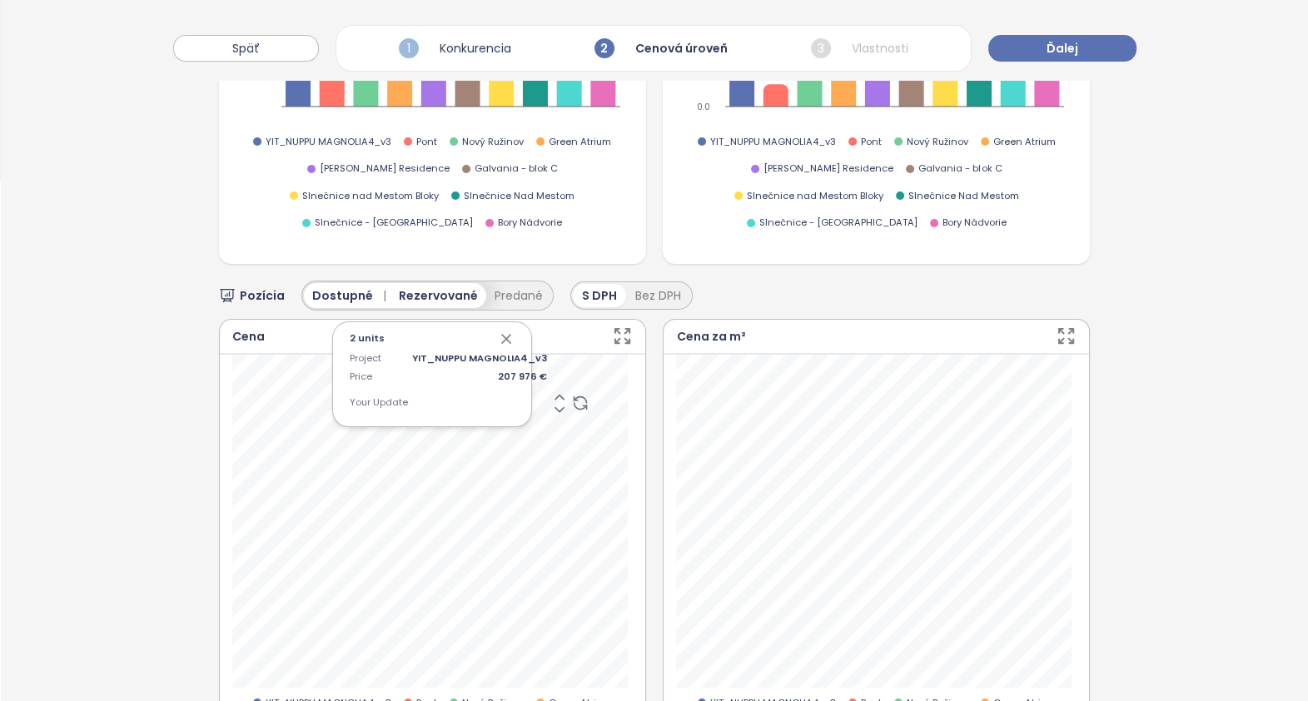
type input "*"
click at [526, 396] on span "8.0 %" at bounding box center [479, 403] width 135 height 15
type input "*"
click at [525, 396] on span "8.0 %" at bounding box center [479, 403] width 135 height 15
type input "*"
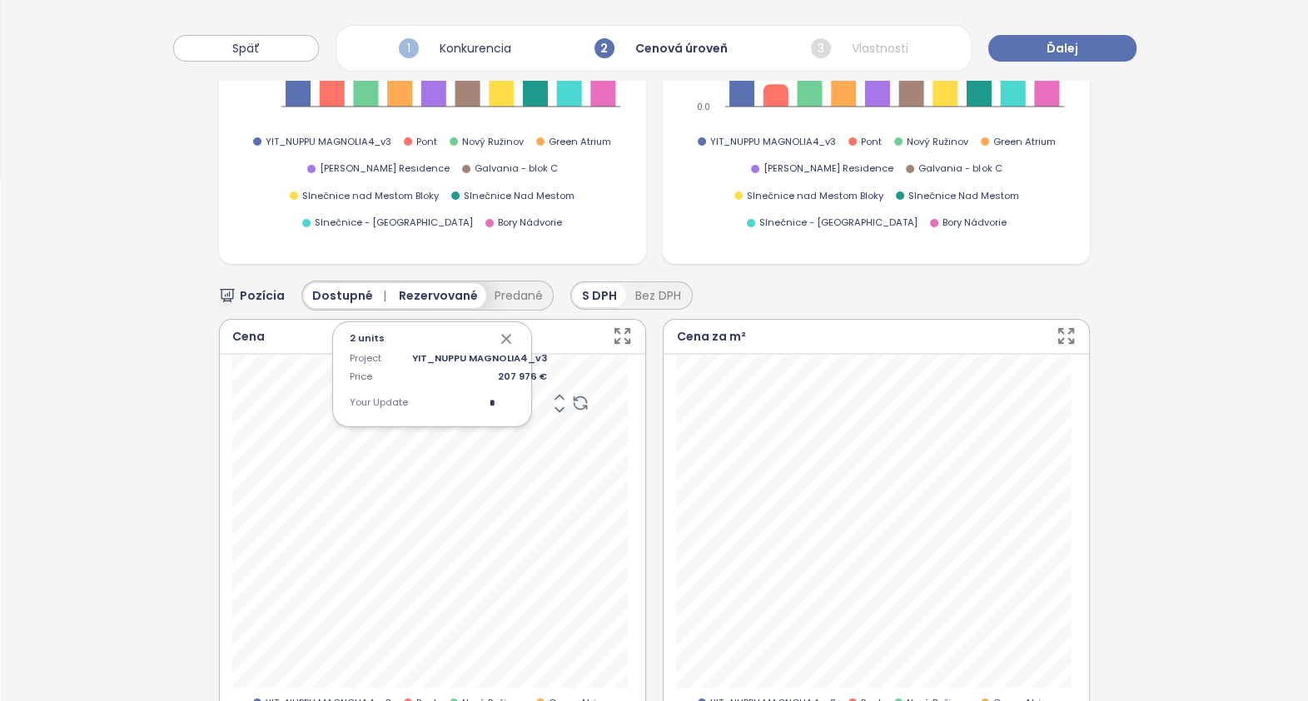
type input "**"
click at [516, 396] on span "10.0 %" at bounding box center [479, 403] width 135 height 15
type input "**"
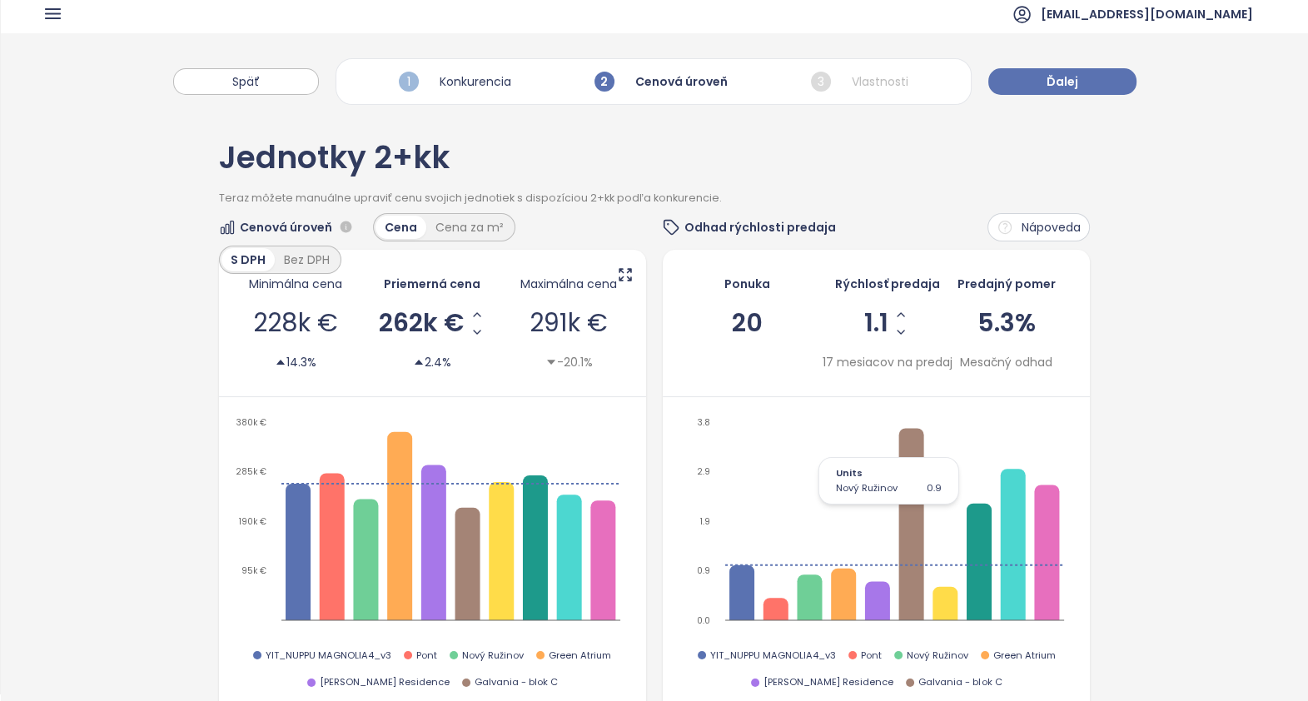
scroll to position [0, 0]
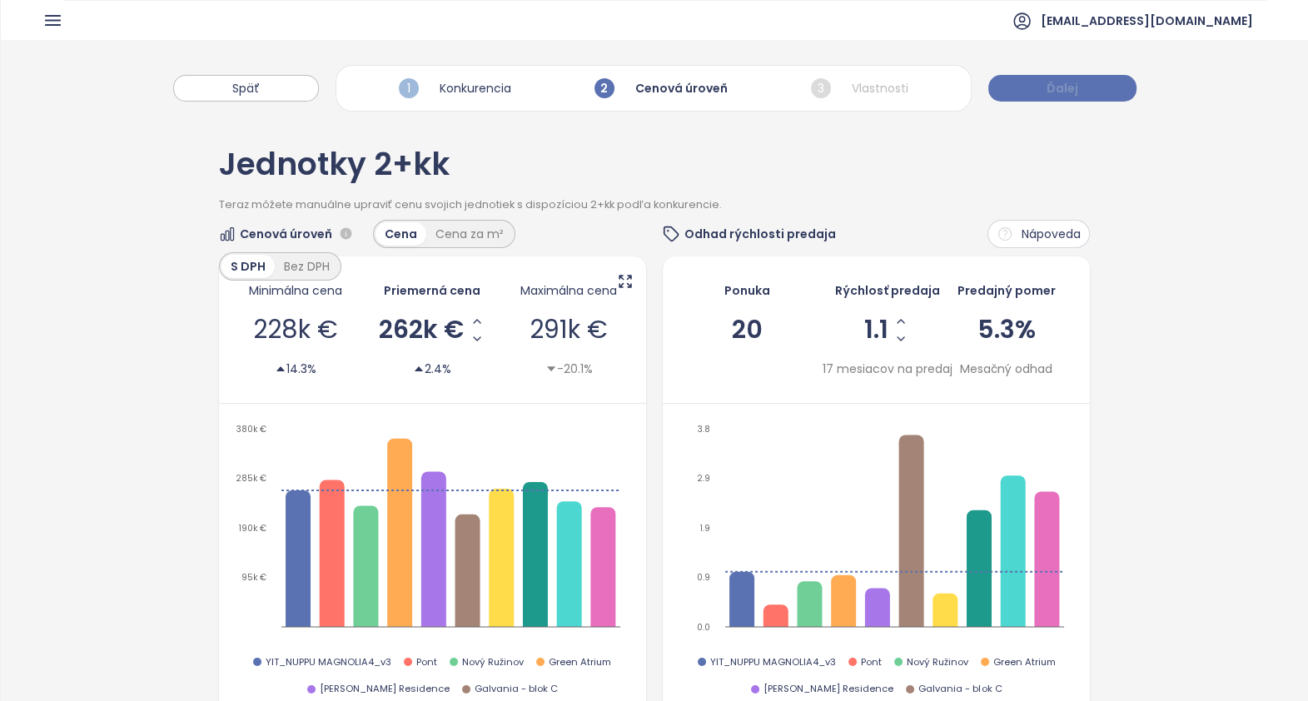
click at [1081, 89] on button "Ďalej" at bounding box center [1063, 88] width 148 height 27
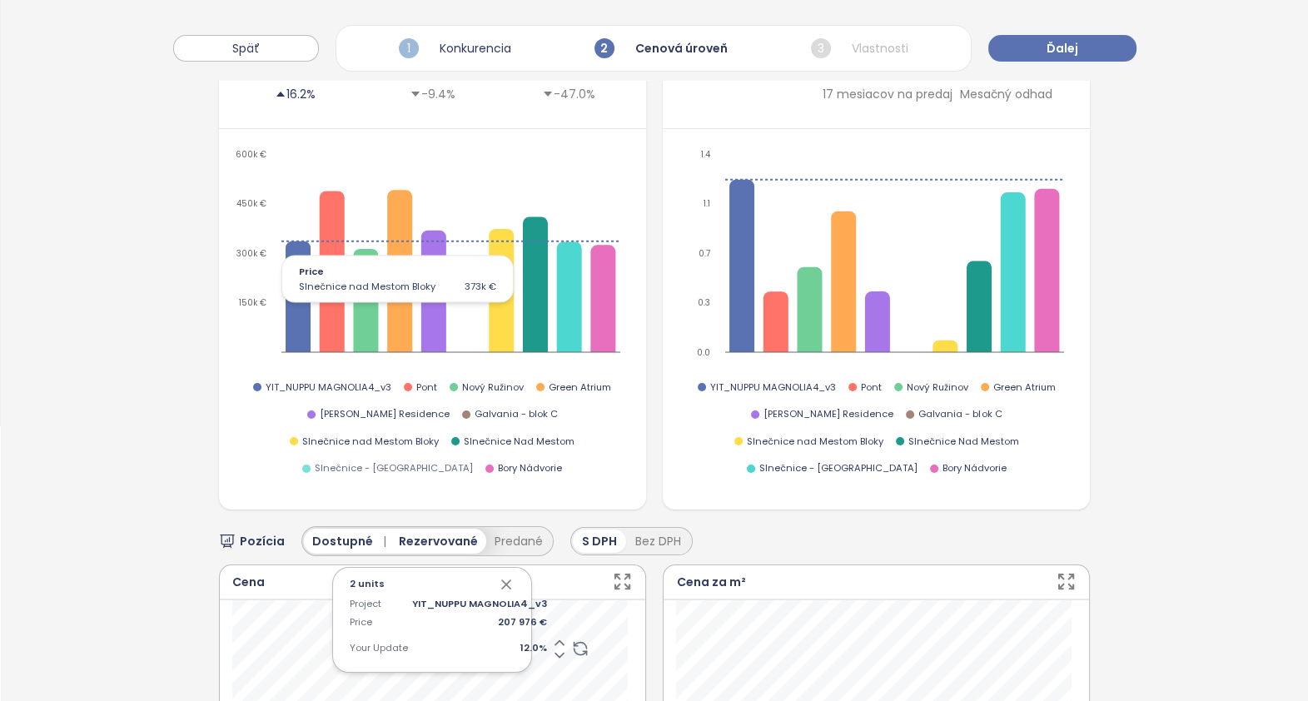
scroll to position [521, 0]
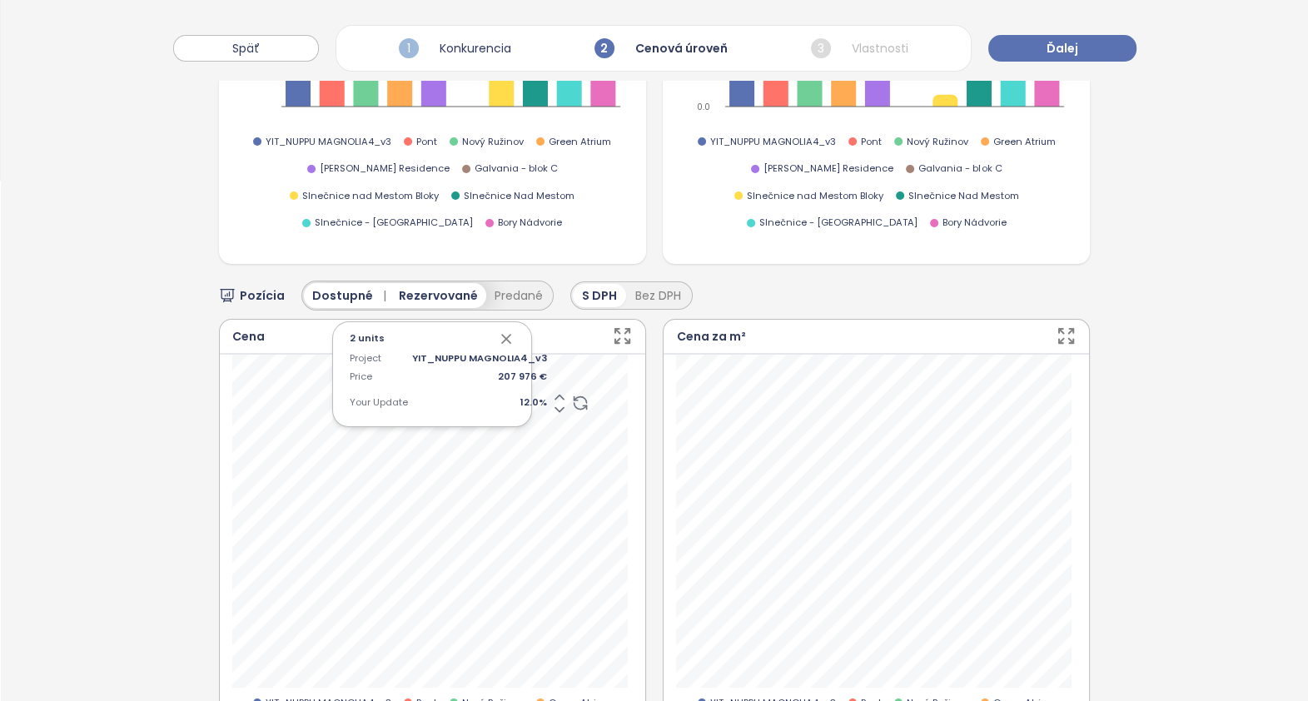
click at [502, 335] on icon "button" at bounding box center [506, 339] width 8 height 8
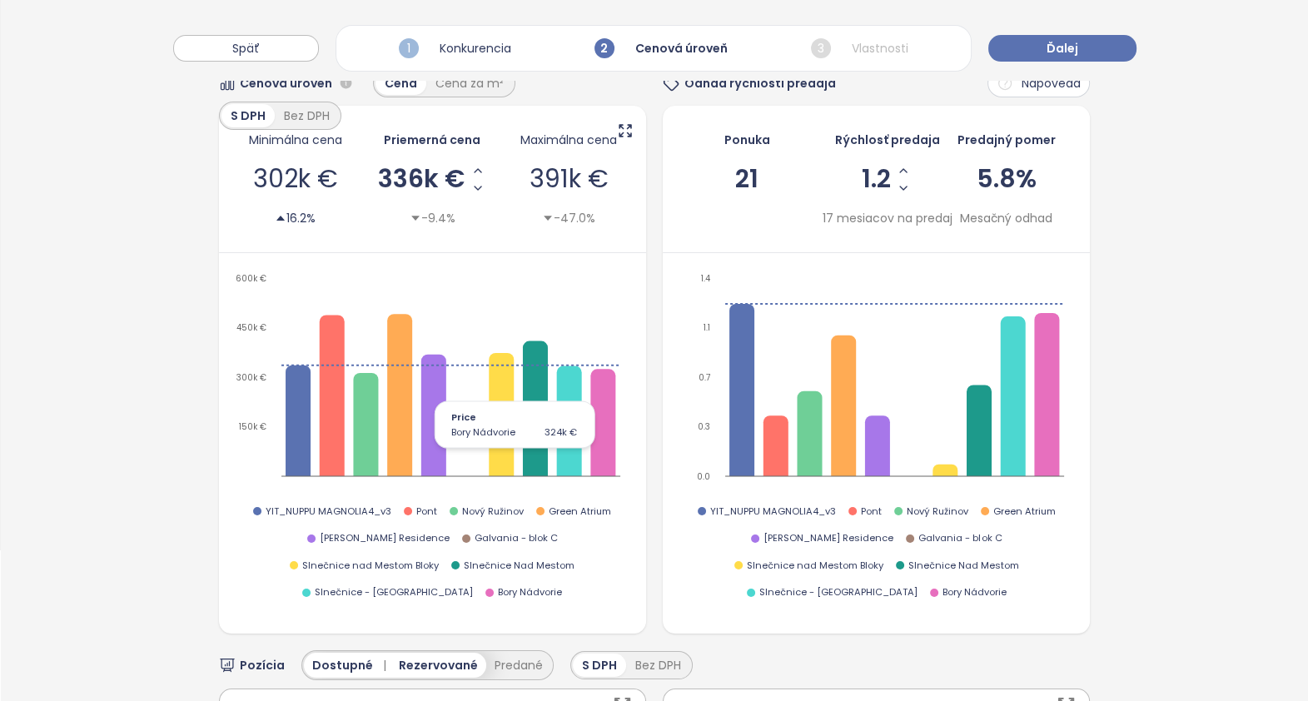
scroll to position [0, 0]
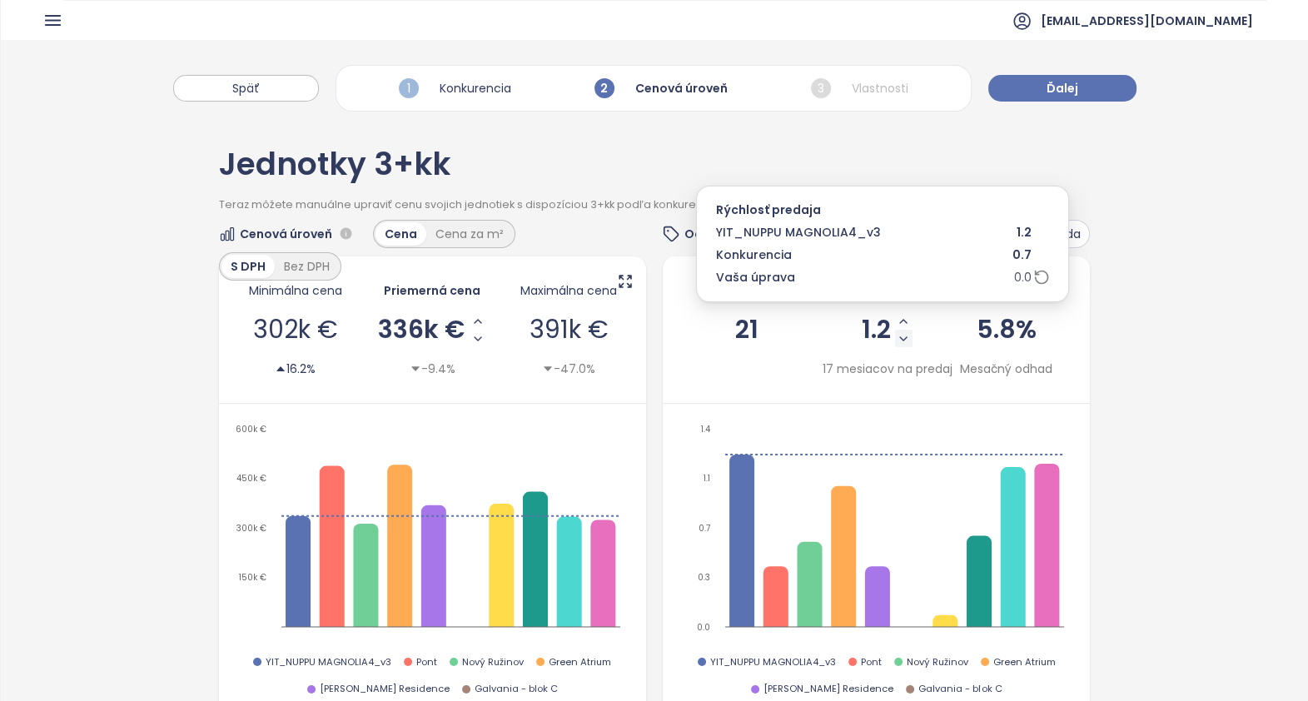
click at [900, 337] on icon "Decrease Sale Speed - Monthly" at bounding box center [903, 338] width 7 height 3
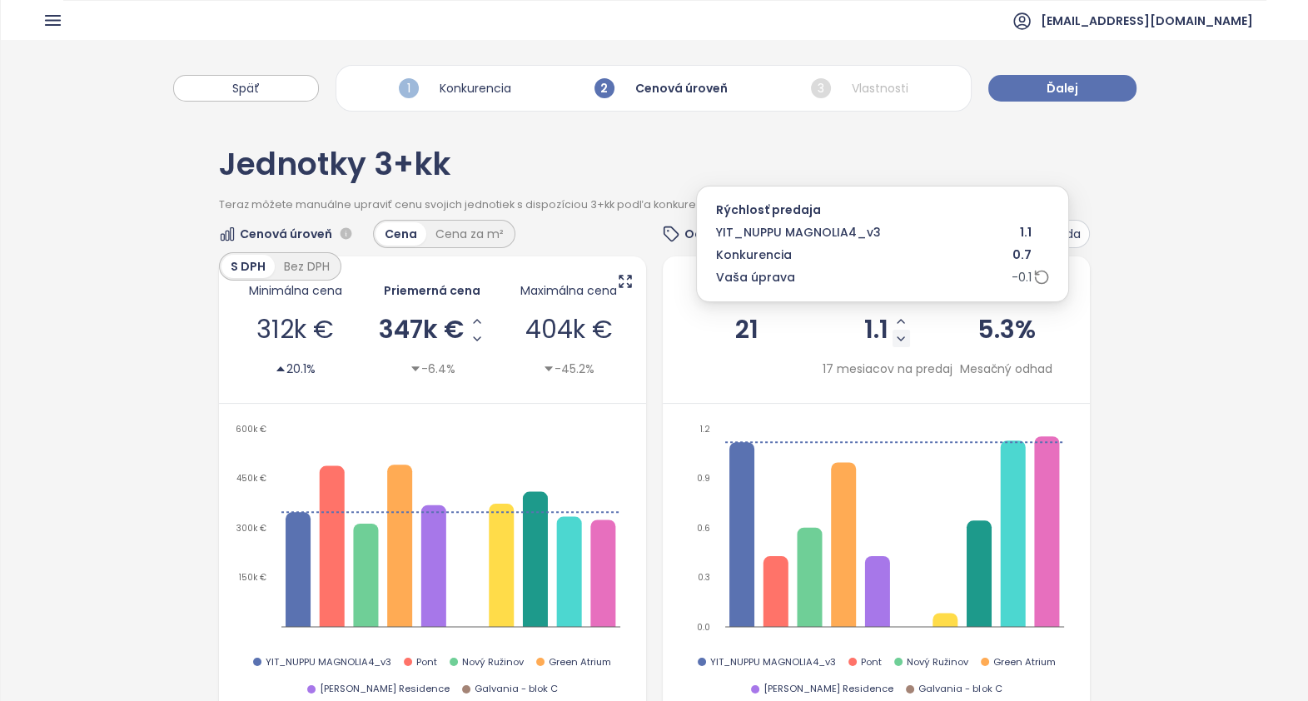
click at [894, 338] on icon "Decrease Sale Speed - Monthly" at bounding box center [900, 338] width 13 height 13
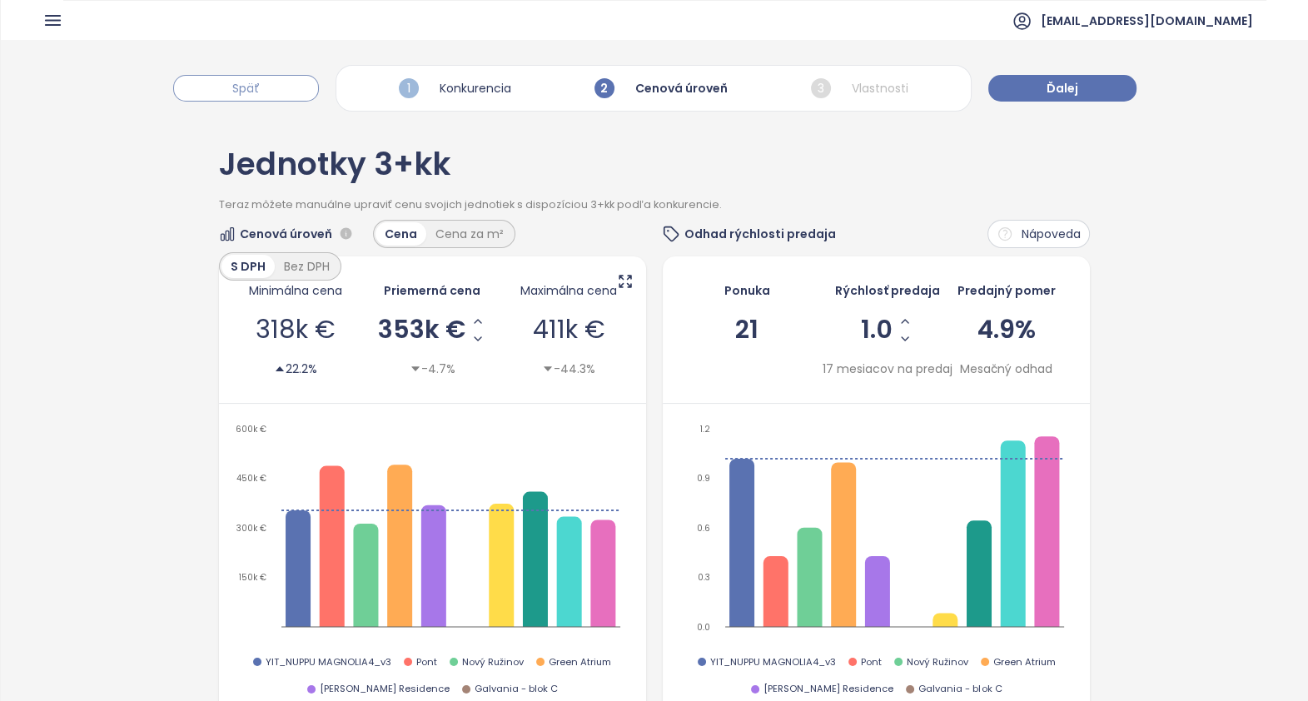
click at [246, 88] on span "Späť" at bounding box center [245, 88] width 27 height 18
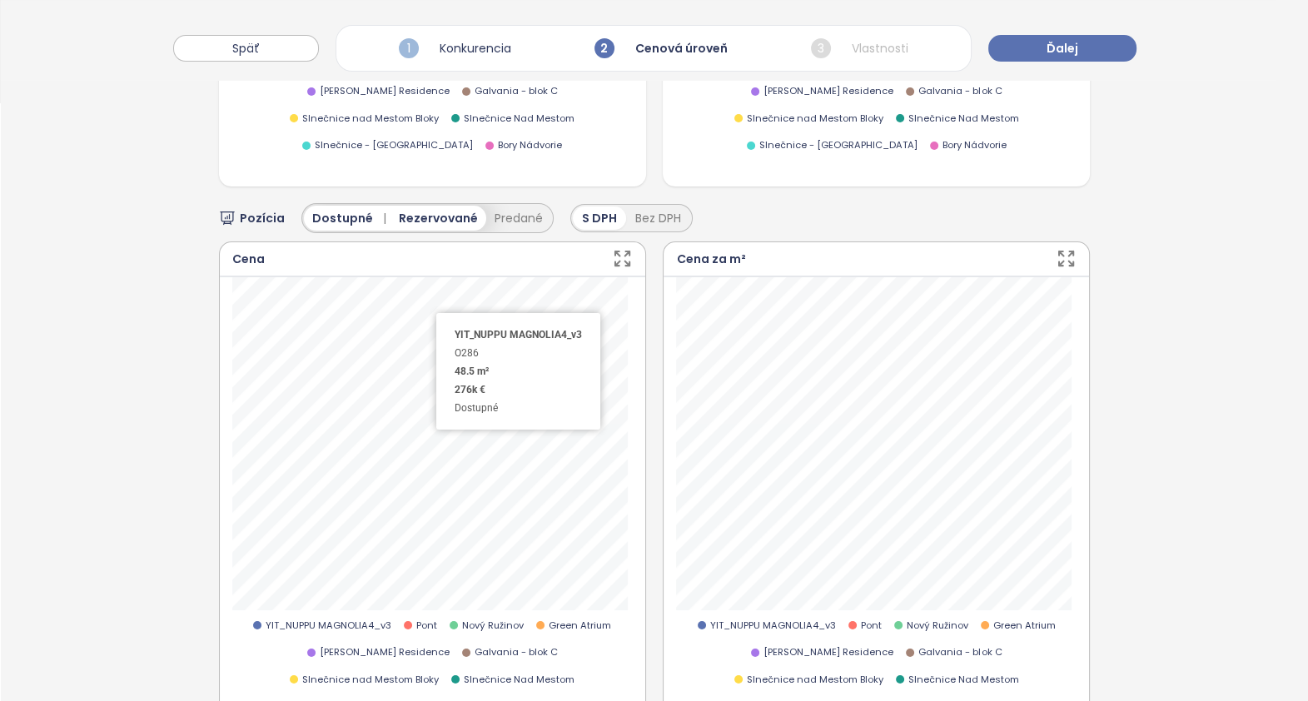
scroll to position [625, 0]
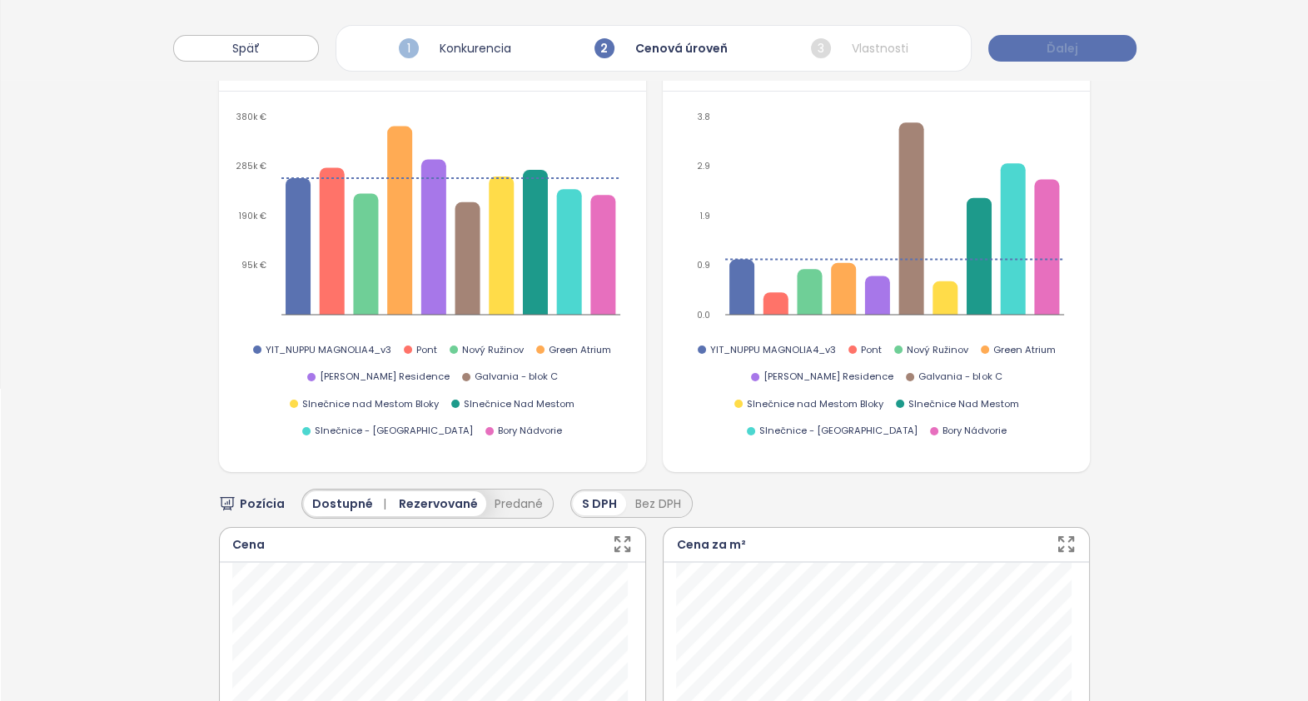
click at [1053, 53] on span "Ďalej" at bounding box center [1063, 48] width 32 height 18
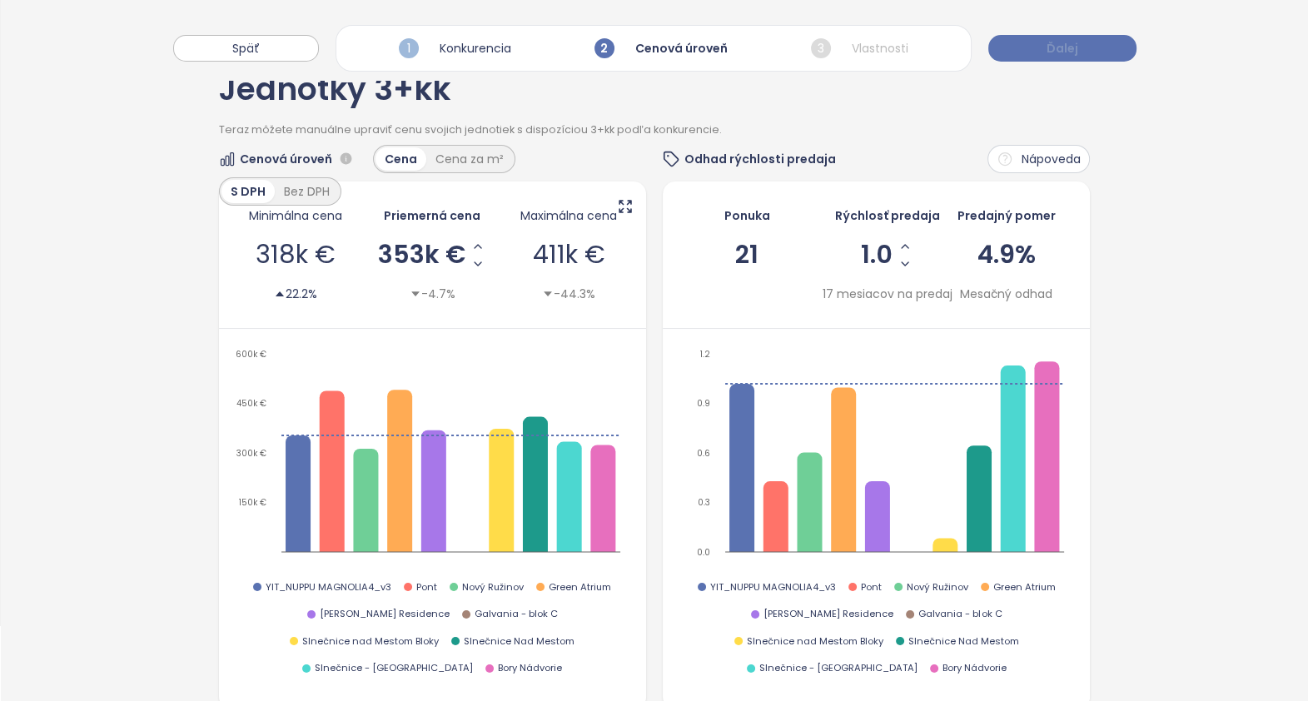
scroll to position [0, 0]
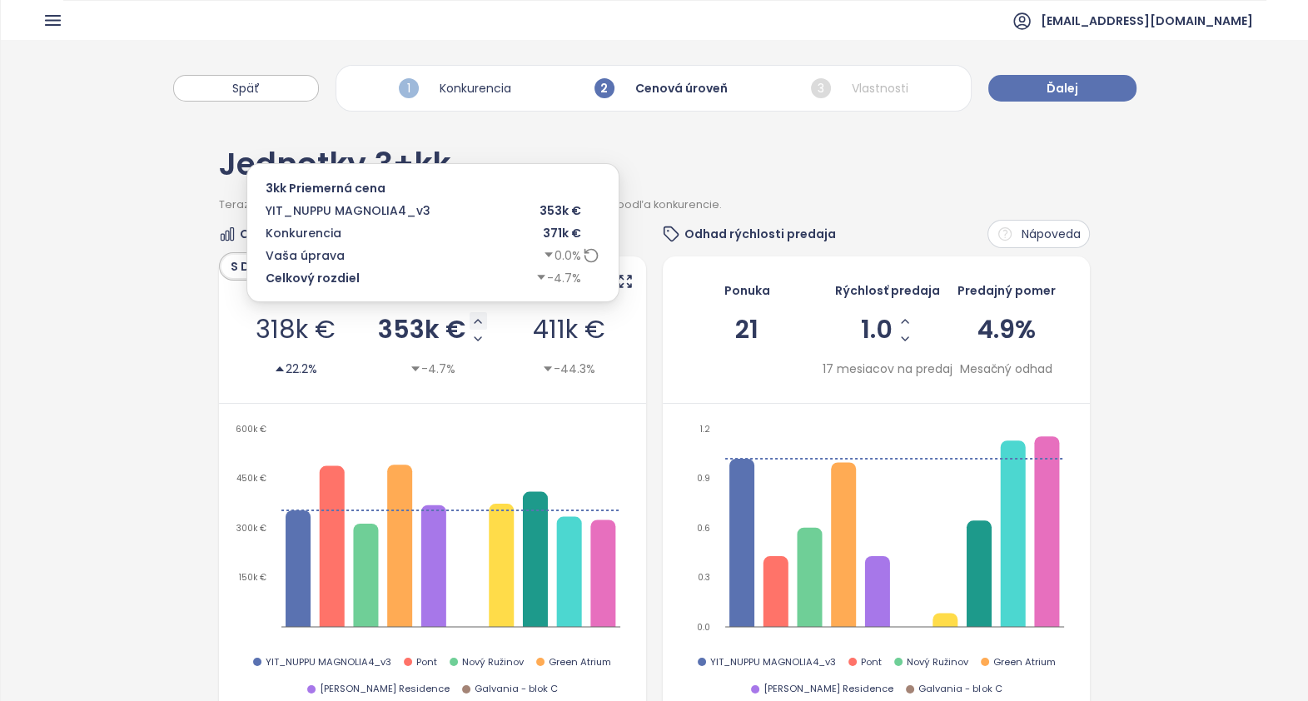
click at [471, 322] on icon "Increase AVG Price" at bounding box center [477, 321] width 13 height 13
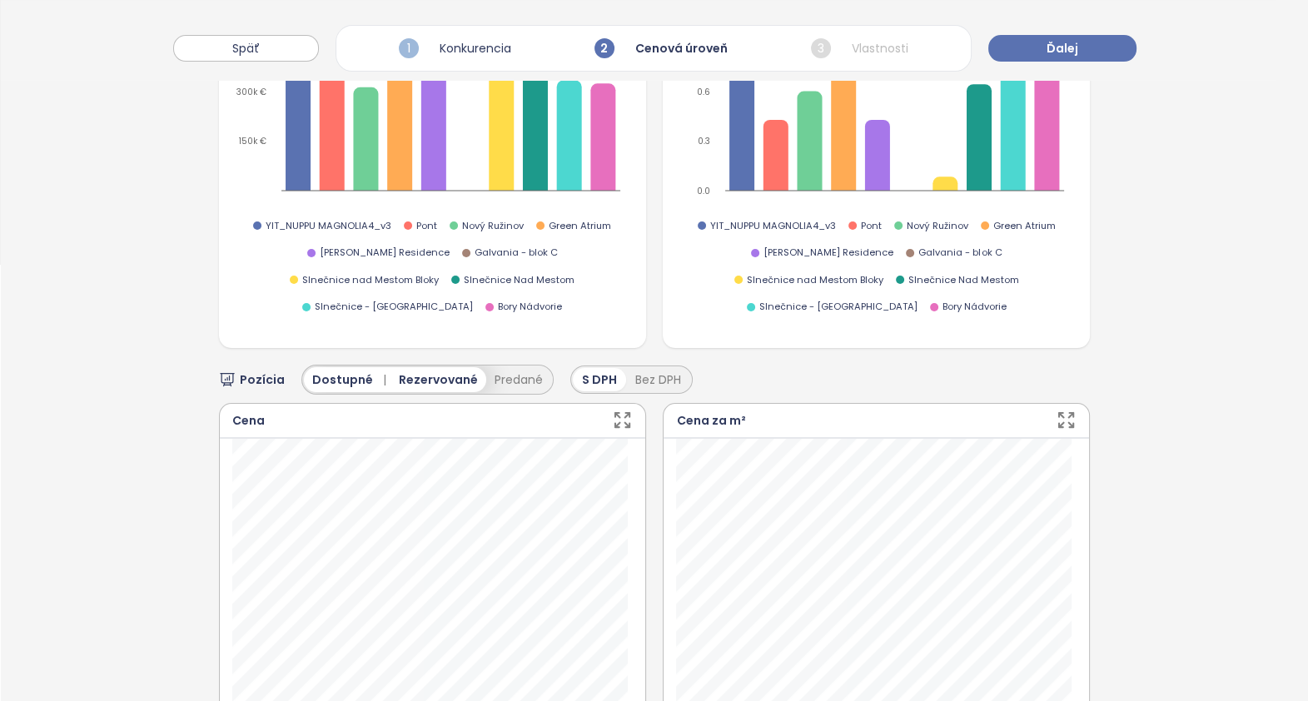
scroll to position [625, 0]
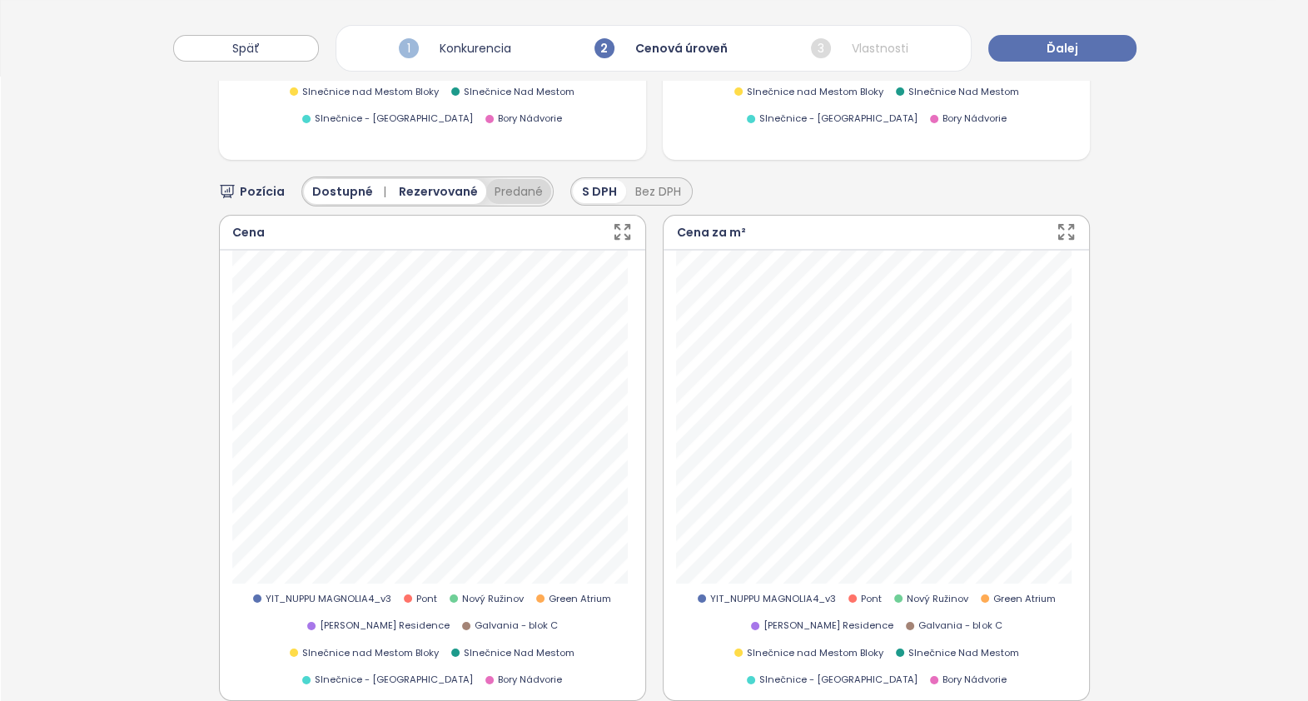
click at [491, 179] on button "Predané" at bounding box center [518, 191] width 65 height 25
click at [1002, 186] on icon "button" at bounding box center [1007, 191] width 11 height 11
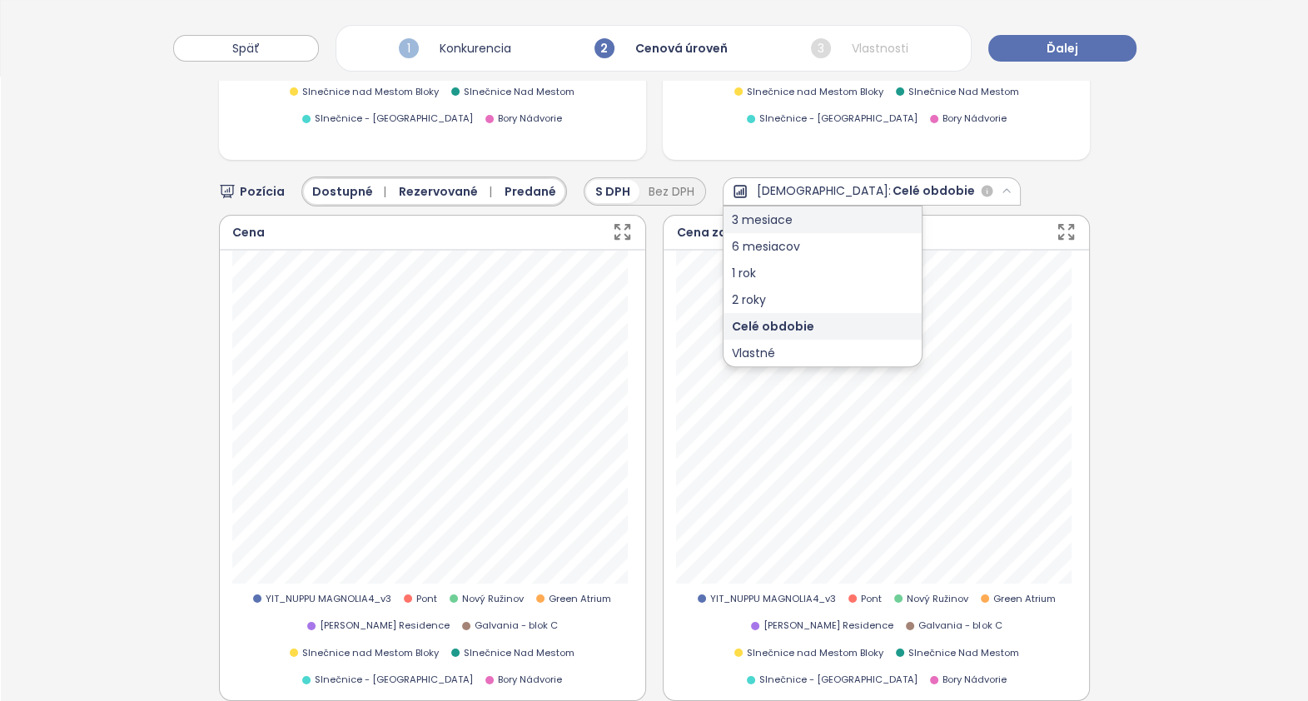
click at [740, 207] on div "3 mesiace" at bounding box center [823, 220] width 198 height 27
click at [612, 222] on icon "button" at bounding box center [622, 232] width 21 height 21
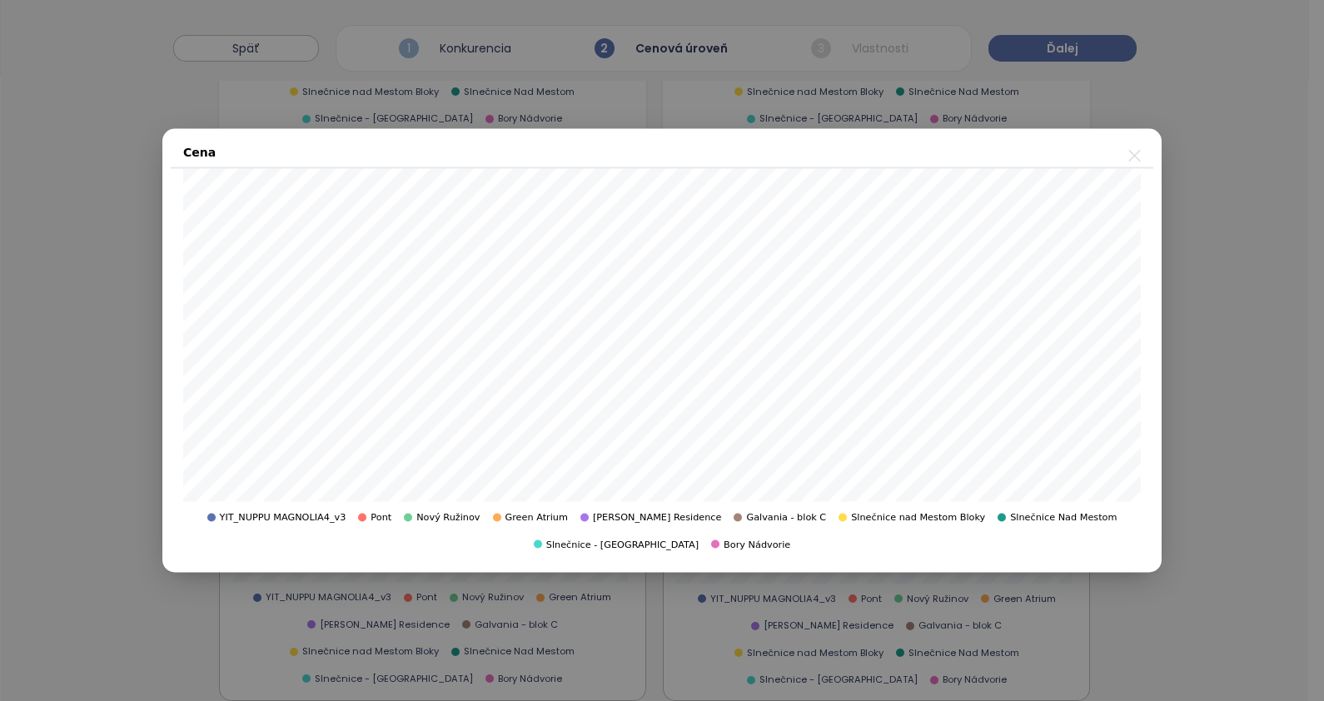
click at [1147, 151] on div "Cena" at bounding box center [662, 153] width 983 height 32
click at [1138, 152] on icon "close" at bounding box center [1134, 156] width 12 height 12
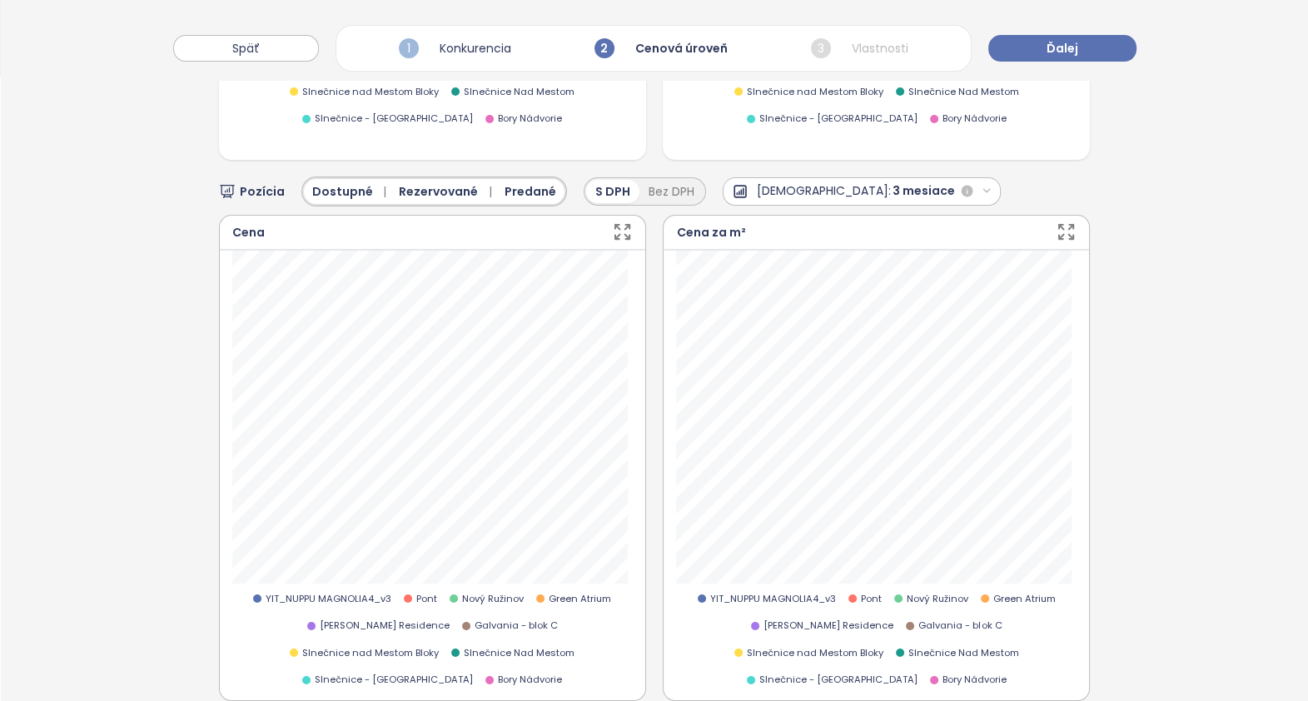
click at [982, 186] on icon "button" at bounding box center [987, 191] width 11 height 11
click at [769, 233] on div "6 mesiacov" at bounding box center [814, 246] width 181 height 27
click at [612, 222] on icon "button" at bounding box center [622, 232] width 21 height 21
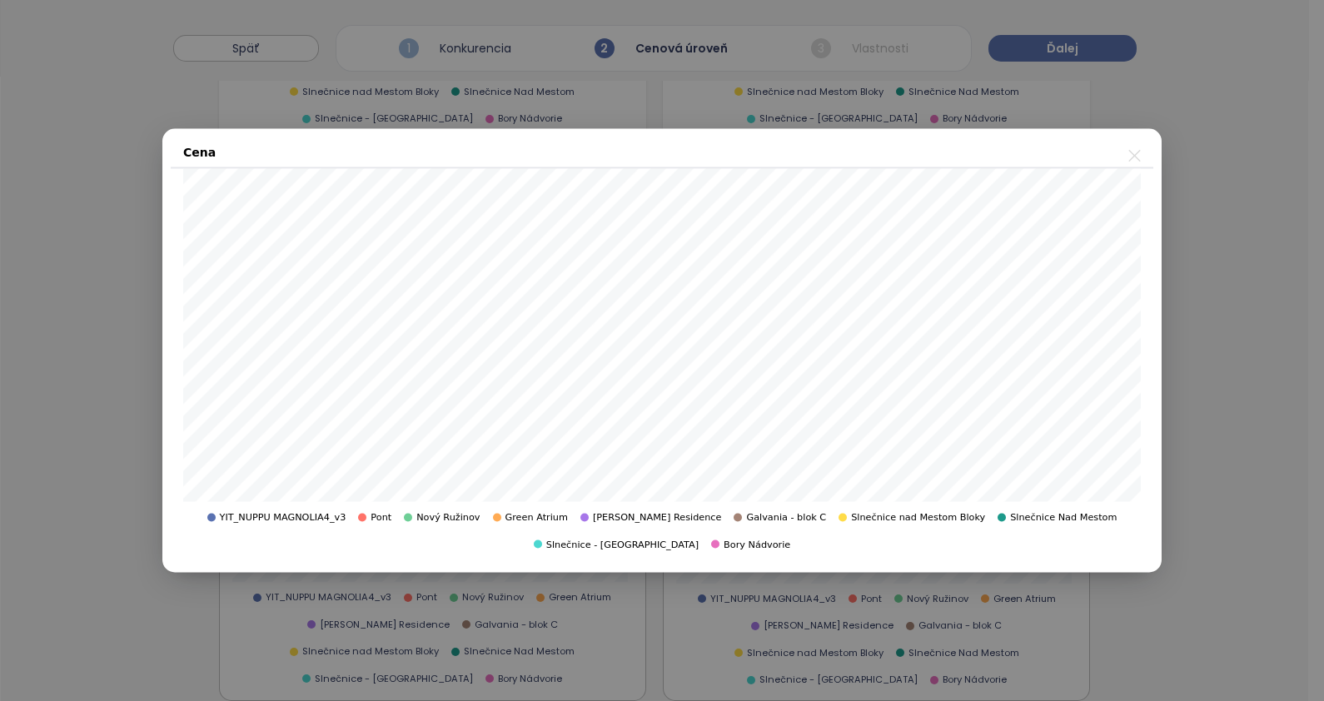
click at [1130, 154] on icon "close" at bounding box center [1134, 156] width 21 height 21
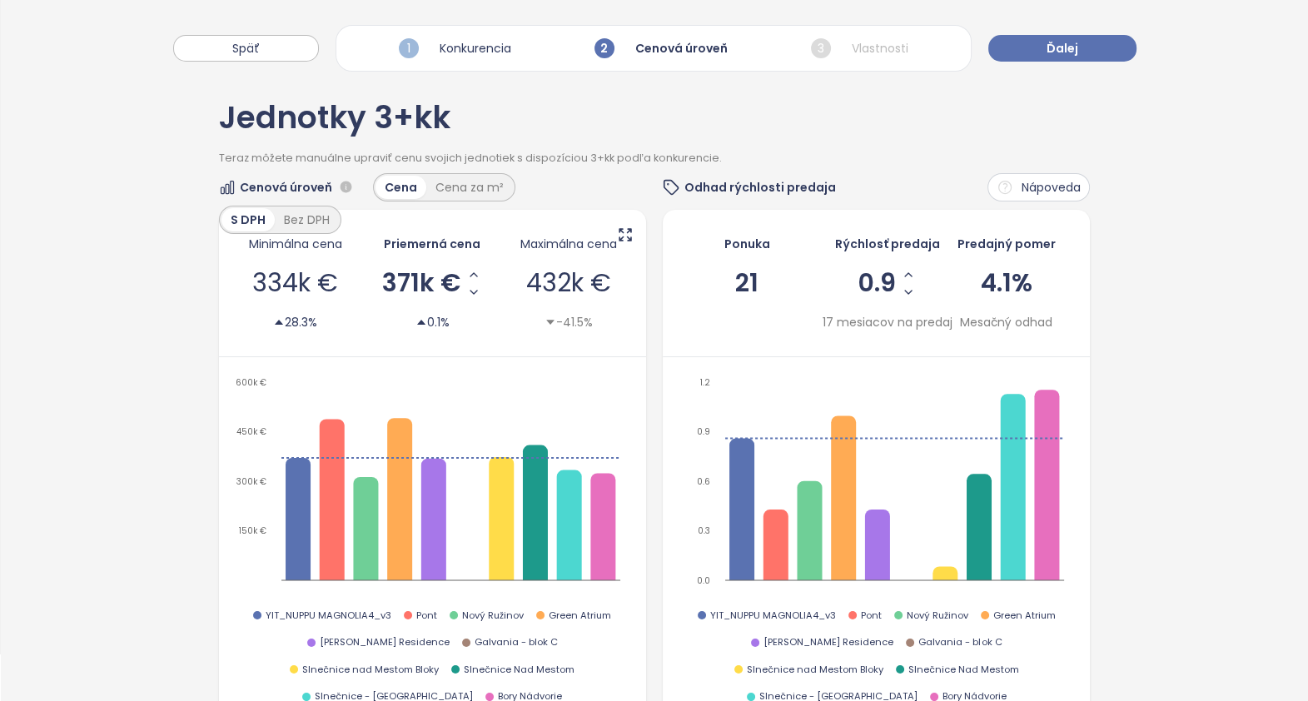
scroll to position [0, 0]
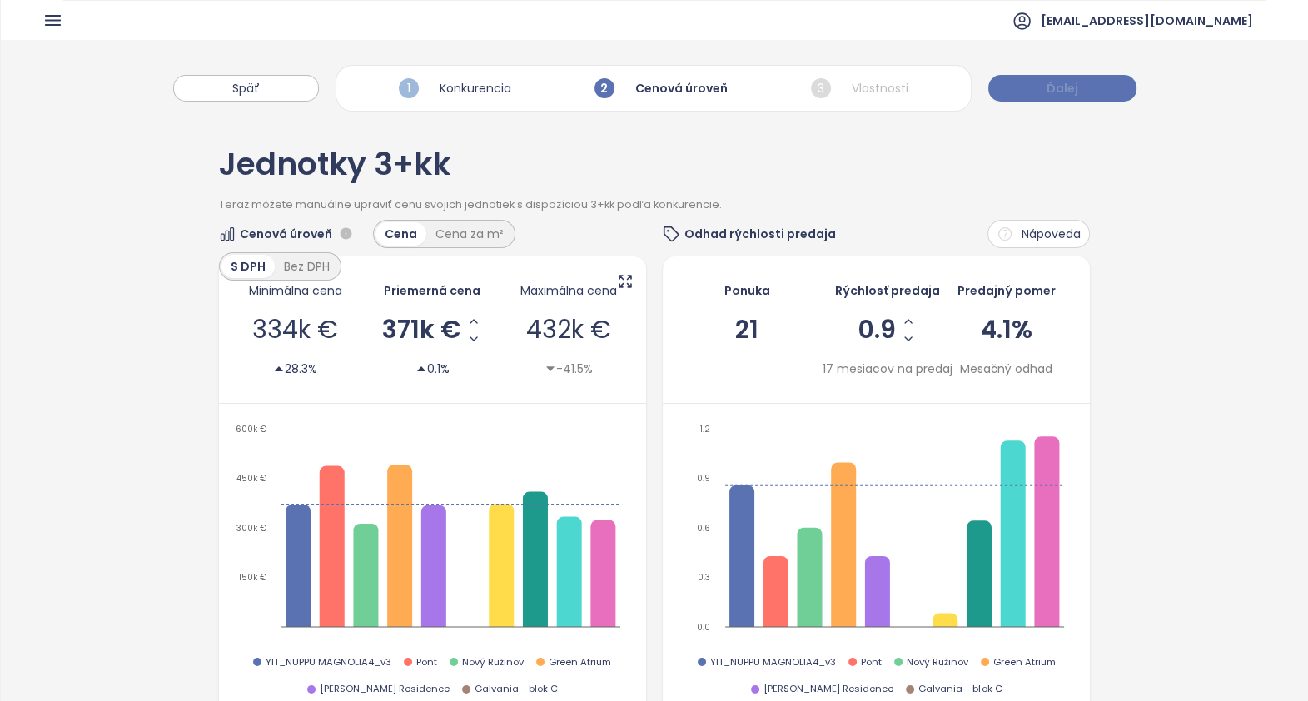
click at [1059, 87] on span "Ďalej" at bounding box center [1063, 88] width 32 height 18
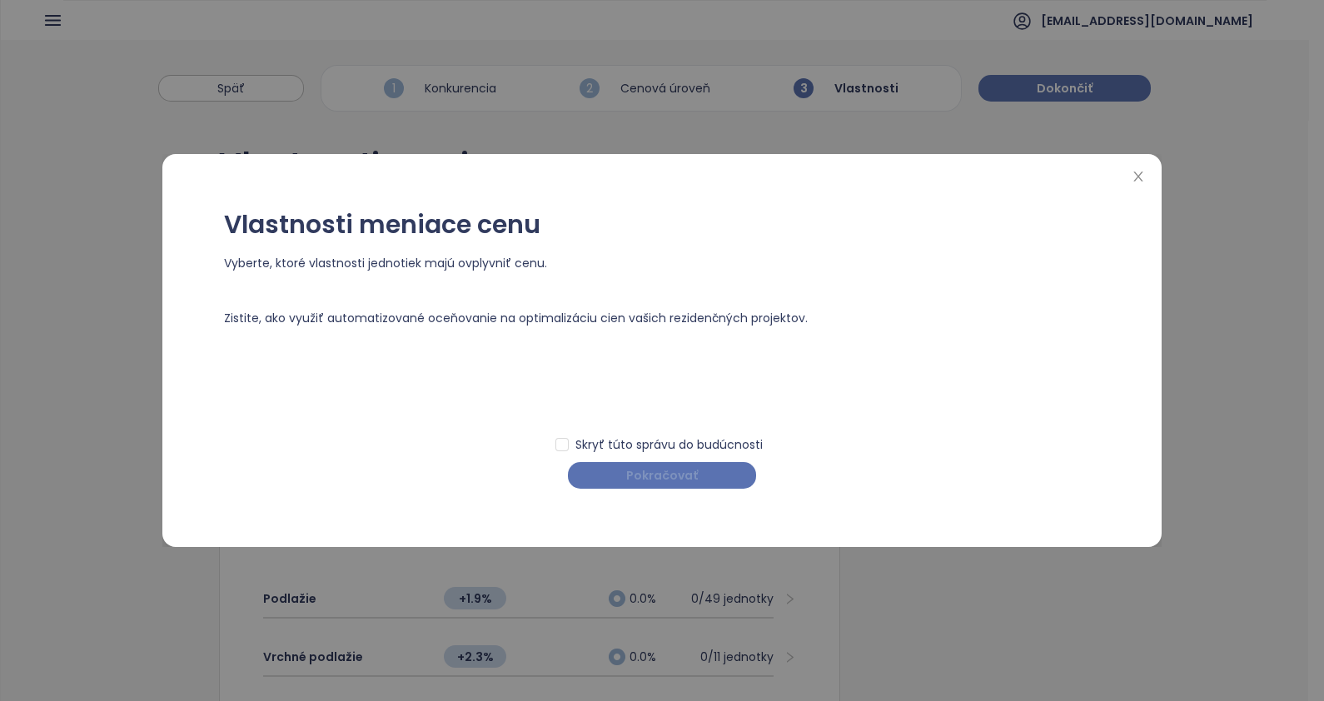
click at [658, 474] on span "Pokračovať" at bounding box center [662, 475] width 72 height 18
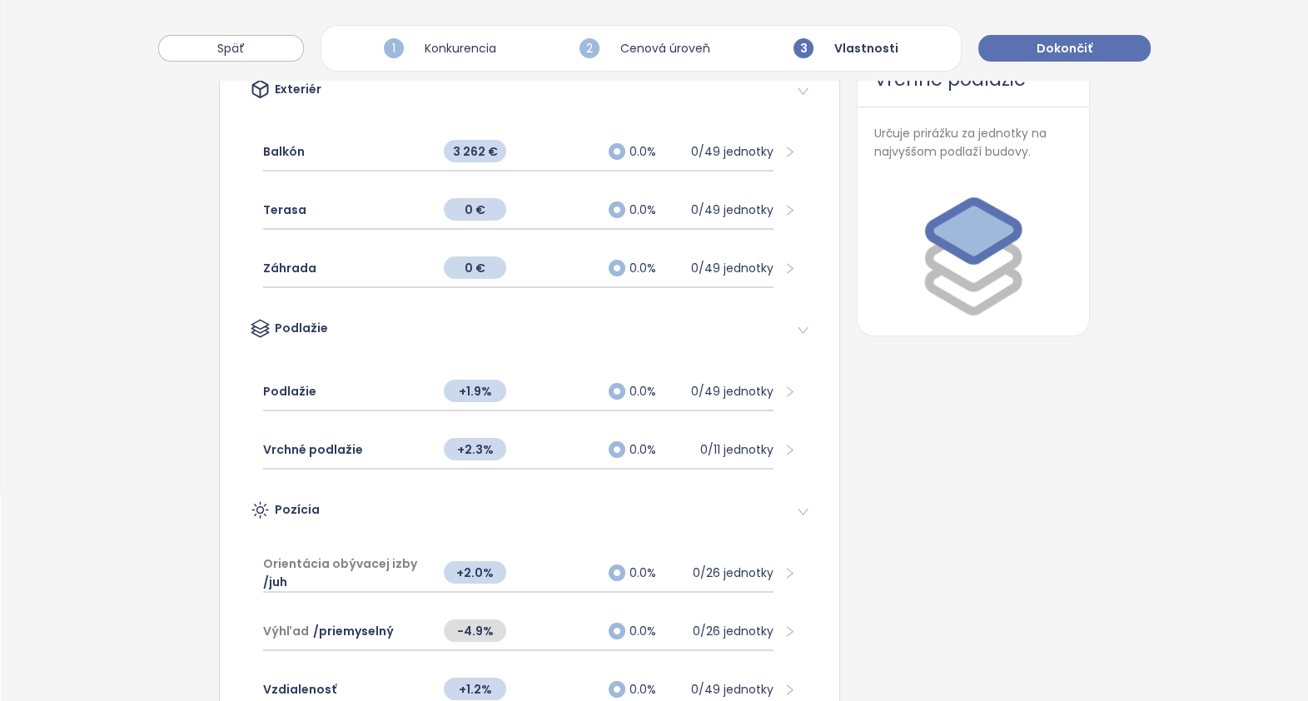
scroll to position [312, 0]
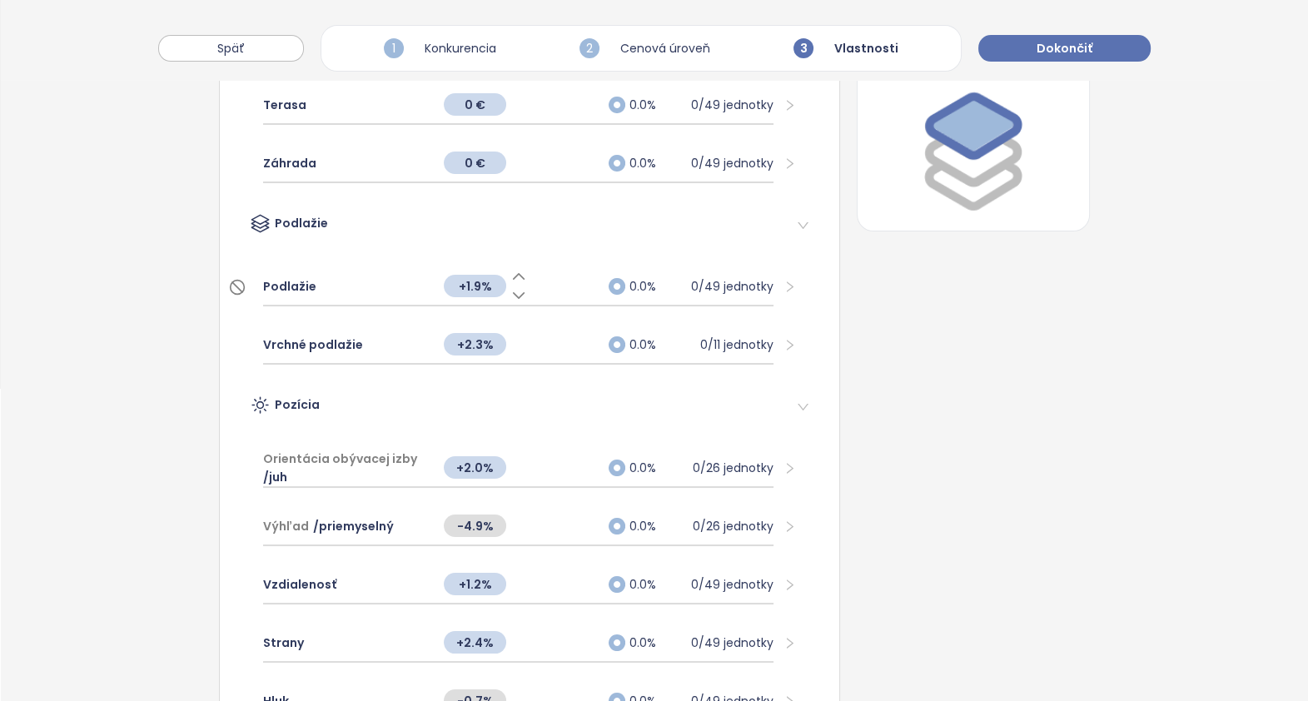
click at [294, 284] on span "Podlažie" at bounding box center [289, 286] width 53 height 18
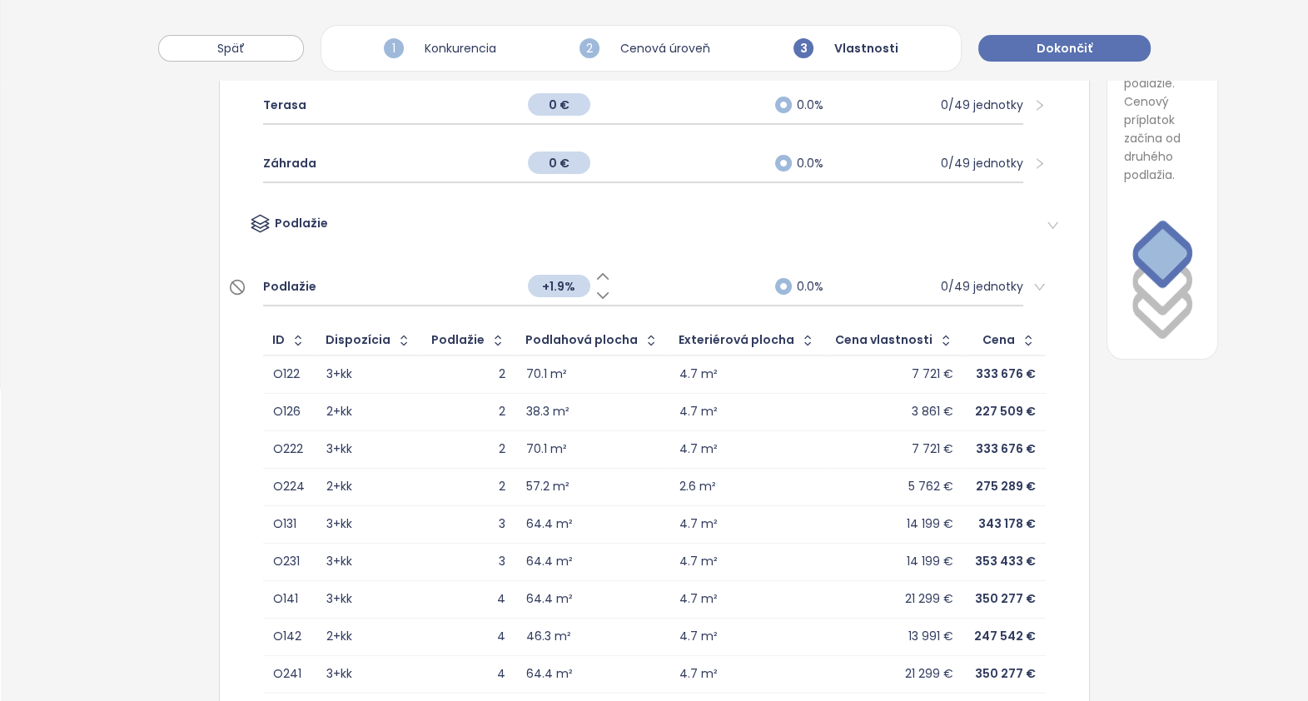
click at [301, 281] on span "Podlažie" at bounding box center [289, 286] width 53 height 18
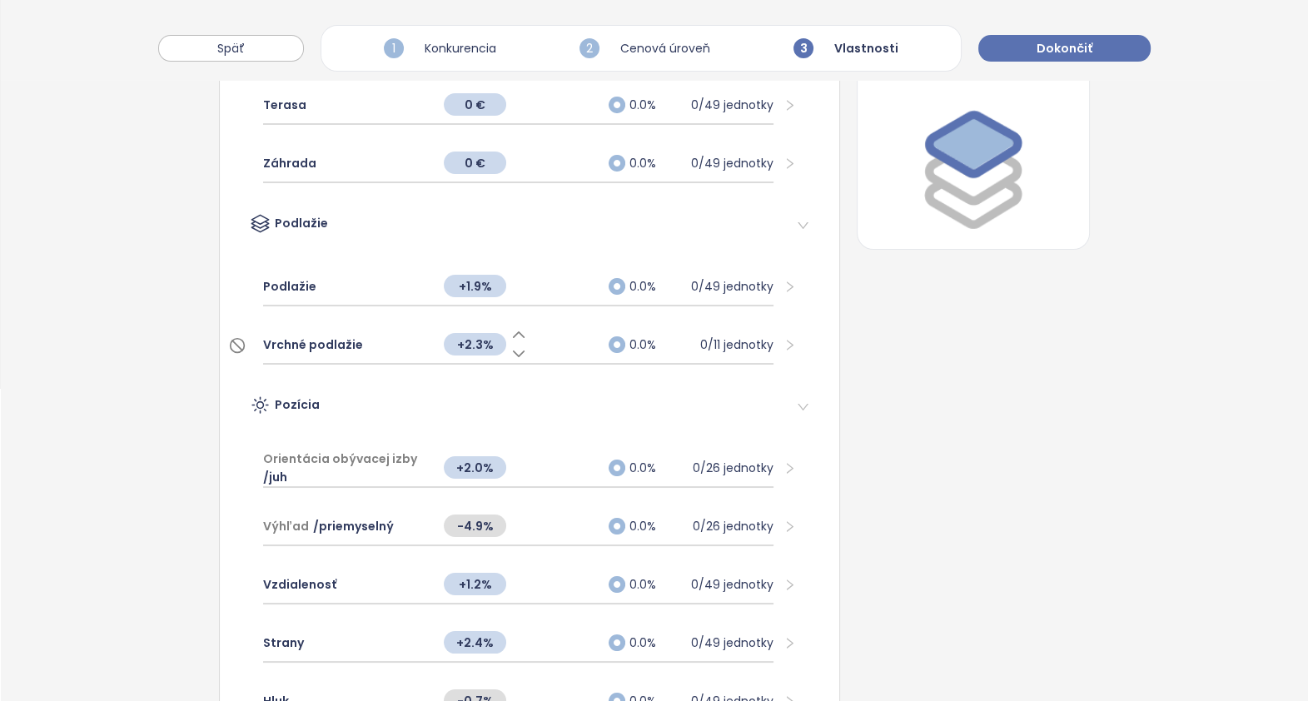
click at [263, 340] on span "Vrchné podlažie" at bounding box center [313, 345] width 100 height 18
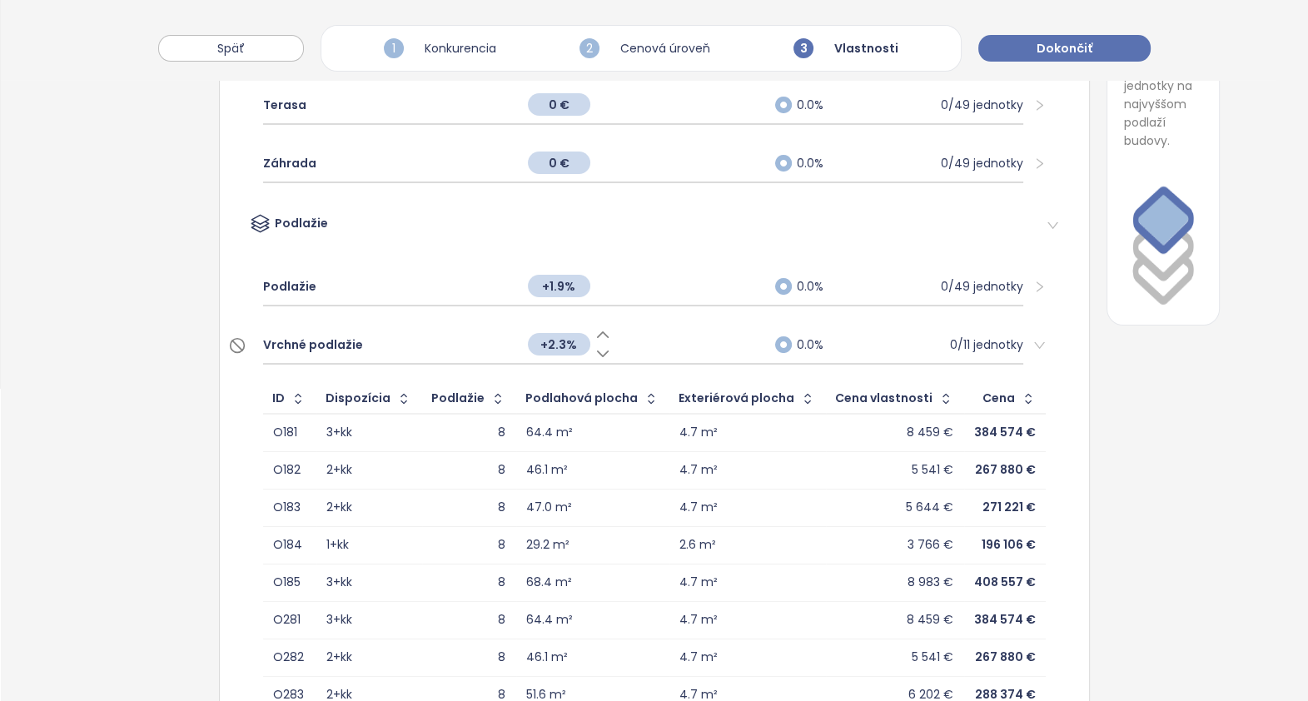
click at [286, 341] on span "Vrchné podlažie" at bounding box center [313, 345] width 100 height 18
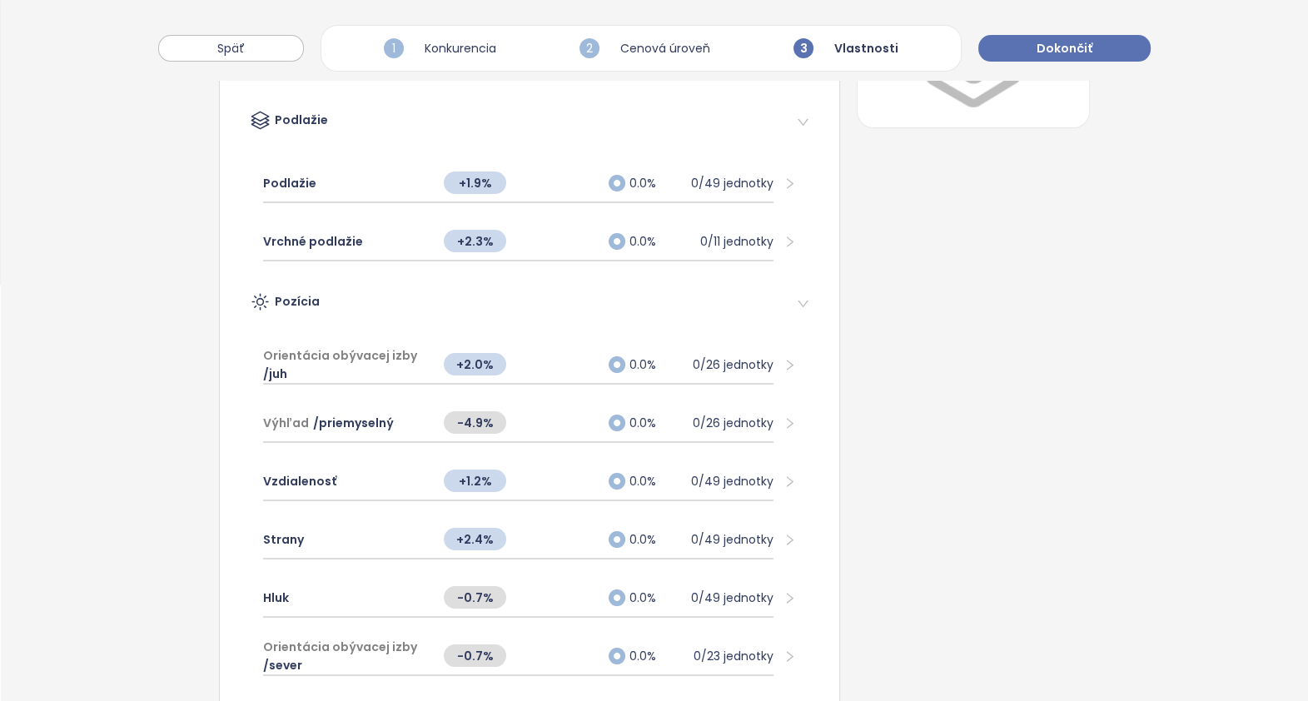
scroll to position [521, 0]
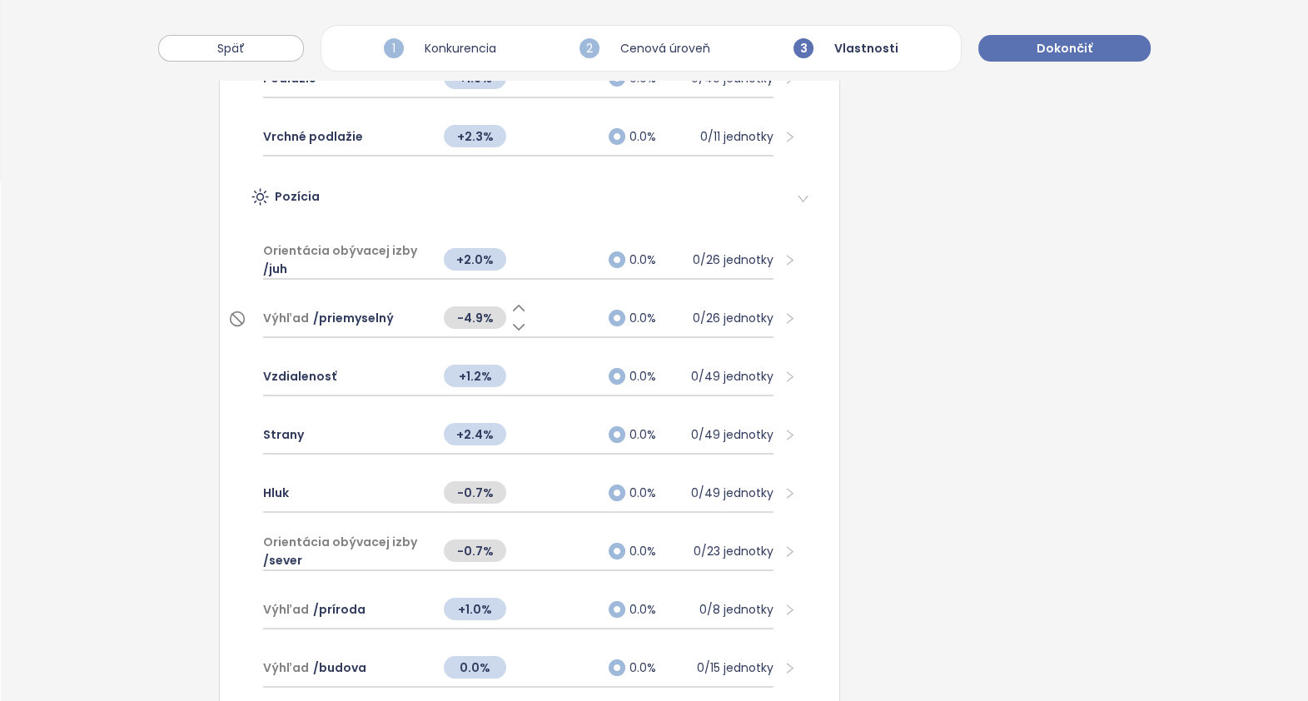
click at [476, 309] on span "-4.9%" at bounding box center [475, 317] width 62 height 22
click at [358, 312] on span "/ priemyselný" at bounding box center [353, 318] width 81 height 18
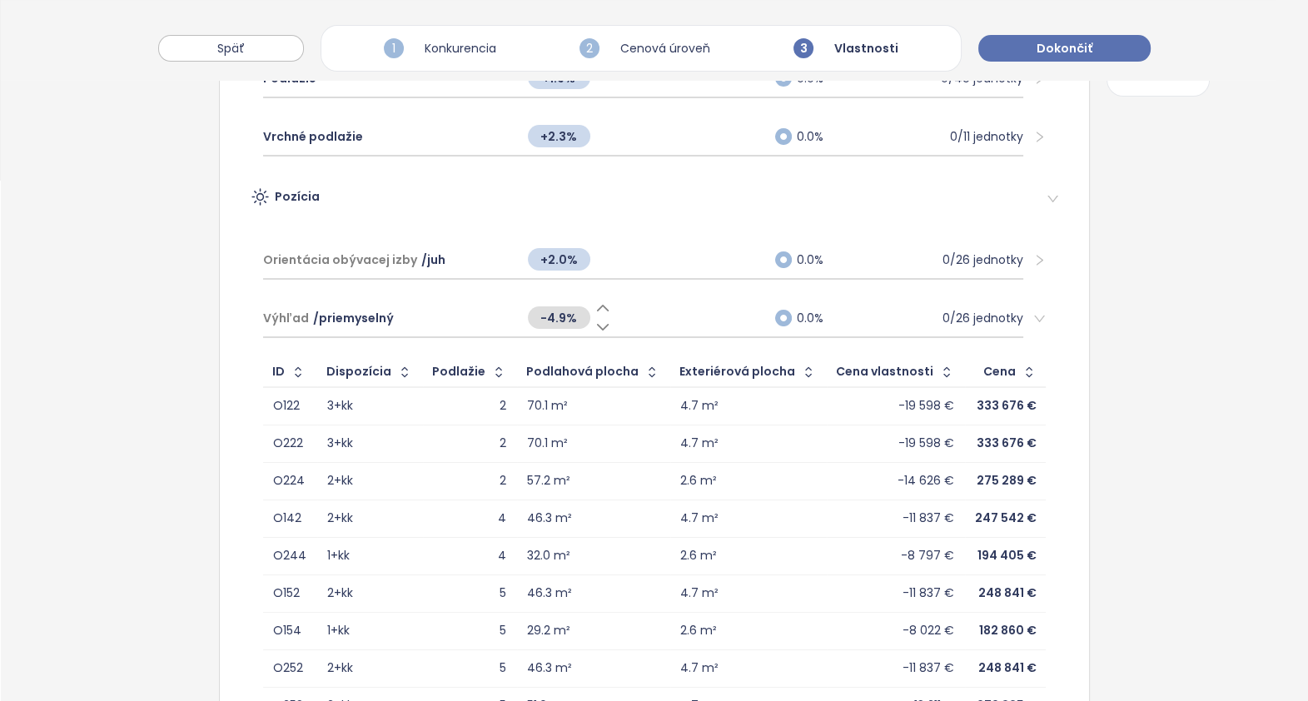
click at [595, 321] on icon at bounding box center [603, 327] width 17 height 17
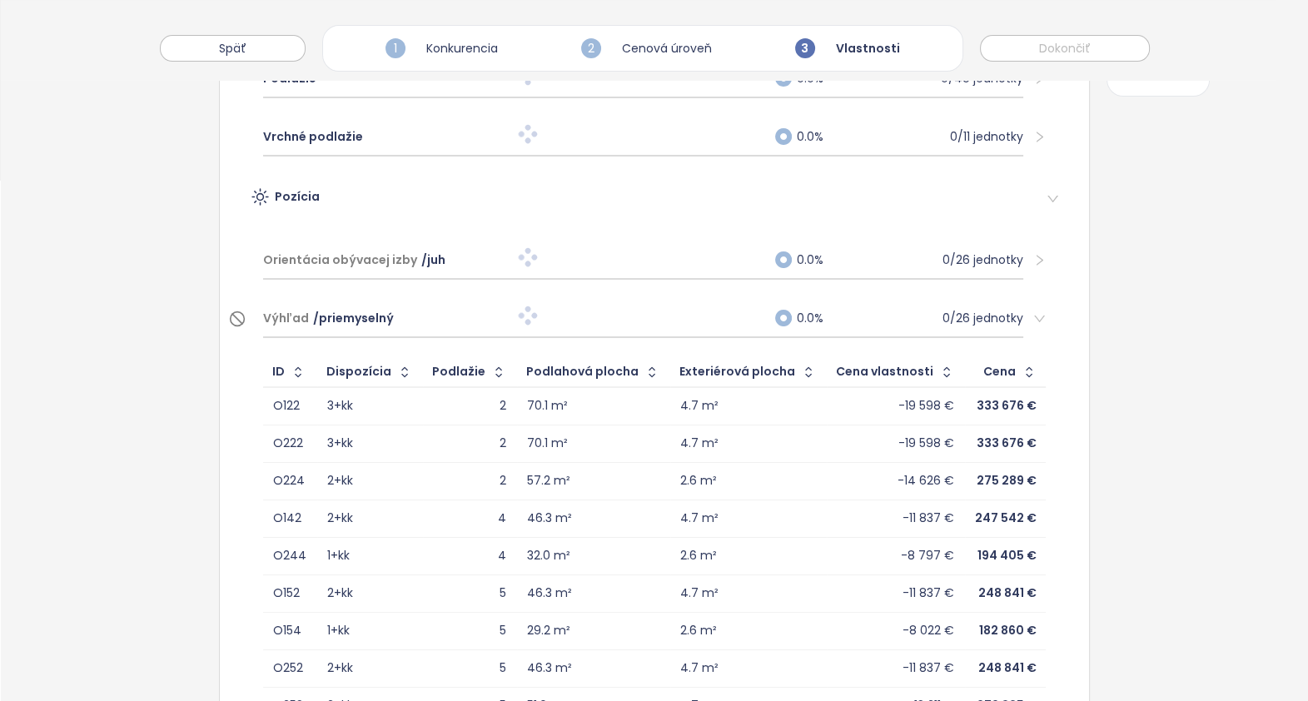
click at [590, 301] on div "Výhľad / priemyselný 0.0% 0/26 jednotky" at bounding box center [643, 319] width 761 height 38
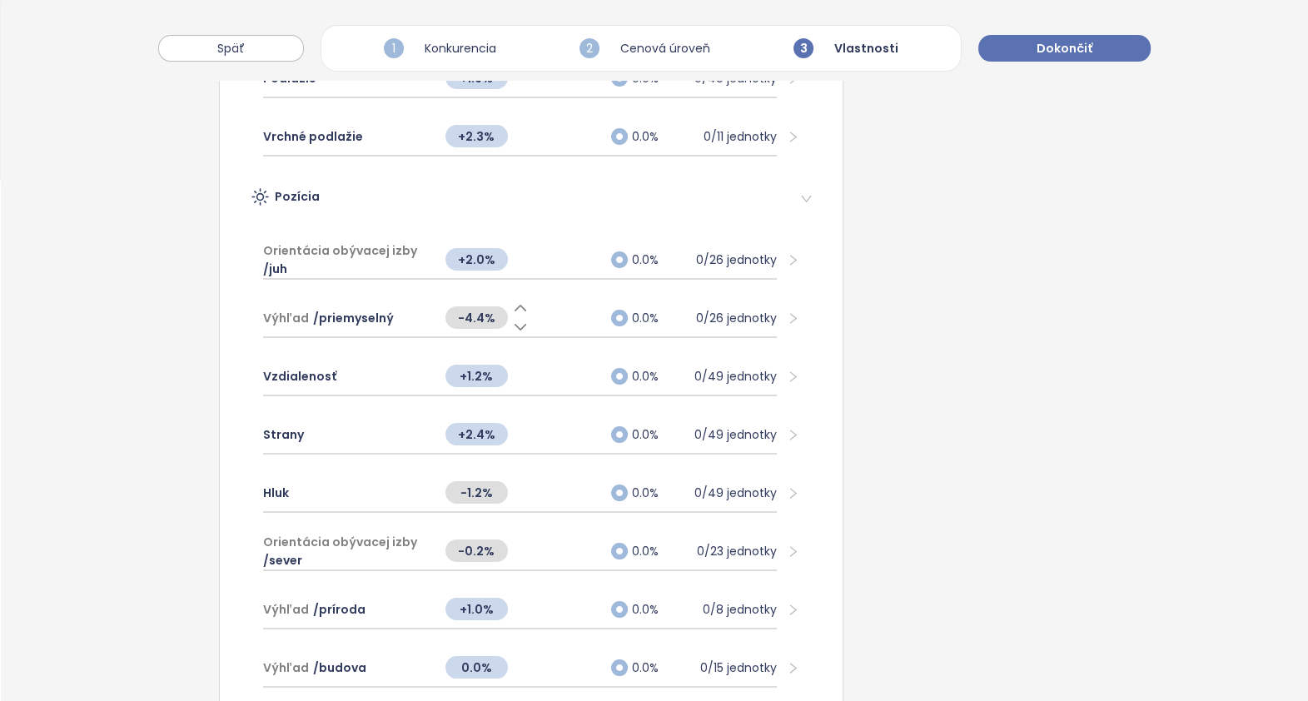
click at [516, 306] on icon at bounding box center [521, 308] width 11 height 5
click at [351, 310] on span "/ priemyselný" at bounding box center [353, 318] width 81 height 18
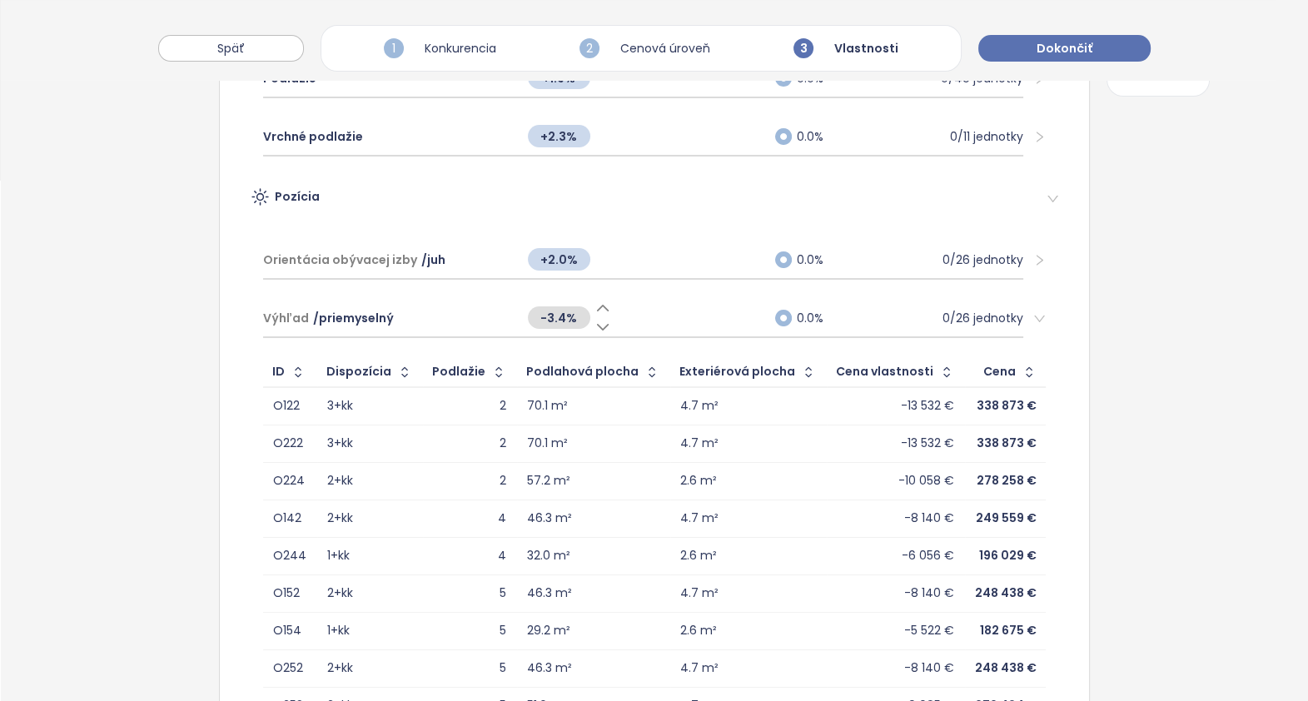
click at [553, 311] on span "-3.4%" at bounding box center [559, 317] width 62 height 22
type input "**"
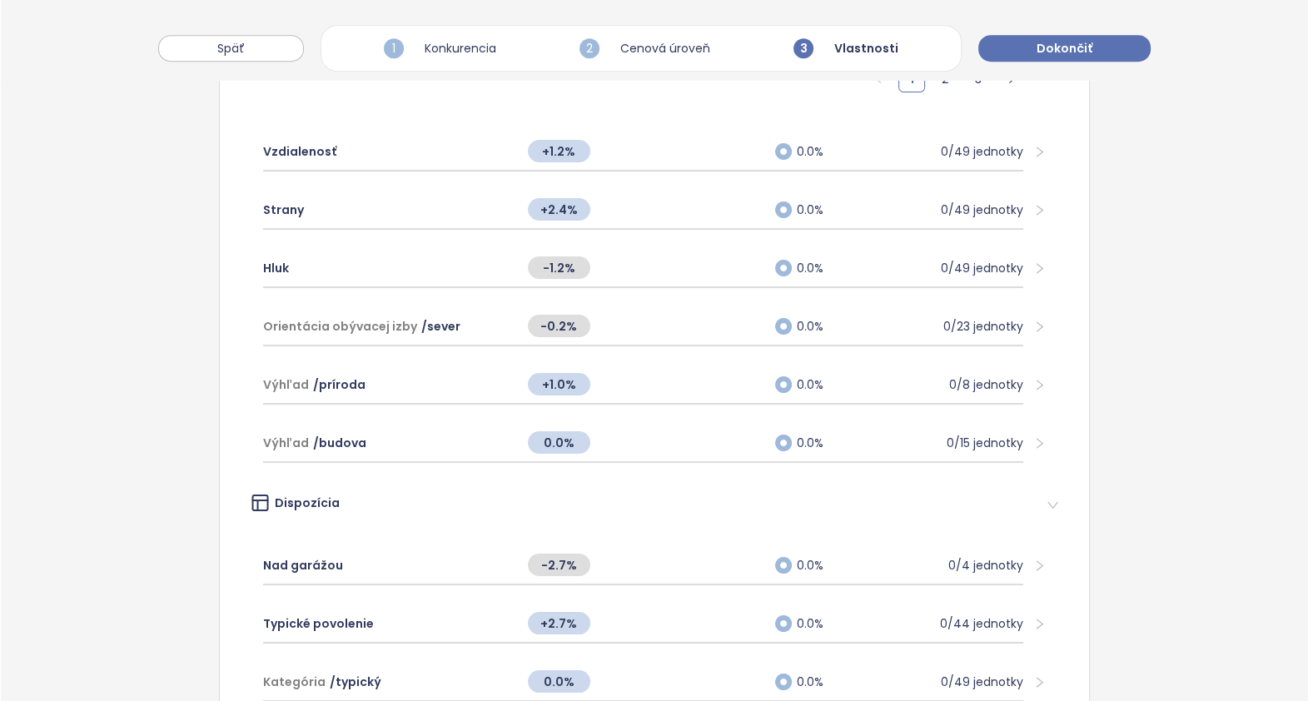
scroll to position [972, 0]
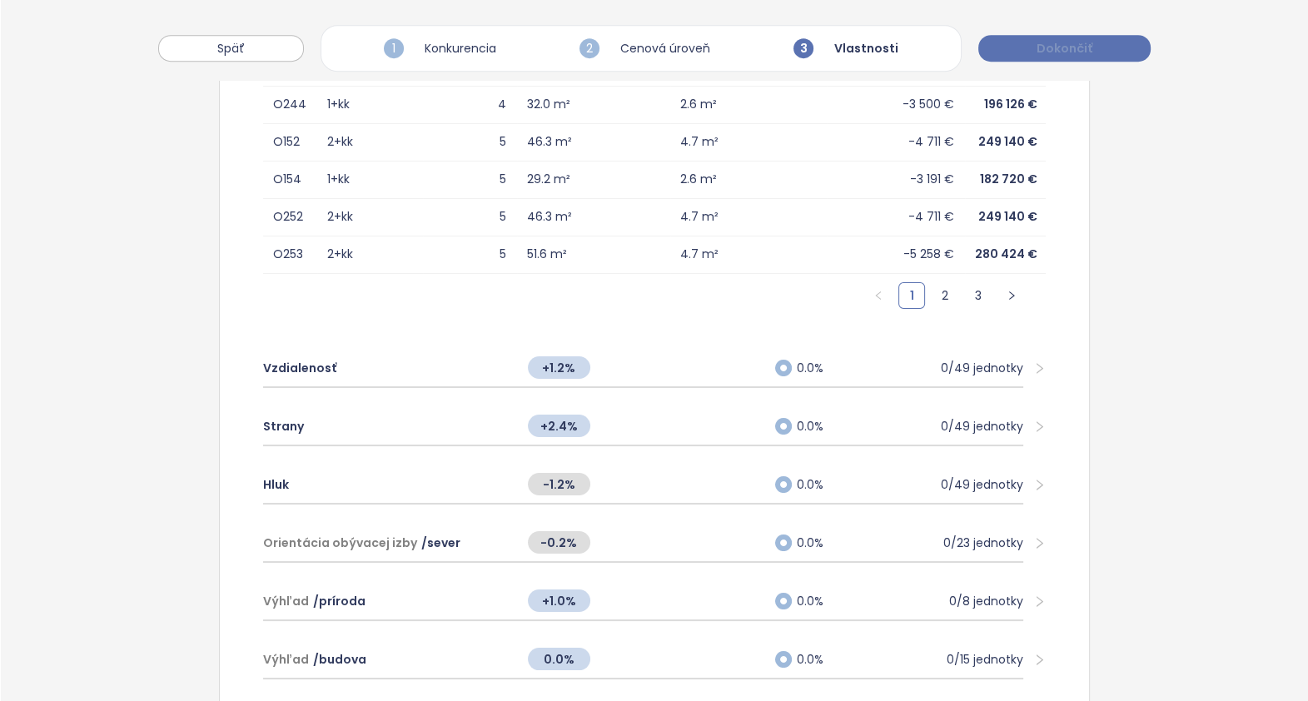
click at [1068, 46] on span "Dokončiť" at bounding box center [1065, 48] width 56 height 18
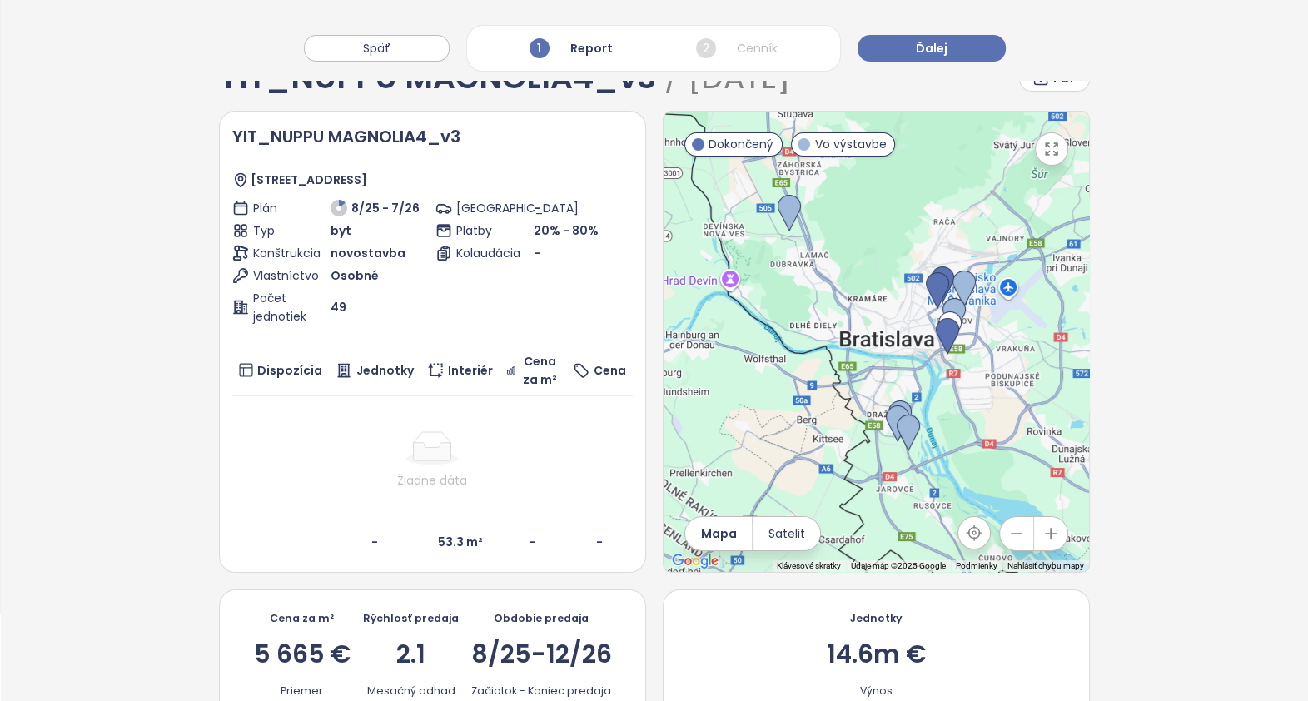
scroll to position [0, 0]
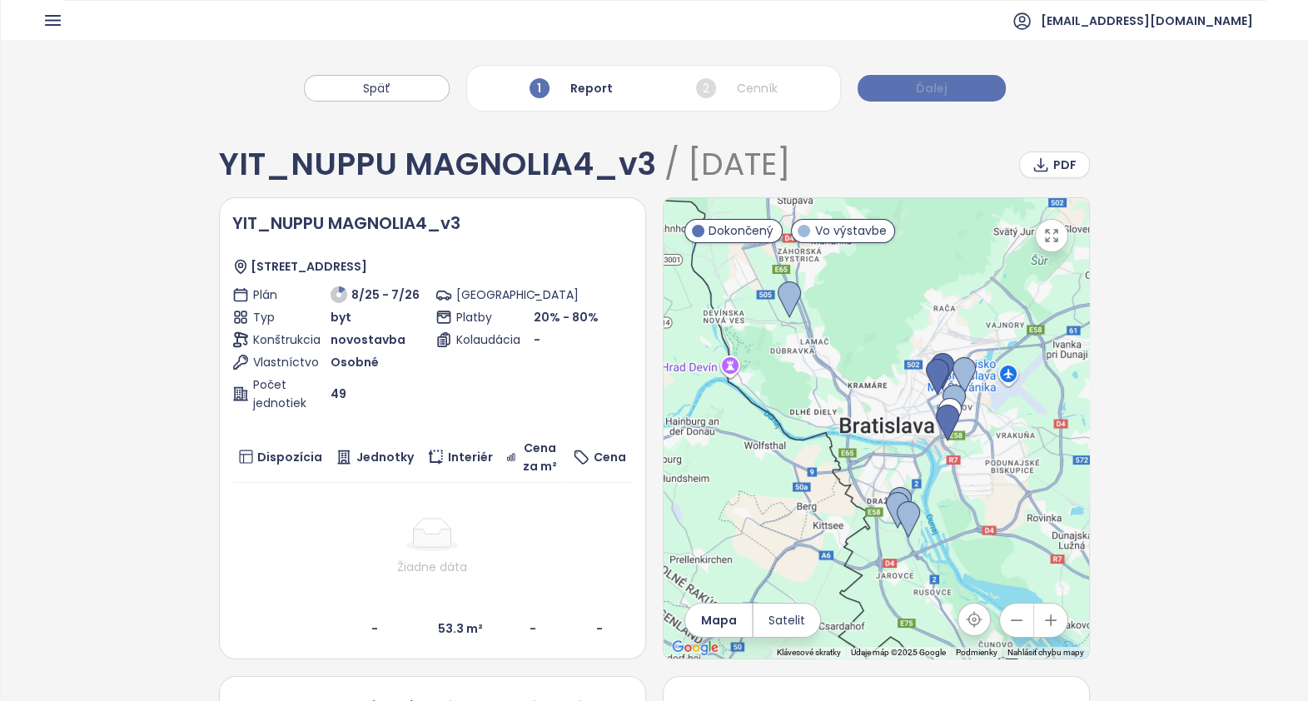
click at [942, 85] on button "Ďalej" at bounding box center [932, 88] width 148 height 27
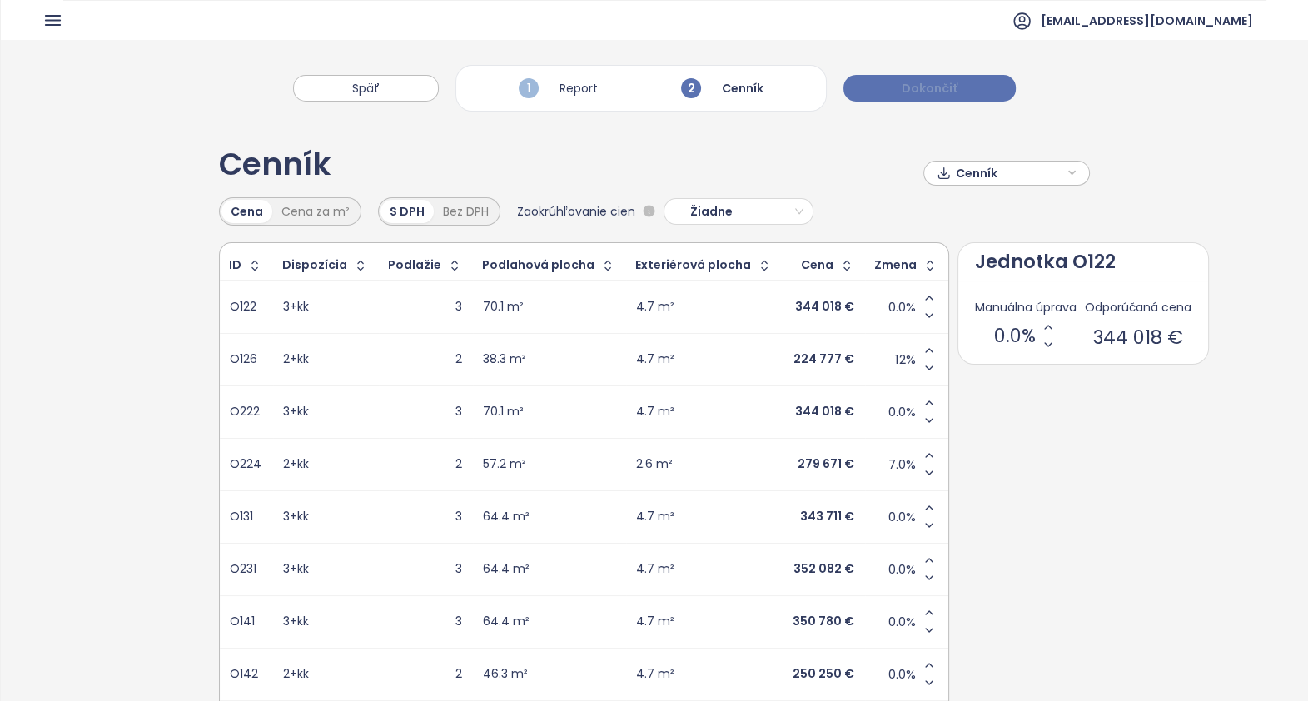
click at [949, 84] on span "Dokončiť" at bounding box center [930, 88] width 56 height 18
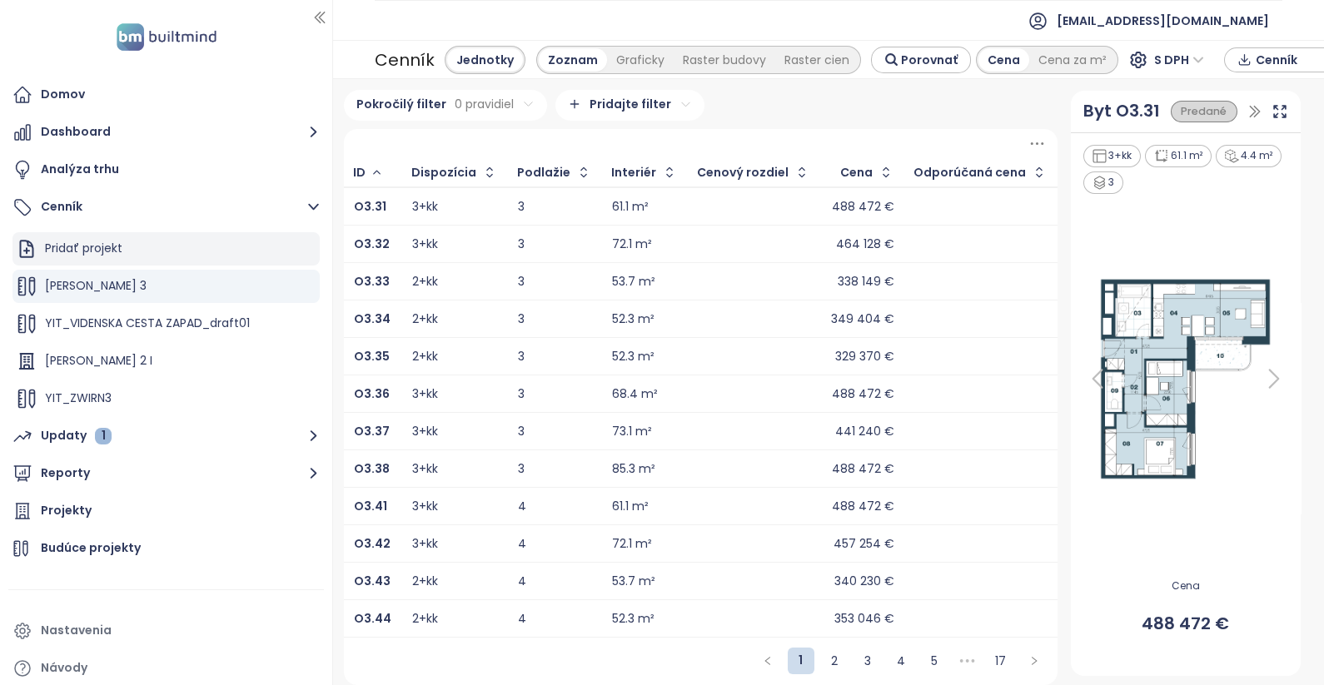
click at [75, 246] on div "Pridať projekt" at bounding box center [83, 248] width 77 height 21
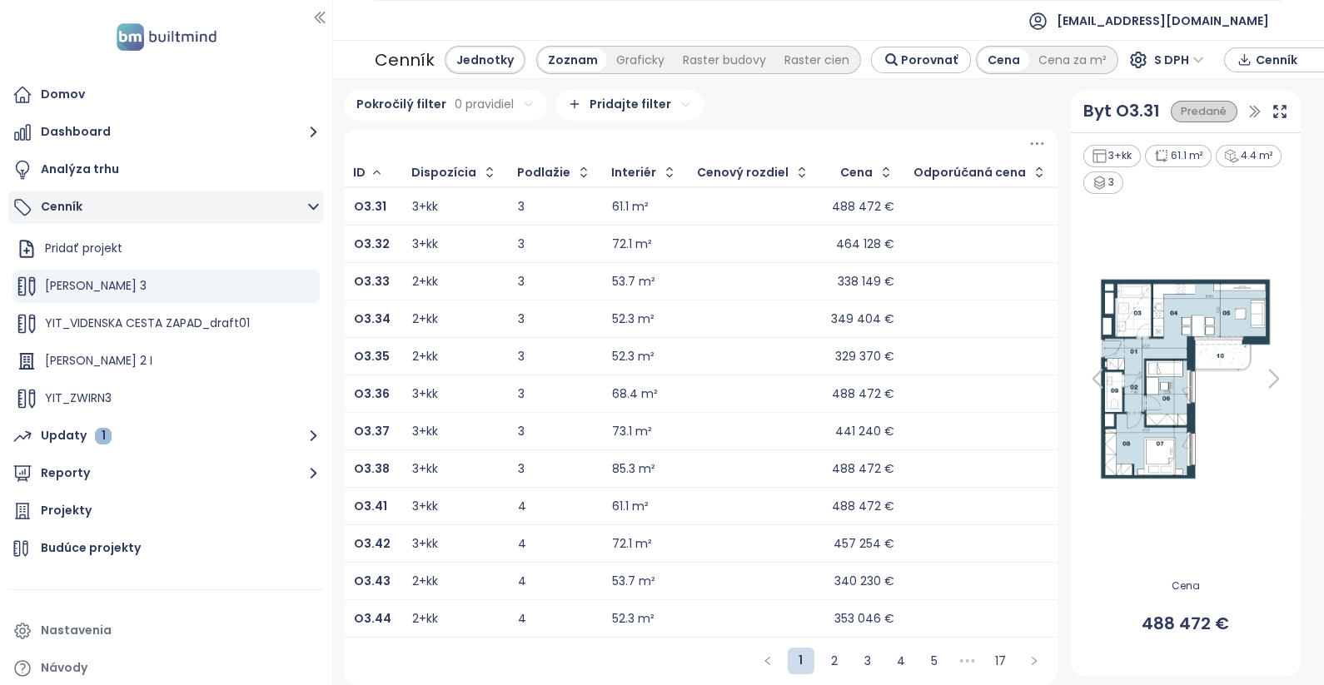
click at [61, 200] on button "Cenník" at bounding box center [166, 207] width 316 height 33
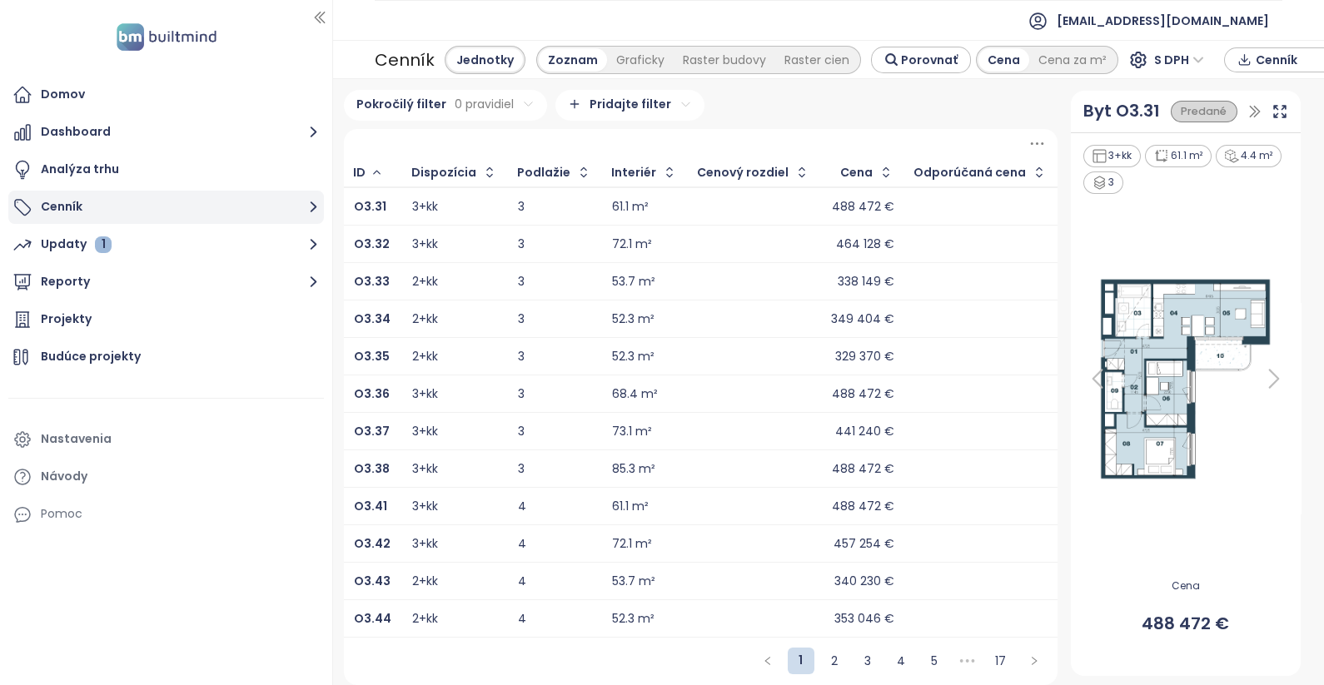
click at [67, 210] on button "Cenník" at bounding box center [166, 207] width 316 height 33
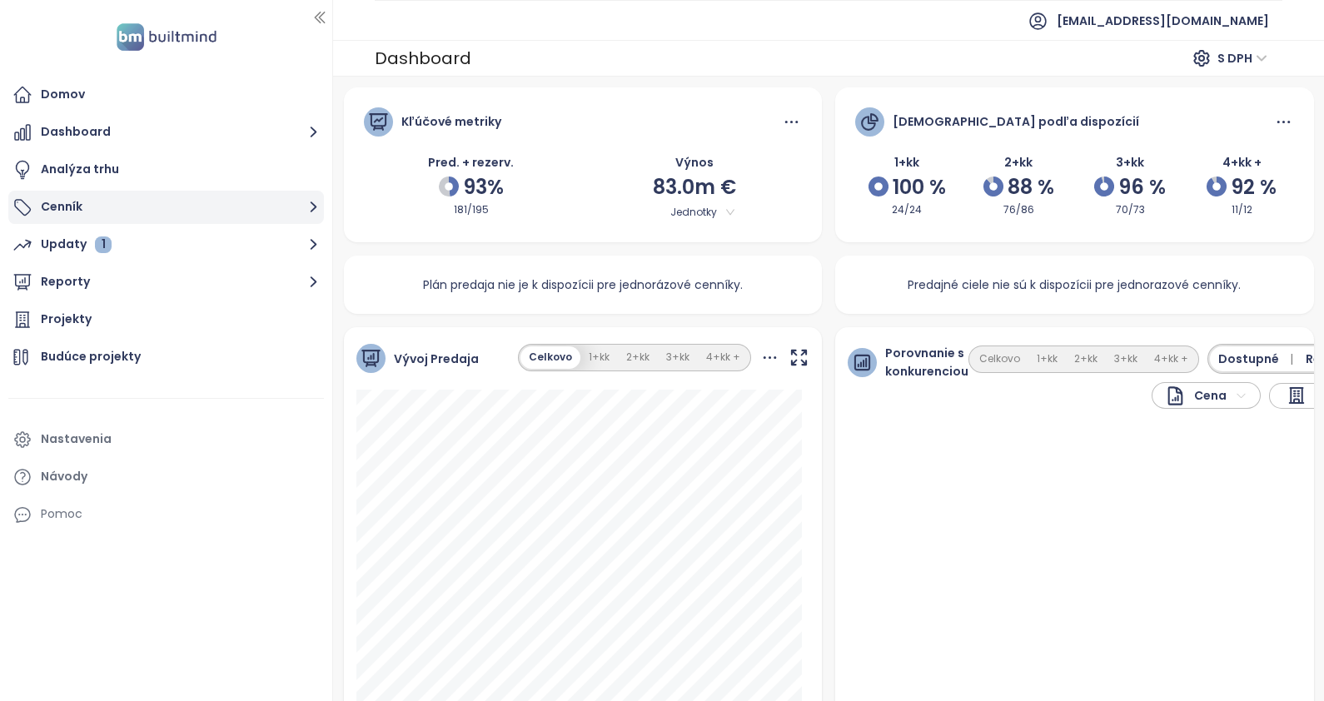
click at [71, 204] on button "Cenník" at bounding box center [166, 207] width 316 height 33
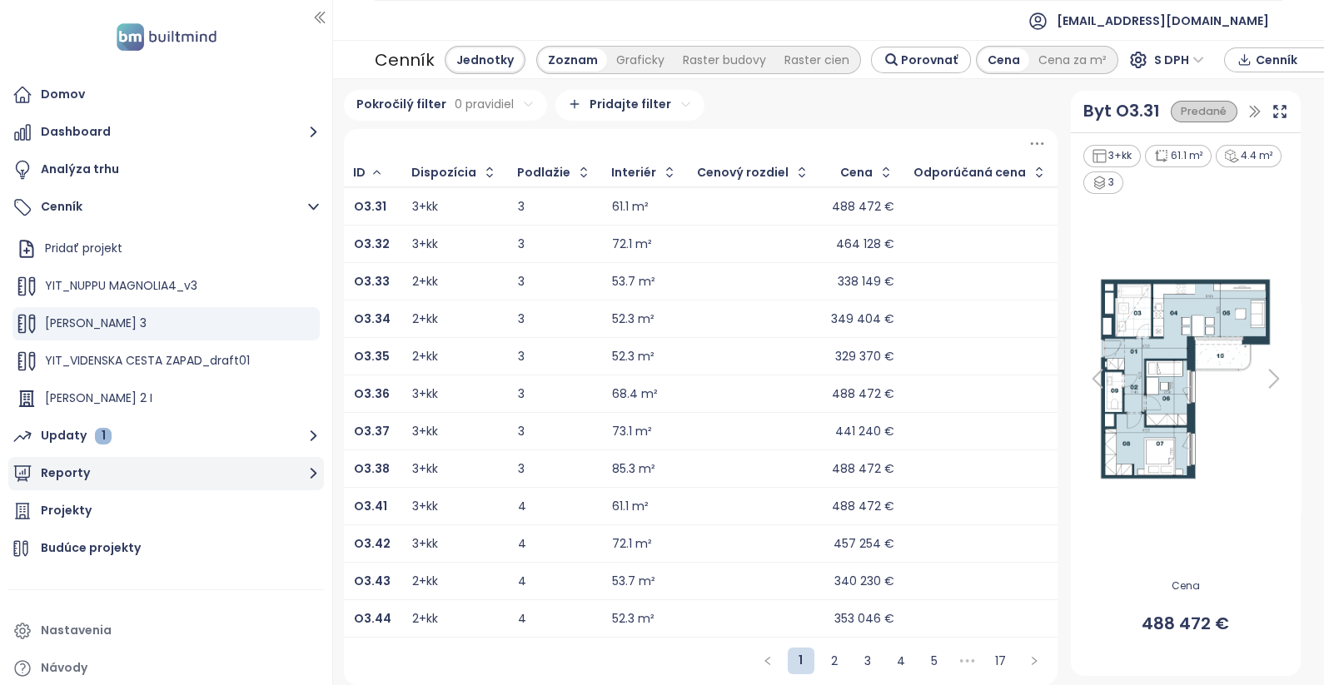
click at [69, 466] on button "Reporty" at bounding box center [166, 473] width 316 height 33
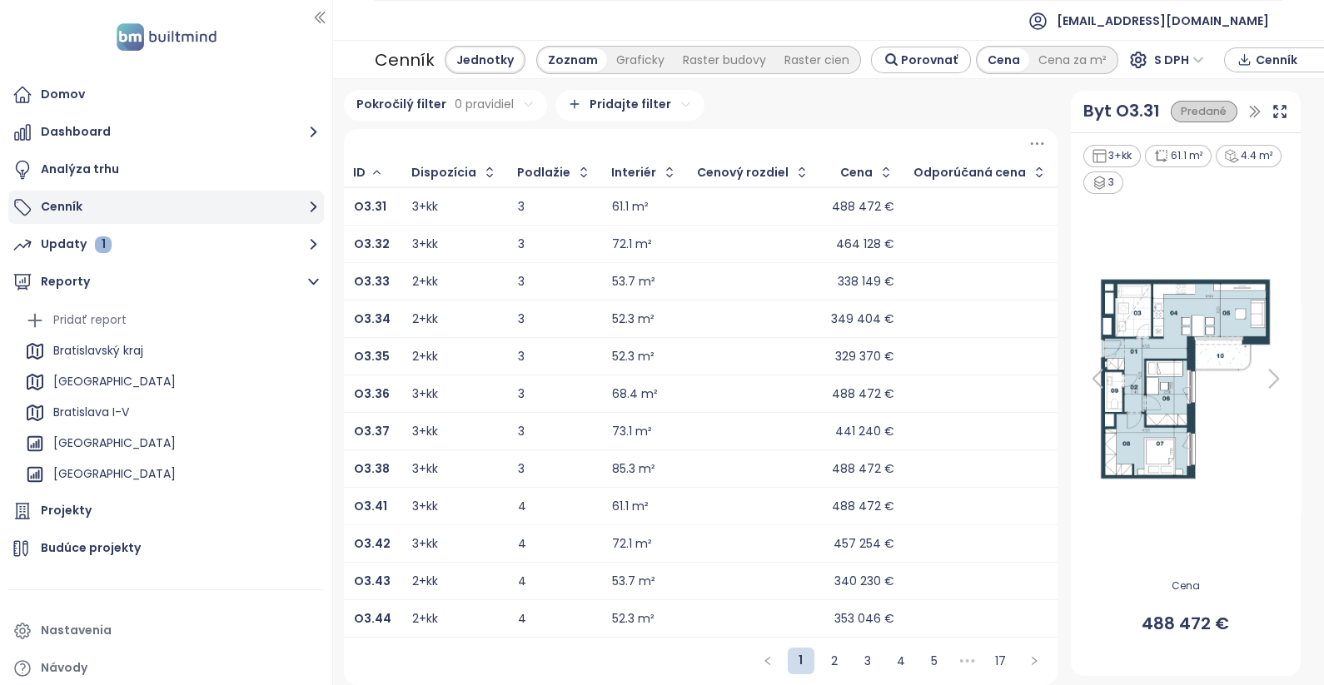
click at [57, 206] on button "Cenník" at bounding box center [166, 207] width 316 height 33
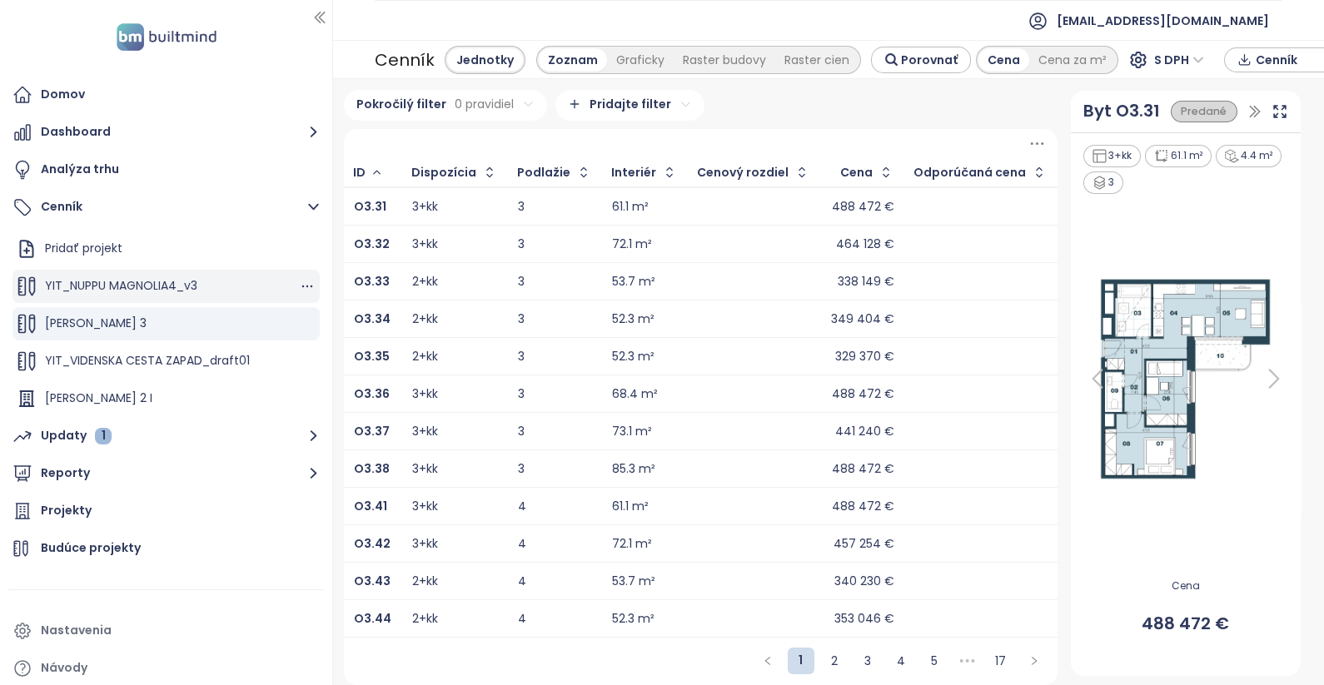
click at [182, 287] on span "YIT_NUPPU MAGNOLIA4_v3" at bounding box center [121, 285] width 152 height 17
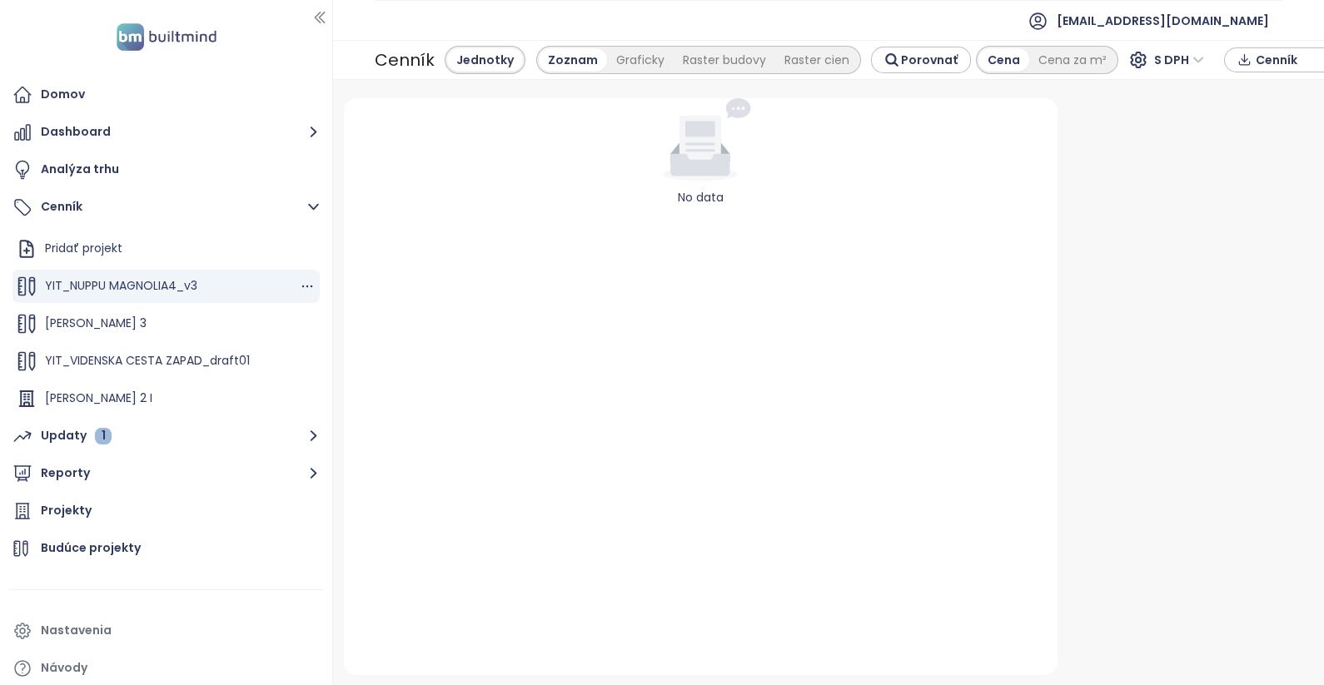
click at [182, 287] on span "YIT_NUPPU MAGNOLIA4_v3" at bounding box center [121, 285] width 152 height 17
click at [475, 67] on div "Jednotky" at bounding box center [485, 59] width 76 height 23
click at [409, 63] on div "Cenník" at bounding box center [405, 60] width 60 height 30
drag, startPoint x: 508, startPoint y: 50, endPoint x: 561, endPoint y: 48, distance: 53.3
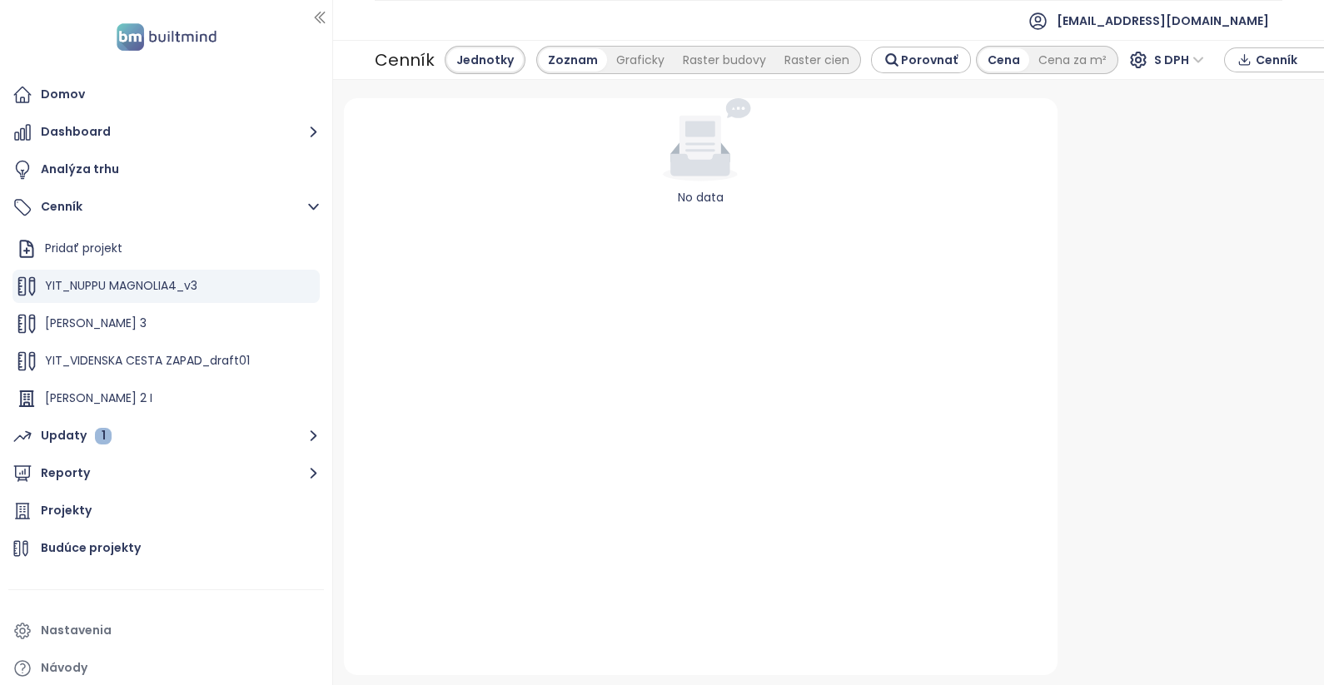
click at [506, 51] on div "Jednotky" at bounding box center [485, 59] width 76 height 23
click at [562, 62] on div "Zoznam" at bounding box center [573, 59] width 68 height 23
click at [99, 283] on span "YIT_NUPPU MAGNOLIA4_v3" at bounding box center [121, 285] width 152 height 17
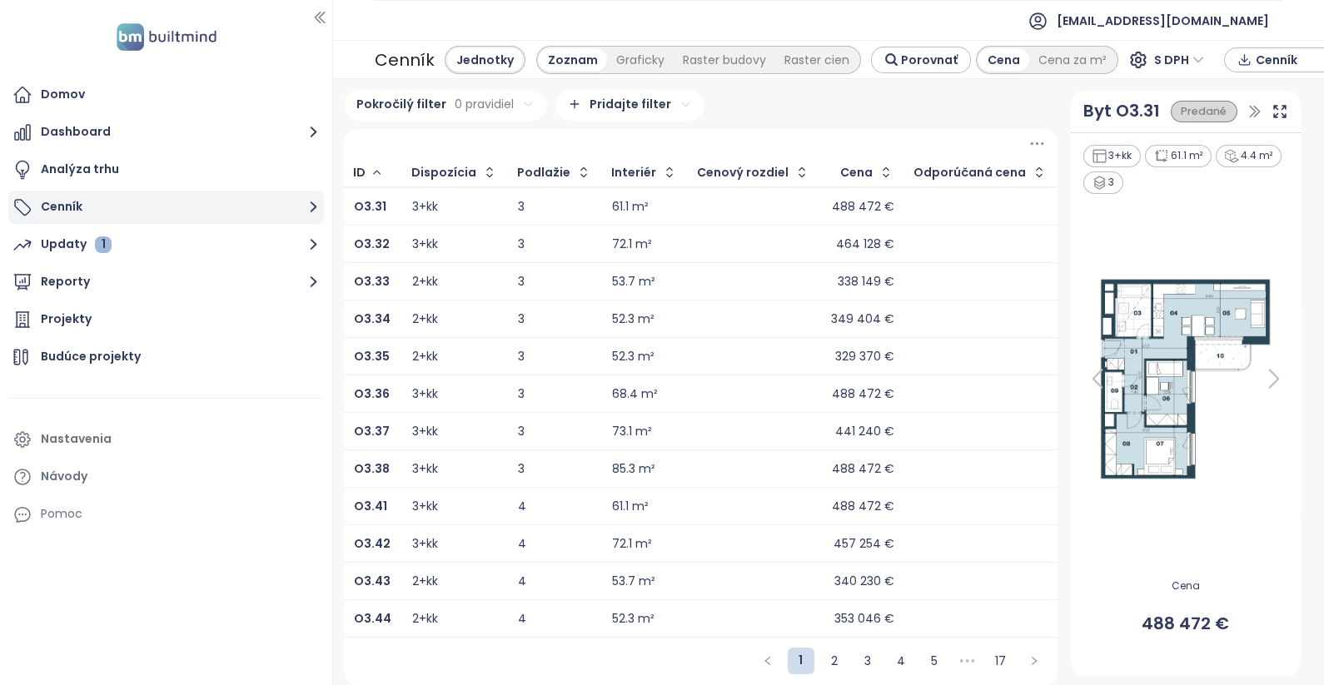
click at [49, 210] on button "Cenník" at bounding box center [166, 207] width 316 height 33
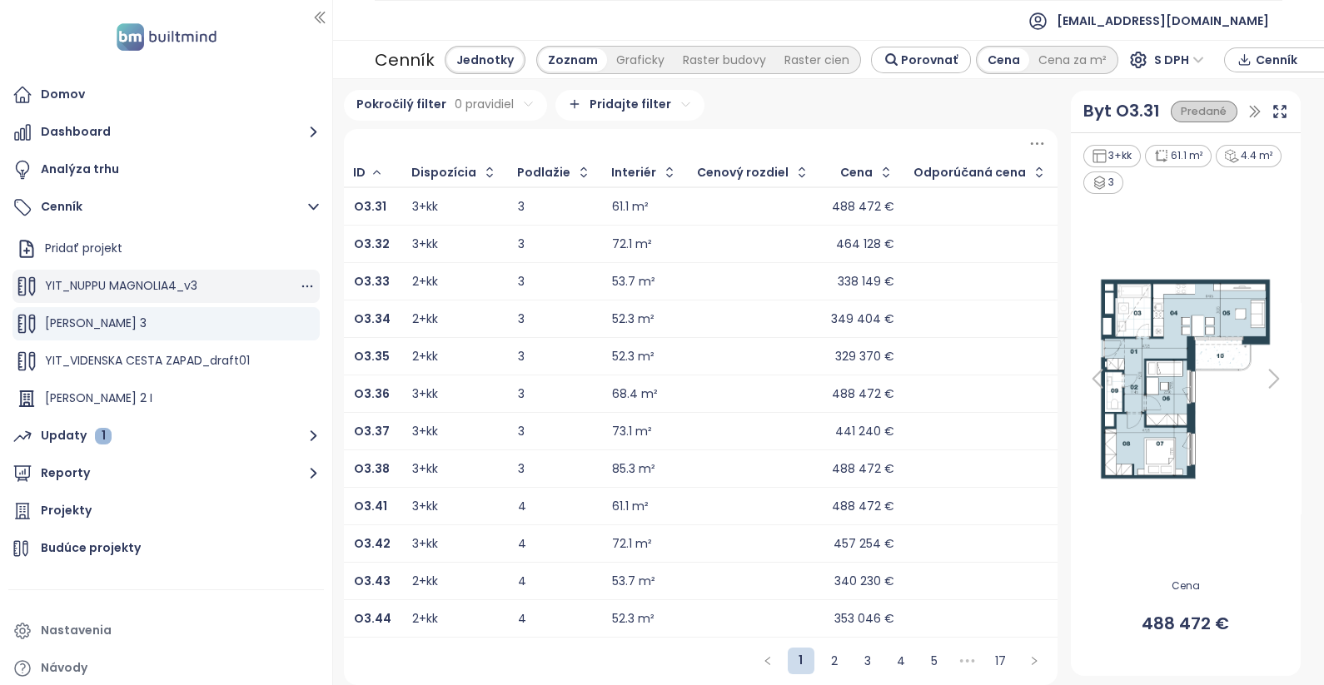
click at [138, 282] on span "YIT_NUPPU MAGNOLIA4_v3" at bounding box center [121, 285] width 152 height 17
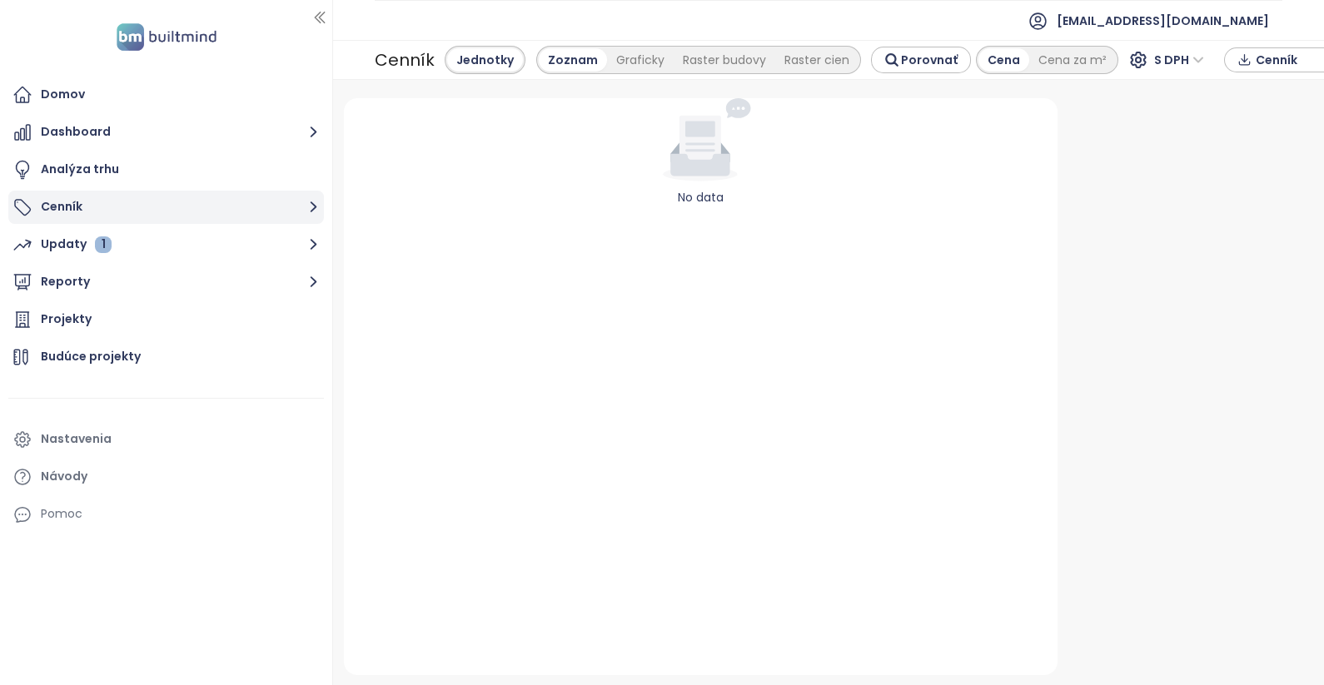
click at [51, 208] on button "Cenník" at bounding box center [166, 207] width 316 height 33
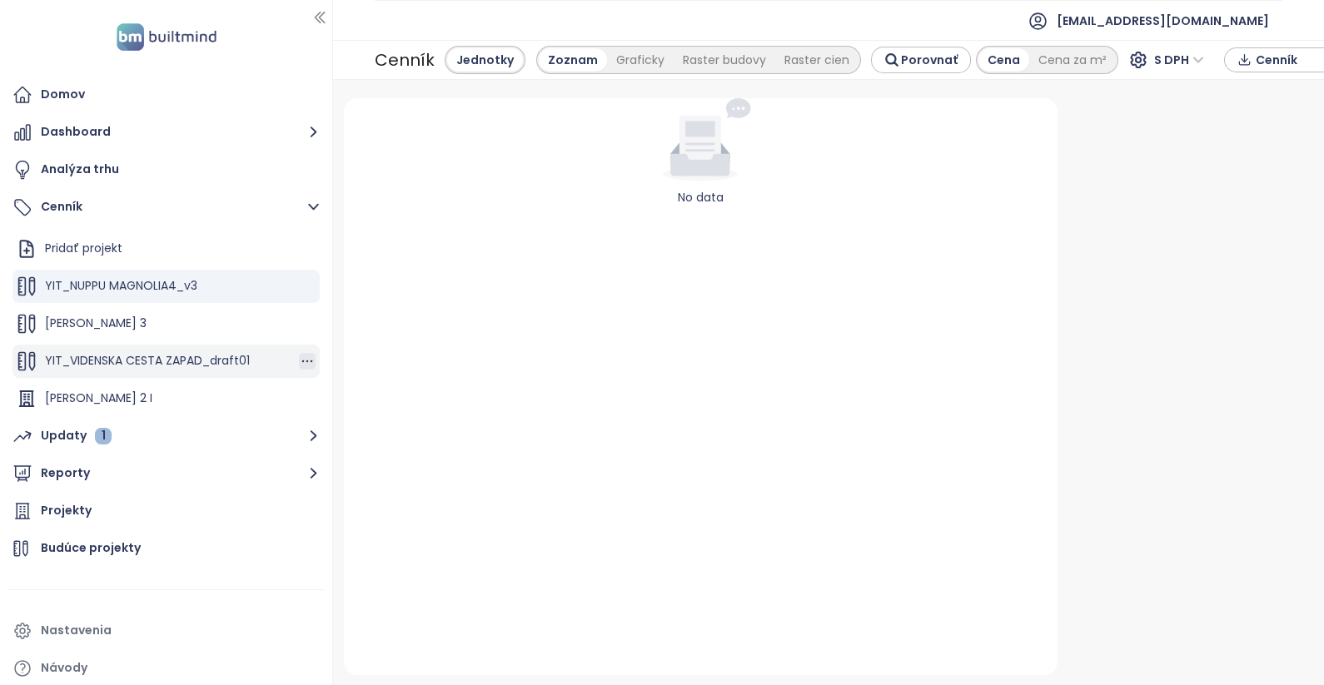
click at [299, 362] on icon "button" at bounding box center [307, 361] width 17 height 17
click at [366, 331] on button "Premenovať" at bounding box center [360, 330] width 96 height 21
click at [69, 359] on input "**********" at bounding box center [125, 361] width 160 height 28
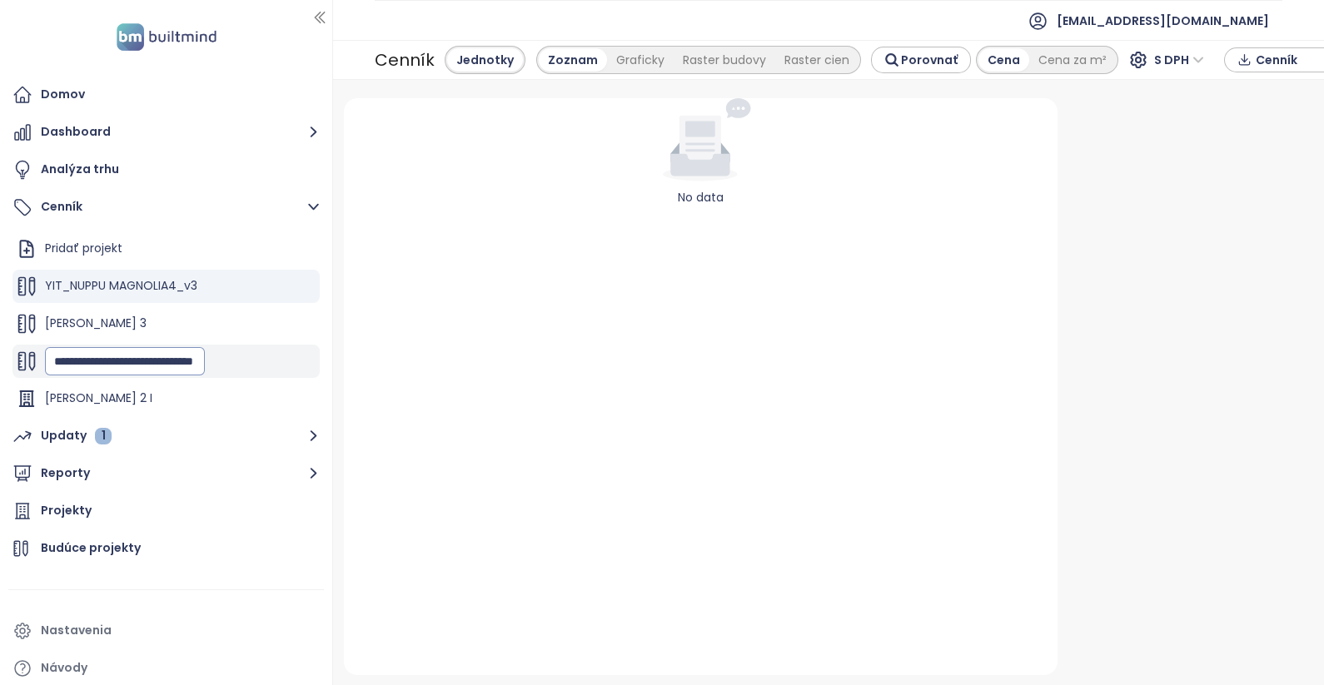
type input "**********"
click at [147, 287] on span "YIT_NUPPU MAGNOLIA4_v3" at bounding box center [121, 285] width 152 height 17
click at [166, 281] on span "YIT_NUPPU MAGNOLIA4_v3" at bounding box center [121, 285] width 152 height 17
click at [153, 287] on span "YIT_NUPPU MAGNOLIA4_v3" at bounding box center [121, 285] width 152 height 17
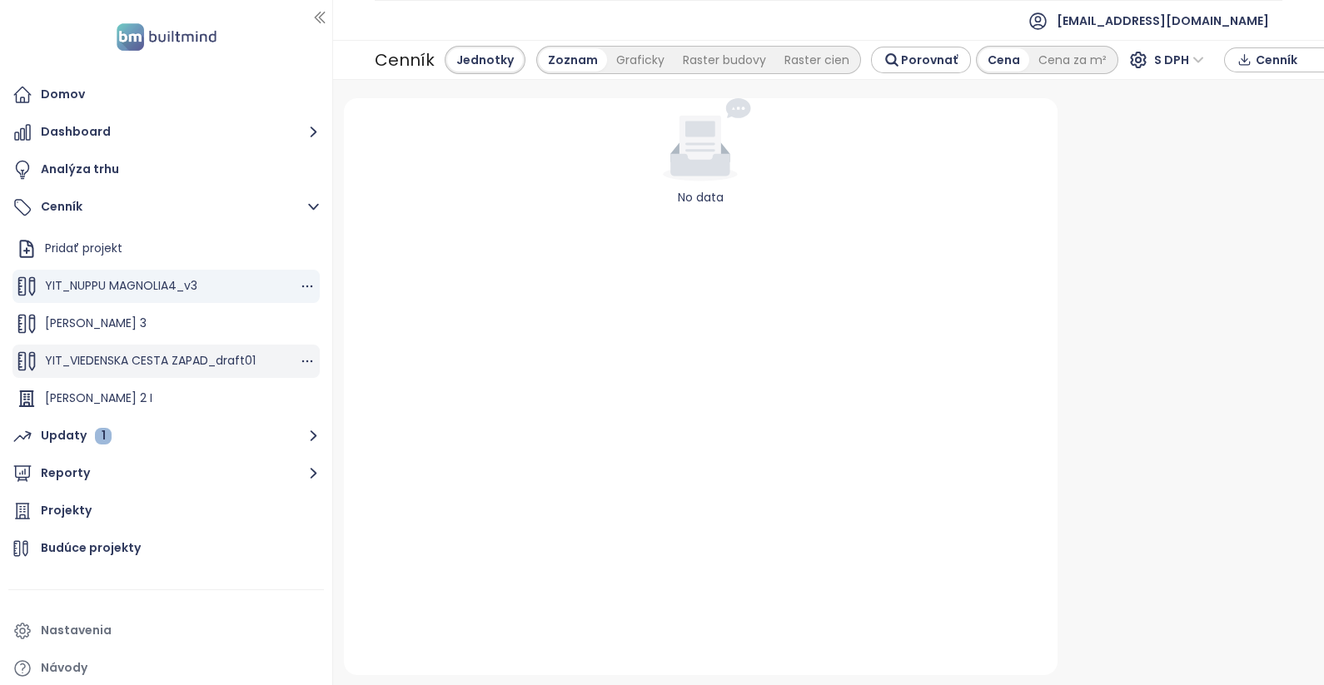
click at [127, 284] on span "YIT_NUPPU MAGNOLIA4_v3" at bounding box center [121, 285] width 152 height 17
click at [299, 285] on icon "button" at bounding box center [307, 286] width 17 height 17
click at [131, 291] on span "YIT_NUPPU MAGNOLIA4_v3" at bounding box center [121, 285] width 152 height 17
click at [132, 282] on span "YIT_NUPPU MAGNOLIA4_v3" at bounding box center [121, 285] width 152 height 17
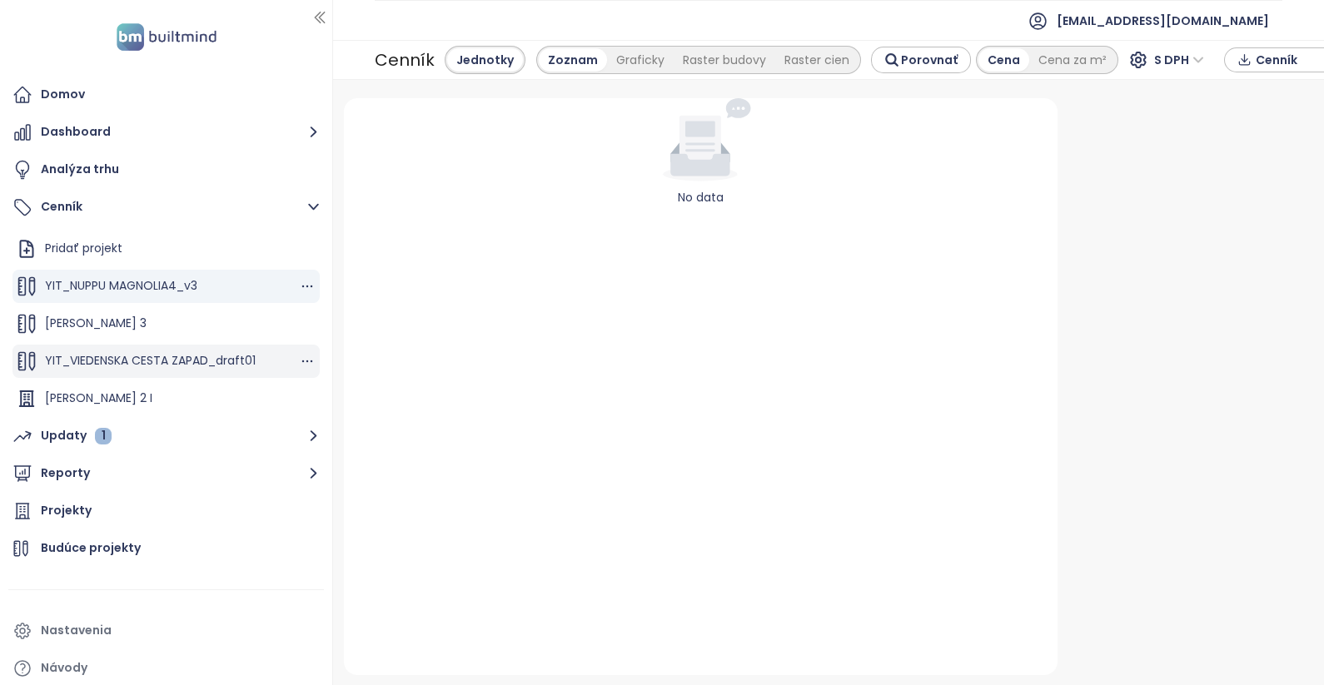
click at [132, 282] on span "YIT_NUPPU MAGNOLIA4_v3" at bounding box center [121, 285] width 152 height 17
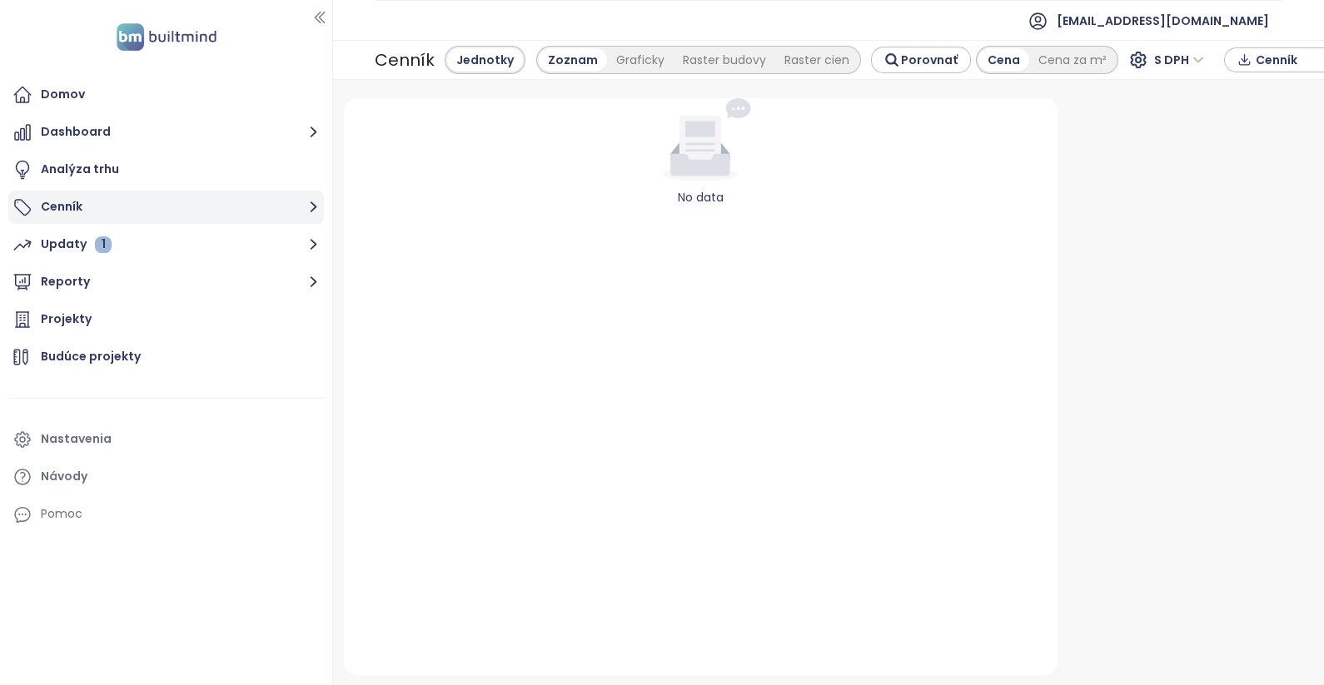
click at [57, 209] on button "Cenník" at bounding box center [166, 207] width 316 height 33
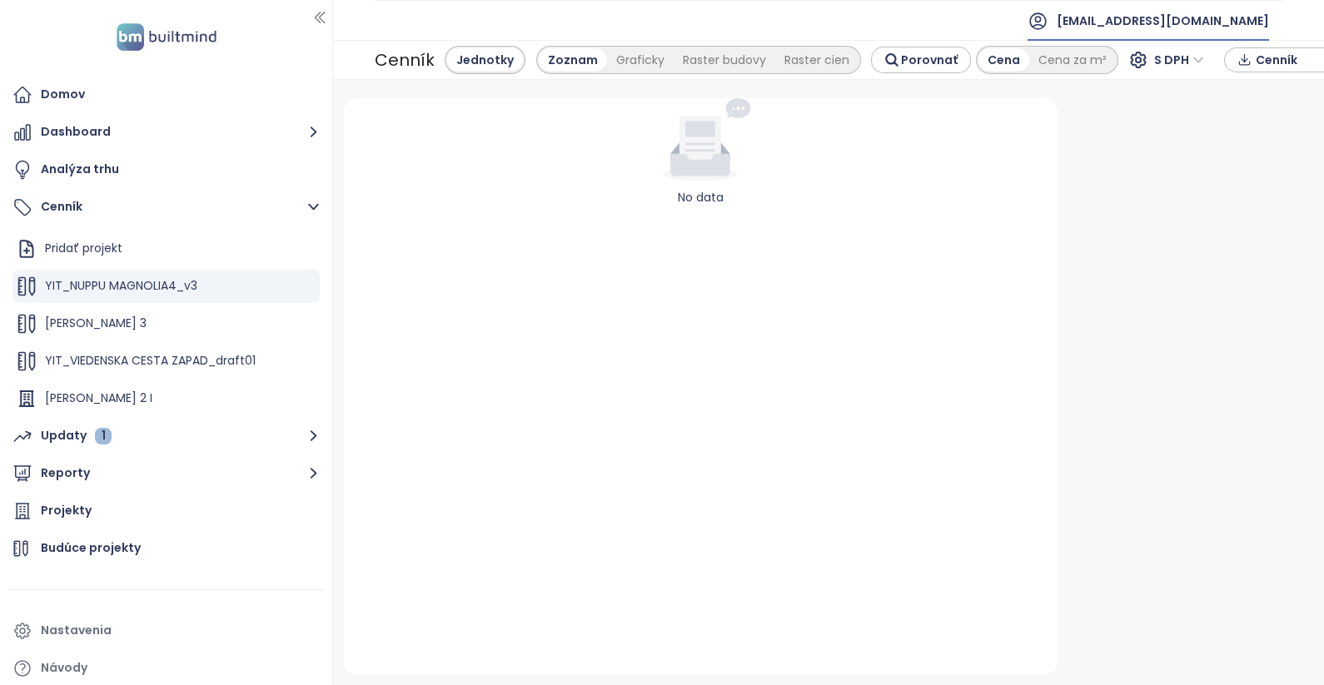
click at [1259, 19] on span "[EMAIL_ADDRESS][DOMAIN_NAME]" at bounding box center [1163, 21] width 212 height 40
click at [1247, 69] on span "Odhlásiť sa" at bounding box center [1231, 65] width 66 height 17
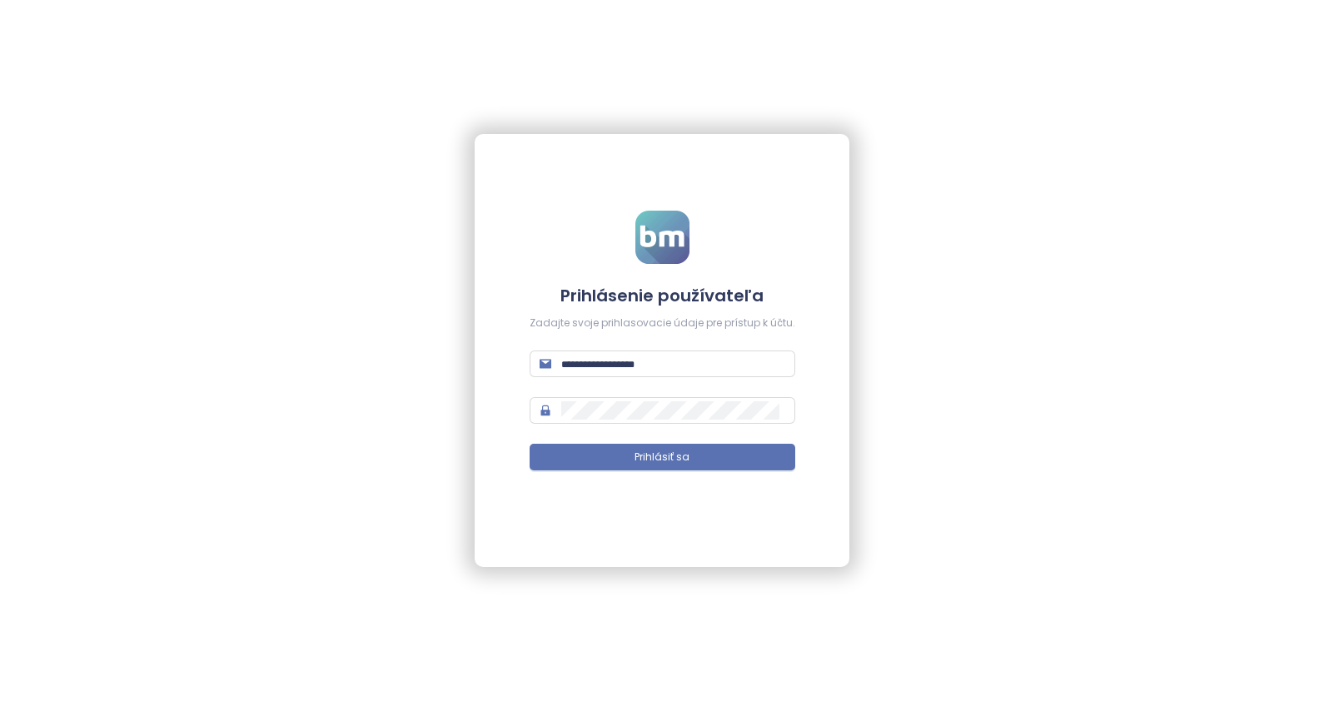
type input "**********"
click at [664, 459] on span "Prihlásiť sa" at bounding box center [662, 458] width 55 height 16
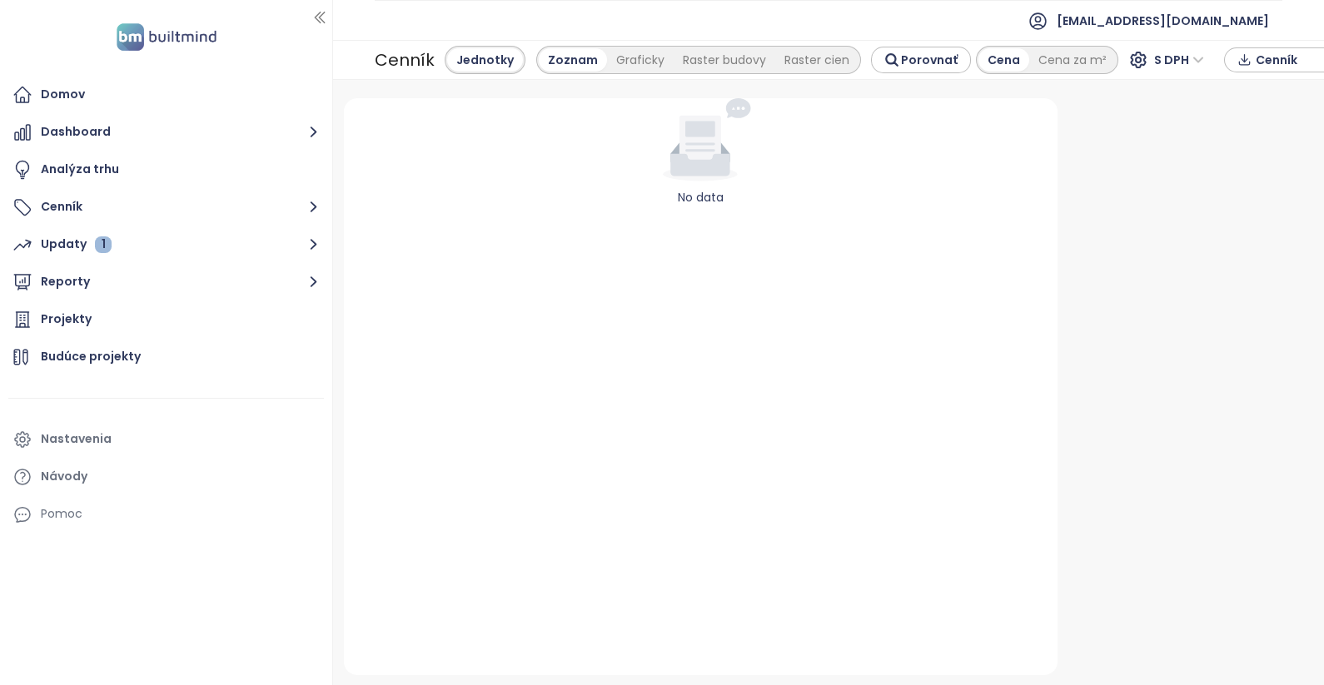
click at [215, 188] on ul "Domov Dashboard Analýza trhu Cenník Updaty 1 Reporty Projekty Budúce projekty N…" at bounding box center [166, 304] width 316 height 453
click at [525, 391] on div "No data" at bounding box center [701, 386] width 715 height 576
click at [133, 213] on button "Cenník" at bounding box center [166, 207] width 316 height 33
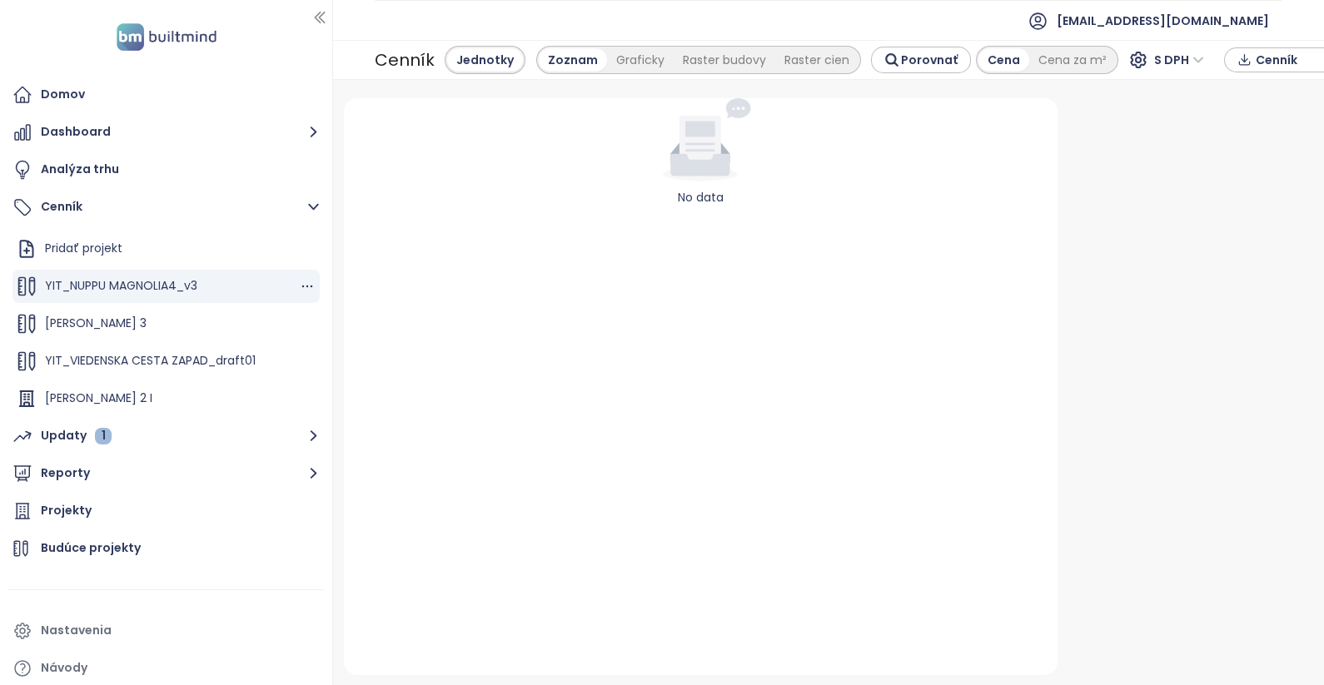
click at [147, 295] on div "YIT_NUPPU MAGNOLIA4_v3" at bounding box center [121, 286] width 152 height 21
click at [79, 124] on button "Dashboard" at bounding box center [166, 132] width 316 height 33
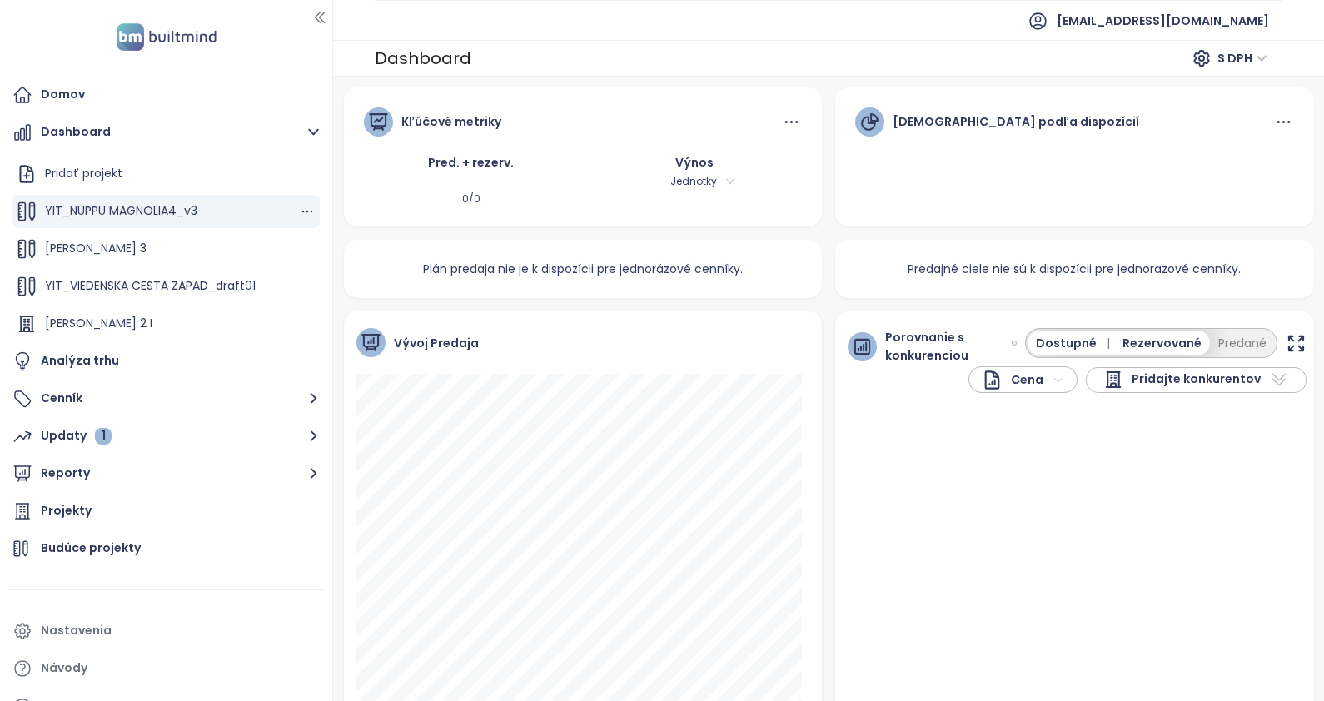
click at [159, 212] on span "YIT_NUPPU MAGNOLIA4_v3" at bounding box center [121, 210] width 152 height 17
click at [299, 210] on icon "button" at bounding box center [307, 211] width 17 height 17
click at [1249, 58] on span "S DPH" at bounding box center [1243, 58] width 50 height 25
click at [1248, 97] on div "S DPH" at bounding box center [1250, 91] width 46 height 18
click at [102, 207] on span "YIT_NUPPU MAGNOLIA4_v3" at bounding box center [121, 210] width 152 height 17
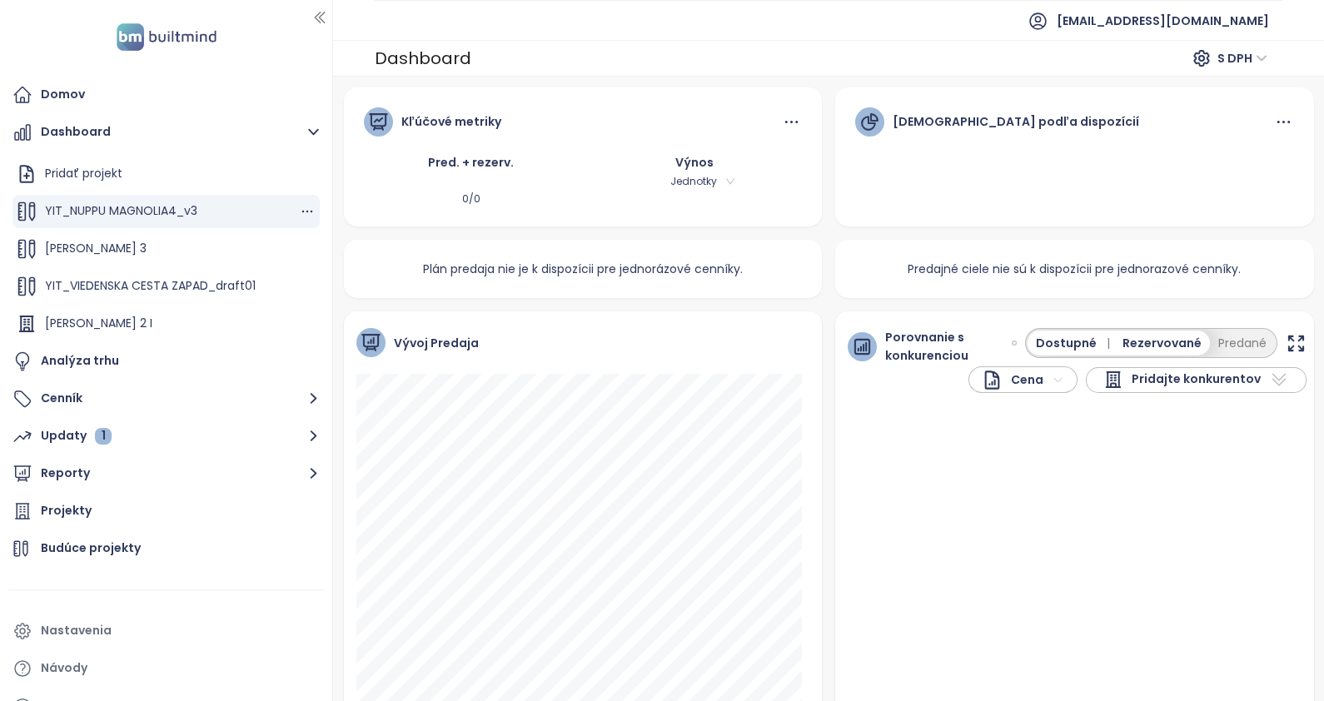
click at [103, 207] on span "YIT_NUPPU MAGNOLIA4_v3" at bounding box center [121, 210] width 152 height 17
click at [52, 393] on button "Cenník" at bounding box center [166, 398] width 316 height 33
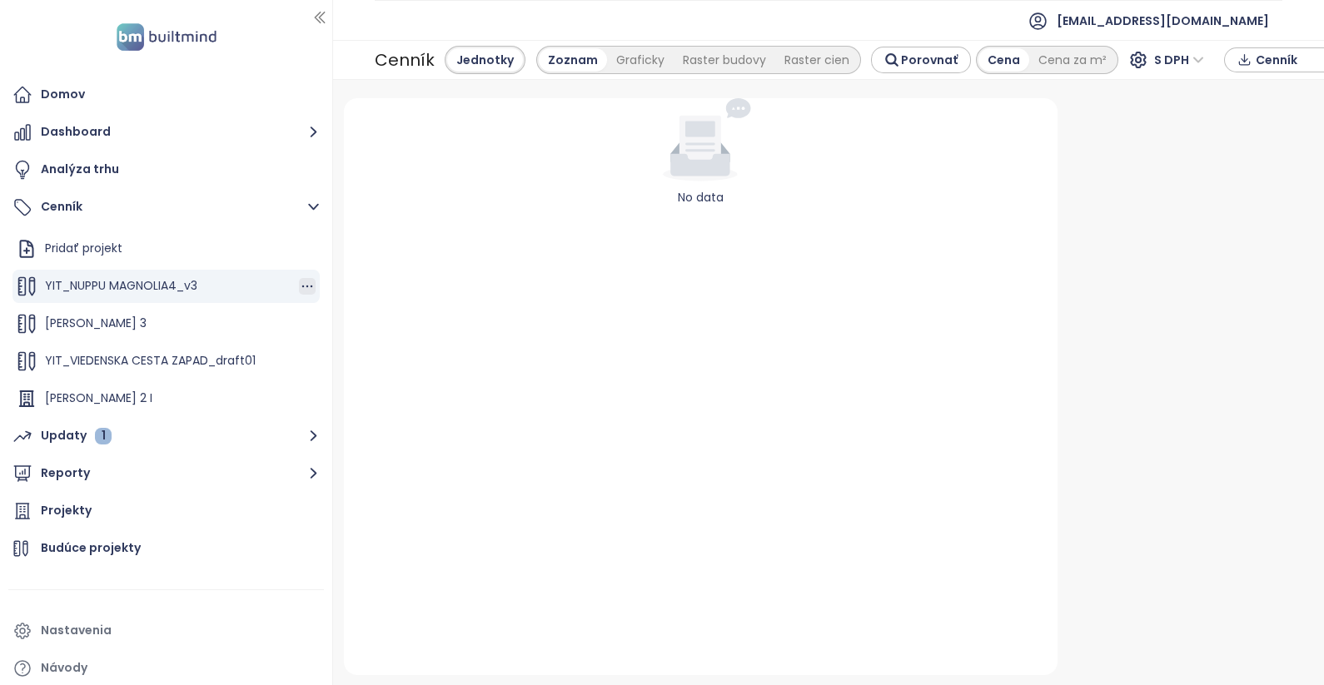
click at [299, 283] on icon "button" at bounding box center [307, 286] width 17 height 17
click at [143, 282] on span "YIT_NUPPU MAGNOLIA4_v3" at bounding box center [121, 285] width 152 height 17
click at [299, 287] on div "YIT_NUPPU MAGNOLIA4_v3" at bounding box center [165, 286] width 307 height 33
click at [302, 286] on icon "button" at bounding box center [307, 287] width 11 height 2
click at [358, 312] on button "Upraviť" at bounding box center [360, 313] width 96 height 21
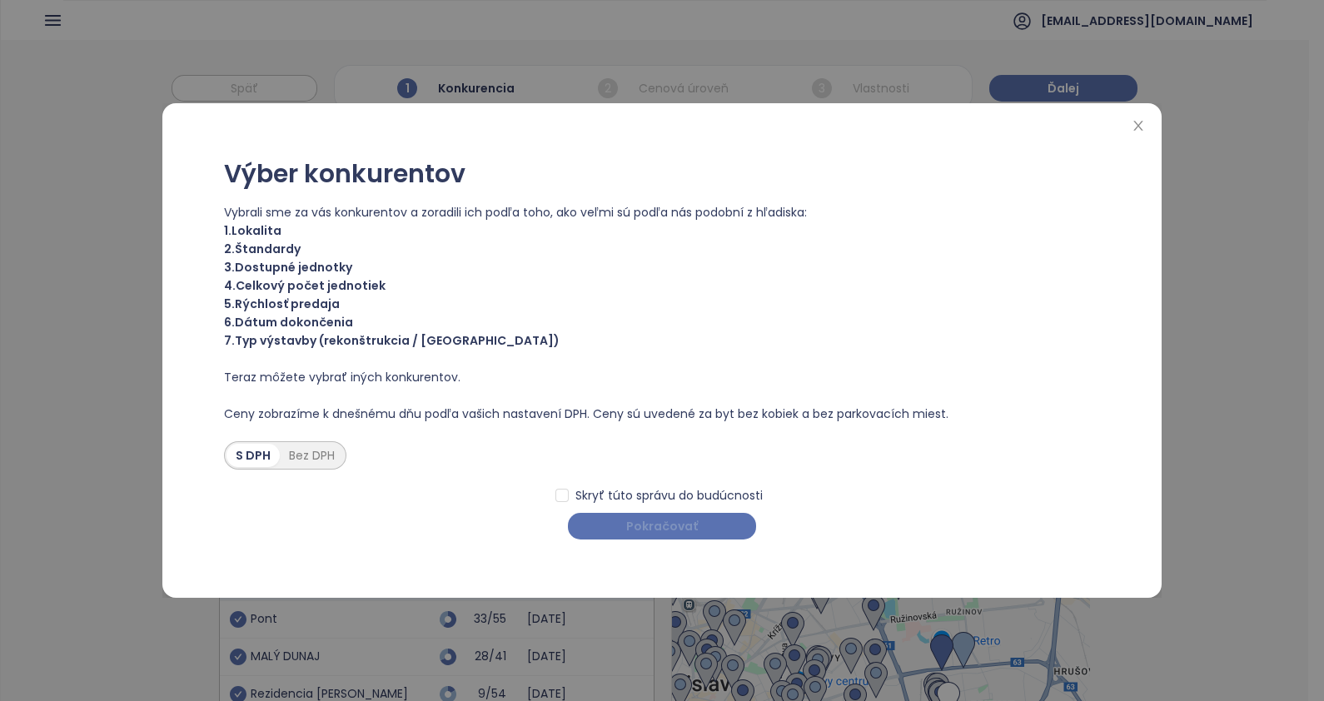
click at [666, 521] on span "Pokračovať" at bounding box center [662, 526] width 72 height 18
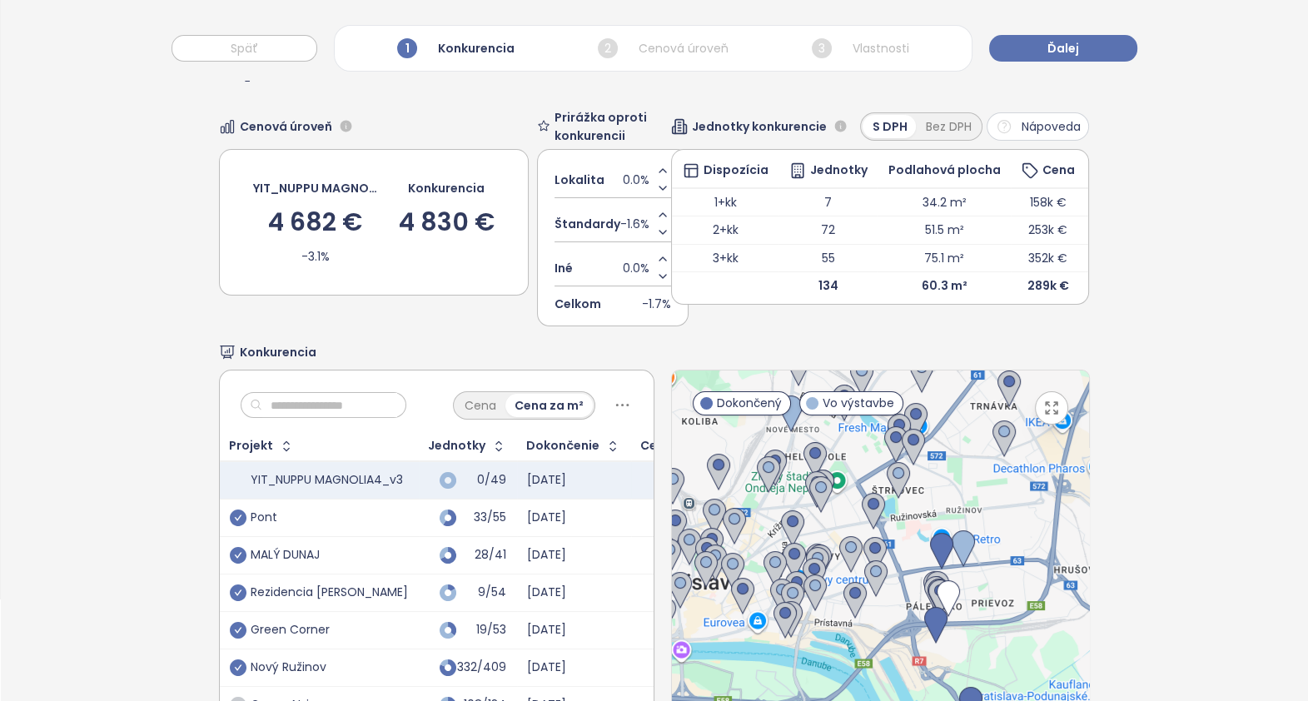
scroll to position [229, 0]
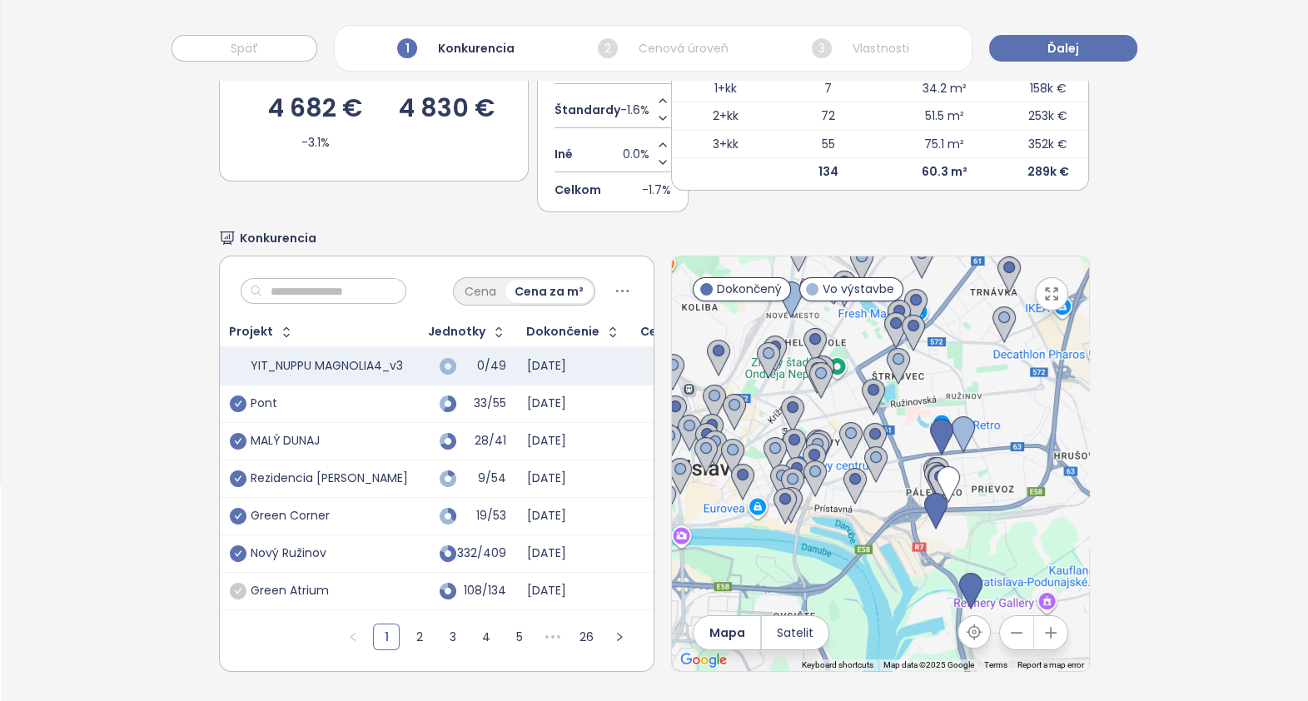
click at [640, 229] on div "Konkurencia" at bounding box center [655, 238] width 872 height 18
click at [960, 575] on img at bounding box center [970, 591] width 23 height 37
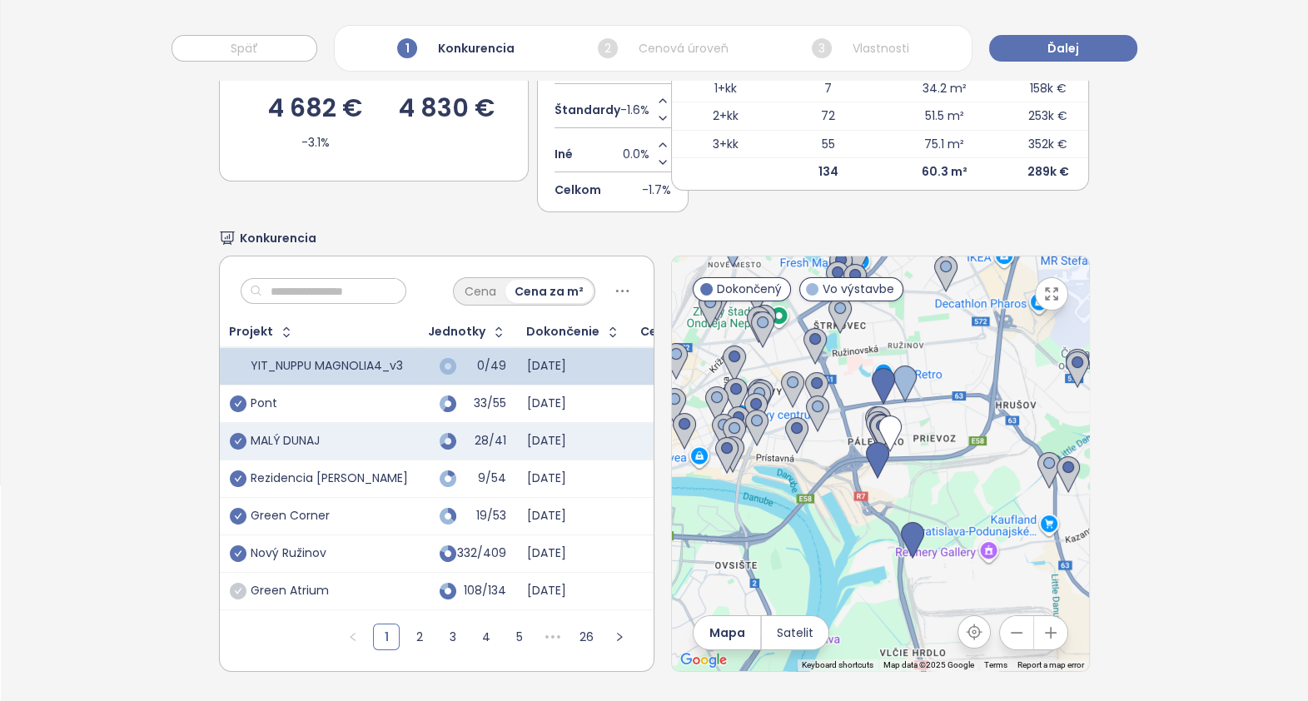
drag, startPoint x: 972, startPoint y: 531, endPoint x: 1004, endPoint y: 629, distance: 102.5
click at [1007, 637] on div at bounding box center [880, 464] width 417 height 415
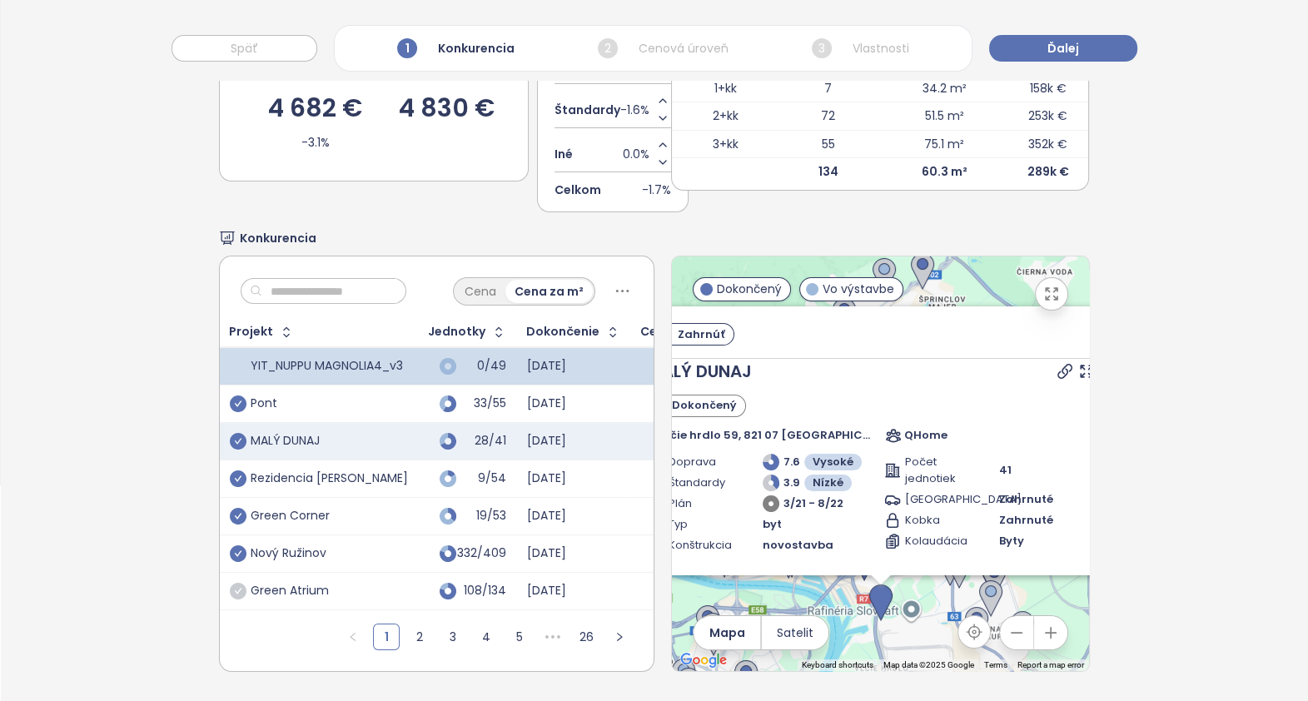
click at [1098, 363] on icon at bounding box center [1106, 371] width 17 height 17
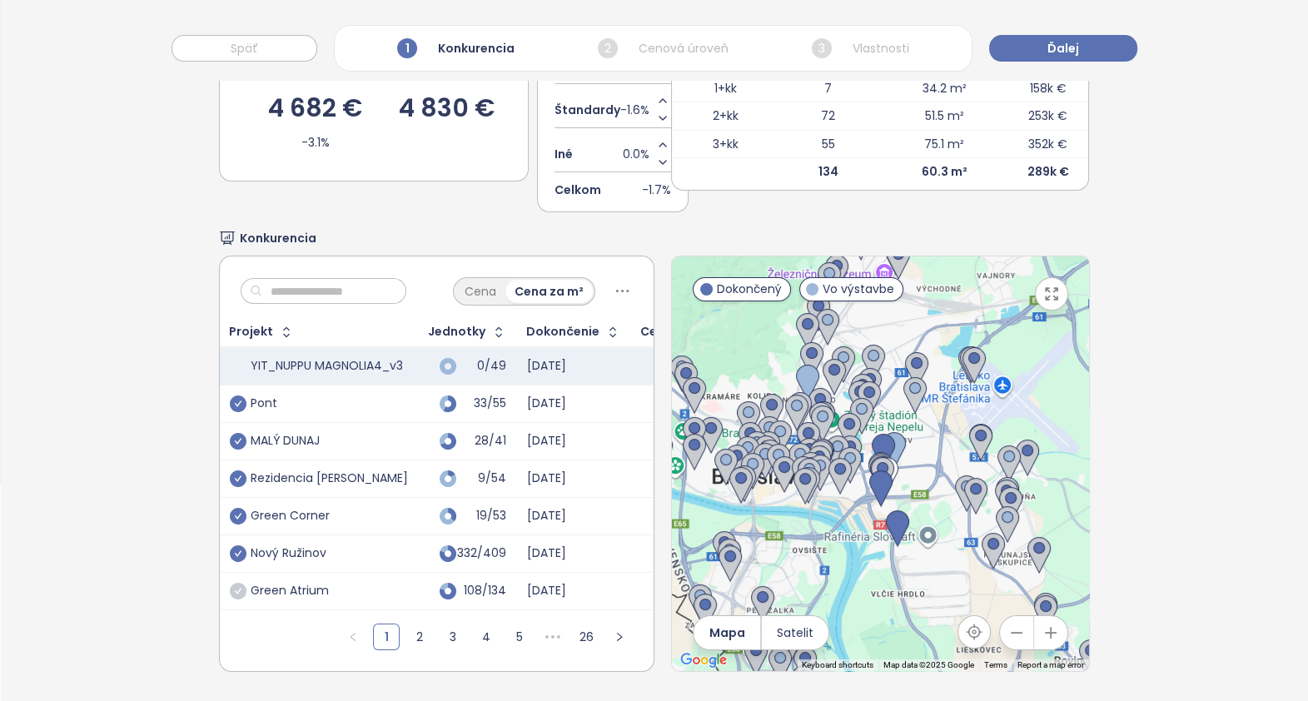
drag, startPoint x: 958, startPoint y: 496, endPoint x: 1017, endPoint y: 371, distance: 138.2
click at [1017, 371] on div "To navigate, press the arrow keys." at bounding box center [880, 464] width 417 height 415
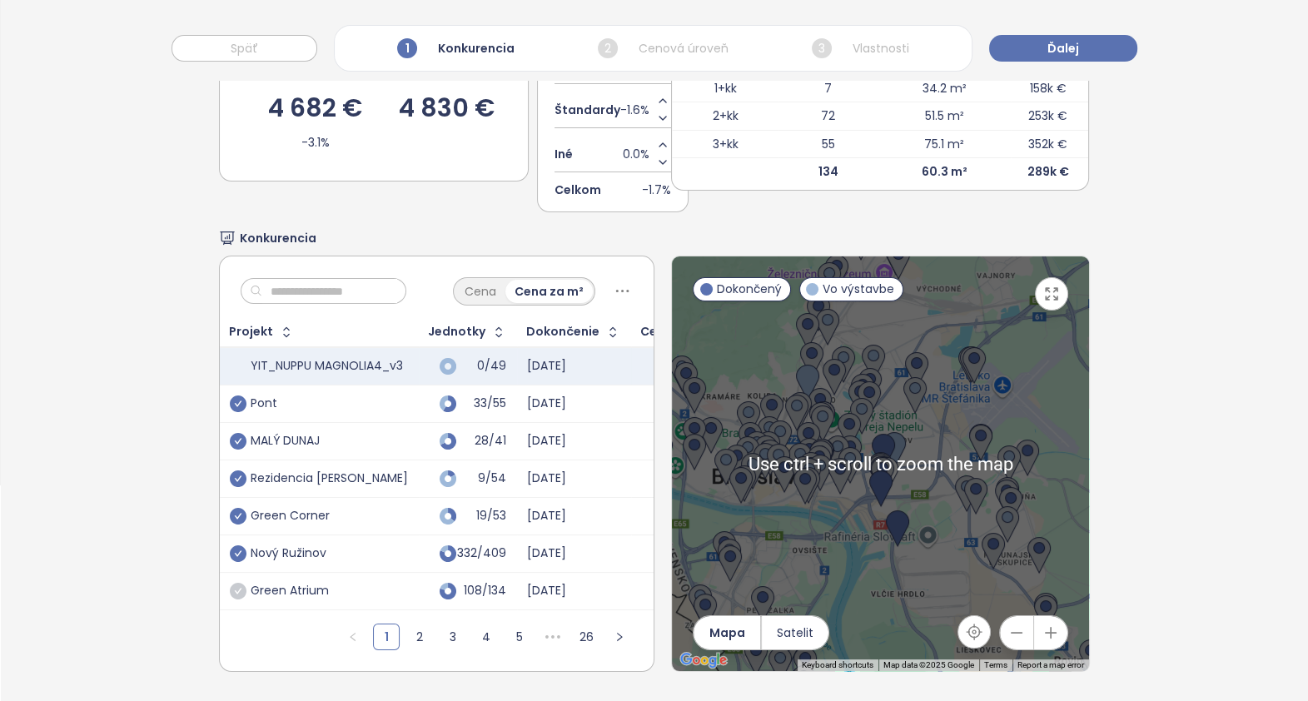
click at [1009, 625] on icon "button" at bounding box center [1017, 633] width 17 height 17
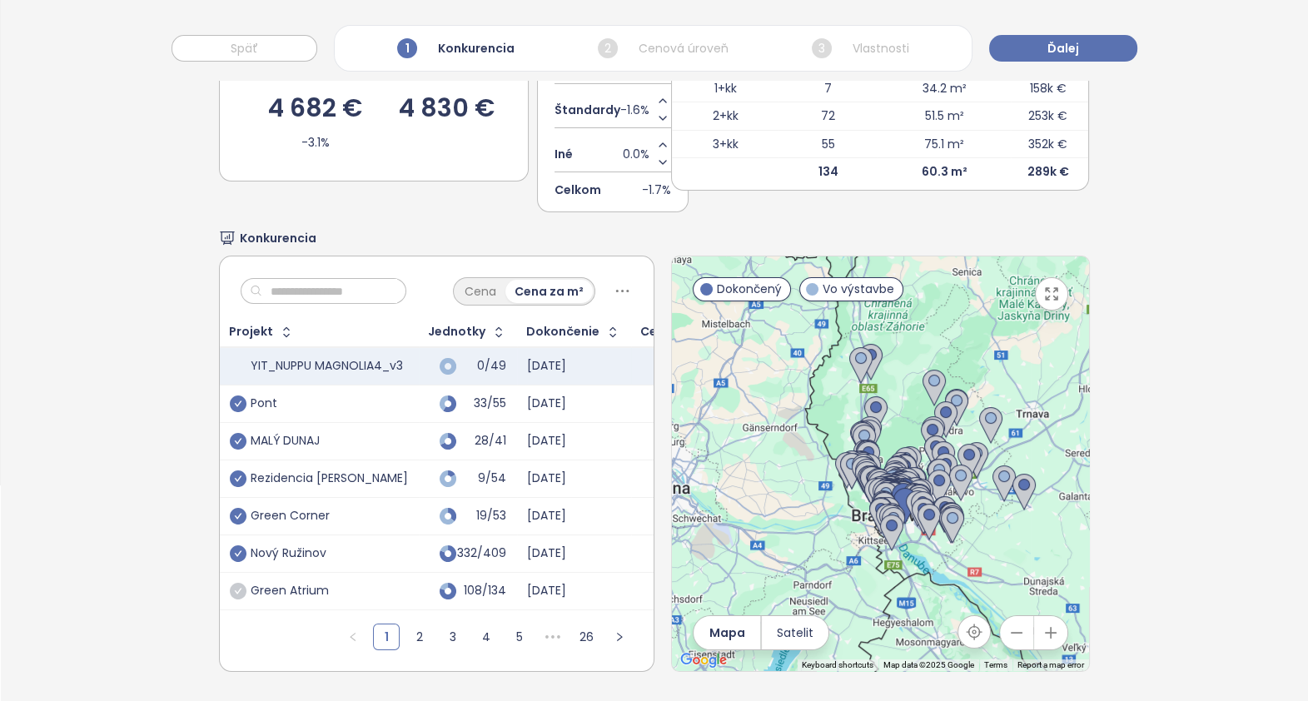
drag, startPoint x: 877, startPoint y: 576, endPoint x: 909, endPoint y: 617, distance: 51.6
click at [906, 620] on div at bounding box center [880, 464] width 417 height 415
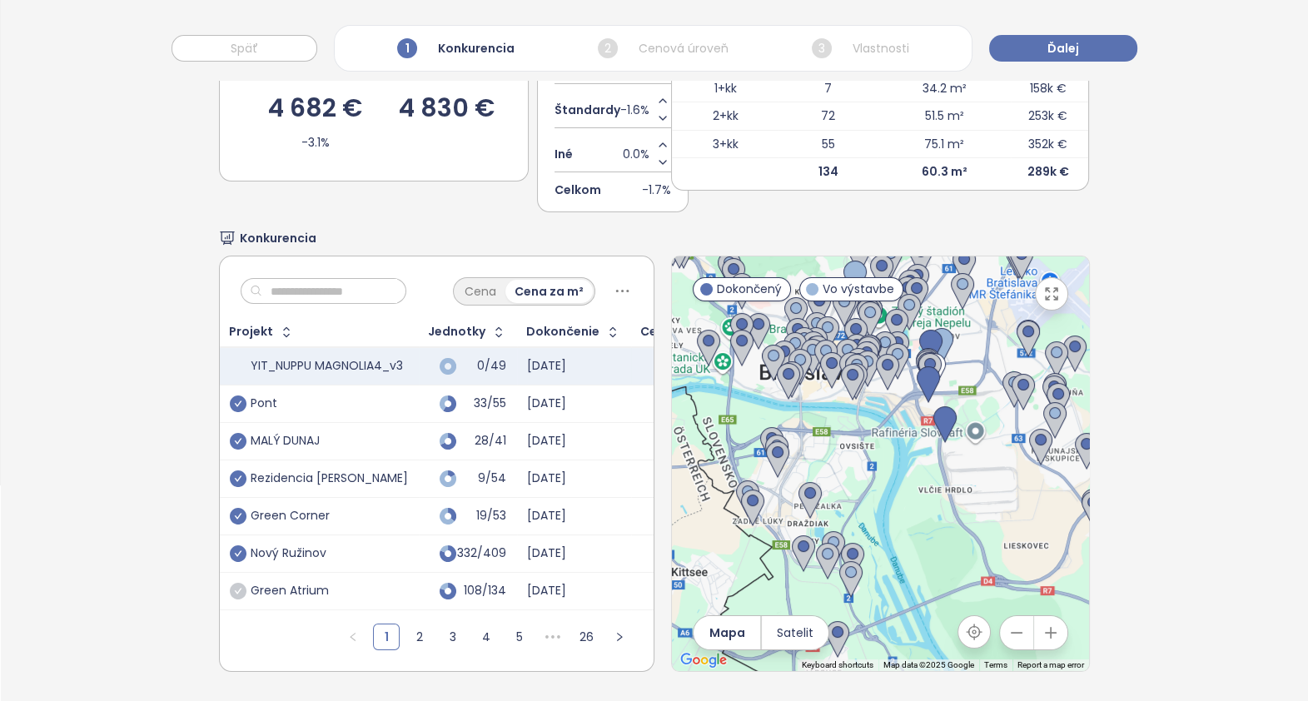
drag, startPoint x: 815, startPoint y: 530, endPoint x: 985, endPoint y: 516, distance: 170.4
click at [985, 516] on div at bounding box center [880, 464] width 417 height 415
click at [820, 543] on img at bounding box center [827, 561] width 23 height 37
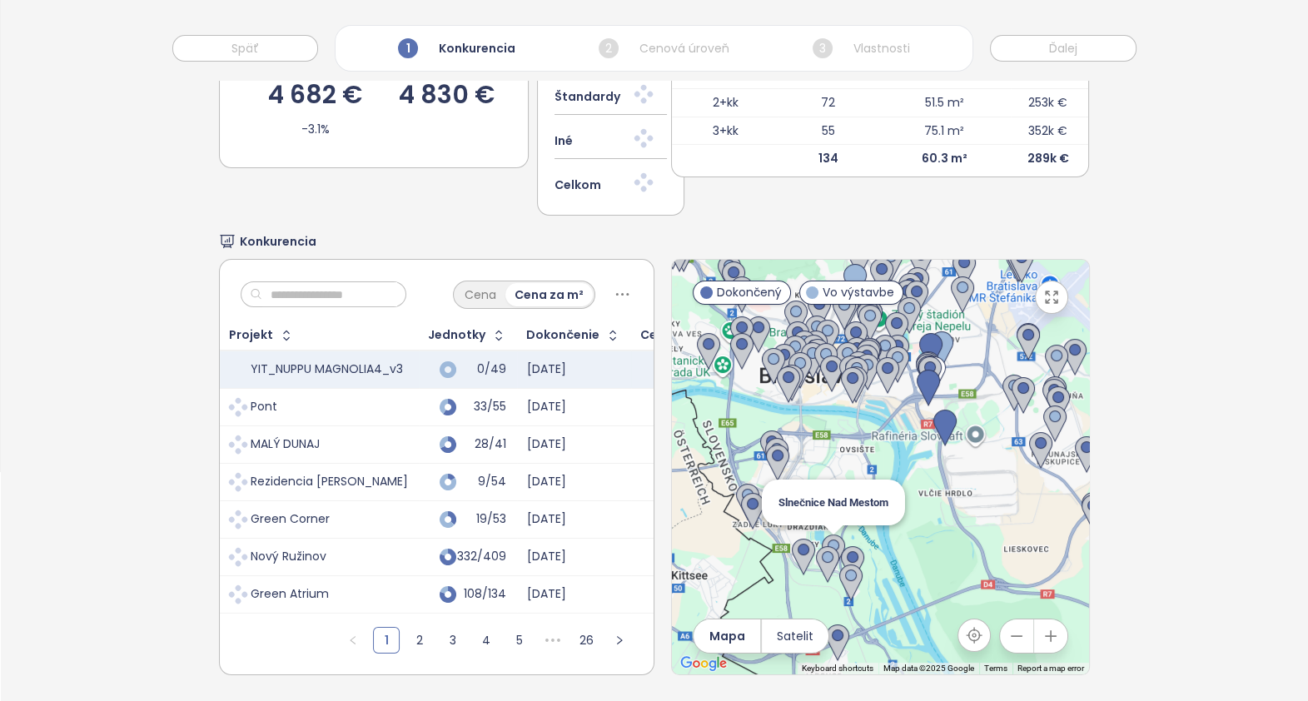
click at [828, 542] on img at bounding box center [833, 553] width 23 height 37
click at [881, 467] on div "To navigate, press the arrow keys." at bounding box center [1089, 467] width 417 height 0
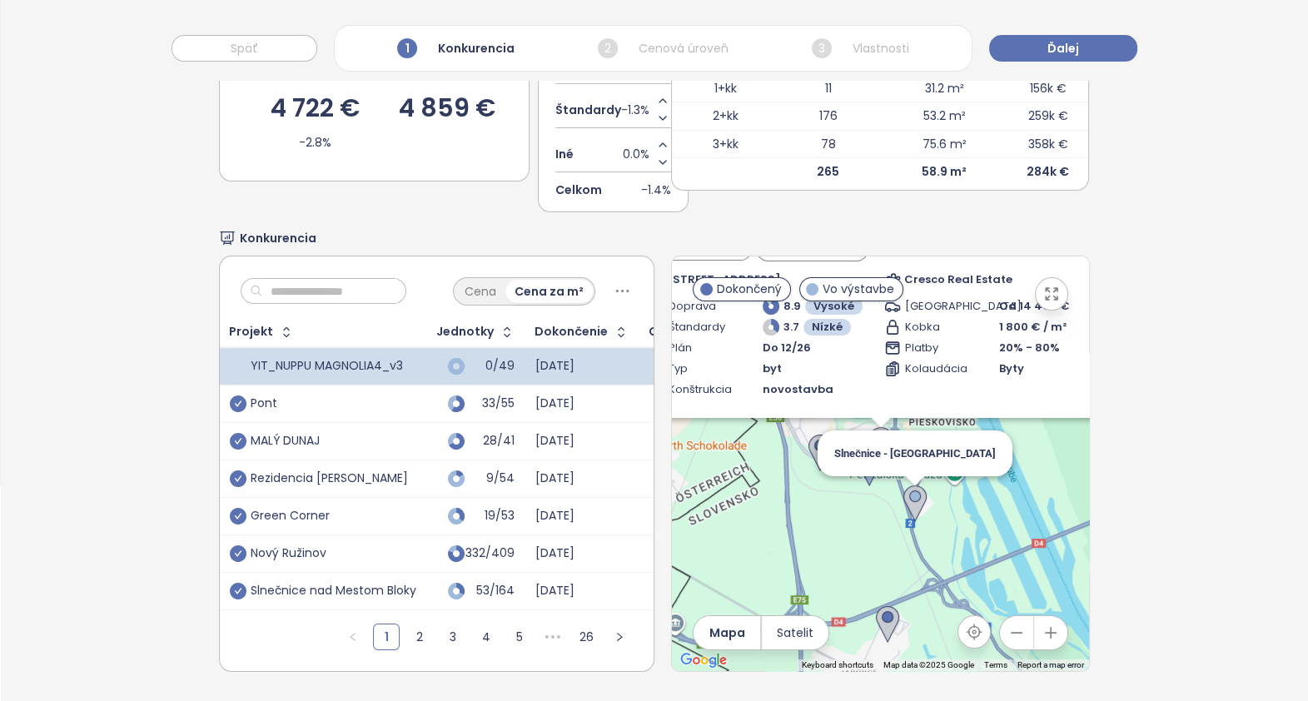
click at [909, 464] on div "To navigate, press the arrow keys. Slnečnice - Nové Viladomy Zahrnúť Slnečnice …" at bounding box center [1089, 464] width 417 height 0
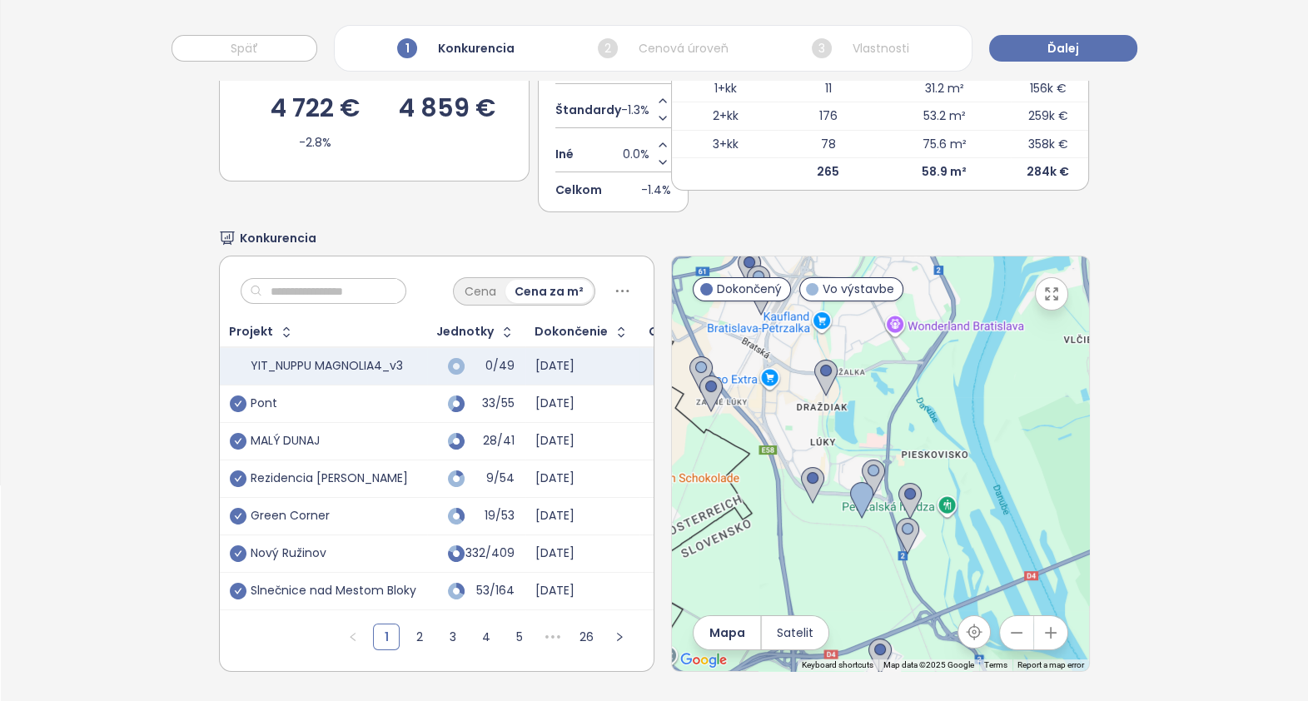
drag, startPoint x: 909, startPoint y: 562, endPoint x: 904, endPoint y: 437, distance: 125.0
click at [904, 437] on div at bounding box center [880, 464] width 417 height 415
click at [899, 518] on img at bounding box center [907, 536] width 23 height 37
click at [862, 482] on img at bounding box center [861, 500] width 23 height 37
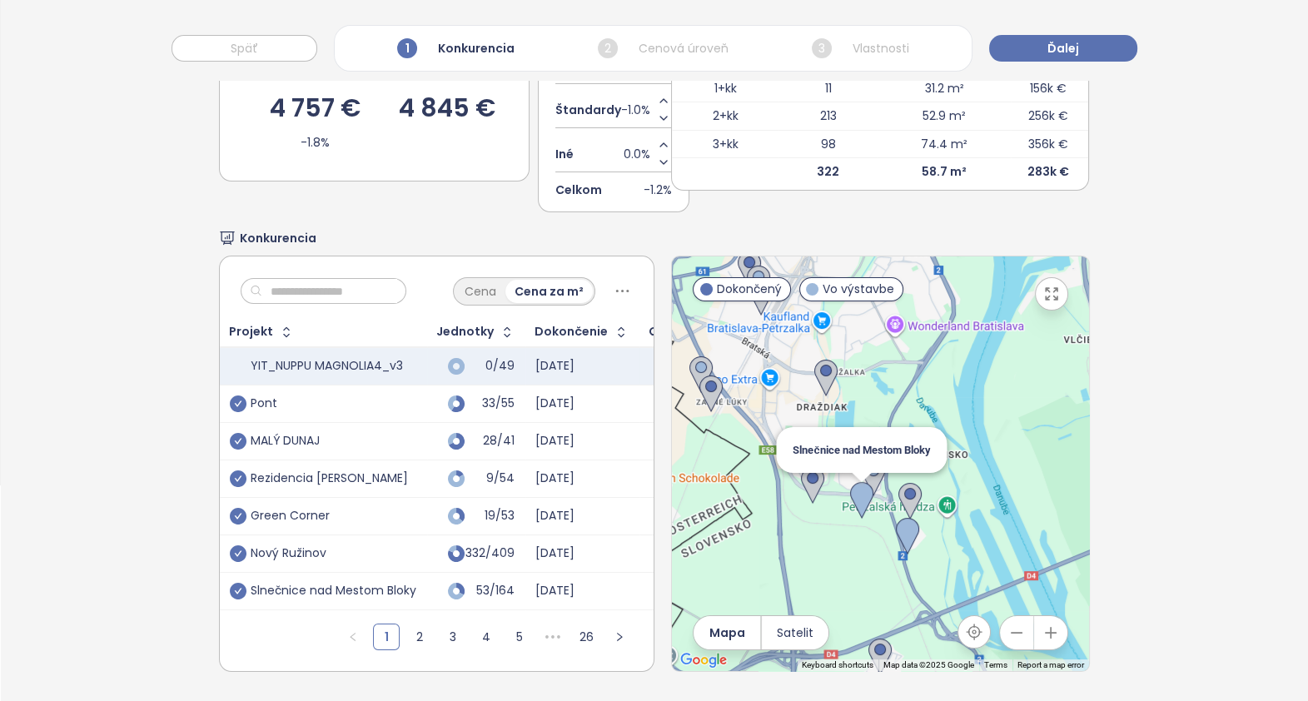
click at [862, 482] on img at bounding box center [861, 500] width 23 height 37
click at [242, 450] on icon "check-circle" at bounding box center [238, 441] width 17 height 17
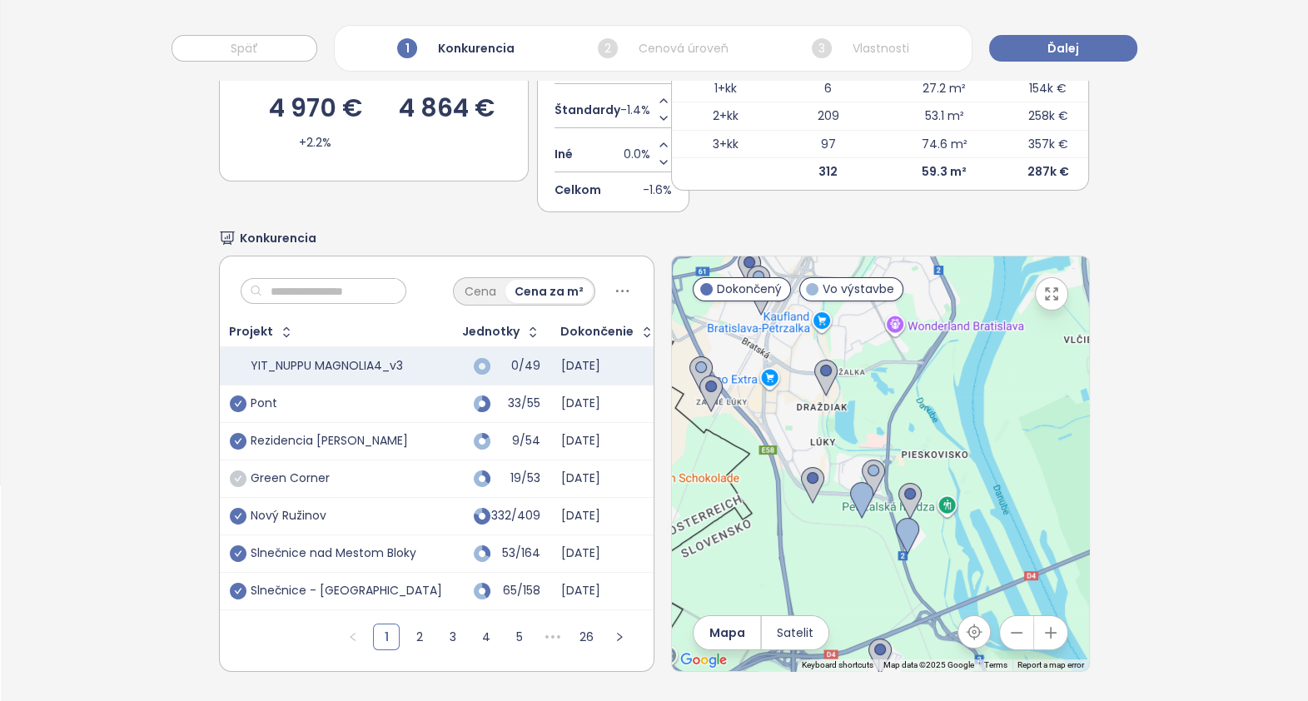
click at [237, 487] on icon "check-circle" at bounding box center [238, 479] width 17 height 17
click at [237, 450] on icon "check-circle" at bounding box center [238, 441] width 17 height 17
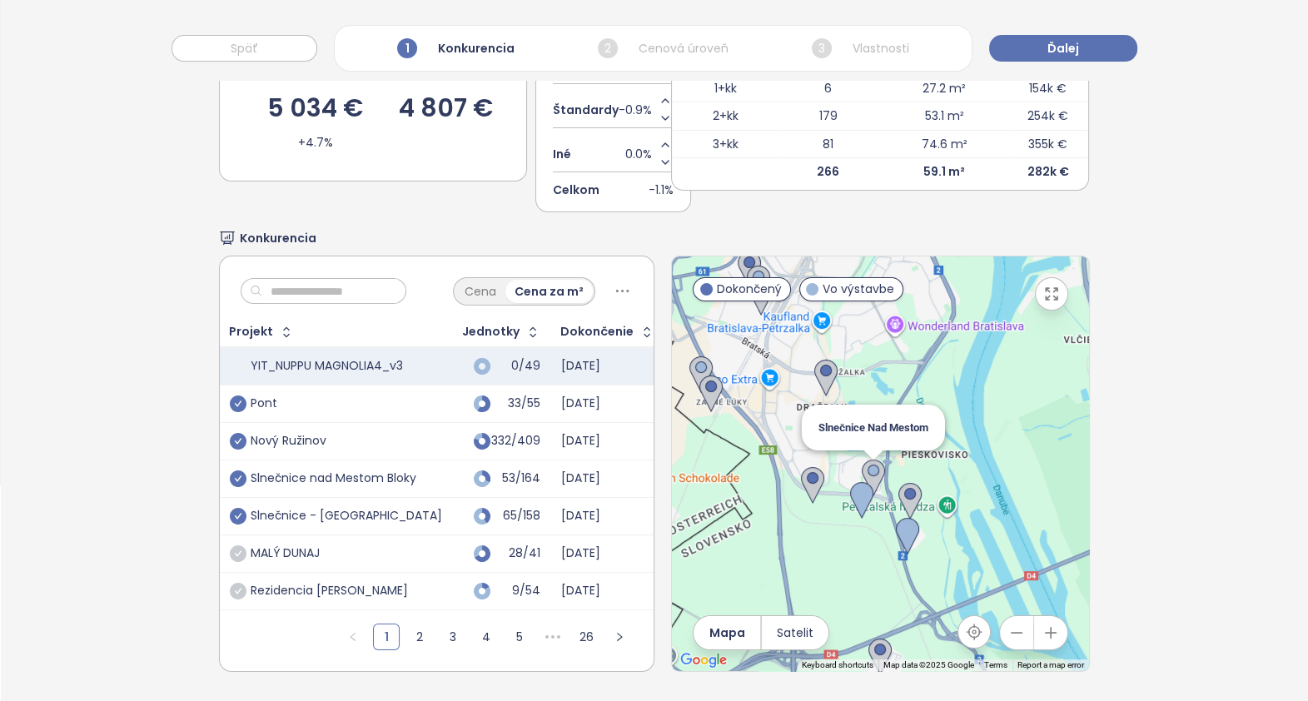
click at [865, 460] on img at bounding box center [873, 478] width 23 height 37
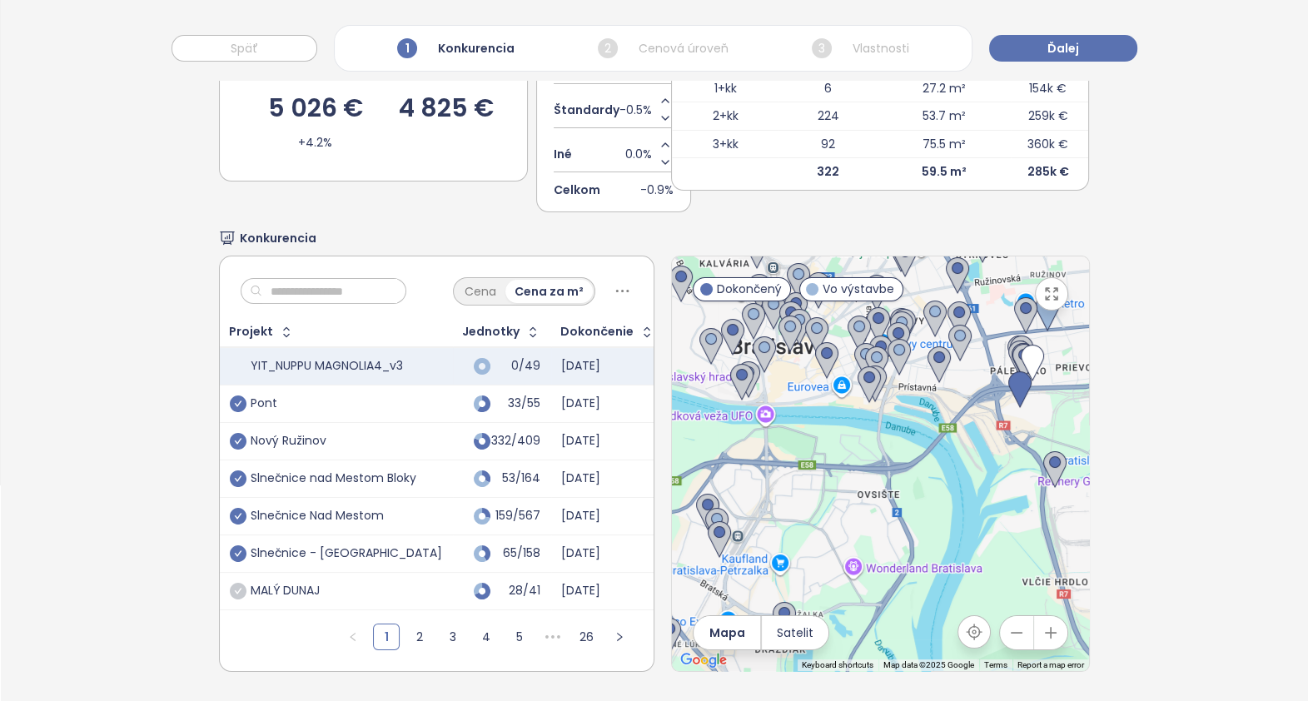
drag, startPoint x: 971, startPoint y: 383, endPoint x: 929, endPoint y: 630, distance: 250.0
click at [929, 630] on div at bounding box center [880, 464] width 417 height 415
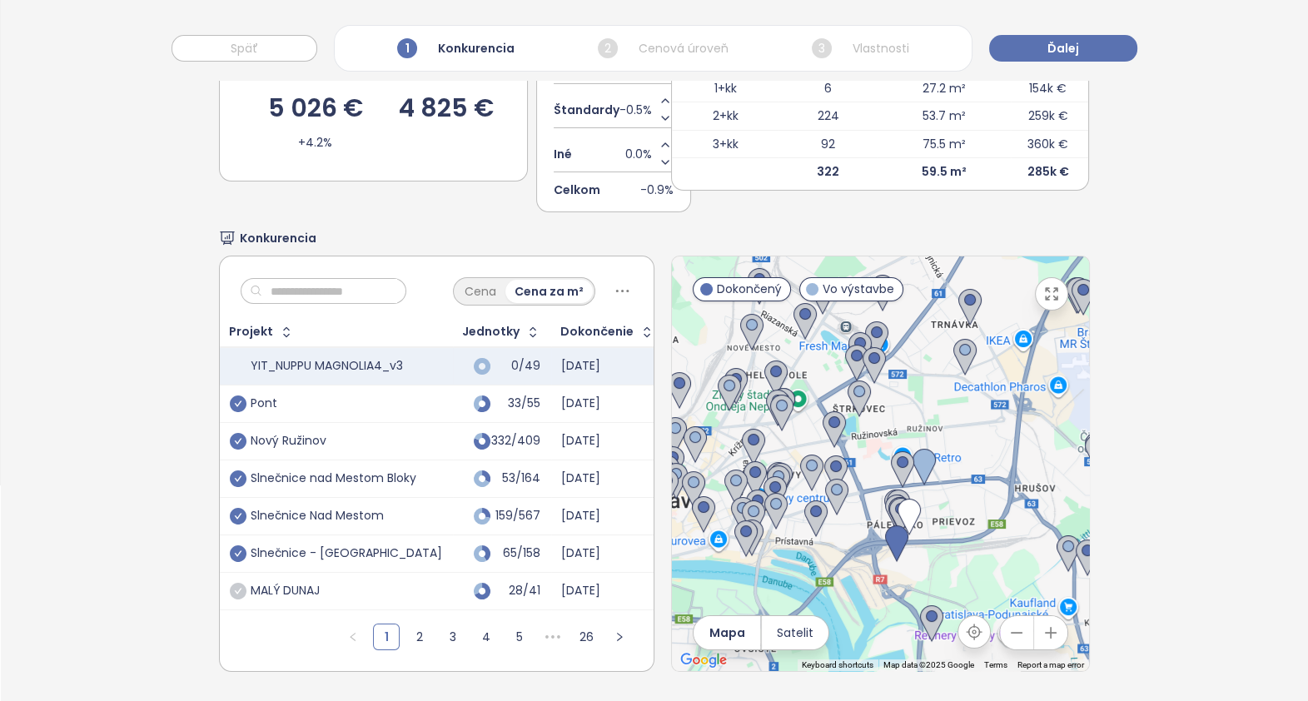
drag, startPoint x: 964, startPoint y: 415, endPoint x: 815, endPoint y: 586, distance: 227.3
click at [815, 586] on div at bounding box center [880, 464] width 417 height 415
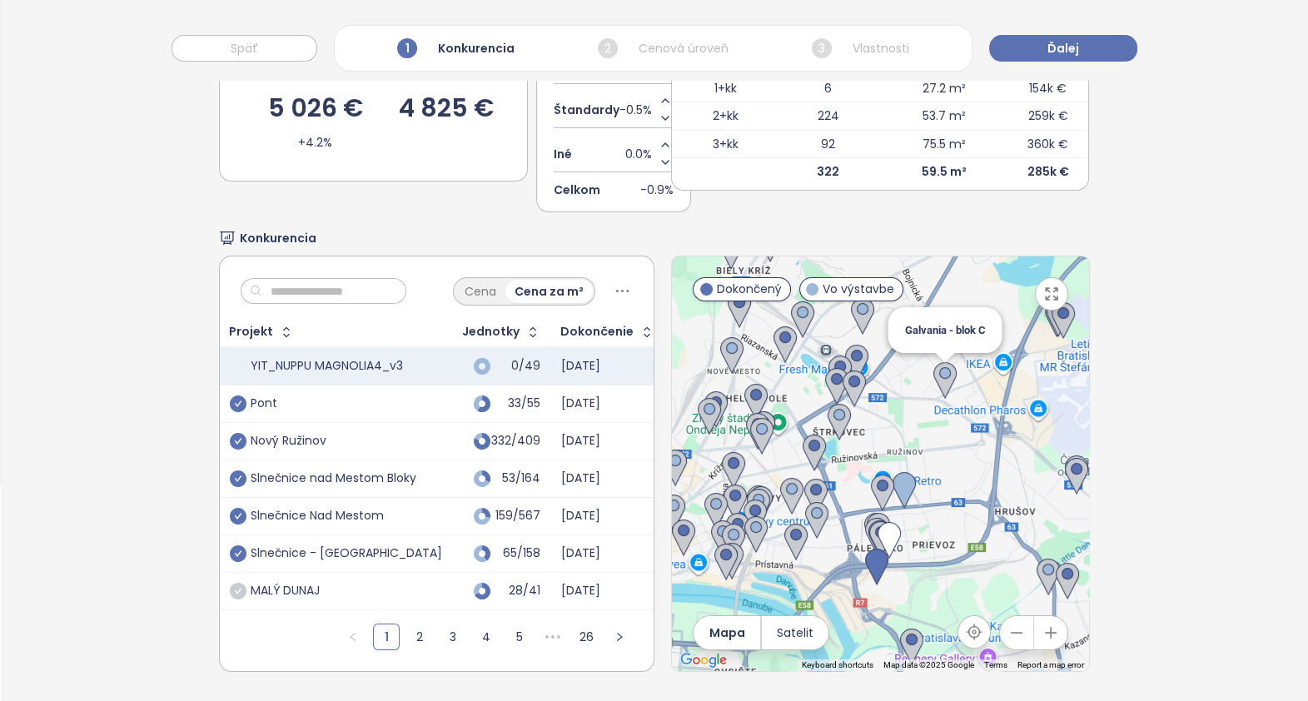
click at [935, 362] on img at bounding box center [945, 380] width 23 height 37
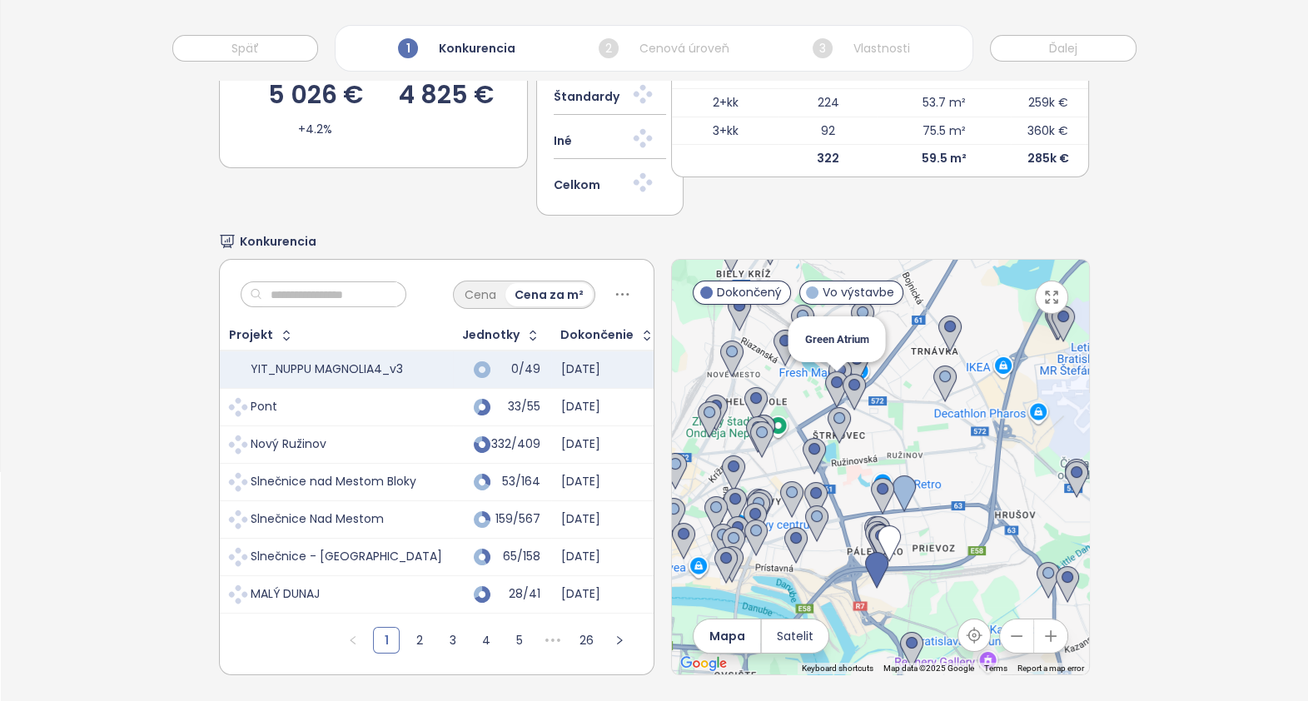
click at [825, 388] on img at bounding box center [836, 389] width 23 height 37
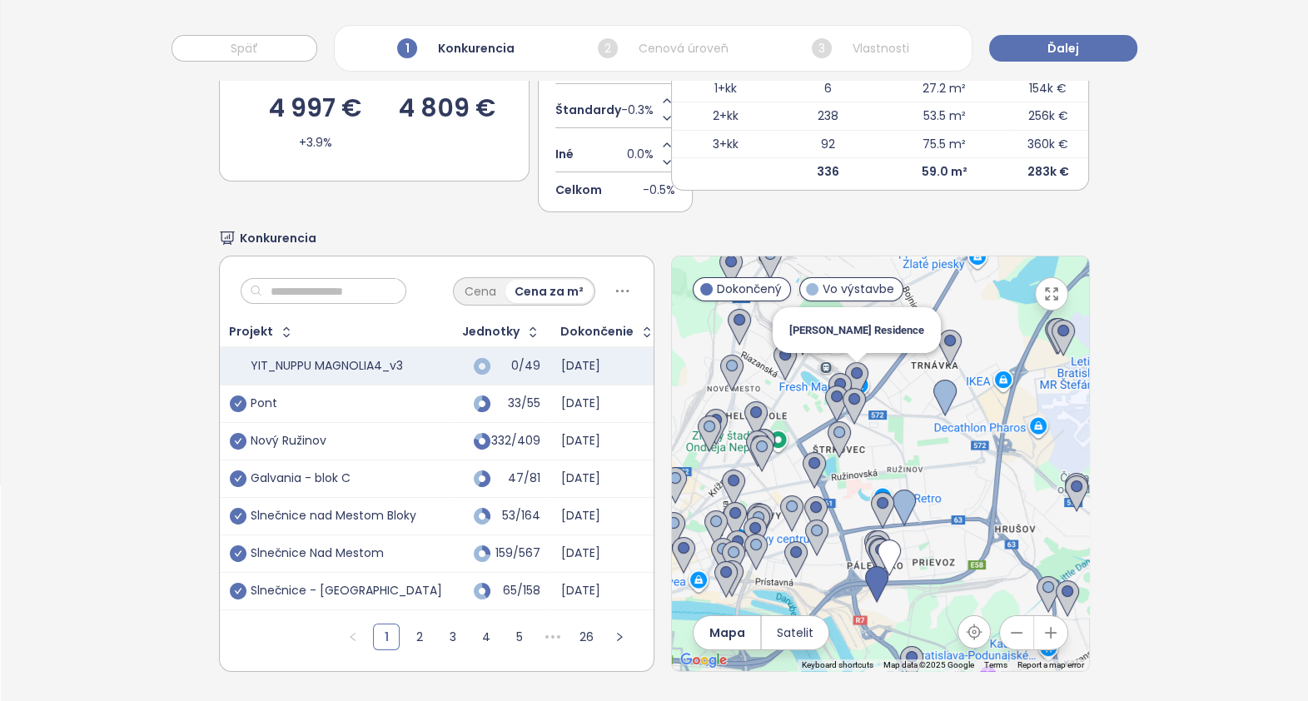
click at [848, 364] on img at bounding box center [856, 380] width 23 height 37
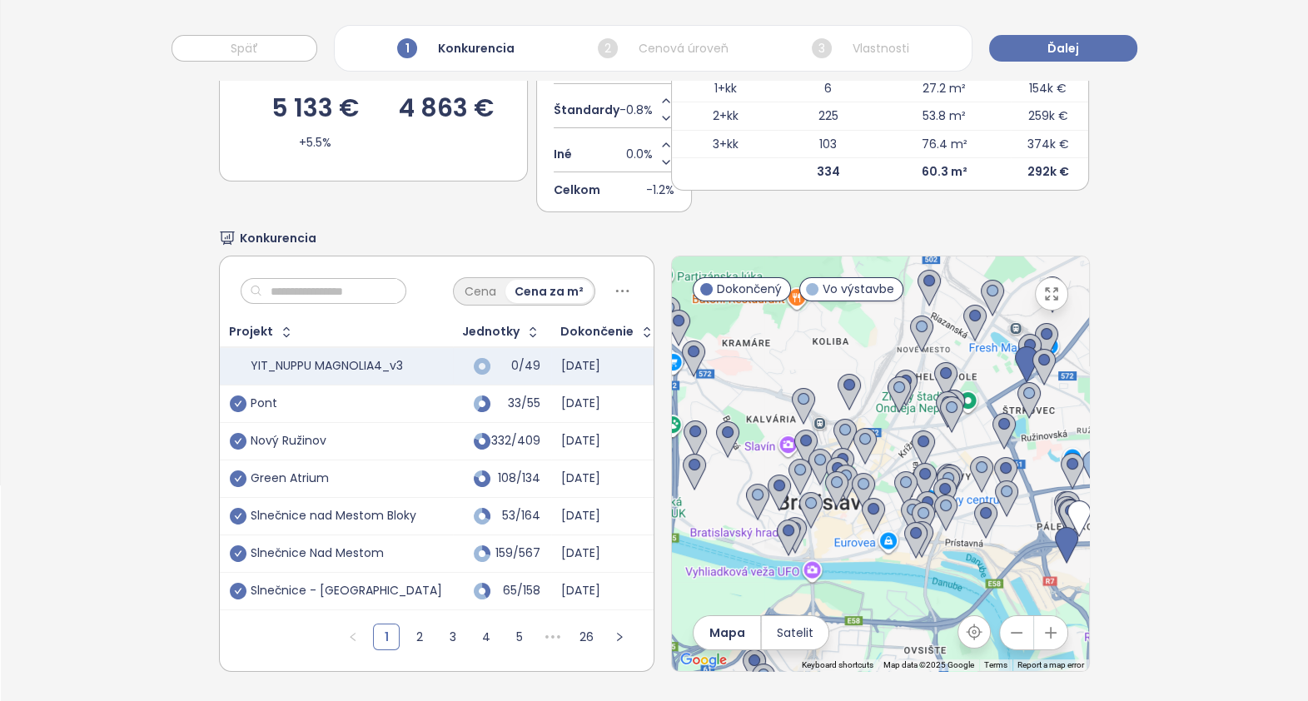
drag, startPoint x: 803, startPoint y: 446, endPoint x: 1104, endPoint y: 483, distance: 303.0
click at [1104, 483] on div "Výber konkurentov Cenová úroveň YIT_NUPPU MAGNOLIA4_v3 5 133 € +5.5% Konkurenci…" at bounding box center [655, 302] width 1308 height 797
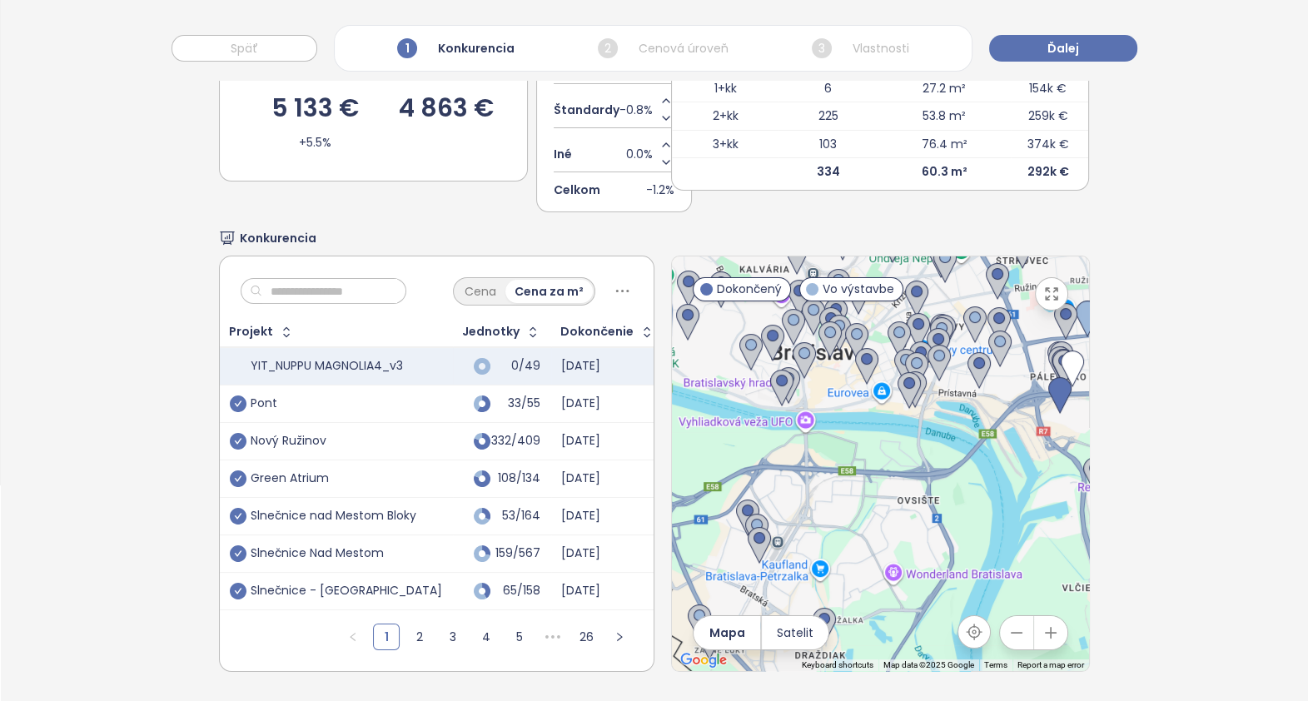
drag, startPoint x: 778, startPoint y: 361, endPoint x: 694, endPoint y: 187, distance: 194.1
click at [716, 189] on div "Výber konkurentov Cenová úroveň YIT_NUPPU MAGNOLIA4_v3 5 133 € +5.5% Konkurenci…" at bounding box center [655, 302] width 872 height 797
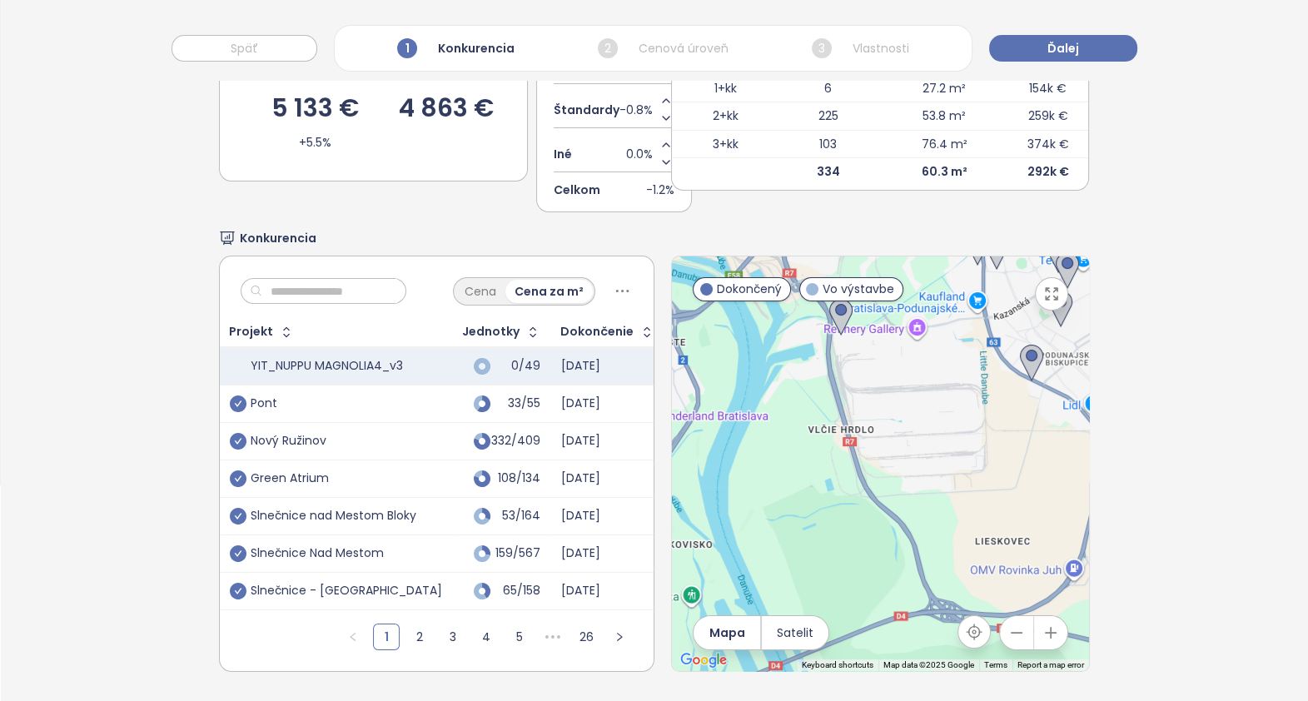
drag, startPoint x: 912, startPoint y: 493, endPoint x: 805, endPoint y: 387, distance: 150.2
click at [805, 387] on div at bounding box center [880, 464] width 417 height 415
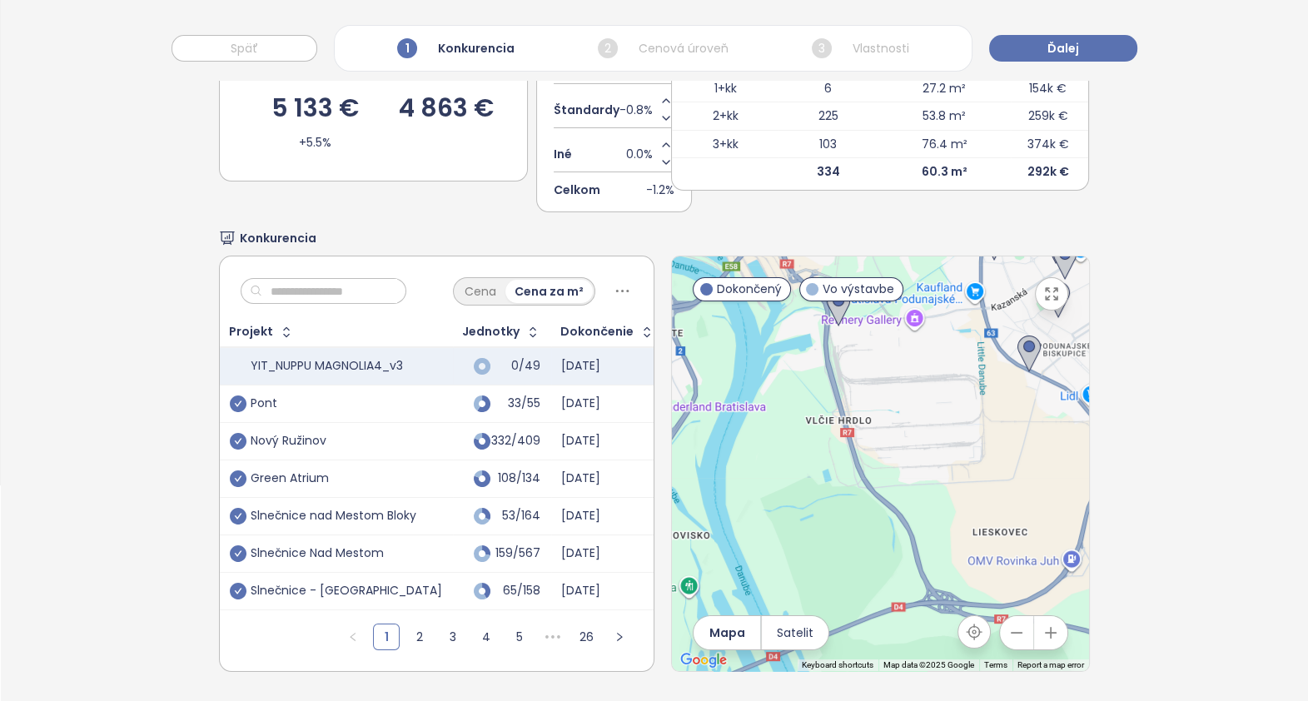
scroll to position [43, 0]
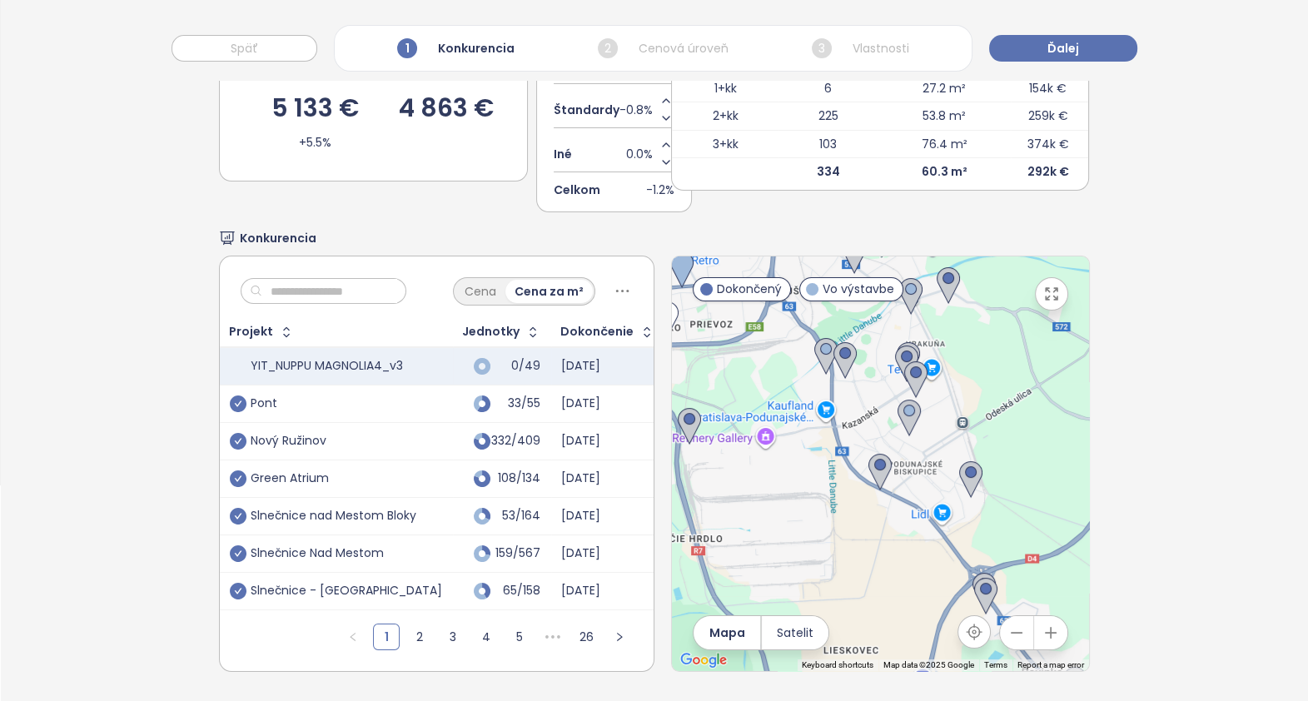
drag, startPoint x: 874, startPoint y: 505, endPoint x: 731, endPoint y: 639, distance: 196.2
click at [731, 639] on div at bounding box center [880, 464] width 417 height 415
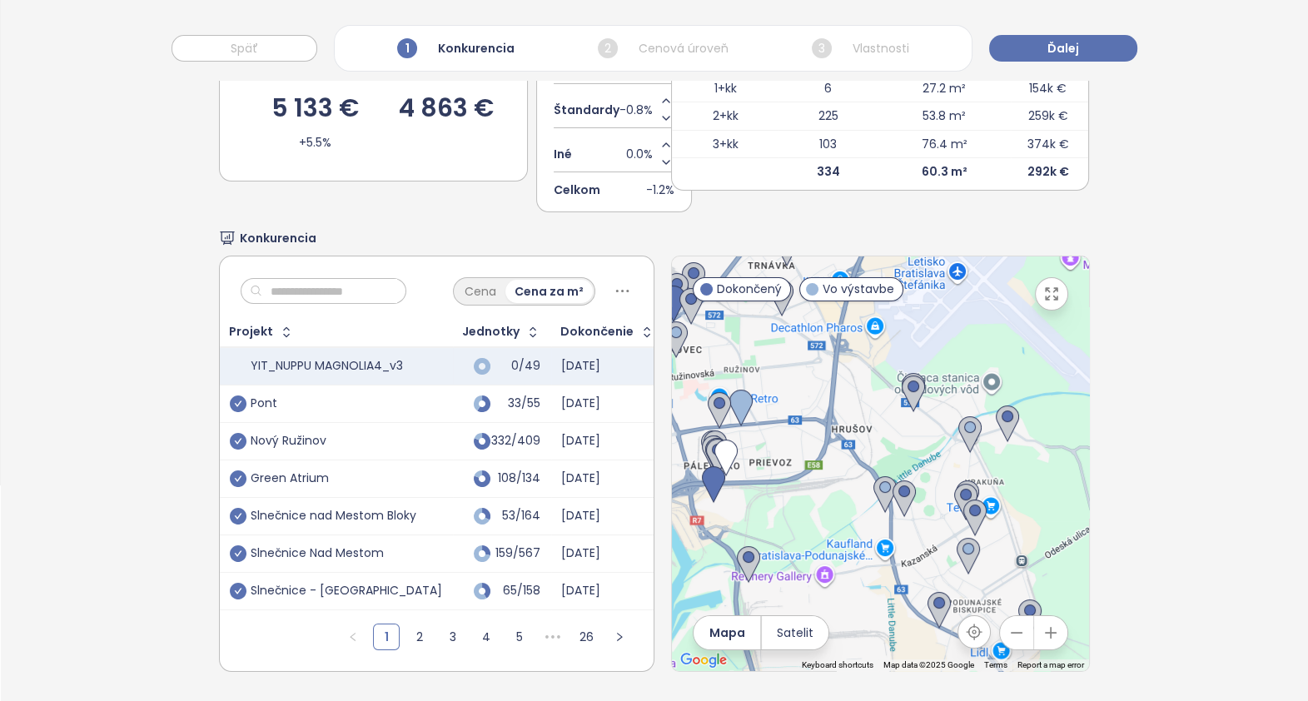
drag, startPoint x: 808, startPoint y: 536, endPoint x: 842, endPoint y: 622, distance: 92.3
click at [842, 622] on div at bounding box center [880, 464] width 417 height 415
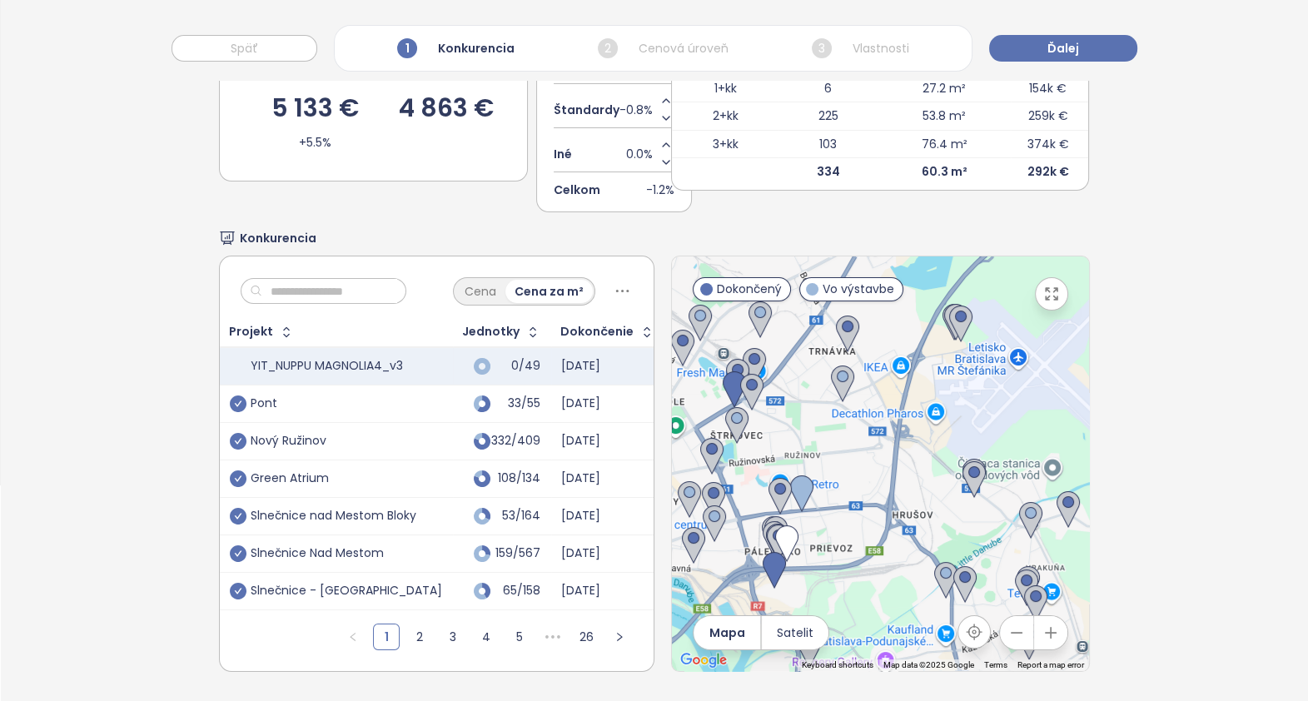
drag, startPoint x: 791, startPoint y: 496, endPoint x: 852, endPoint y: 585, distance: 108.6
click at [852, 585] on div at bounding box center [880, 464] width 417 height 415
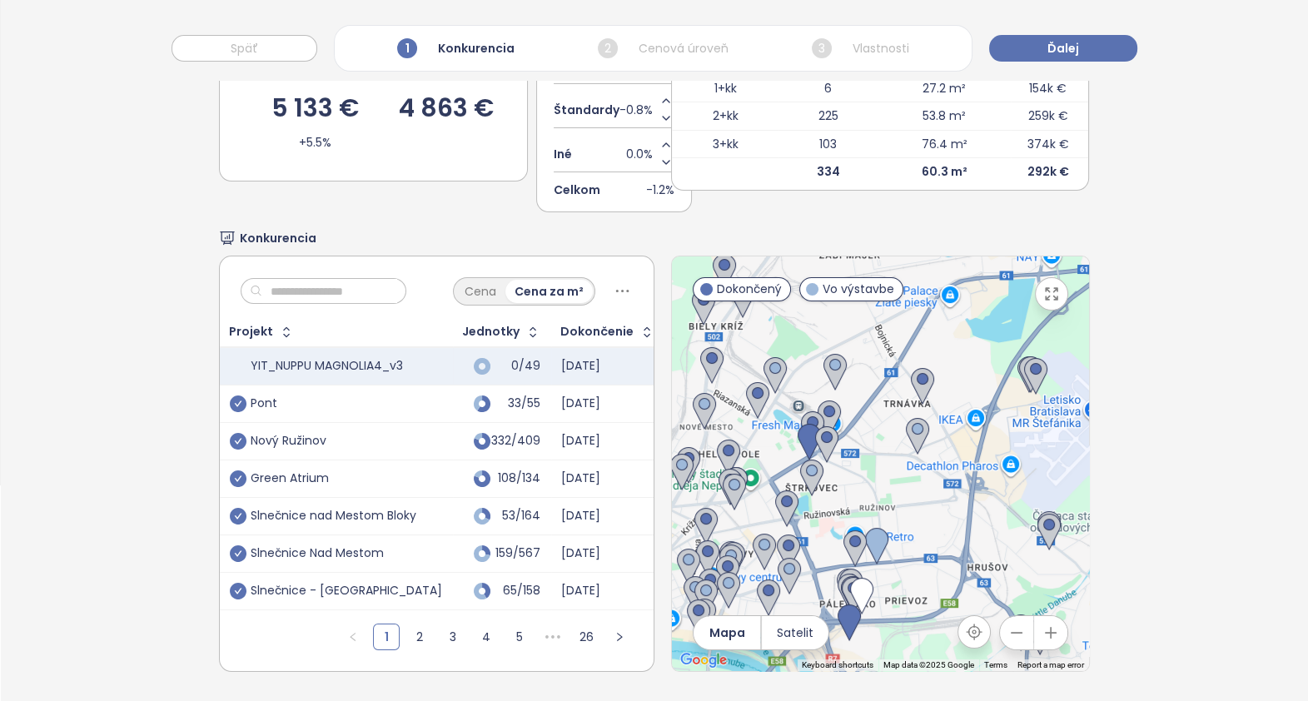
drag, startPoint x: 821, startPoint y: 412, endPoint x: 896, endPoint y: 466, distance: 92.5
click at [896, 466] on div at bounding box center [880, 464] width 417 height 415
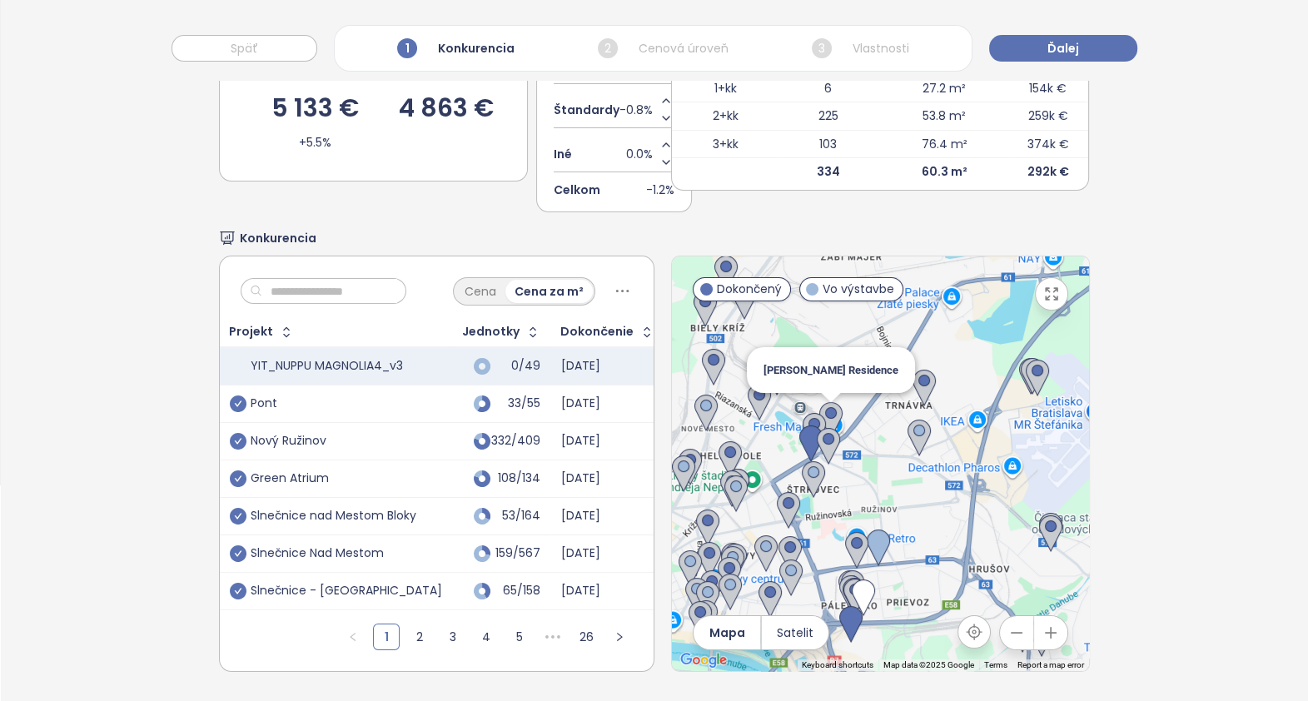
click at [821, 402] on img at bounding box center [831, 420] width 23 height 37
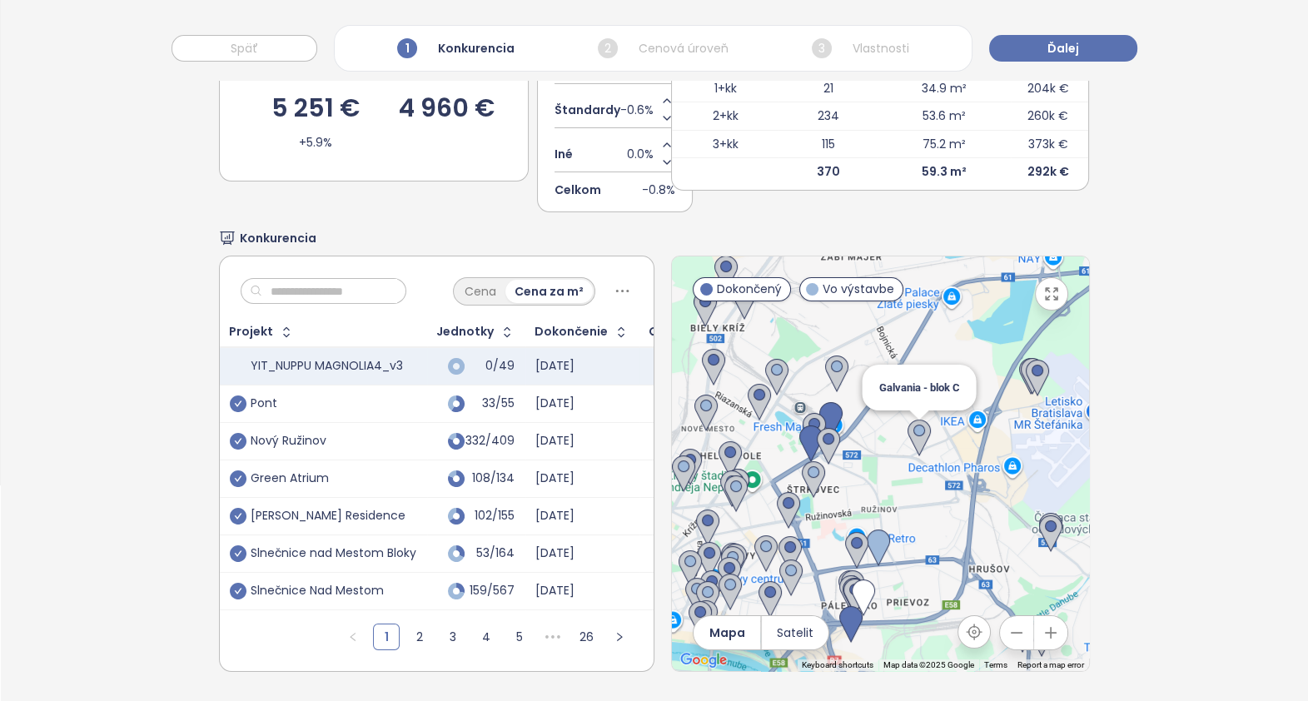
click at [908, 420] on img at bounding box center [919, 438] width 23 height 37
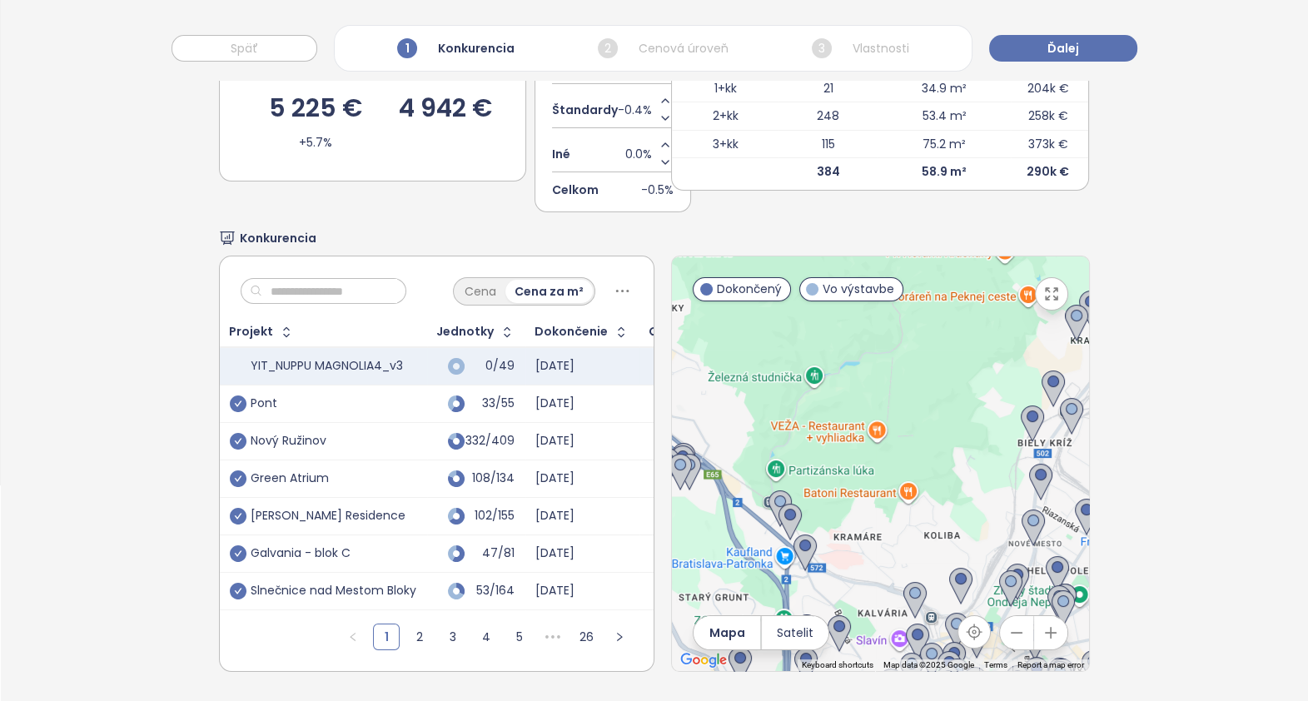
drag, startPoint x: 870, startPoint y: 471, endPoint x: 1211, endPoint y: 594, distance: 362.2
click at [1216, 595] on div "Výber konkurentov Cenová úroveň YIT_NUPPU MAGNOLIA4_v3 5 225 € +5.7% Konkurenci…" at bounding box center [655, 302] width 1308 height 797
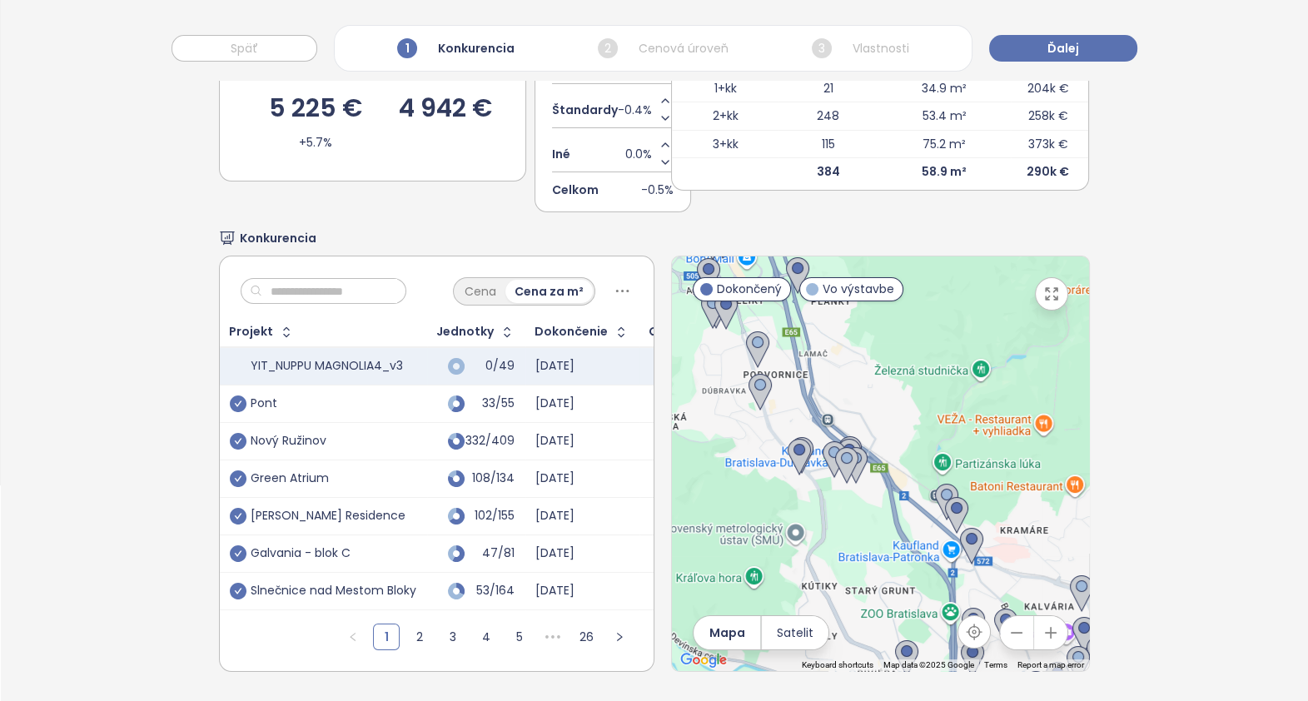
drag, startPoint x: 892, startPoint y: 487, endPoint x: 1054, endPoint y: 476, distance: 161.9
click at [1054, 479] on div at bounding box center [880, 464] width 417 height 415
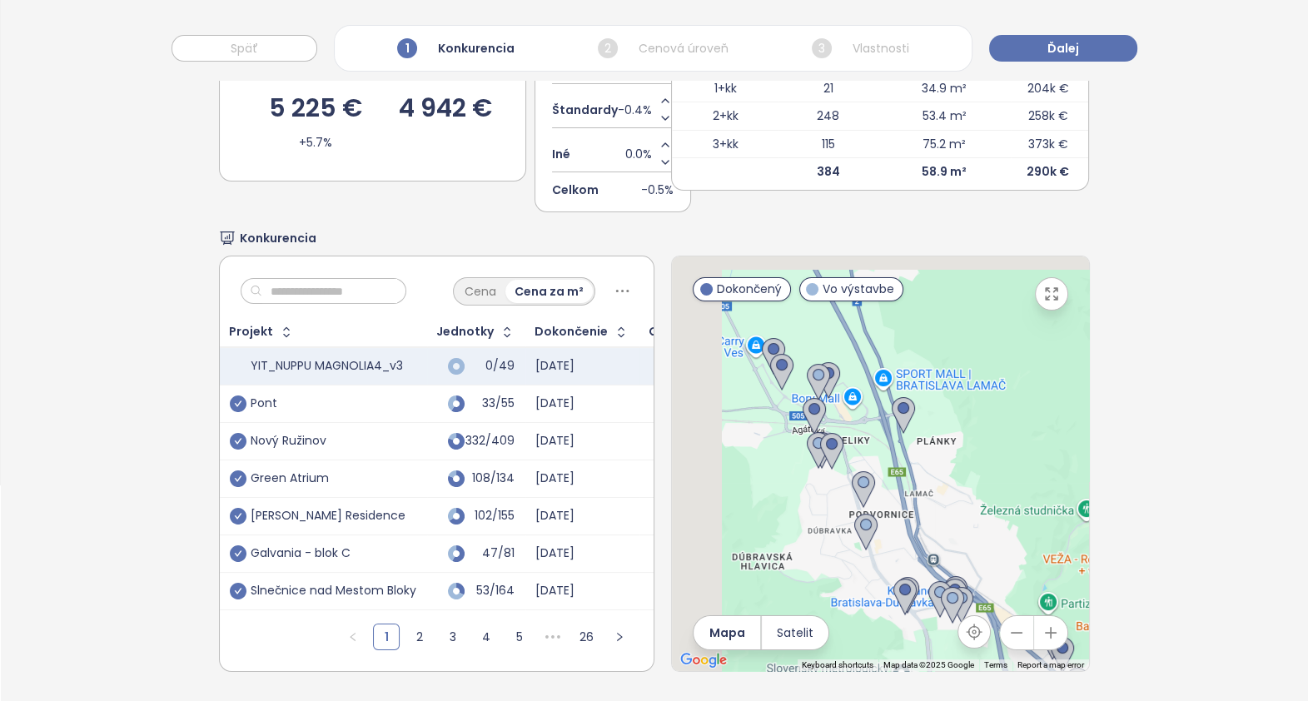
drag, startPoint x: 846, startPoint y: 500, endPoint x: 953, endPoint y: 650, distance: 184.6
click at [953, 650] on div "Use ctrl + scroll to zoom the map Keyboard shortcuts Map Data Map data ©2025 Go…" at bounding box center [880, 464] width 417 height 415
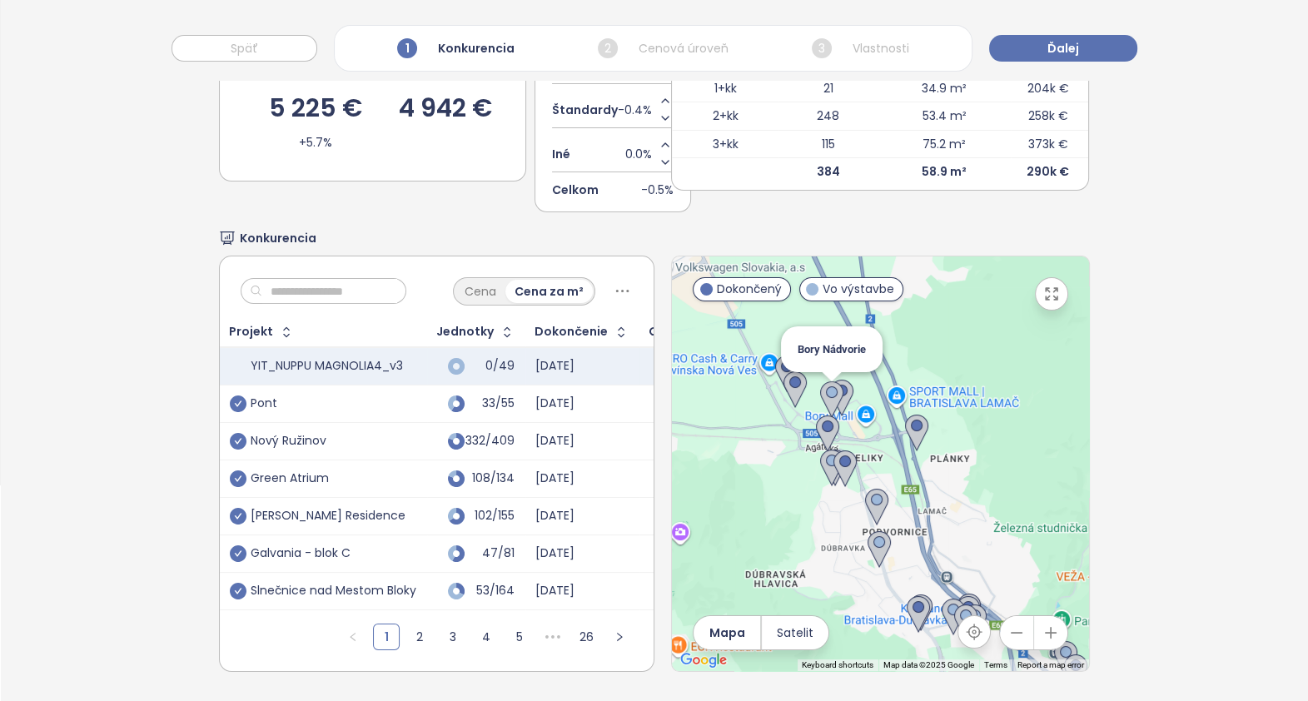
click at [820, 381] on img at bounding box center [831, 399] width 23 height 37
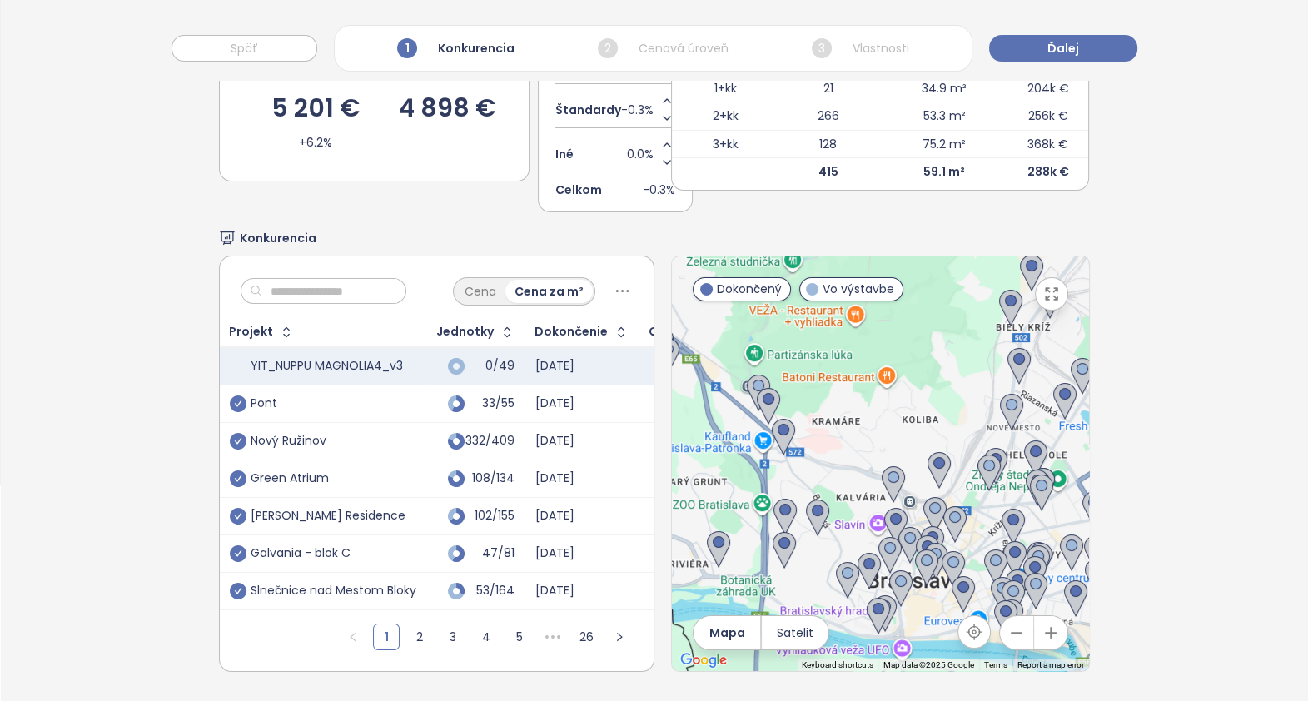
drag, startPoint x: 985, startPoint y: 525, endPoint x: 654, endPoint y: 227, distance: 445.3
click at [660, 233] on div "Konkurencia Cena Cena za m² Projekt Jednotky Dokončenie Cena YIT_NUPPU MAGNOLIA…" at bounding box center [655, 450] width 872 height 443
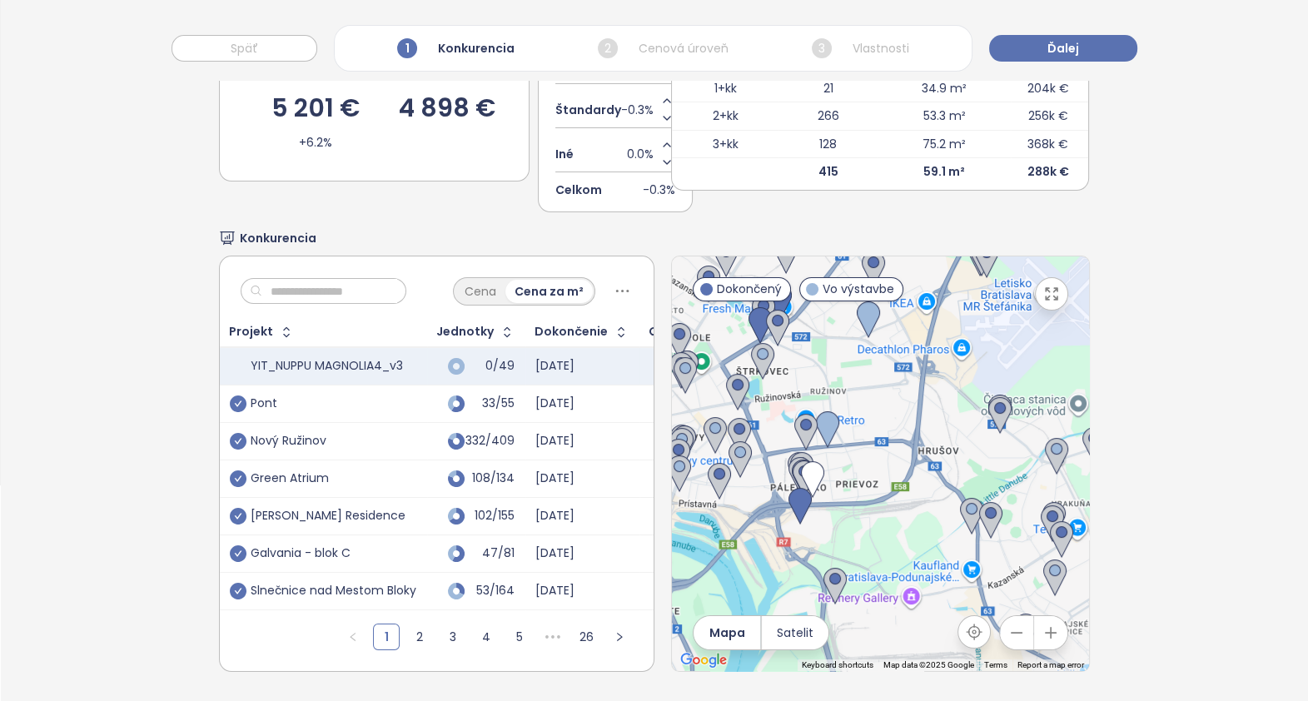
drag, startPoint x: 963, startPoint y: 570, endPoint x: 673, endPoint y: 536, distance: 291.8
click at [673, 536] on div at bounding box center [880, 464] width 417 height 415
click at [1064, 46] on span "Ďalej" at bounding box center [1064, 48] width 32 height 18
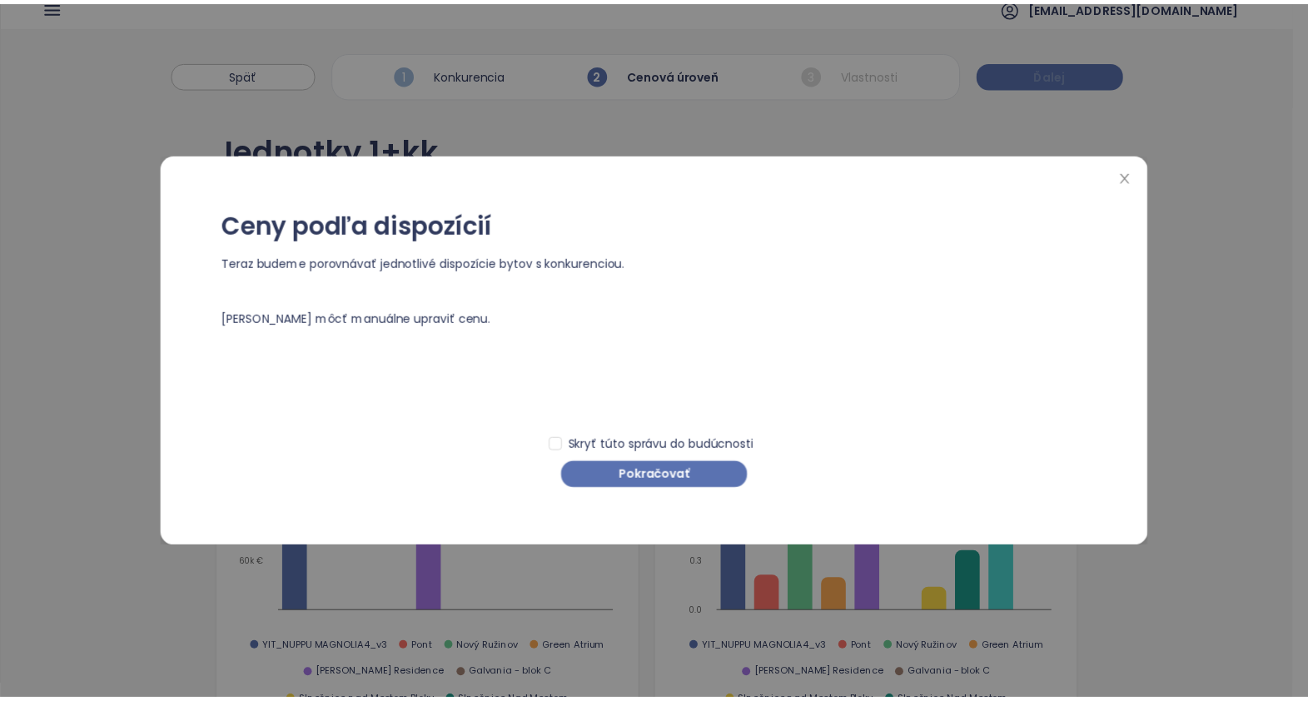
scroll to position [0, 0]
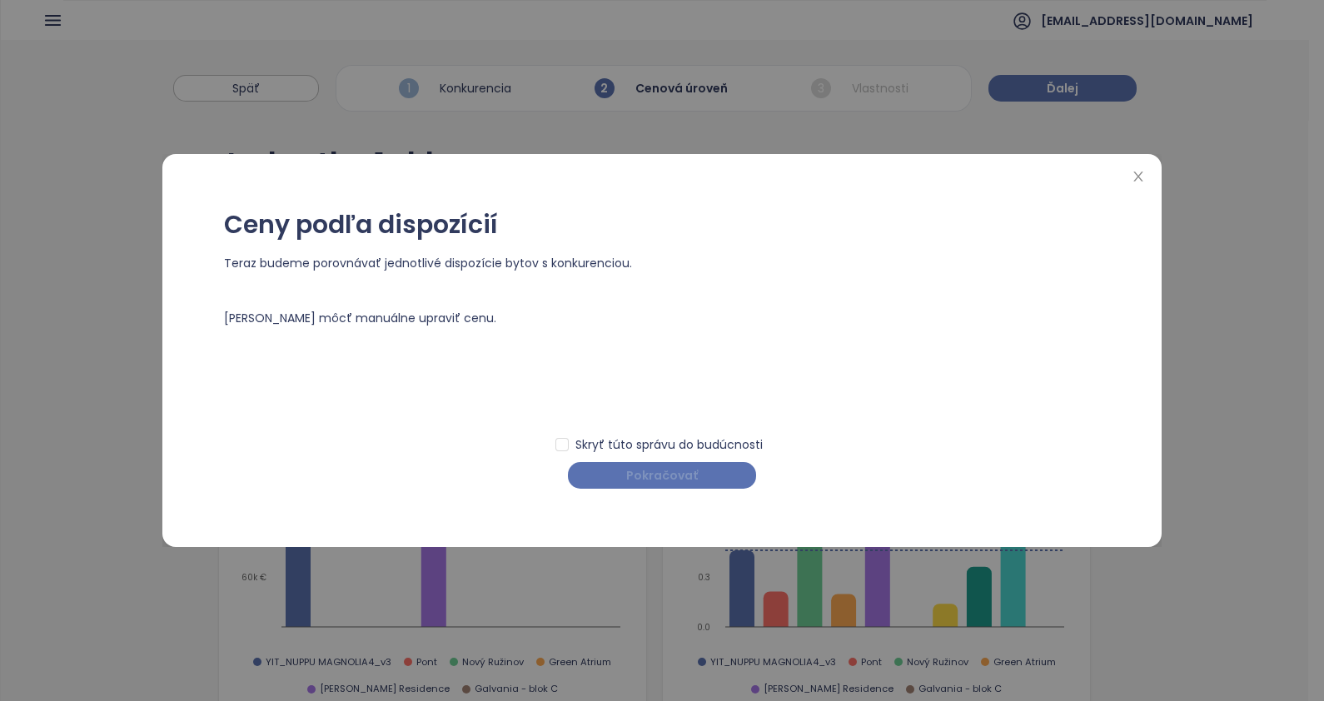
click at [700, 479] on button "Pokračovať" at bounding box center [662, 475] width 188 height 27
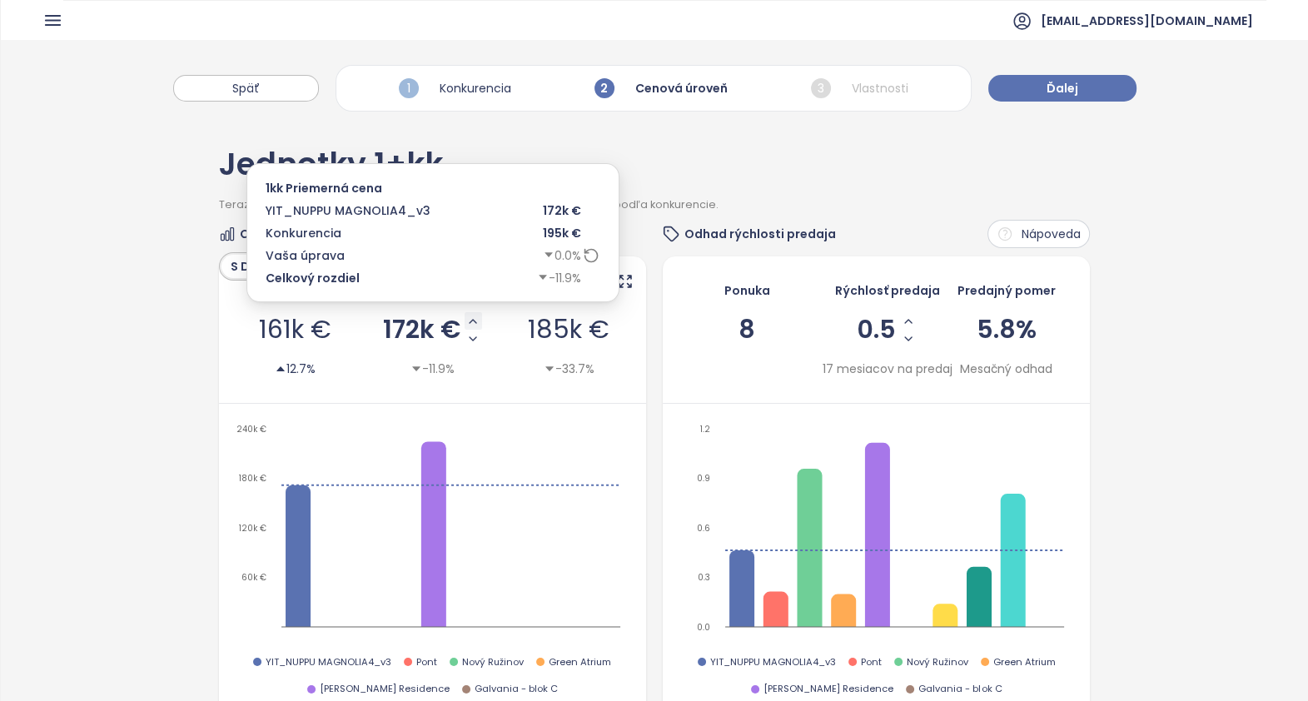
click at [471, 320] on icon "Increase AVG Price" at bounding box center [472, 321] width 13 height 13
click at [473, 320] on icon "Increase AVG Price" at bounding box center [476, 321] width 7 height 3
click at [469, 318] on icon "Increase AVG Price" at bounding box center [475, 321] width 13 height 13
click at [411, 328] on span "197k €" at bounding box center [421, 329] width 79 height 25
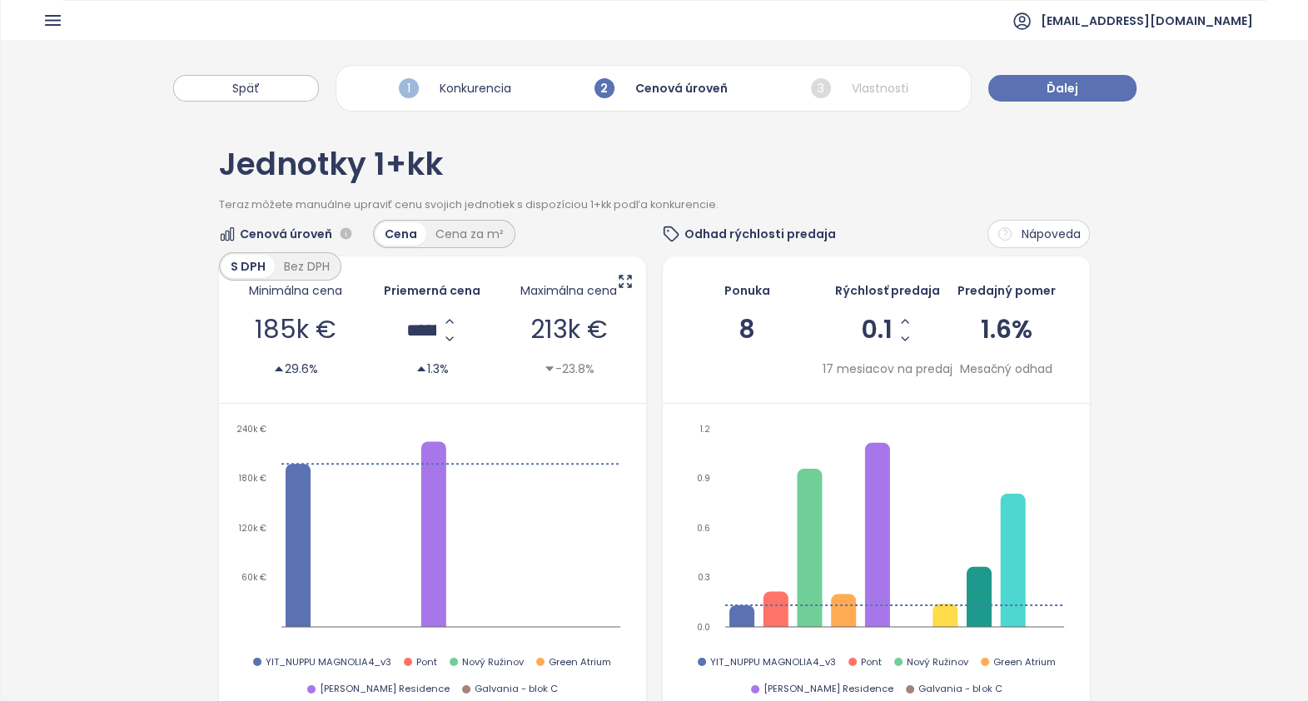
click at [642, 354] on div "Cenová úroveň Cena Cena za m² S DPH Bez DPH Minimálna cena 185k € 29.6% Priemer…" at bounding box center [655, 502] width 872 height 565
click at [220, 92] on button "Späť" at bounding box center [246, 88] width 146 height 27
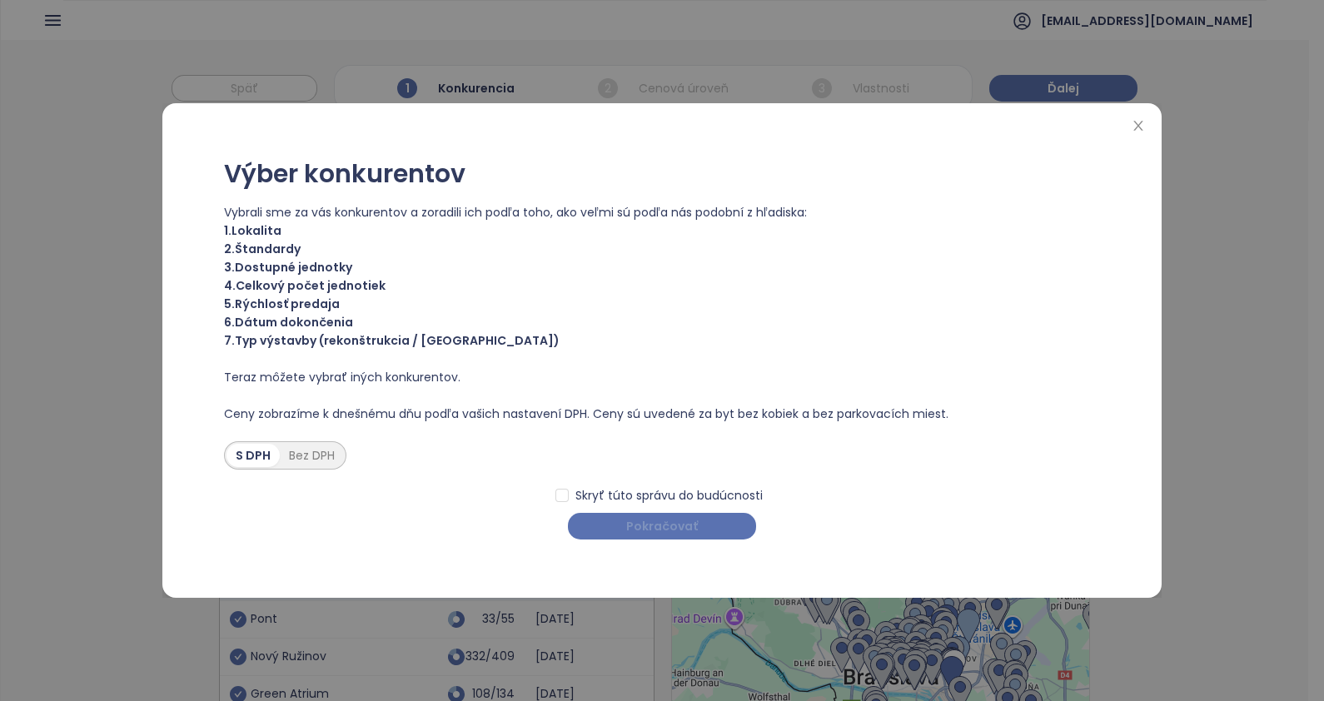
click at [680, 523] on span "Pokračovať" at bounding box center [662, 526] width 72 height 18
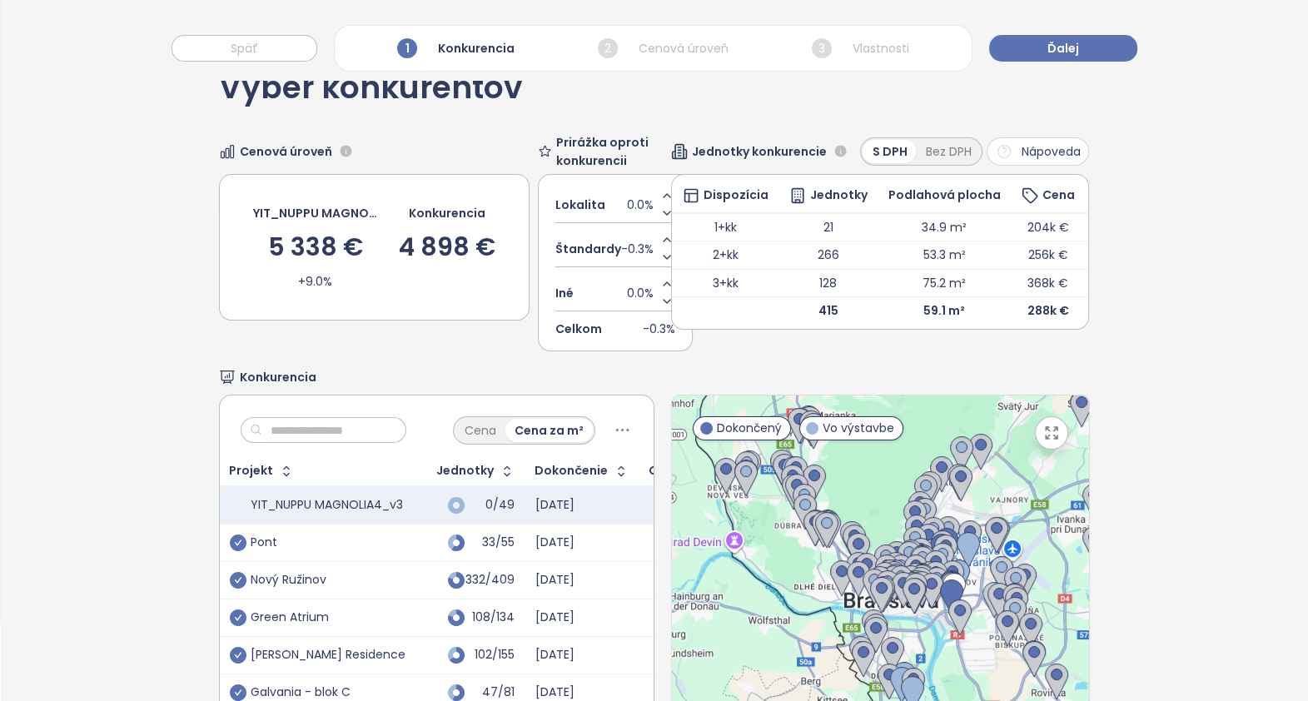
scroll to position [207, 0]
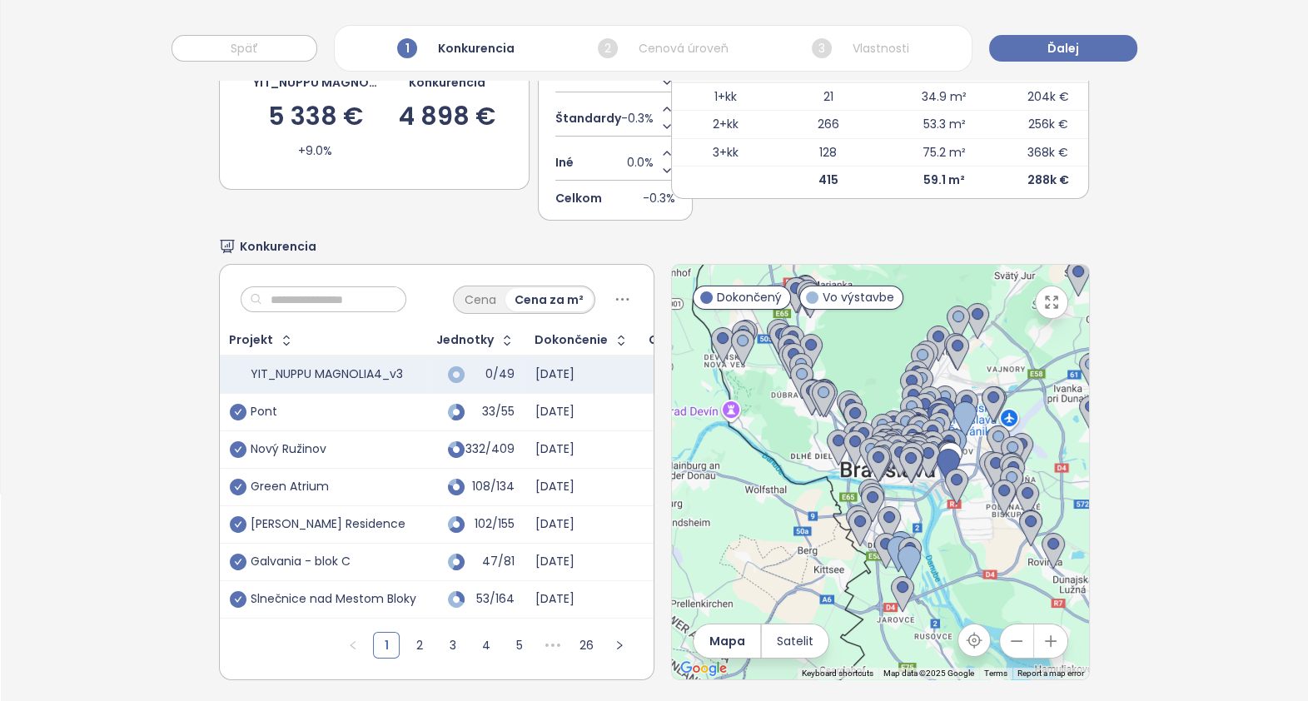
click at [1043, 645] on icon "button" at bounding box center [1051, 641] width 17 height 17
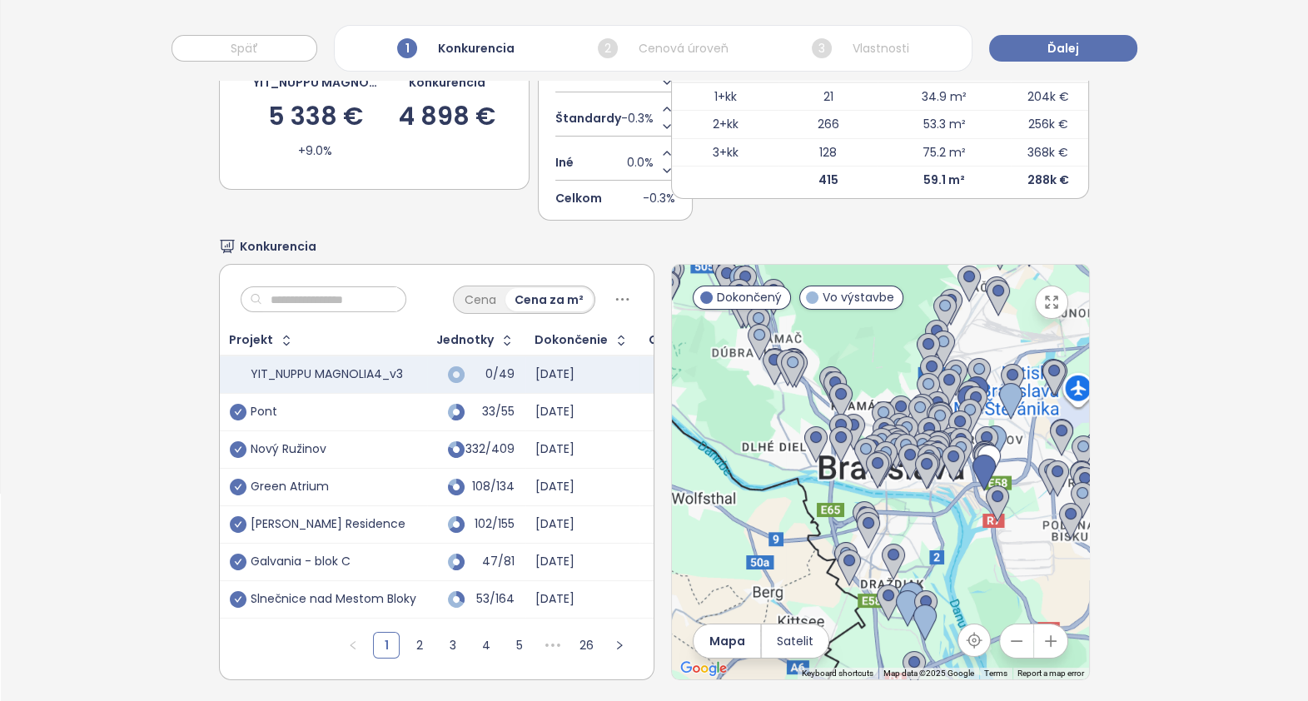
click at [1043, 643] on icon "button" at bounding box center [1051, 641] width 17 height 17
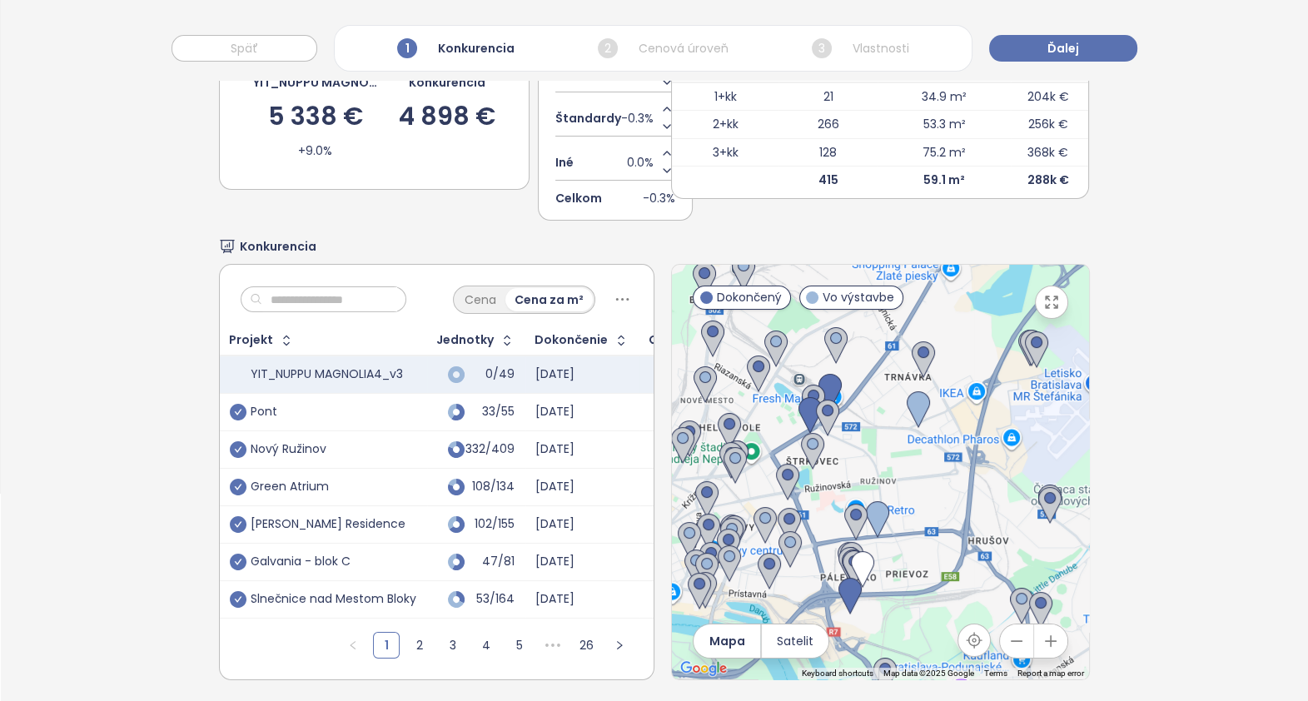
drag, startPoint x: 979, startPoint y: 578, endPoint x: 754, endPoint y: 582, distance: 224.9
click at [673, 672] on div "Keyboard shortcuts Map Data Map data ©2025 Google Map data ©2025 Google 1 km Cl…" at bounding box center [880, 472] width 417 height 415
click at [822, 385] on img at bounding box center [830, 392] width 23 height 37
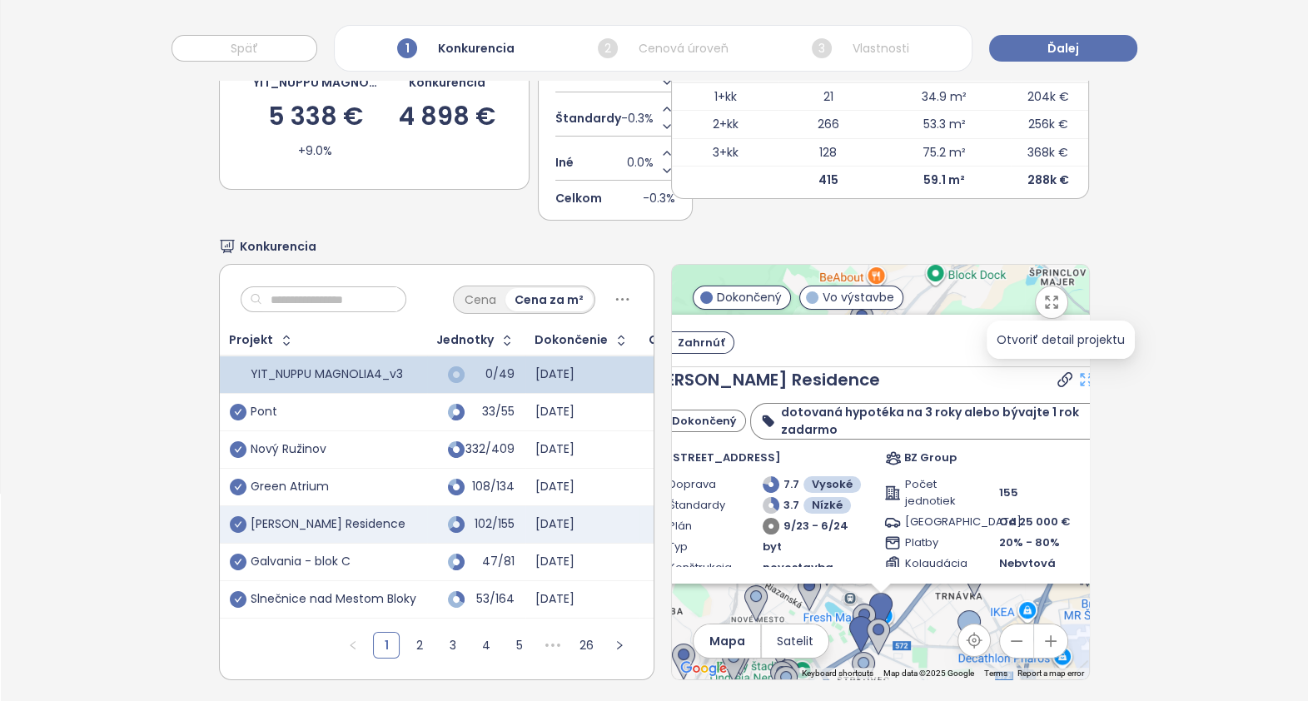
click at [1079, 373] on icon at bounding box center [1087, 379] width 17 height 17
click at [1098, 380] on icon at bounding box center [1106, 379] width 17 height 17
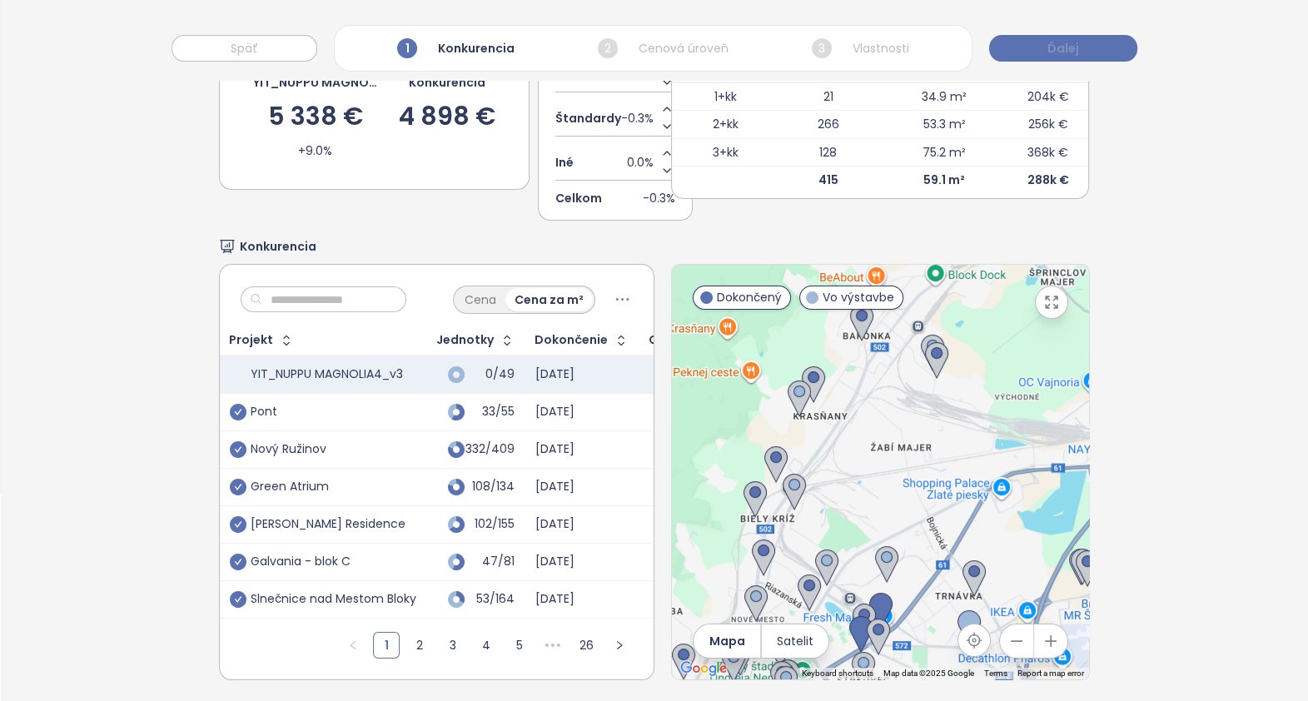
click at [1055, 52] on span "Ďalej" at bounding box center [1064, 48] width 32 height 18
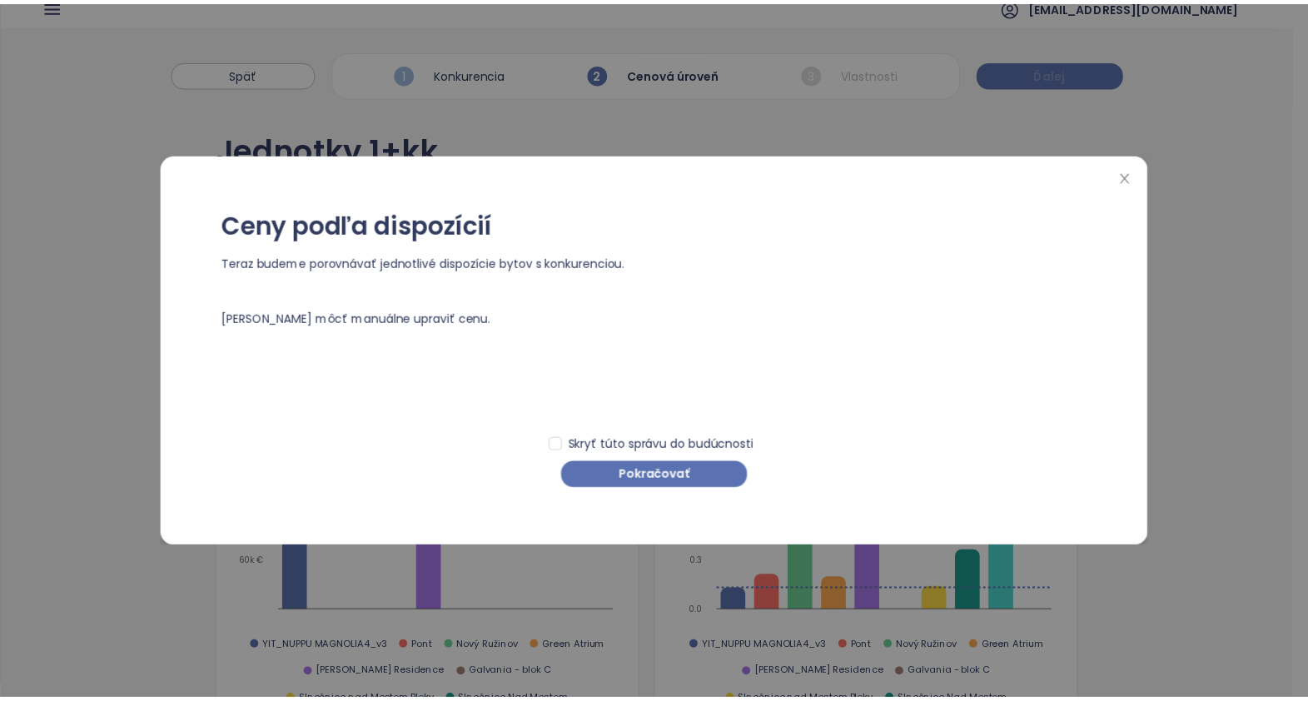
scroll to position [0, 0]
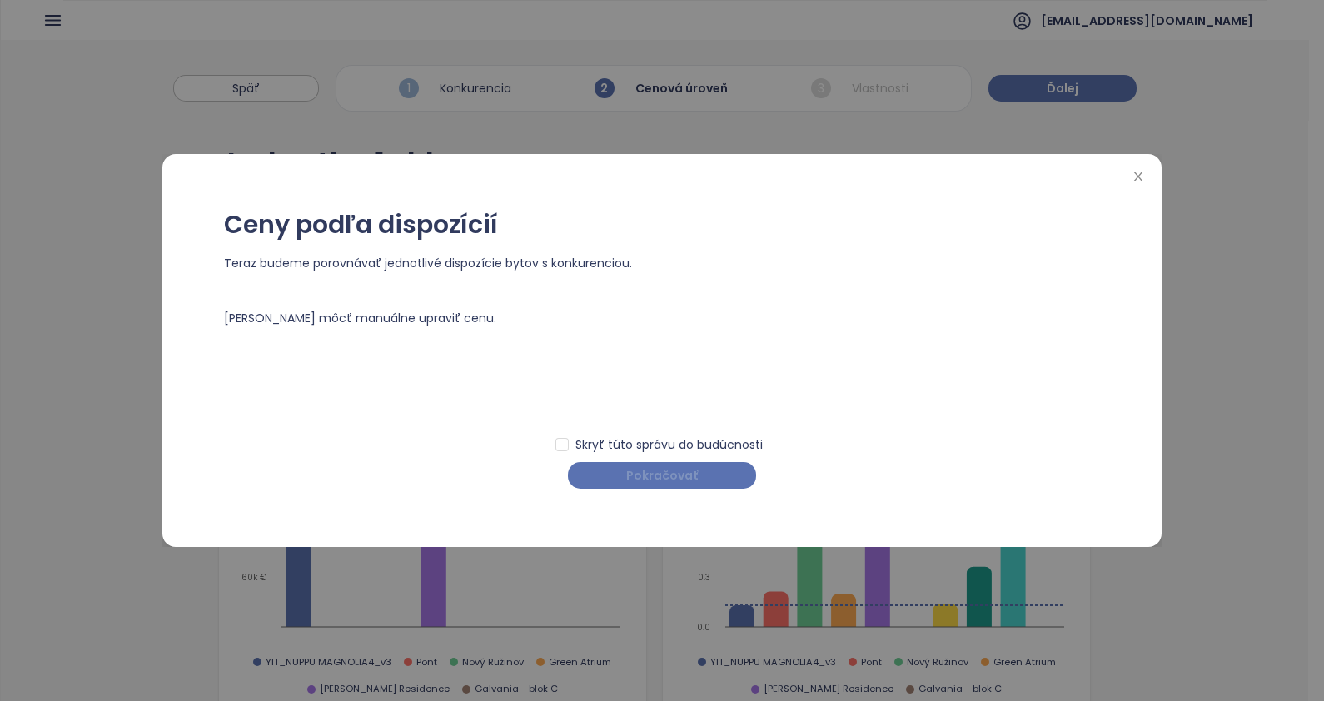
click at [656, 469] on span "Pokračovať" at bounding box center [662, 475] width 72 height 18
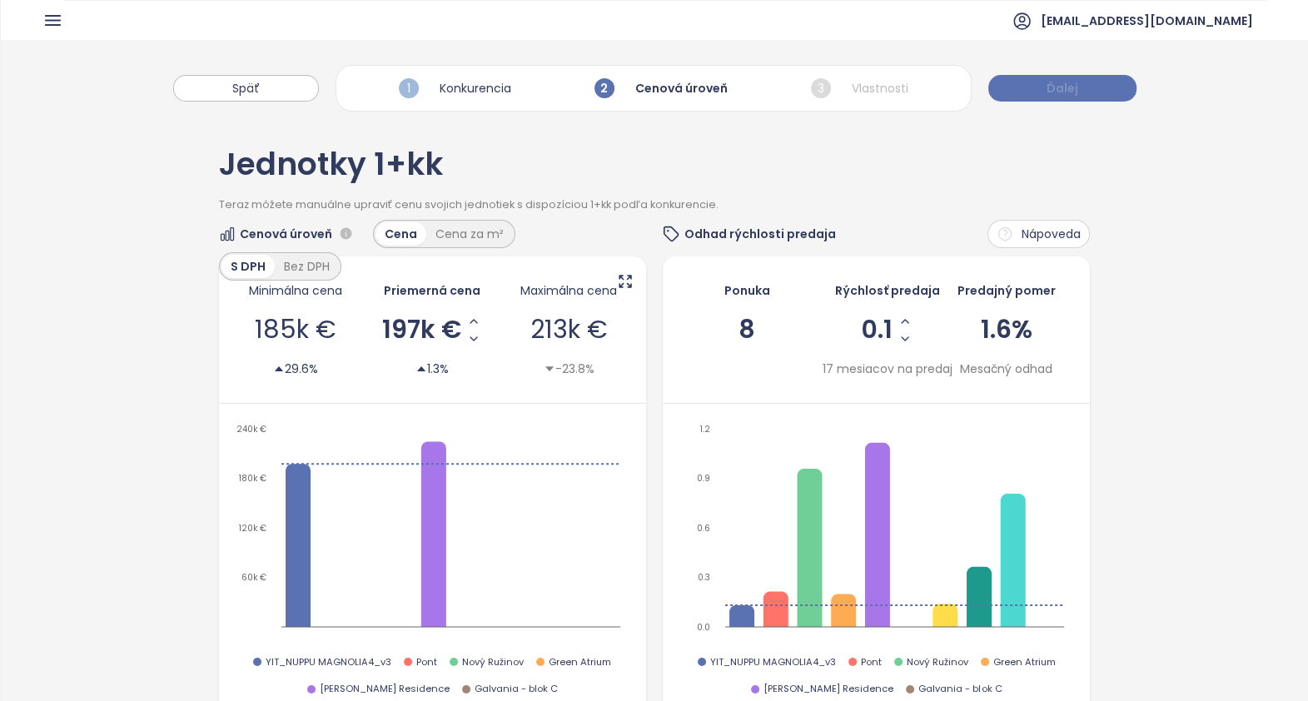
click at [1065, 87] on span "Ďalej" at bounding box center [1063, 88] width 32 height 18
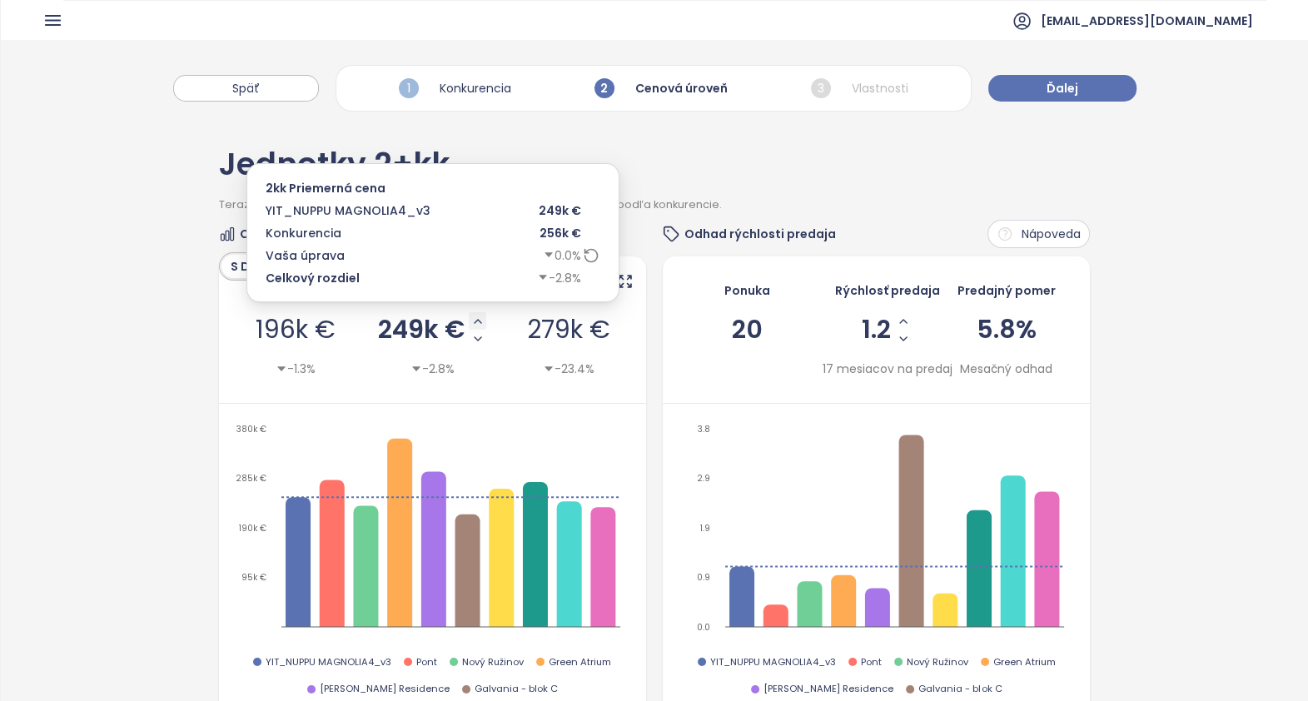
click at [472, 321] on icon "Increase AVG Price" at bounding box center [477, 321] width 13 height 13
click at [472, 321] on icon "Increase AVG Price" at bounding box center [474, 321] width 13 height 13
click at [470, 341] on icon "Decrease AVG Price" at bounding box center [476, 338] width 13 height 13
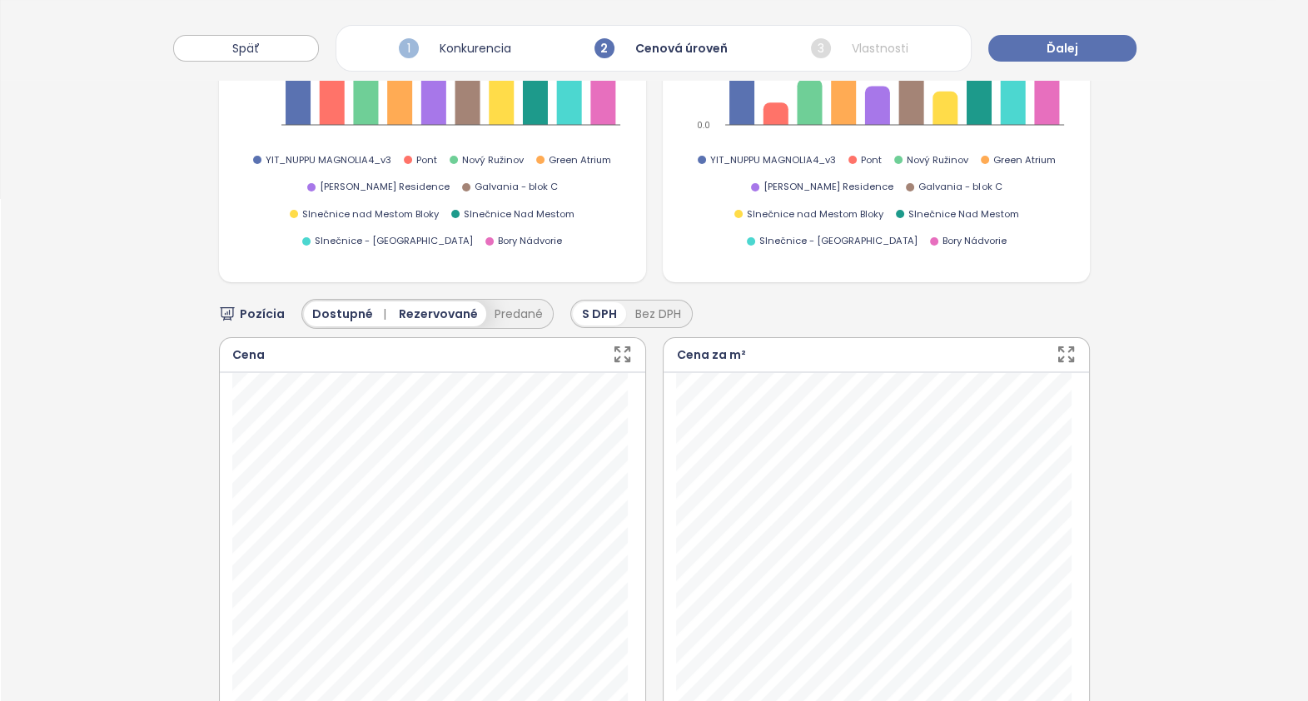
scroll to position [521, 0]
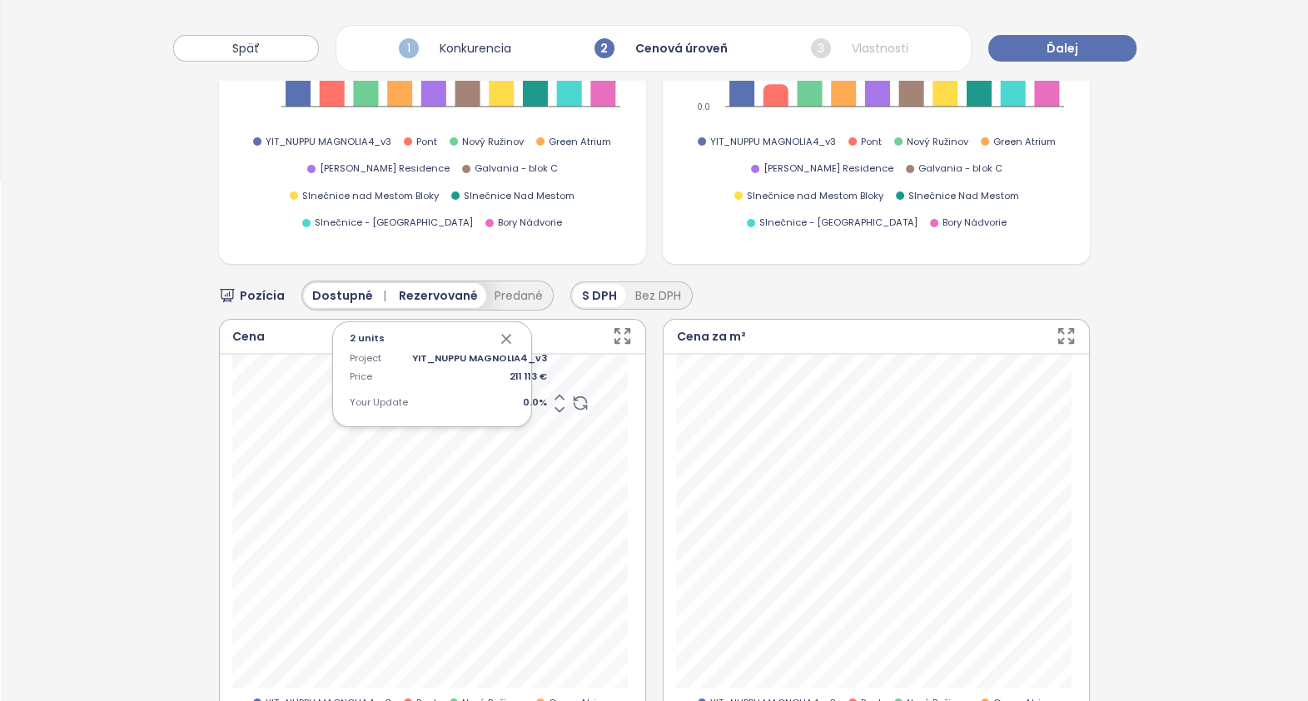
click at [516, 396] on span "0.0 %" at bounding box center [479, 403] width 135 height 15
type input "*"
type input "**"
click at [518, 396] on span "12.0 %" at bounding box center [479, 403] width 135 height 15
type input "**"
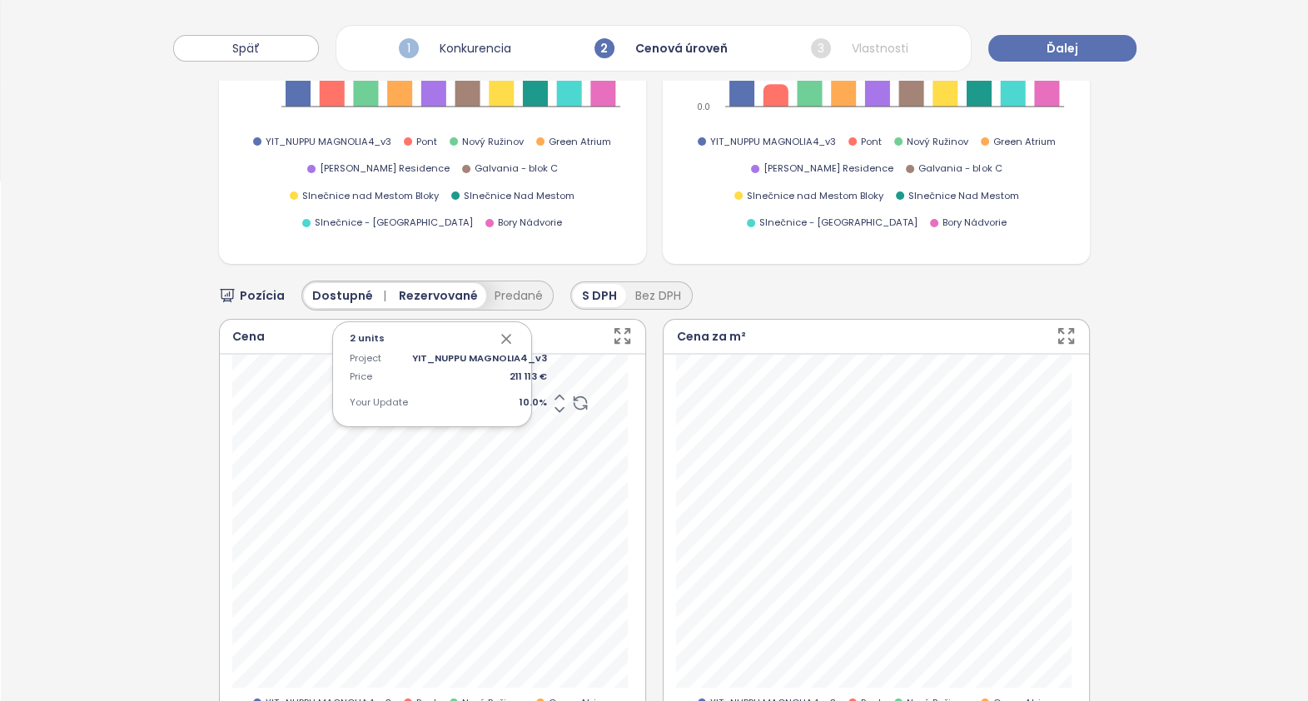
click at [498, 331] on icon "button" at bounding box center [506, 339] width 17 height 17
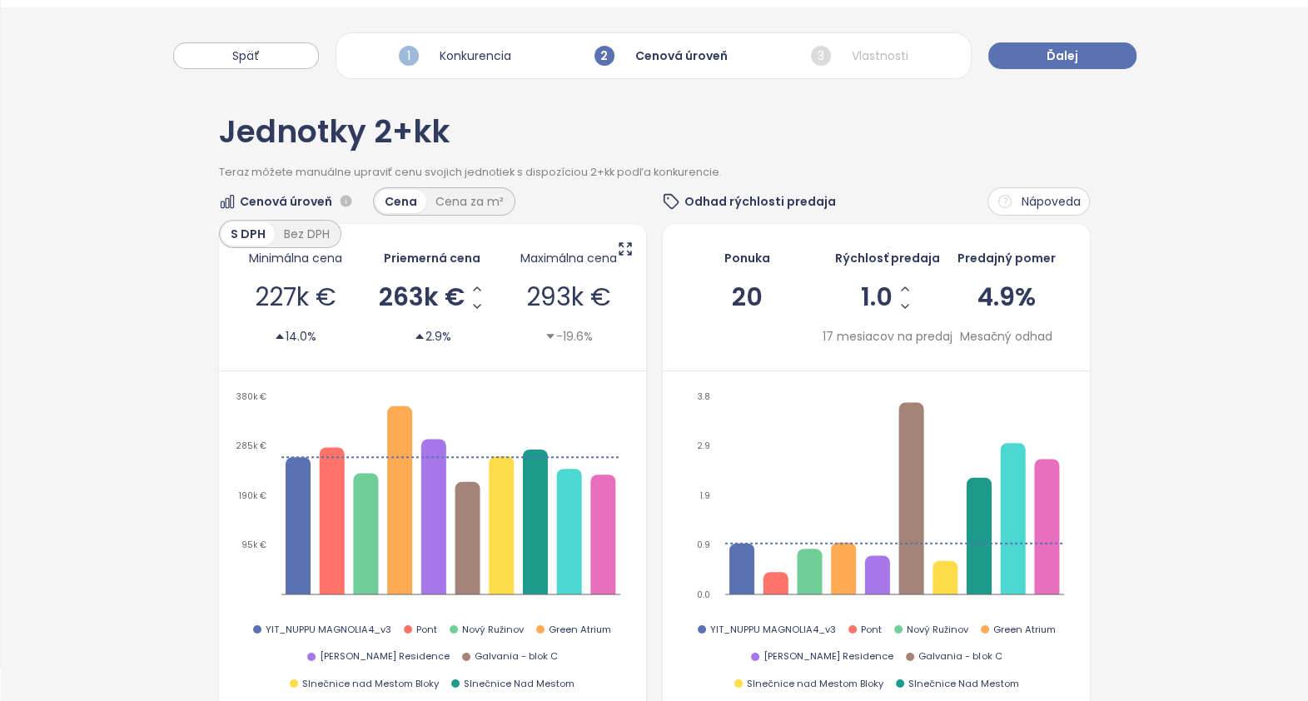
scroll to position [0, 0]
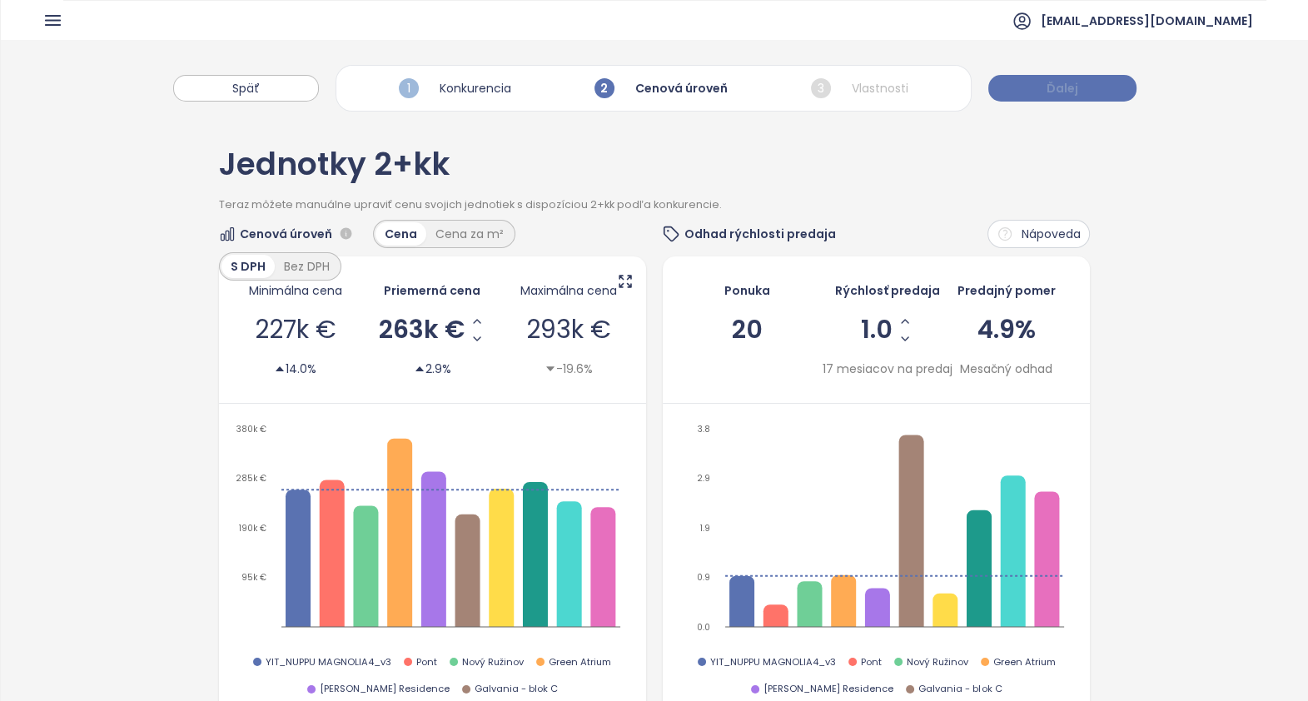
click at [1084, 88] on button "Ďalej" at bounding box center [1063, 88] width 148 height 27
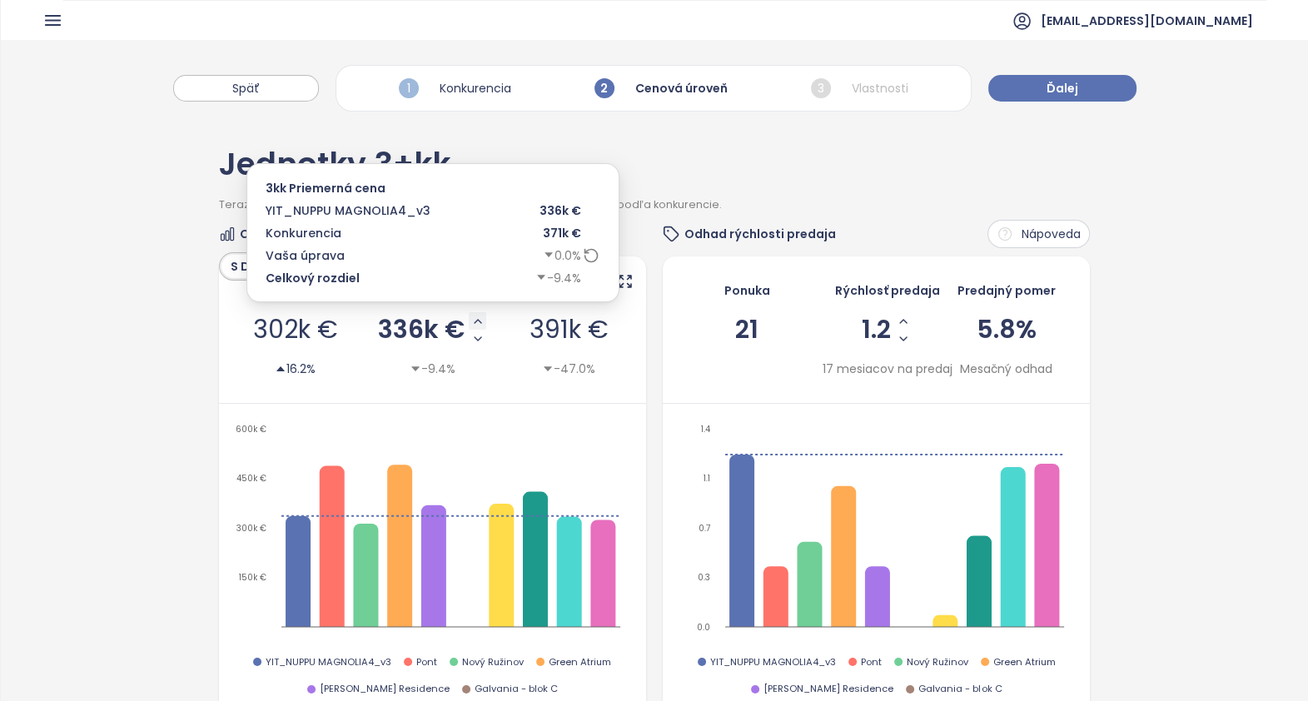
click at [471, 320] on icon "Increase AVG Price" at bounding box center [477, 321] width 13 height 13
click at [471, 319] on icon "Increase AVG Price" at bounding box center [477, 321] width 13 height 13
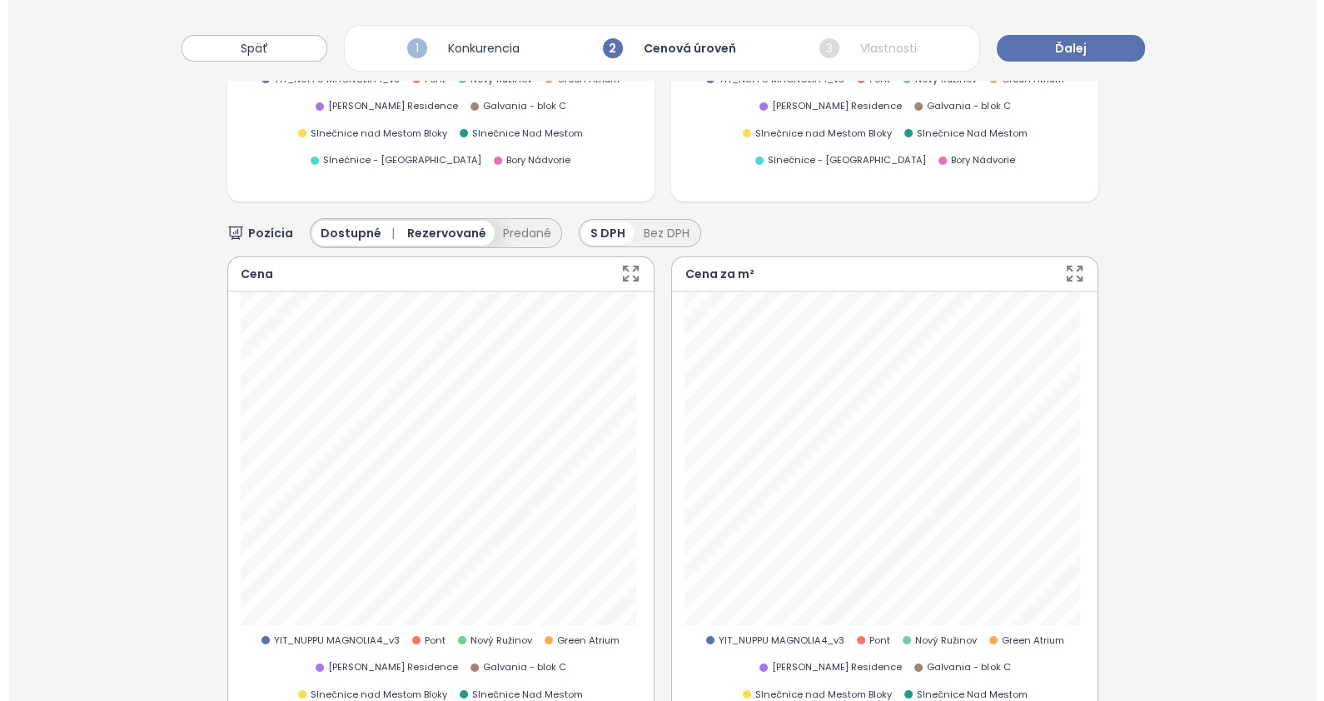
scroll to position [728, 0]
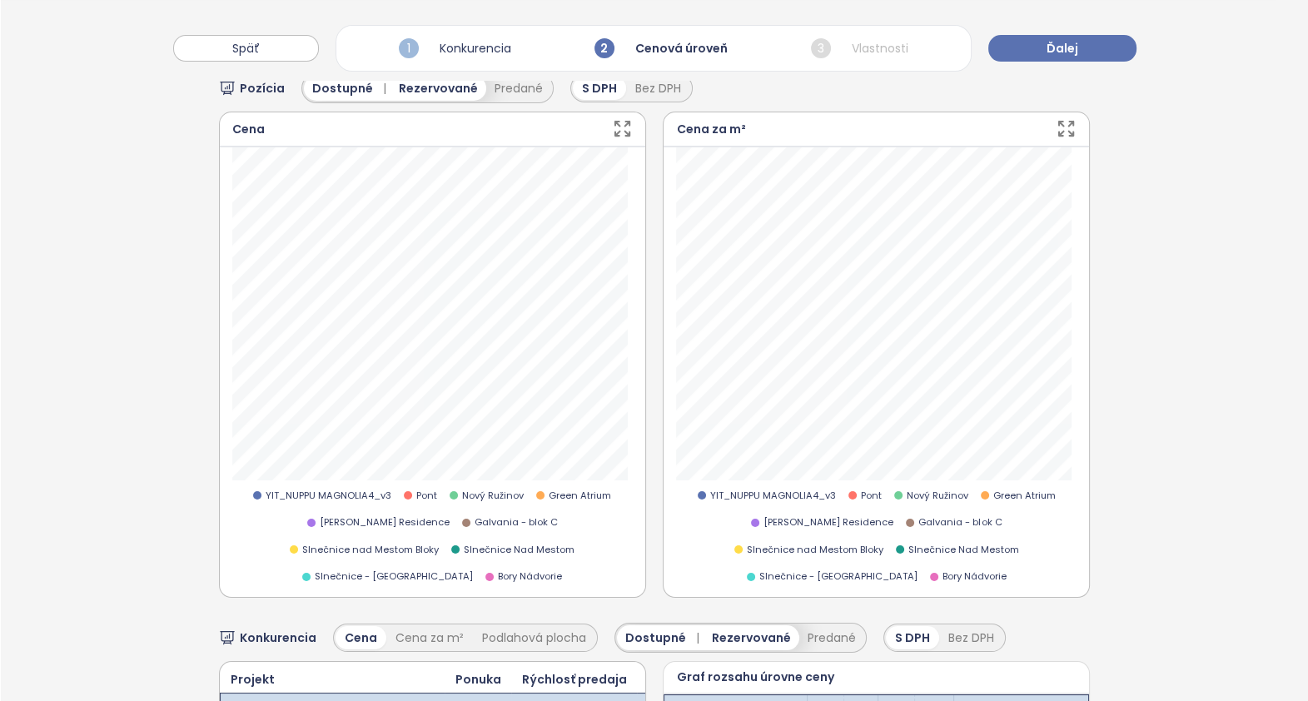
click at [616, 122] on icon "button" at bounding box center [622, 129] width 14 height 14
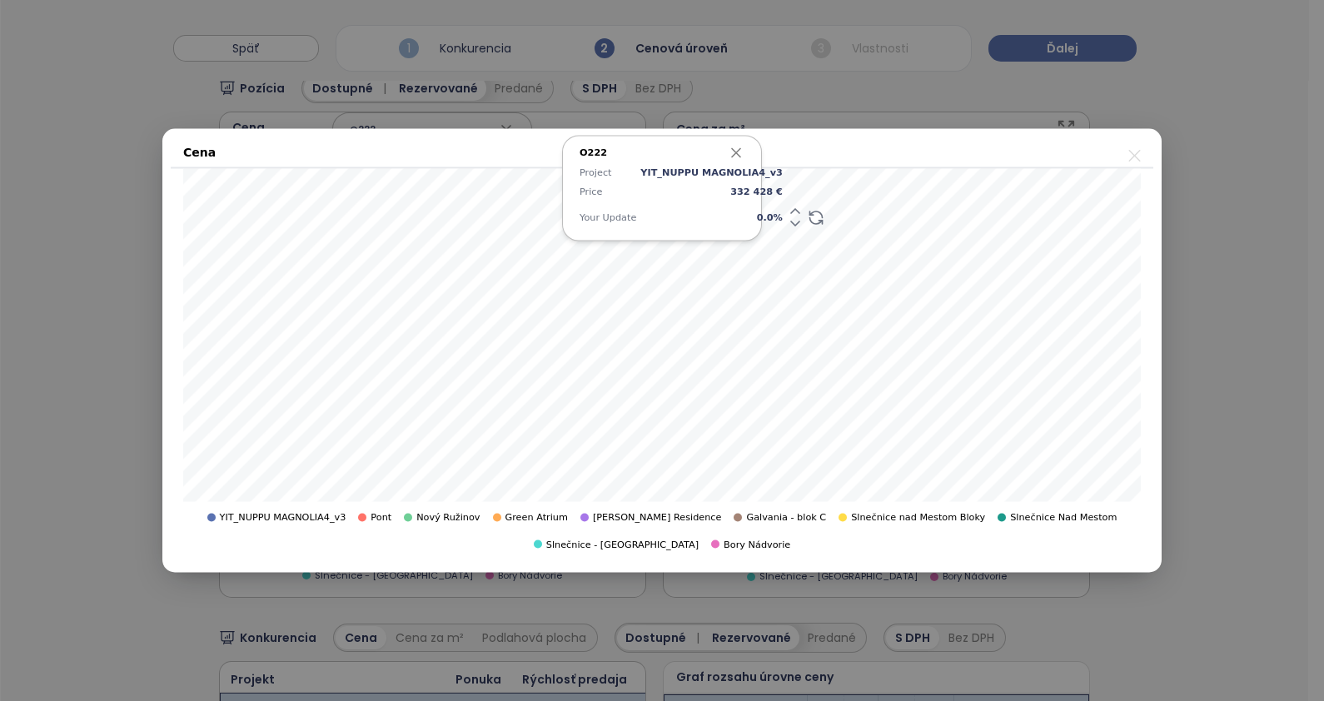
click at [748, 217] on span "0.0 %" at bounding box center [711, 217] width 142 height 15
type input "*"
click at [741, 214] on span "3.5 %" at bounding box center [711, 217] width 142 height 15
click at [738, 154] on icon "button" at bounding box center [736, 153] width 8 height 8
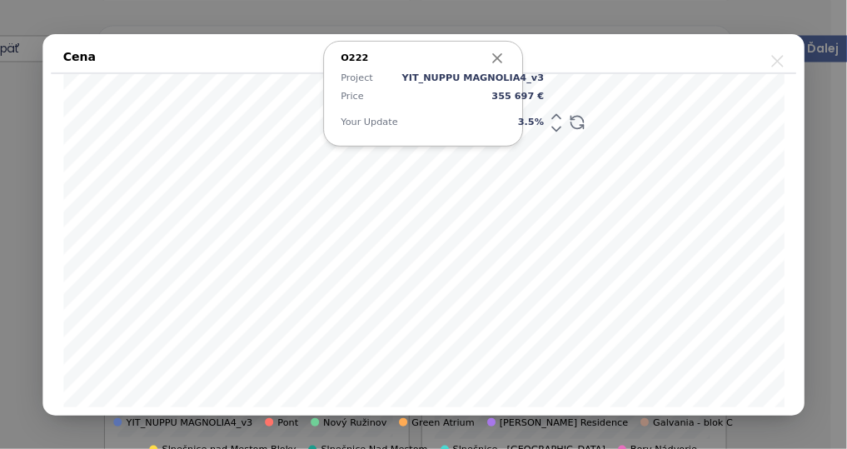
click at [505, 117] on span "3.5 %" at bounding box center [473, 122] width 142 height 15
type input "*"
click at [499, 59] on icon "button" at bounding box center [497, 57] width 17 height 17
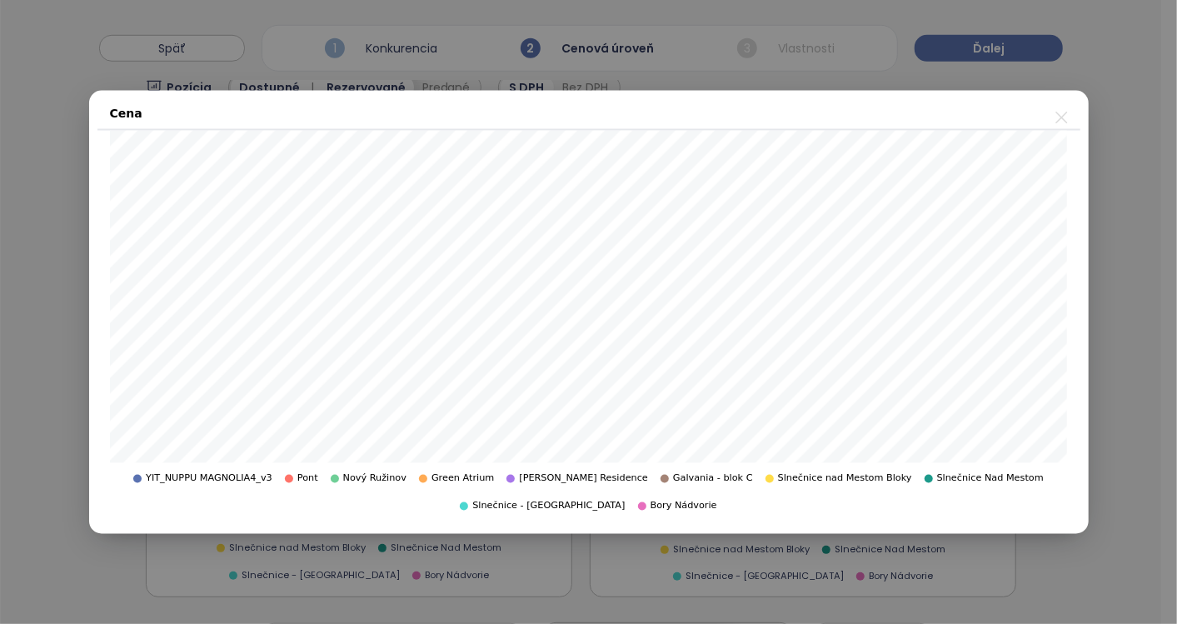
click at [1064, 112] on icon "close" at bounding box center [1061, 117] width 21 height 21
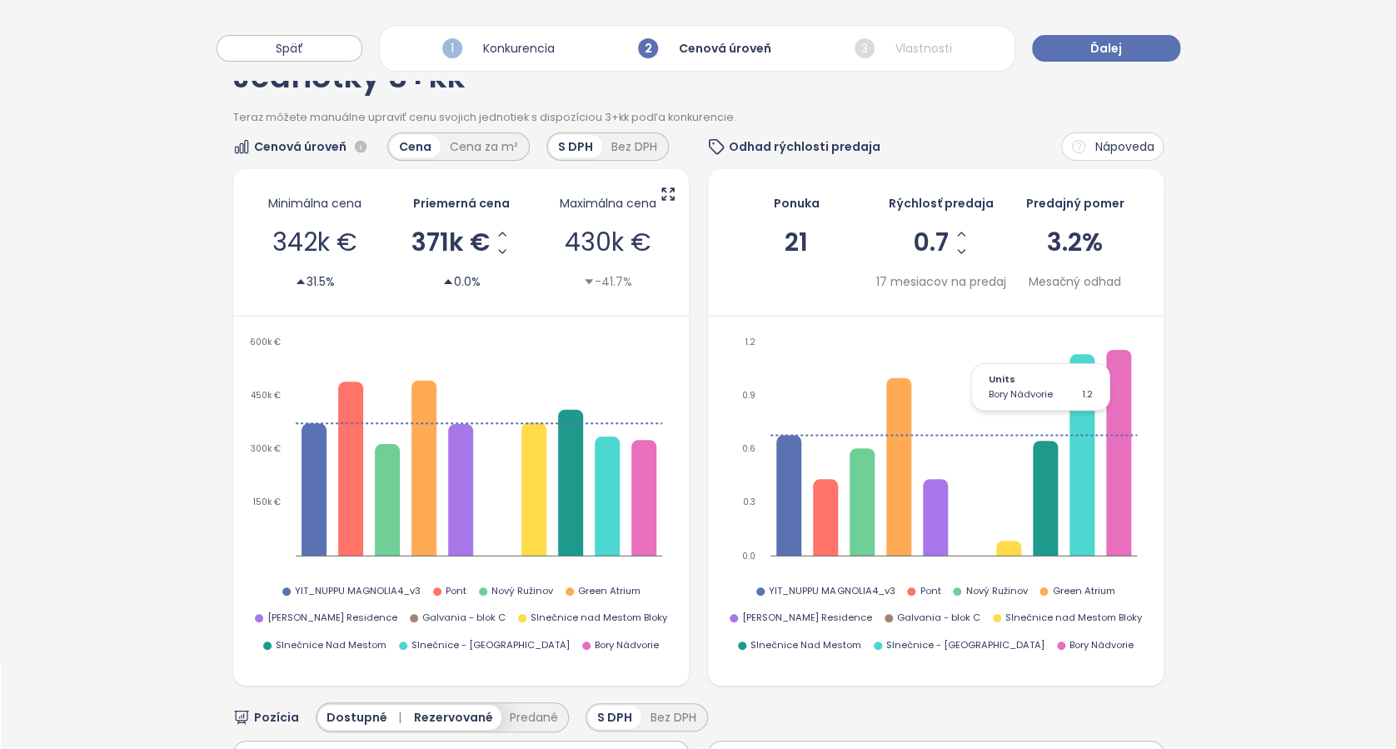
scroll to position [0, 0]
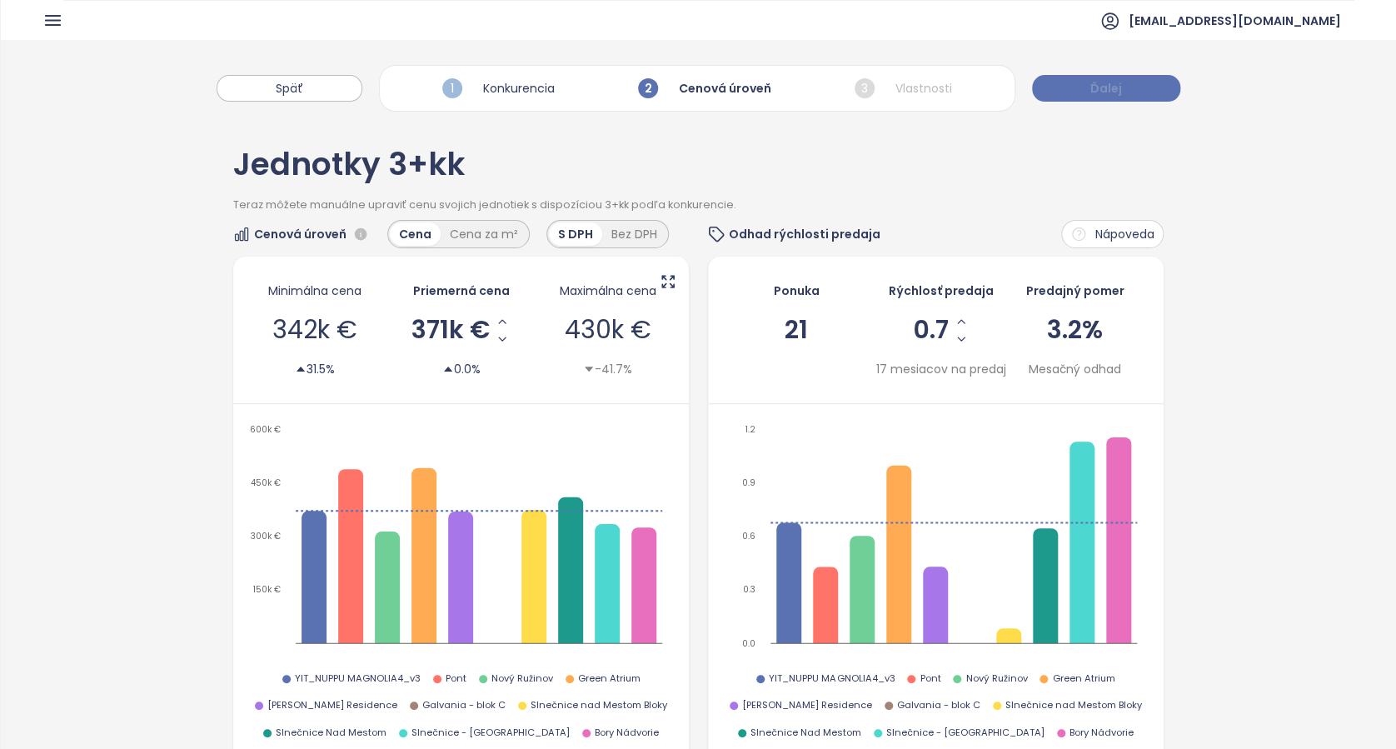
click at [1123, 86] on button "Ďalej" at bounding box center [1106, 88] width 148 height 27
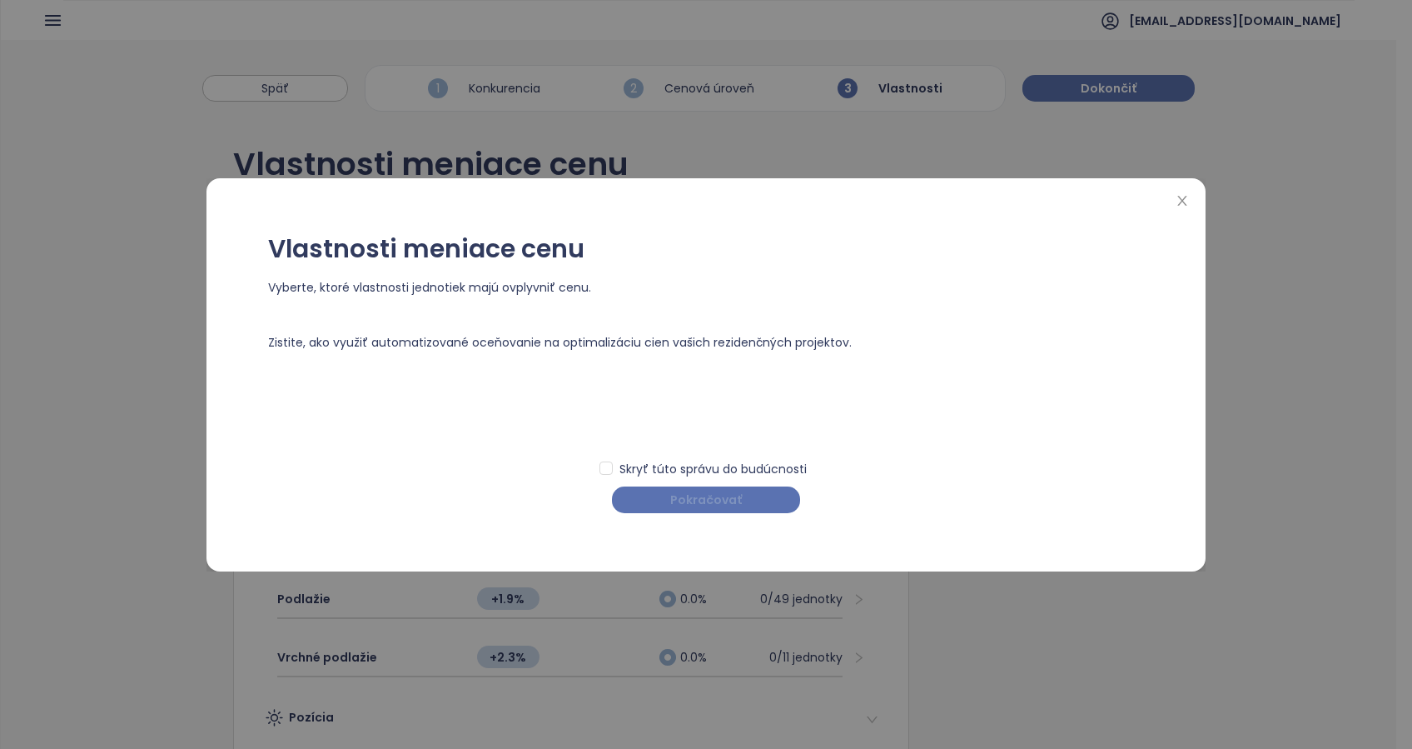
click at [742, 507] on button "Pokračovať" at bounding box center [706, 499] width 188 height 27
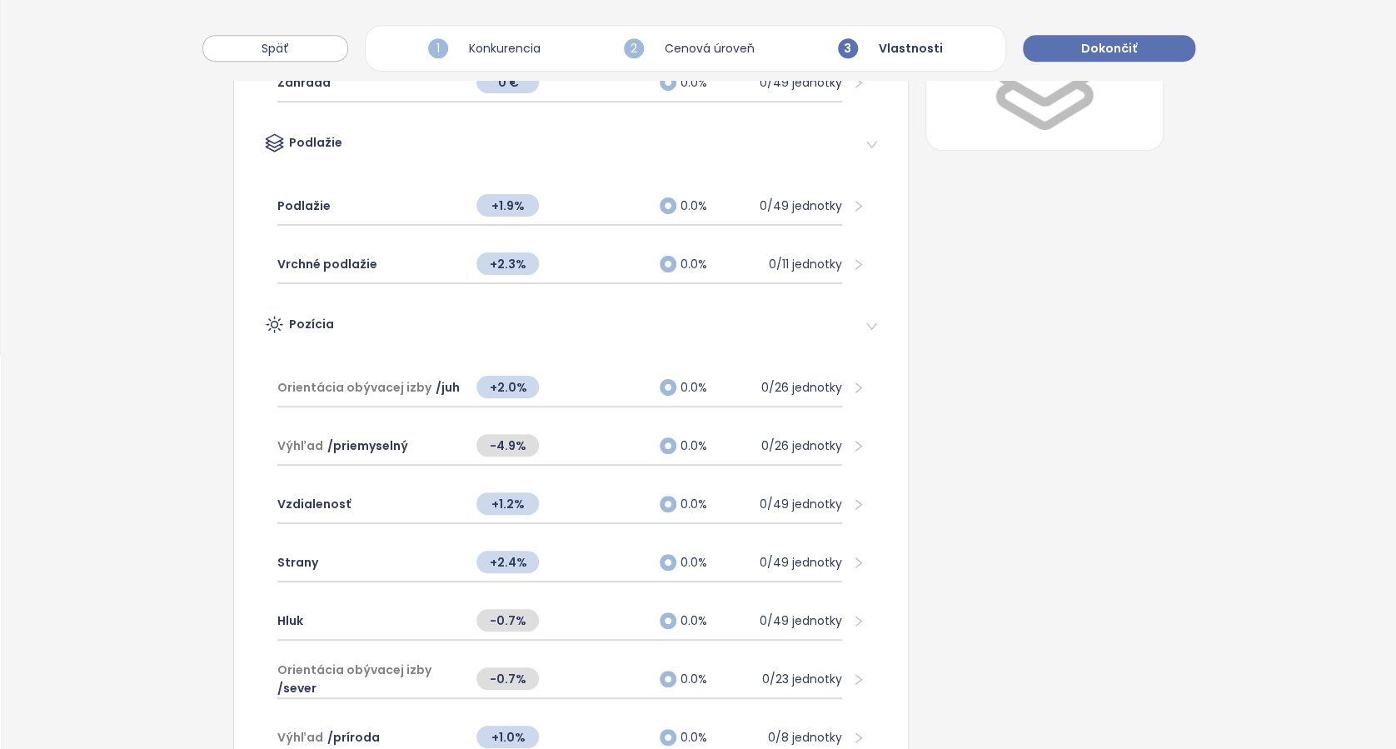
scroll to position [444, 0]
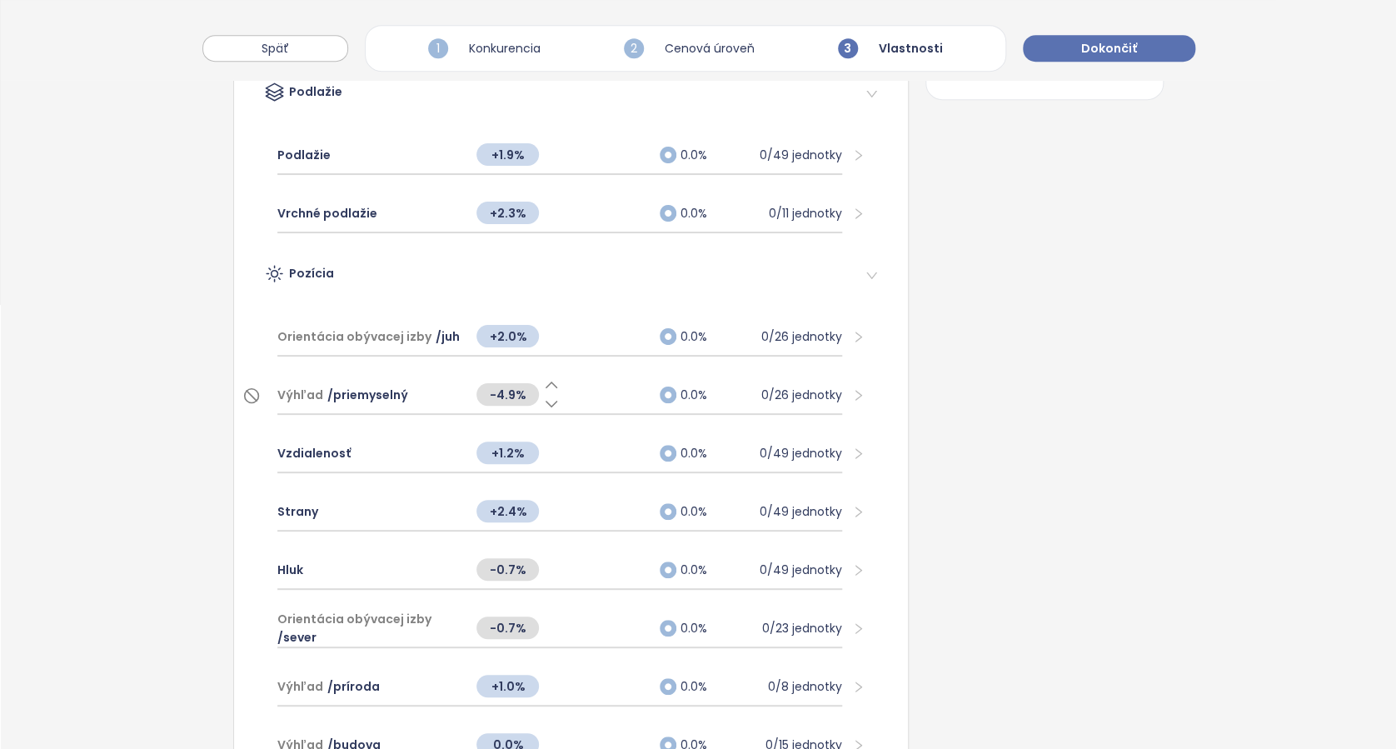
click at [546, 382] on icon at bounding box center [551, 384] width 11 height 5
click at [546, 380] on icon at bounding box center [551, 384] width 17 height 17
click at [546, 382] on icon at bounding box center [551, 384] width 11 height 5
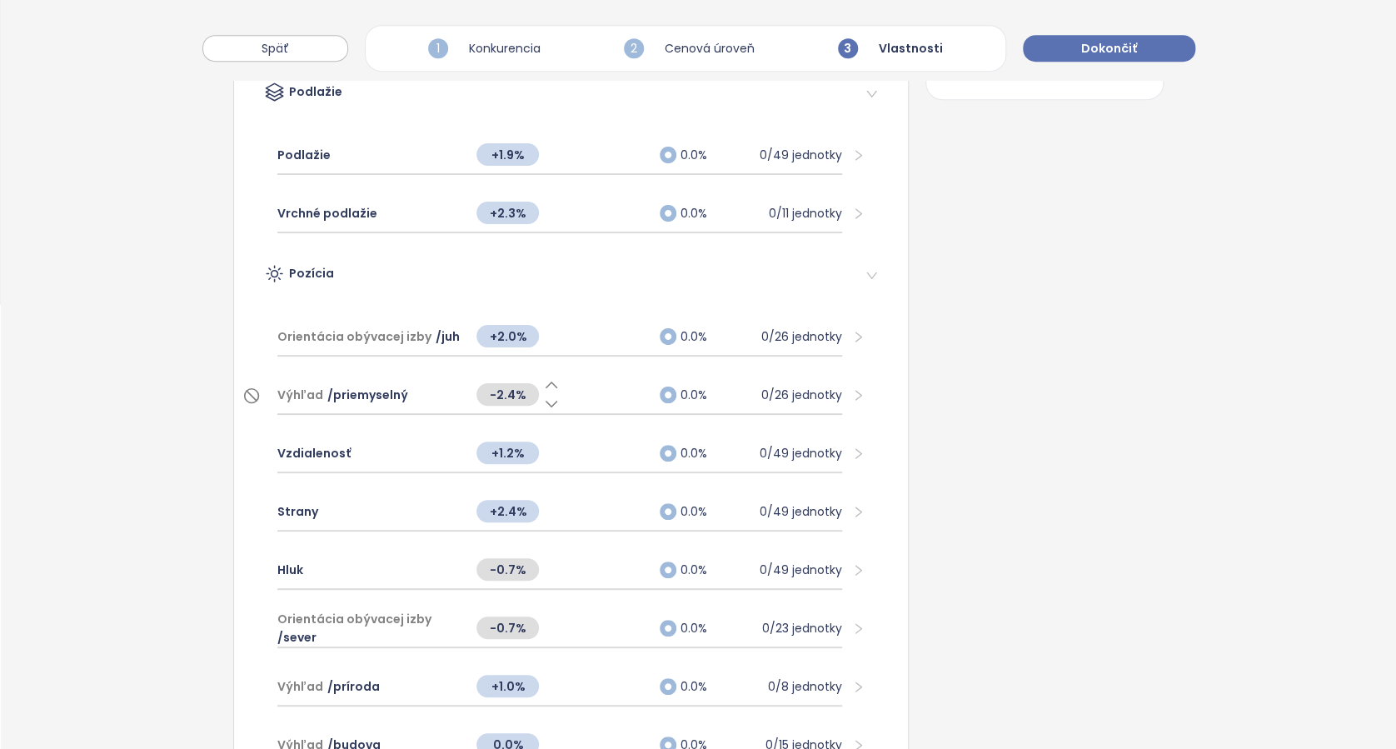
click at [546, 380] on icon at bounding box center [551, 384] width 17 height 17
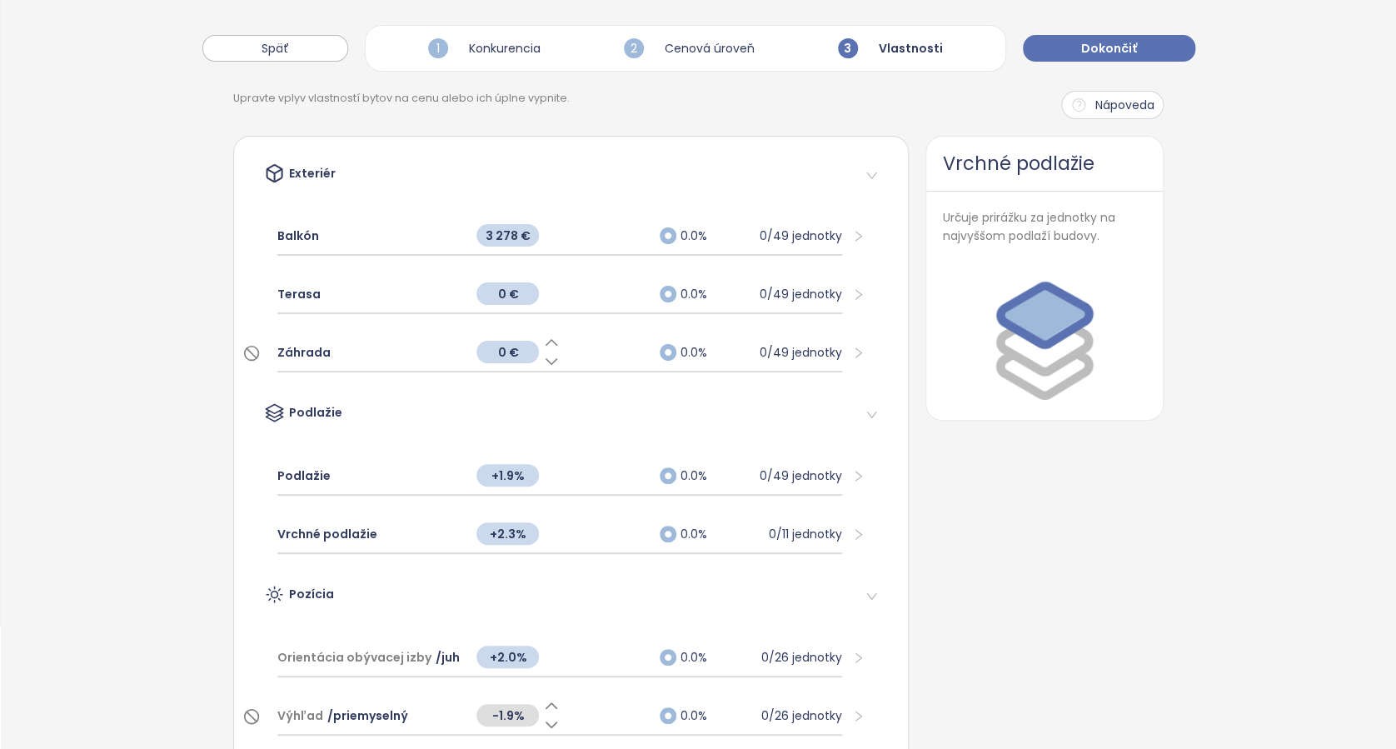
scroll to position [0, 0]
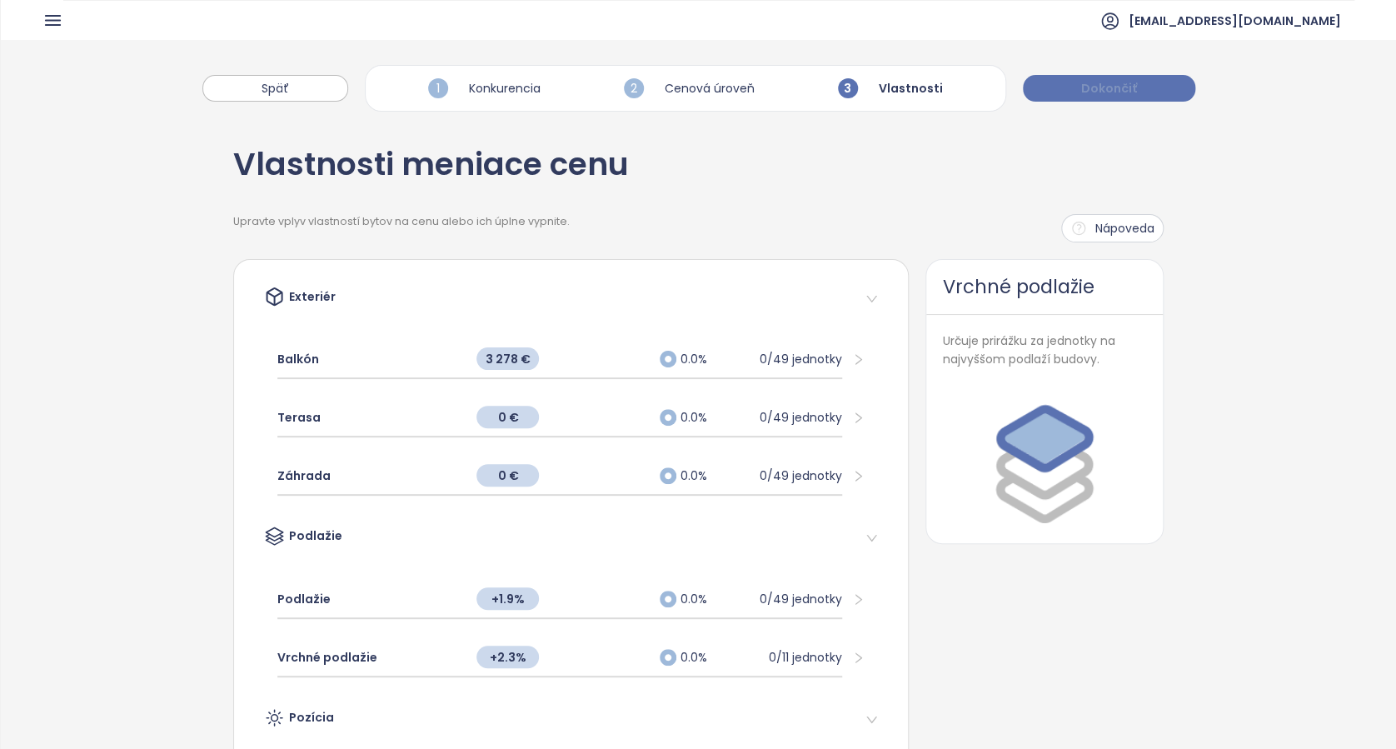
click at [1114, 81] on span "Dokončiť" at bounding box center [1109, 88] width 56 height 18
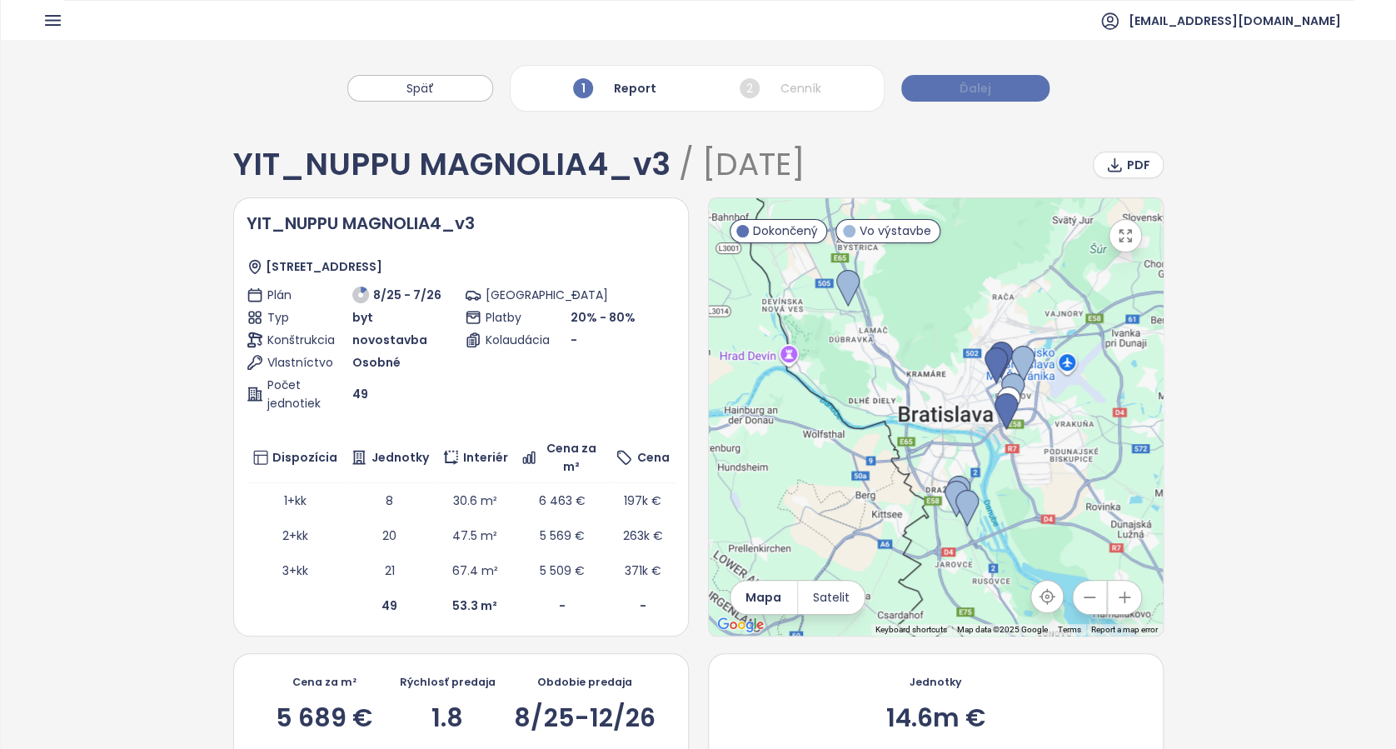
click at [979, 92] on span "Ďalej" at bounding box center [975, 88] width 32 height 18
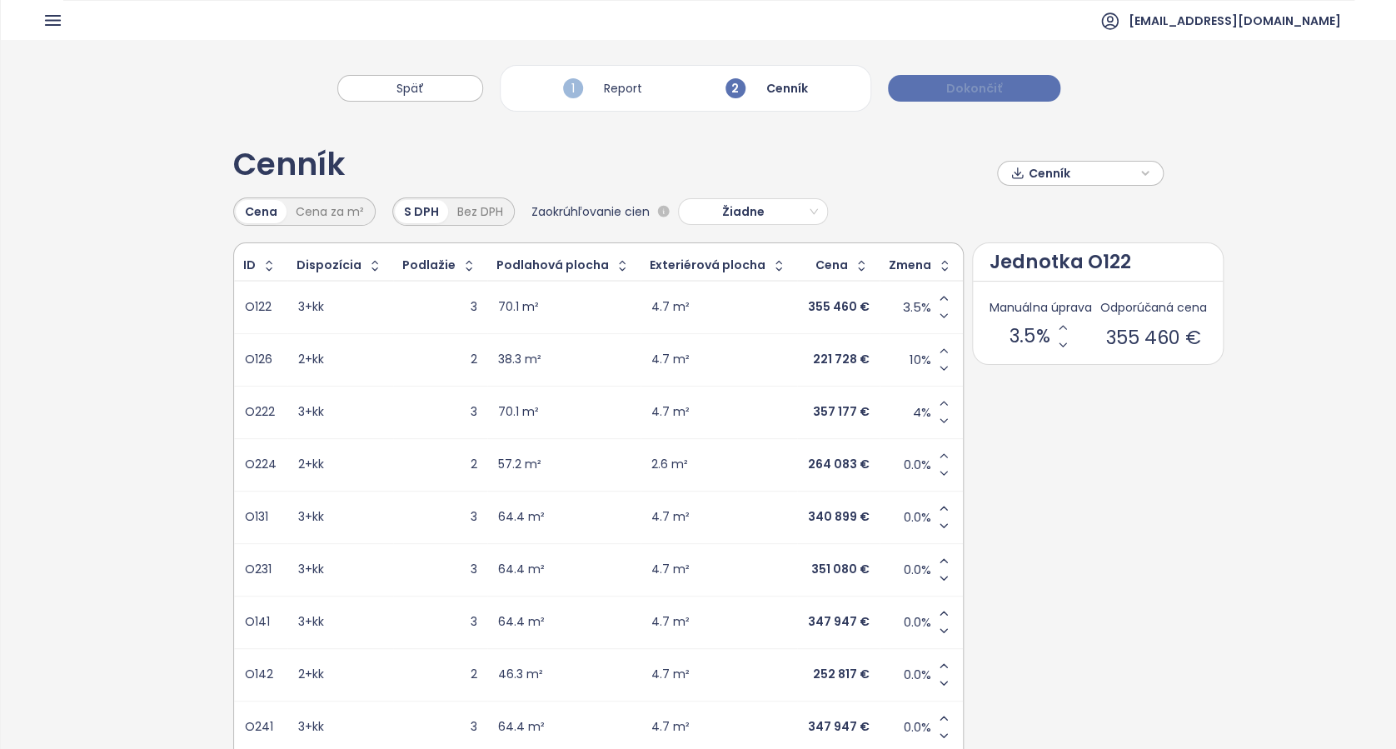
click at [969, 89] on span "Dokončiť" at bounding box center [974, 88] width 56 height 18
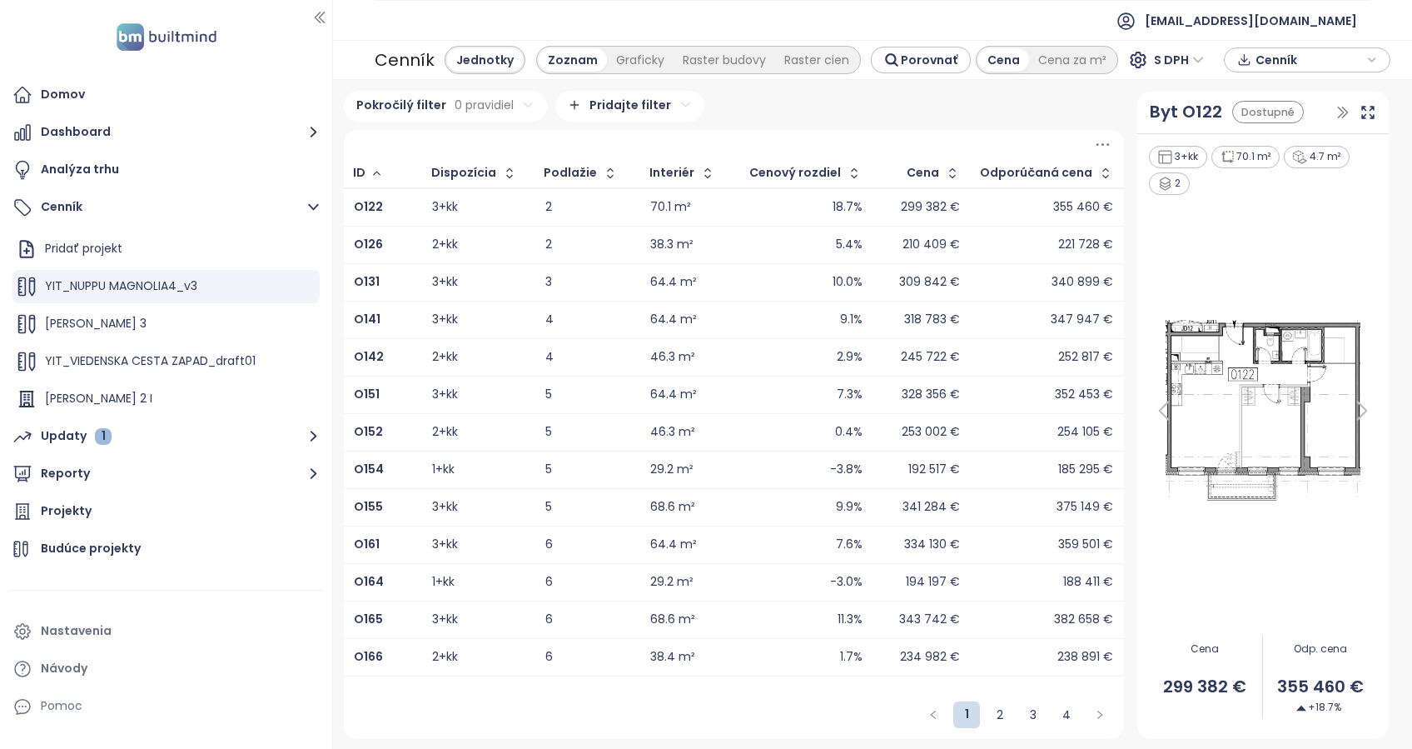
click at [1323, 60] on icon "button" at bounding box center [1373, 59] width 6 height 3
click at [1273, 142] on span "Stiahnuť" at bounding box center [1284, 143] width 52 height 18
click at [84, 131] on button "Dashboard" at bounding box center [166, 132] width 316 height 33
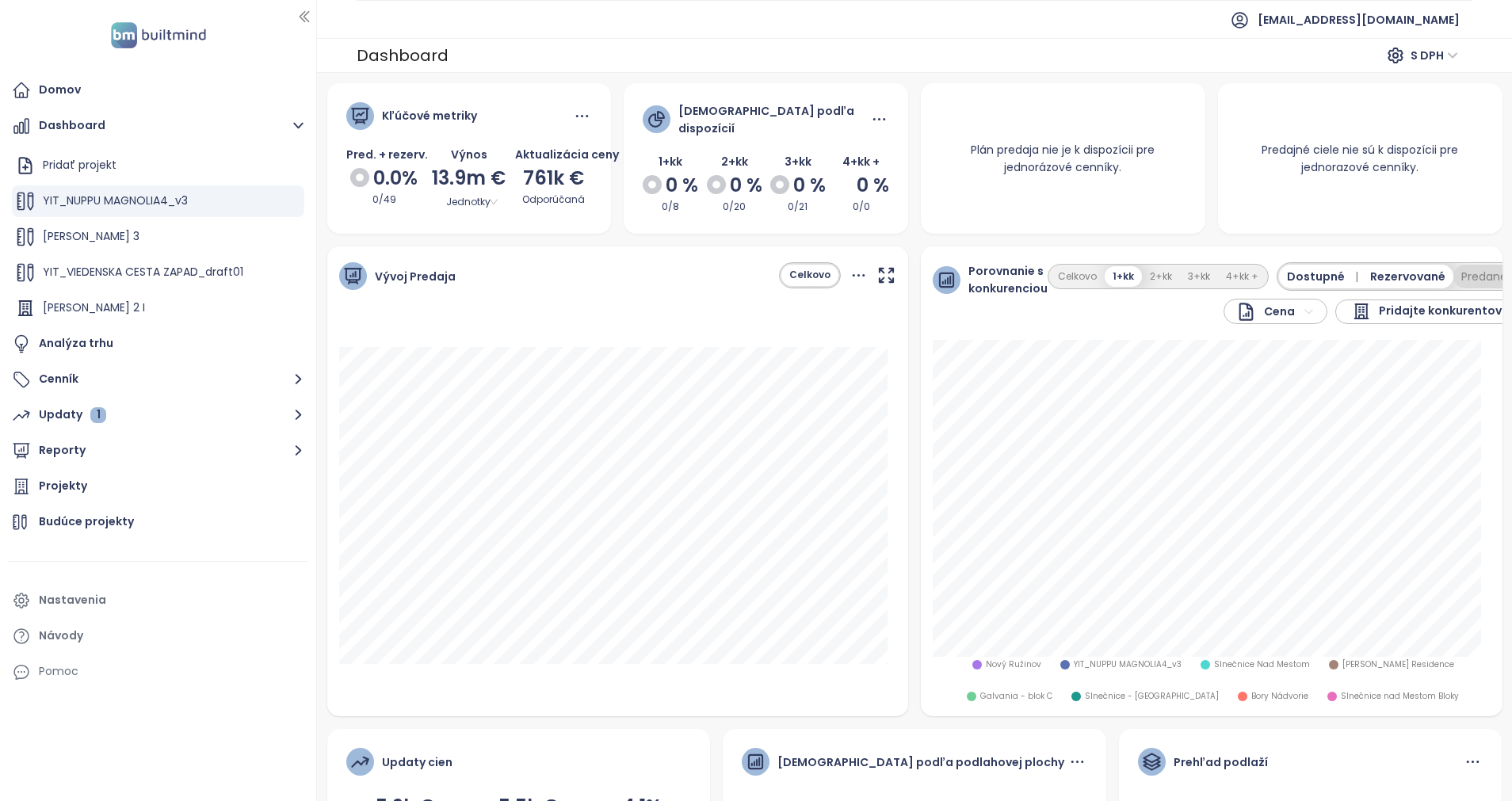
click at [1259, 277] on button "Predané" at bounding box center [1483, 276] width 62 height 24
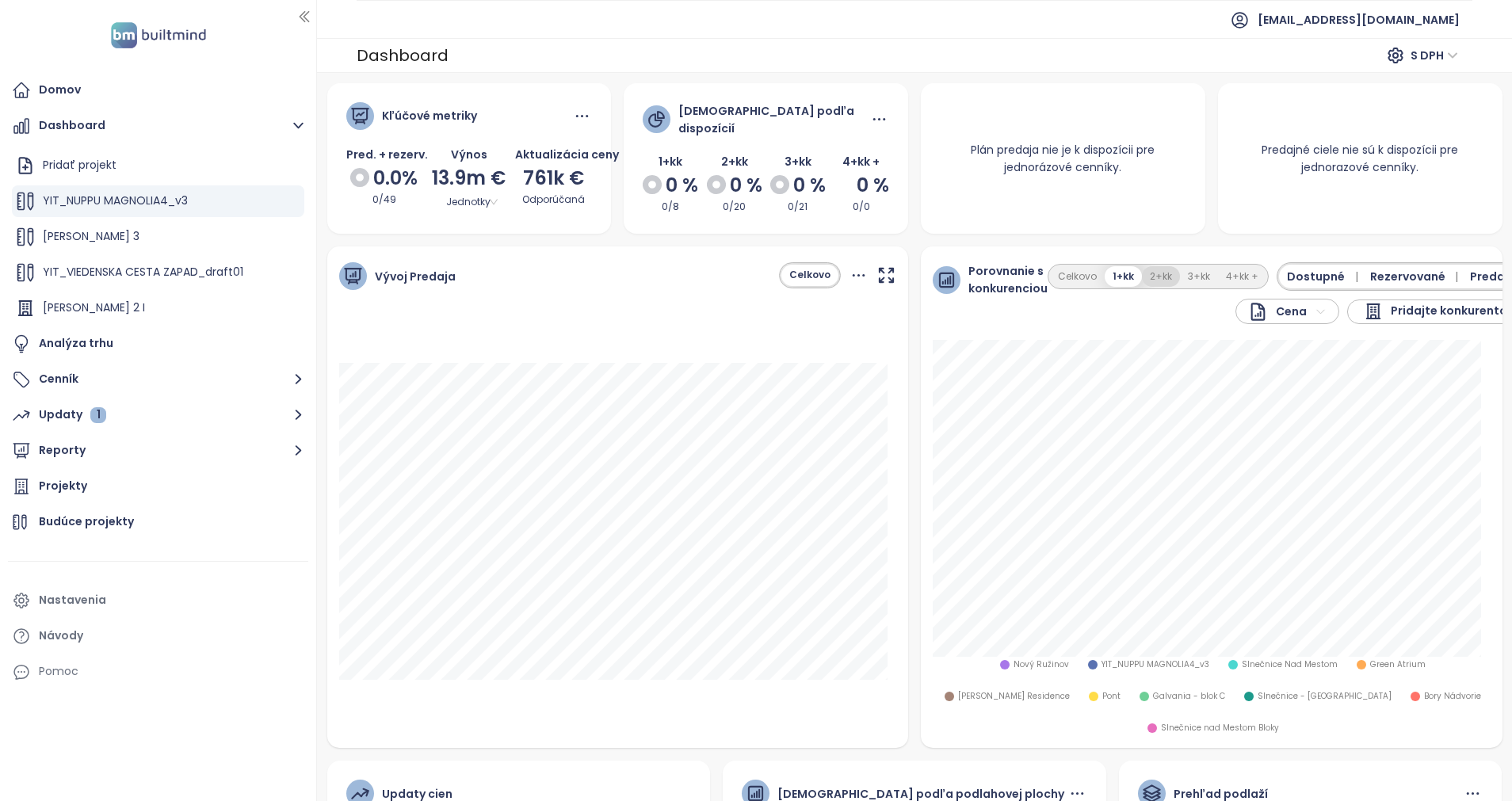
click at [1146, 273] on button "2+kk" at bounding box center [1161, 277] width 38 height 21
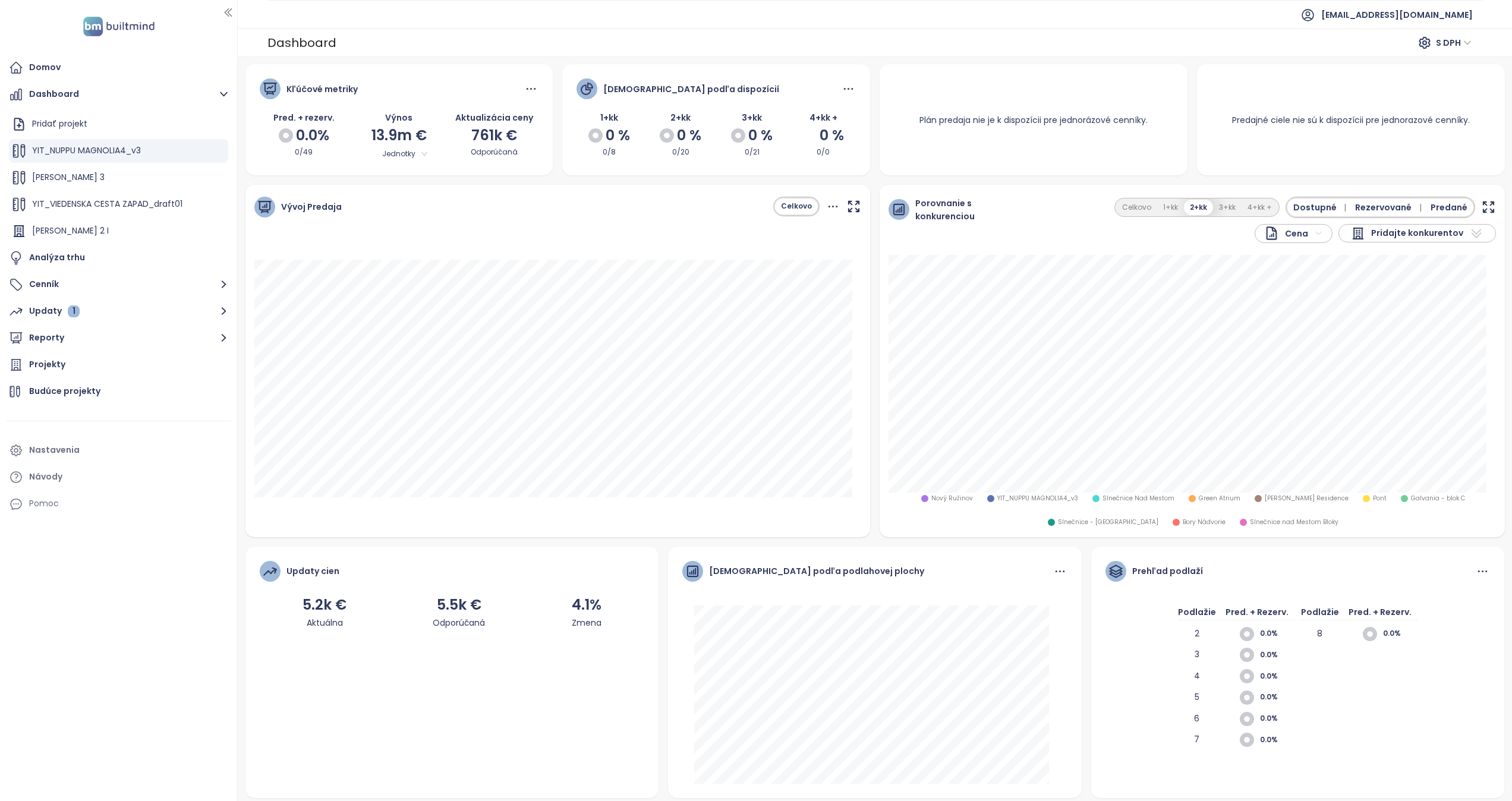
click at [944, 204] on icon "button" at bounding box center [1488, 207] width 15 height 15
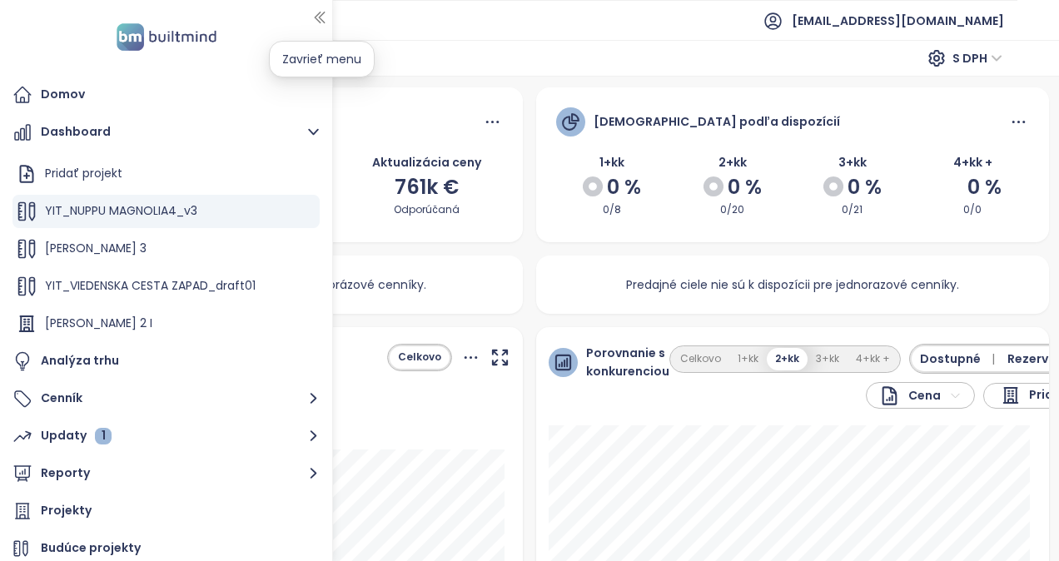
click at [321, 14] on icon "button" at bounding box center [319, 17] width 17 height 17
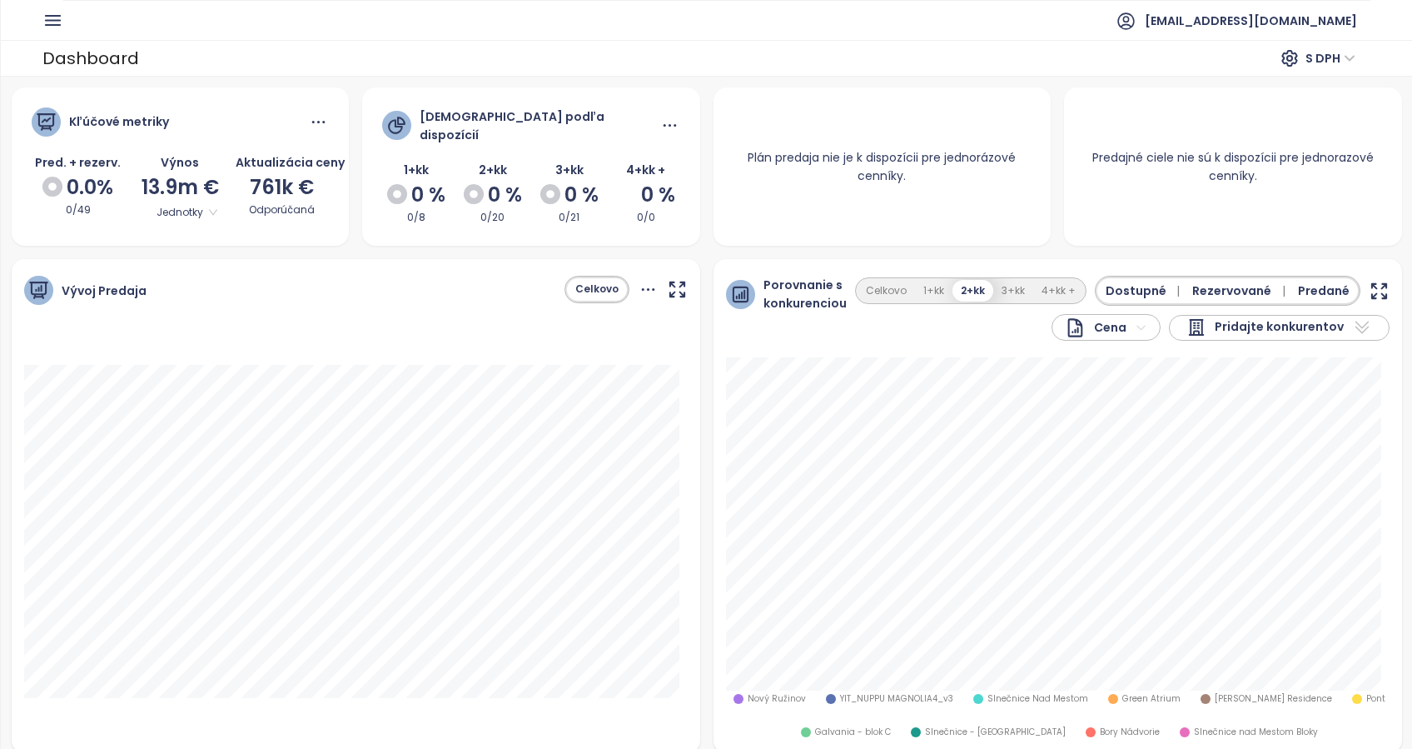
click at [1323, 290] on icon "button" at bounding box center [1379, 291] width 21 height 21
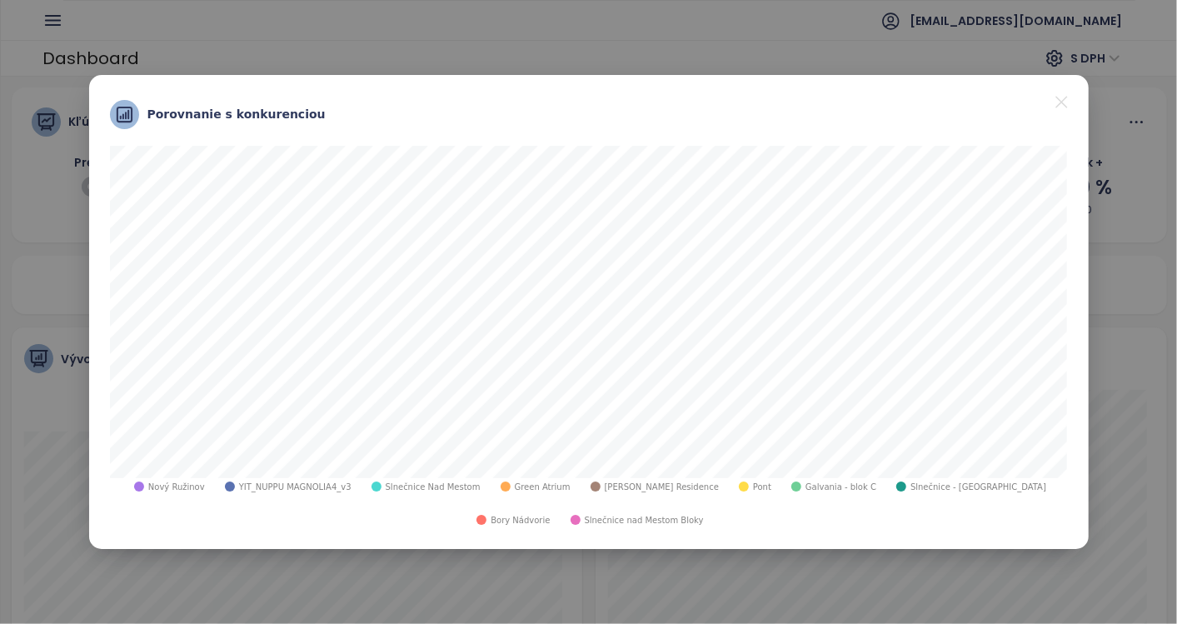
click at [753, 486] on span "Pont" at bounding box center [762, 487] width 18 height 12
click at [536, 487] on span "Green Atrium" at bounding box center [543, 487] width 56 height 12
click at [533, 489] on span "Green Atrium" at bounding box center [543, 487] width 56 height 12
click at [1066, 102] on icon "close" at bounding box center [1061, 102] width 21 height 21
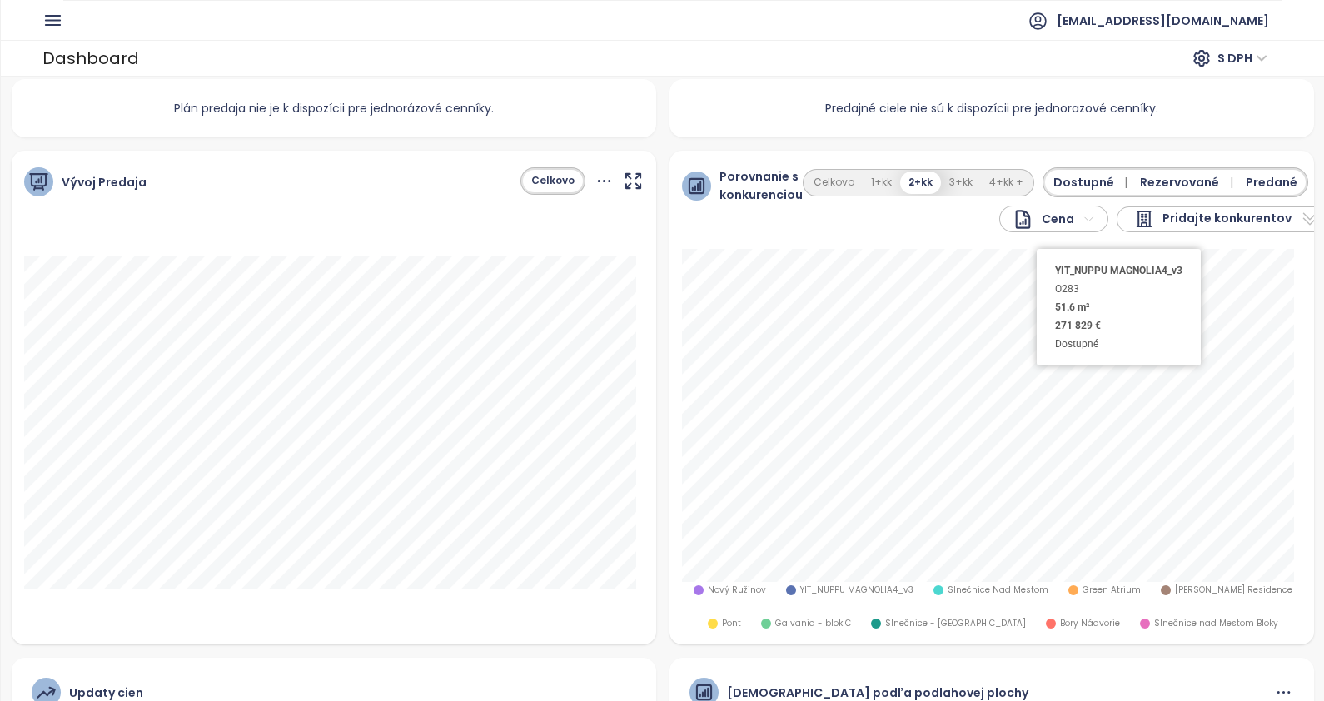
scroll to position [207, 0]
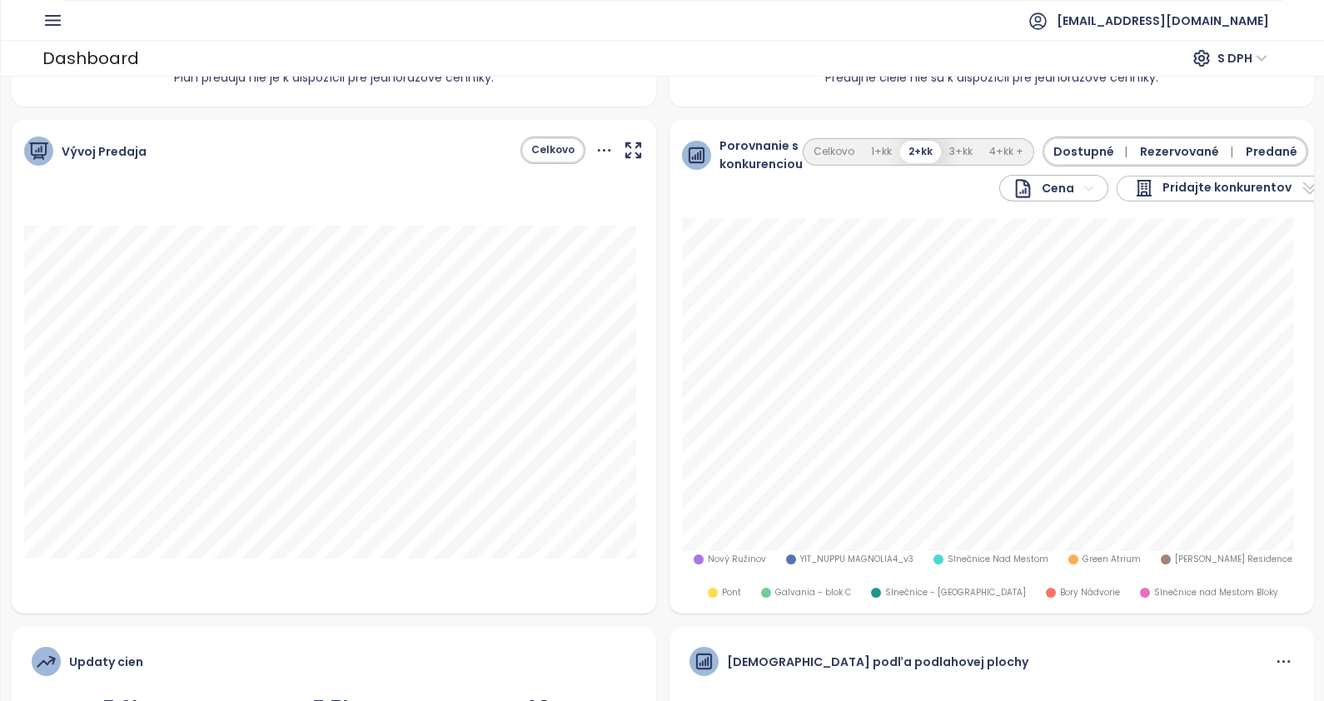
click at [1070, 188] on html "Domov Dashboard Pridať projekt YIT_NUPPU MAGNOLIA4_v3 Zwirn 3 YIT_VIEDENSKA CES…" at bounding box center [662, 350] width 1324 height 701
click at [1054, 246] on span "Cena za m²" at bounding box center [1042, 243] width 84 height 23
click at [1073, 184] on html "Domov Dashboard Pridať projekt YIT_NUPPU MAGNOLIA4_v3 Zwirn 3 YIT_VIEDENSKA CES…" at bounding box center [662, 350] width 1324 height 701
click at [1042, 218] on span "Cena" at bounding box center [1026, 219] width 90 height 23
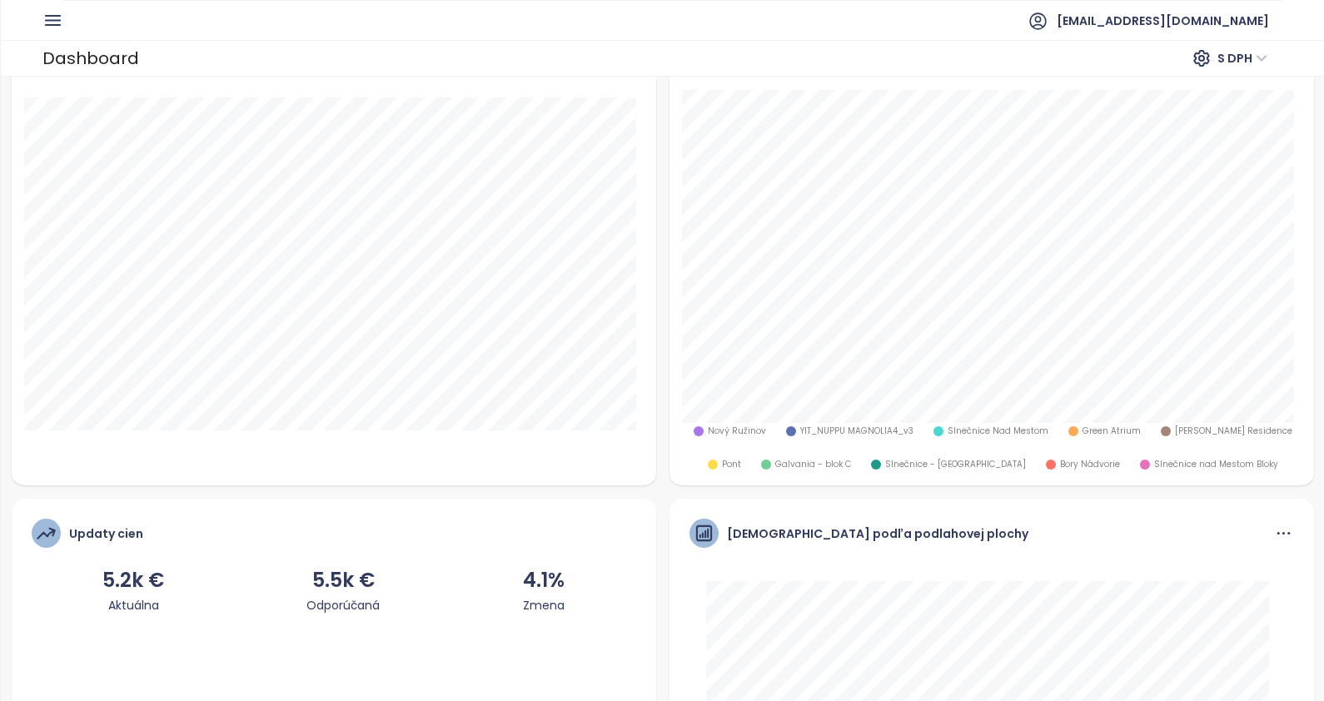
scroll to position [312, 0]
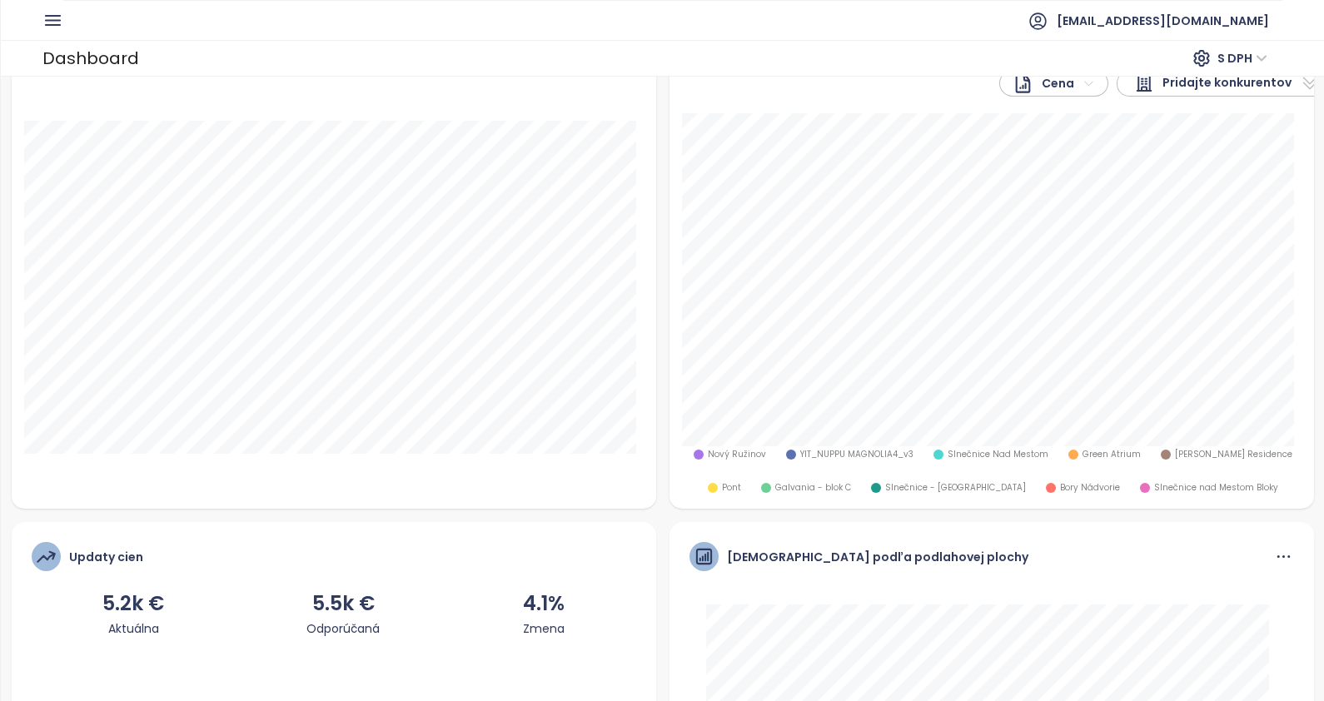
click at [1083, 449] on span "Green Atrium" at bounding box center [1112, 454] width 58 height 13
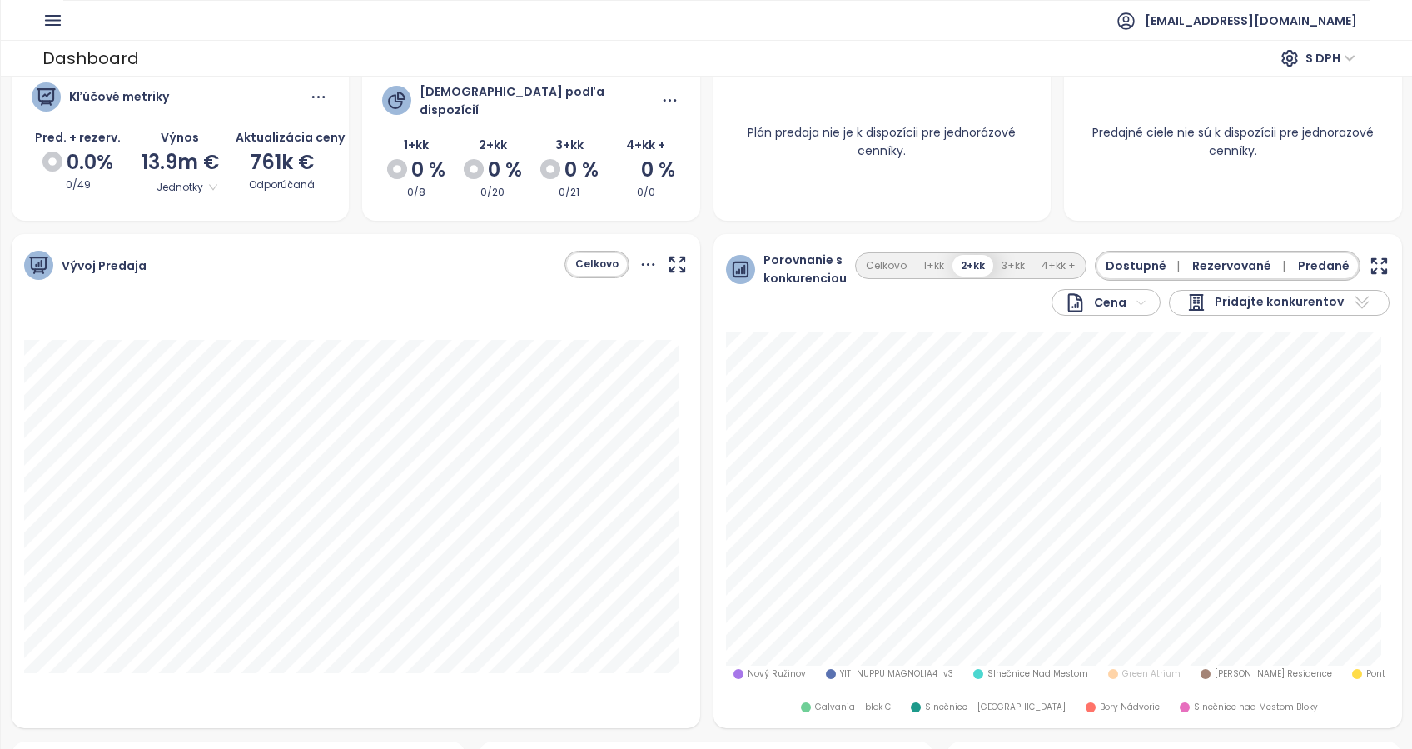
scroll to position [0, 0]
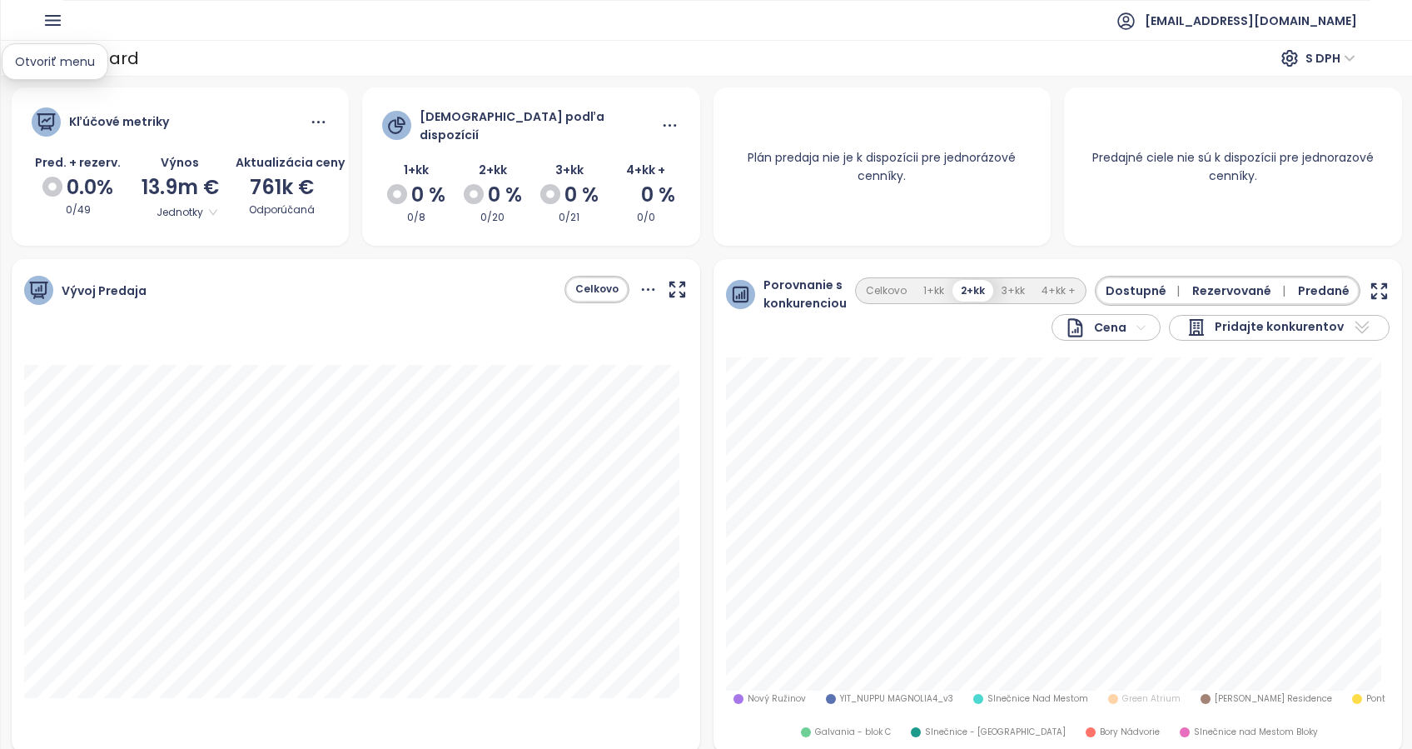
click at [54, 19] on icon "button" at bounding box center [52, 20] width 21 height 21
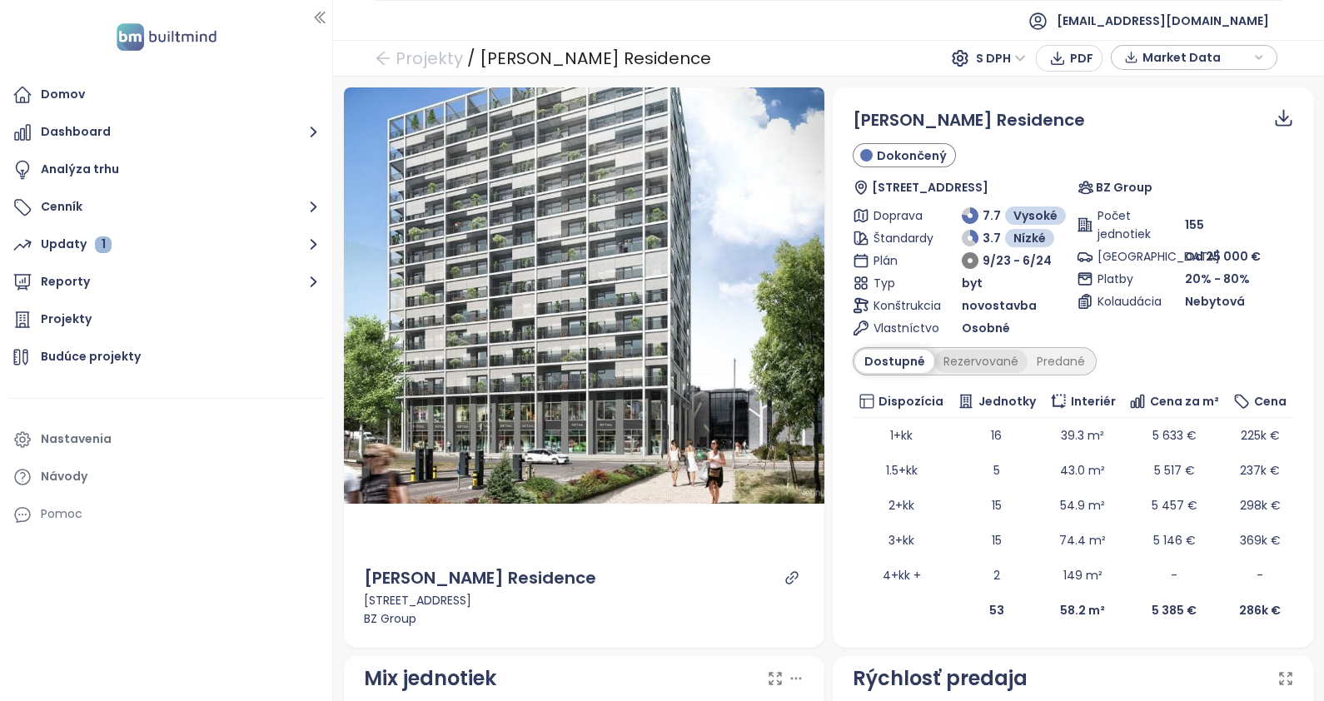
click at [974, 364] on div "Rezervované" at bounding box center [980, 361] width 93 height 23
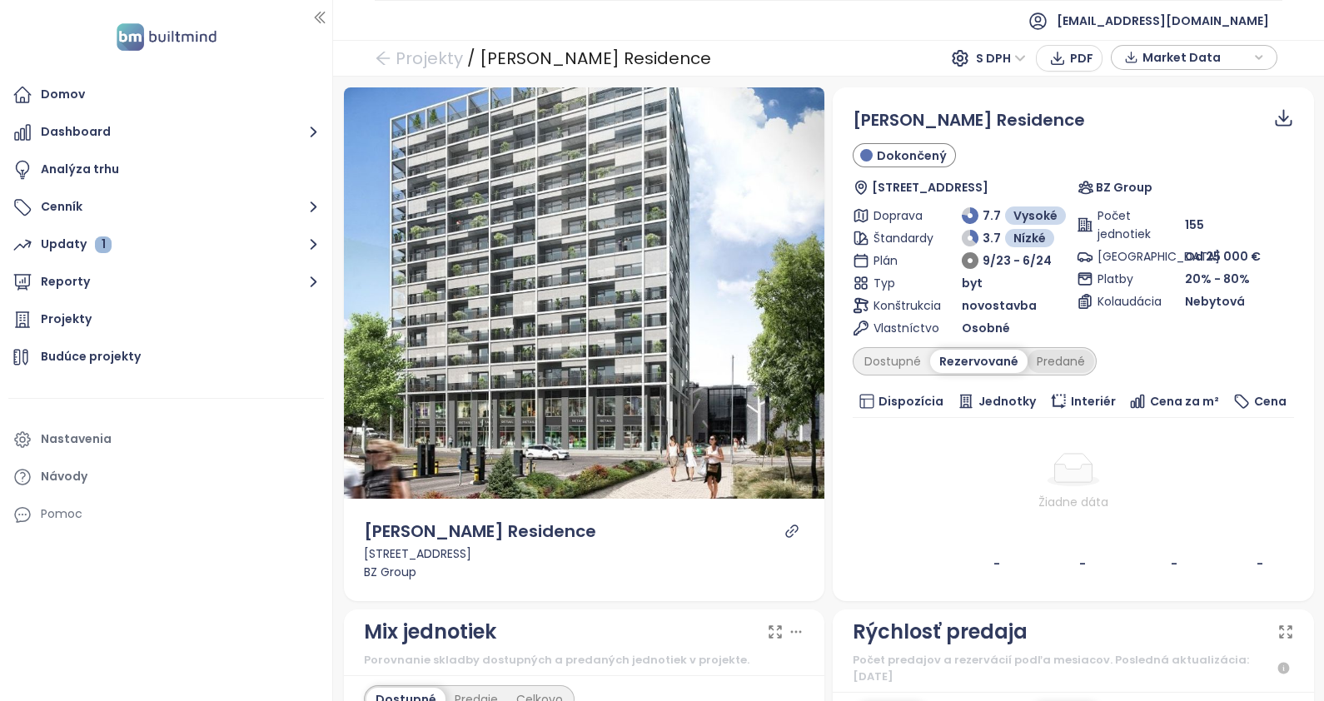
click at [1054, 357] on div "Predané" at bounding box center [1061, 361] width 67 height 23
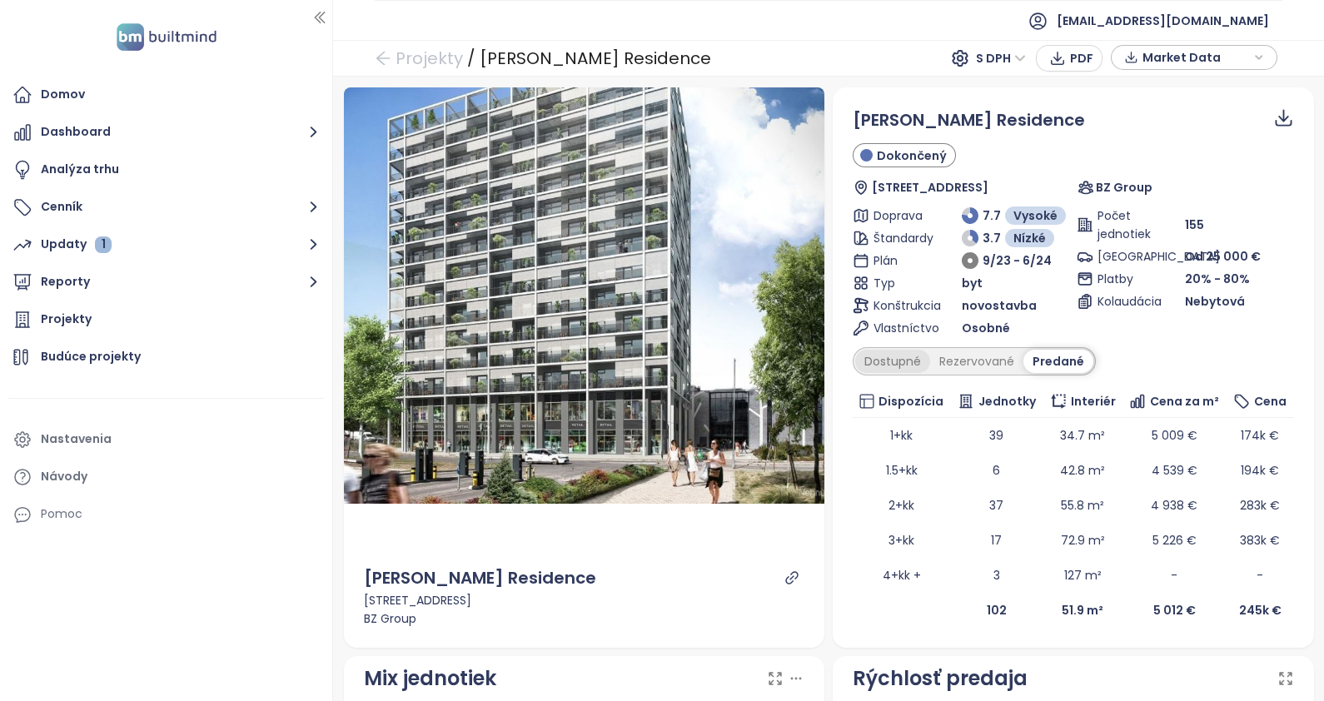
click at [884, 358] on div "Dostupné" at bounding box center [892, 361] width 75 height 23
